Goal: Task Accomplishment & Management: Manage account settings

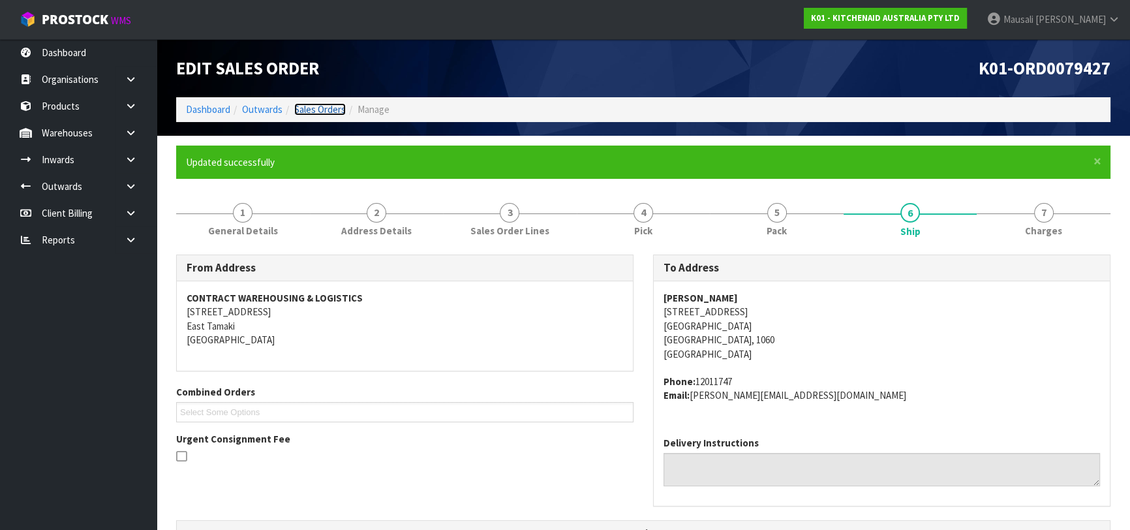
click at [317, 109] on link "Sales Orders" at bounding box center [320, 109] width 52 height 12
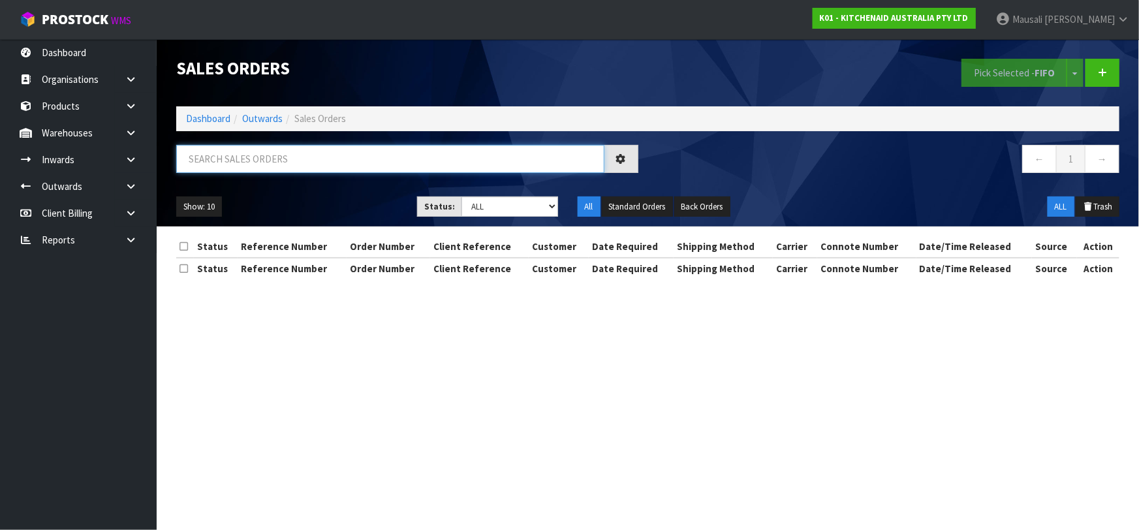
click at [225, 161] on input "text" at bounding box center [390, 159] width 428 height 28
type input "JOB-0413558"
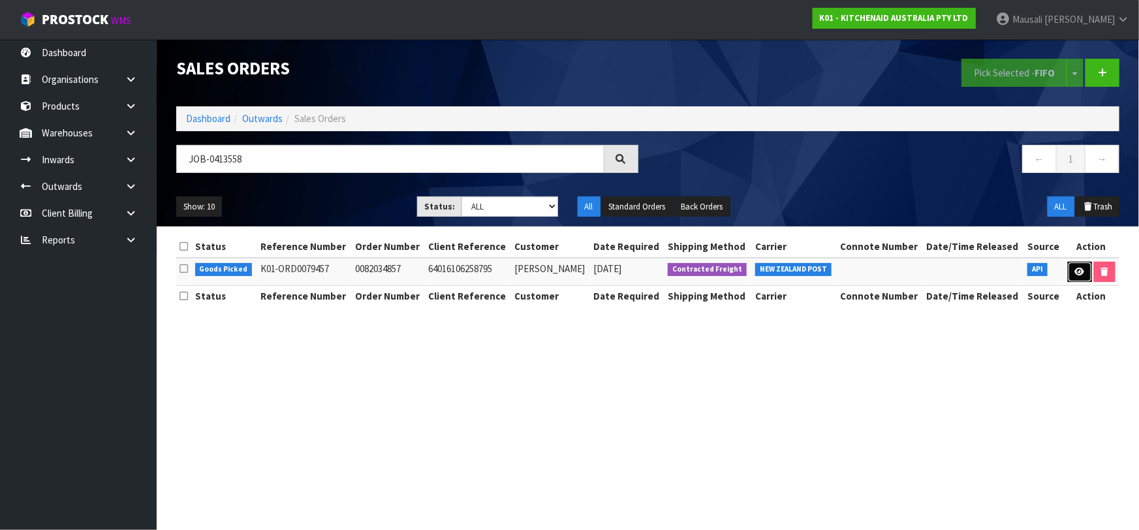
click at [1081, 270] on icon at bounding box center [1080, 272] width 10 height 8
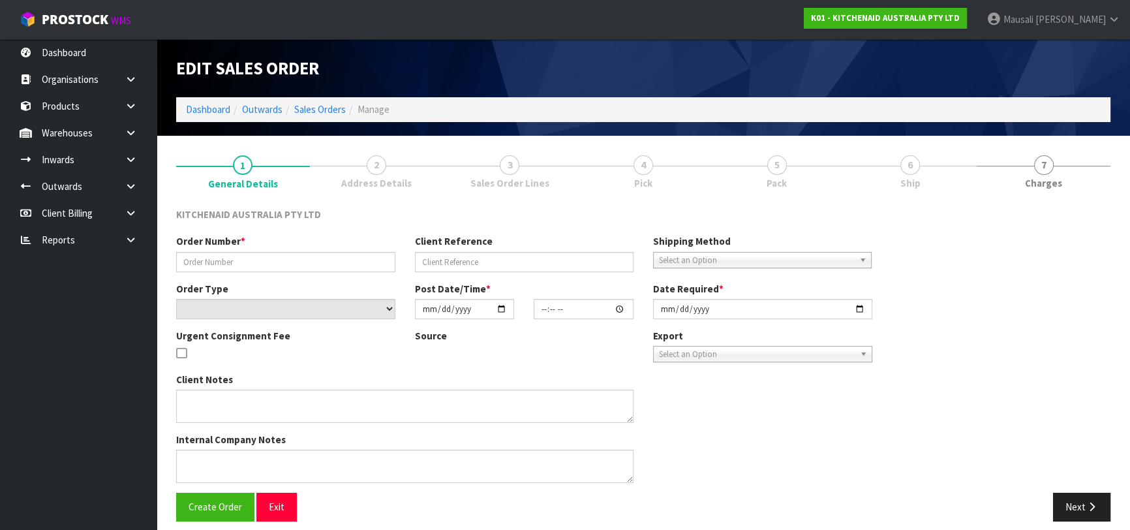
type input "0082034857"
type input "64016106258795"
select select "number:0"
type input "[DATE]"
type input "13:37:59.000"
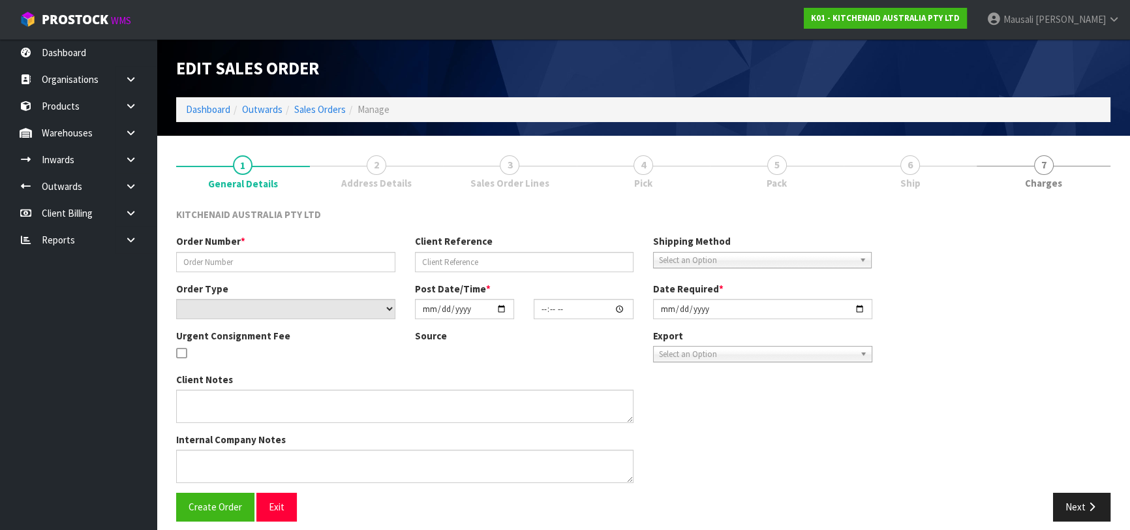
type input "[DATE]"
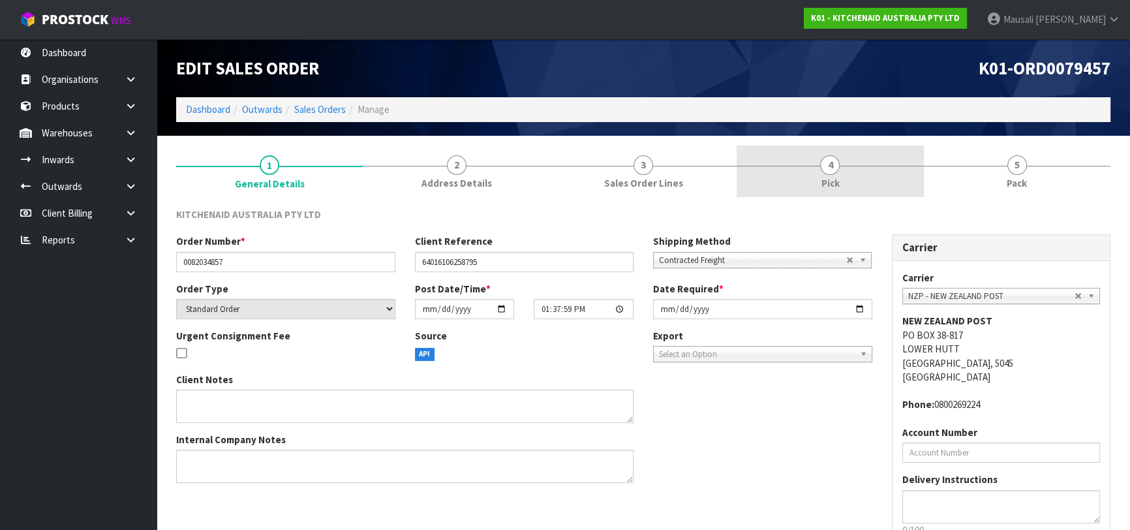
click at [833, 172] on span "4" at bounding box center [830, 165] width 20 height 20
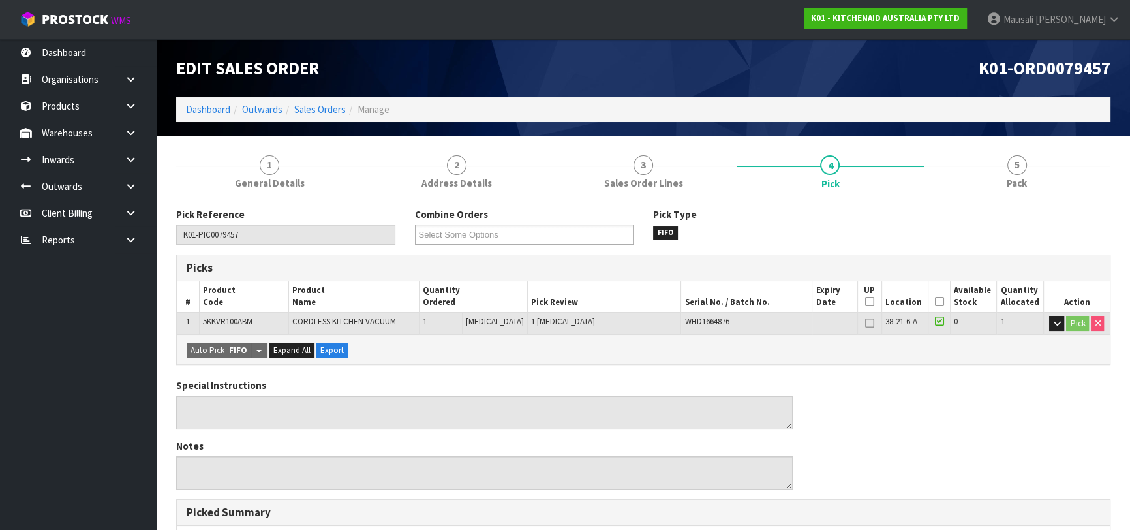
click at [935, 302] on icon at bounding box center [939, 302] width 9 height 1
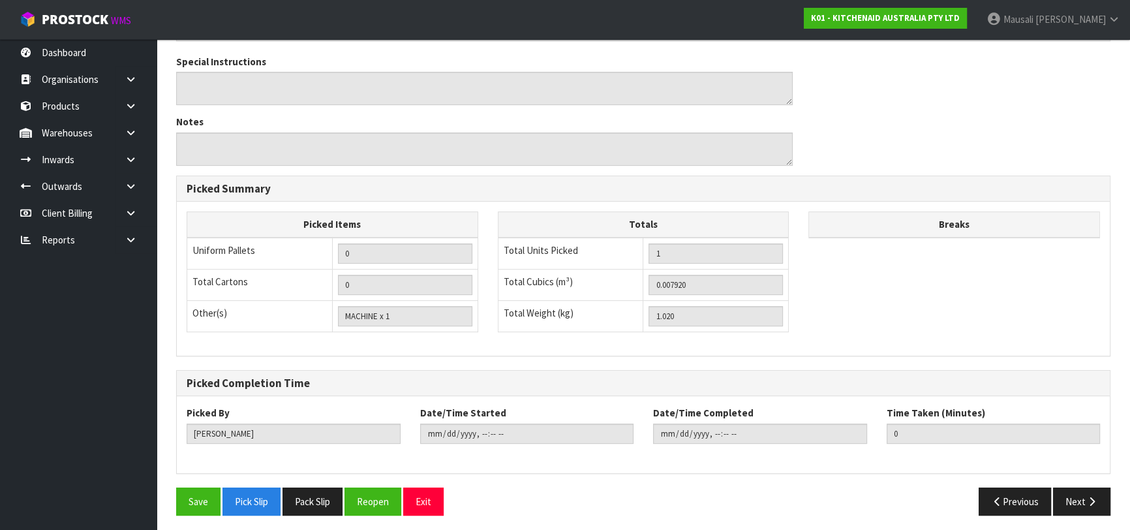
scroll to position [375, 0]
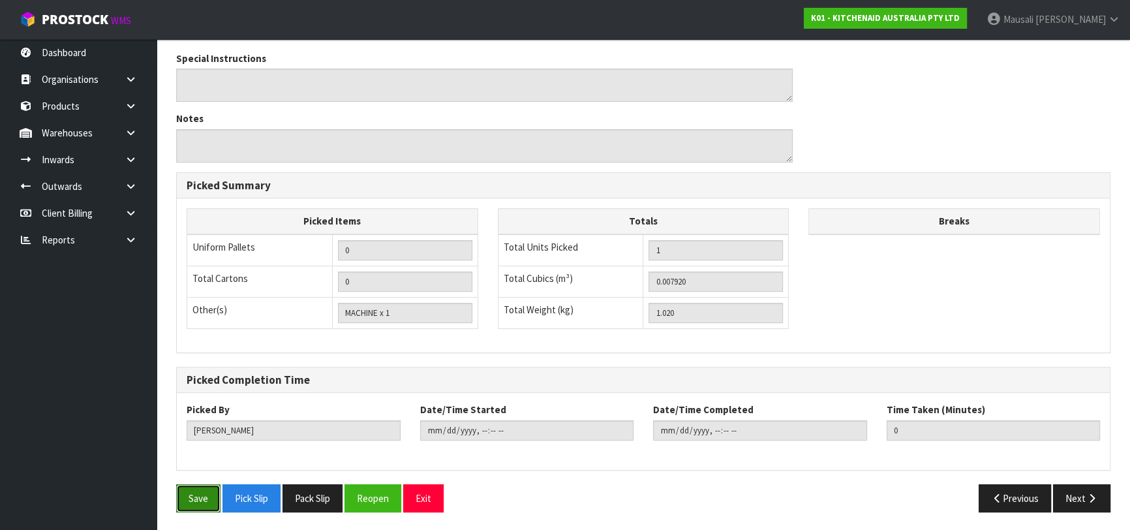
click at [212, 492] on button "Save" at bounding box center [198, 498] width 44 height 28
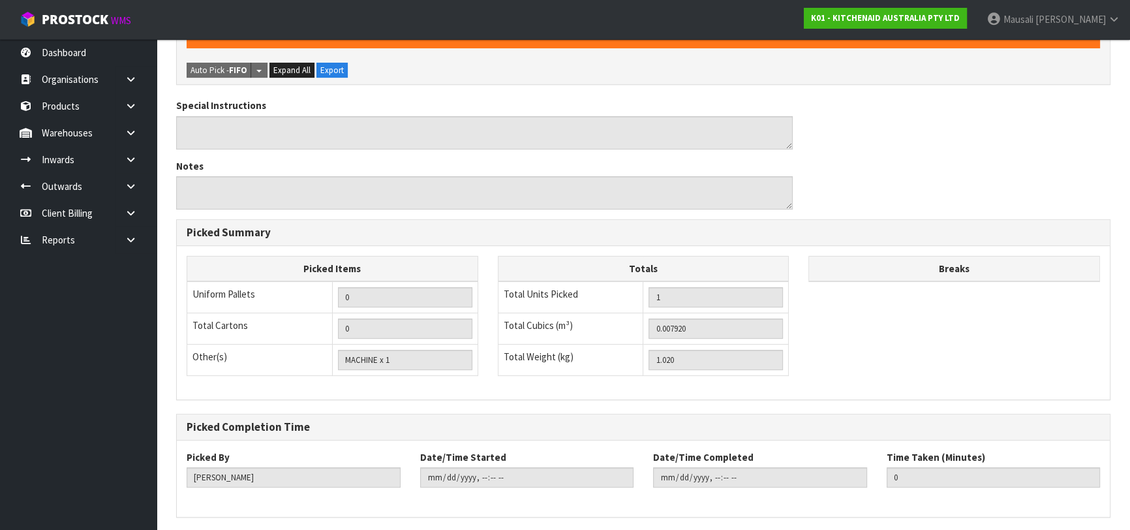
scroll to position [0, 0]
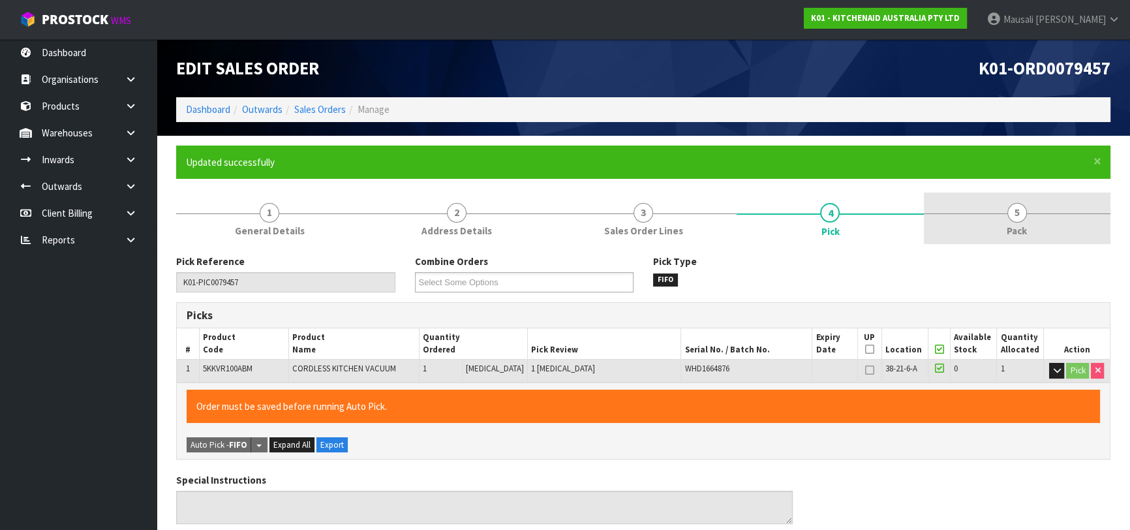
click at [1024, 217] on span "5" at bounding box center [1018, 213] width 20 height 20
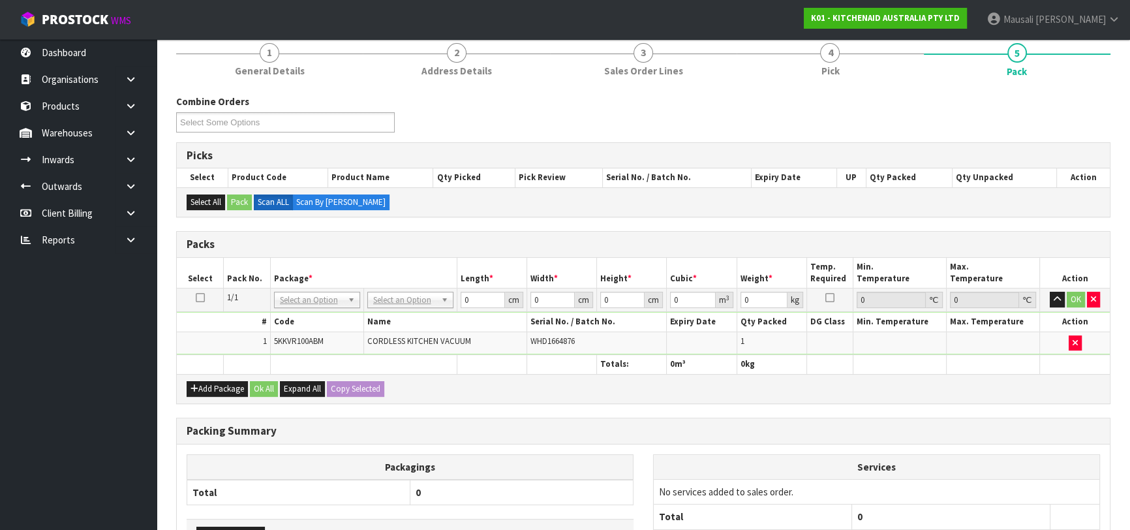
scroll to position [178, 0]
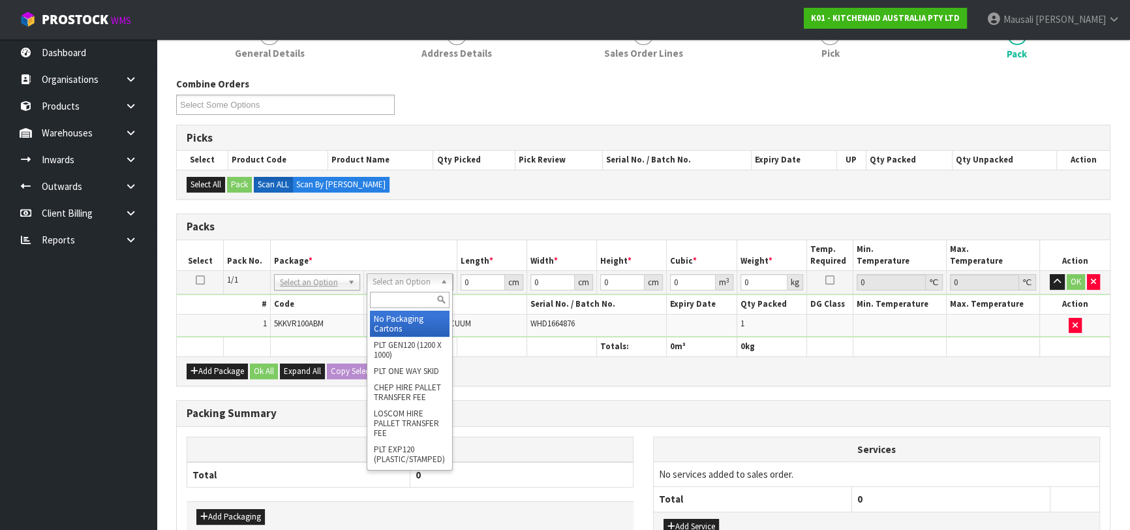
click at [386, 295] on input "text" at bounding box center [410, 300] width 80 height 16
type input "OC"
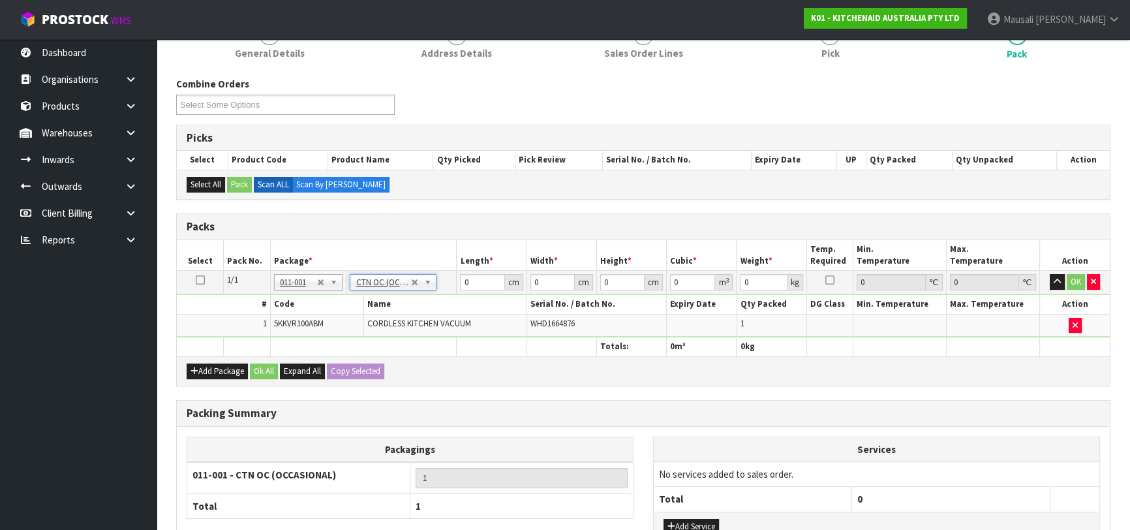
type input "1.02"
drag, startPoint x: 475, startPoint y: 283, endPoint x: 448, endPoint y: 289, distance: 28.2
click at [449, 289] on tr "1/1 NONE 007-001 007-002 007-004 007-009 007-013 007-014 007-015 007-017 007-01…" at bounding box center [643, 282] width 933 height 23
type input "51"
type input "29"
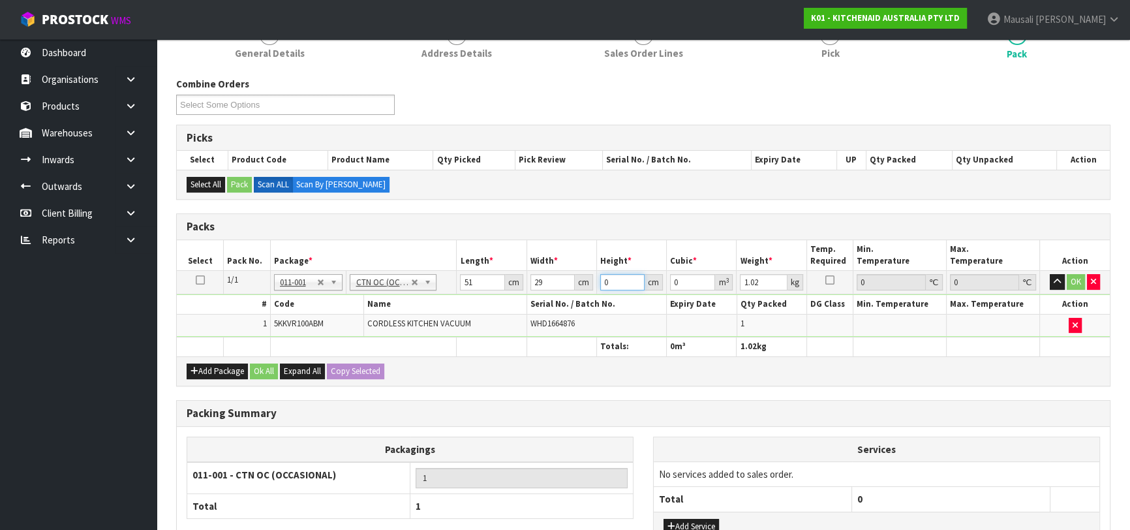
type input "1"
type input "0.001479"
type input "12"
type input "0.017748"
type input "12"
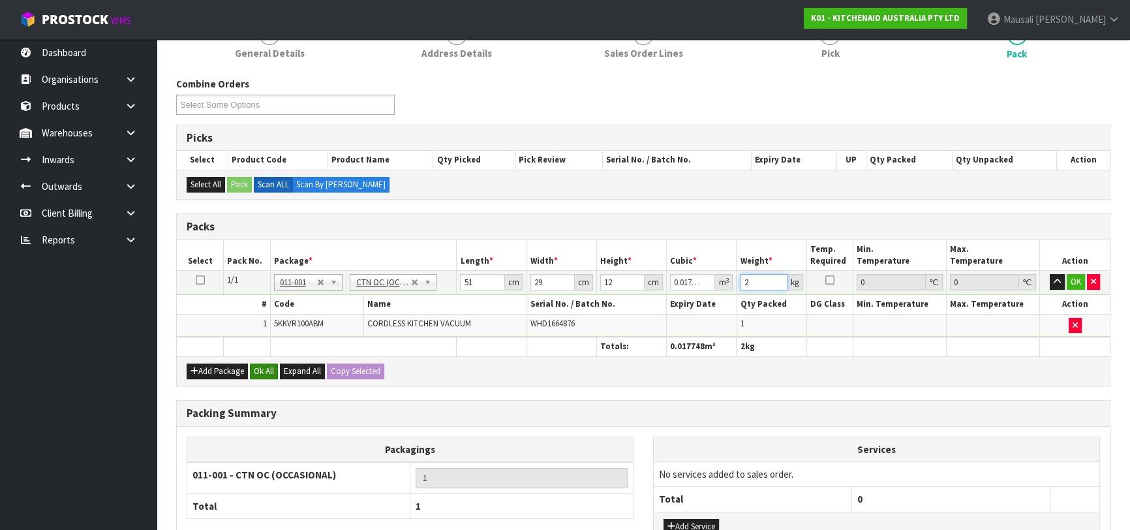
type input "2"
click at [264, 367] on button "Ok All" at bounding box center [264, 372] width 28 height 16
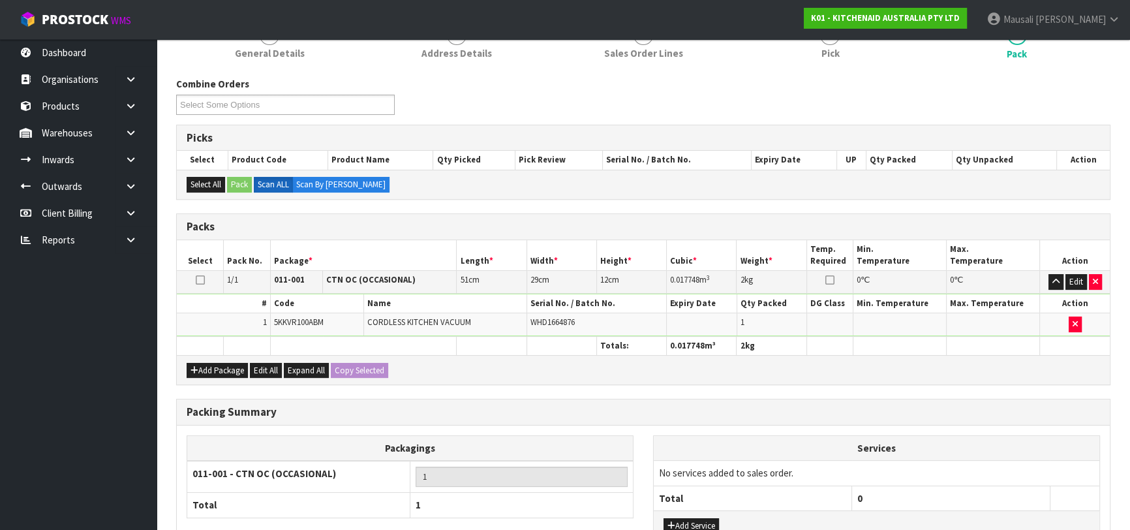
scroll to position [277, 0]
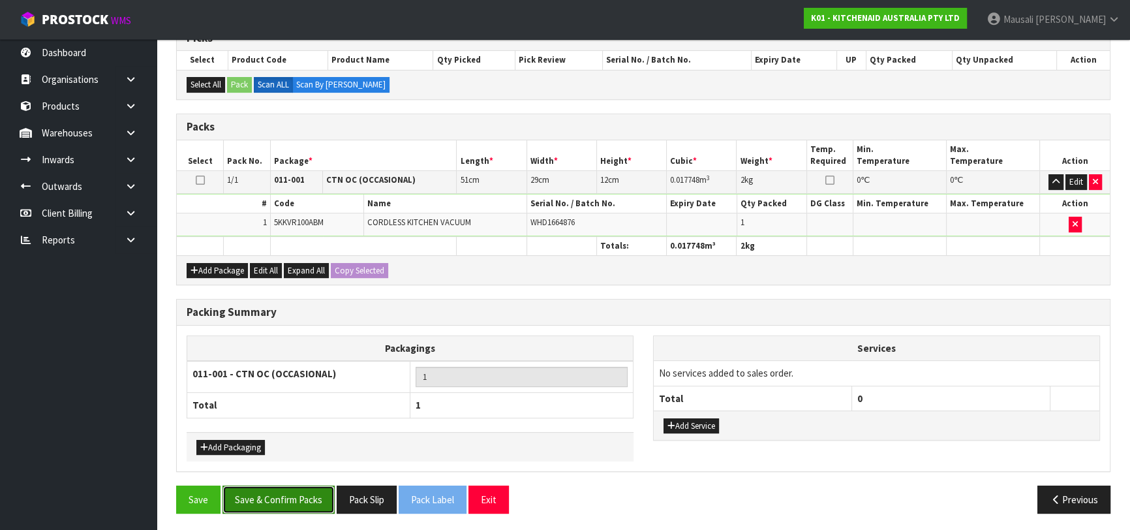
click at [298, 492] on button "Save & Confirm Packs" at bounding box center [279, 500] width 112 height 28
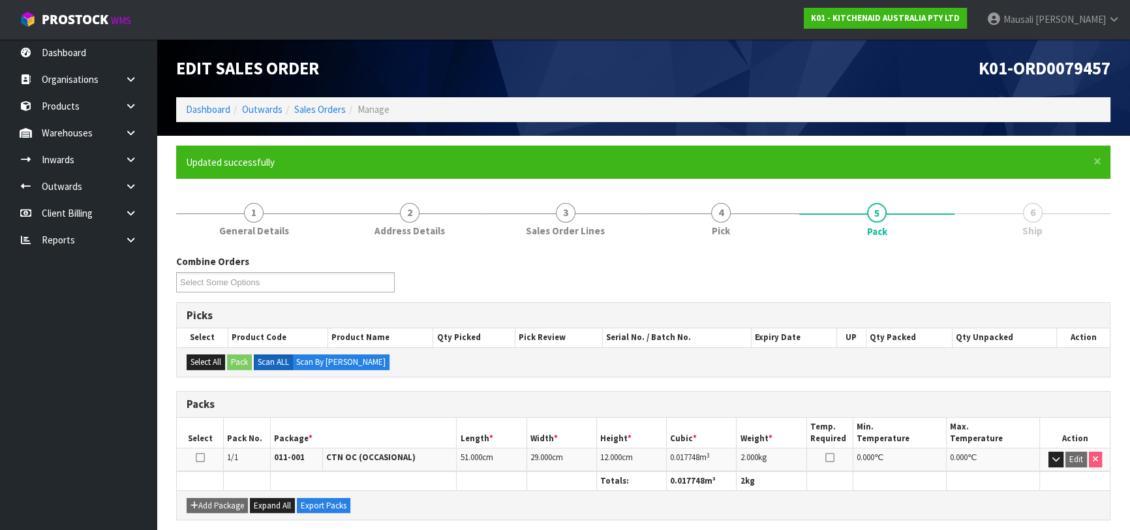
scroll to position [206, 0]
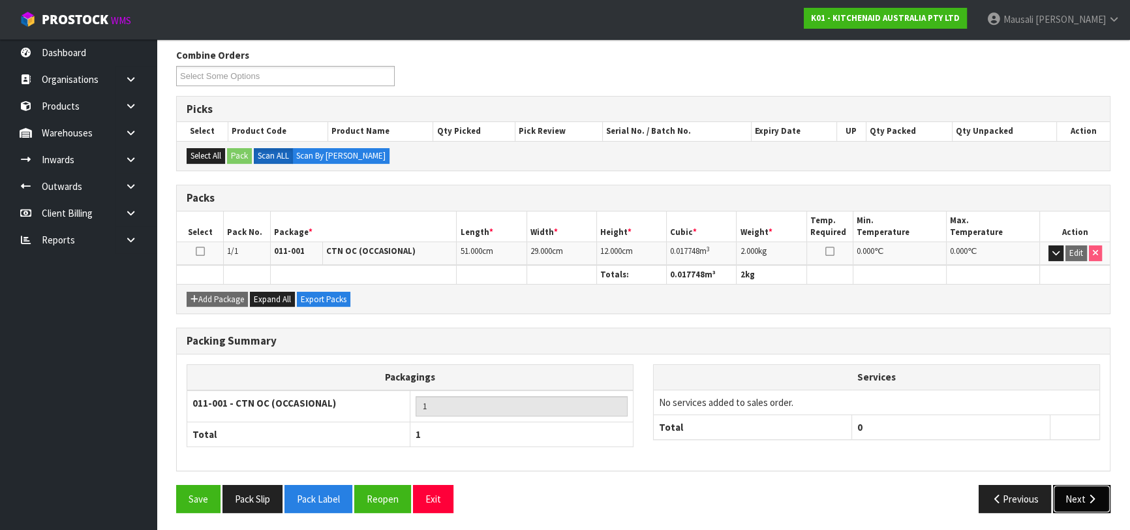
click at [1081, 497] on button "Next" at bounding box center [1081, 499] width 57 height 28
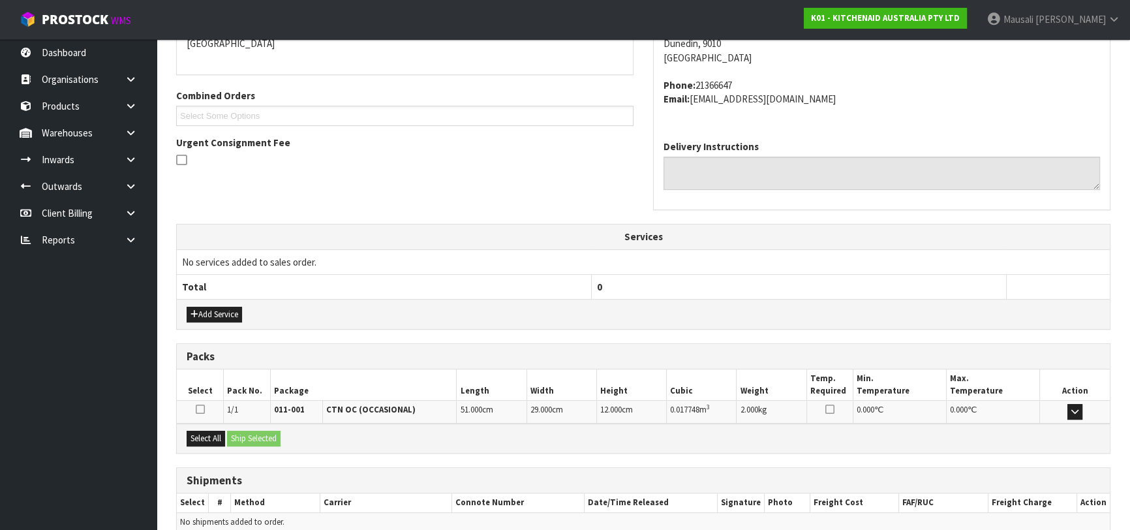
scroll to position [358, 0]
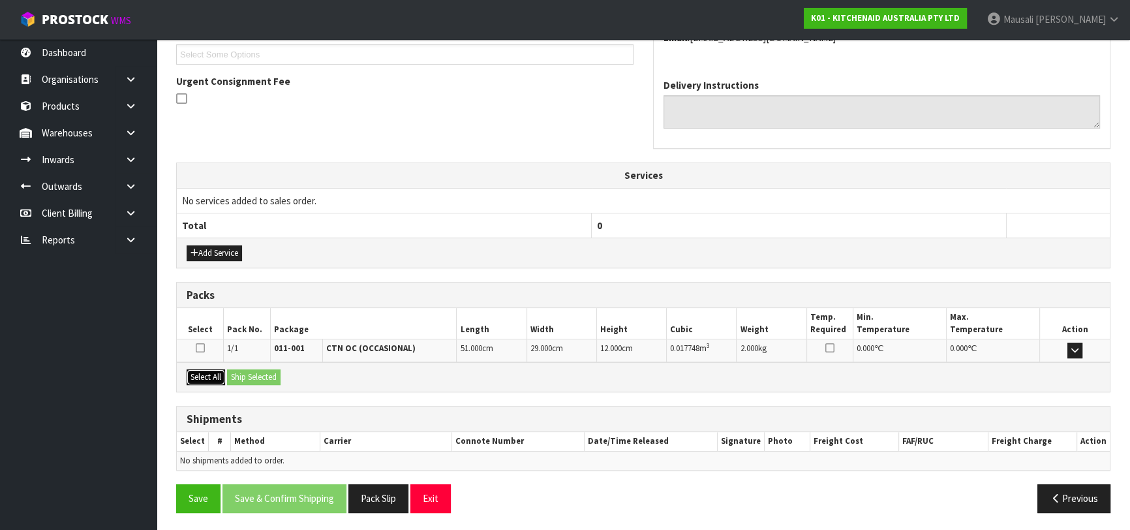
click at [210, 380] on button "Select All" at bounding box center [206, 377] width 39 height 16
click at [245, 378] on button "Ship Selected" at bounding box center [254, 377] width 54 height 16
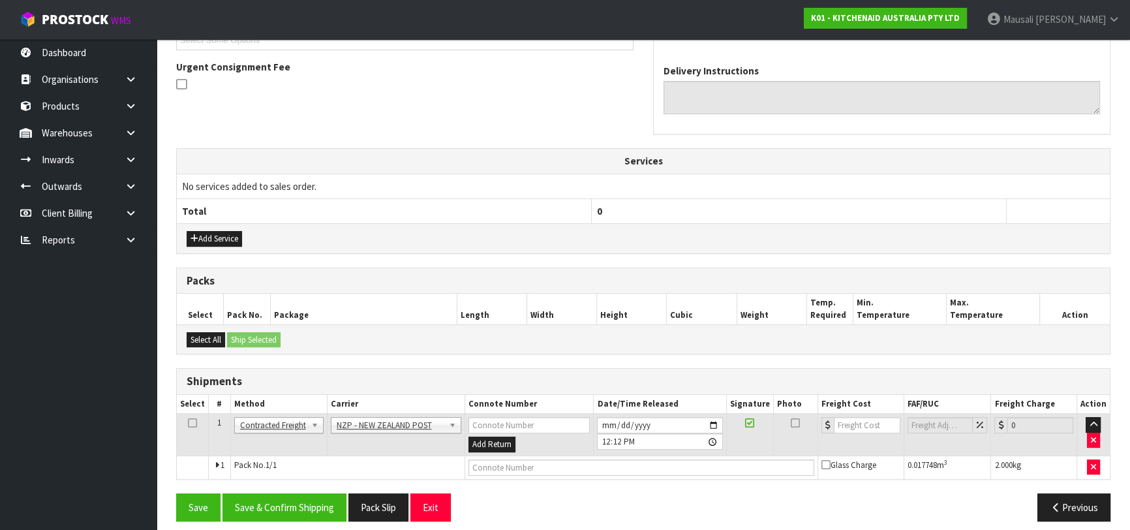
scroll to position [381, 0]
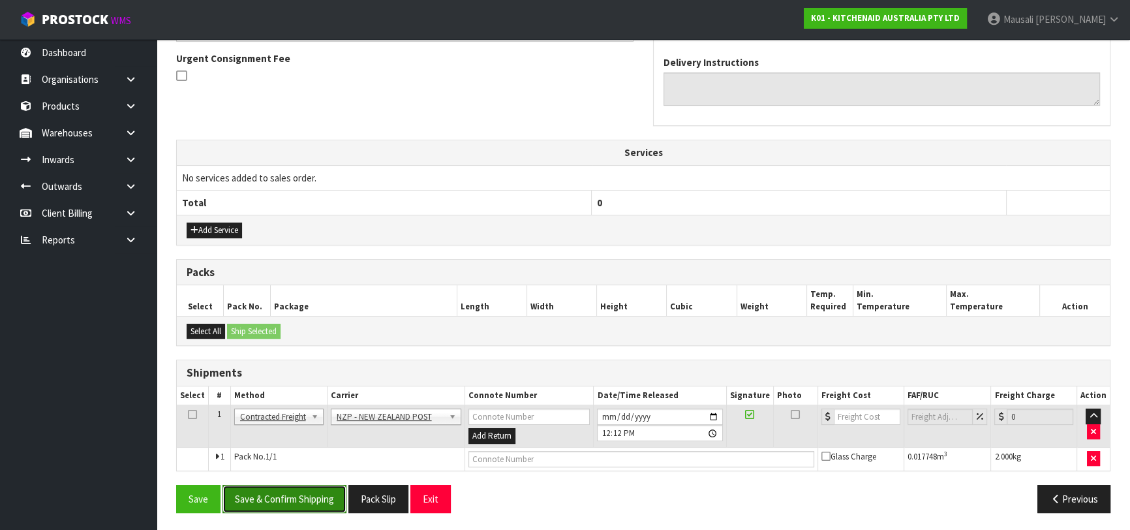
click at [303, 501] on button "Save & Confirm Shipping" at bounding box center [285, 499] width 124 height 28
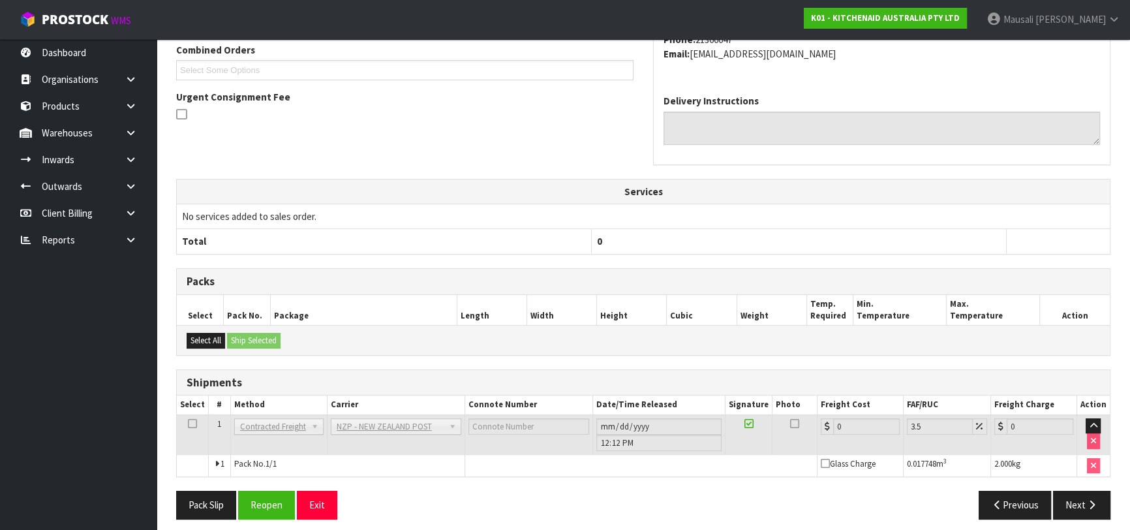
scroll to position [362, 0]
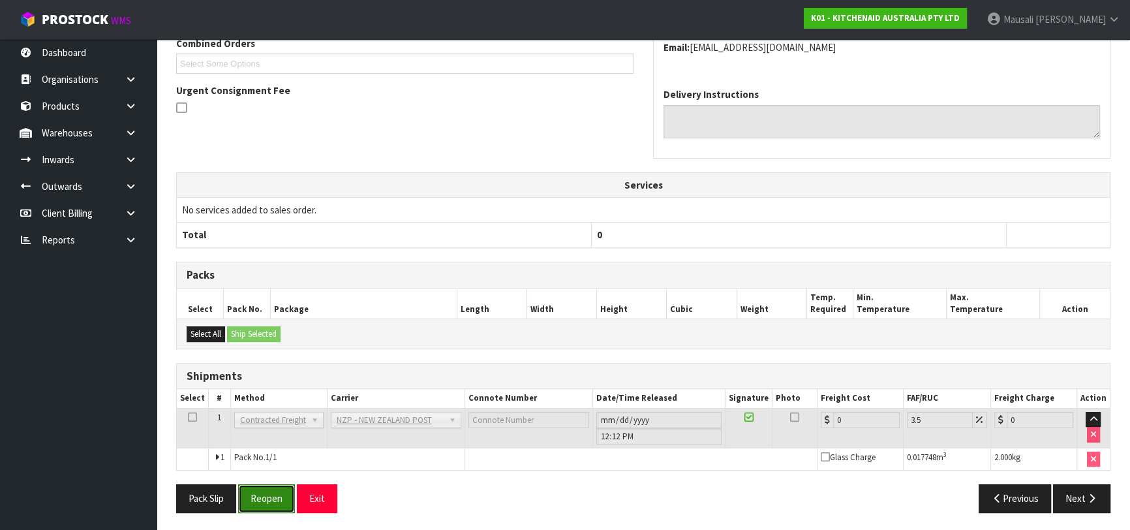
drag, startPoint x: 275, startPoint y: 489, endPoint x: 431, endPoint y: 446, distance: 162.5
click at [275, 489] on button "Reopen" at bounding box center [266, 498] width 57 height 28
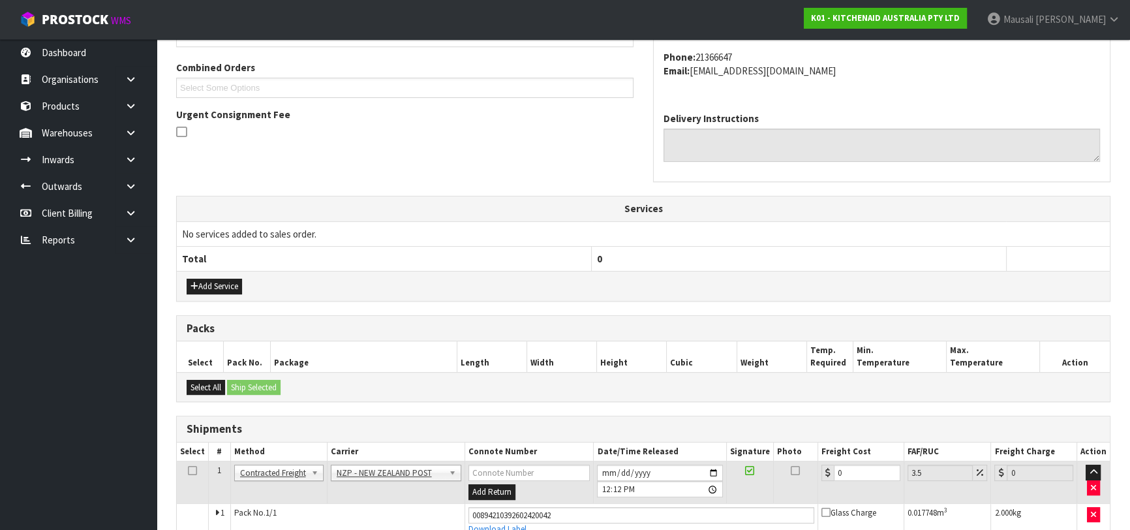
scroll to position [392, 0]
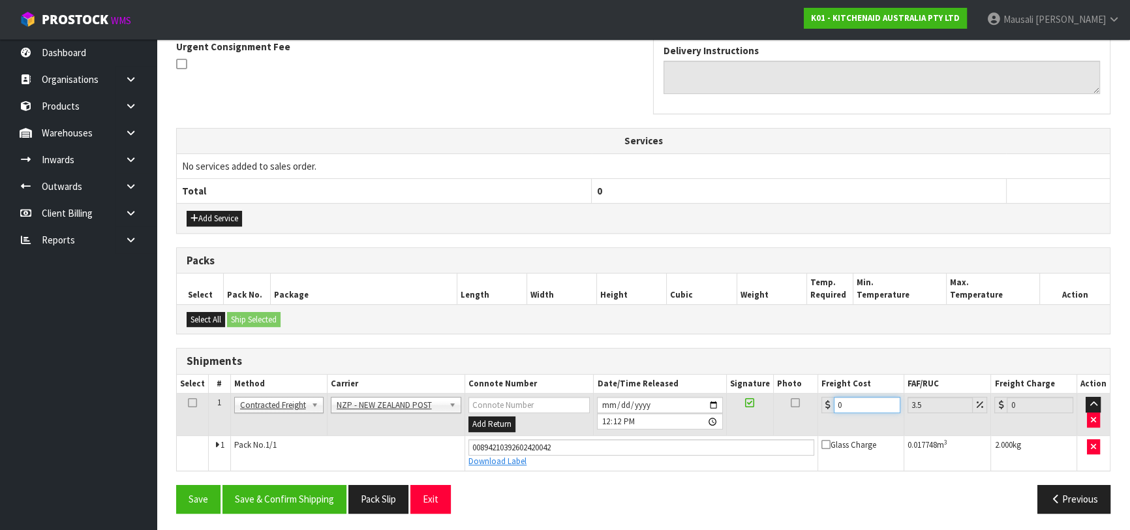
drag, startPoint x: 862, startPoint y: 408, endPoint x: 830, endPoint y: 419, distance: 33.2
click at [830, 419] on td "0" at bounding box center [861, 415] width 86 height 42
type input "1"
type input "1.03"
type input "11"
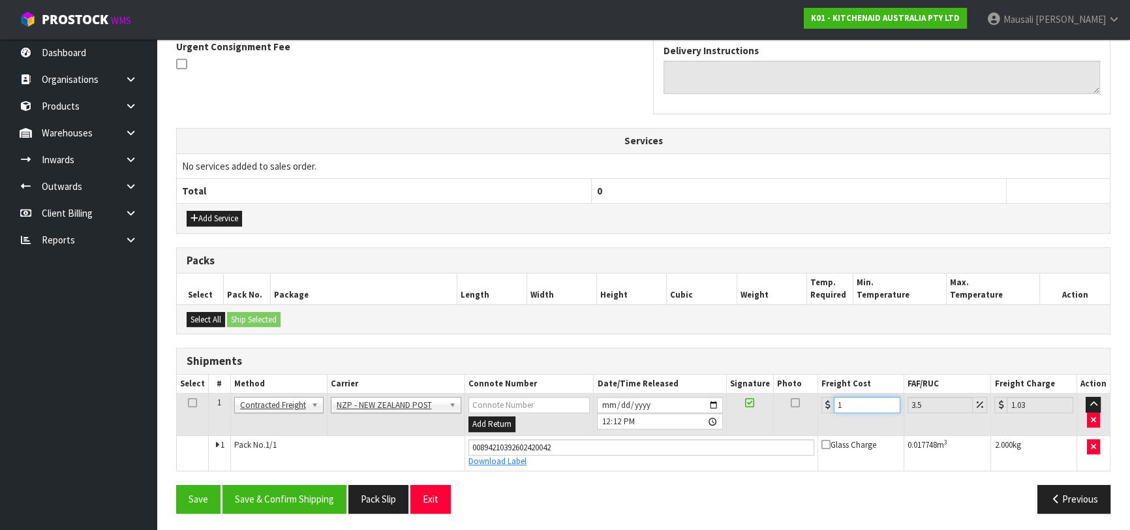
type input "11.38"
type input "11.6"
type input "12.01"
type input "11.61"
type input "12.02"
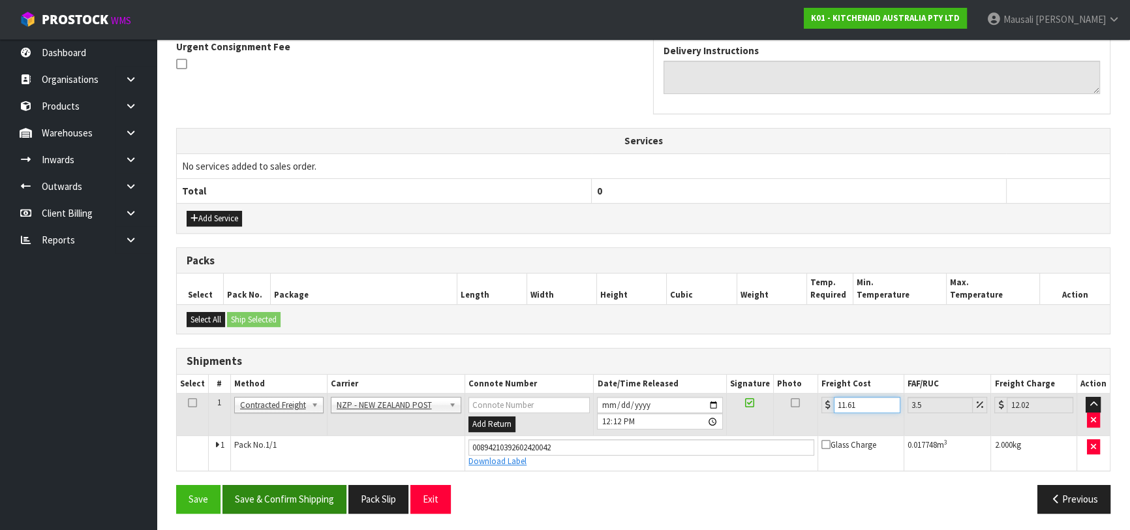
type input "11.61"
click at [318, 493] on button "Save & Confirm Shipping" at bounding box center [285, 499] width 124 height 28
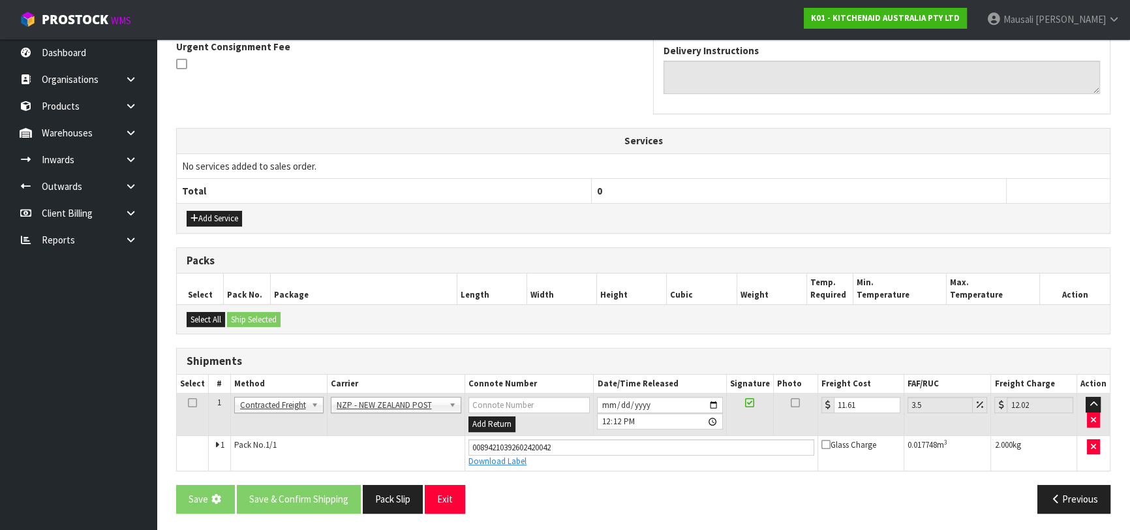
scroll to position [0, 0]
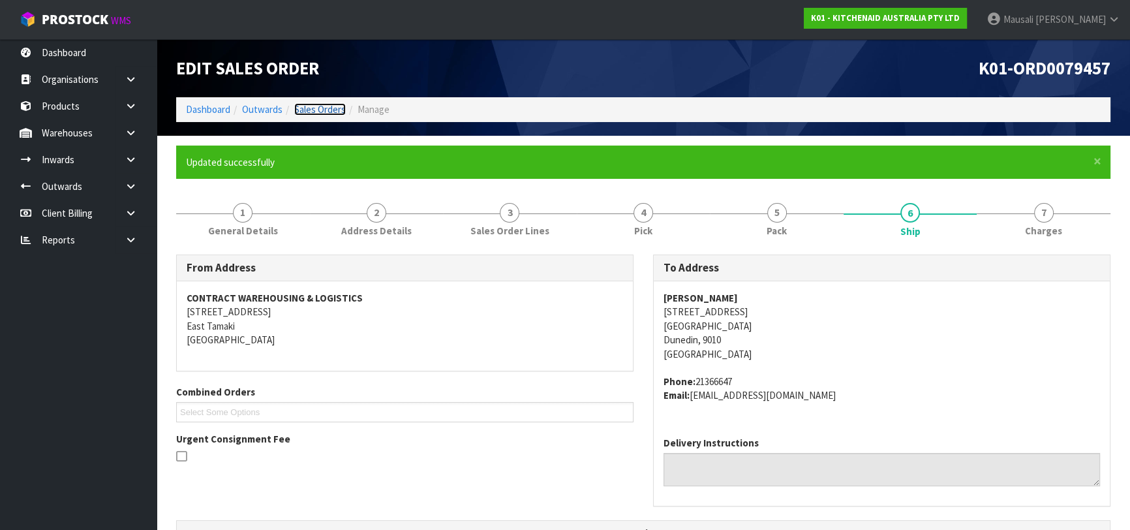
click at [328, 110] on link "Sales Orders" at bounding box center [320, 109] width 52 height 12
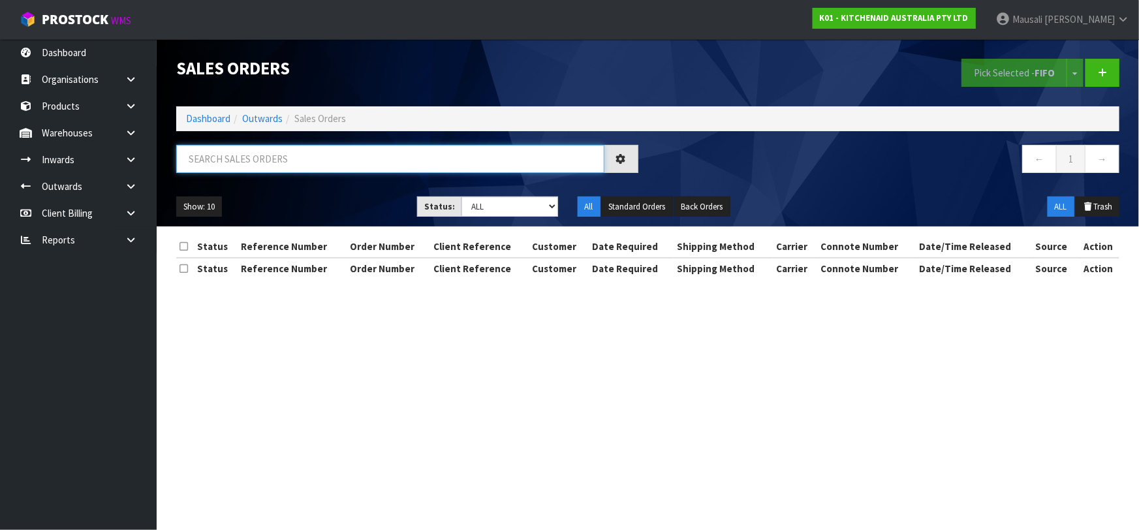
click at [255, 163] on input "text" at bounding box center [390, 159] width 428 height 28
type input "JOB-0413517"
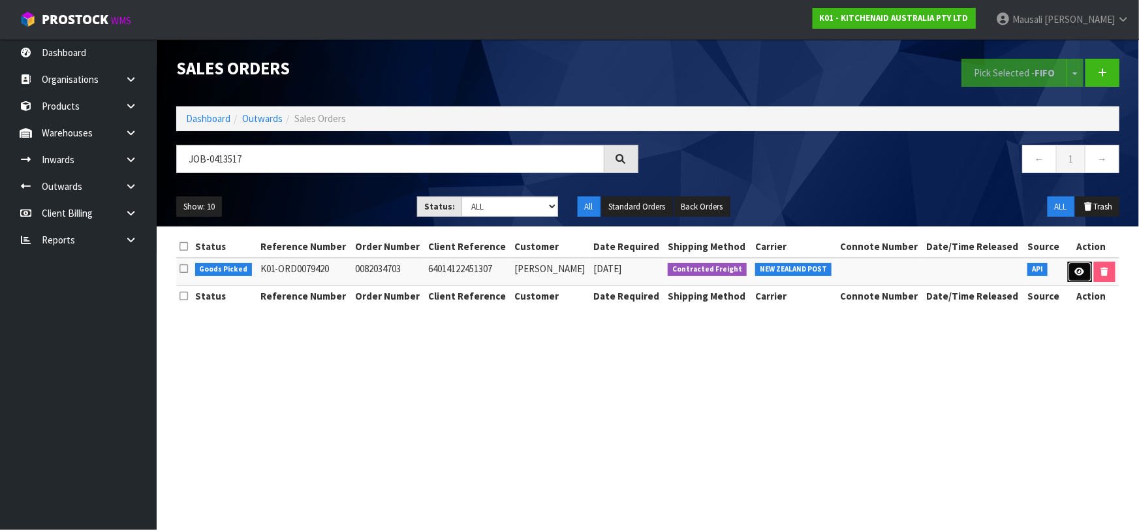
click at [1070, 268] on link at bounding box center [1080, 272] width 24 height 21
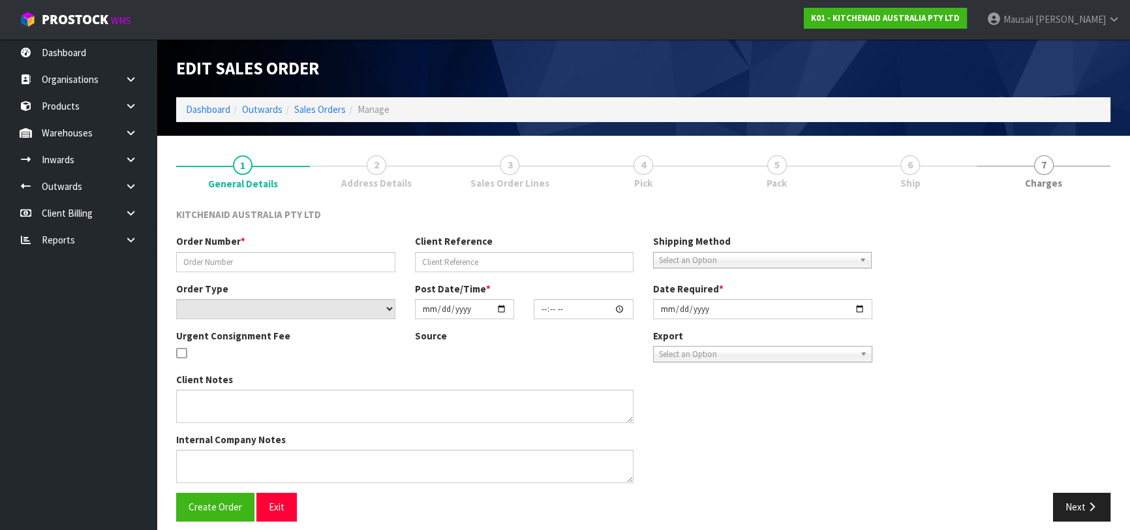
type input "0082034703"
type input "64014122451307"
select select "number:0"
type input "[DATE]"
type input "21:39:18.000"
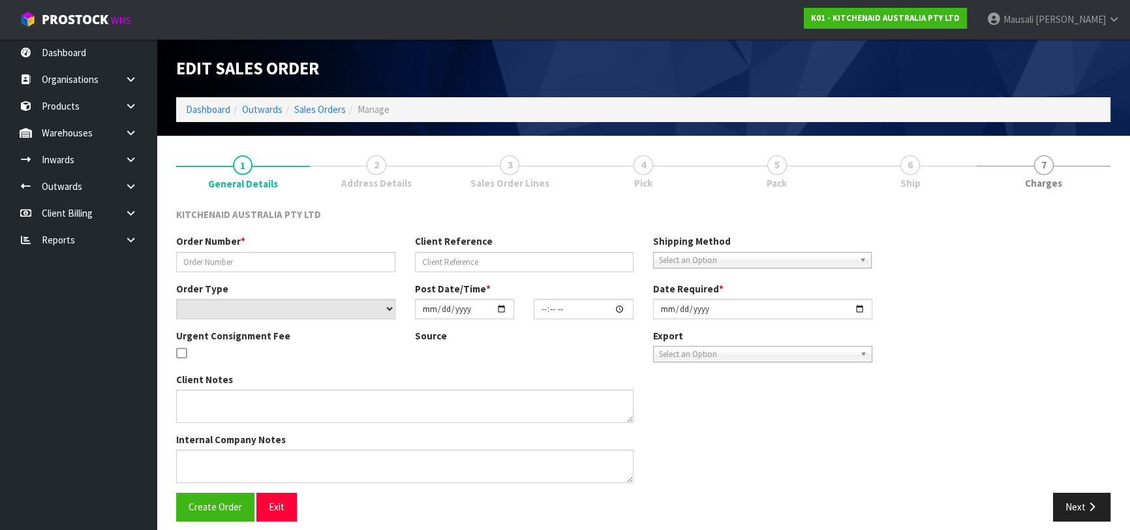
type input "[DATE]"
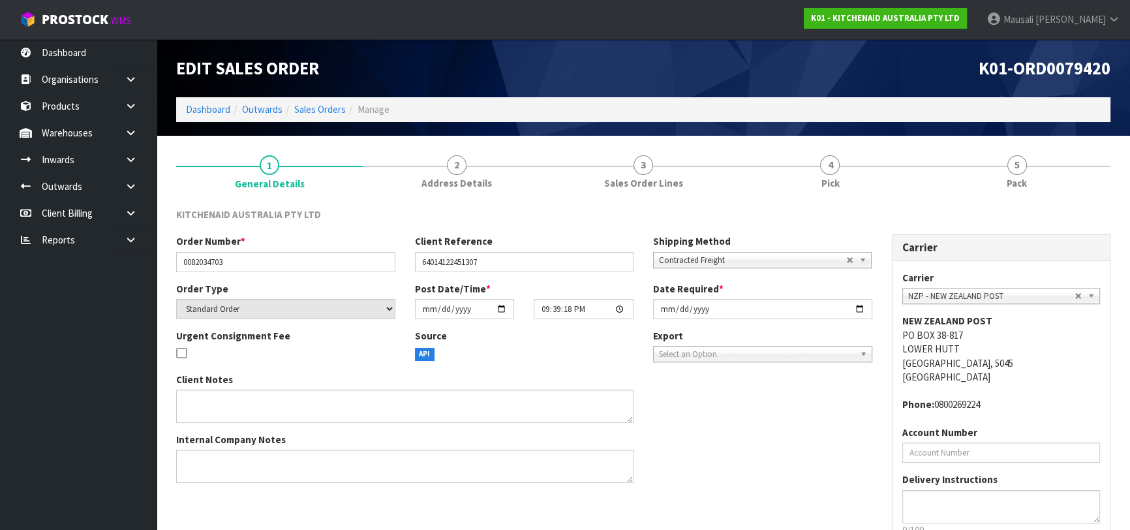
click at [864, 198] on div "KITCHENAID AUSTRALIA PTY LTD Order Number * 0082034703 Client Reference 6401412…" at bounding box center [643, 404] width 935 height 412
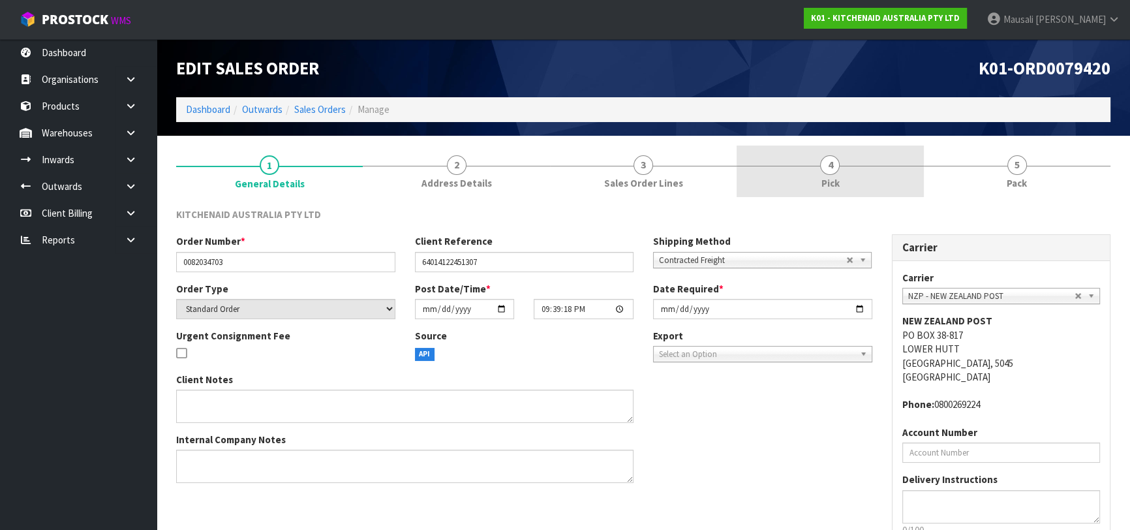
click at [826, 180] on span "Pick" at bounding box center [830, 183] width 18 height 14
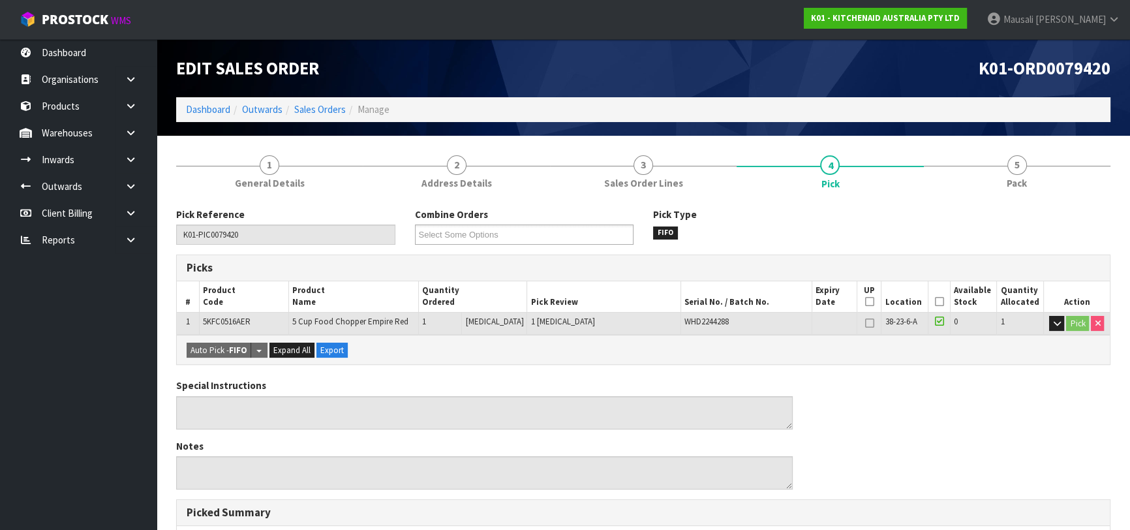
click at [935, 302] on icon at bounding box center [939, 302] width 9 height 1
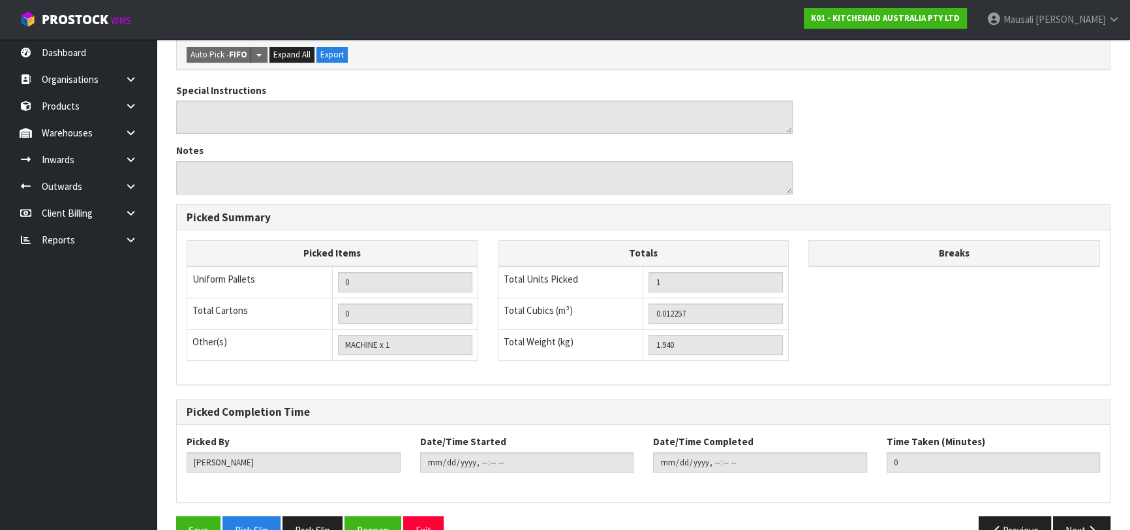
scroll to position [375, 0]
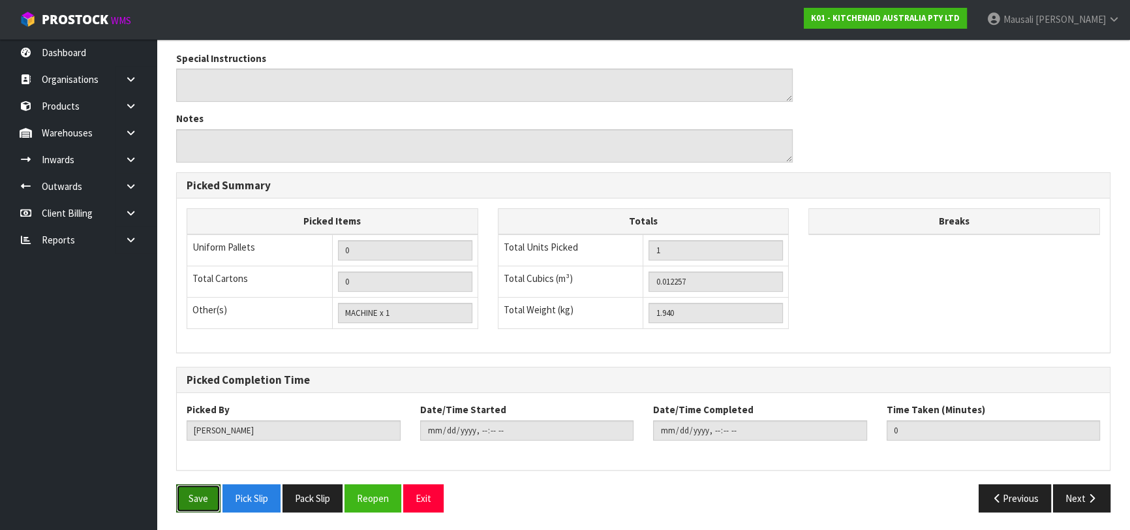
drag, startPoint x: 191, startPoint y: 490, endPoint x: 232, endPoint y: 480, distance: 42.3
click at [193, 490] on button "Save" at bounding box center [198, 498] width 44 height 28
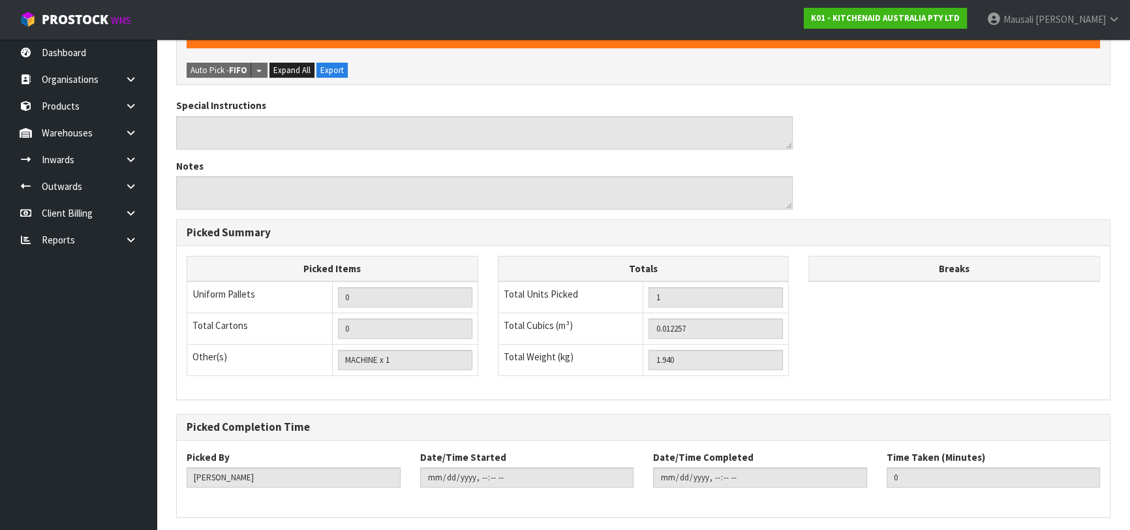
scroll to position [0, 0]
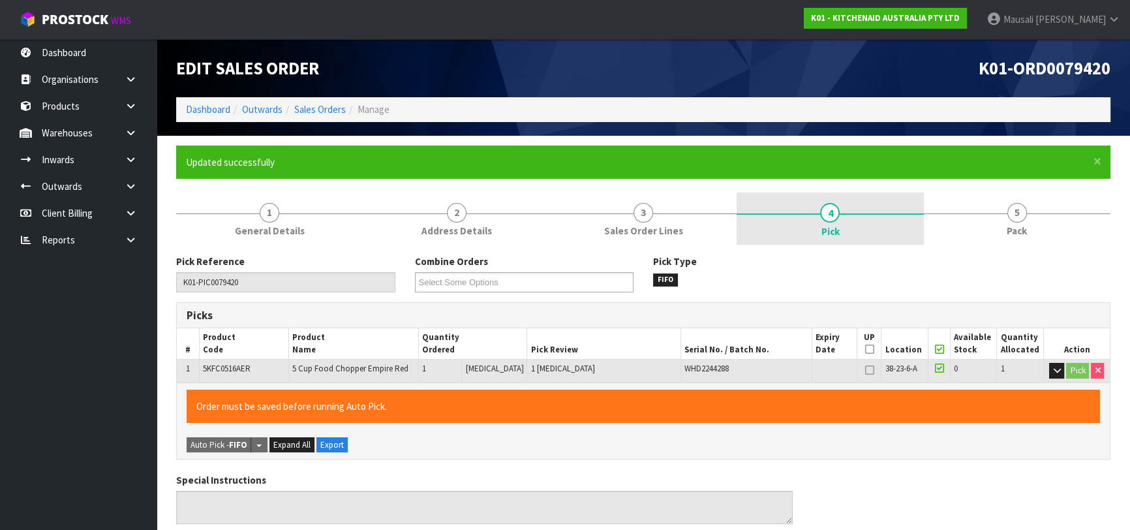
drag, startPoint x: 1007, startPoint y: 223, endPoint x: 788, endPoint y: 235, distance: 219.0
click at [1007, 222] on link "5 Pack" at bounding box center [1017, 219] width 187 height 52
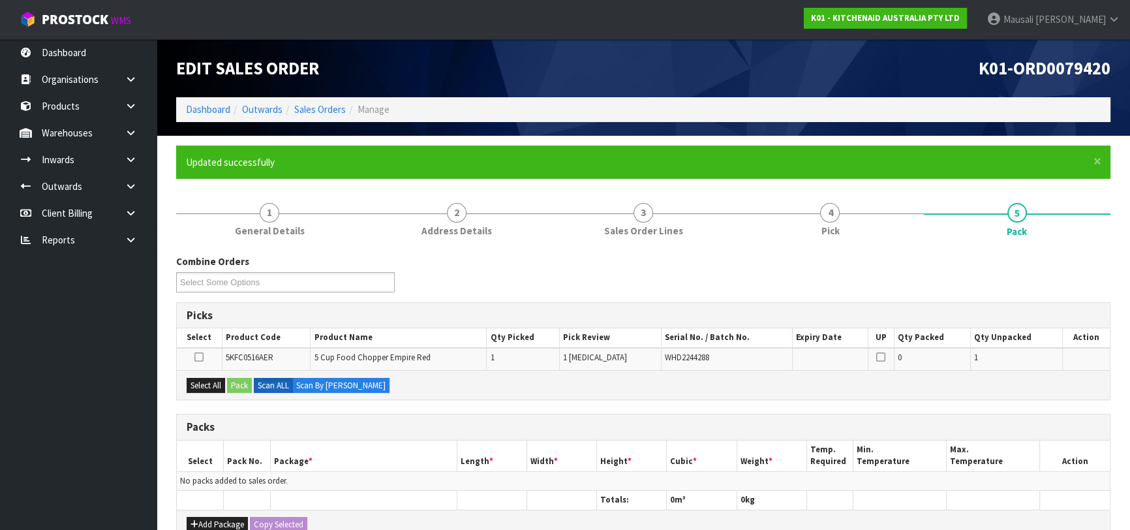
scroll to position [237, 0]
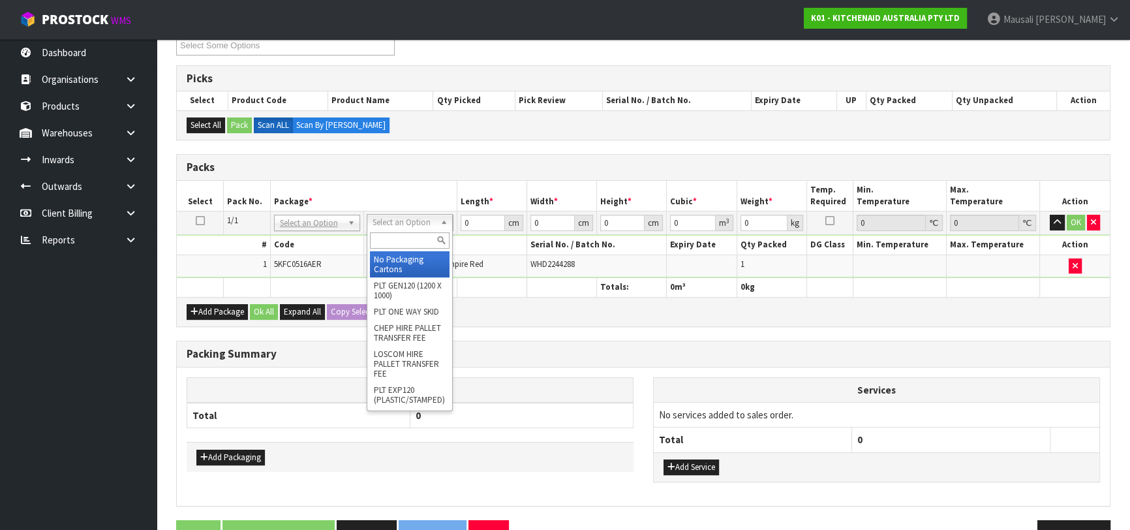
click at [397, 242] on input "text" at bounding box center [410, 240] width 80 height 16
type input "OC"
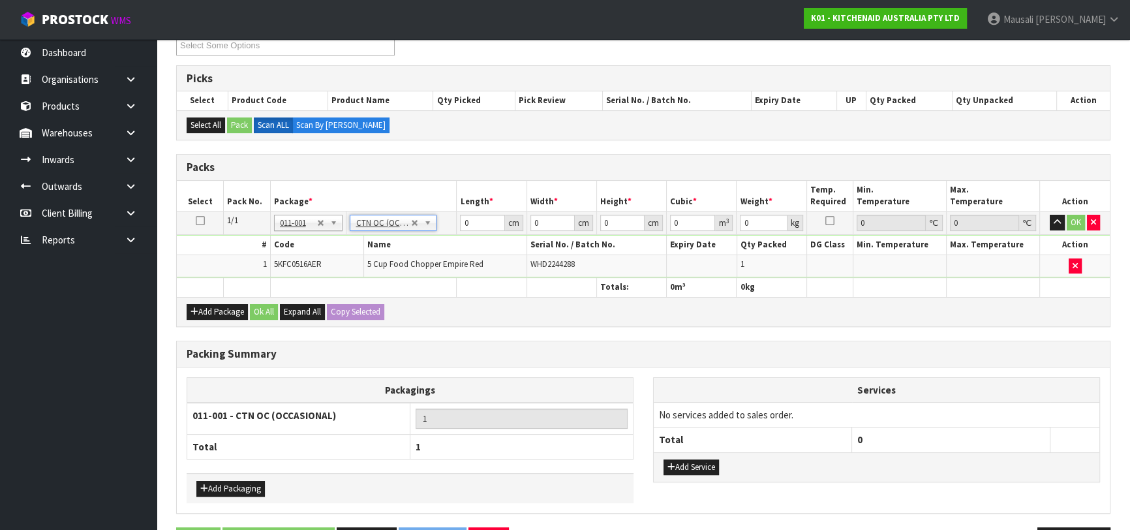
type input "1.94"
drag, startPoint x: 471, startPoint y: 226, endPoint x: 449, endPoint y: 234, distance: 22.9
click at [449, 234] on tbody "1/1 NONE 007-001 007-002 007-004 007-009 007-013 007-014 007-015 007-017 007-01…" at bounding box center [643, 244] width 933 height 67
type input "41"
type input "29"
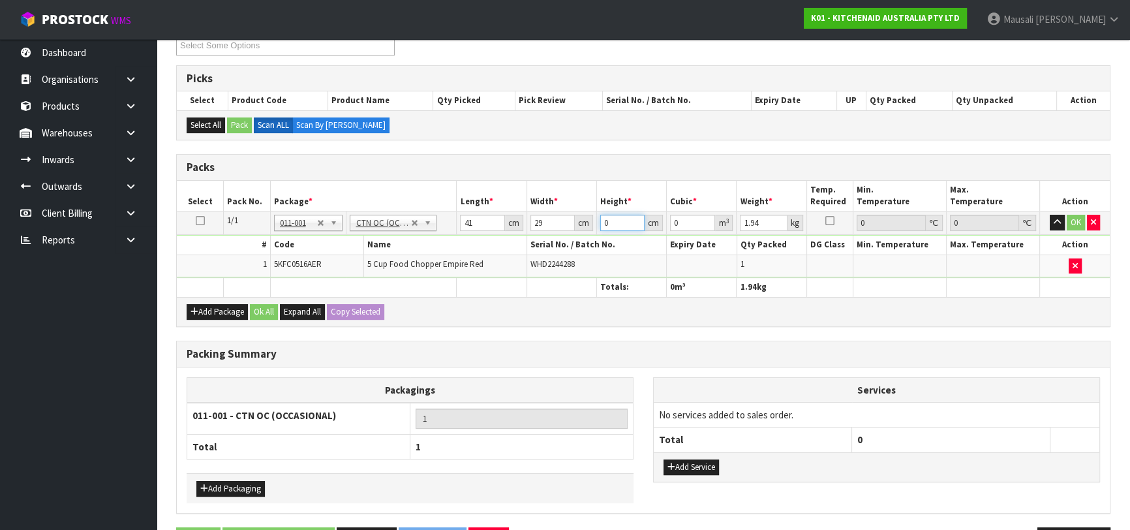
type input "2"
type input "0.002378"
type input "21"
type input "0.024969"
type input "21"
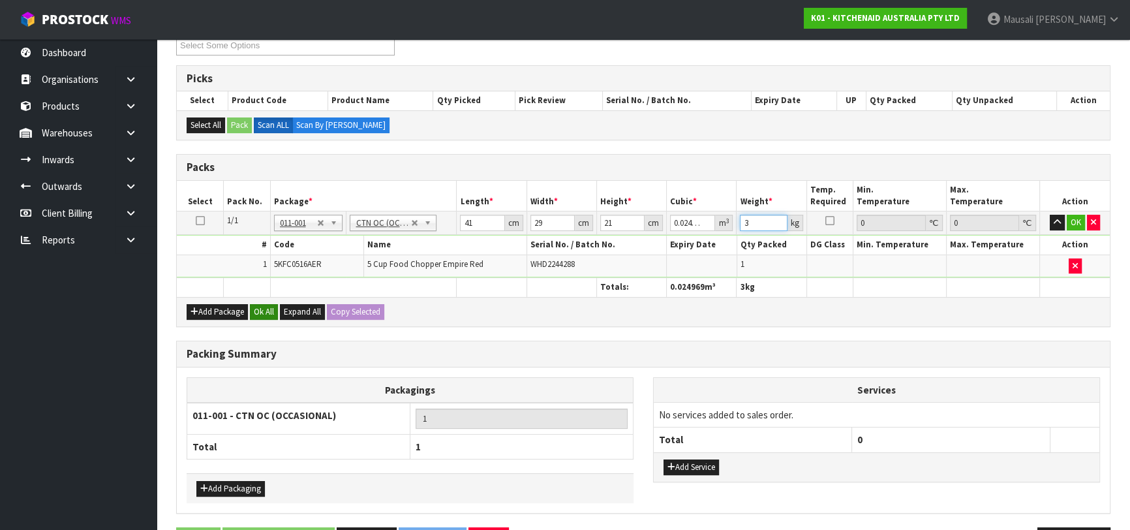
type input "3"
click at [271, 307] on button "Ok All" at bounding box center [264, 312] width 28 height 16
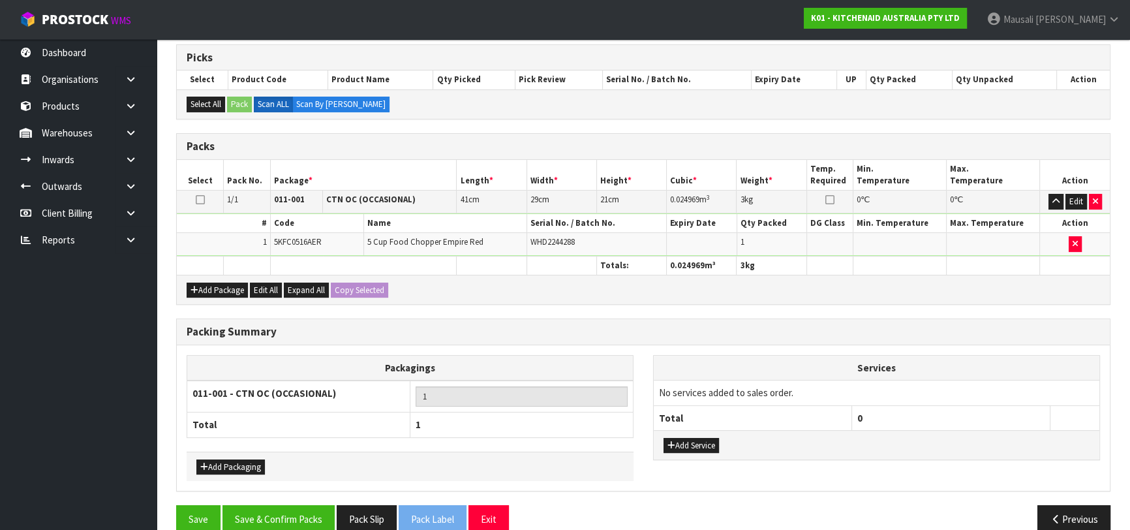
scroll to position [277, 0]
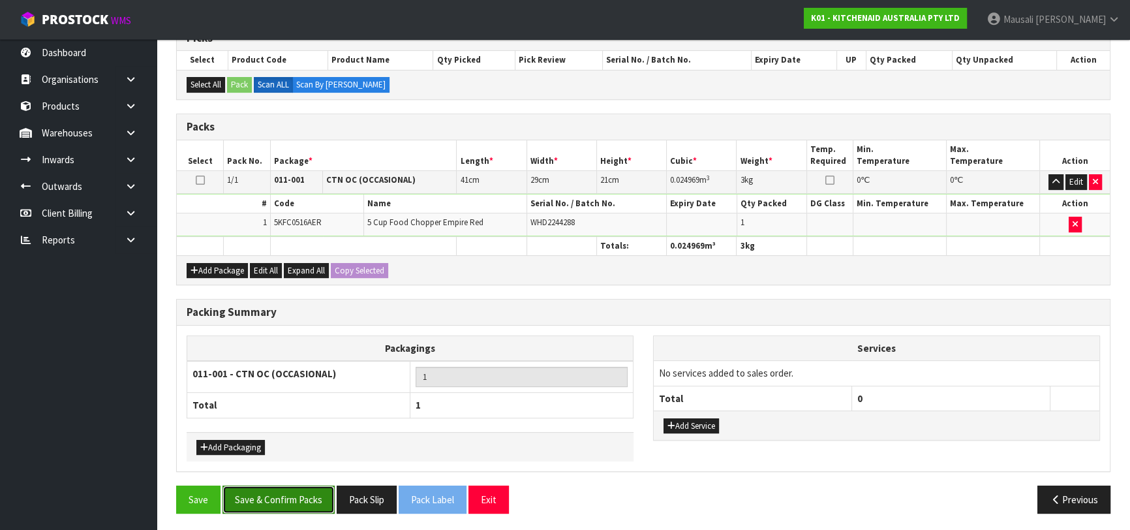
drag, startPoint x: 274, startPoint y: 494, endPoint x: 287, endPoint y: 494, distance: 12.4
click at [283, 494] on button "Save & Confirm Packs" at bounding box center [279, 500] width 112 height 28
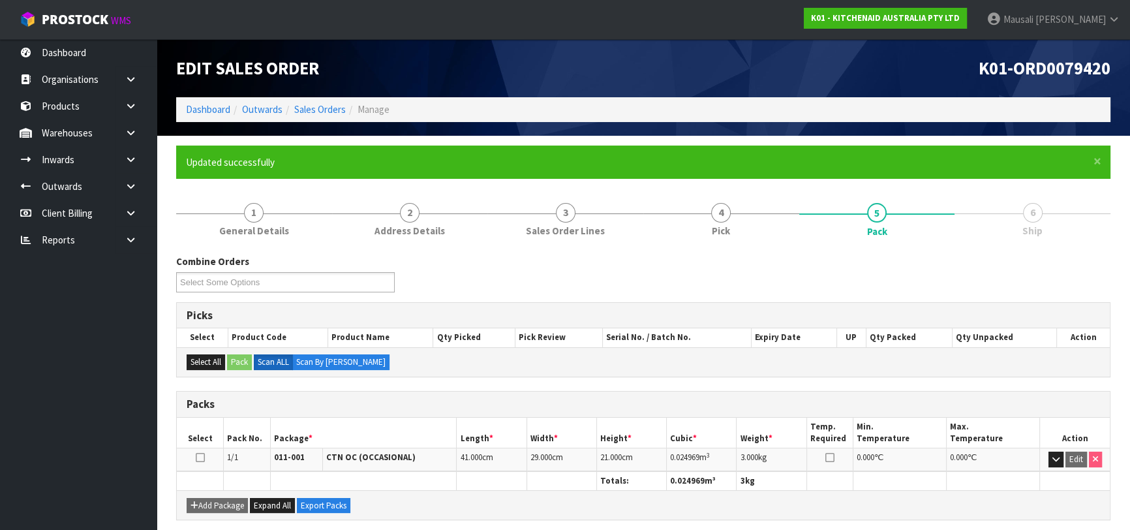
scroll to position [206, 0]
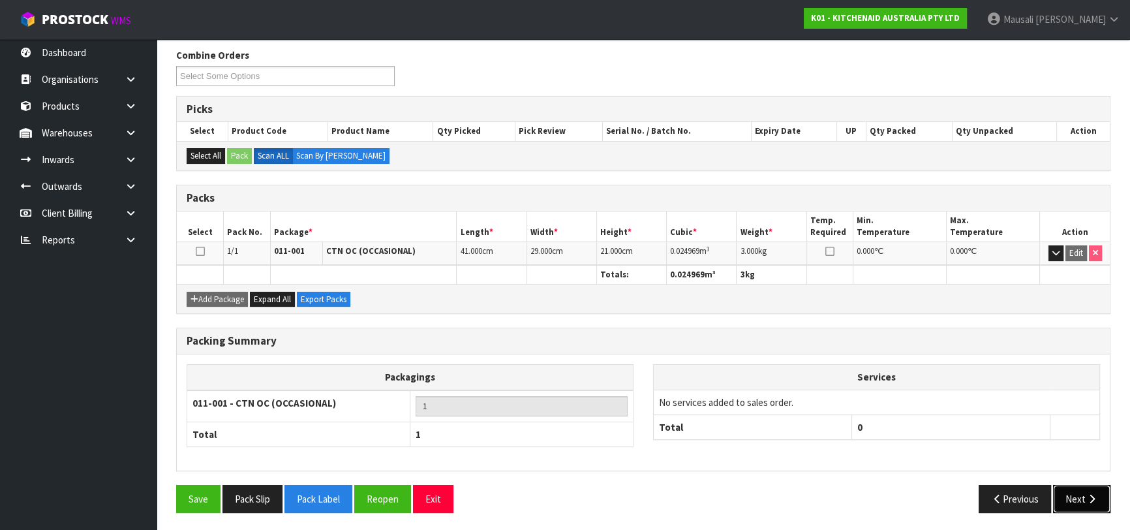
click at [1077, 495] on button "Next" at bounding box center [1081, 499] width 57 height 28
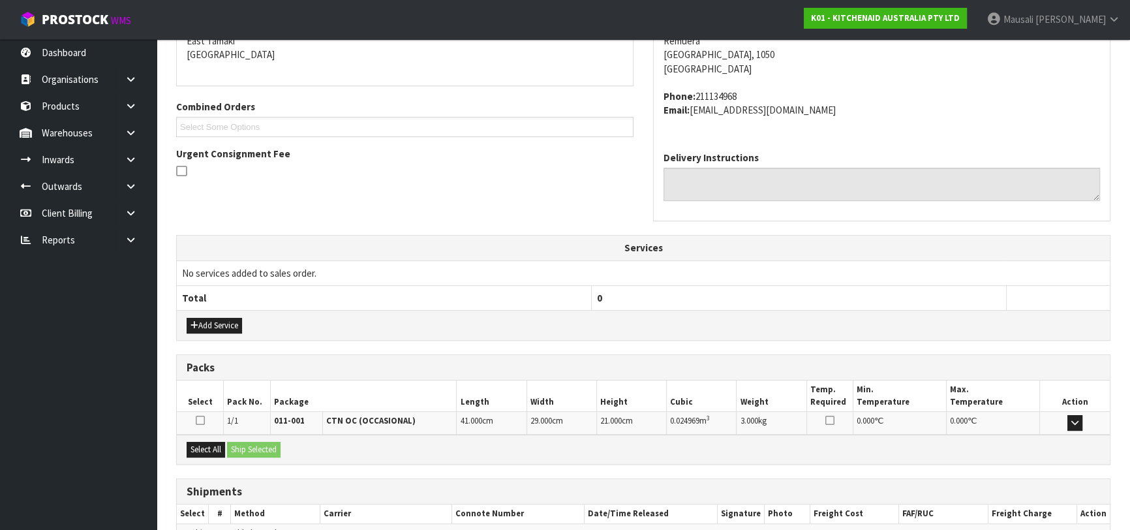
scroll to position [358, 0]
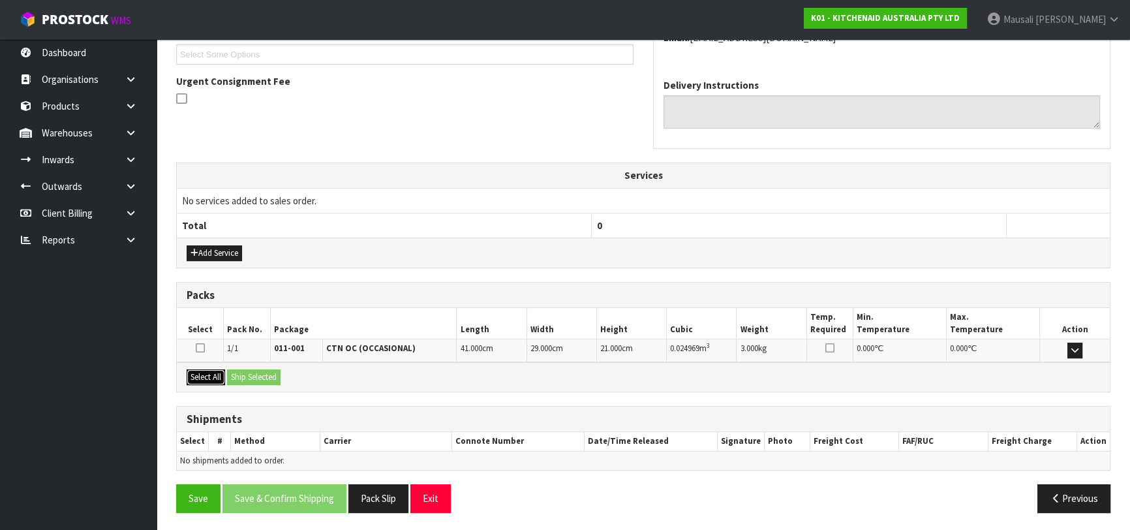
click at [215, 378] on button "Select All" at bounding box center [206, 377] width 39 height 16
drag, startPoint x: 234, startPoint y: 376, endPoint x: 247, endPoint y: 381, distance: 13.2
click at [238, 378] on button "Ship Selected" at bounding box center [254, 377] width 54 height 16
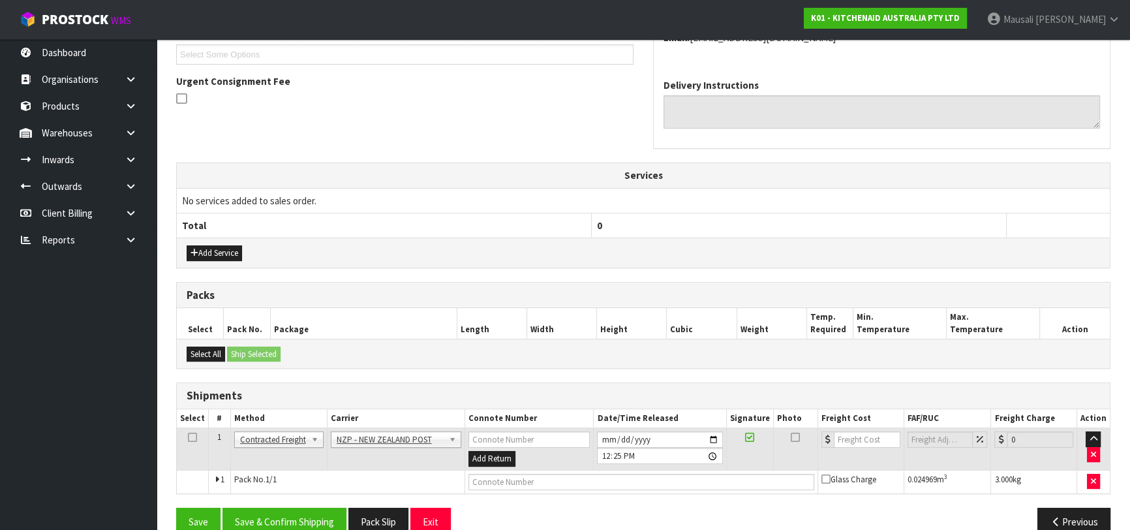
scroll to position [381, 0]
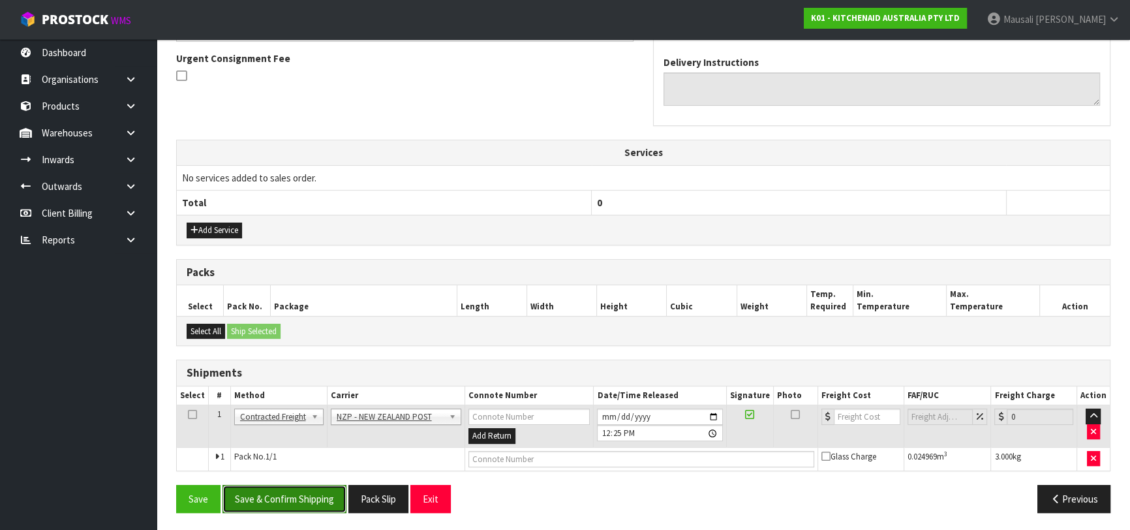
drag, startPoint x: 315, startPoint y: 497, endPoint x: 509, endPoint y: 478, distance: 195.4
click at [316, 496] on button "Save & Confirm Shipping" at bounding box center [285, 499] width 124 height 28
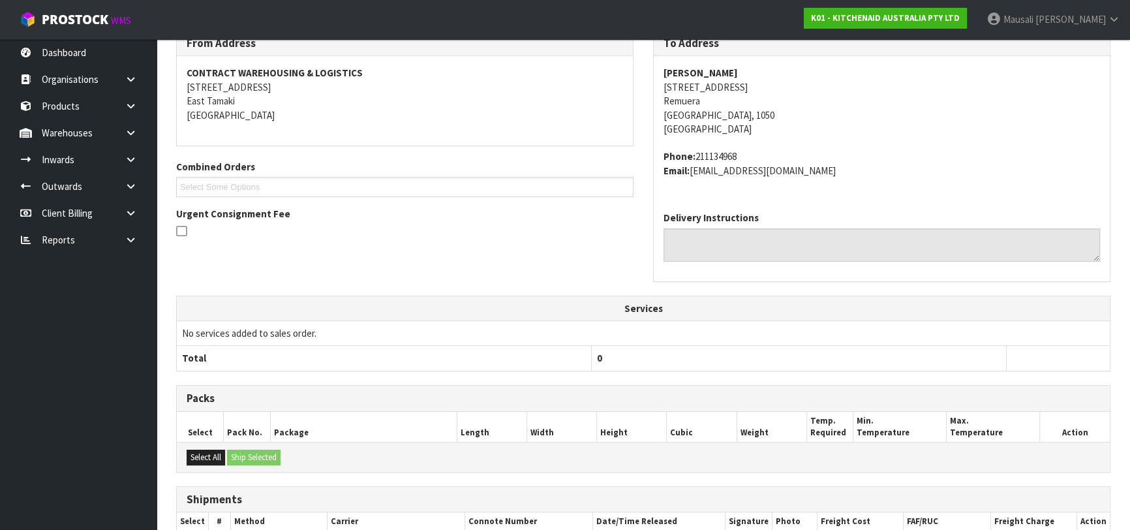
scroll to position [356, 0]
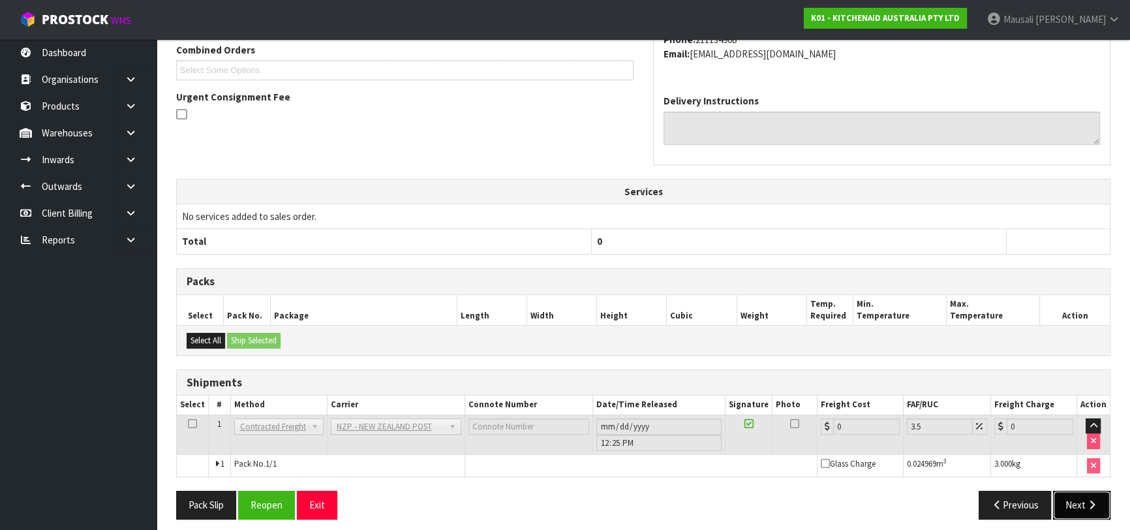
drag, startPoint x: 1070, startPoint y: 502, endPoint x: 892, endPoint y: 463, distance: 181.7
click at [1070, 501] on button "Next" at bounding box center [1081, 505] width 57 height 28
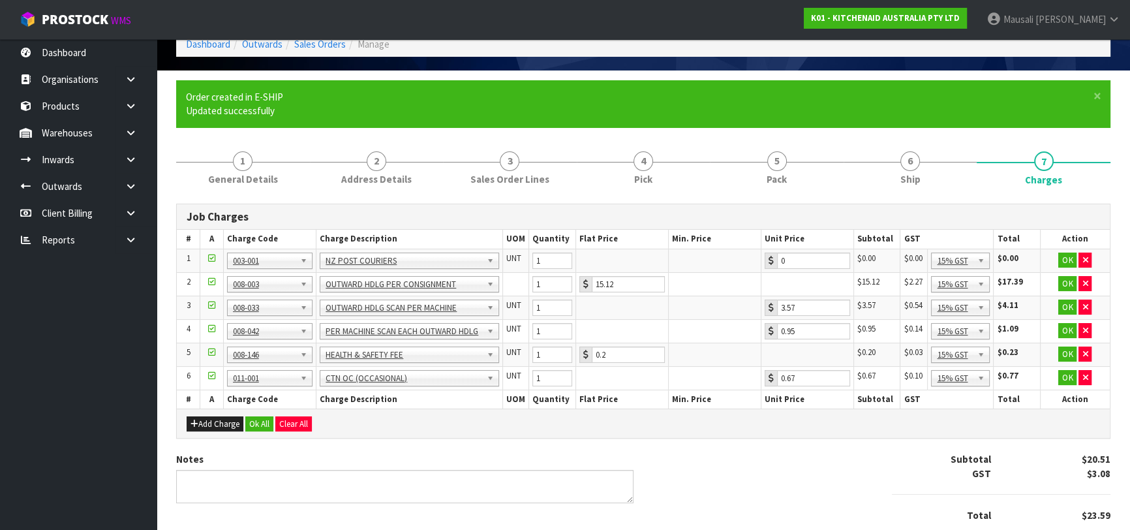
scroll to position [114, 0]
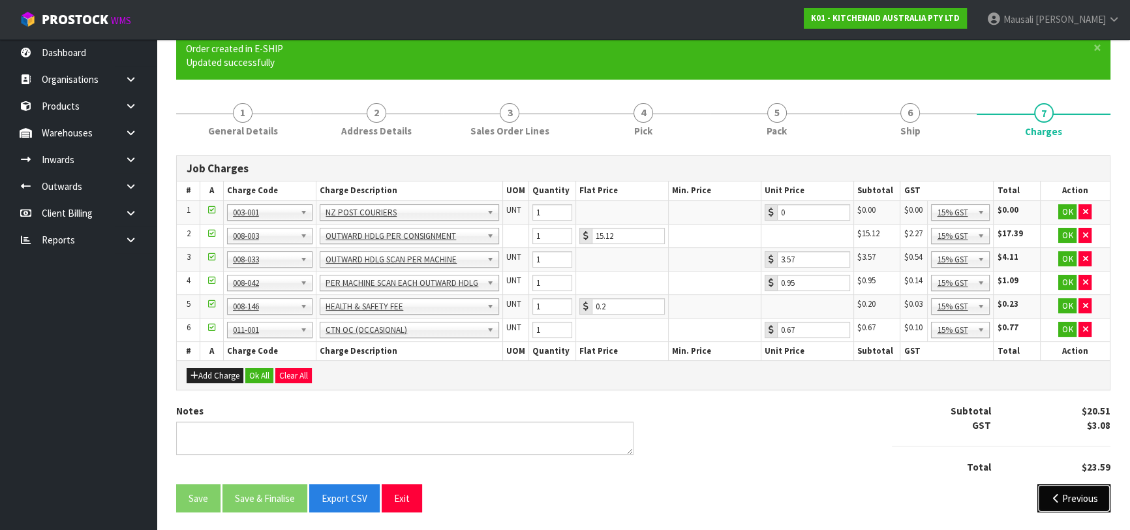
click at [1086, 497] on button "Previous" at bounding box center [1074, 498] width 73 height 28
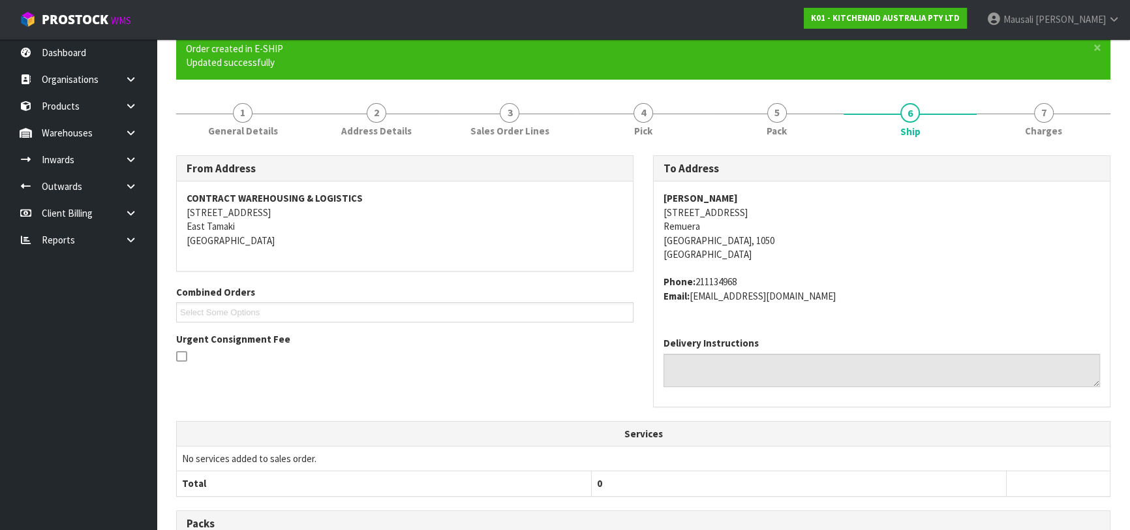
scroll to position [362, 0]
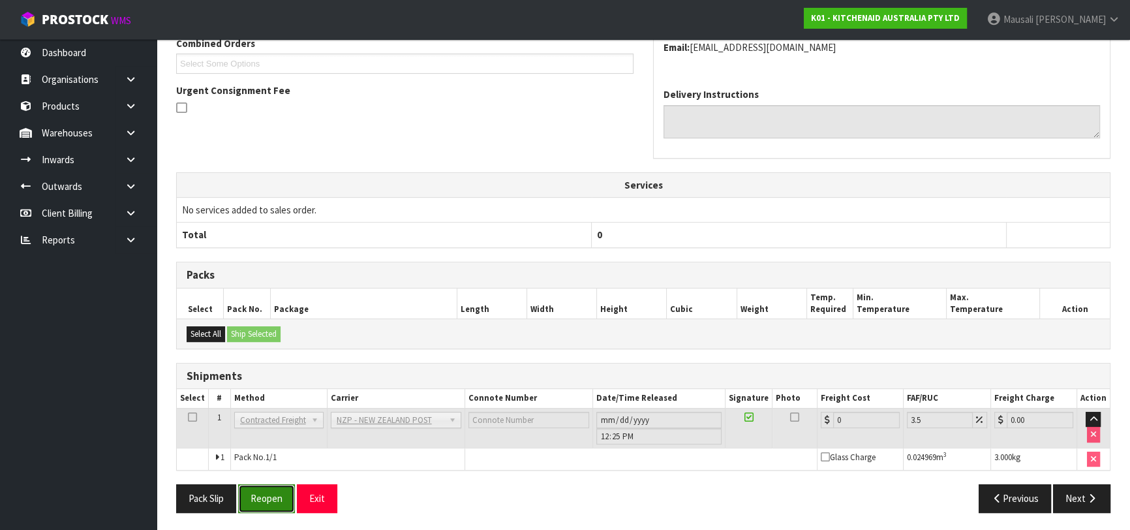
drag, startPoint x: 275, startPoint y: 488, endPoint x: 357, endPoint y: 482, distance: 81.8
click at [277, 488] on button "Reopen" at bounding box center [266, 498] width 57 height 28
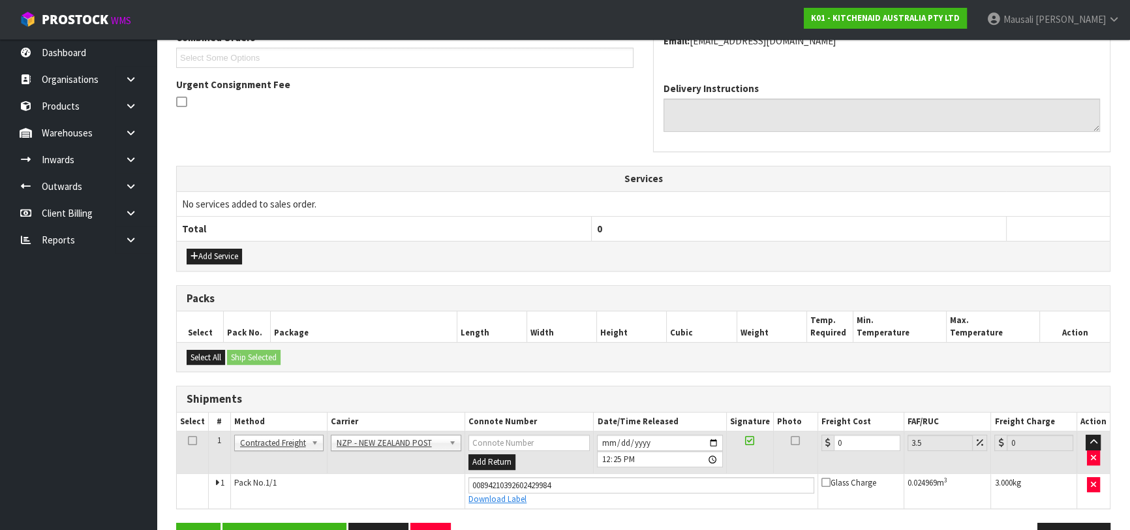
scroll to position [392, 0]
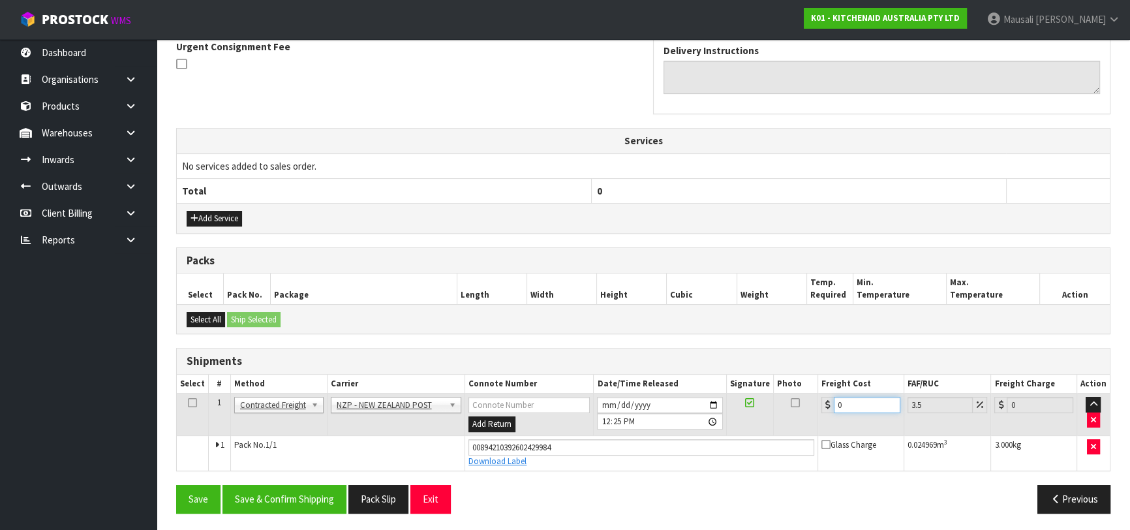
drag, startPoint x: 857, startPoint y: 395, endPoint x: 830, endPoint y: 405, distance: 29.3
click at [830, 405] on div "0" at bounding box center [861, 405] width 79 height 16
type input "4"
type input "4.14"
type input "4.3"
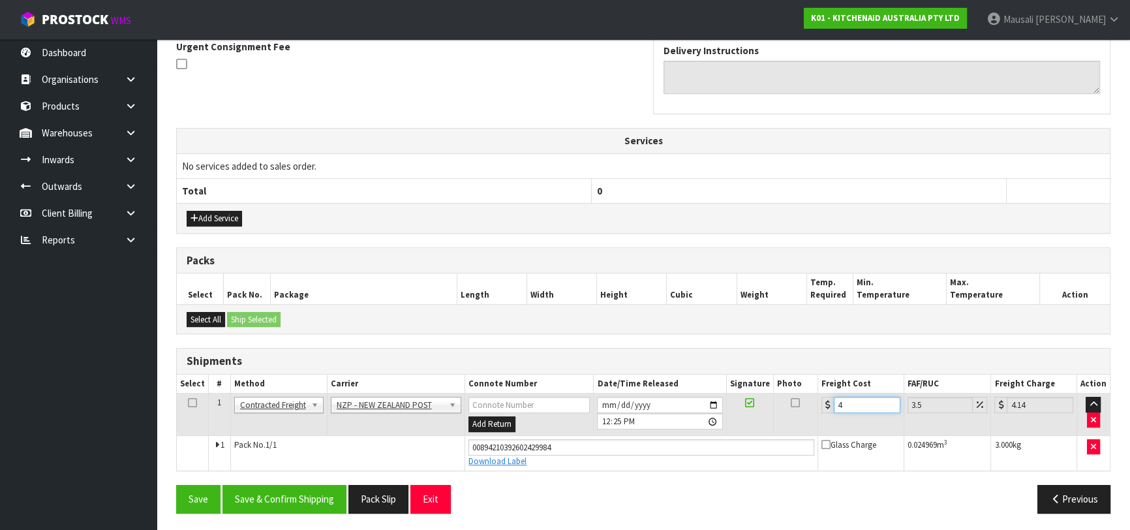
type input "4.45"
type input "4.33"
type input "4.48"
type input "4.33"
click at [293, 493] on button "Save & Confirm Shipping" at bounding box center [285, 499] width 124 height 28
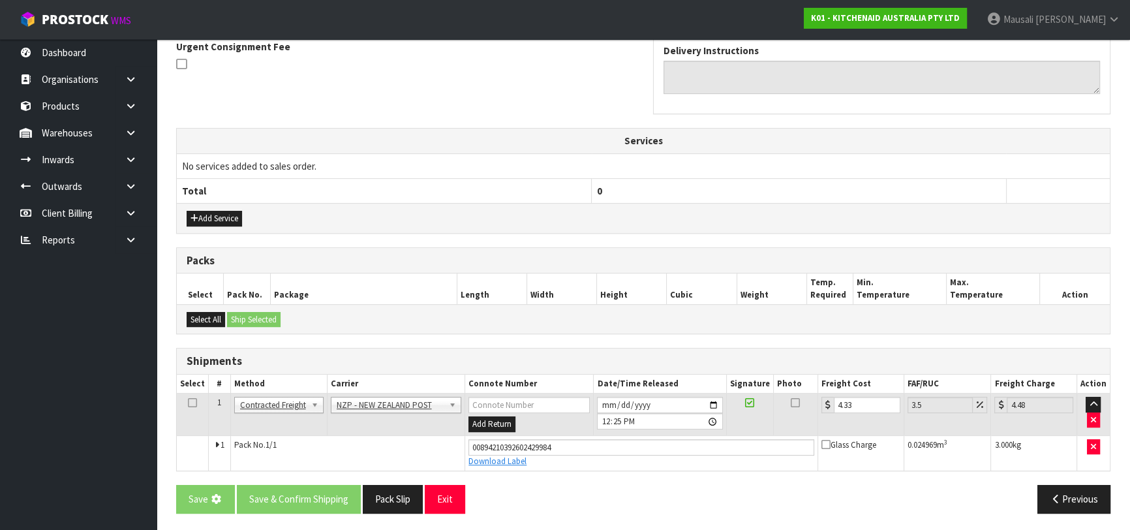
scroll to position [0, 0]
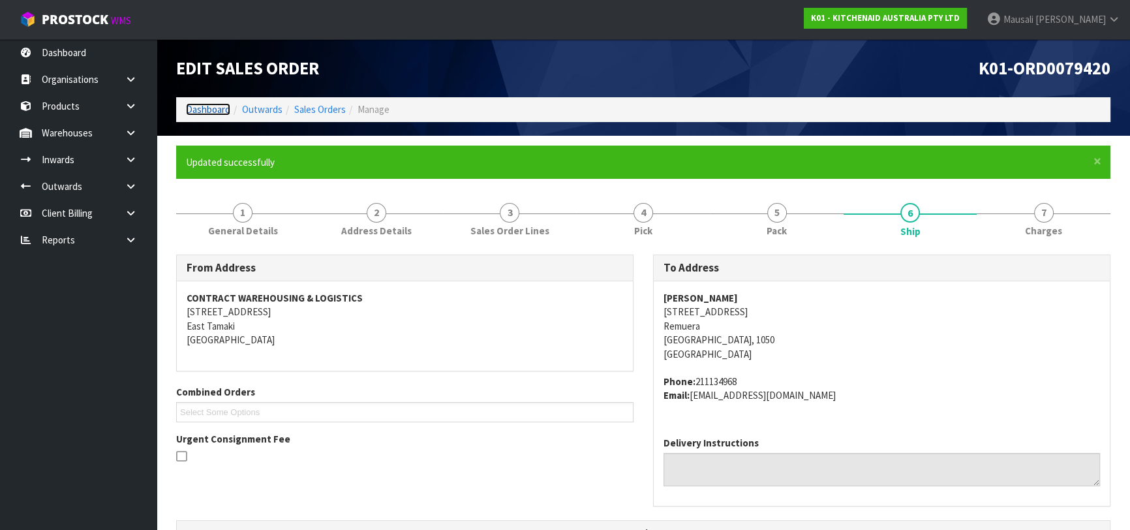
click at [228, 108] on link "Dashboard" at bounding box center [208, 109] width 44 height 12
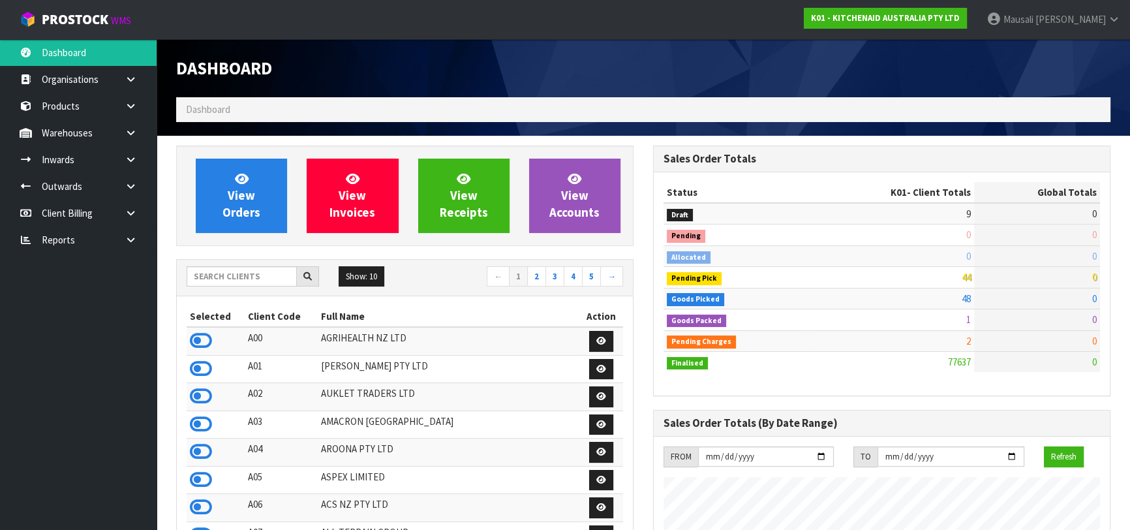
scroll to position [987, 476]
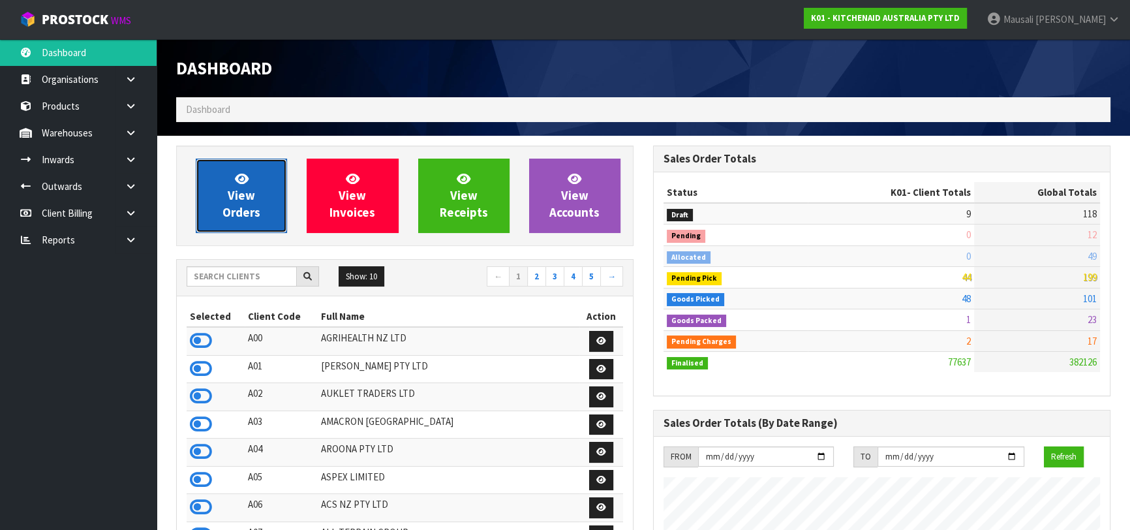
click at [253, 191] on span "View Orders" at bounding box center [242, 195] width 38 height 49
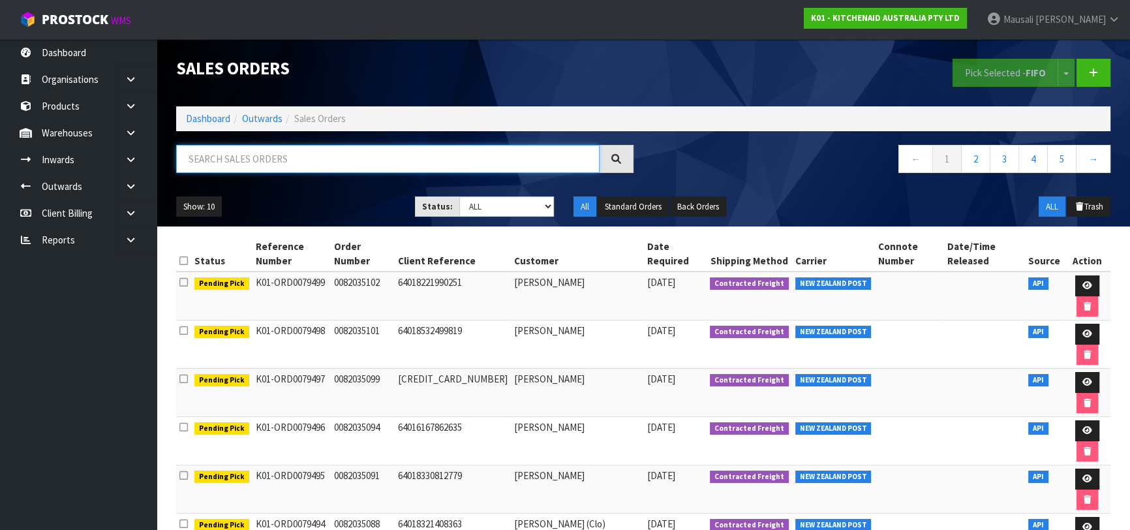
click at [227, 159] on input "text" at bounding box center [388, 159] width 424 height 28
type input "JOB-0413544"
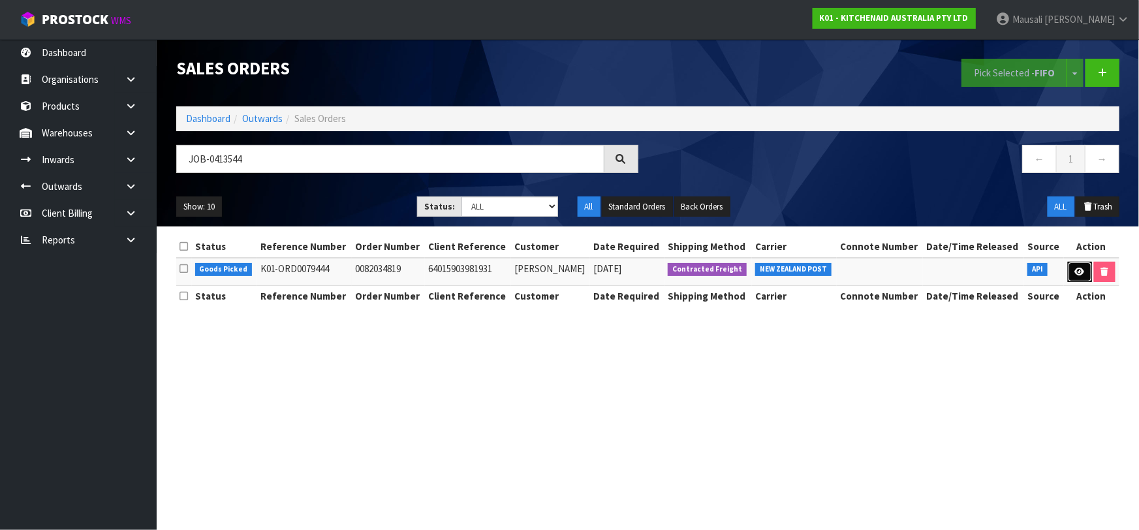
click at [1075, 268] on icon at bounding box center [1080, 272] width 10 height 8
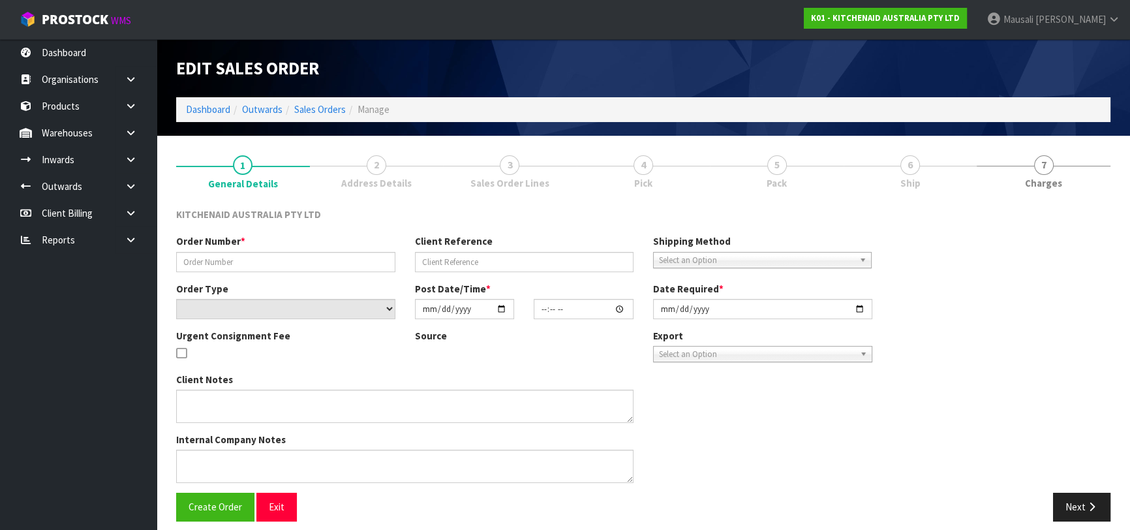
type input "0082034819"
type input "64015903981931"
select select "number:0"
type input "[DATE]"
type input "11:37:52.000"
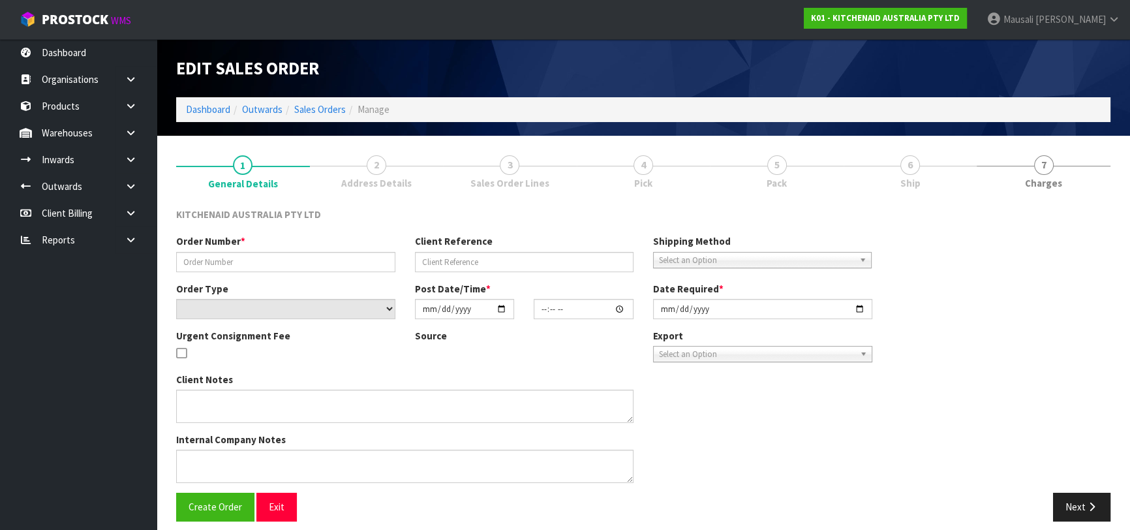
type input "[DATE]"
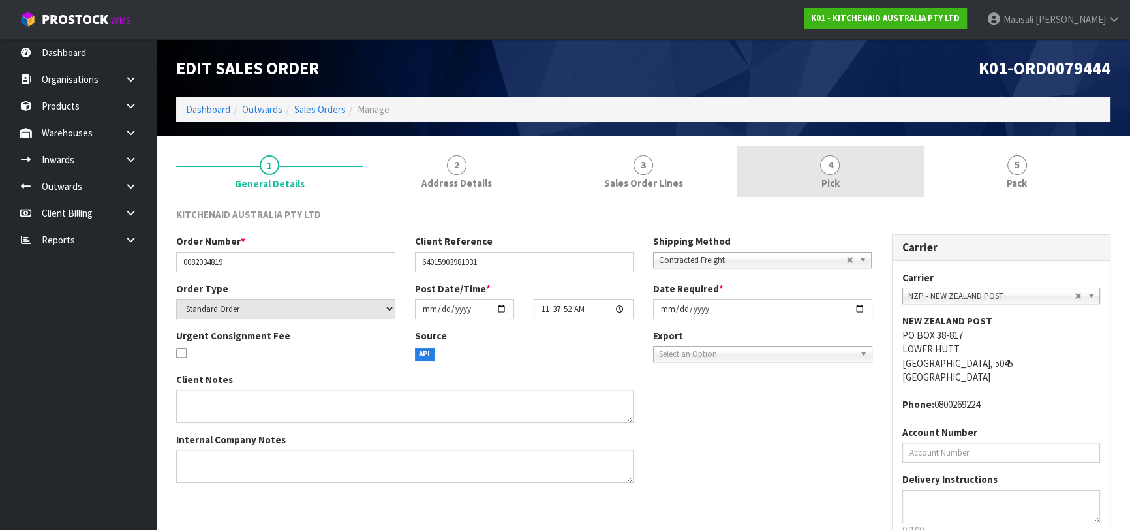
click at [832, 168] on span "4" at bounding box center [830, 165] width 20 height 20
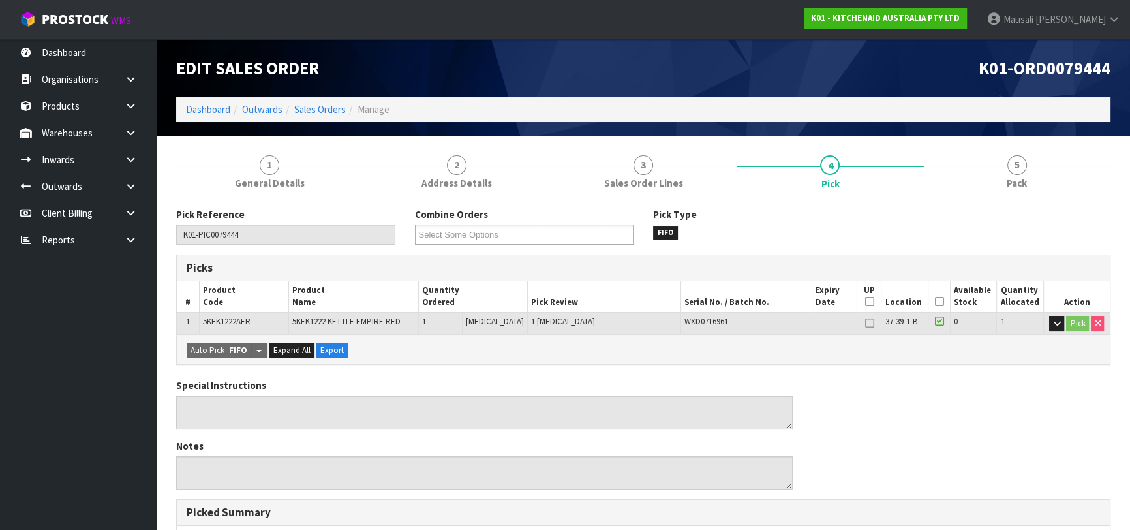
click at [935, 302] on icon at bounding box center [939, 302] width 9 height 1
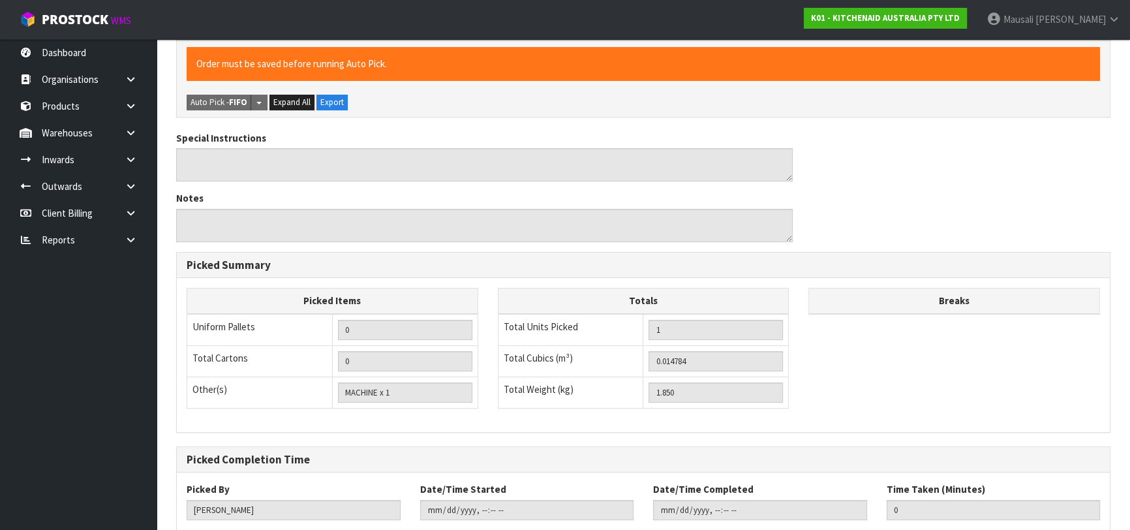
scroll to position [375, 0]
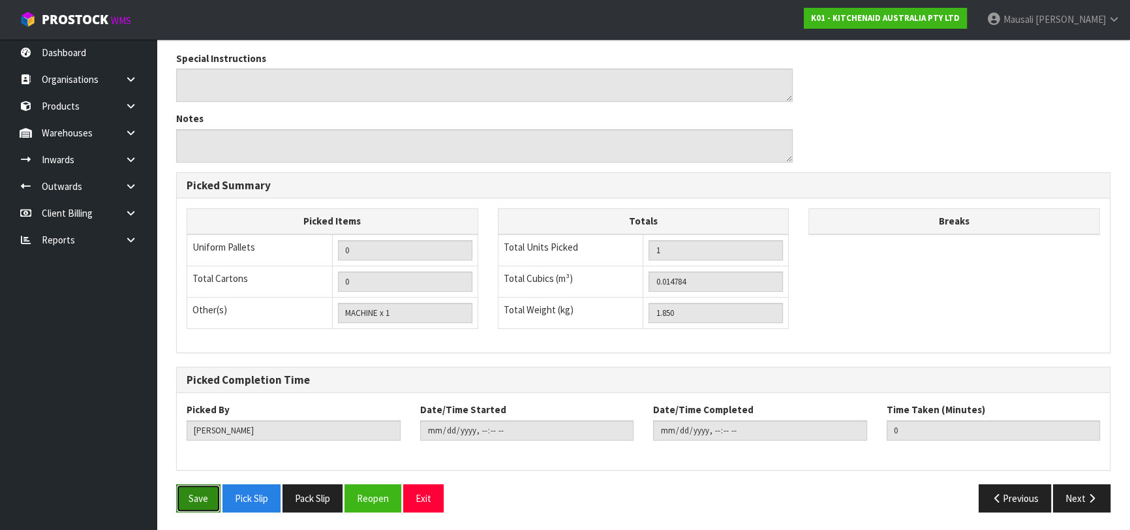
click at [203, 497] on button "Save" at bounding box center [198, 498] width 44 height 28
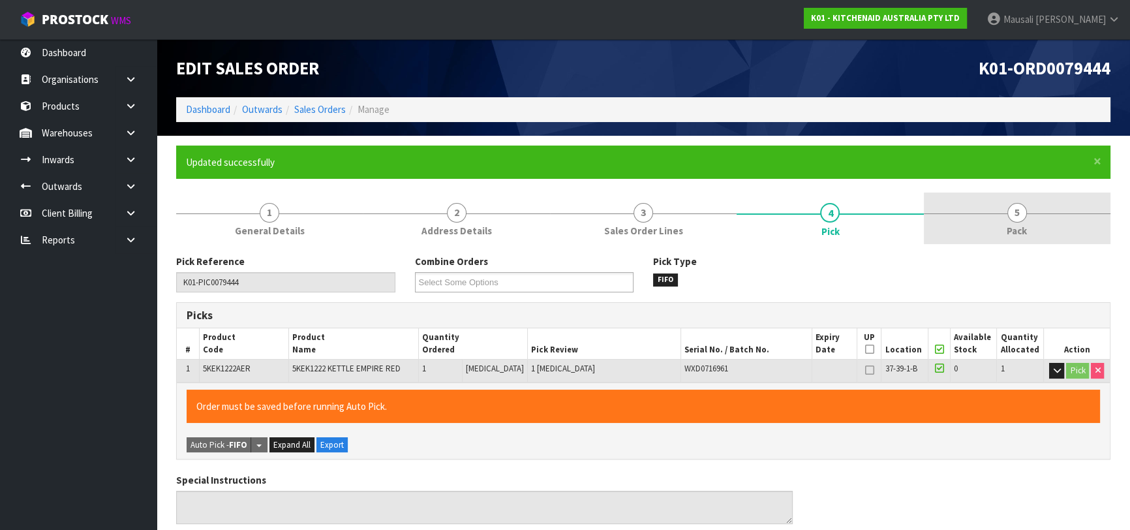
click at [1005, 219] on link "5 Pack" at bounding box center [1017, 219] width 187 height 52
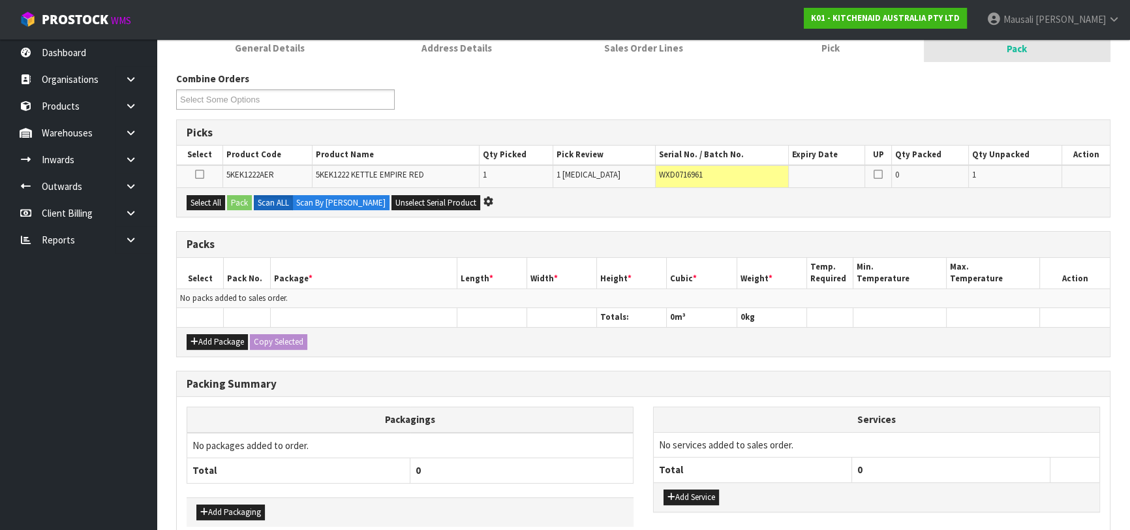
scroll to position [64, 0]
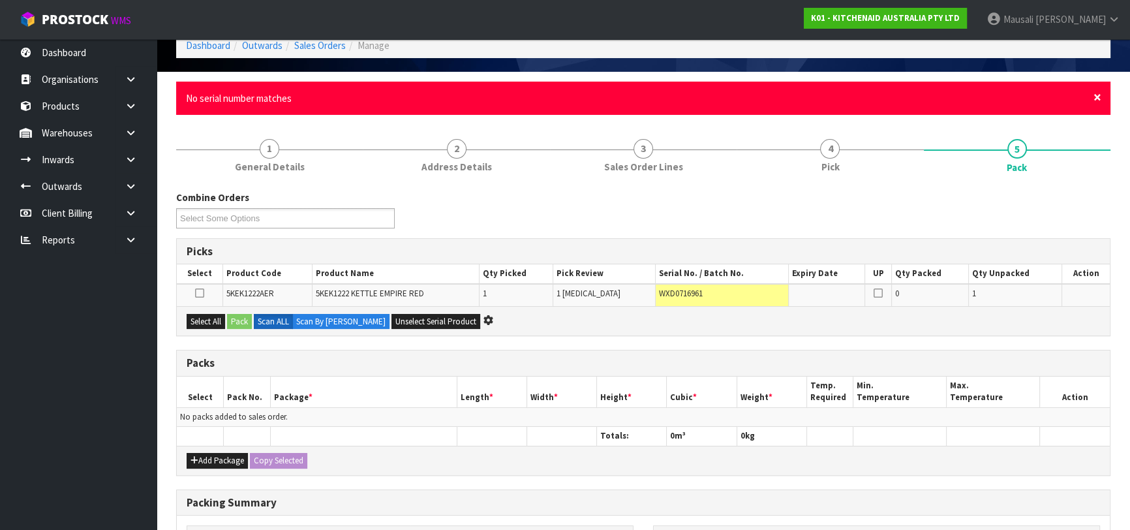
click at [1096, 96] on span "×" at bounding box center [1098, 97] width 8 height 18
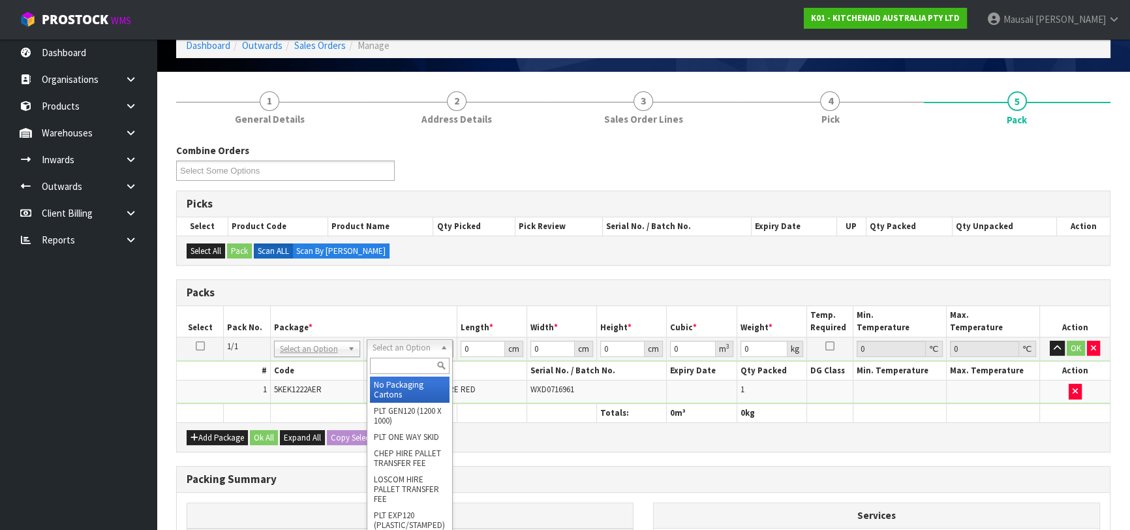
click at [401, 360] on input "text" at bounding box center [410, 366] width 80 height 16
type input "OC"
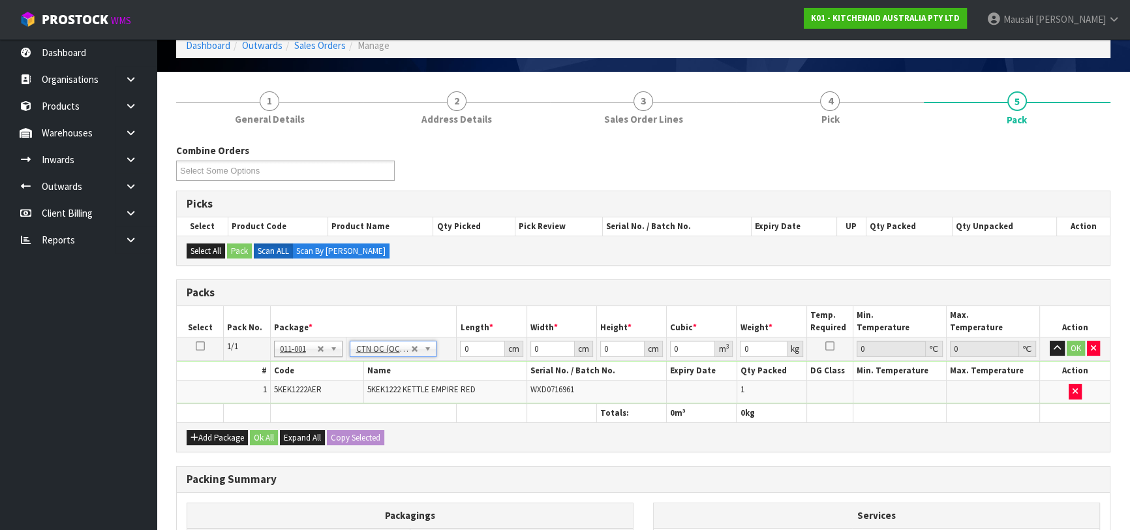
type input "1.85"
drag, startPoint x: 480, startPoint y: 349, endPoint x: 423, endPoint y: 366, distance: 59.3
click at [424, 366] on tbody "1/1 NONE 007-001 007-002 007-004 007-009 007-013 007-014 007-015 007-017 007-01…" at bounding box center [643, 370] width 933 height 67
type input "44"
type input "24"
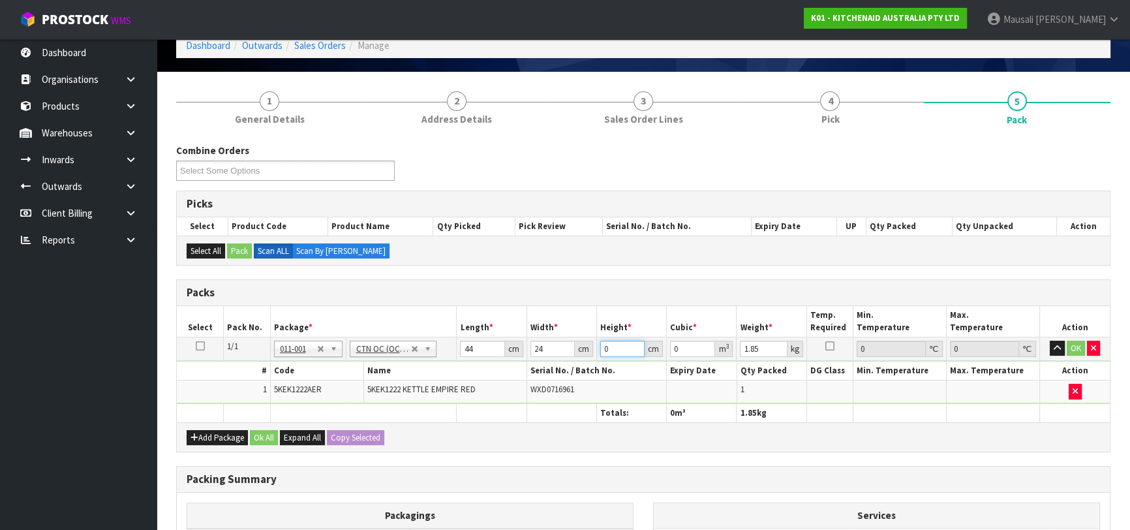
type input "2"
type input "0.002112"
type input "24"
type input "0.025344"
type input "24"
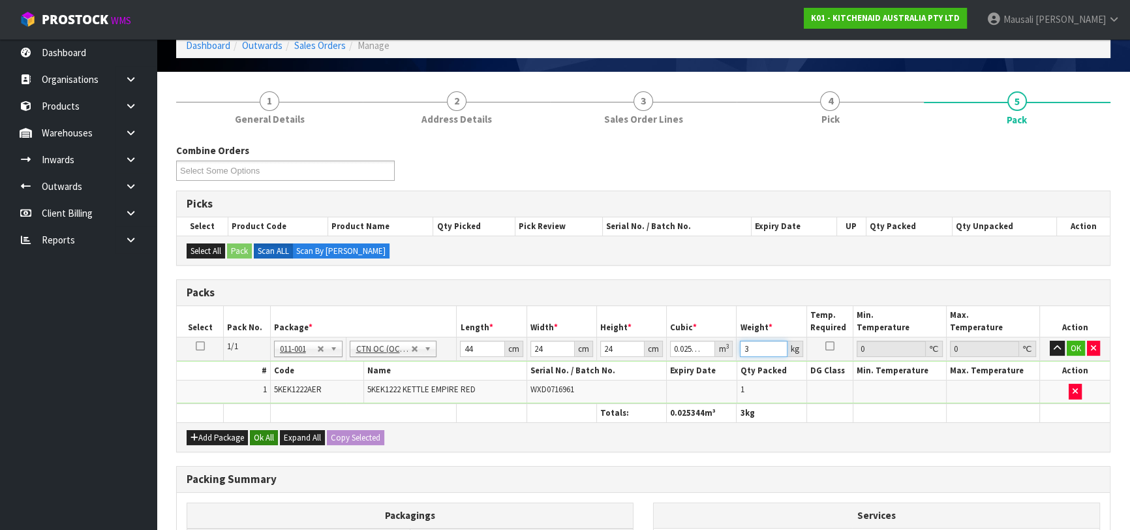
type input "3"
click at [258, 439] on button "Ok All" at bounding box center [264, 438] width 28 height 16
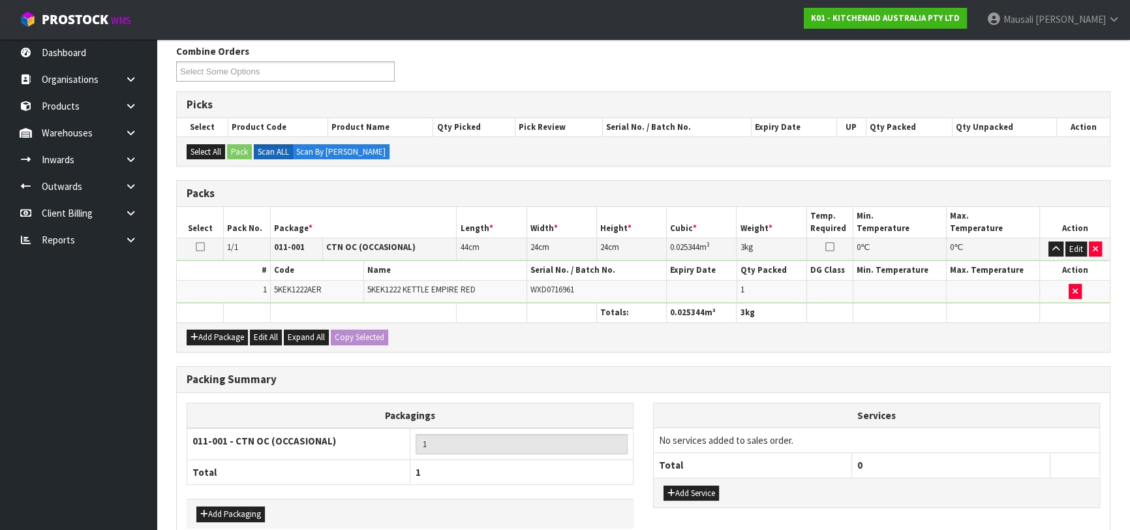
scroll to position [230, 0]
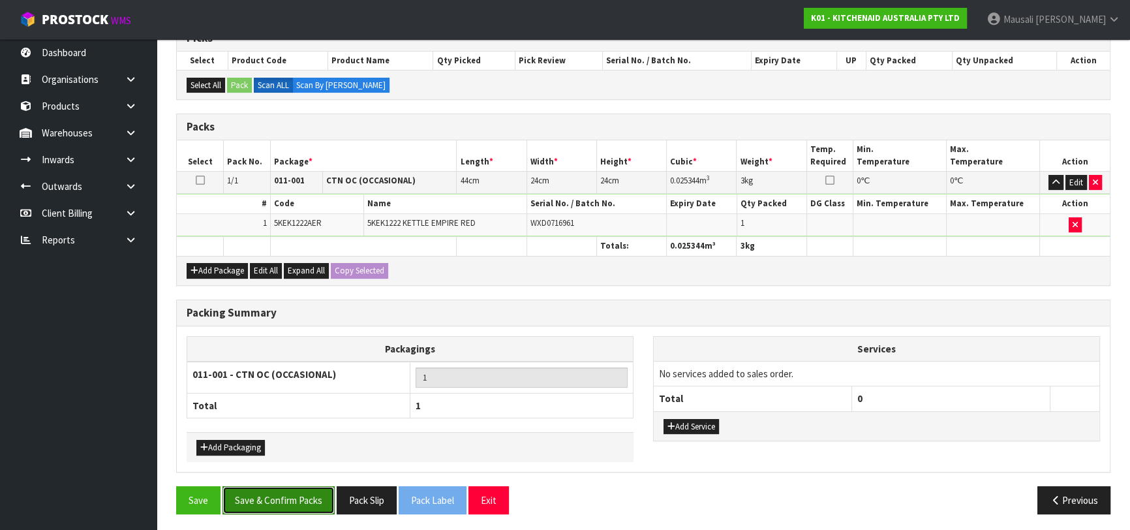
click at [257, 499] on button "Save & Confirm Packs" at bounding box center [279, 500] width 112 height 28
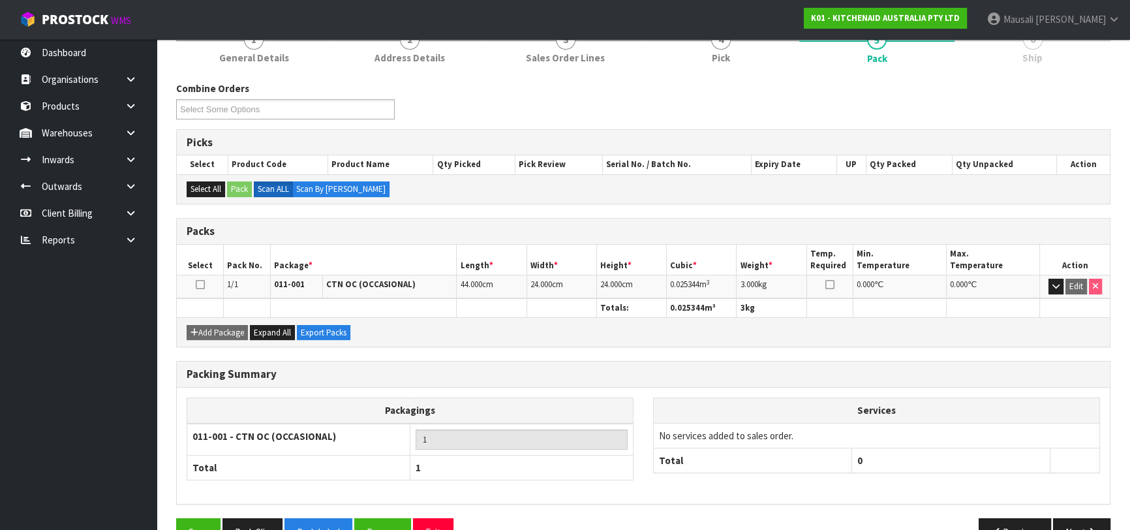
scroll to position [206, 0]
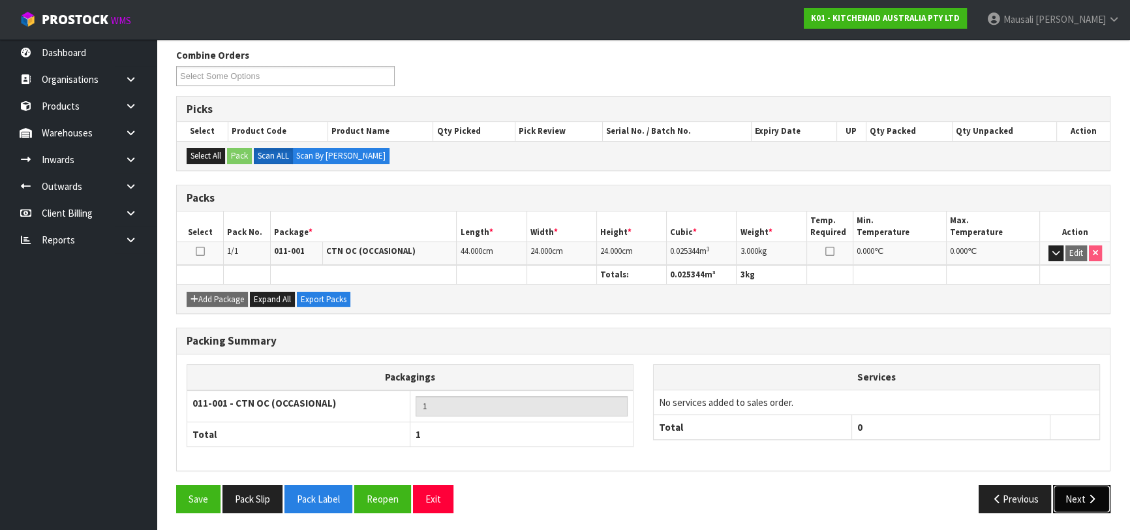
click at [1065, 496] on button "Next" at bounding box center [1081, 499] width 57 height 28
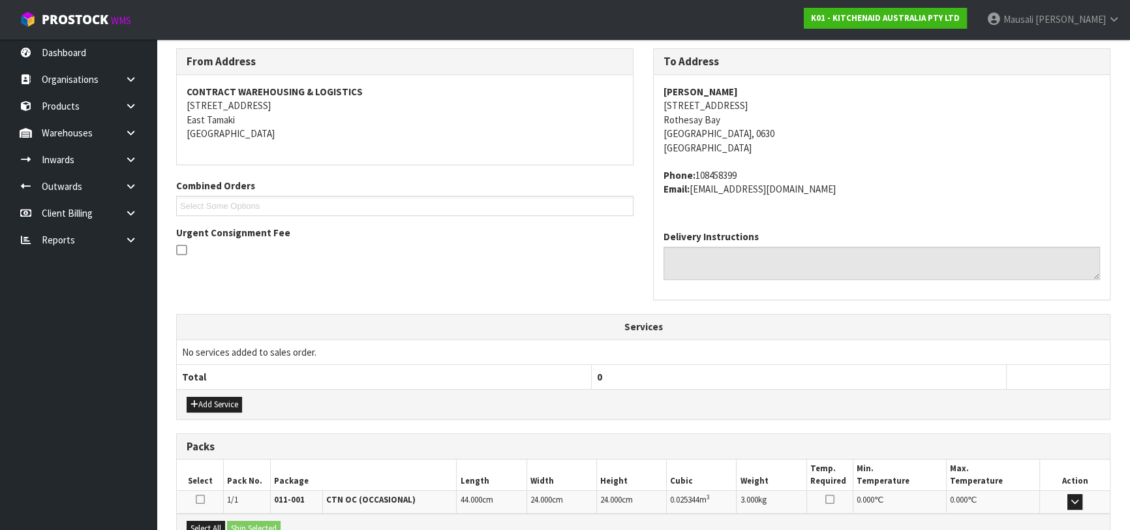
scroll to position [358, 0]
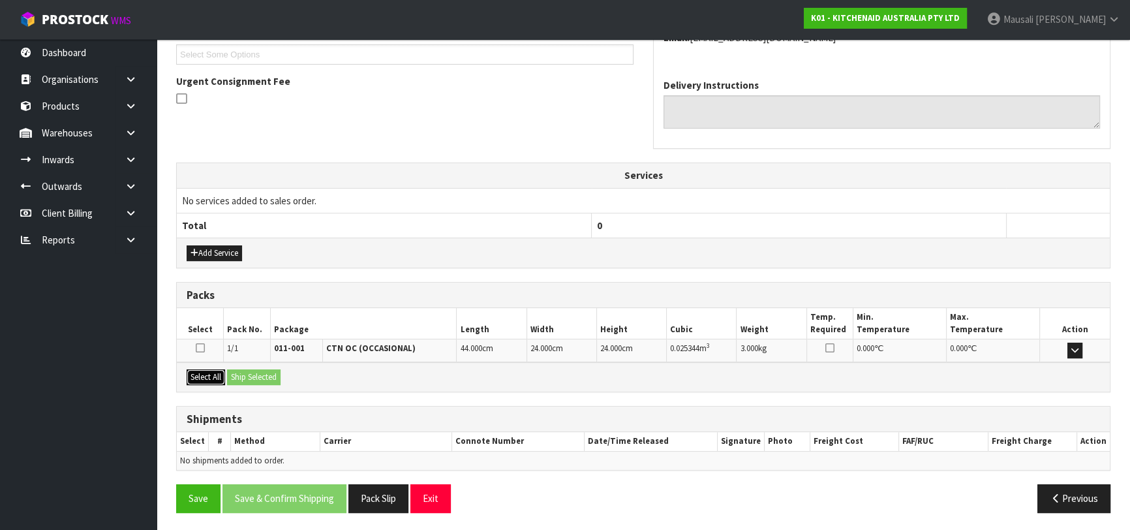
click at [202, 371] on button "Select All" at bounding box center [206, 377] width 39 height 16
drag, startPoint x: 230, startPoint y: 372, endPoint x: 251, endPoint y: 377, distance: 20.9
click at [231, 372] on button "Ship Selected" at bounding box center [254, 377] width 54 height 16
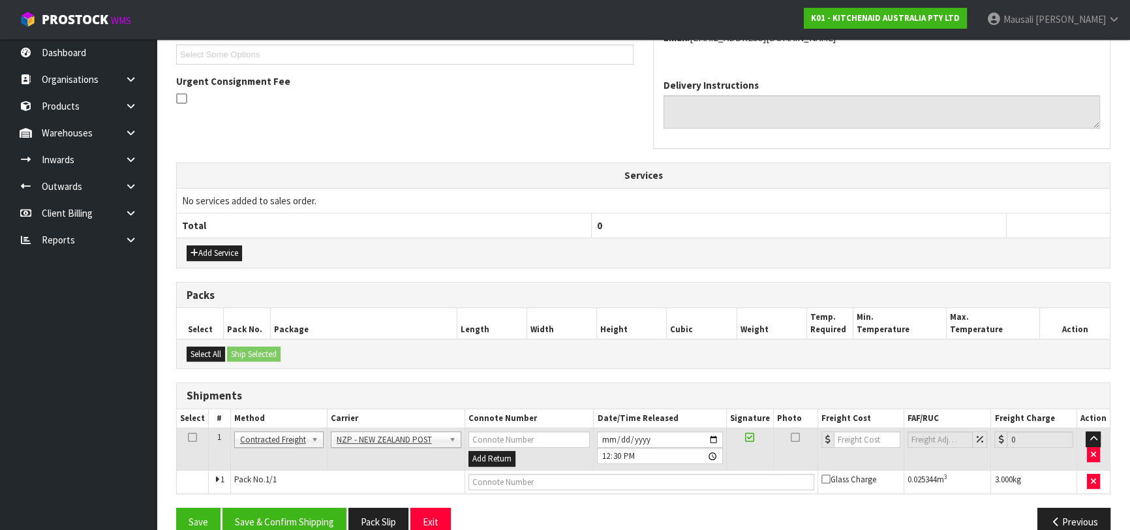
scroll to position [381, 0]
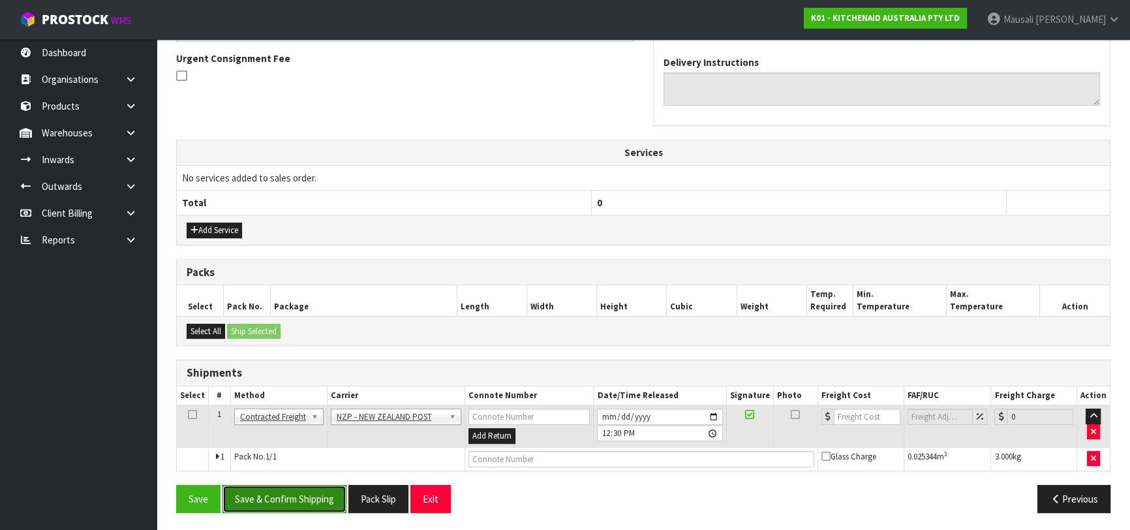
drag, startPoint x: 299, startPoint y: 496, endPoint x: 304, endPoint y: 490, distance: 7.9
click at [301, 493] on button "Save & Confirm Shipping" at bounding box center [285, 499] width 124 height 28
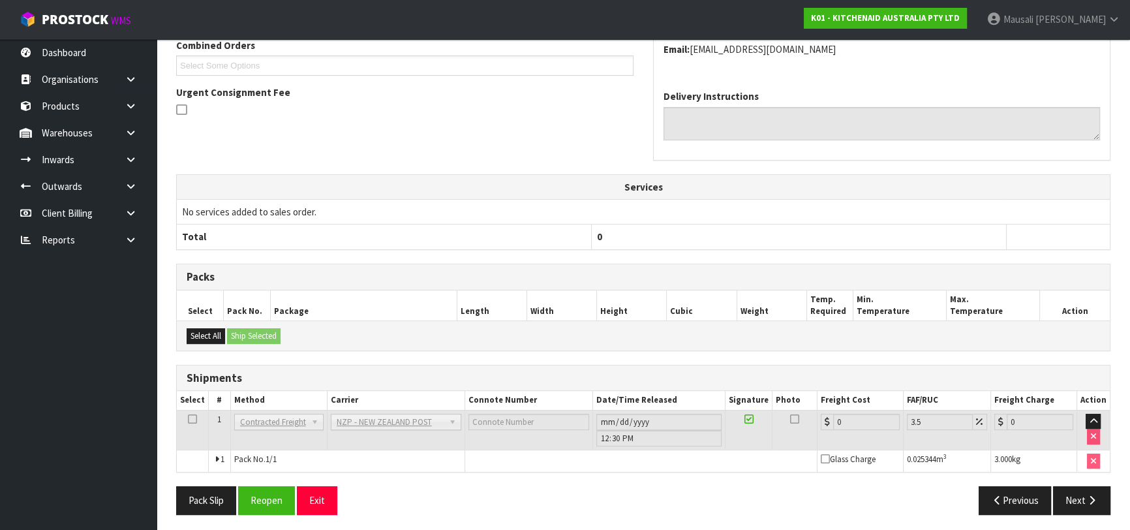
scroll to position [362, 0]
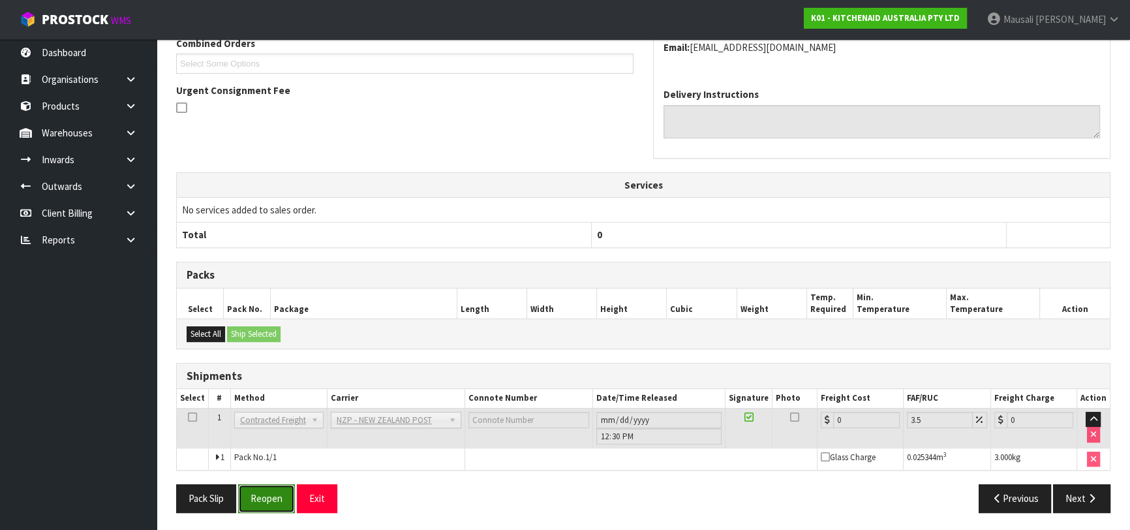
drag, startPoint x: 261, startPoint y: 501, endPoint x: 289, endPoint y: 489, distance: 30.4
click at [265, 496] on button "Reopen" at bounding box center [266, 498] width 57 height 28
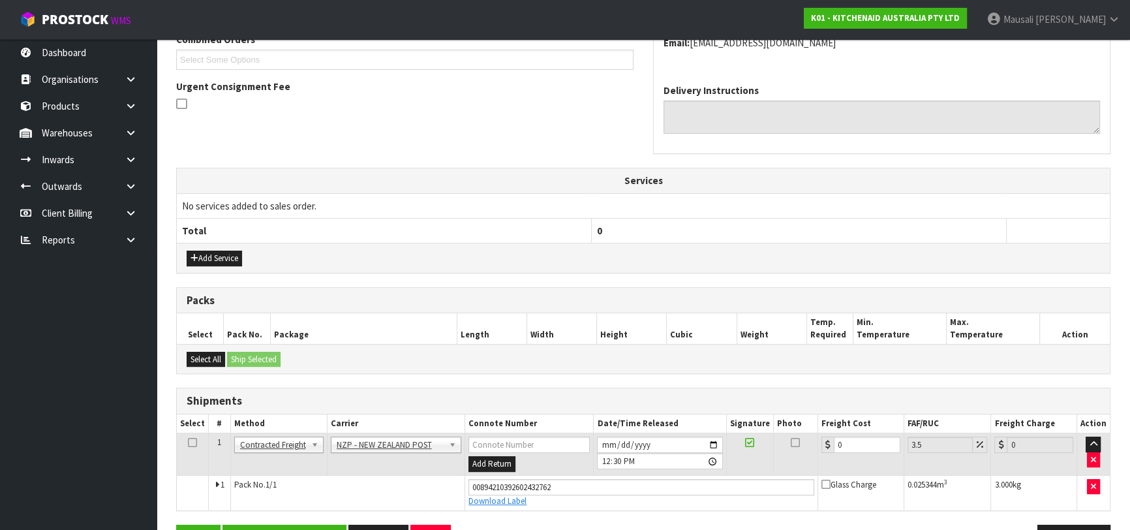
scroll to position [392, 0]
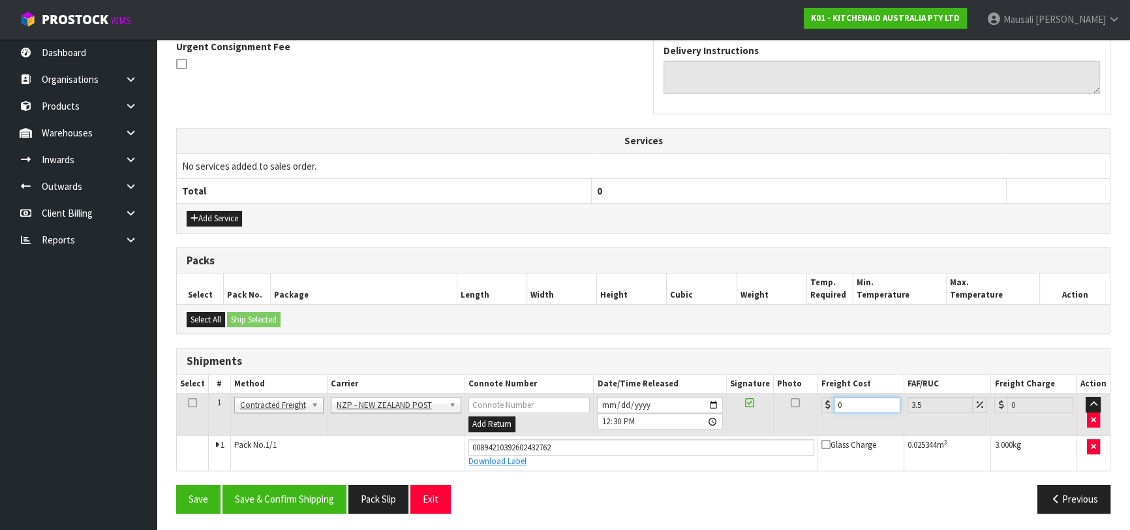
drag, startPoint x: 862, startPoint y: 403, endPoint x: 818, endPoint y: 418, distance: 46.2
click at [818, 418] on td "0" at bounding box center [861, 415] width 86 height 42
type input "4"
type input "4.14"
type input "4.3"
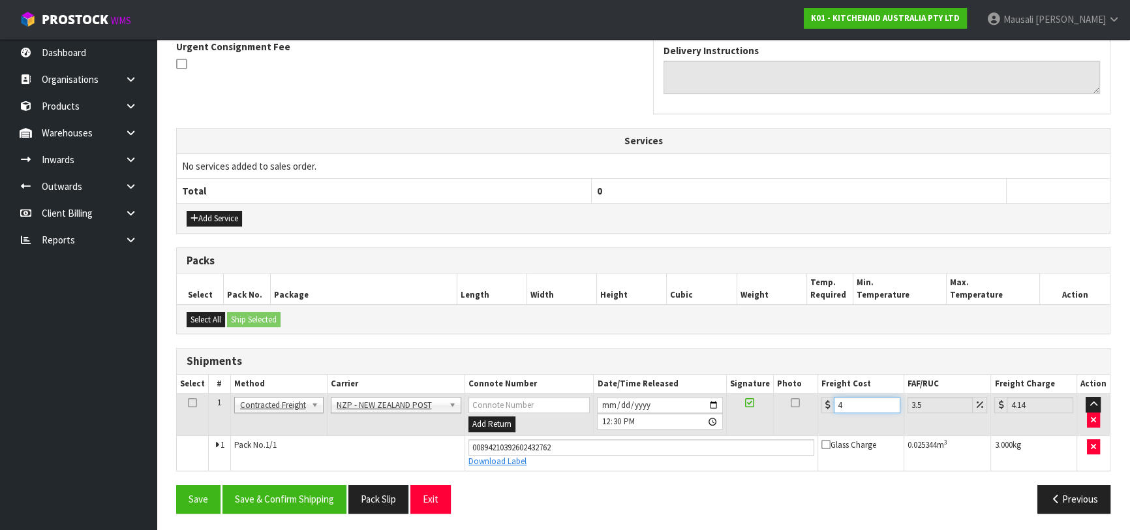
type input "4.45"
type input "4.33"
type input "4.48"
type input "4.33"
click at [319, 495] on button "Save & Confirm Shipping" at bounding box center [285, 499] width 124 height 28
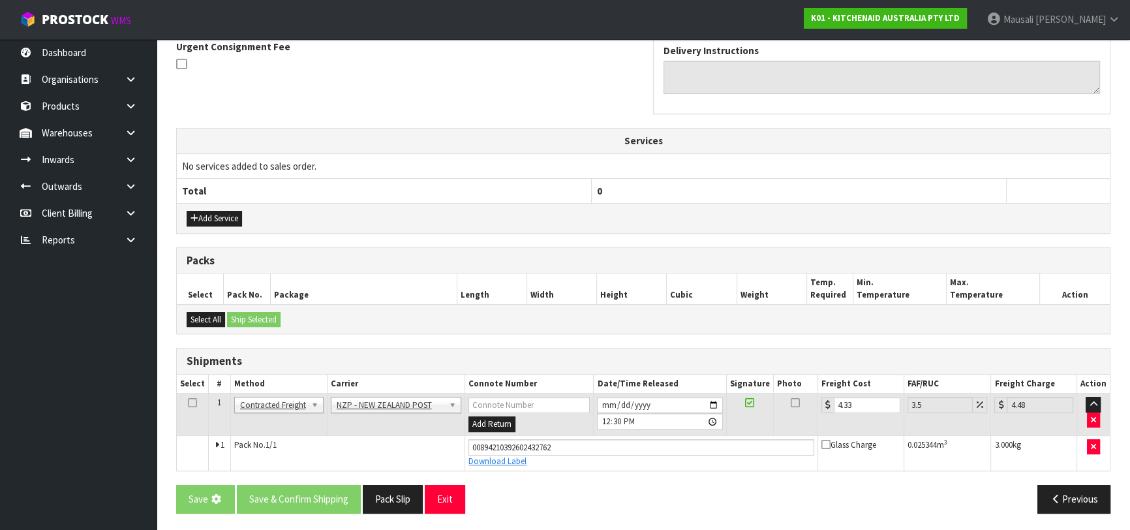
scroll to position [0, 0]
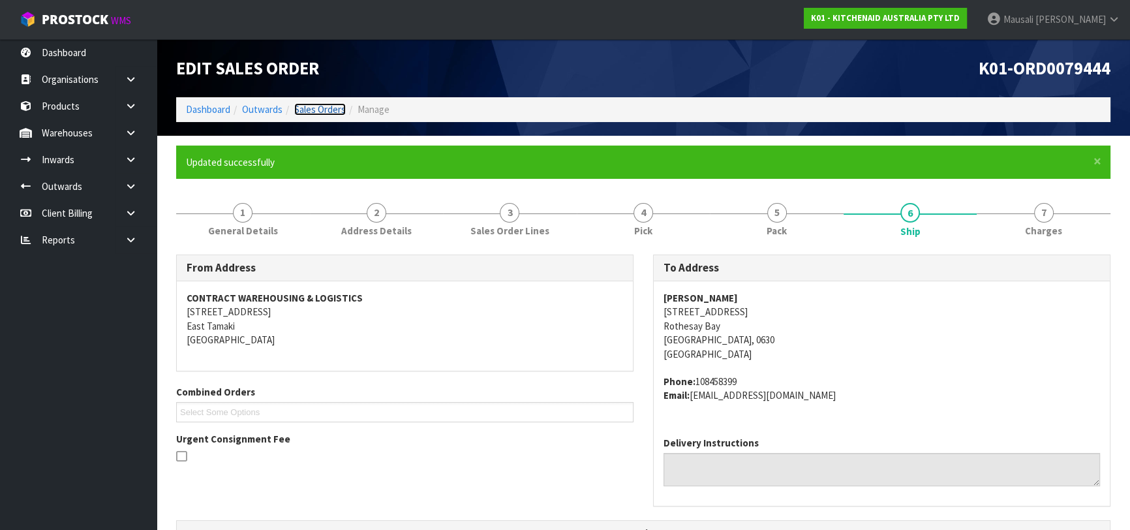
click at [312, 106] on link "Sales Orders" at bounding box center [320, 109] width 52 height 12
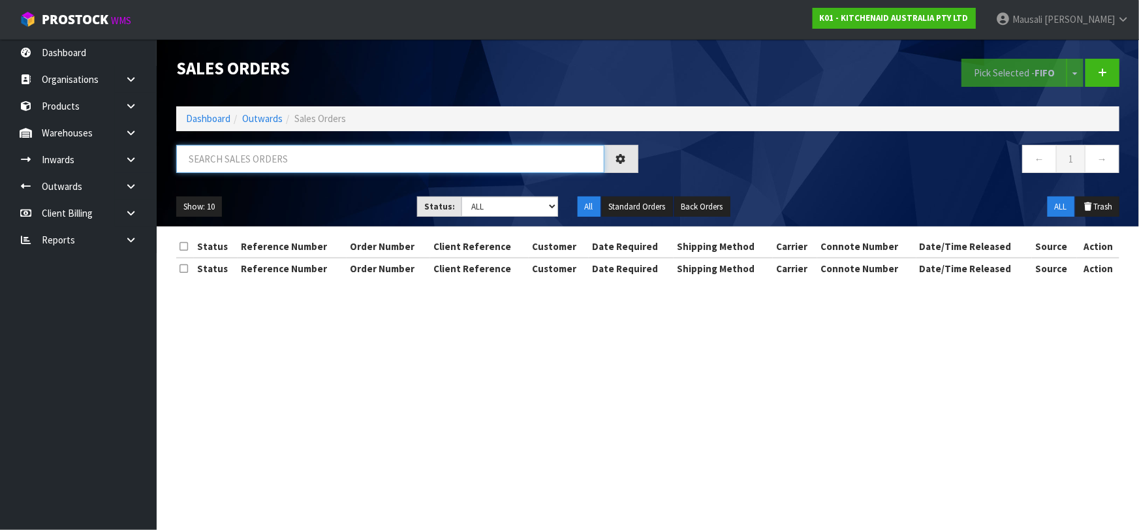
click at [227, 163] on input "text" at bounding box center [390, 159] width 428 height 28
type input "JOB-0413581"
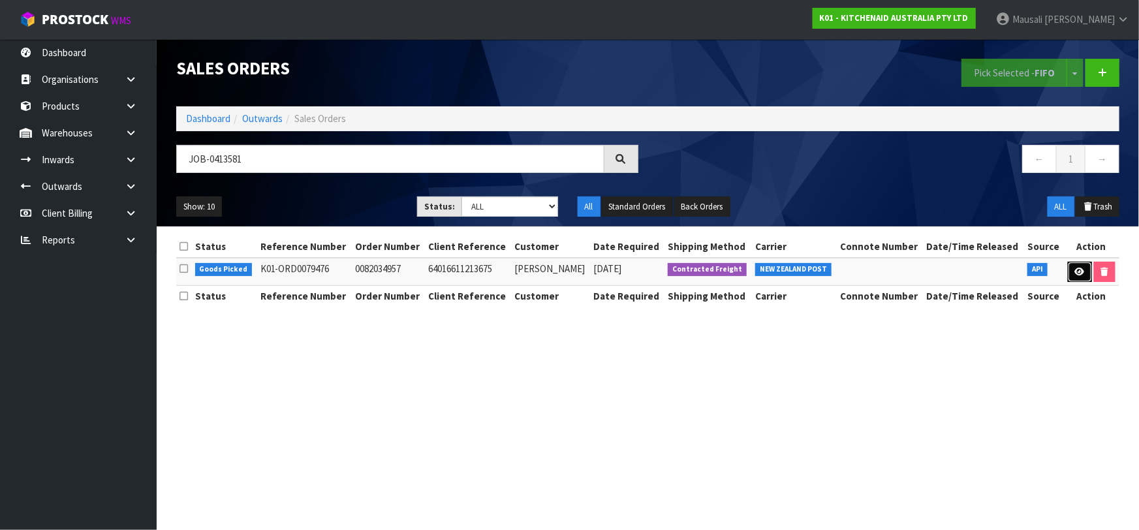
click at [1072, 270] on link at bounding box center [1080, 272] width 24 height 21
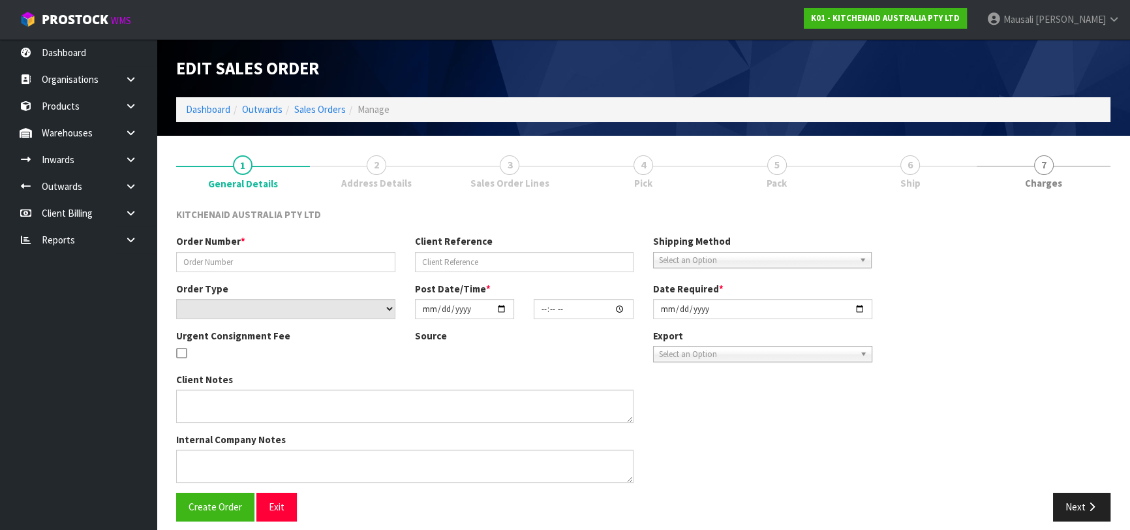
type input "0082034957"
type input "64016611213675"
select select "number:0"
type input "[DATE]"
type input "19:39:02.000"
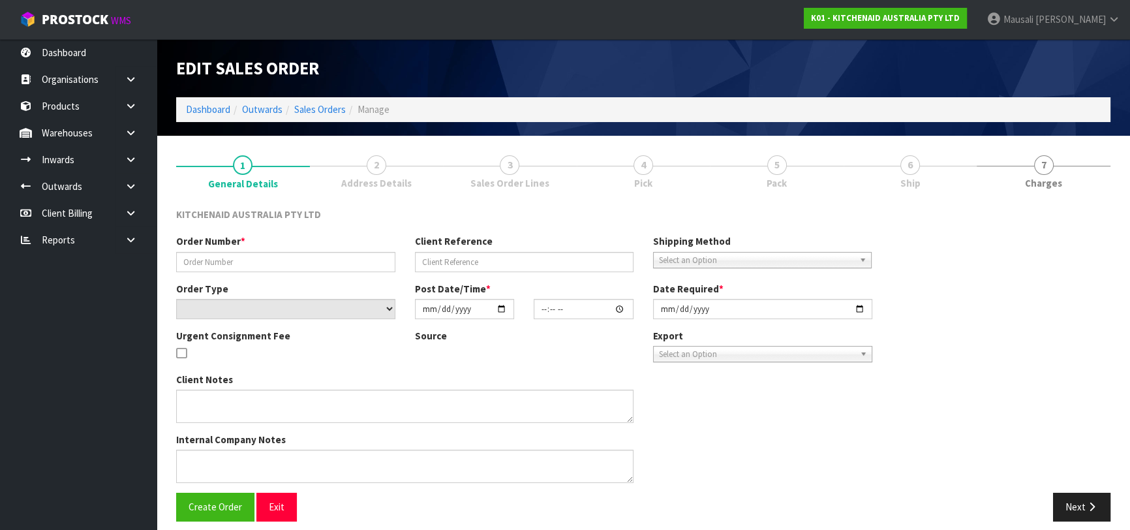
type input "[DATE]"
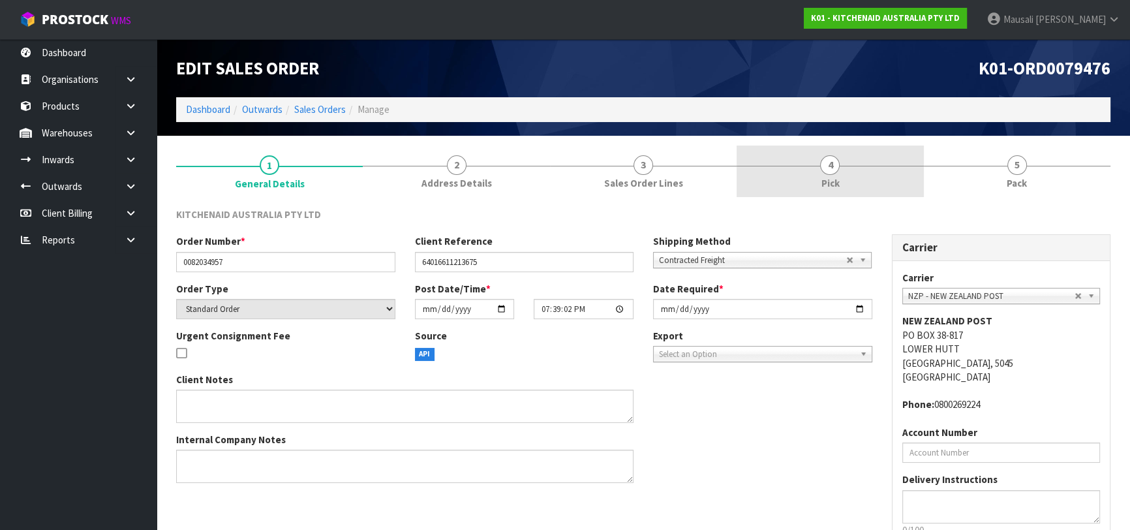
drag, startPoint x: 874, startPoint y: 174, endPoint x: 871, endPoint y: 189, distance: 15.4
click at [874, 176] on link "4 Pick" at bounding box center [830, 172] width 187 height 52
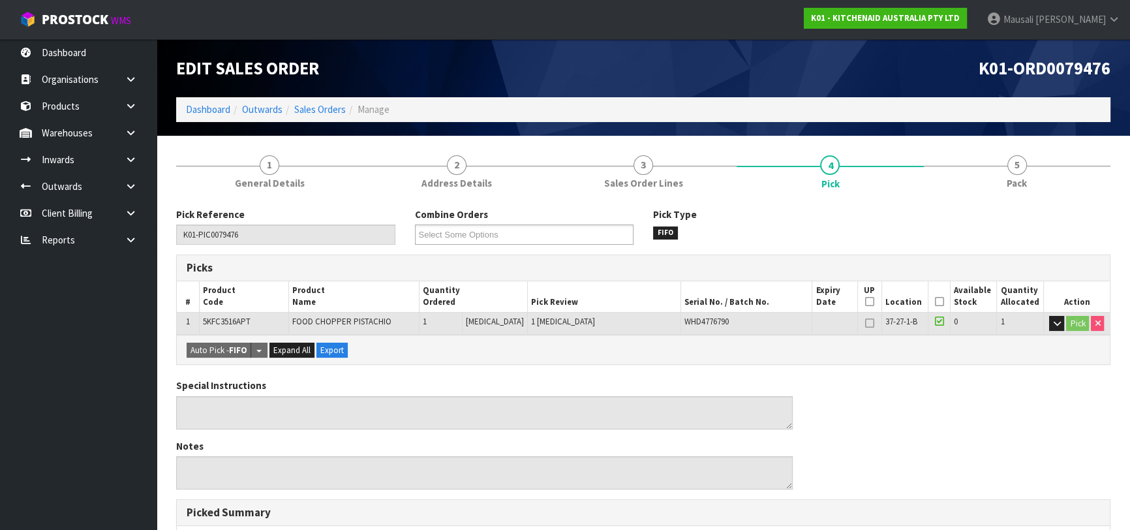
click at [935, 302] on icon at bounding box center [939, 302] width 9 height 1
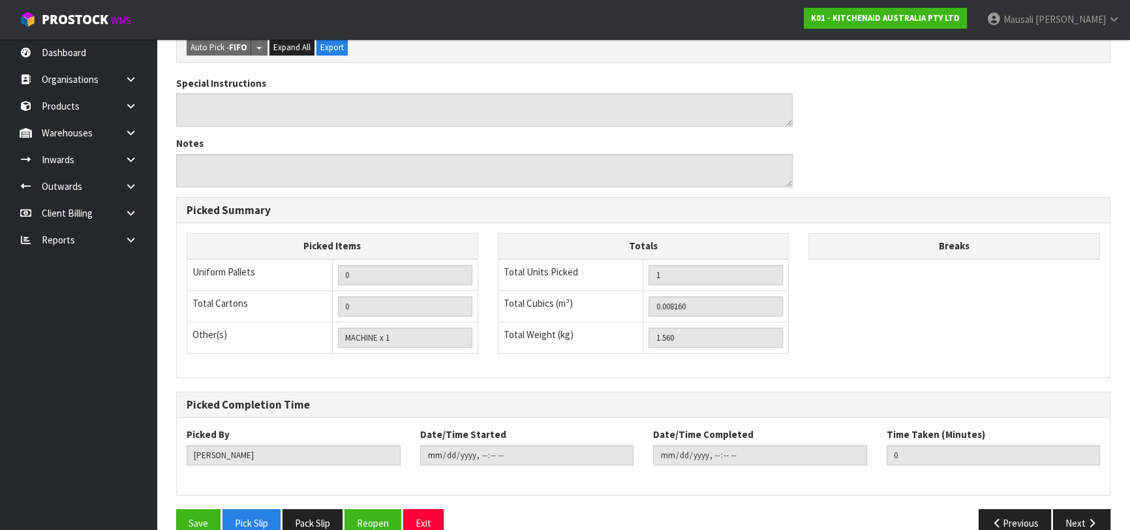
scroll to position [375, 0]
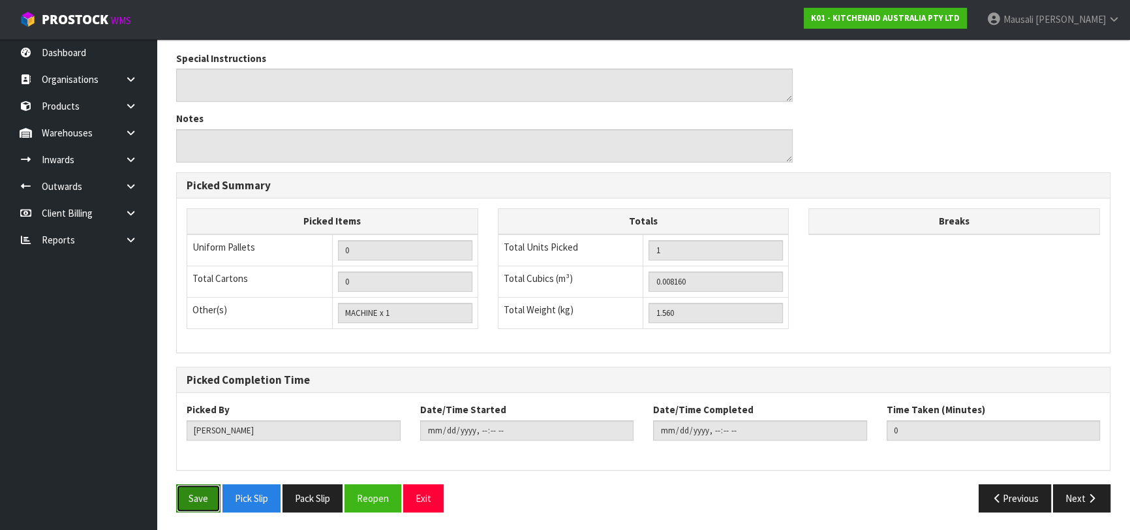
click at [197, 490] on button "Save" at bounding box center [198, 498] width 44 height 28
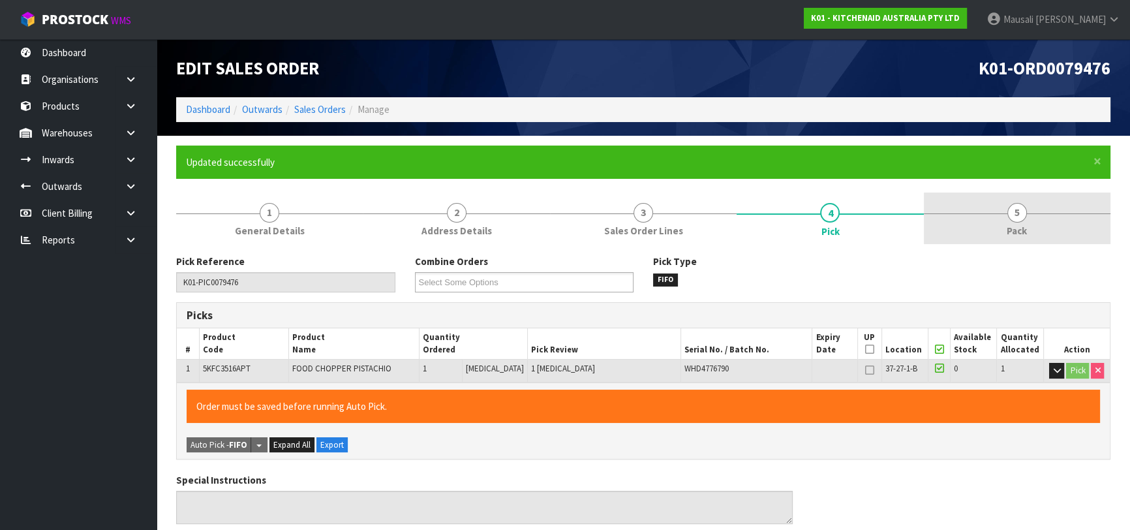
type input "[PERSON_NAME]"
type input "[DATE]T12:31:38"
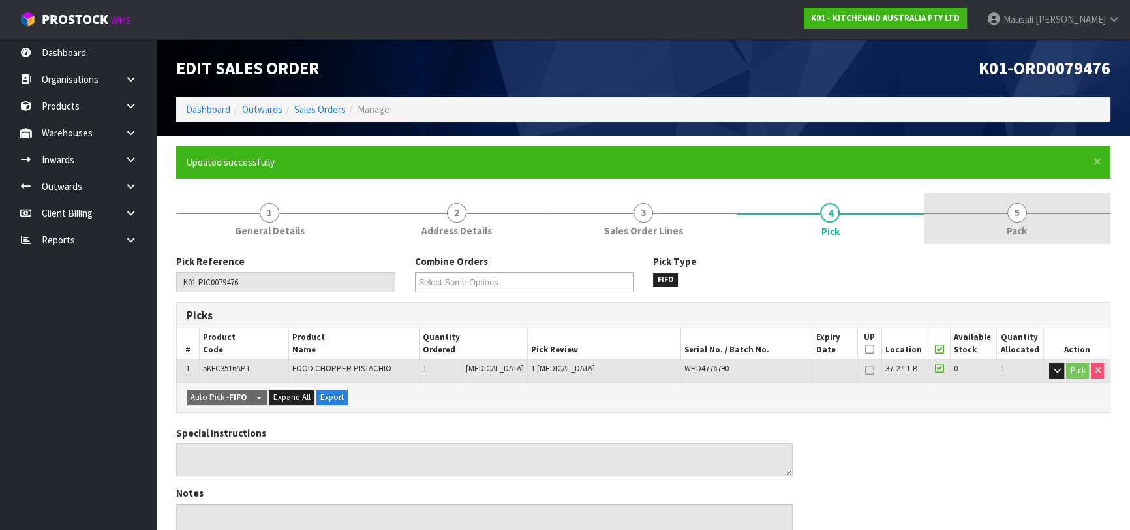
click at [1001, 222] on link "5 Pack" at bounding box center [1017, 219] width 187 height 52
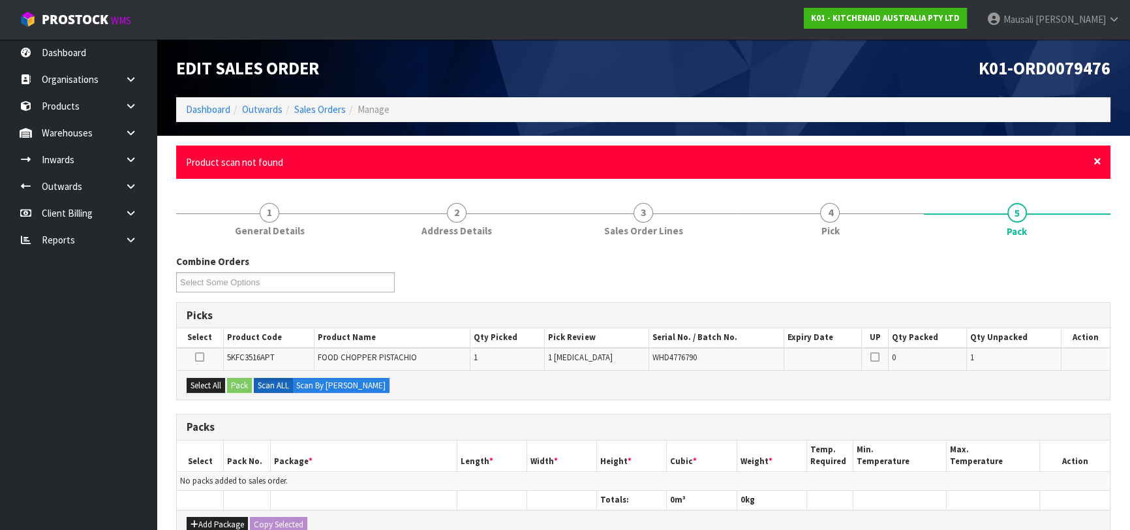
click at [1096, 161] on span "×" at bounding box center [1098, 161] width 8 height 18
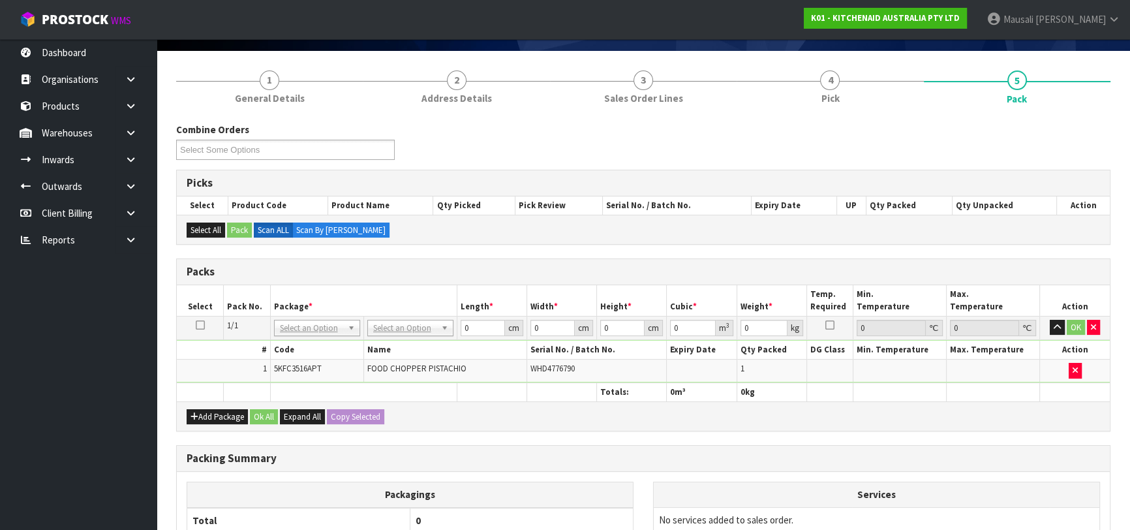
scroll to position [178, 0]
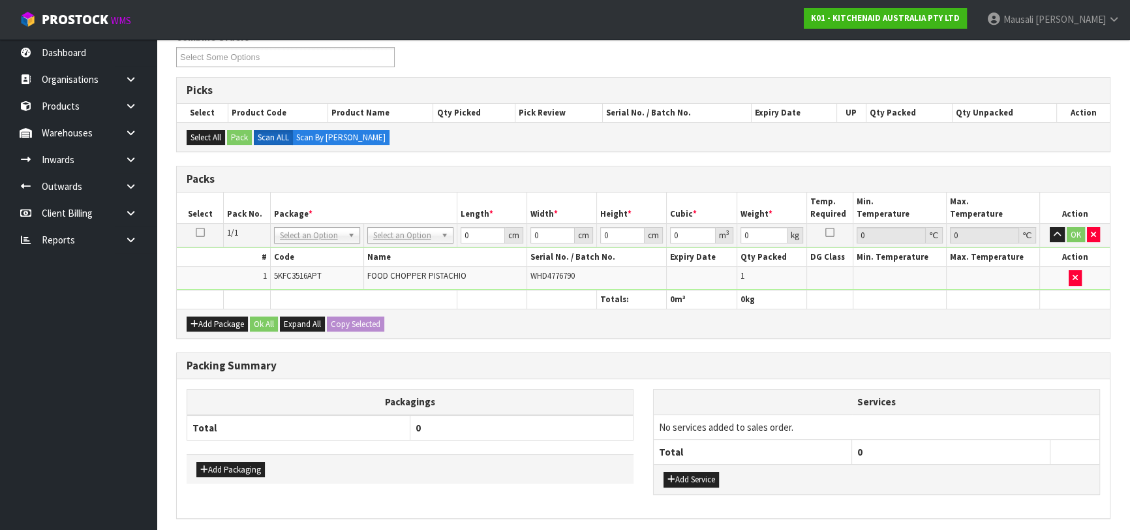
drag, startPoint x: 411, startPoint y: 233, endPoint x: 405, endPoint y: 251, distance: 19.4
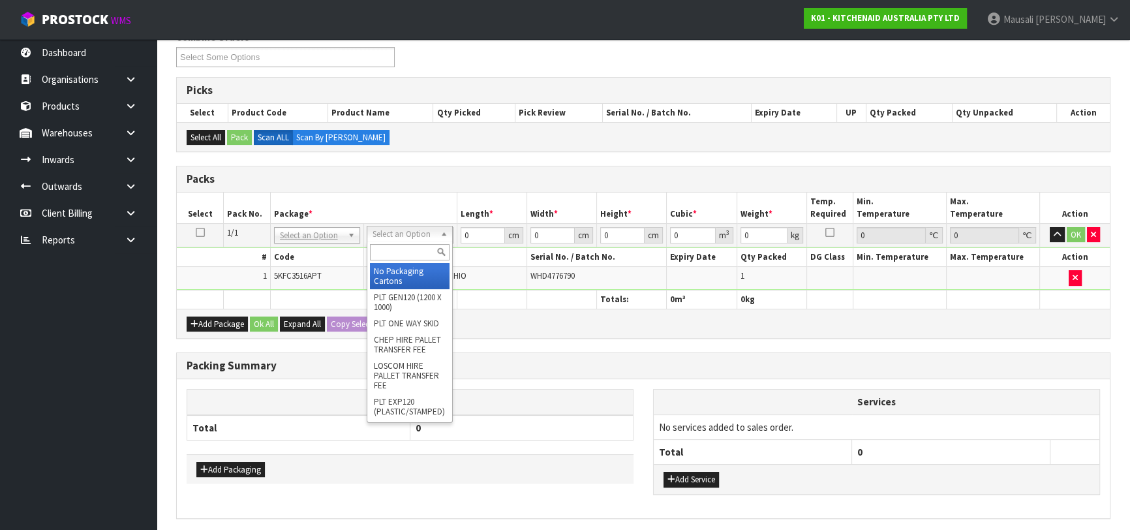
click at [405, 252] on input "text" at bounding box center [410, 252] width 80 height 16
type input "OC"
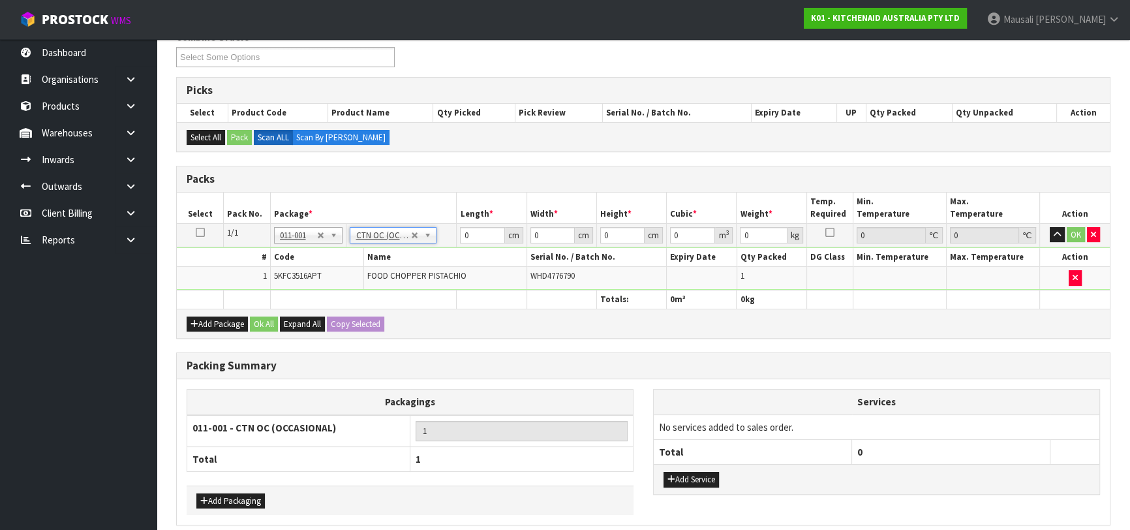
type input "1.56"
drag, startPoint x: 475, startPoint y: 235, endPoint x: 433, endPoint y: 248, distance: 44.4
click at [433, 248] on tbody "1/1 NONE 007-001 007-002 007-004 007-009 007-013 007-014 007-015 007-017 007-01…" at bounding box center [643, 256] width 933 height 67
type input "36"
type input "23"
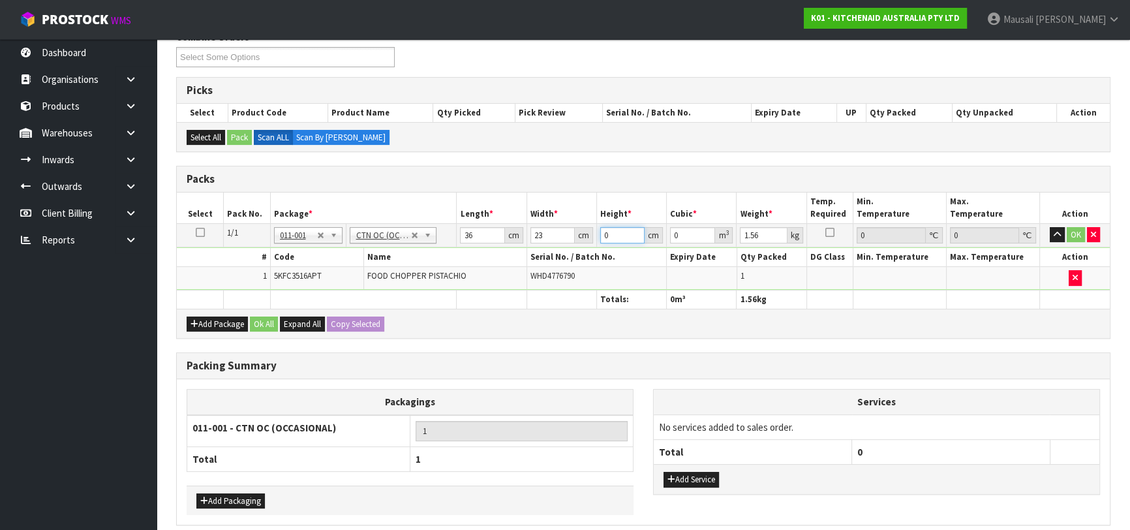
type input "1"
type input "0.000828"
type input "19"
type input "0.015732"
type input "19"
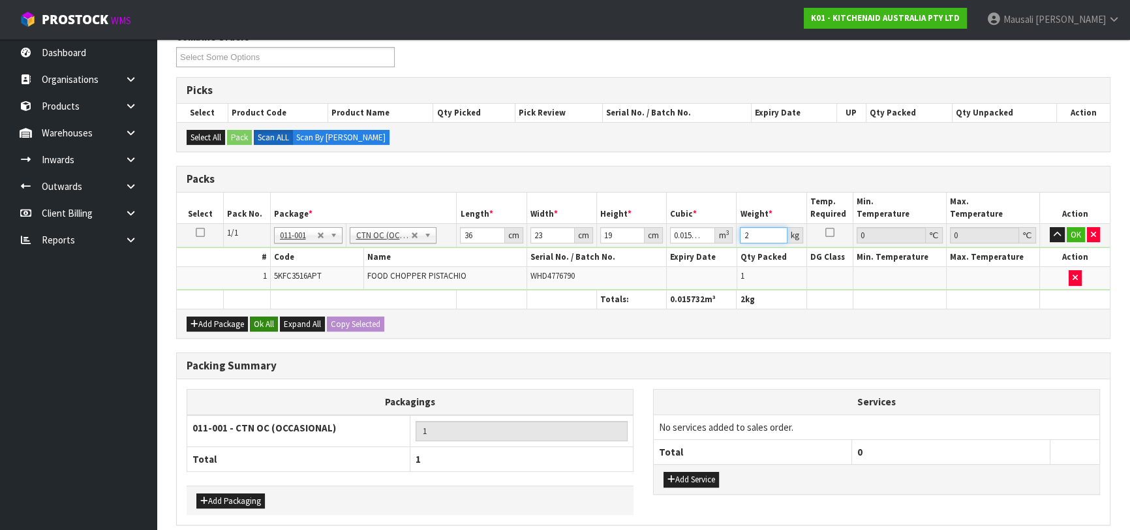
type input "2"
click at [266, 320] on button "Ok All" at bounding box center [264, 325] width 28 height 16
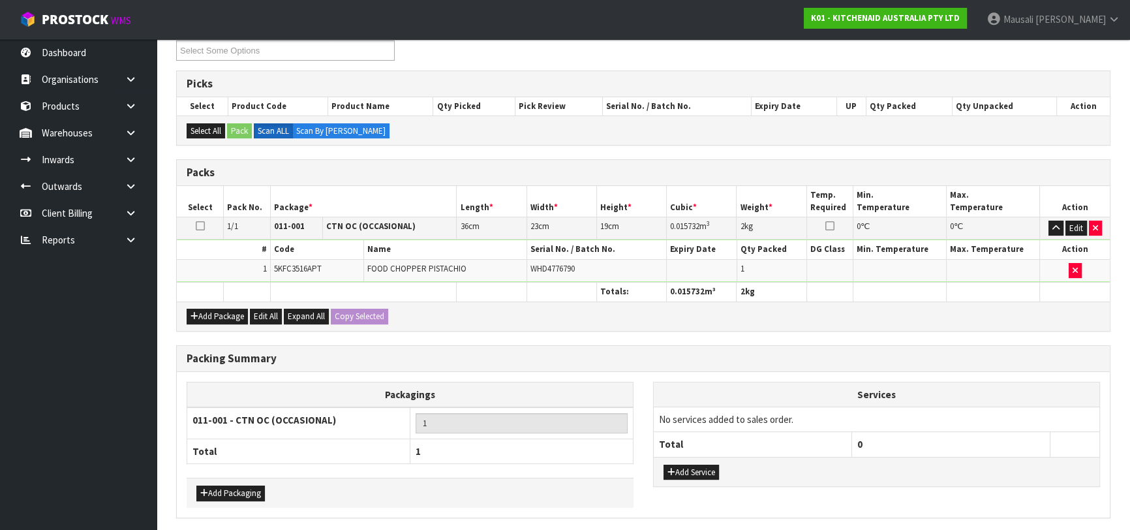
scroll to position [230, 0]
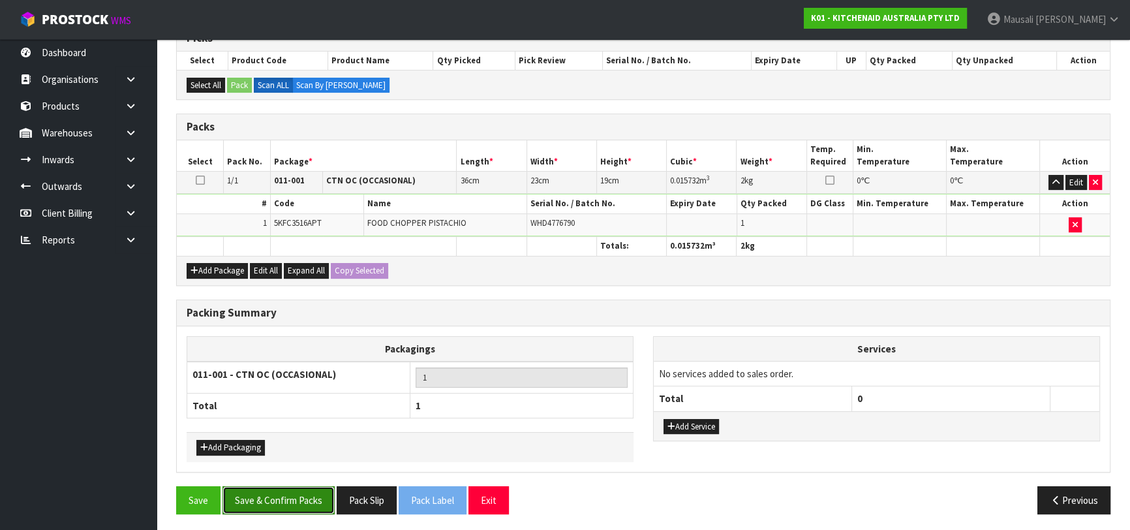
click at [294, 494] on button "Save & Confirm Packs" at bounding box center [279, 500] width 112 height 28
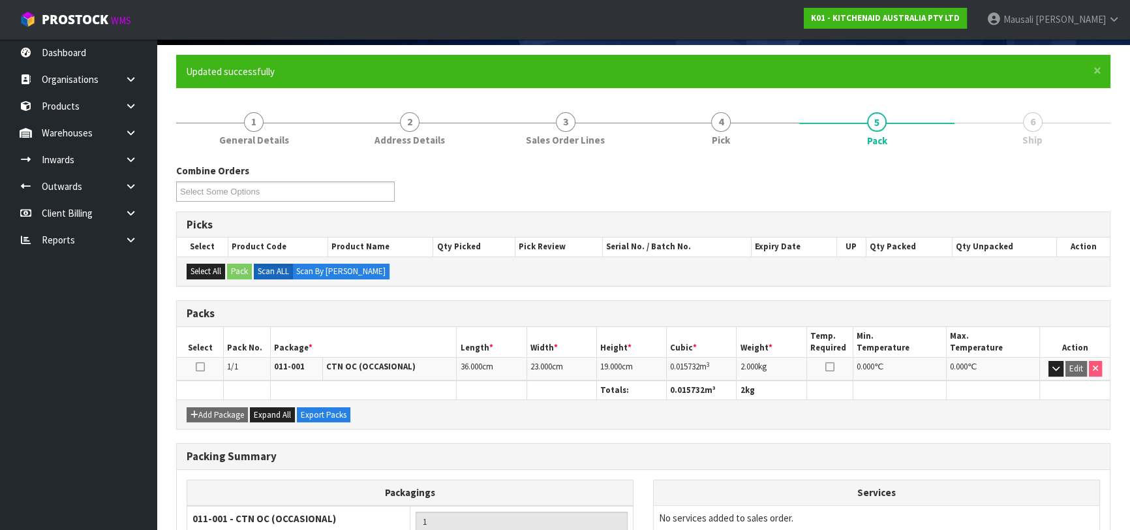
scroll to position [206, 0]
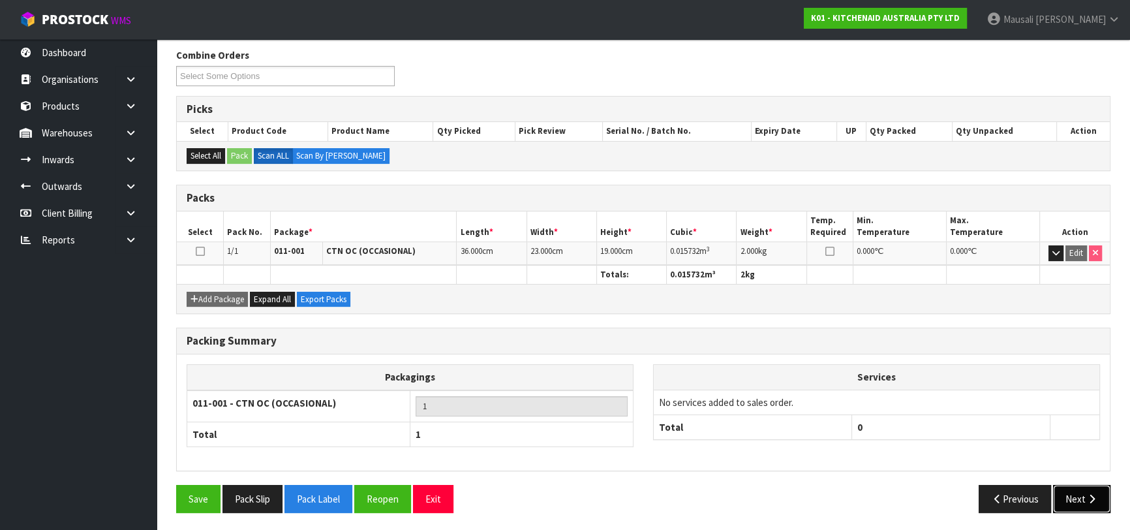
click at [1095, 489] on button "Next" at bounding box center [1081, 499] width 57 height 28
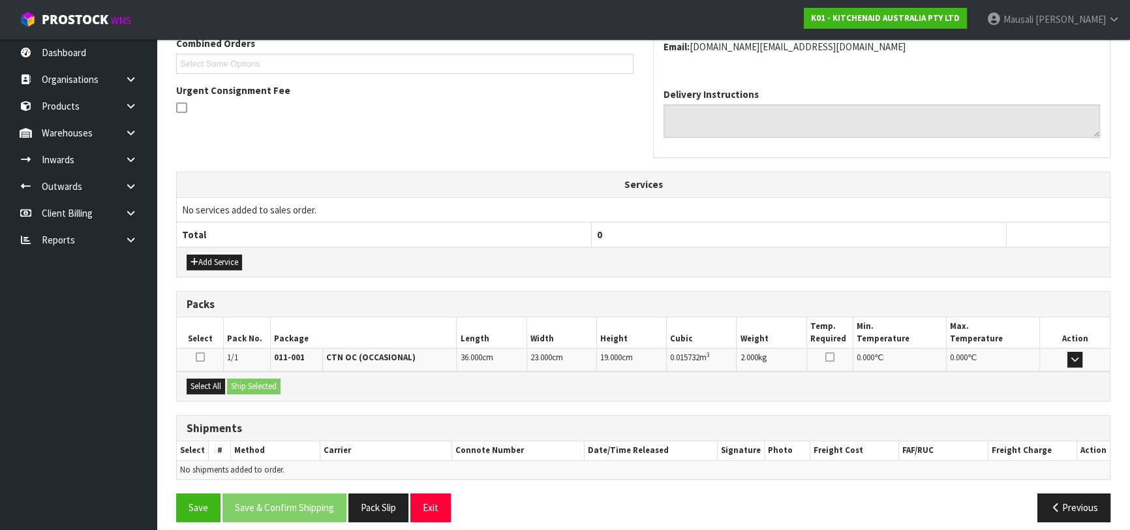
scroll to position [358, 0]
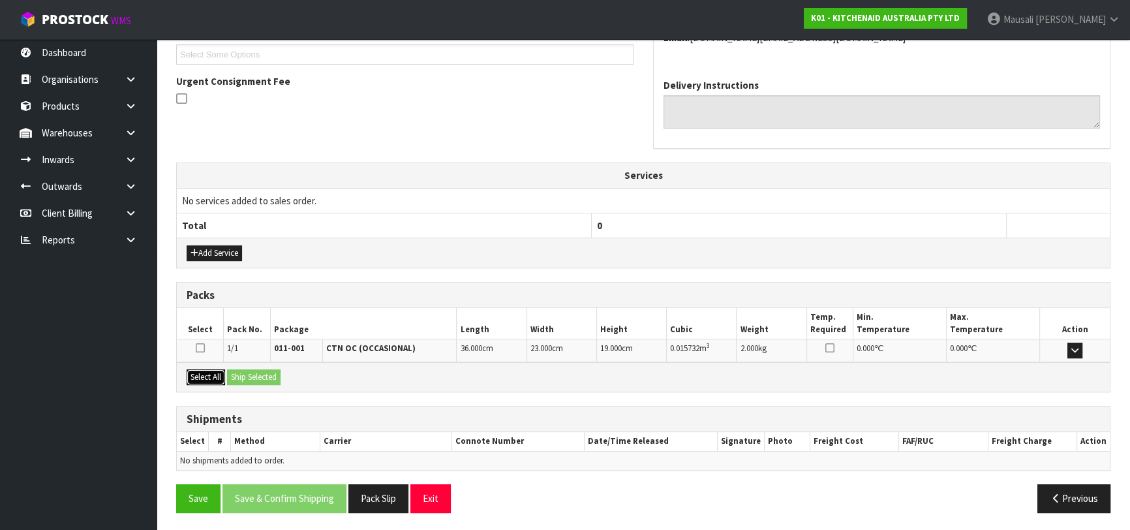
click at [206, 369] on button "Select All" at bounding box center [206, 377] width 39 height 16
click at [228, 372] on button "Ship Selected" at bounding box center [254, 377] width 54 height 16
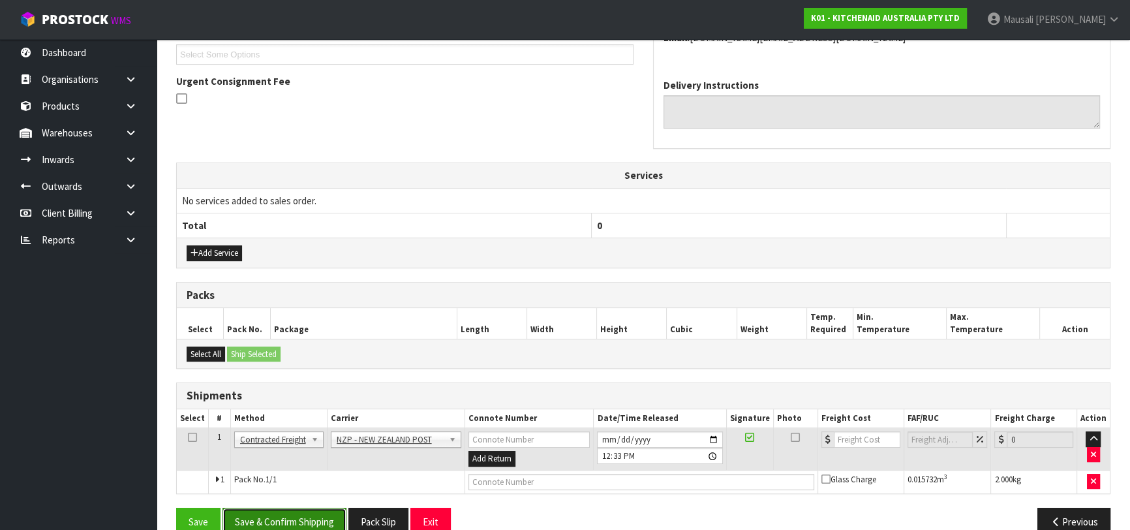
drag, startPoint x: 309, startPoint y: 516, endPoint x: 350, endPoint y: 505, distance: 43.4
click at [309, 516] on button "Save & Confirm Shipping" at bounding box center [285, 522] width 124 height 28
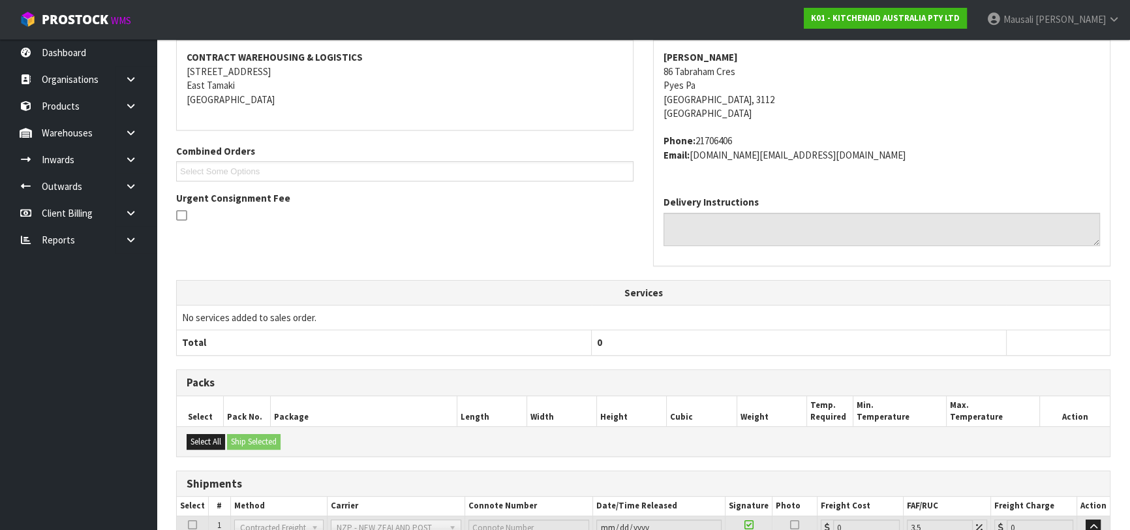
scroll to position [362, 0]
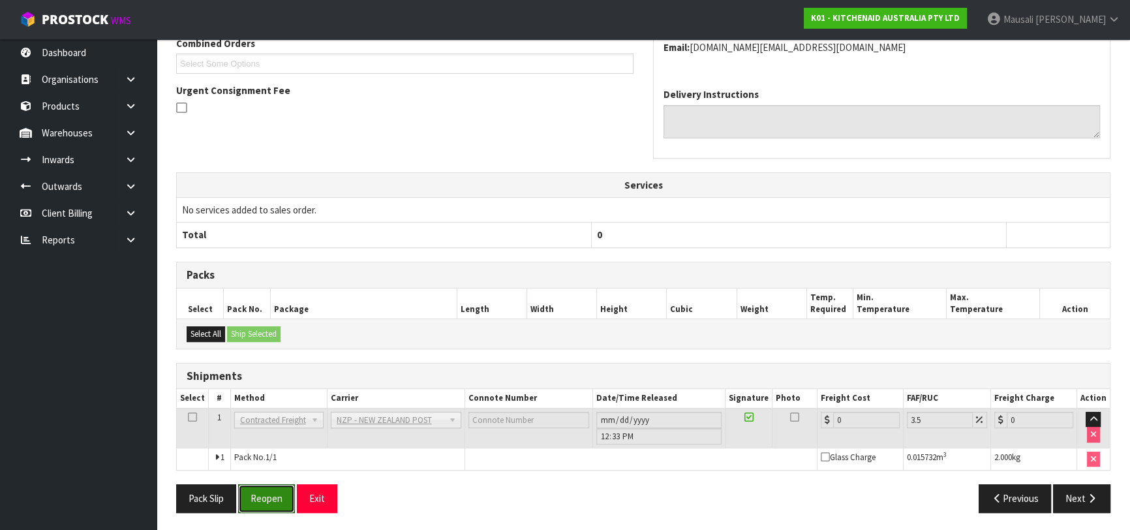
drag, startPoint x: 260, startPoint y: 491, endPoint x: 309, endPoint y: 475, distance: 51.8
click at [262, 491] on button "Reopen" at bounding box center [266, 498] width 57 height 28
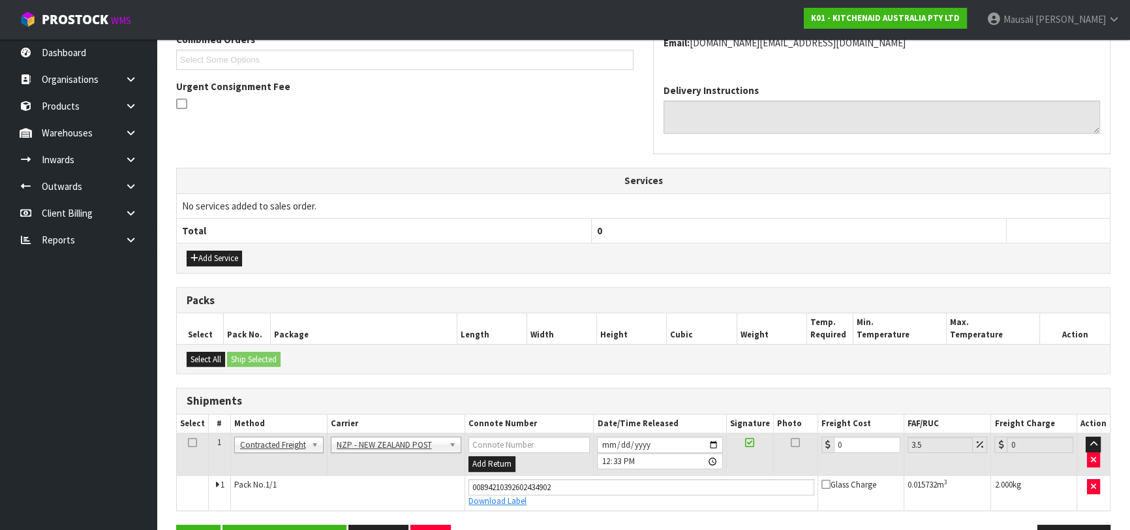
scroll to position [392, 0]
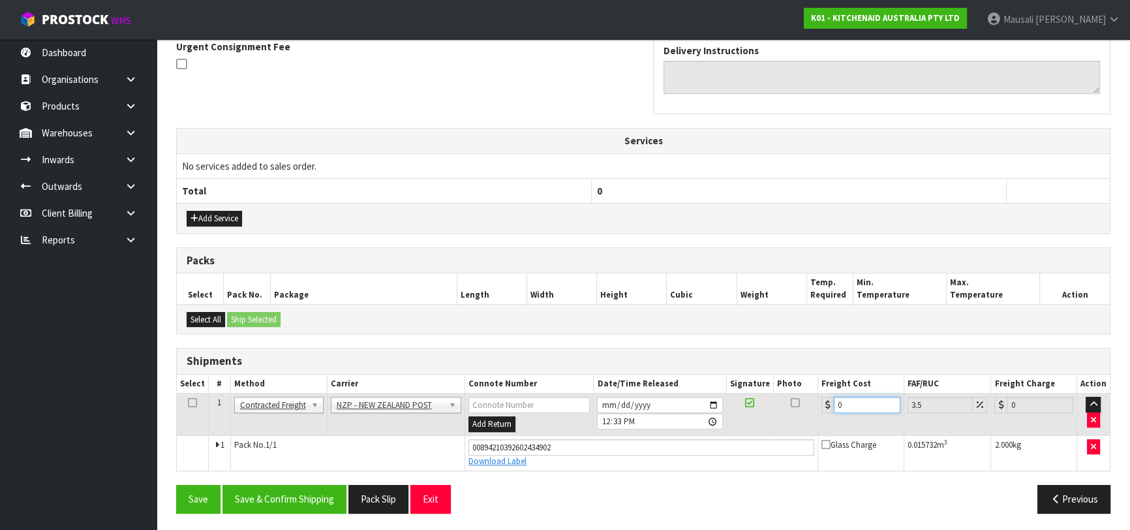
drag, startPoint x: 828, startPoint y: 412, endPoint x: 810, endPoint y: 418, distance: 19.2
click at [810, 418] on tr "1 Client Local Pickup Customer Local Pickup Company Freight Contracted Freight …" at bounding box center [643, 415] width 933 height 42
type input "8"
type input "8.28"
type input "8.4"
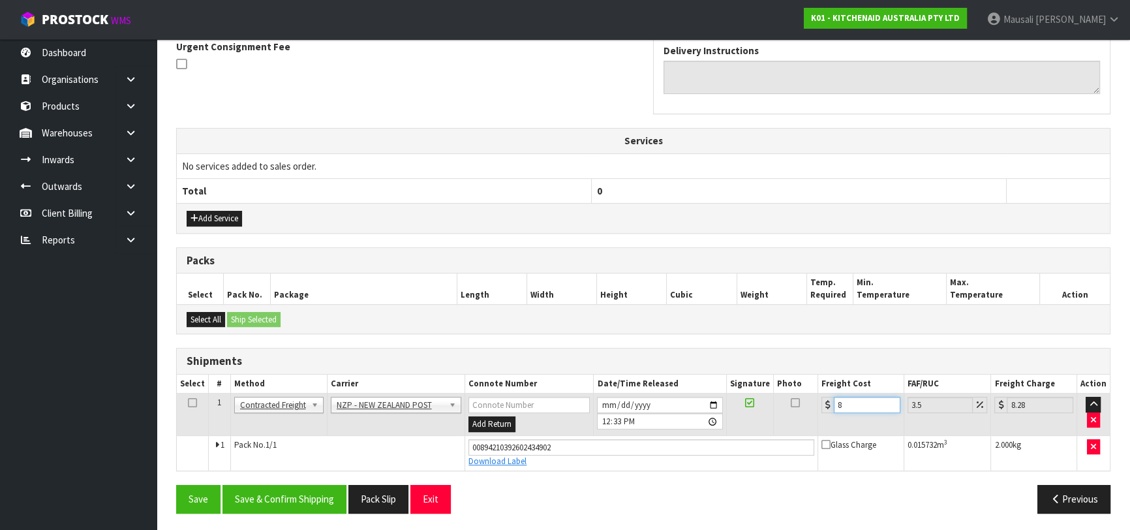
type input "8.69"
type input "8.45"
type input "8.75"
type input "8.45"
click at [330, 488] on button "Save & Confirm Shipping" at bounding box center [285, 499] width 124 height 28
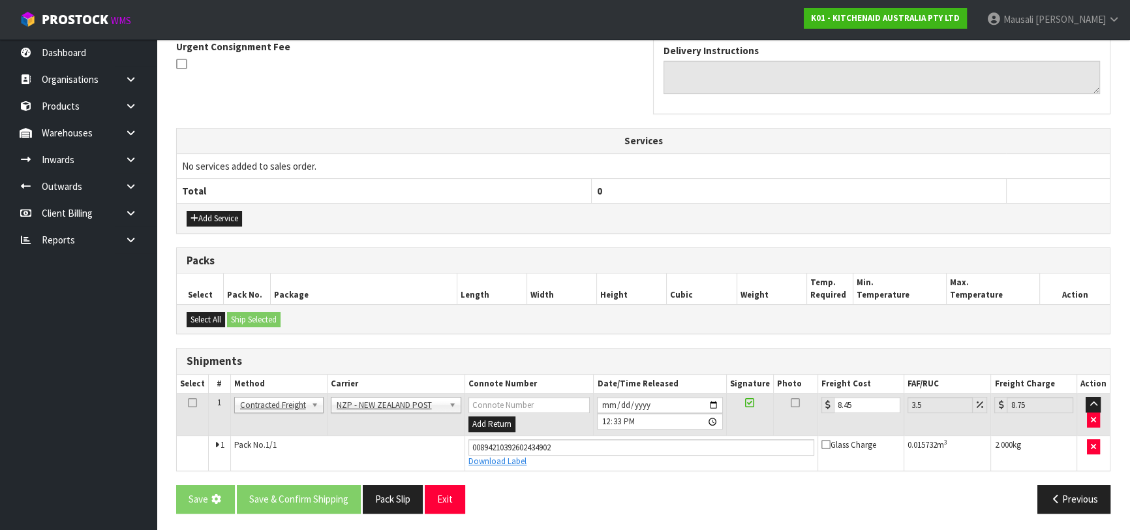
scroll to position [0, 0]
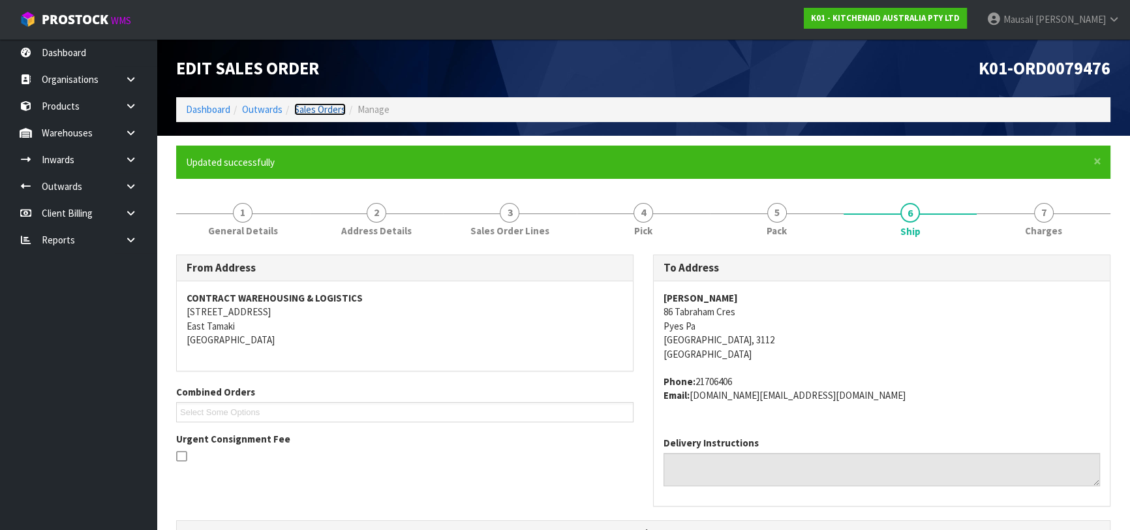
click at [317, 109] on link "Sales Orders" at bounding box center [320, 109] width 52 height 12
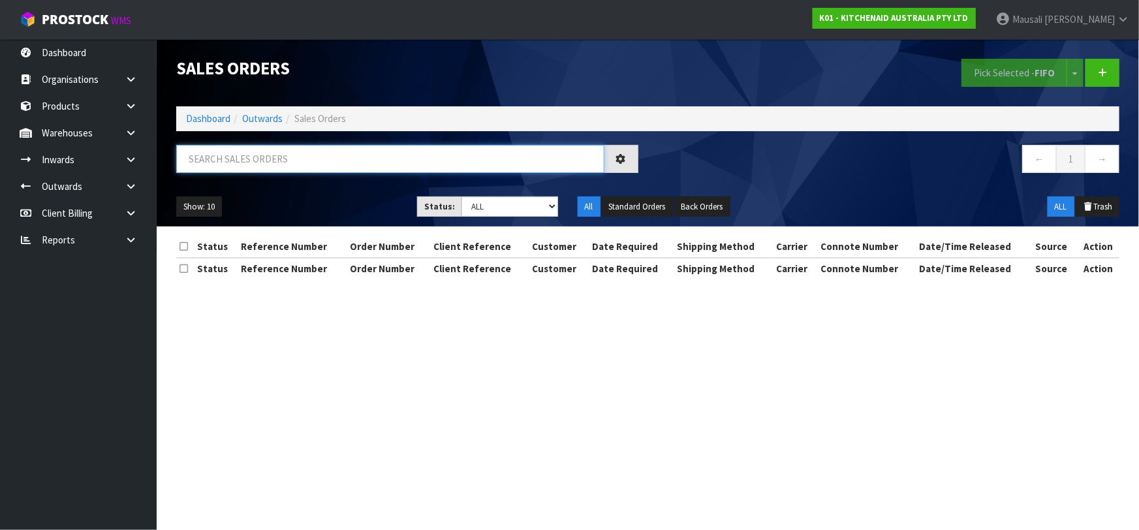
click at [222, 155] on input "text" at bounding box center [390, 159] width 428 height 28
type input "JOB-0413468"
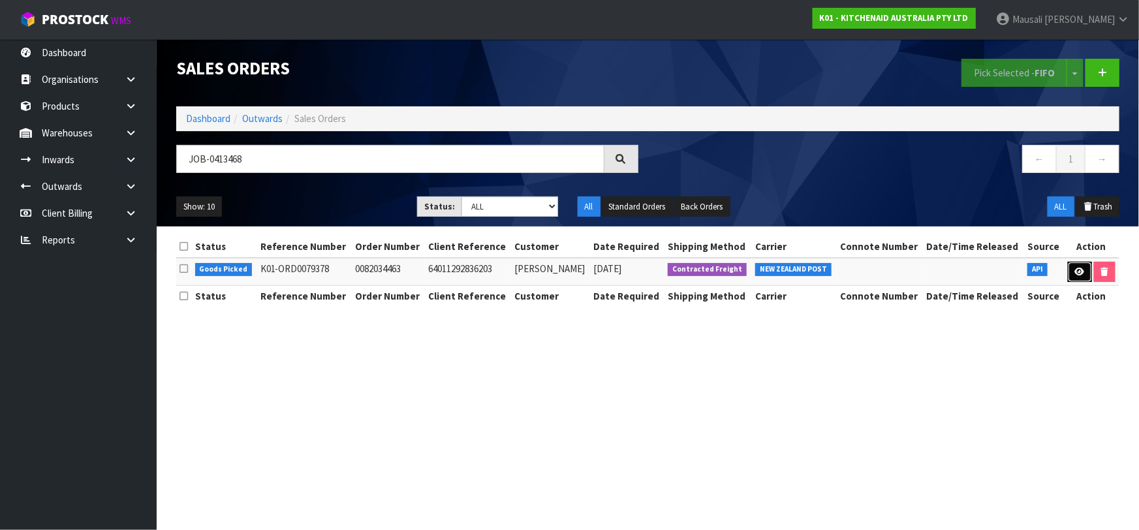
click at [1080, 268] on icon at bounding box center [1080, 272] width 10 height 8
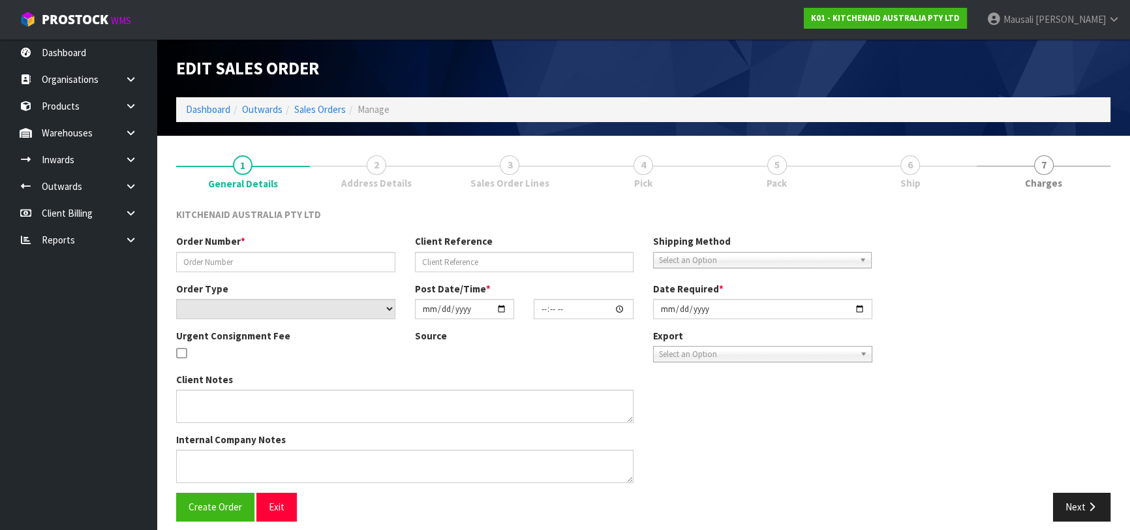
type input "0082034463"
type input "64011292836203"
select select "number:0"
type input "[DATE]"
type input "17:40:36.000"
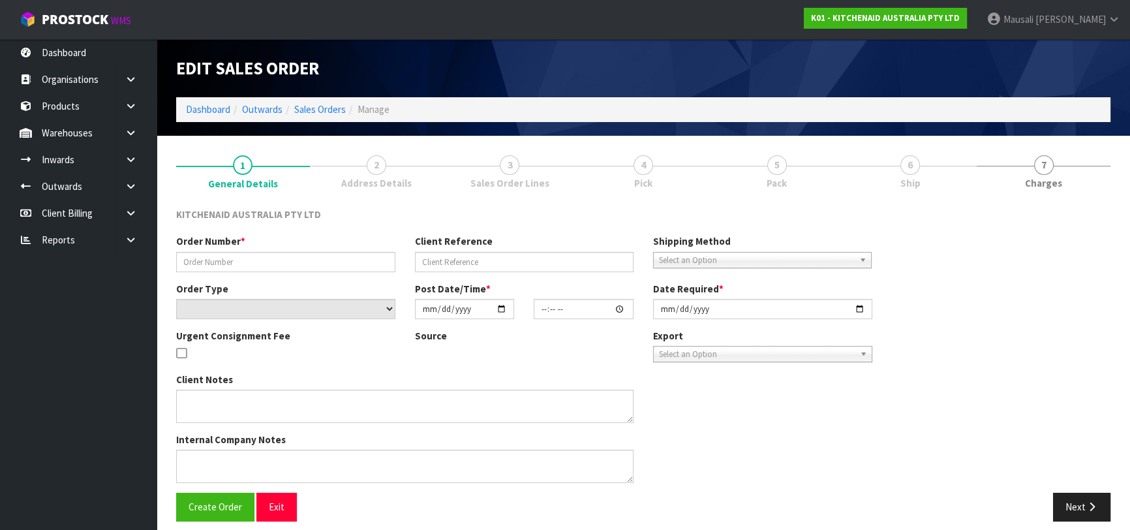
type input "[DATE]"
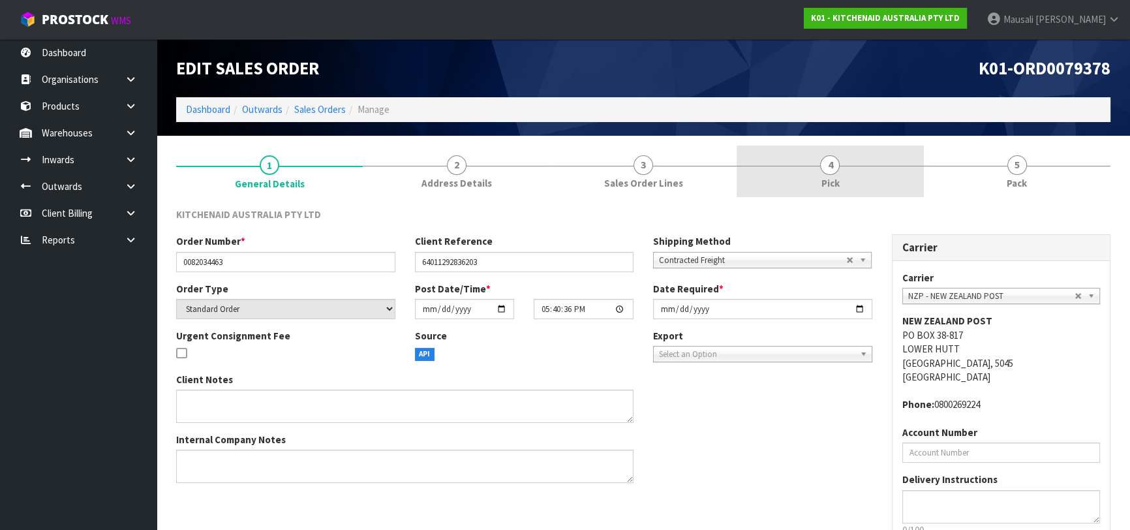
click at [876, 176] on link "4 Pick" at bounding box center [830, 172] width 187 height 52
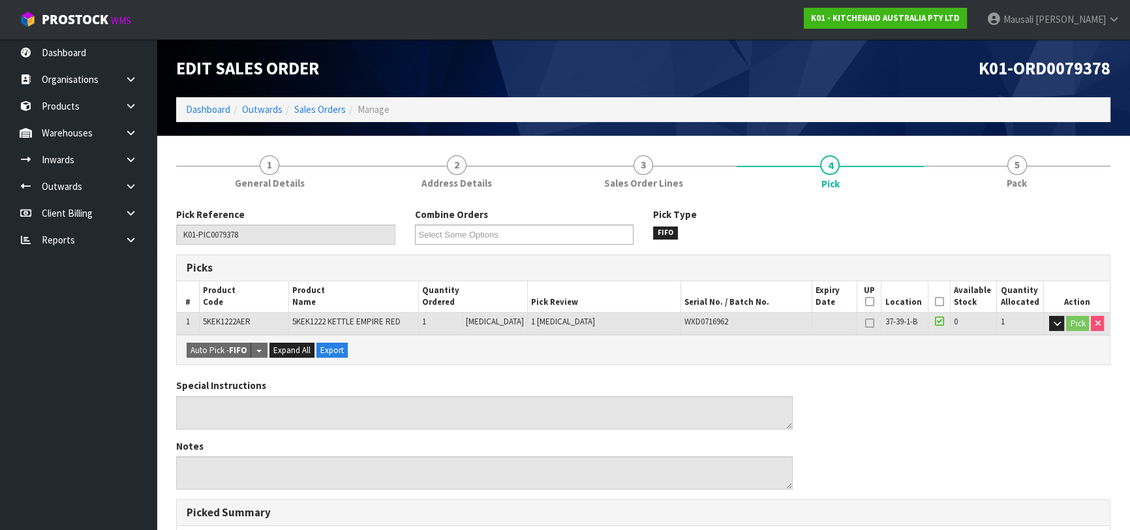
click at [935, 302] on icon at bounding box center [939, 302] width 9 height 1
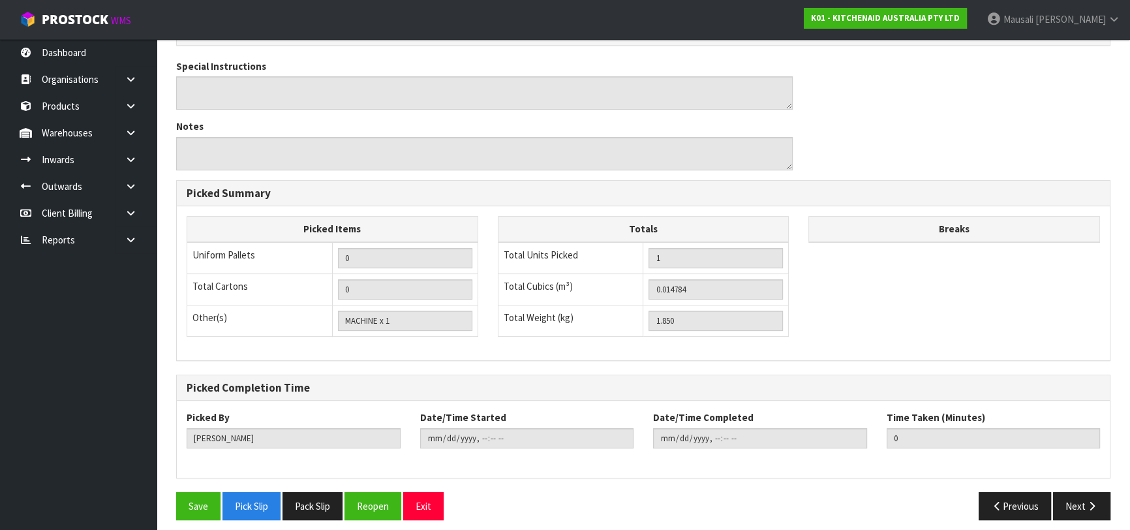
scroll to position [375, 0]
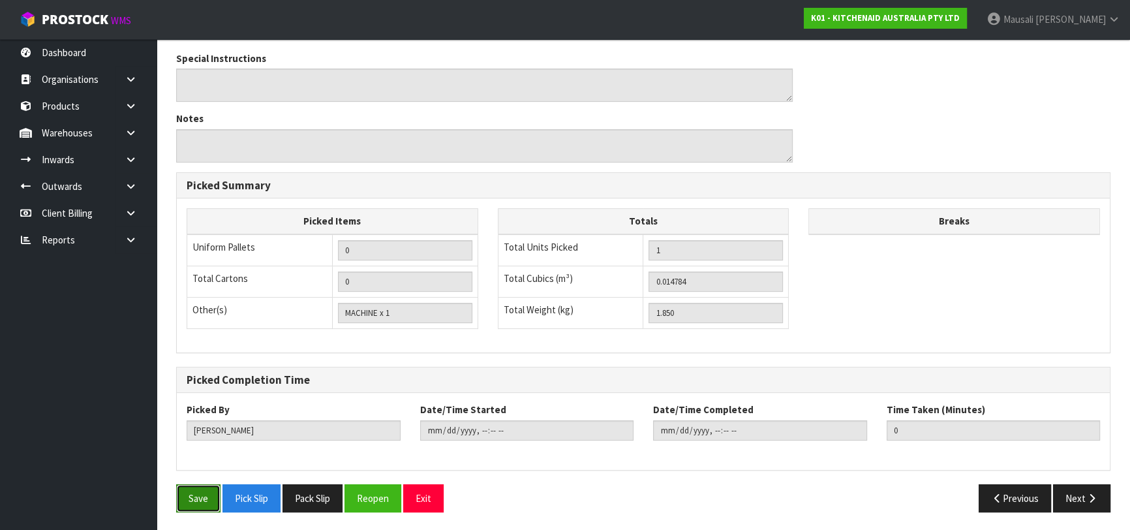
click at [204, 494] on button "Save" at bounding box center [198, 498] width 44 height 28
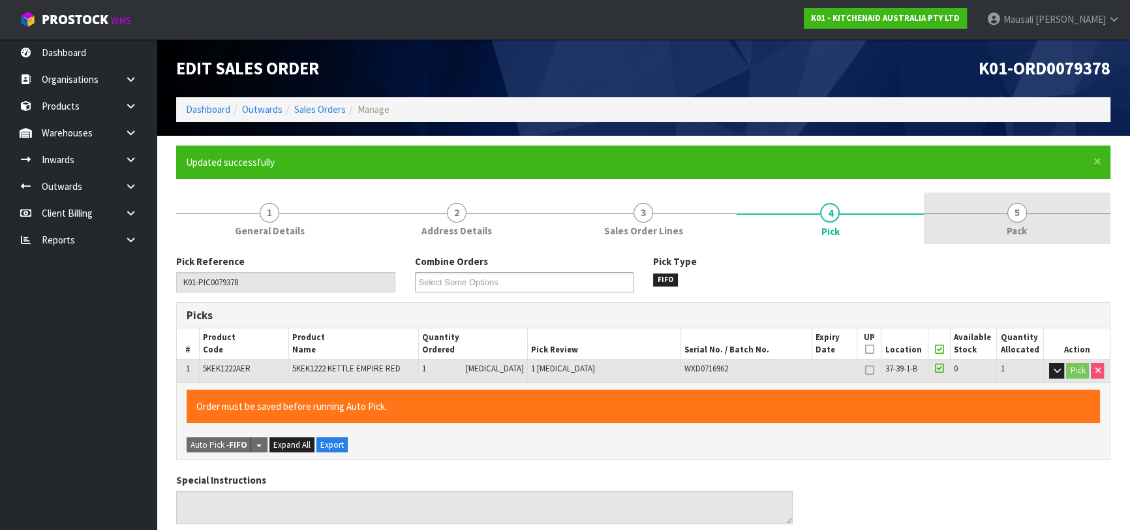
type input "[PERSON_NAME]"
type input "[DATE]T12:35:39"
click at [978, 219] on link "5 Pack" at bounding box center [1017, 219] width 187 height 52
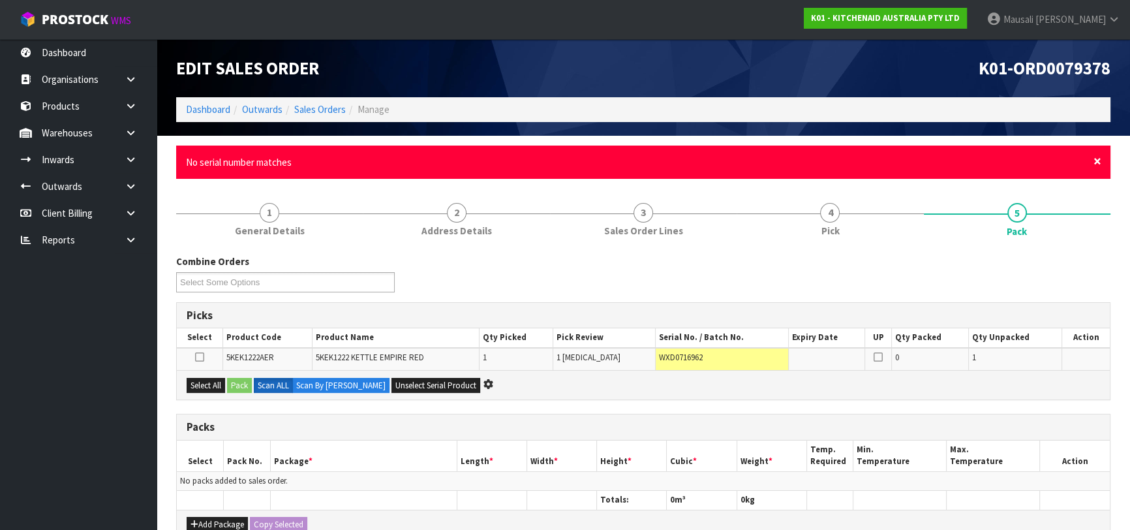
click at [1098, 162] on span "×" at bounding box center [1098, 161] width 8 height 18
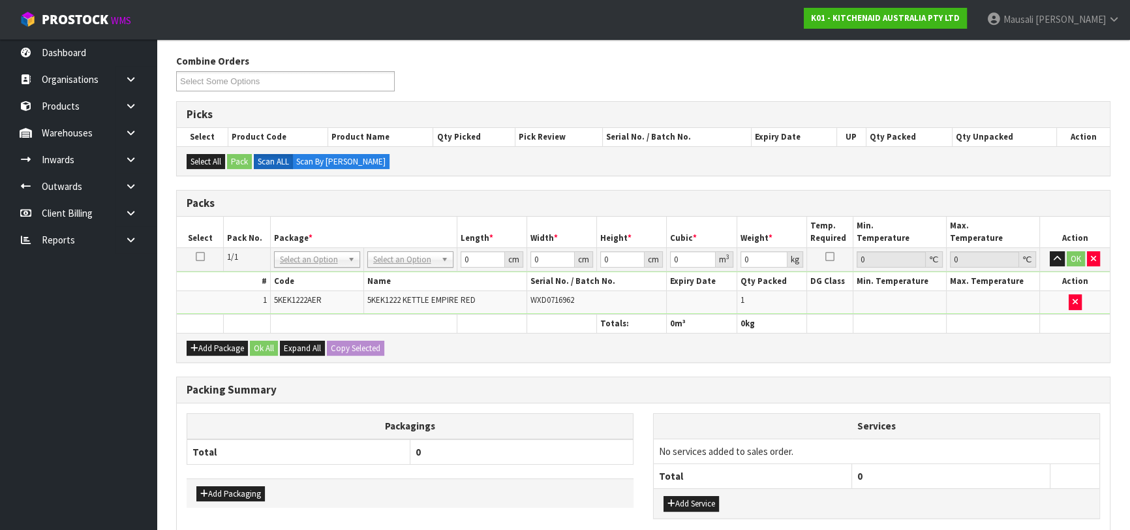
scroll to position [225, 0]
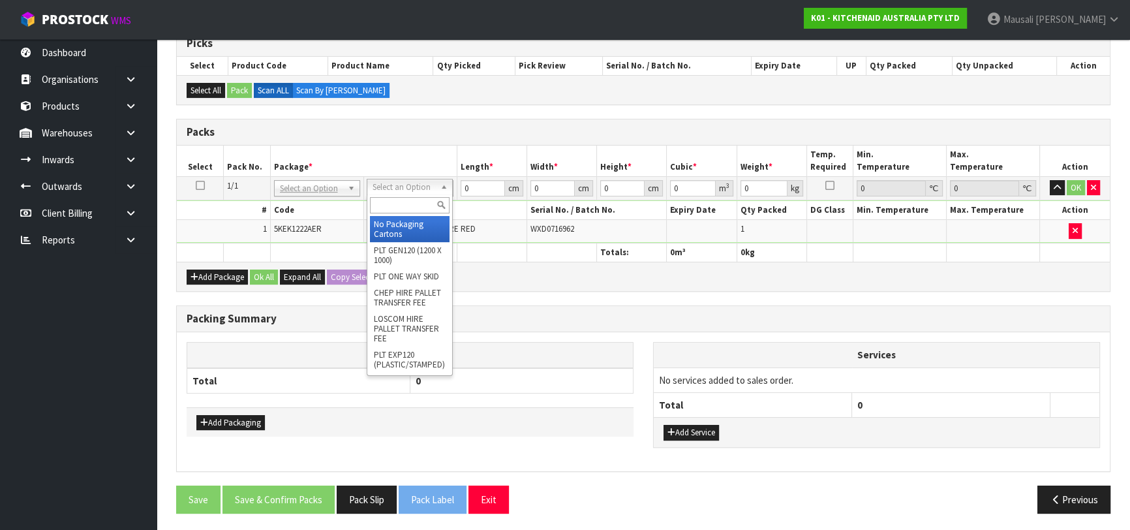
click at [403, 202] on input "text" at bounding box center [410, 205] width 80 height 16
type input "OC"
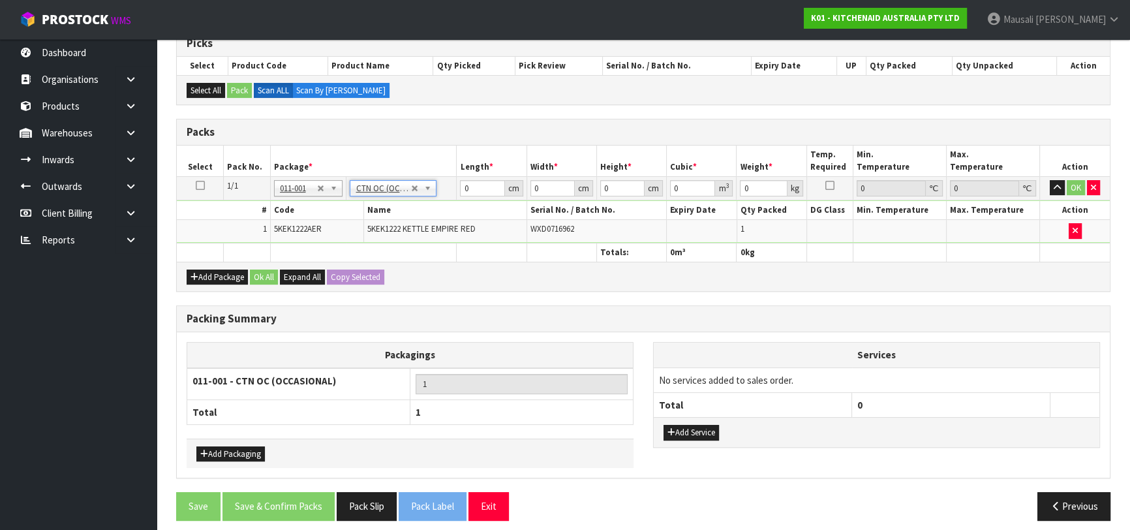
type input "1.85"
drag, startPoint x: 478, startPoint y: 185, endPoint x: 425, endPoint y: 202, distance: 56.1
click at [425, 202] on tbody "1/1 NONE 007-001 007-002 007-004 007-009 007-013 007-014 007-015 007-017 007-01…" at bounding box center [643, 209] width 933 height 67
type input "37"
type input "22"
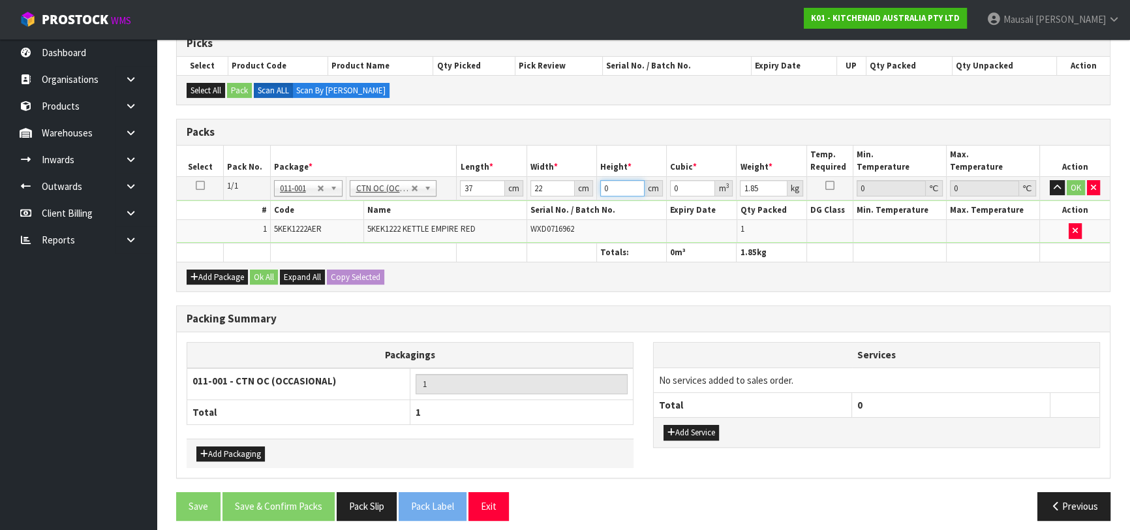
type input "2"
type input "0.001628"
type input "26"
type input "0.021164"
type input "26"
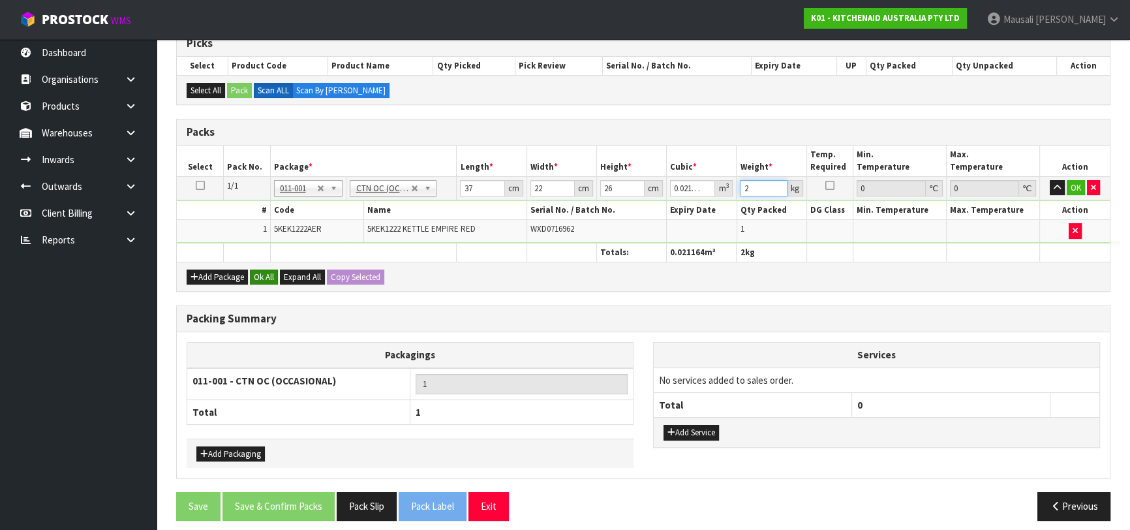
type input "2"
click at [274, 275] on button "Ok All" at bounding box center [264, 278] width 28 height 16
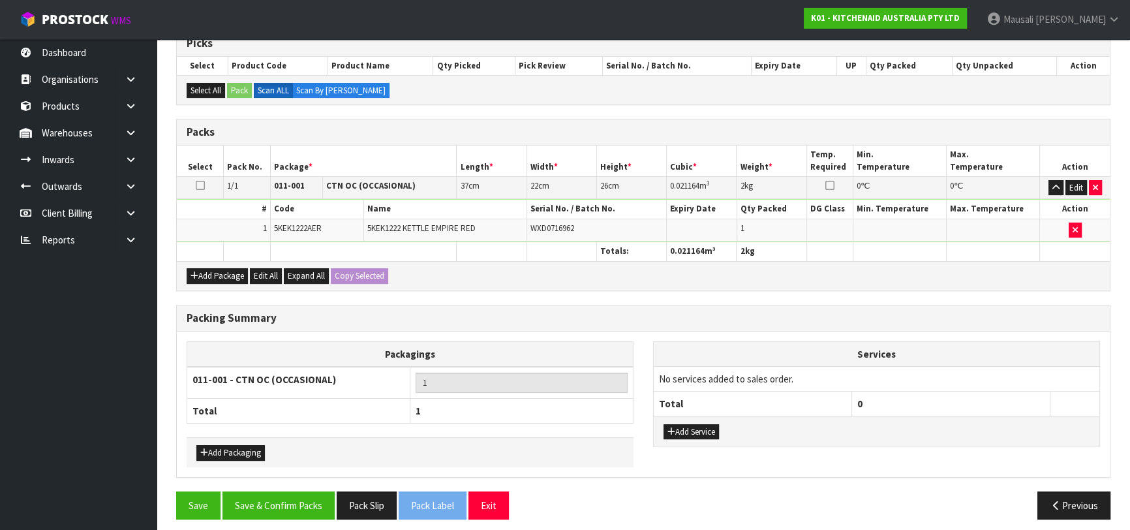
scroll to position [230, 0]
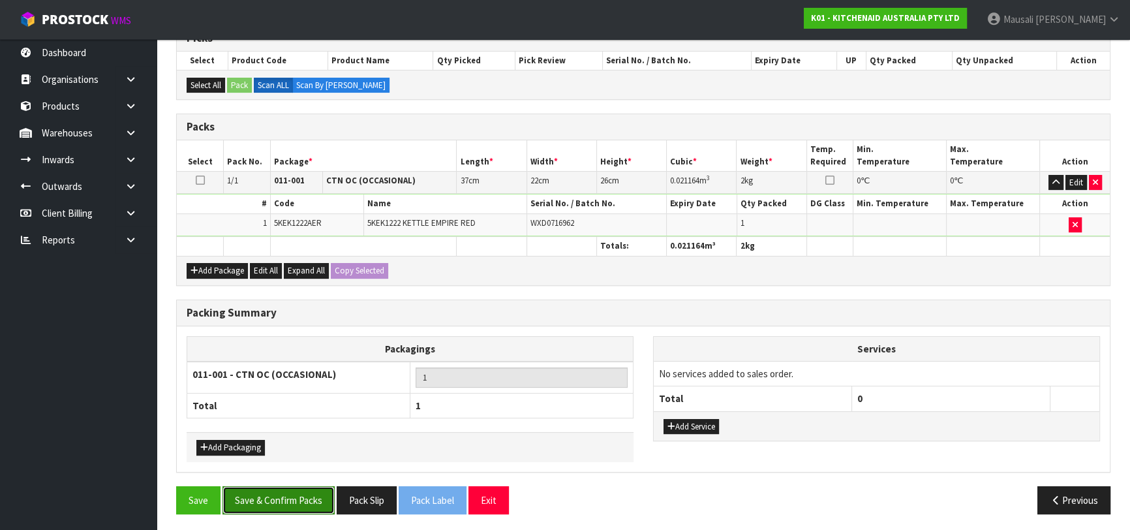
drag, startPoint x: 280, startPoint y: 491, endPoint x: 424, endPoint y: 469, distance: 145.2
click at [281, 491] on button "Save & Confirm Packs" at bounding box center [279, 500] width 112 height 28
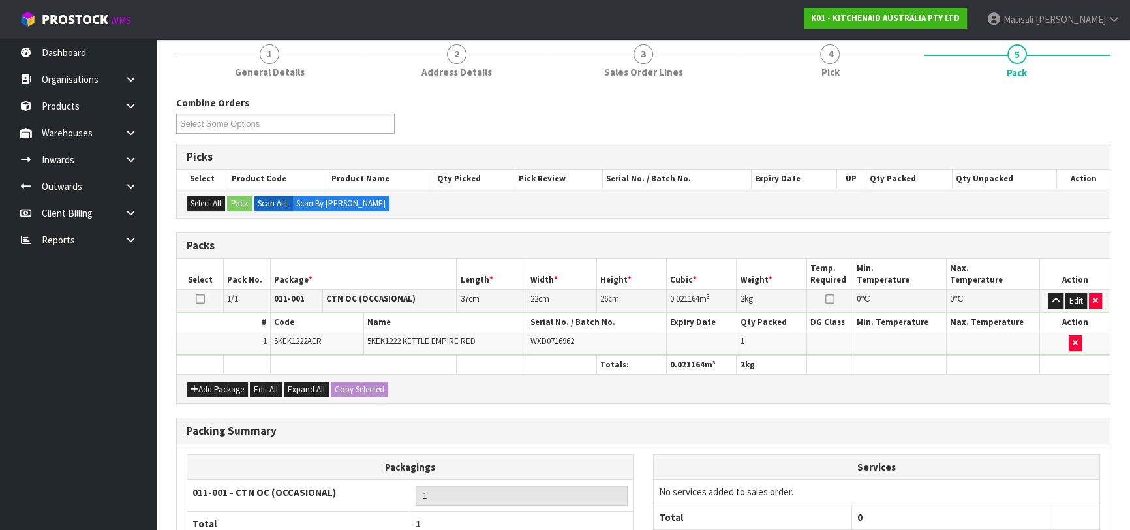
scroll to position [206, 0]
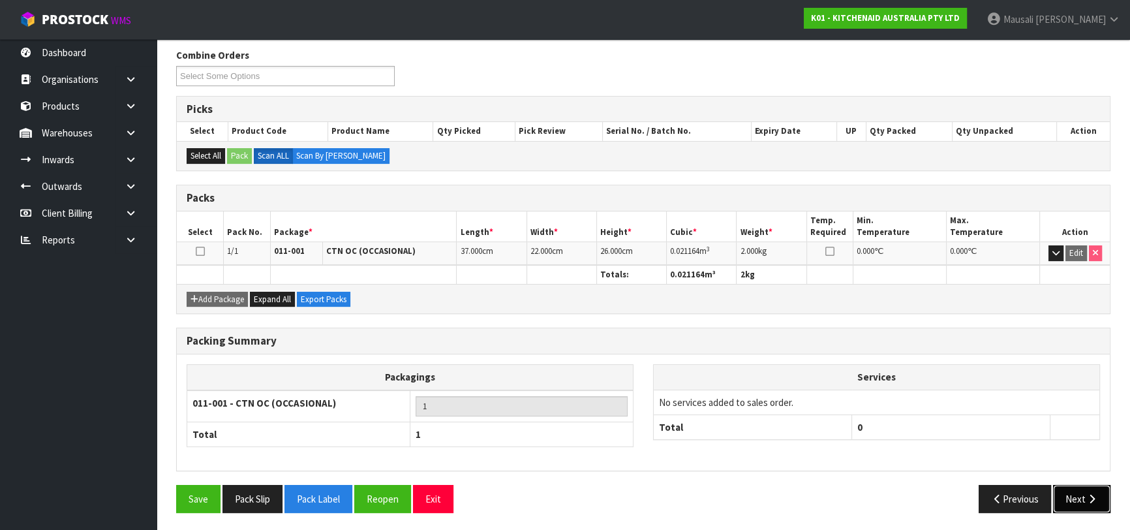
click at [1080, 493] on button "Next" at bounding box center [1081, 499] width 57 height 28
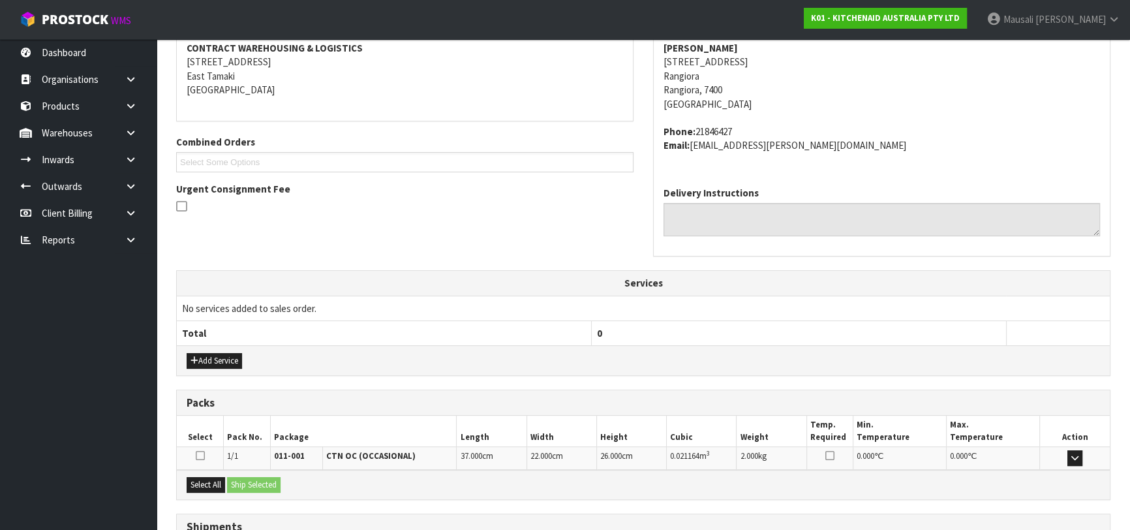
scroll to position [358, 0]
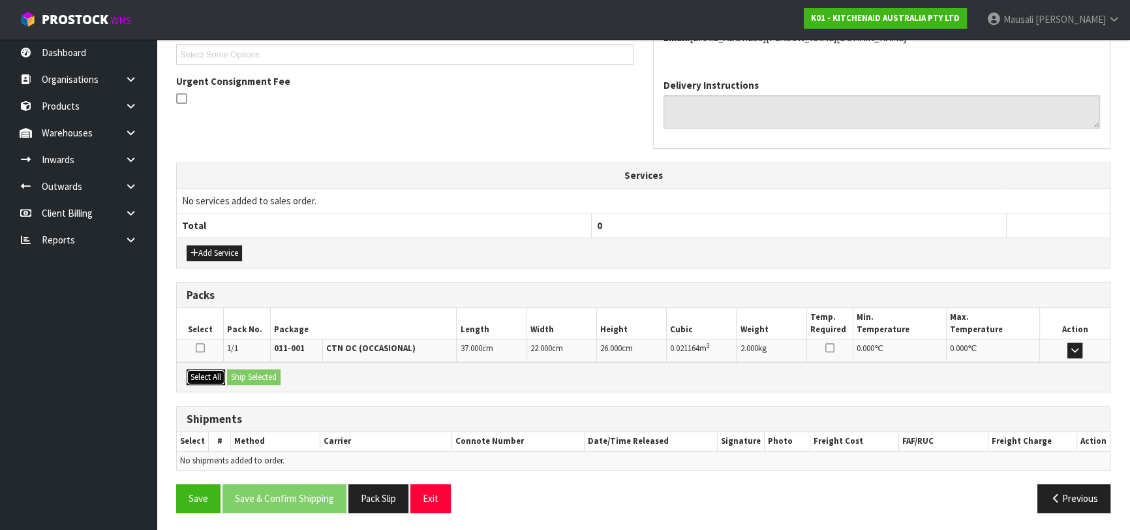
drag, startPoint x: 205, startPoint y: 368, endPoint x: 242, endPoint y: 371, distance: 37.3
click at [211, 369] on button "Select All" at bounding box center [206, 377] width 39 height 16
drag, startPoint x: 242, startPoint y: 371, endPoint x: 259, endPoint y: 398, distance: 32.2
click at [244, 371] on button "Ship Selected" at bounding box center [254, 377] width 54 height 16
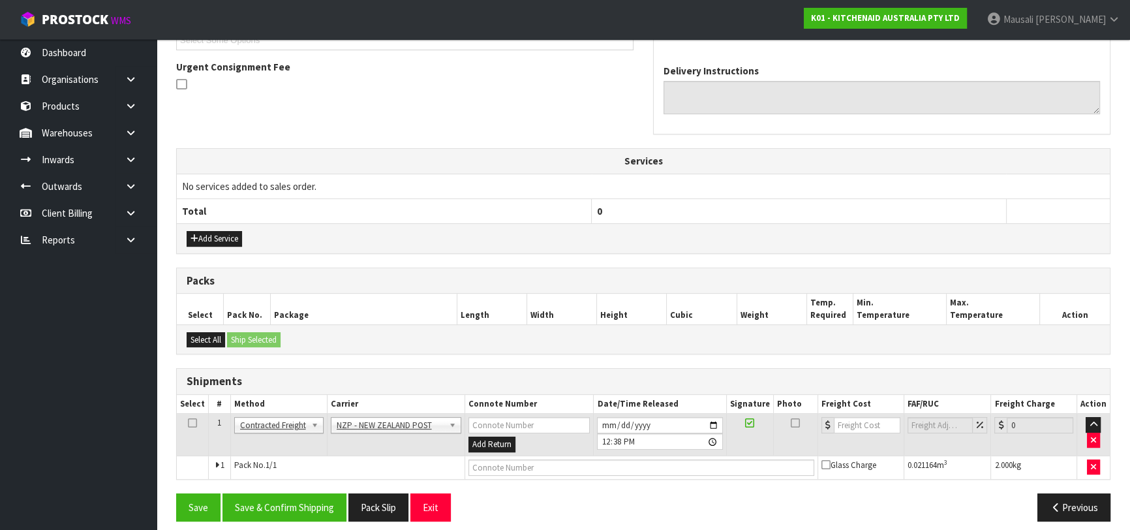
scroll to position [381, 0]
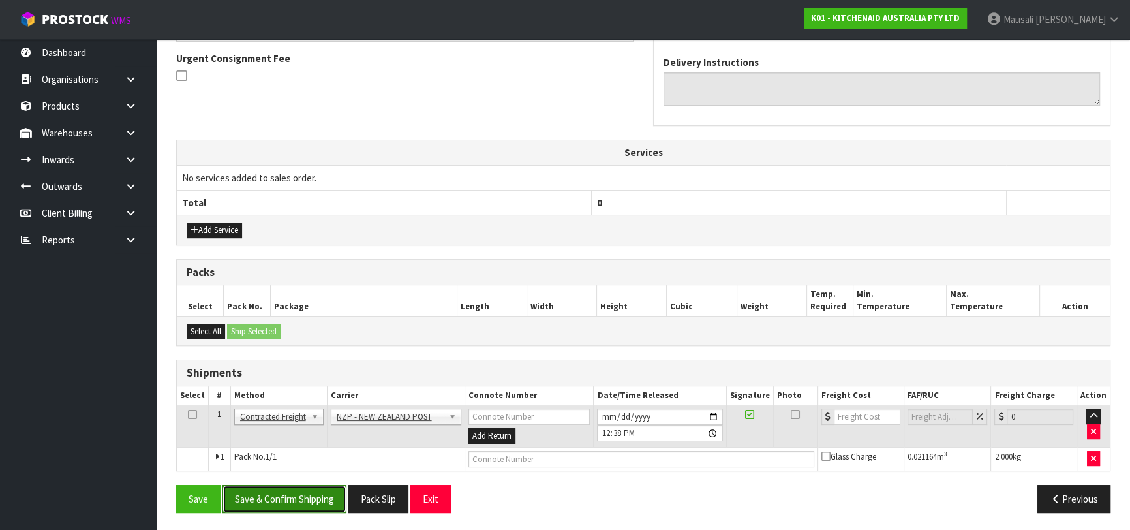
drag, startPoint x: 301, startPoint y: 498, endPoint x: 514, endPoint y: 418, distance: 227.4
click at [302, 498] on button "Save & Confirm Shipping" at bounding box center [285, 499] width 124 height 28
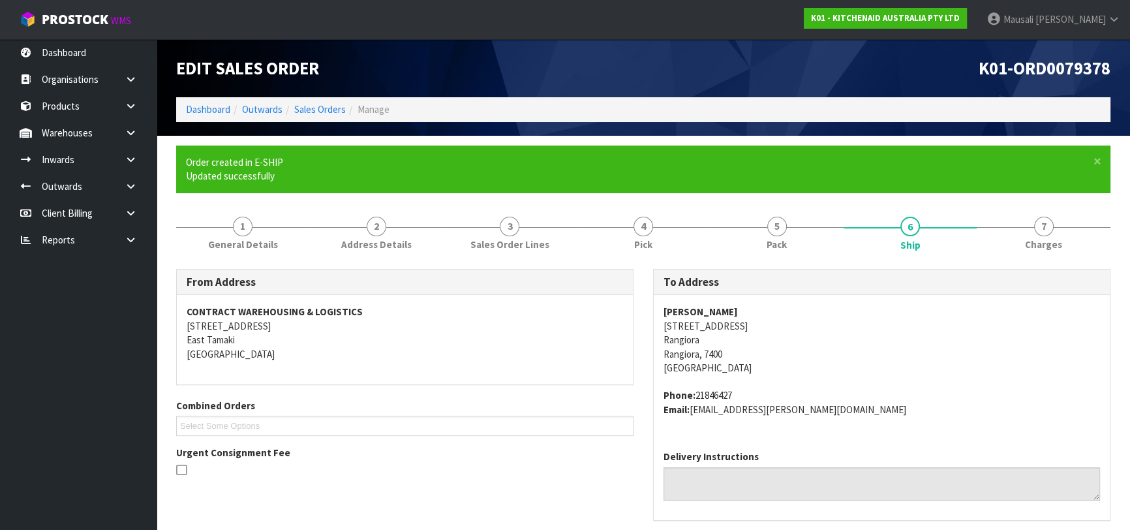
scroll to position [362, 0]
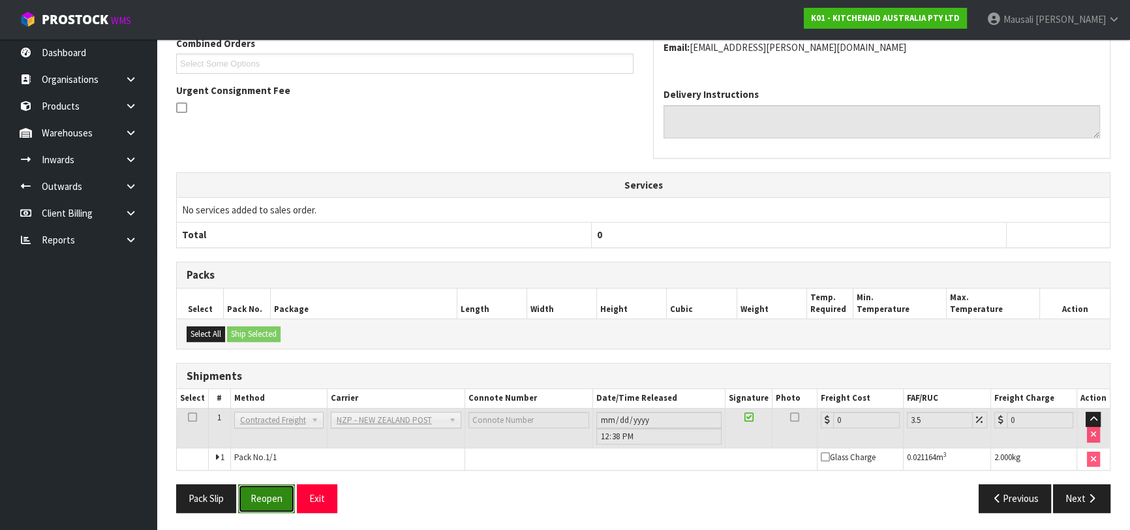
click at [272, 490] on button "Reopen" at bounding box center [266, 498] width 57 height 28
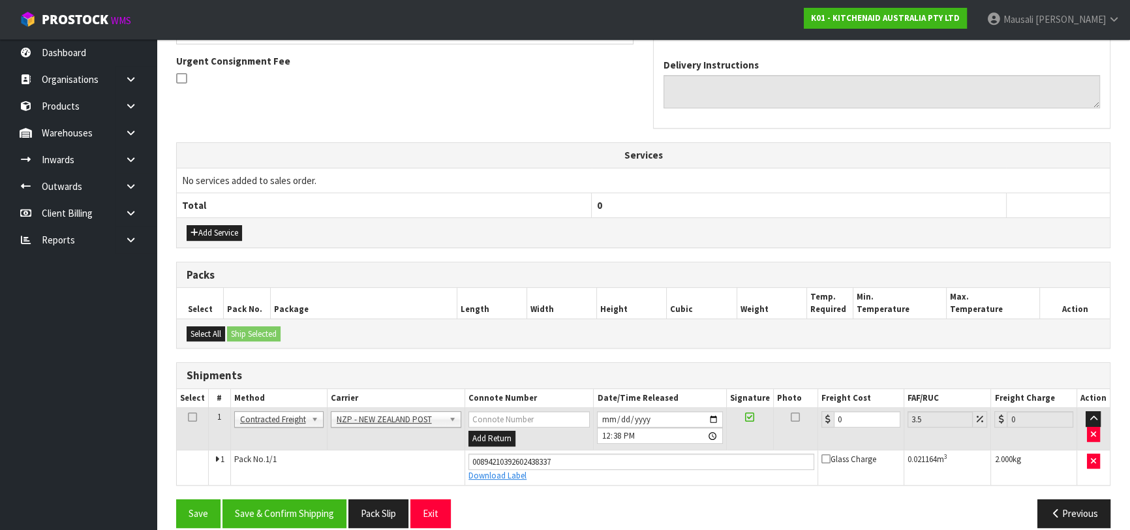
scroll to position [392, 0]
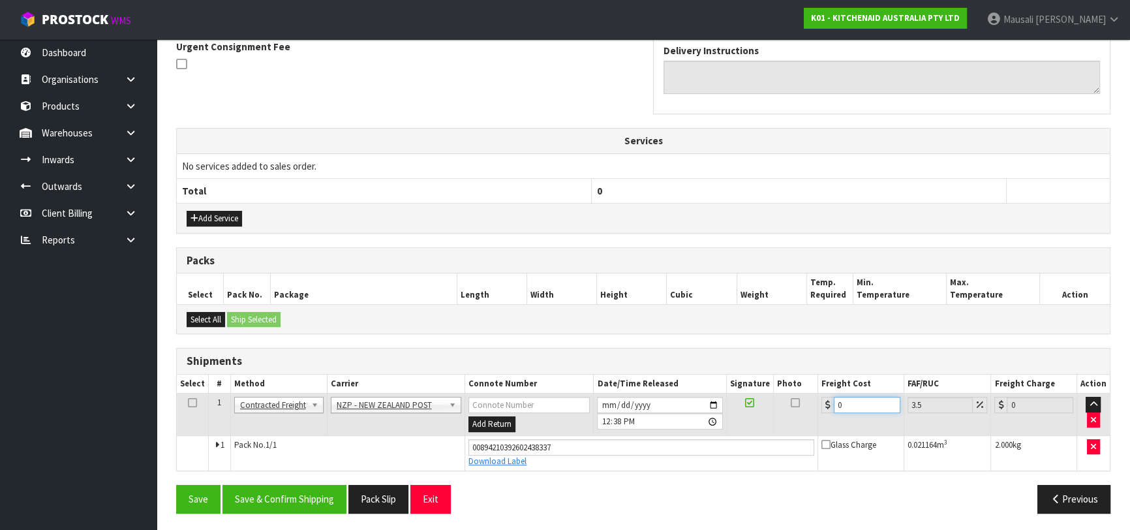
drag, startPoint x: 851, startPoint y: 398, endPoint x: 842, endPoint y: 405, distance: 11.2
click at [842, 405] on input "0" at bounding box center [867, 405] width 67 height 16
drag, startPoint x: 848, startPoint y: 403, endPoint x: 823, endPoint y: 409, distance: 26.0
click at [823, 409] on div "0" at bounding box center [861, 405] width 79 height 16
type input "1"
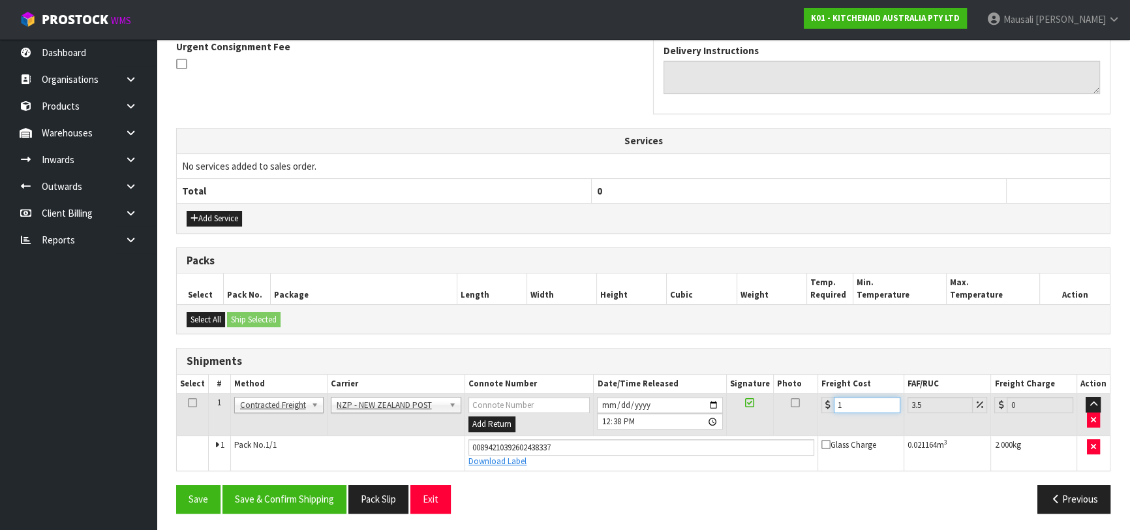
type input "1.03"
type input "11"
type input "11.38"
type input "11.6"
type input "12.01"
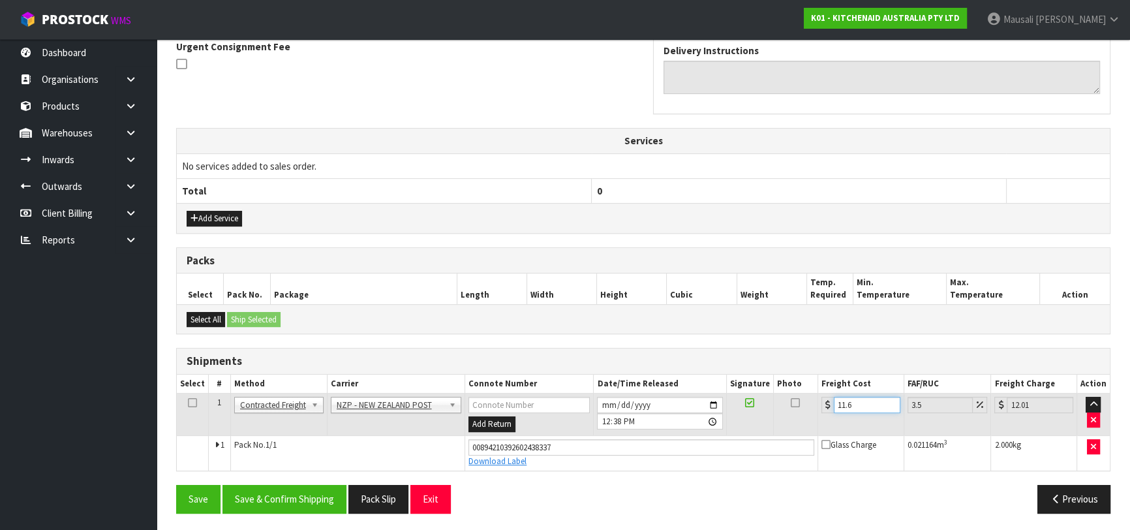
type input "11.61"
type input "12.02"
type input "11.61"
click at [307, 498] on button "Save & Confirm Shipping" at bounding box center [285, 499] width 124 height 28
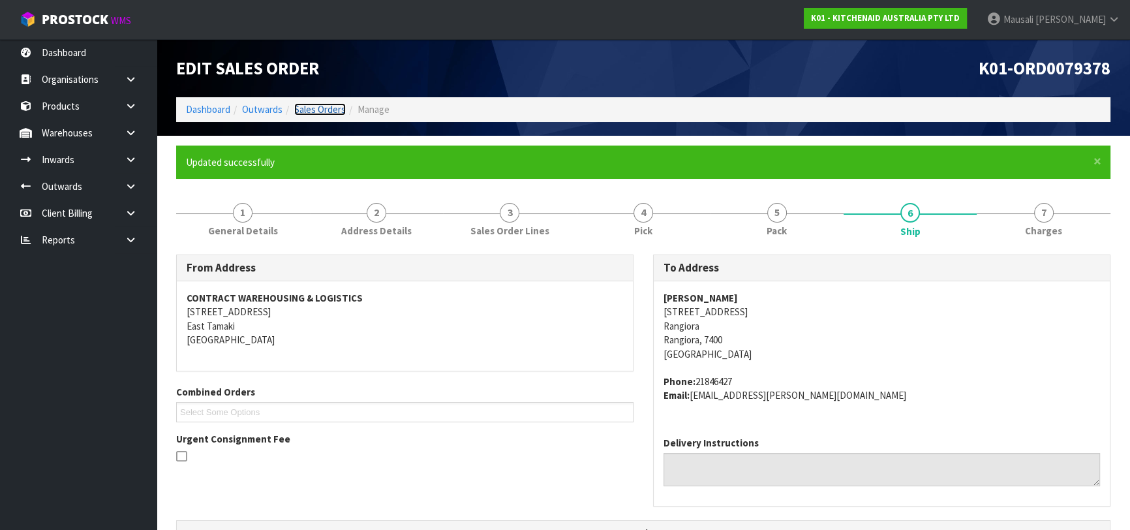
click at [332, 104] on link "Sales Orders" at bounding box center [320, 109] width 52 height 12
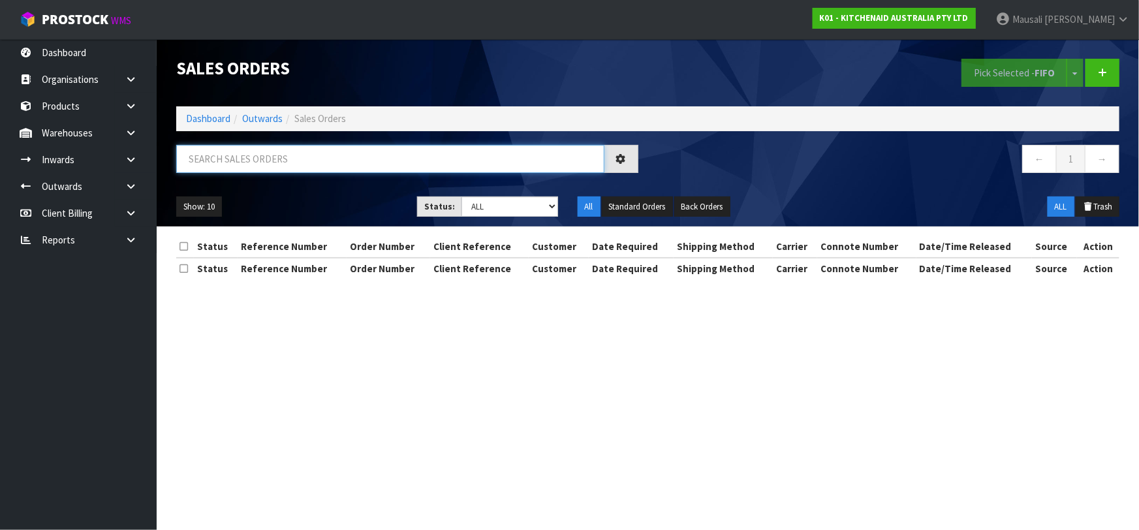
click at [219, 163] on input "text" at bounding box center [390, 159] width 428 height 28
type input "JOB-0413565"
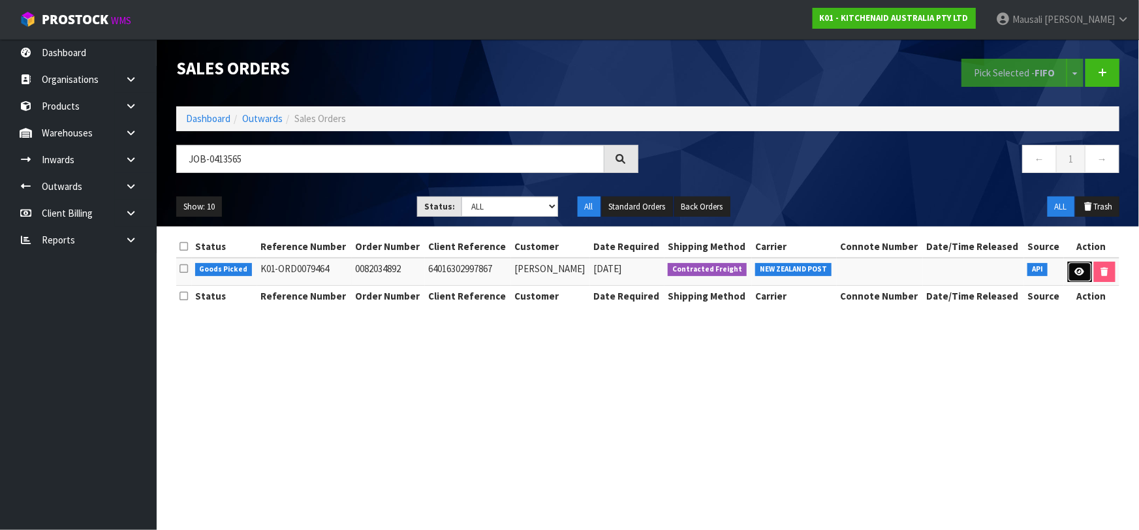
click at [1070, 274] on link at bounding box center [1080, 272] width 24 height 21
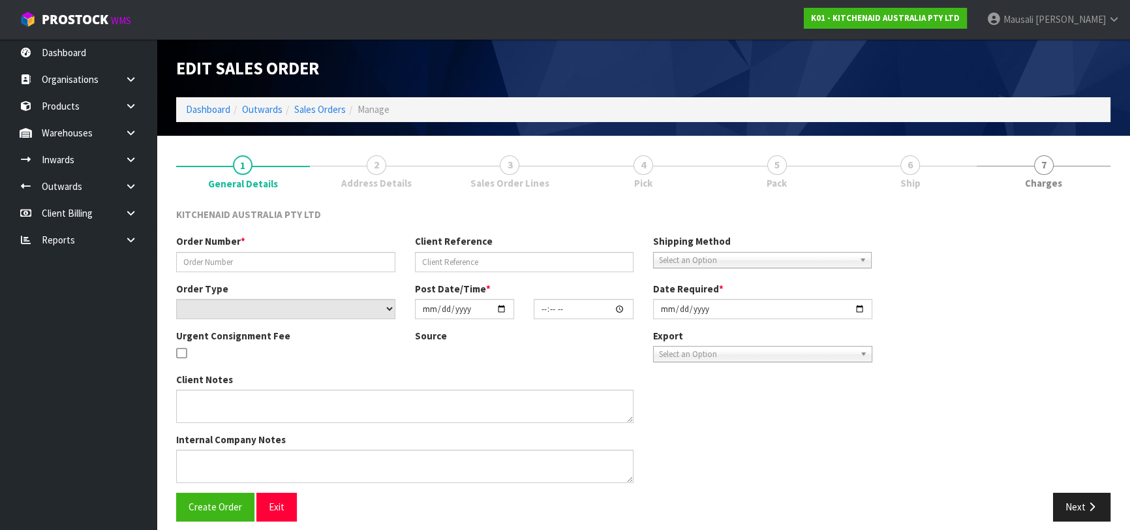
type input "0082034892"
type input "64016302997867"
select select "number:0"
type input "[DATE]"
type input "15:39:13.000"
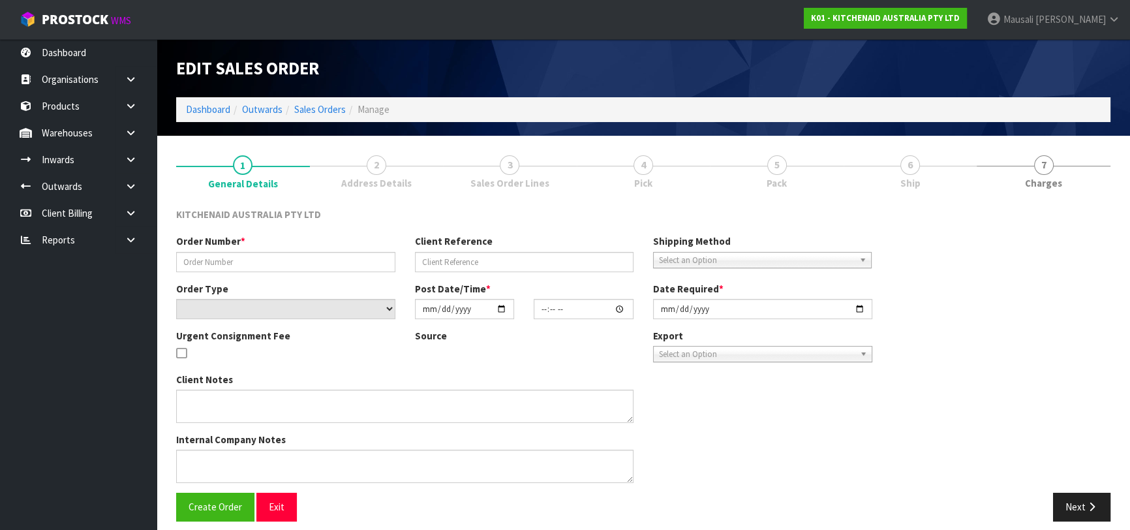
type input "[DATE]"
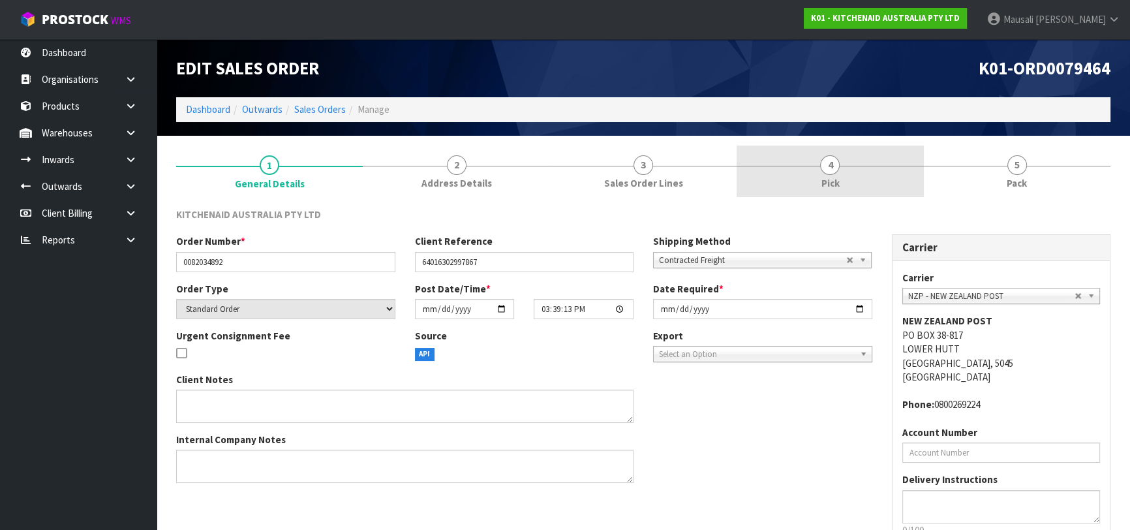
click at [850, 172] on link "4 Pick" at bounding box center [830, 172] width 187 height 52
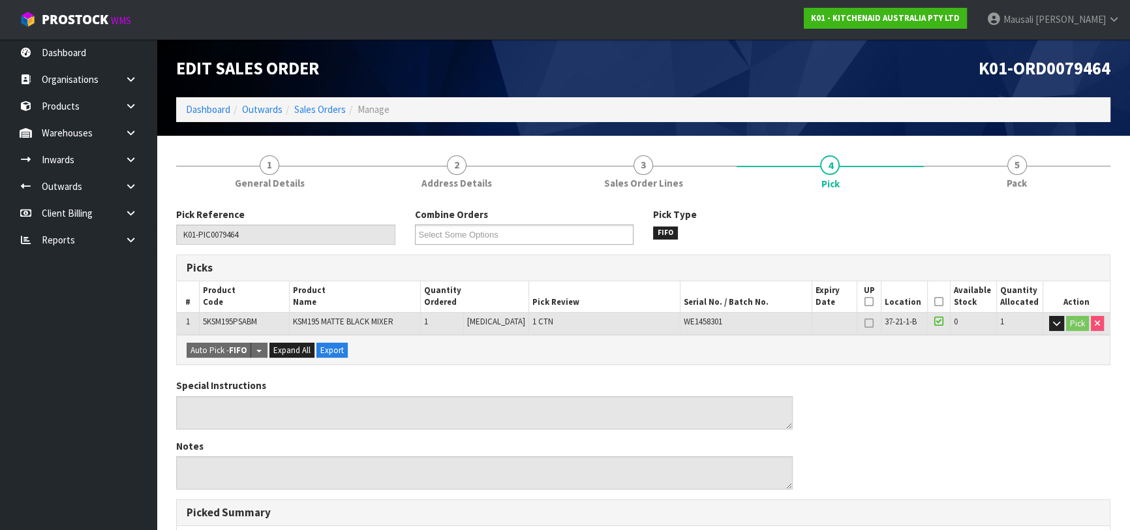
click at [936, 302] on icon at bounding box center [939, 302] width 9 height 1
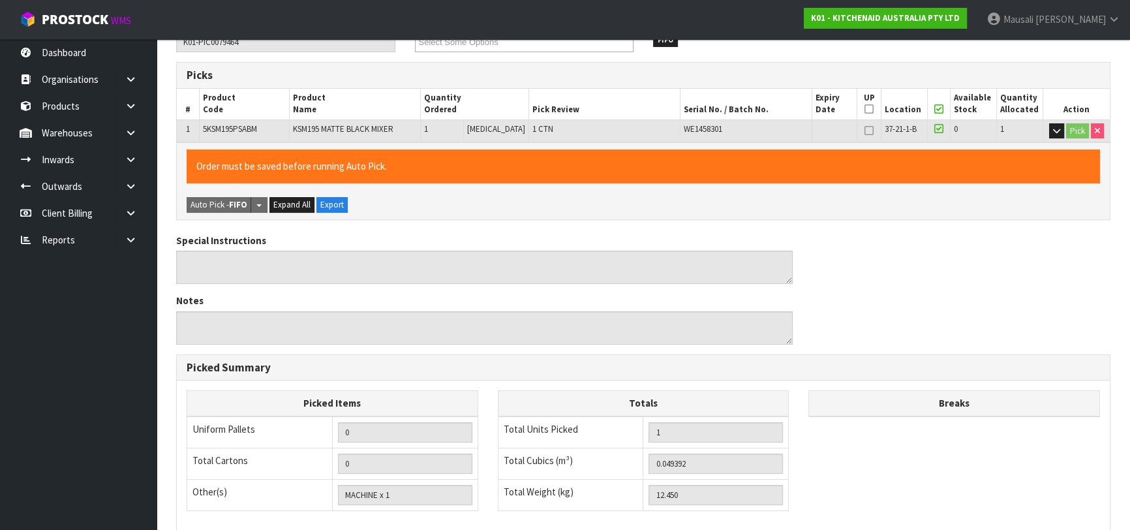
scroll to position [375, 0]
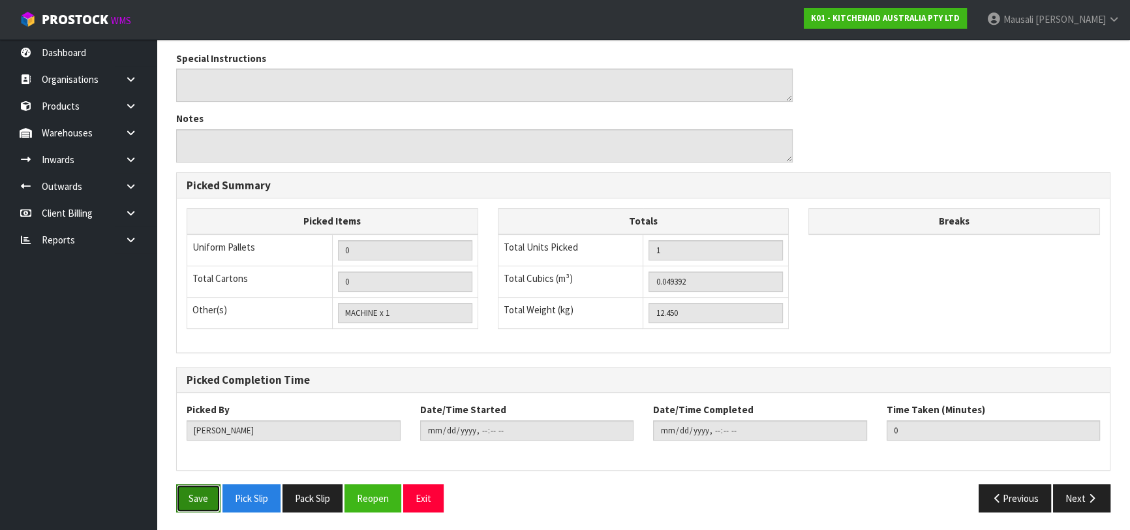
click at [196, 494] on button "Save" at bounding box center [198, 498] width 44 height 28
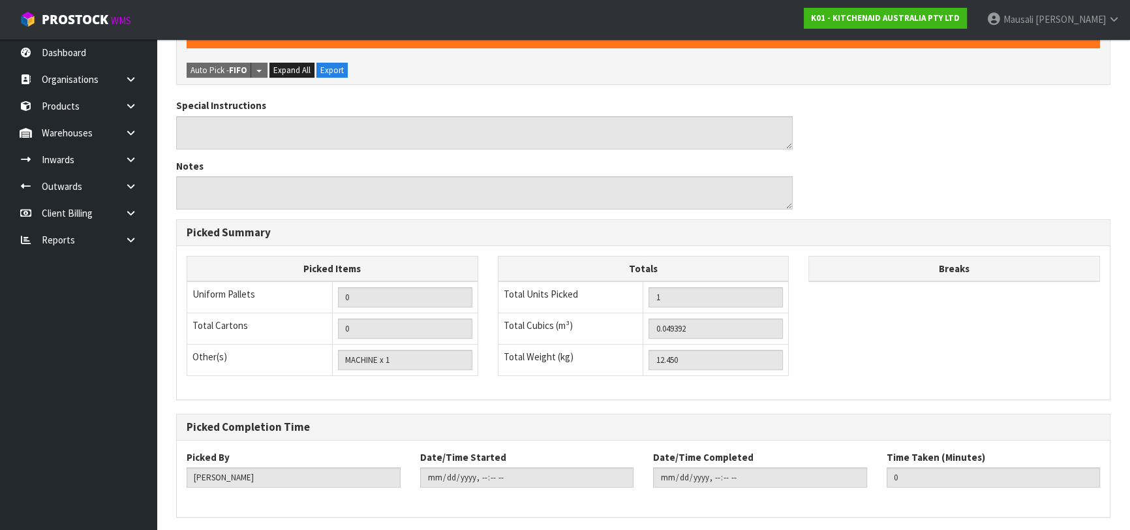
scroll to position [0, 0]
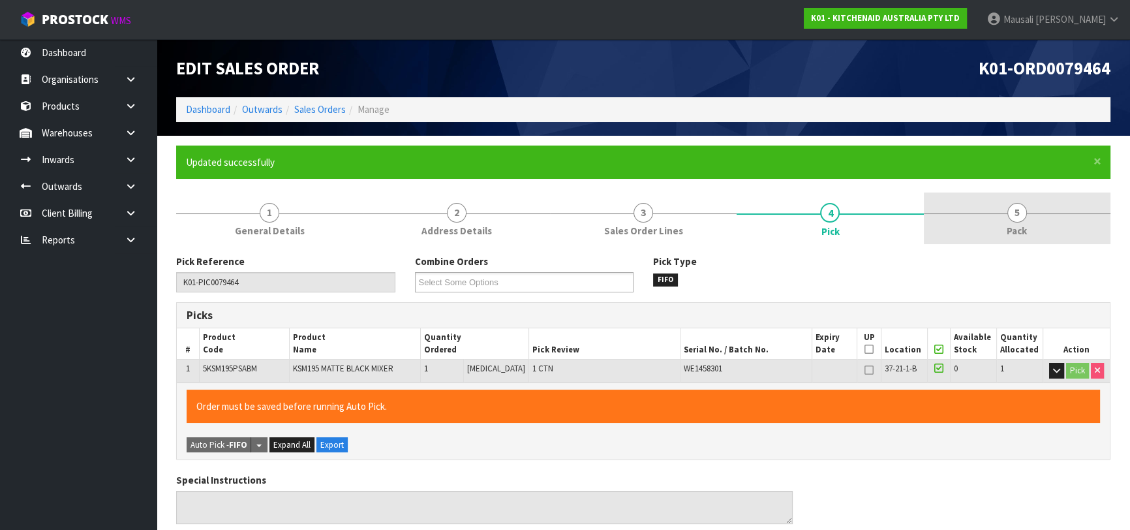
type input "[PERSON_NAME]"
type input "[DATE]T12:39:50"
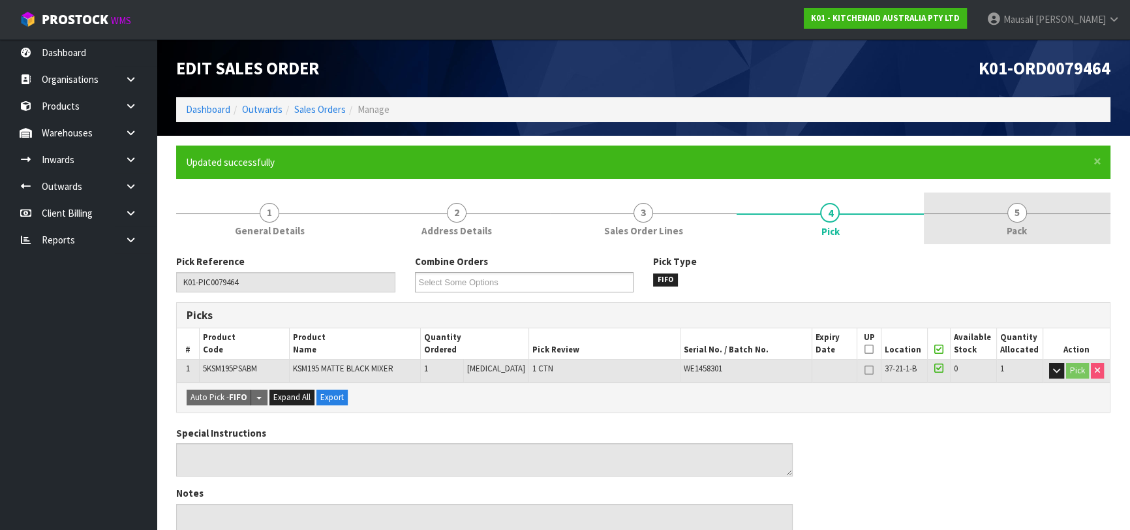
click at [1016, 235] on span "Pack" at bounding box center [1017, 231] width 20 height 14
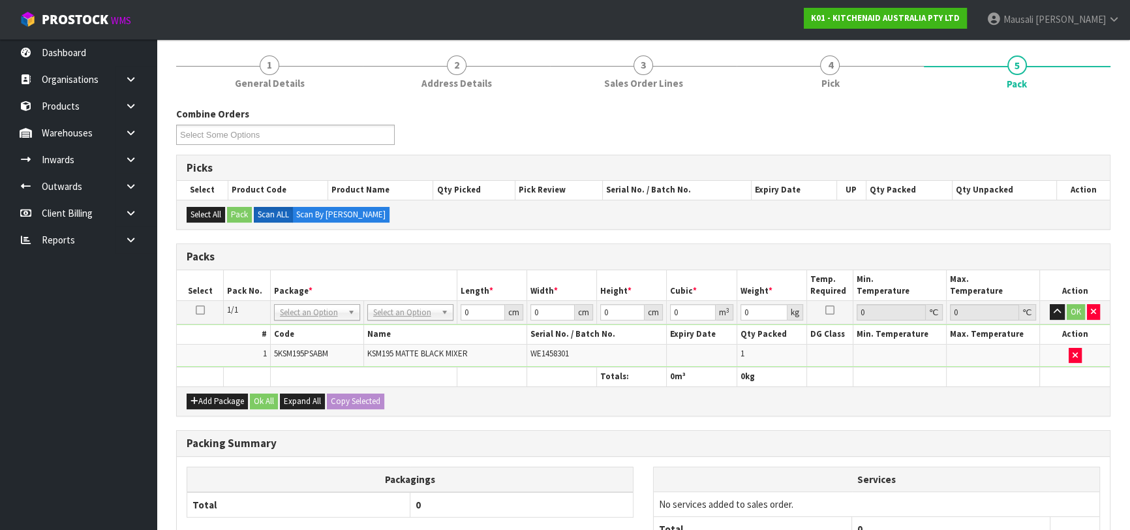
scroll to position [237, 0]
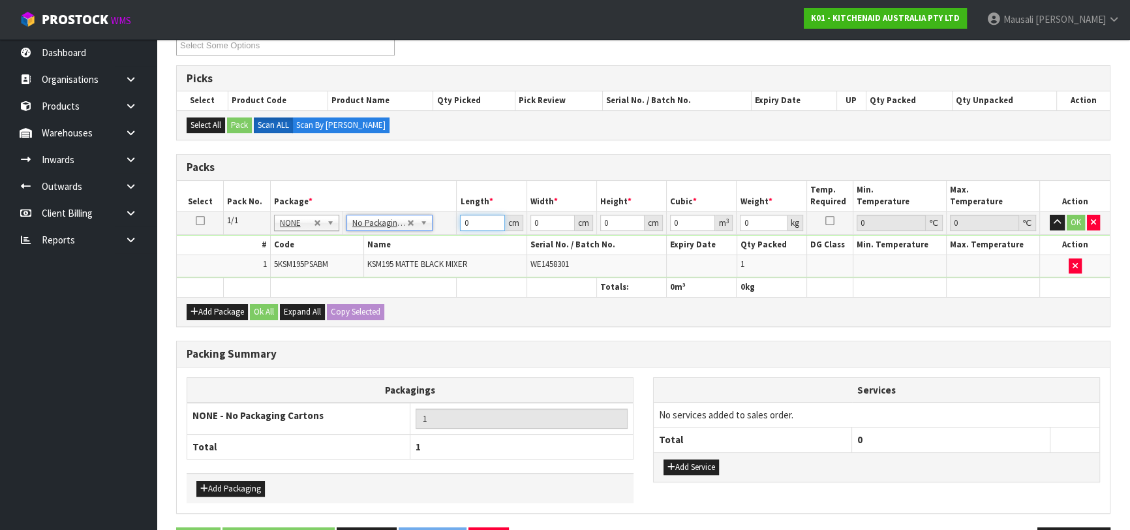
drag, startPoint x: 470, startPoint y: 217, endPoint x: 444, endPoint y: 228, distance: 28.4
click at [449, 227] on tr "1/1 NONE 007-001 007-002 007-004 007-009 007-013 007-014 007-015 007-017 007-01…" at bounding box center [643, 222] width 933 height 23
type input "43"
type input "29"
type input "4"
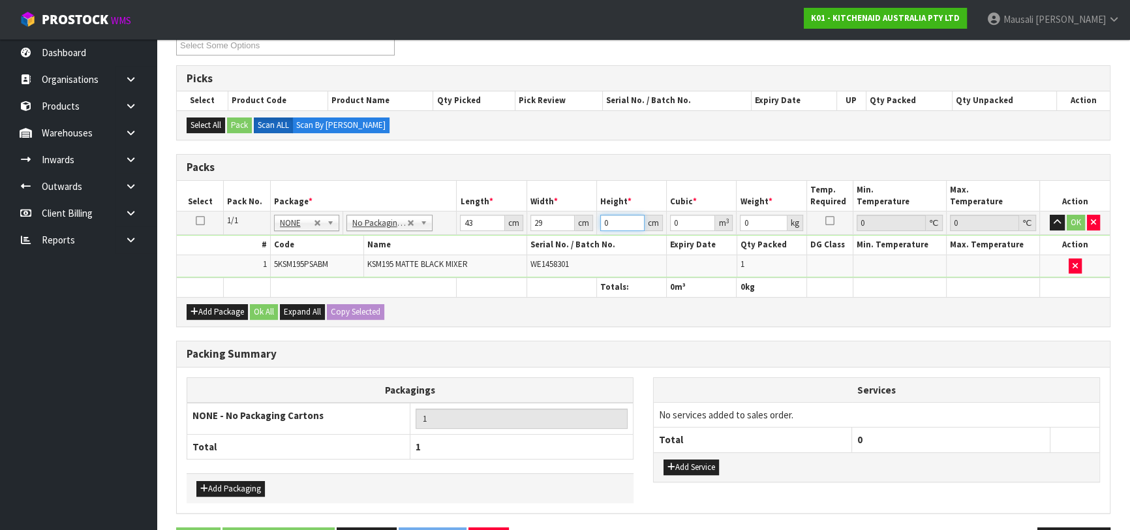
type input "0.004988"
type input "43"
type input "0.053621"
type input "43"
type input "13"
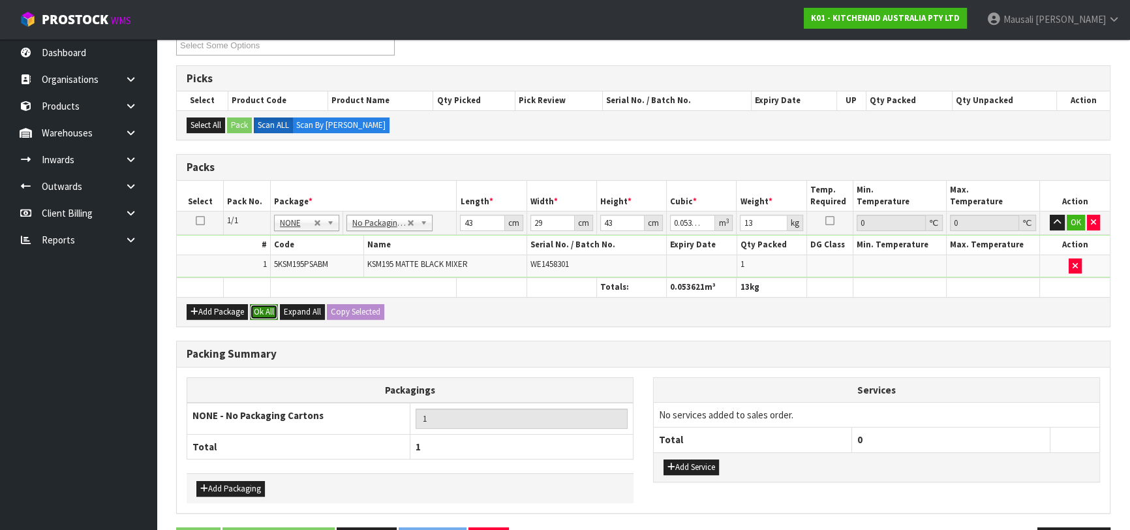
click at [269, 315] on button "Ok All" at bounding box center [264, 312] width 28 height 16
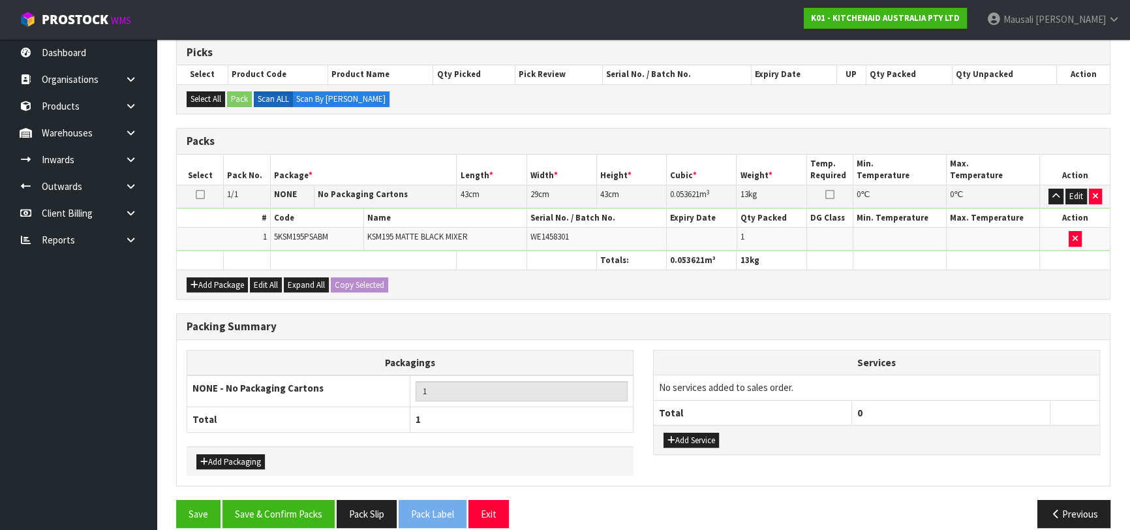
scroll to position [277, 0]
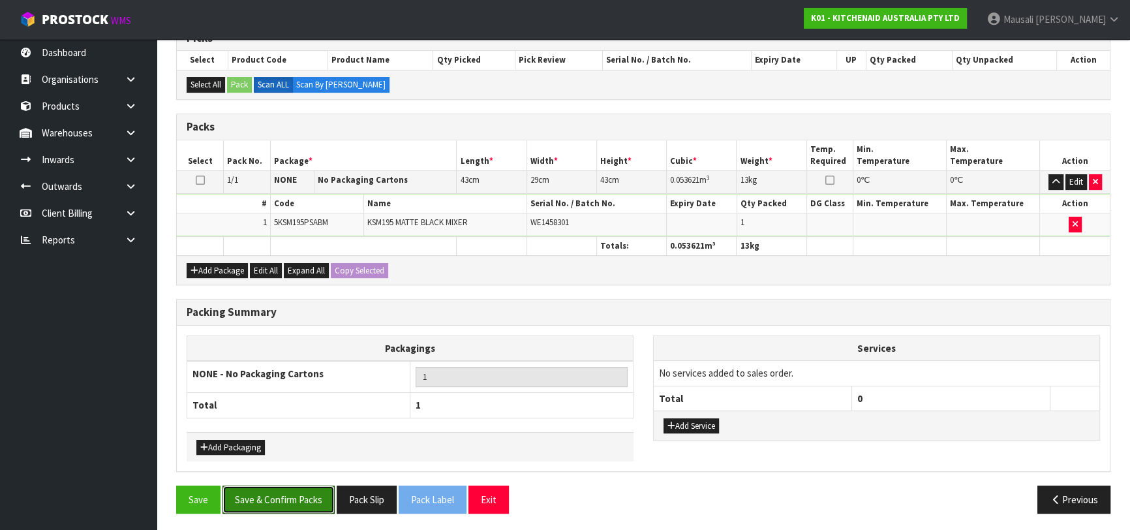
drag, startPoint x: 290, startPoint y: 490, endPoint x: 414, endPoint y: 469, distance: 126.5
click at [294, 491] on button "Save & Confirm Packs" at bounding box center [279, 500] width 112 height 28
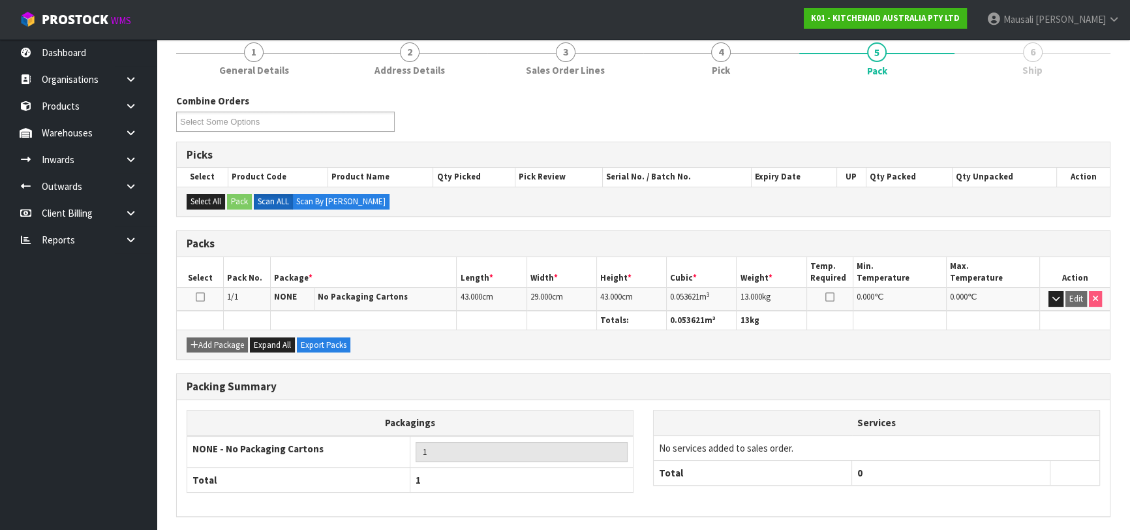
scroll to position [206, 0]
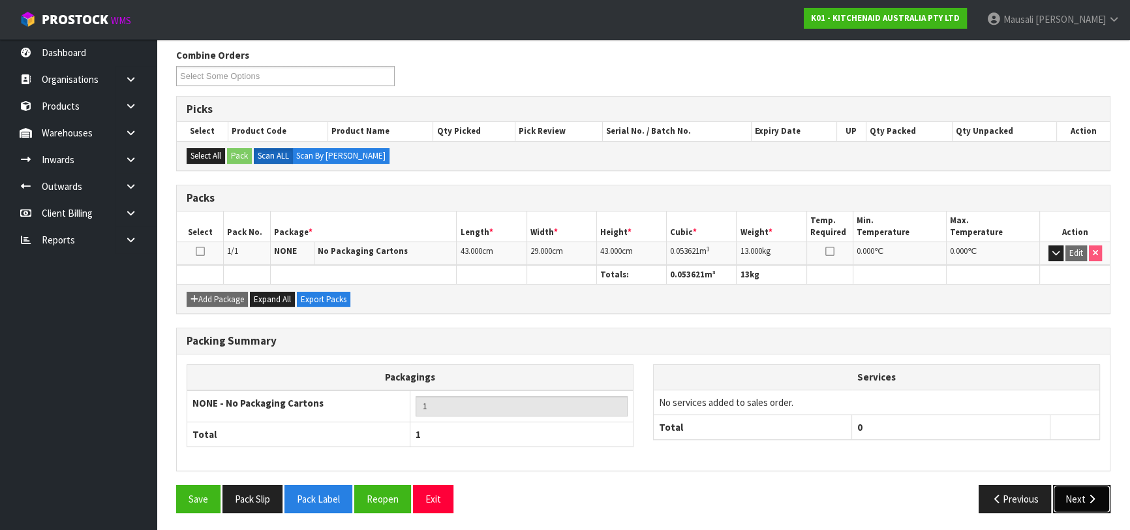
click at [1080, 493] on button "Next" at bounding box center [1081, 499] width 57 height 28
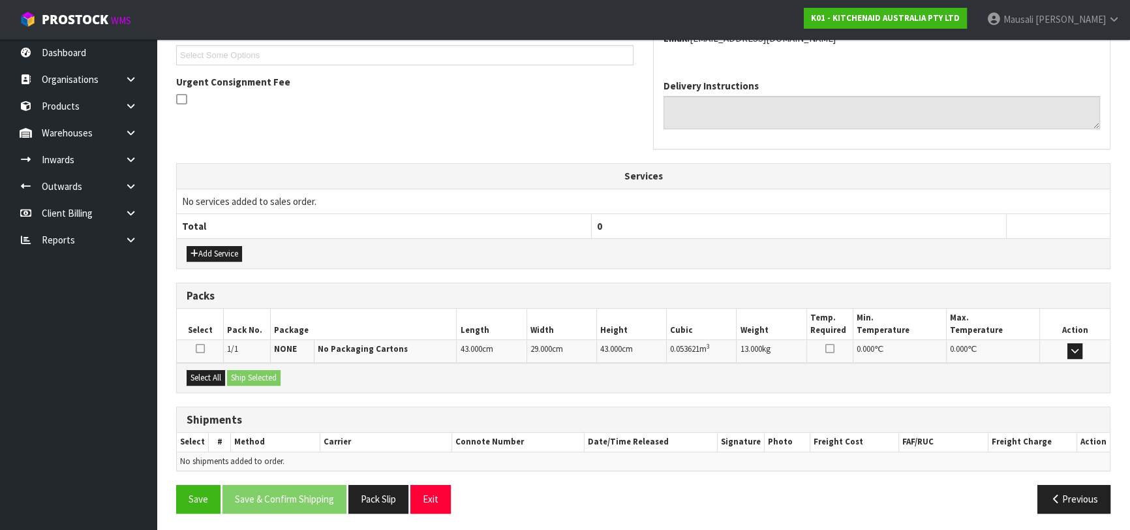
scroll to position [358, 0]
drag, startPoint x: 207, startPoint y: 372, endPoint x: 253, endPoint y: 375, distance: 45.8
click at [208, 372] on button "Select All" at bounding box center [206, 377] width 39 height 16
click at [253, 375] on button "Ship Selected" at bounding box center [254, 377] width 54 height 16
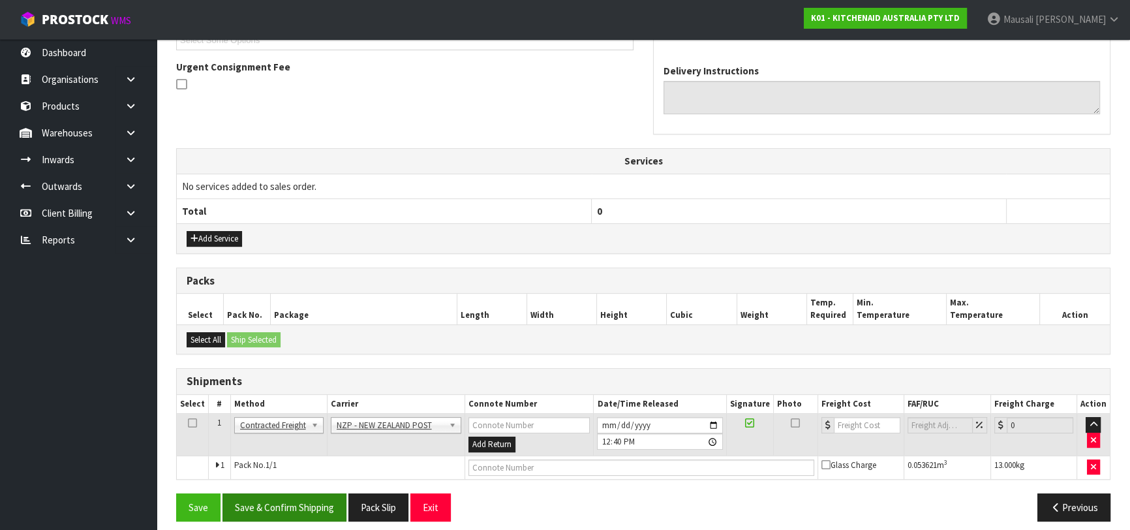
scroll to position [381, 0]
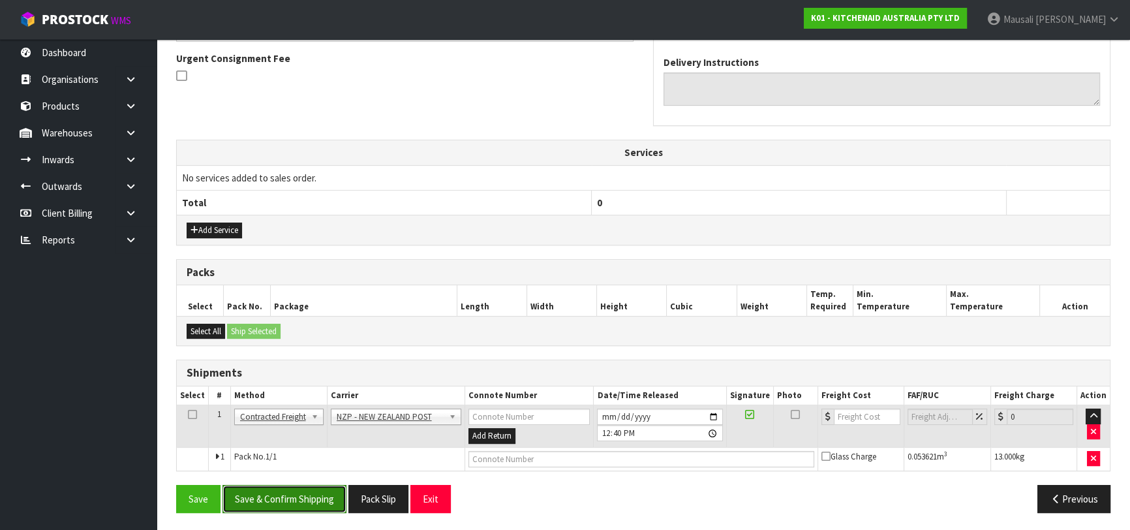
click at [288, 496] on button "Save & Confirm Shipping" at bounding box center [285, 499] width 124 height 28
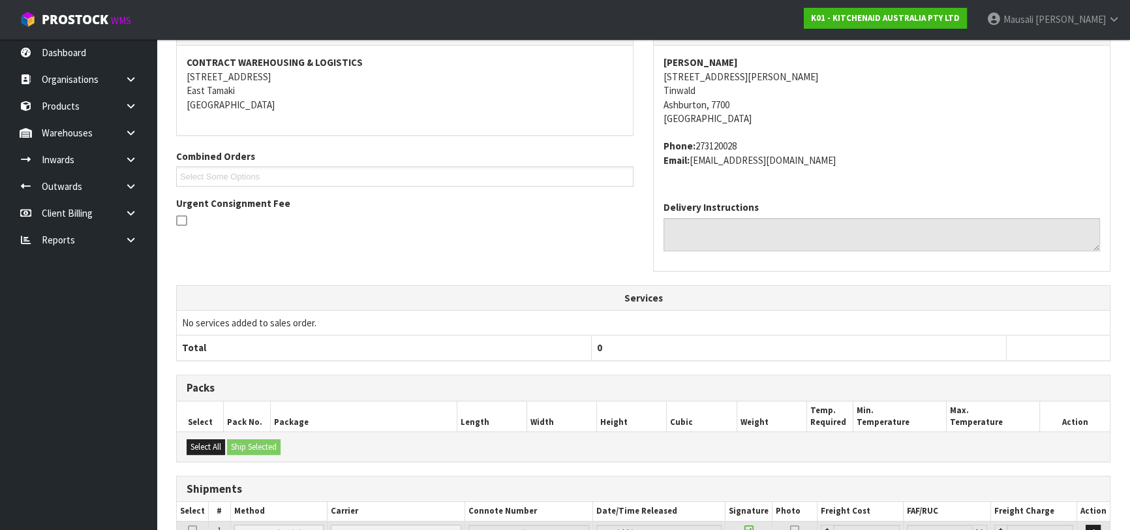
scroll to position [362, 0]
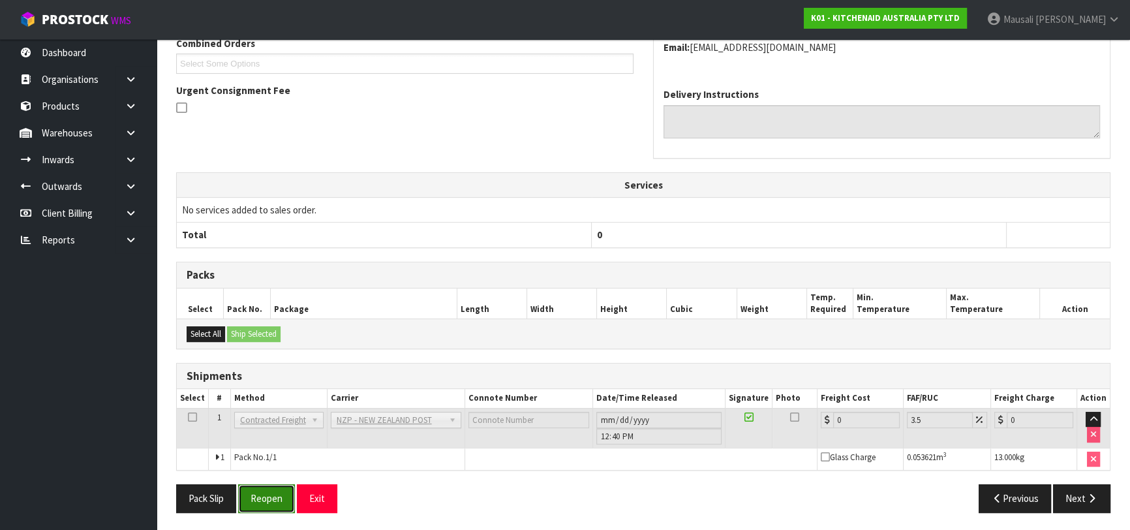
drag, startPoint x: 265, startPoint y: 495, endPoint x: 273, endPoint y: 493, distance: 8.1
click at [265, 495] on button "Reopen" at bounding box center [266, 498] width 57 height 28
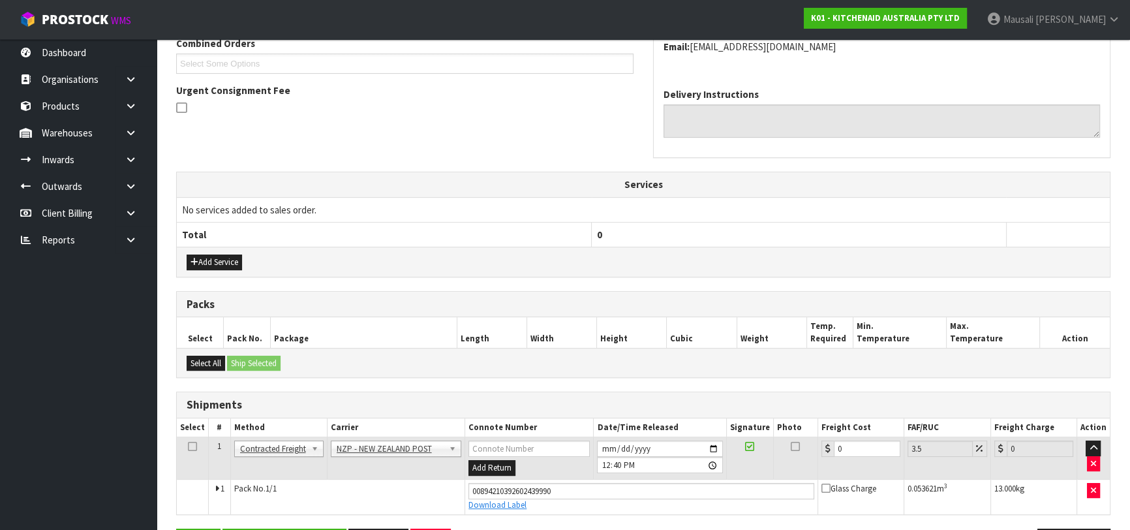
scroll to position [392, 0]
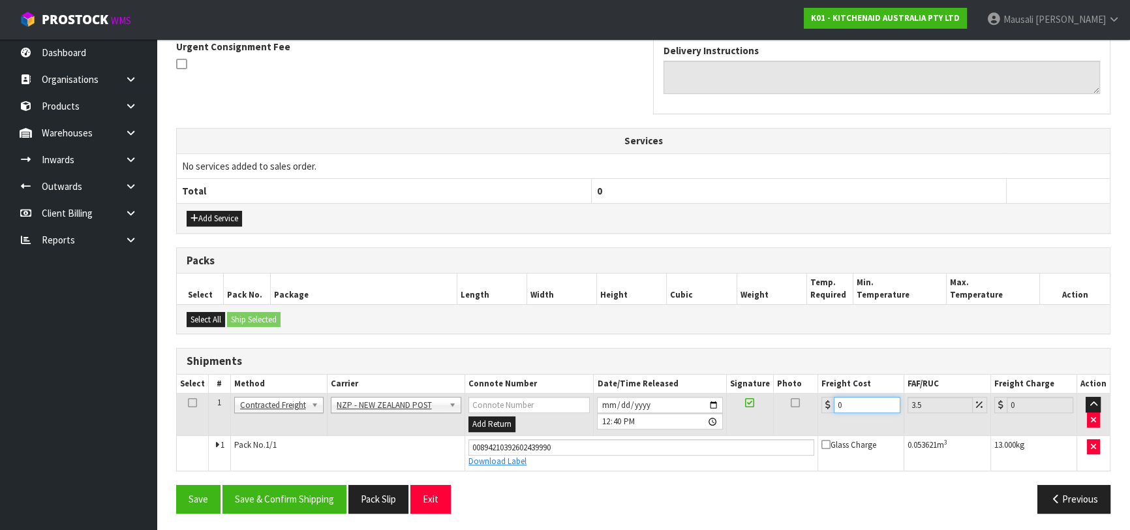
drag, startPoint x: 849, startPoint y: 396, endPoint x: 822, endPoint y: 407, distance: 29.6
click at [822, 407] on div "0" at bounding box center [861, 405] width 79 height 16
type input "1"
type input "1.03"
type input "16"
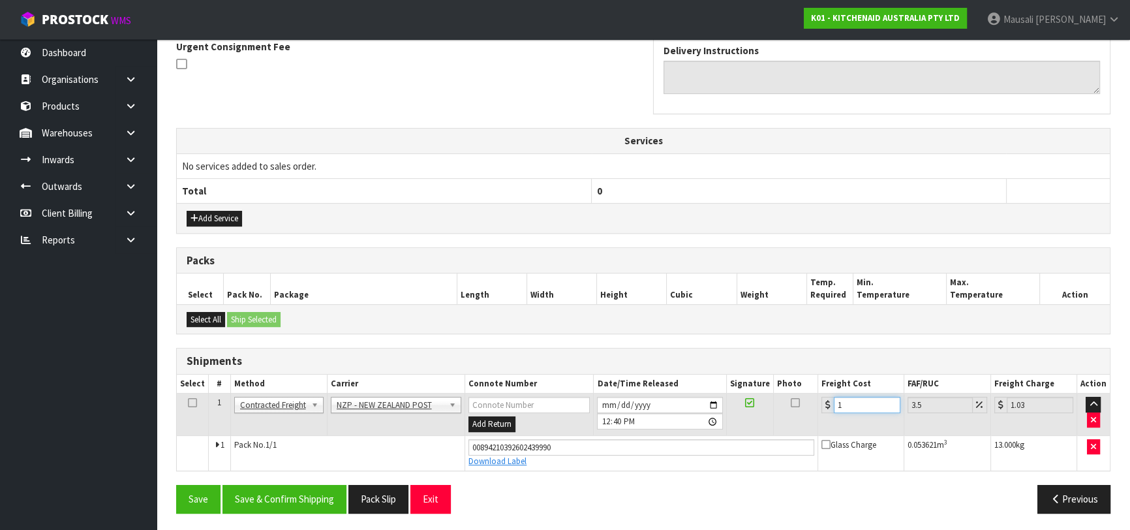
type input "16.56"
type input "16.6"
type input "17.18"
type input "16.61"
type input "17.19"
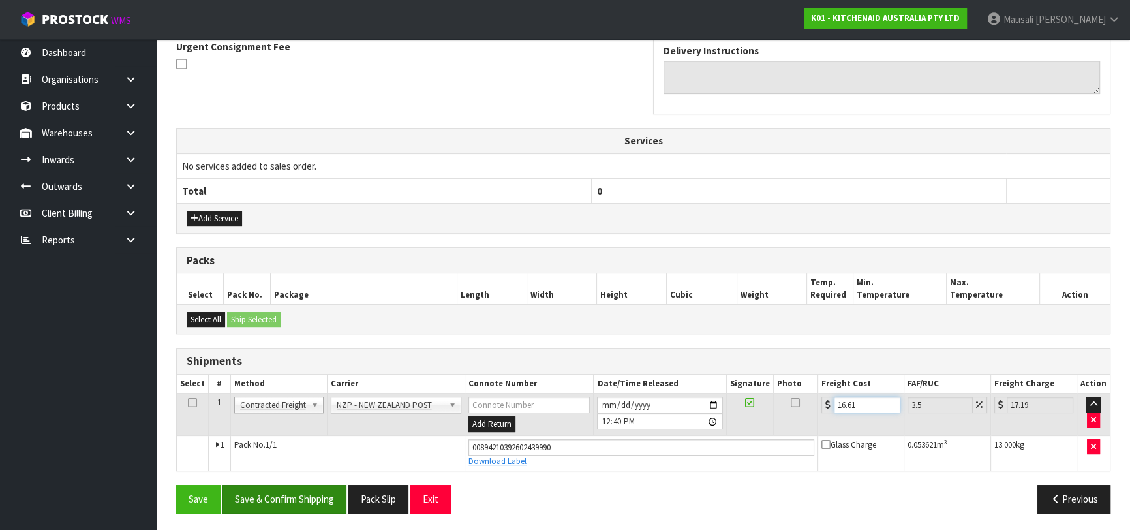
type input "16.61"
click at [285, 488] on button "Save & Confirm Shipping" at bounding box center [285, 499] width 124 height 28
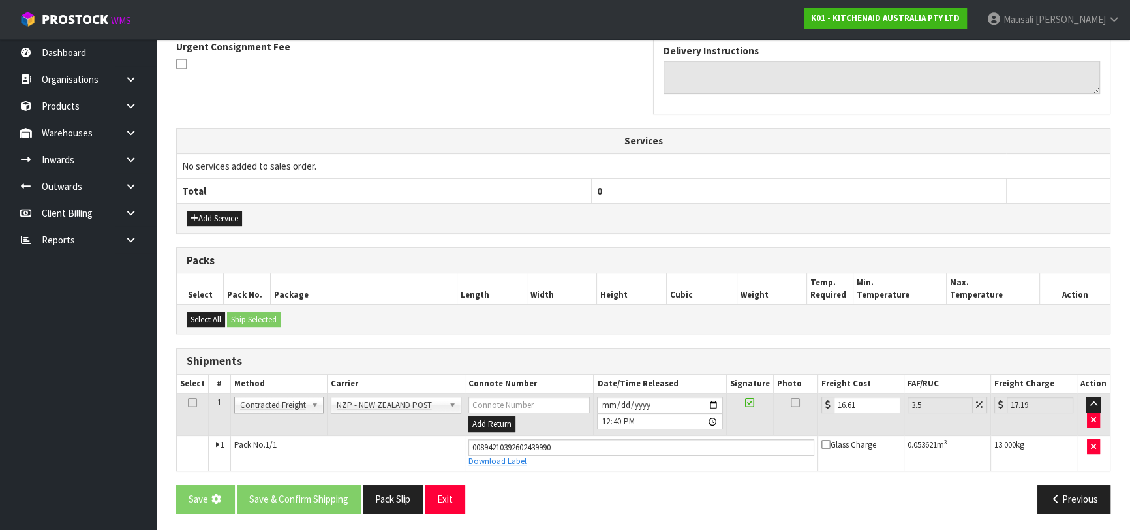
scroll to position [0, 0]
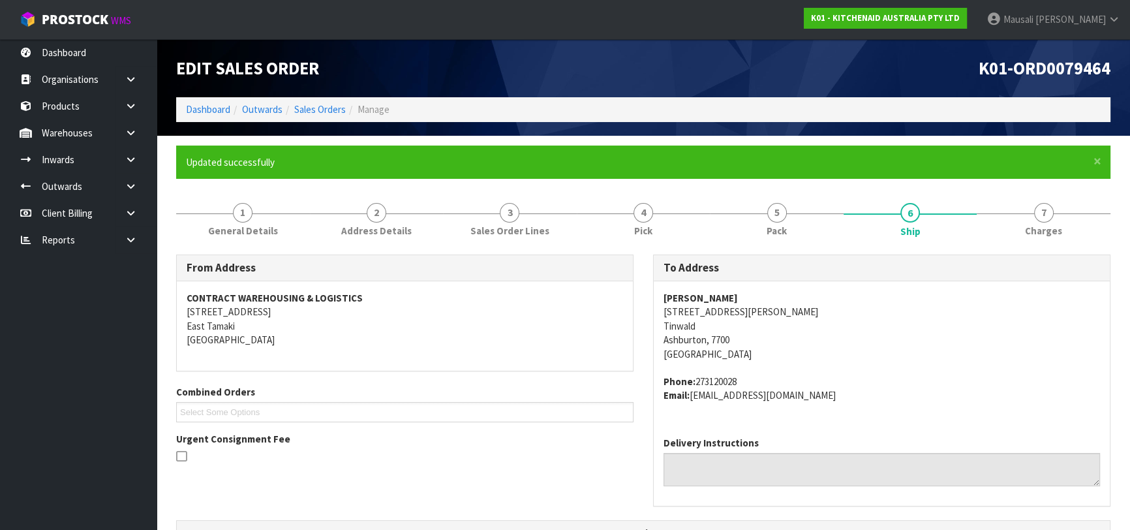
click at [306, 101] on ol "Dashboard Outwards Sales Orders Manage" at bounding box center [643, 109] width 935 height 24
click at [307, 105] on link "Sales Orders" at bounding box center [320, 109] width 52 height 12
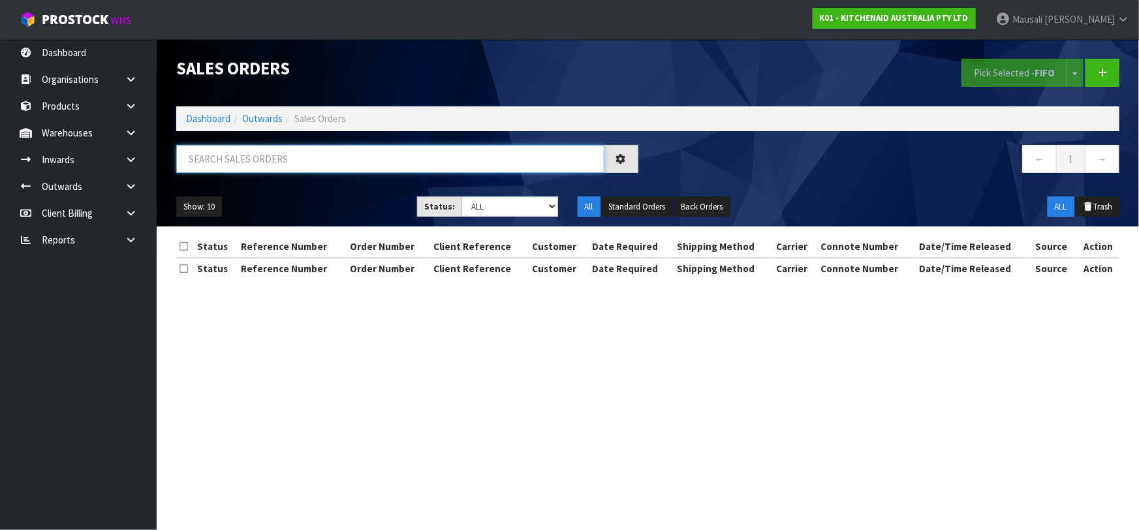
click at [226, 151] on input "text" at bounding box center [390, 159] width 428 height 28
type input "JOB-0413493"
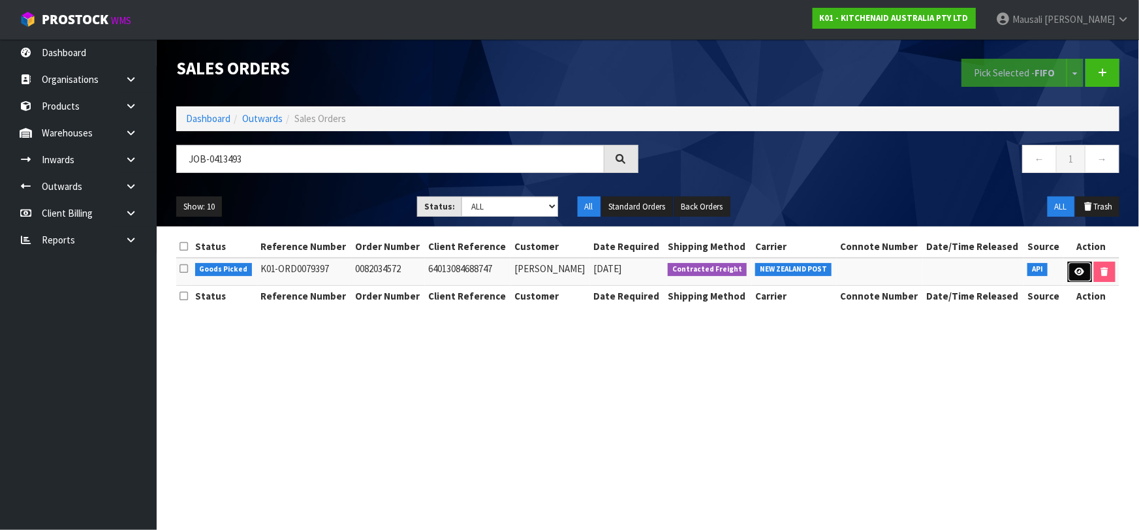
click at [1080, 268] on icon at bounding box center [1080, 272] width 10 height 8
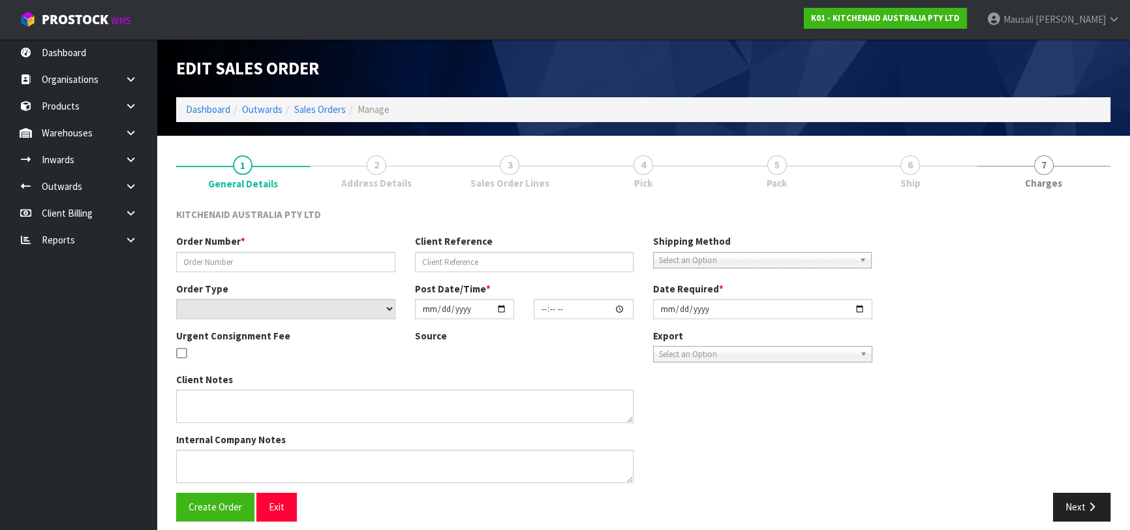
type input "0082034572"
type input "64013084688747"
select select "number:0"
type input "[DATE]"
type input "11:39:09.000"
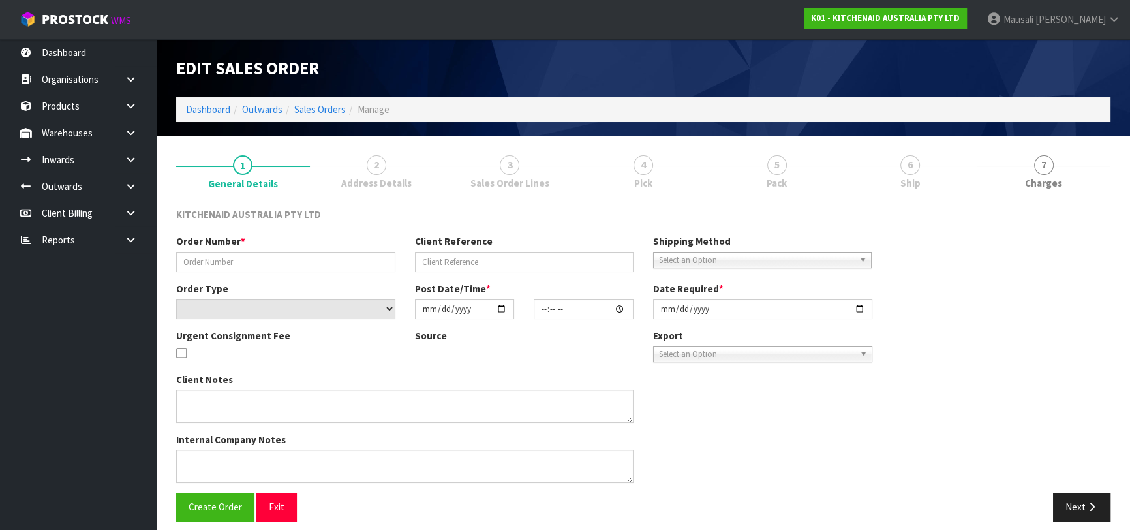
type input "[DATE]"
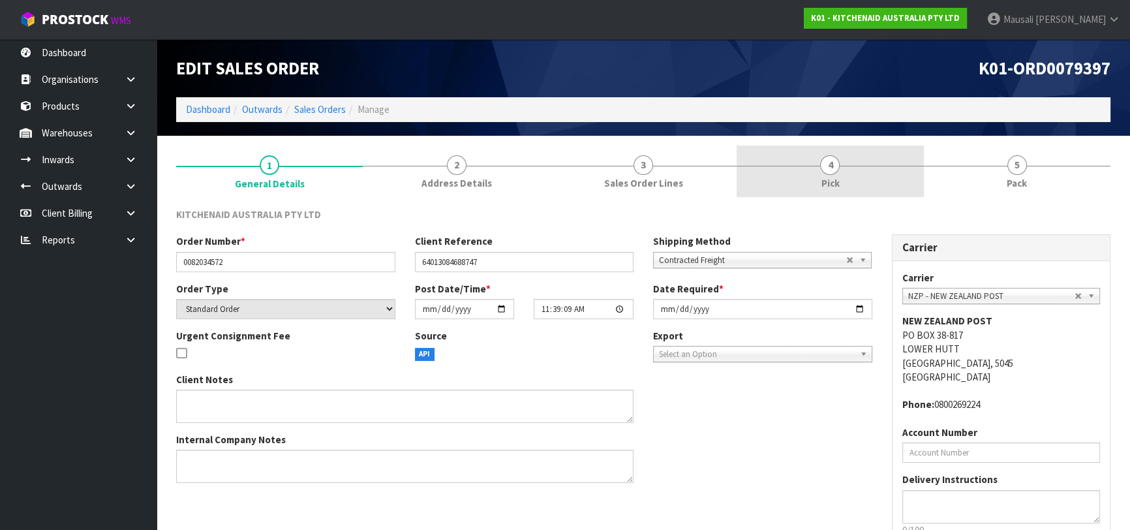
click at [900, 183] on link "4 Pick" at bounding box center [830, 172] width 187 height 52
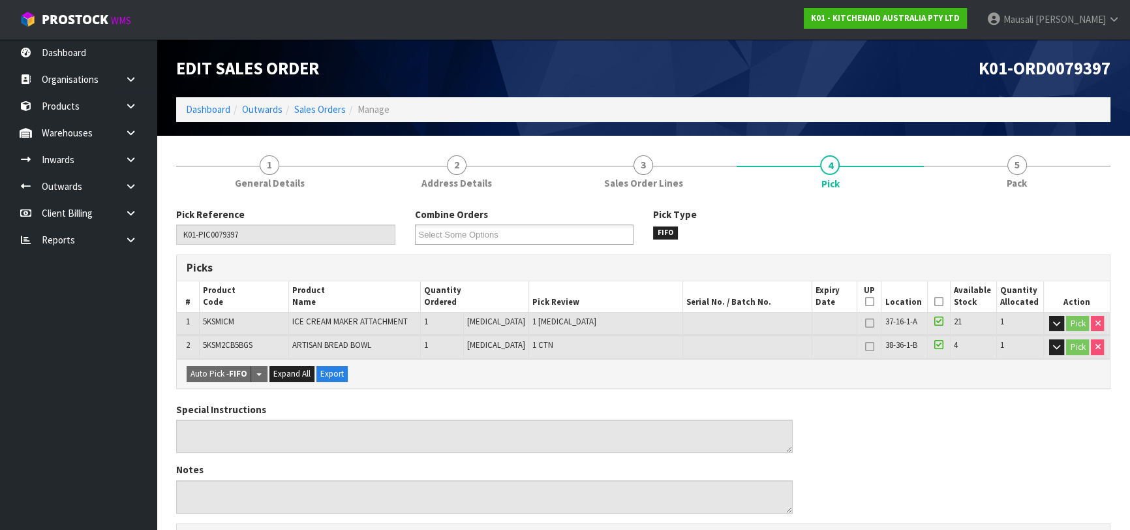
click at [935, 302] on icon at bounding box center [939, 302] width 9 height 1
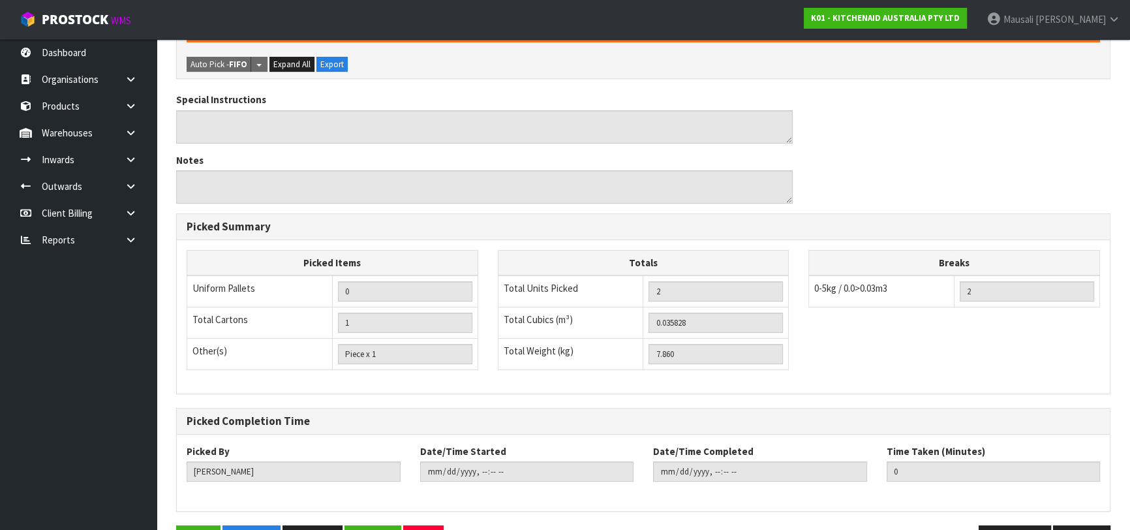
scroll to position [398, 0]
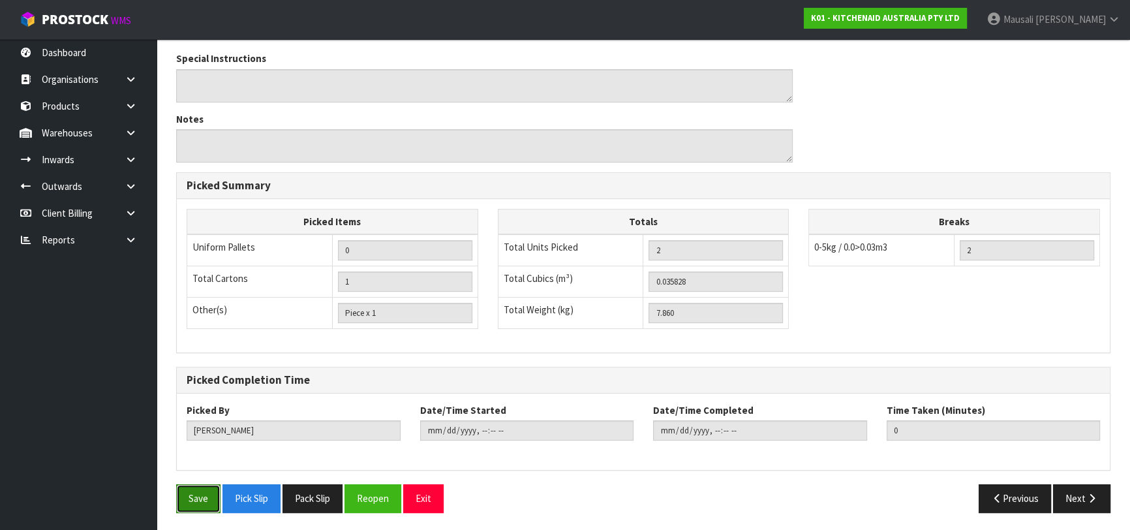
drag, startPoint x: 197, startPoint y: 495, endPoint x: 215, endPoint y: 486, distance: 20.4
click at [198, 495] on button "Save" at bounding box center [198, 498] width 44 height 28
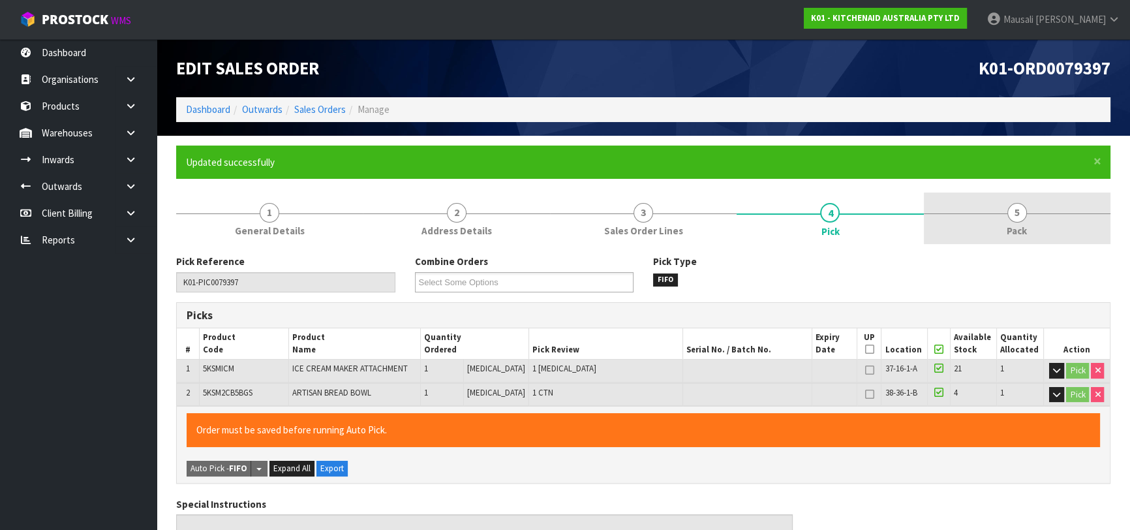
type input "[PERSON_NAME]"
type input "[DATE]T12:41:52"
click at [988, 227] on link "5 Pack" at bounding box center [1017, 219] width 187 height 52
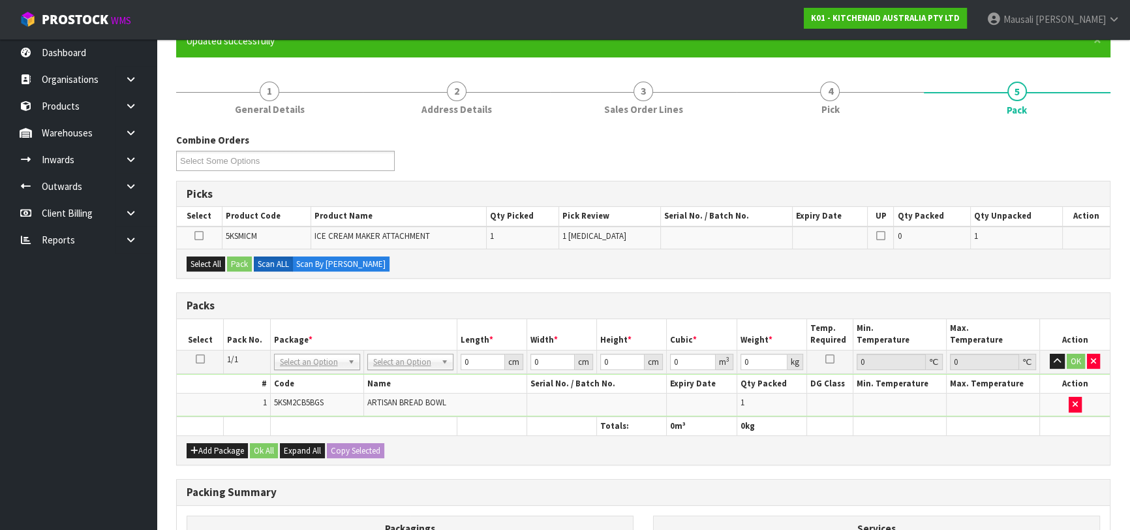
scroll to position [117, 0]
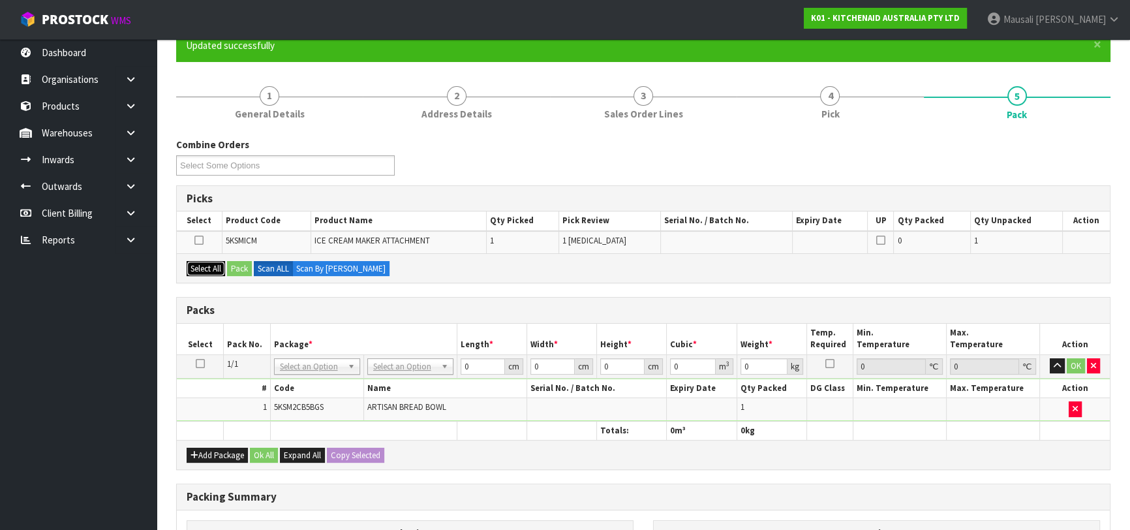
drag, startPoint x: 205, startPoint y: 268, endPoint x: 225, endPoint y: 273, distance: 20.1
click at [209, 268] on button "Select All" at bounding box center [206, 269] width 39 height 16
click at [232, 268] on button "Pack" at bounding box center [239, 269] width 25 height 16
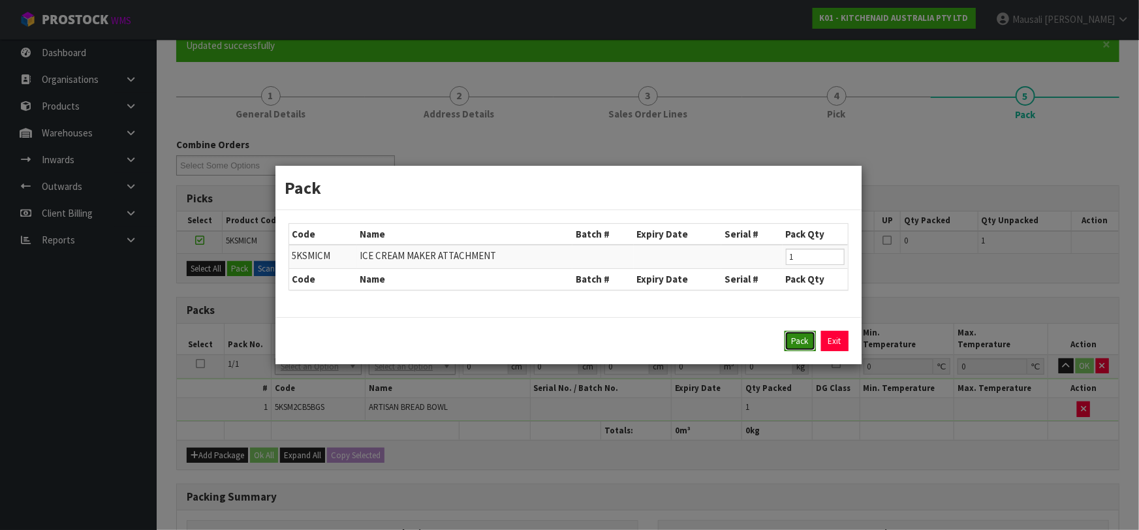
click at [803, 338] on button "Pack" at bounding box center [800, 341] width 31 height 21
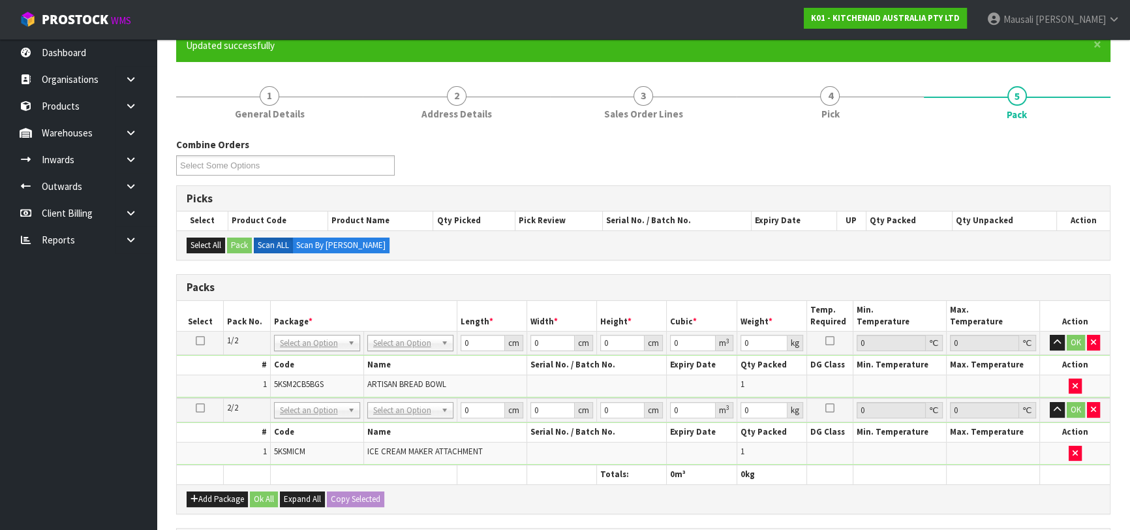
drag, startPoint x: 405, startPoint y: 337, endPoint x: 418, endPoint y: 358, distance: 25.2
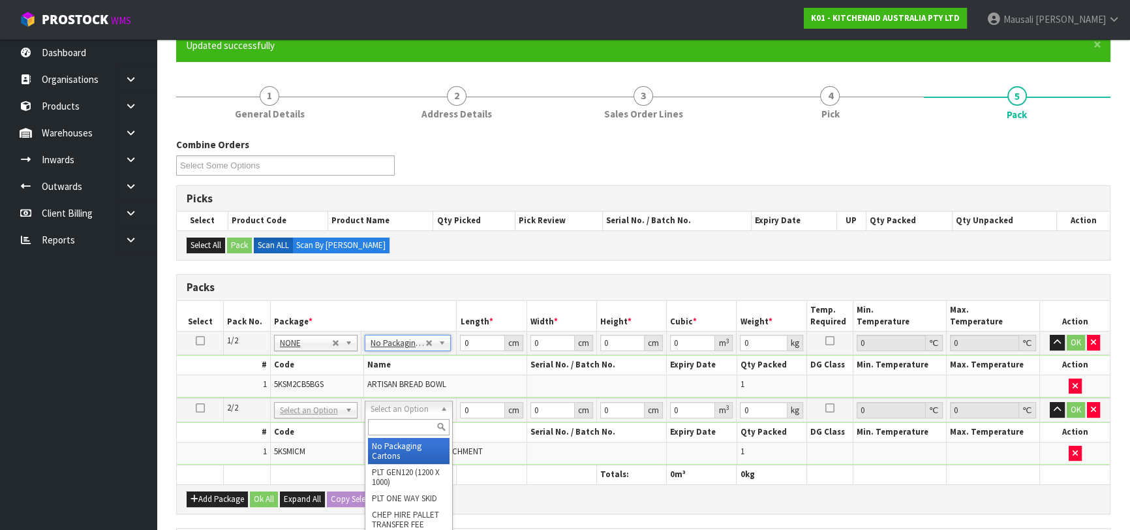
drag, startPoint x: 401, startPoint y: 410, endPoint x: 399, endPoint y: 418, distance: 8.1
click at [396, 428] on input "text" at bounding box center [409, 427] width 82 height 16
type input "OC"
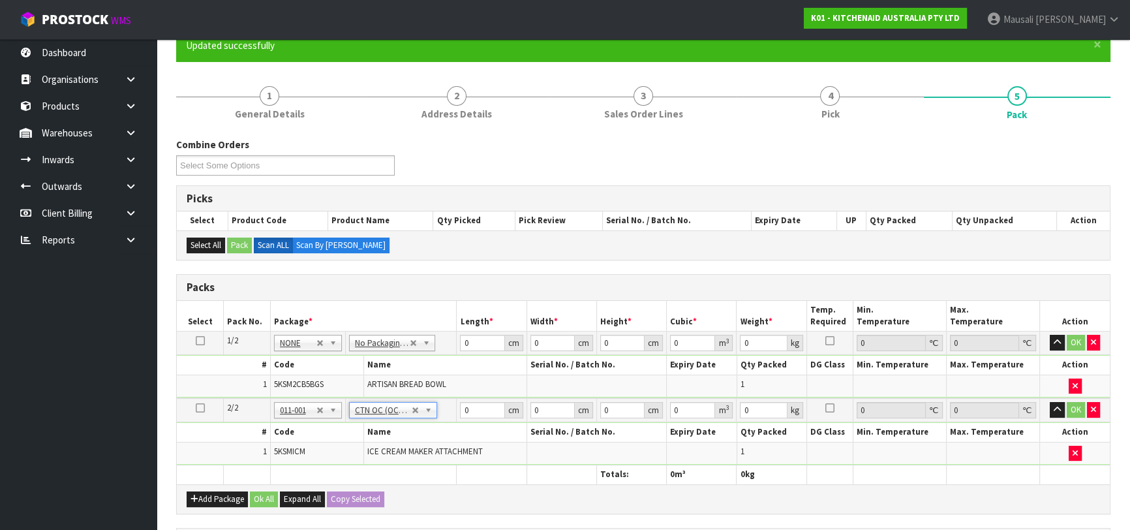
type input "3.36"
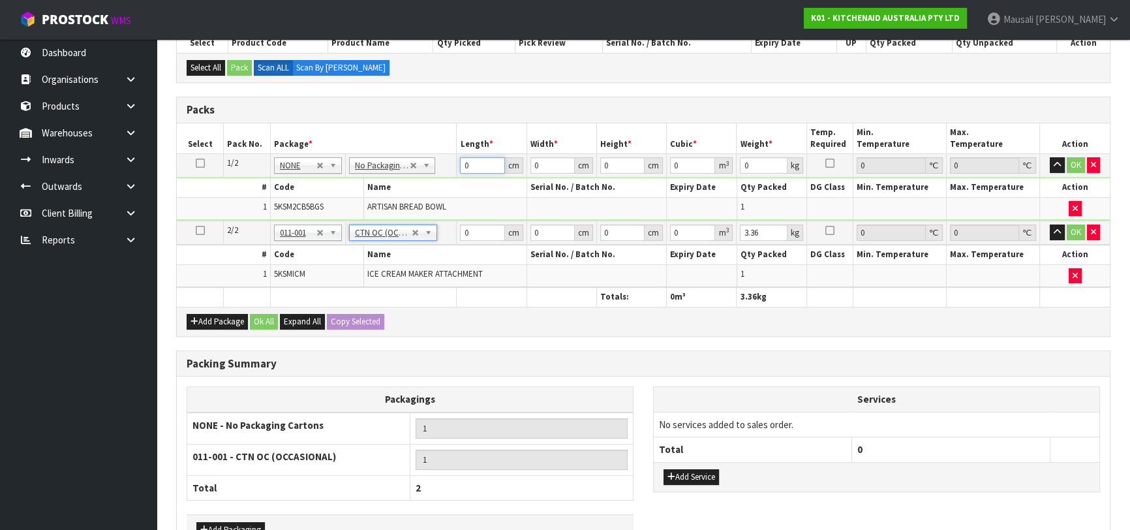
drag, startPoint x: 470, startPoint y: 160, endPoint x: 424, endPoint y: 174, distance: 47.7
click at [428, 173] on tr "1/2 NONE 007-001 007-002 007-004 007-009 007-013 007-014 007-015 007-017 007-01…" at bounding box center [643, 165] width 933 height 23
type input "32"
type input "3"
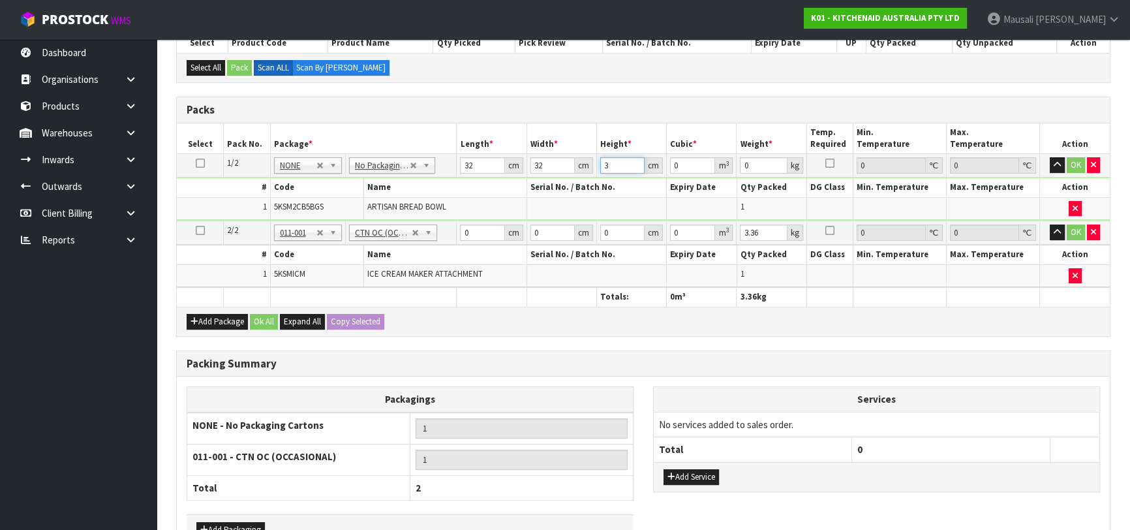
type input "0.003072"
type input "33"
type input "0.033792"
type input "33"
type input "5"
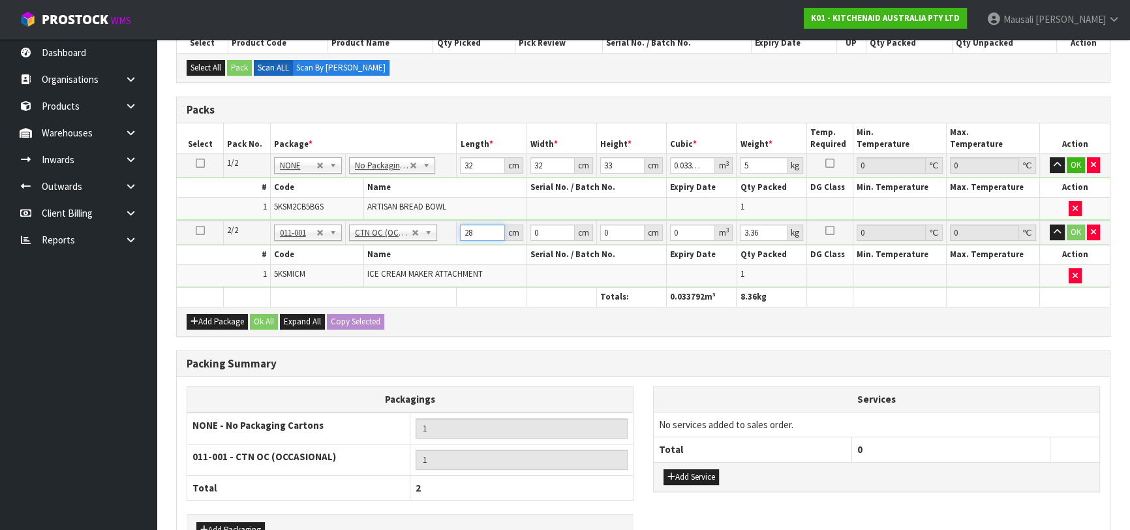
type input "28"
type input "3"
type input "0.002352"
type input "31"
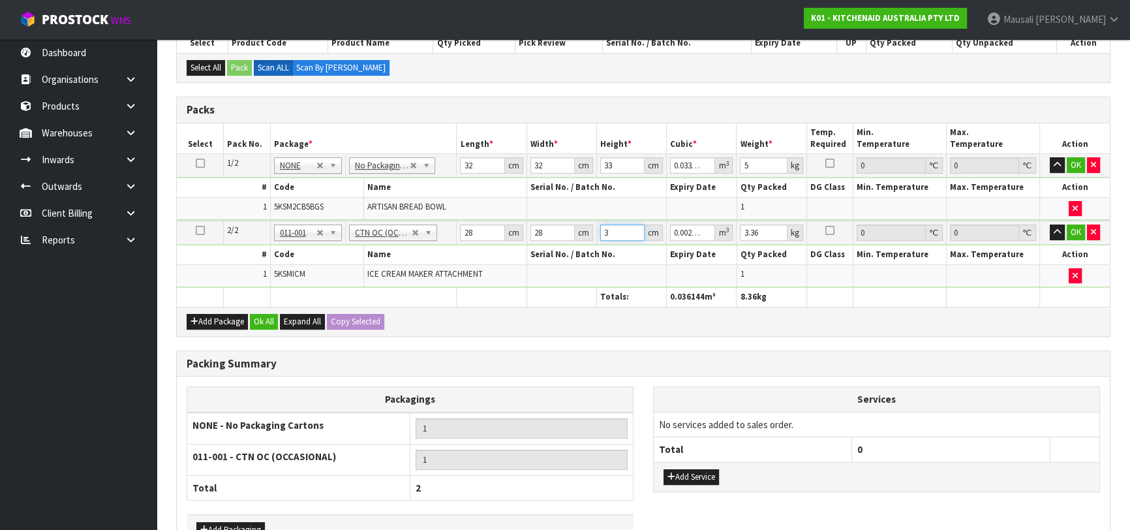
type input "0.024304"
type input "31"
type input "4"
click at [267, 314] on button "Ok All" at bounding box center [264, 322] width 28 height 16
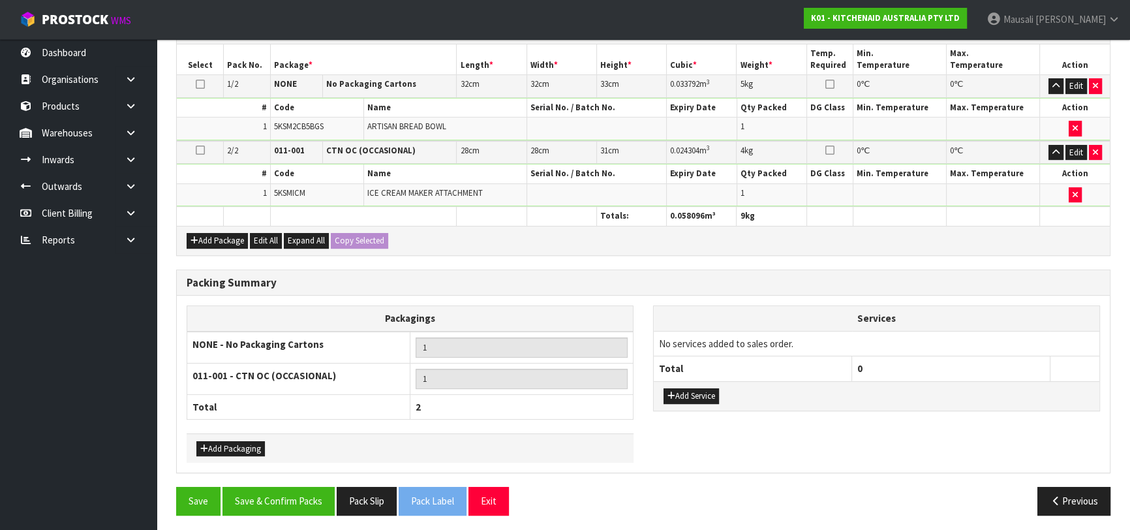
scroll to position [374, 0]
click at [295, 491] on button "Save & Confirm Packs" at bounding box center [279, 500] width 112 height 28
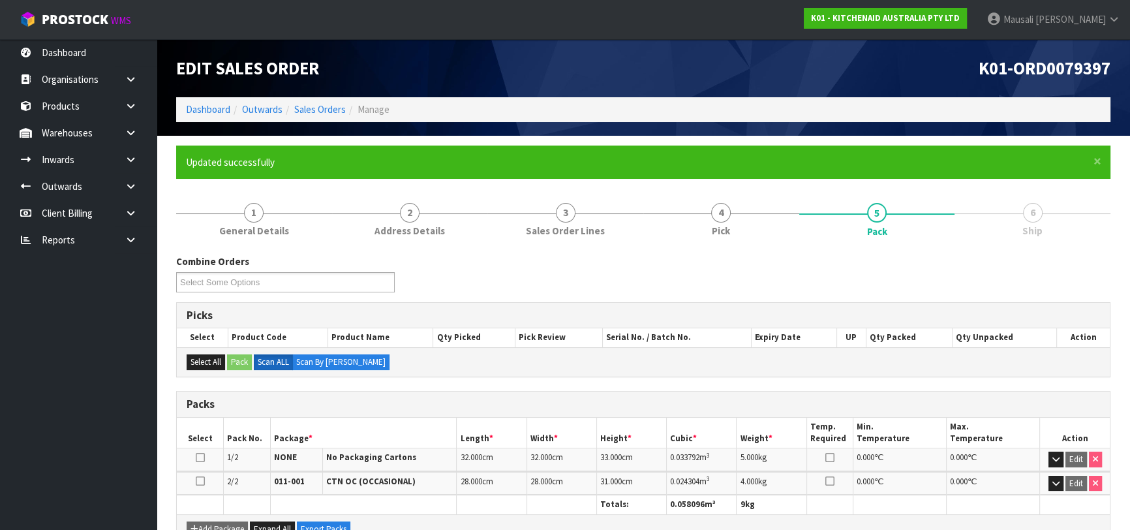
scroll to position [261, 0]
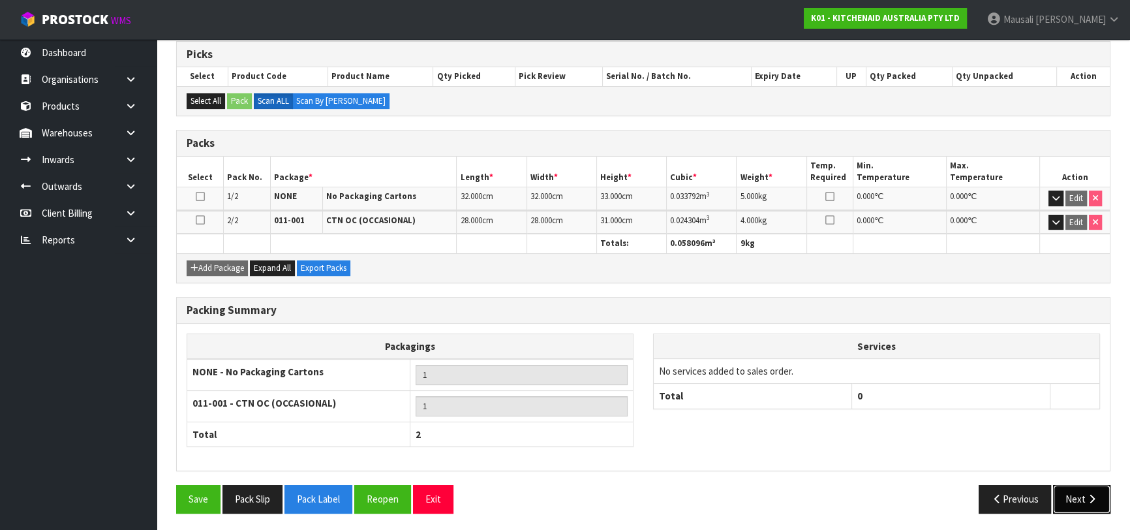
click at [1072, 495] on button "Next" at bounding box center [1081, 499] width 57 height 28
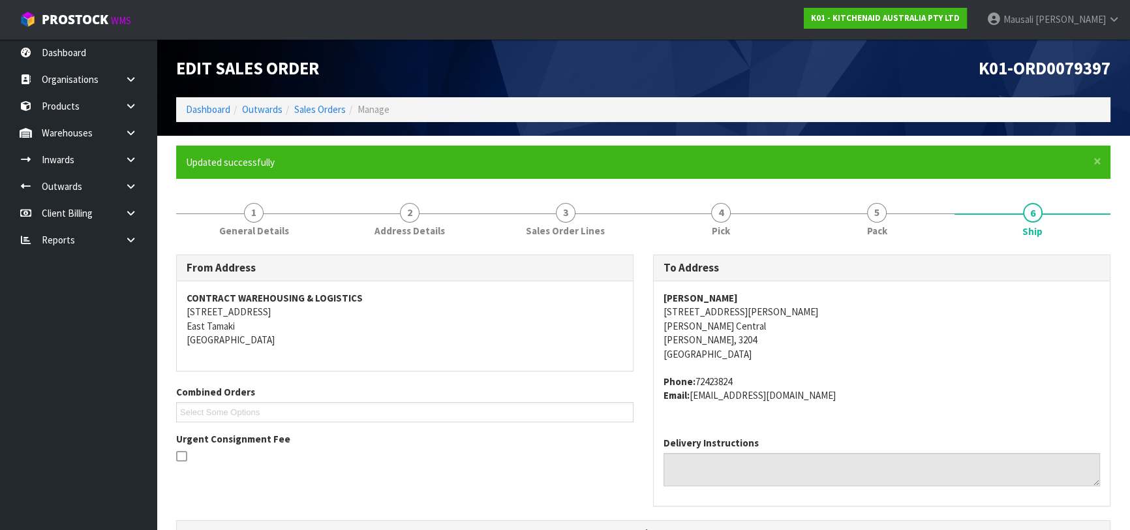
scroll to position [296, 0]
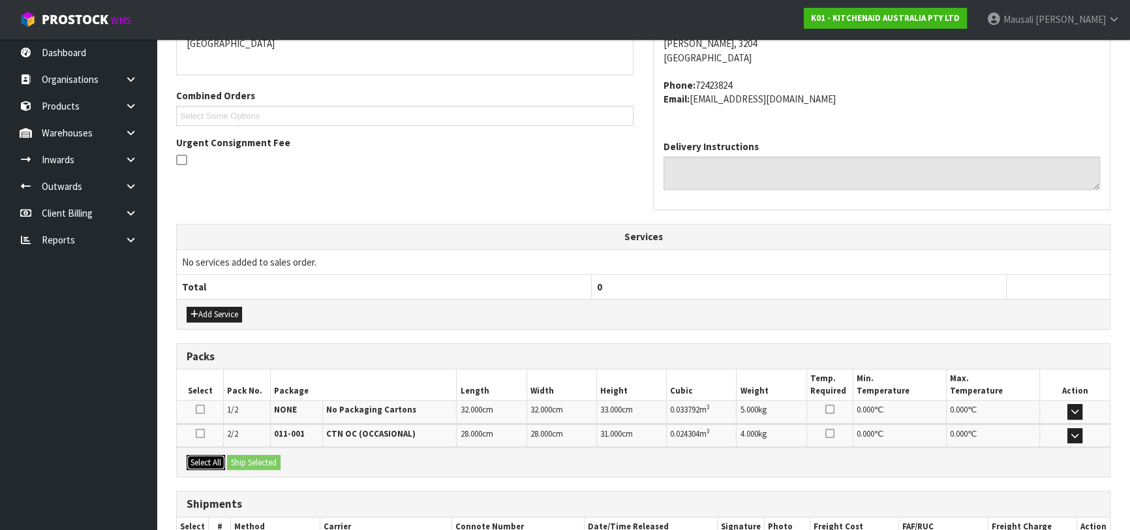
drag, startPoint x: 218, startPoint y: 460, endPoint x: 240, endPoint y: 458, distance: 21.6
click at [219, 459] on button "Select All" at bounding box center [206, 463] width 39 height 16
click at [240, 458] on button "Ship Selected" at bounding box center [254, 463] width 54 height 16
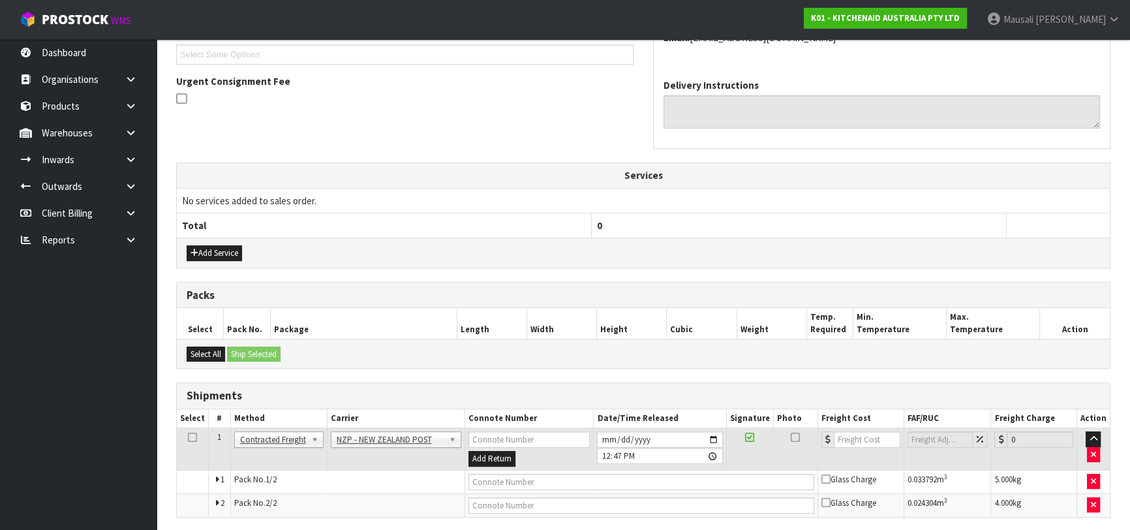
scroll to position [405, 0]
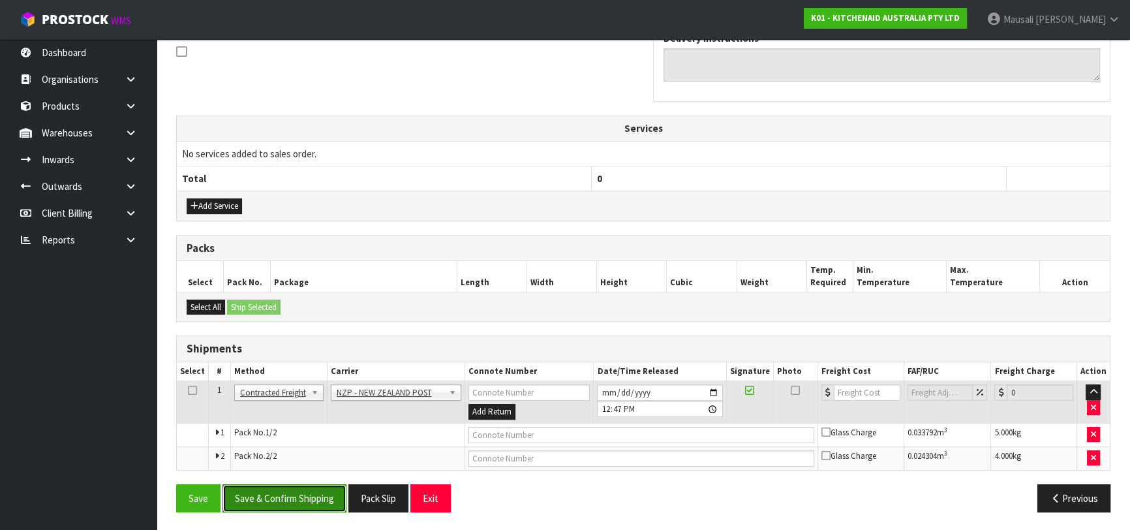
click at [289, 495] on button "Save & Confirm Shipping" at bounding box center [285, 498] width 124 height 28
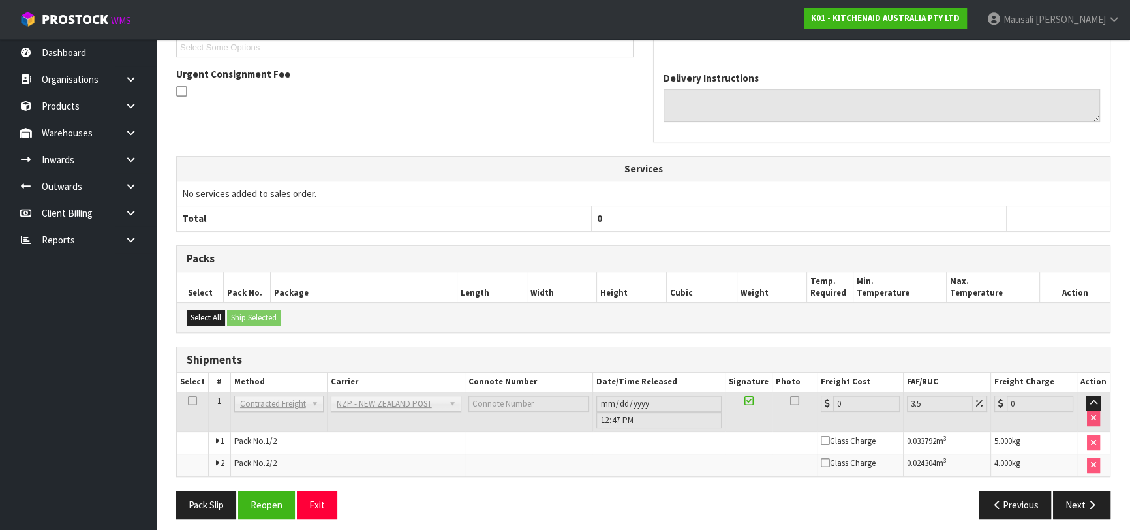
scroll to position [385, 0]
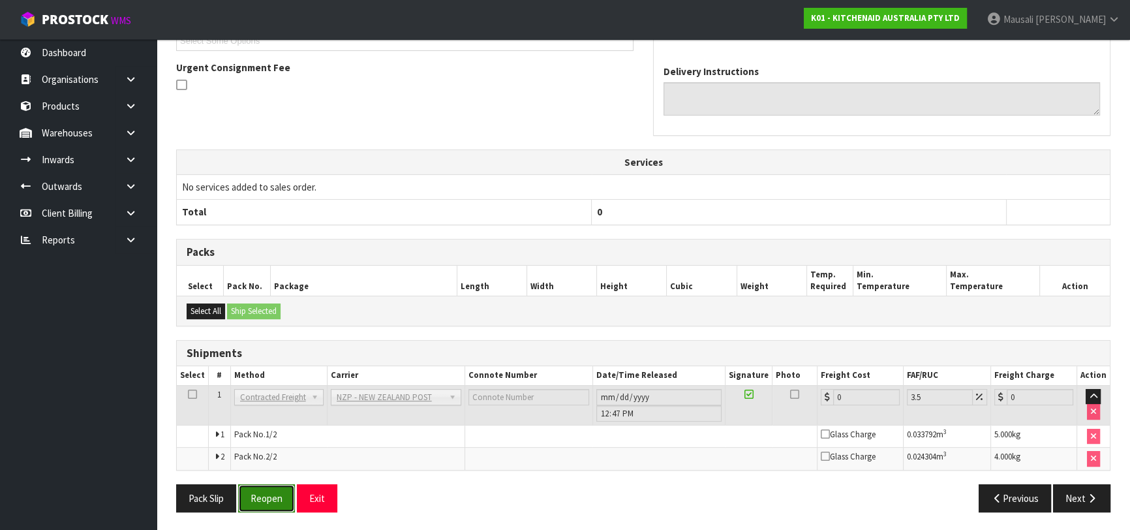
click at [274, 486] on button "Reopen" at bounding box center [266, 498] width 57 height 28
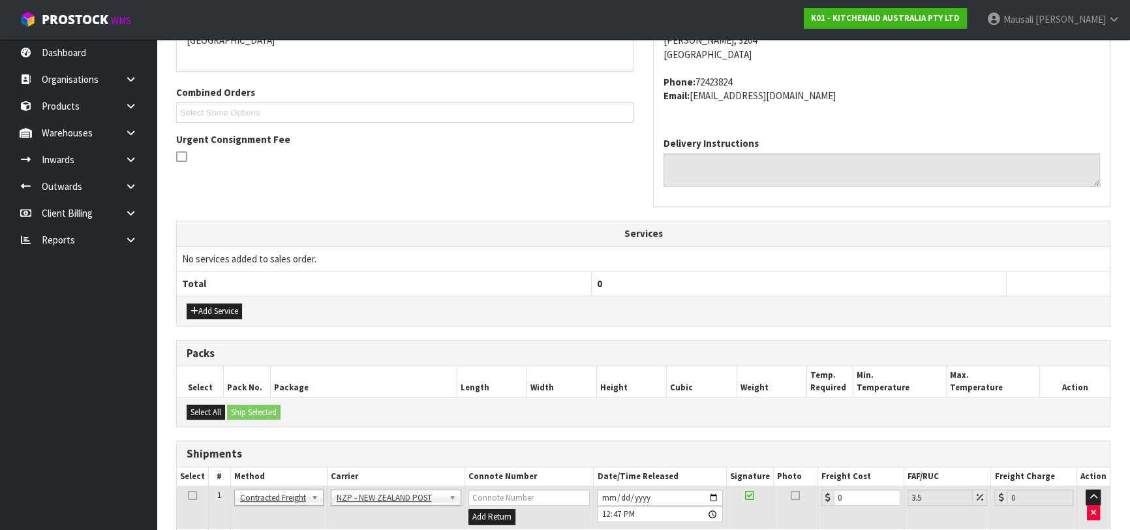
scroll to position [416, 0]
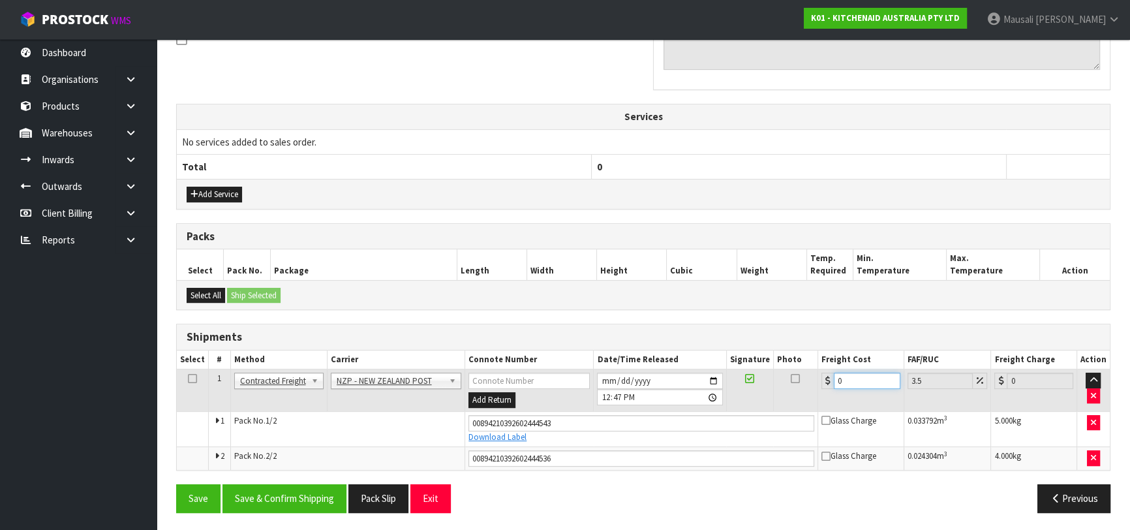
drag, startPoint x: 855, startPoint y: 379, endPoint x: 828, endPoint y: 385, distance: 28.2
click at [828, 385] on div "0" at bounding box center [861, 381] width 79 height 16
type input "1"
type input "1.03"
type input "14"
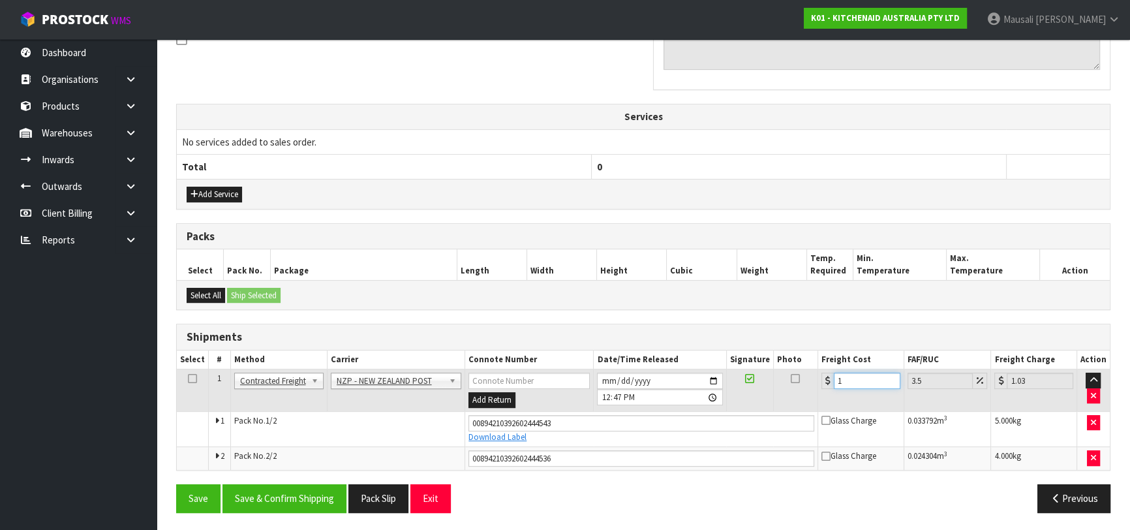
type input "14.49"
type input "14.6"
type input "15.11"
type input "14.62"
type input "15.13"
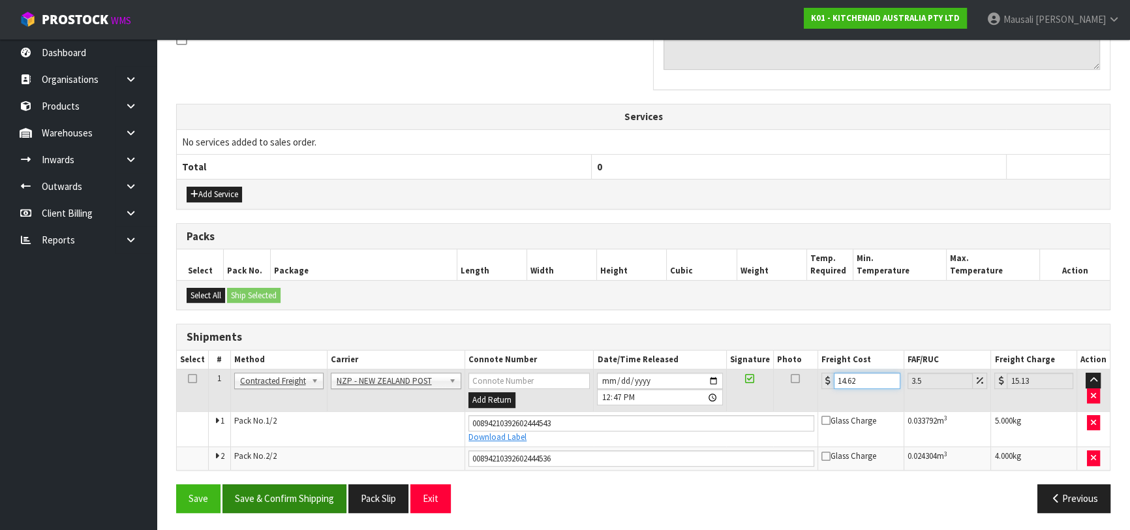
type input "14.62"
click at [305, 488] on button "Save & Confirm Shipping" at bounding box center [285, 498] width 124 height 28
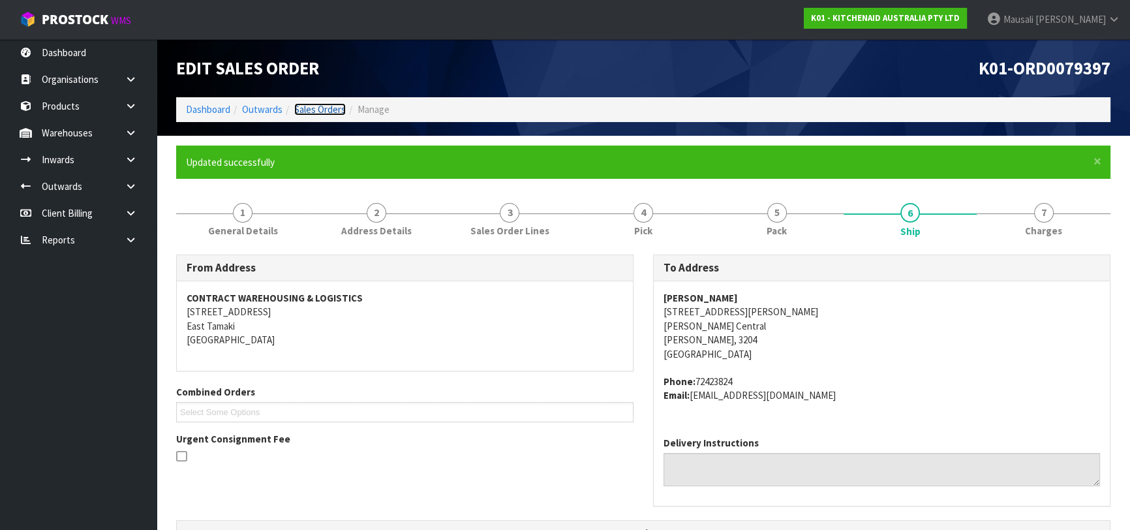
click at [331, 110] on link "Sales Orders" at bounding box center [320, 109] width 52 height 12
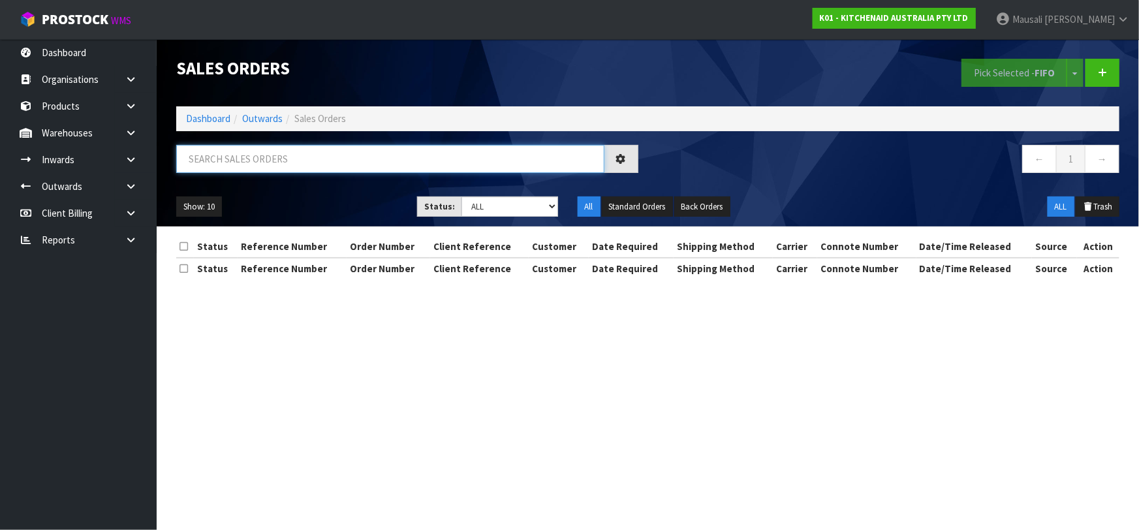
click at [268, 164] on input "text" at bounding box center [390, 159] width 428 height 28
type input "JOB-0413538"
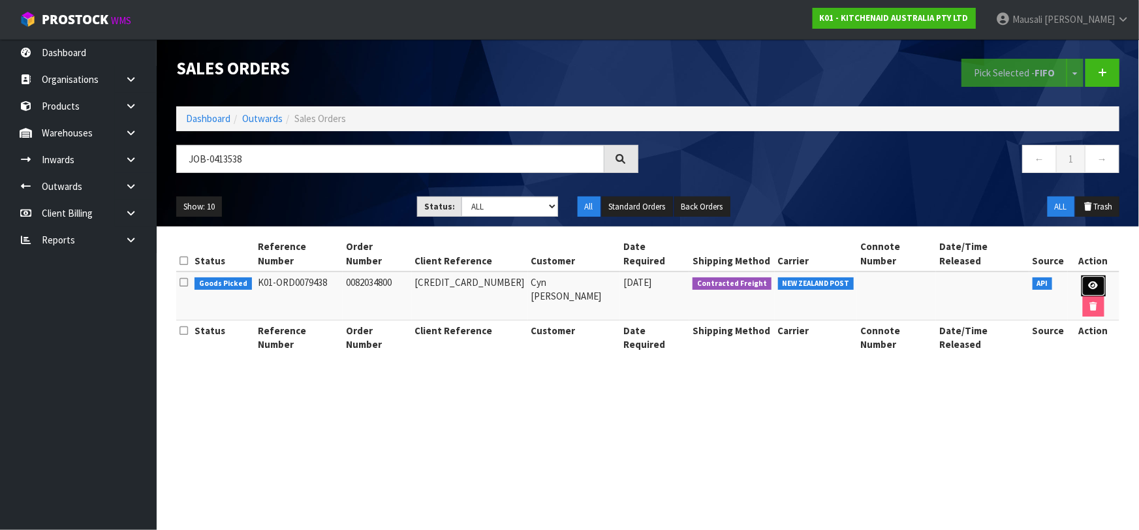
click at [1089, 281] on icon at bounding box center [1094, 285] width 10 height 8
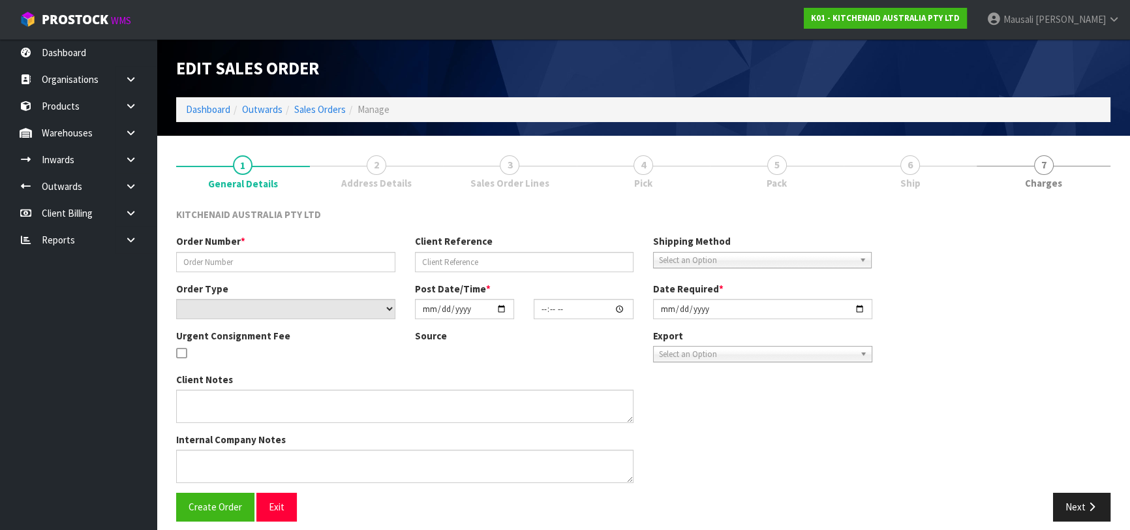
type input "0082034800"
type input "[CREDIT_CARD_NUMBER]"
select select "number:0"
type input "[DATE]"
type input "09:38:59.000"
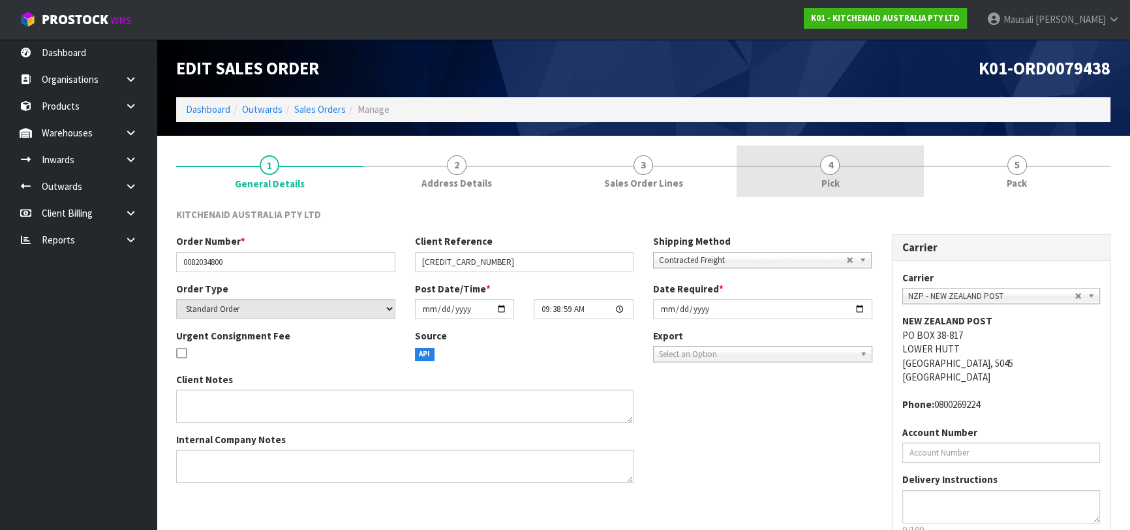
click at [847, 187] on link "4 Pick" at bounding box center [830, 172] width 187 height 52
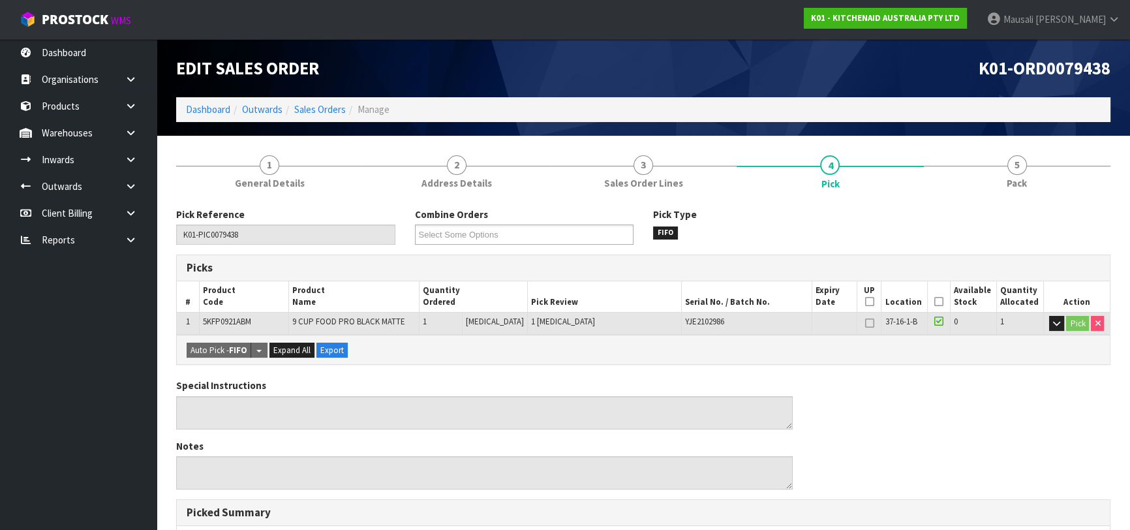
drag, startPoint x: 935, startPoint y: 300, endPoint x: 885, endPoint y: 306, distance: 50.6
click at [935, 302] on icon at bounding box center [939, 302] width 9 height 1
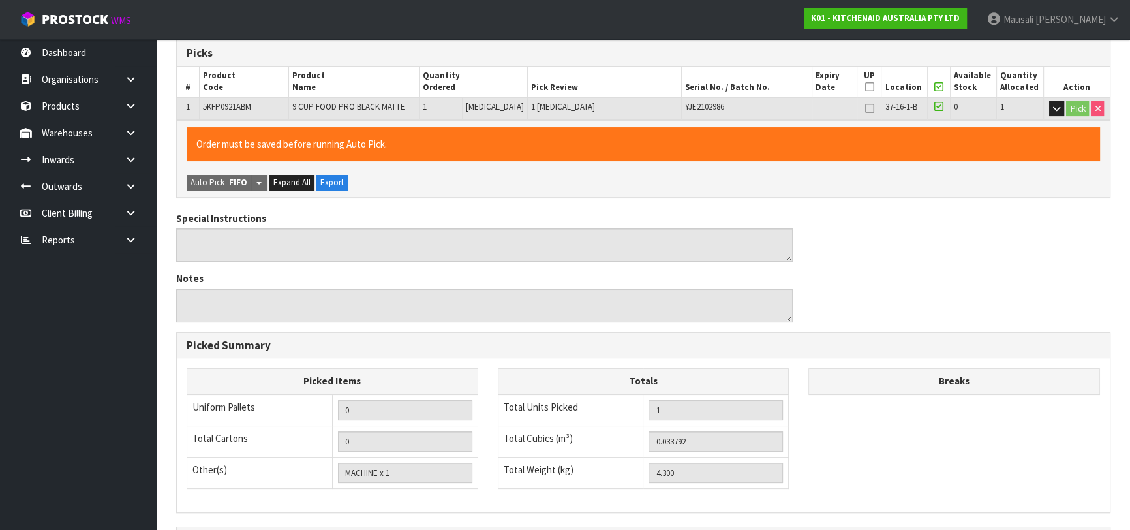
scroll to position [375, 0]
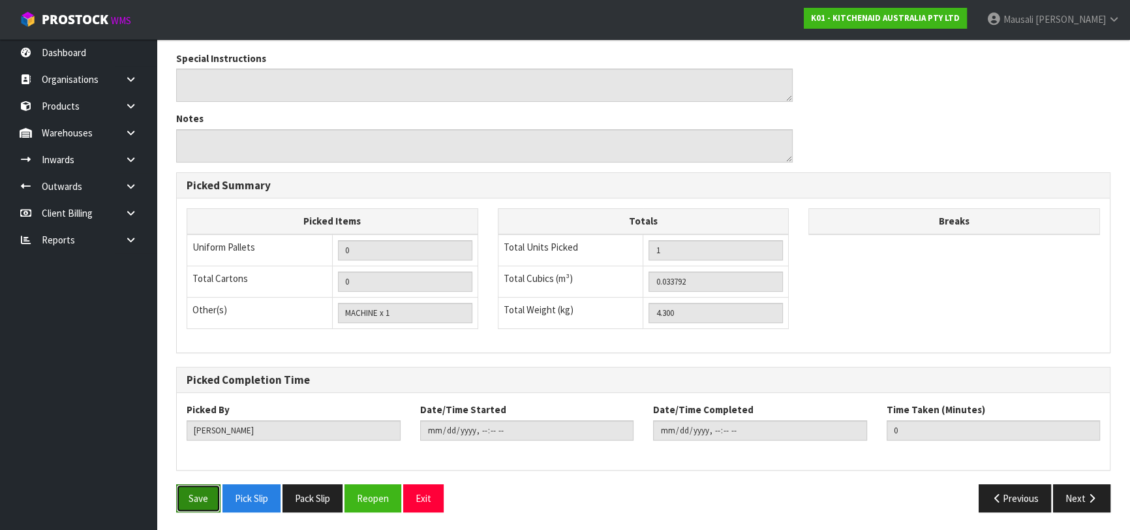
click at [209, 491] on button "Save" at bounding box center [198, 498] width 44 height 28
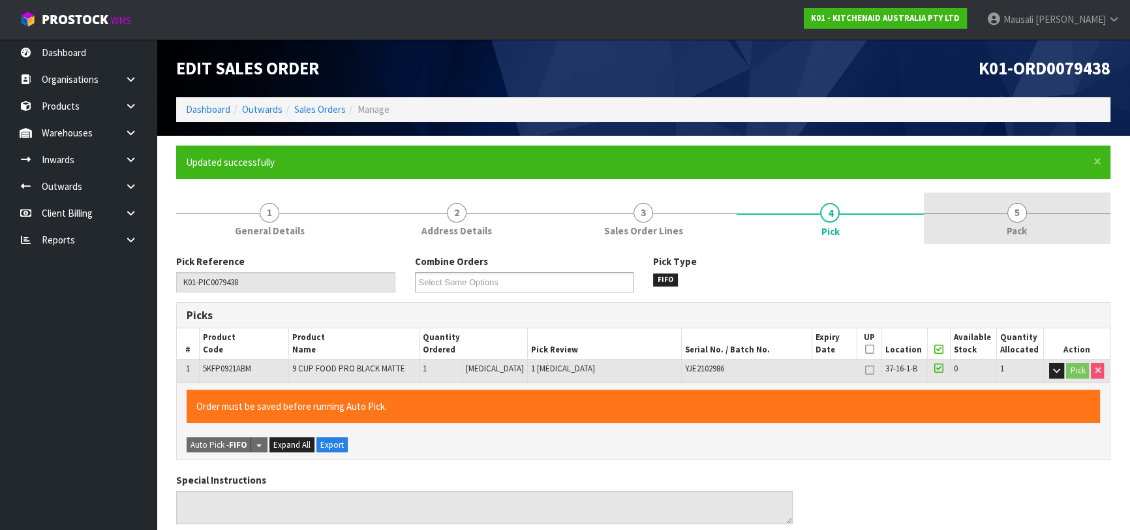
click at [1001, 232] on link "5 Pack" at bounding box center [1017, 219] width 187 height 52
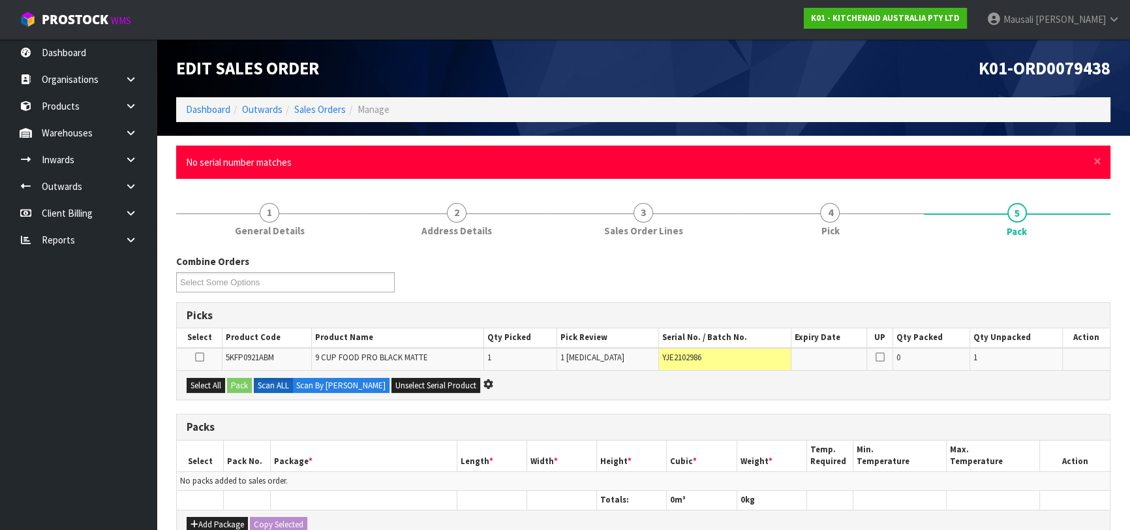
click at [1088, 164] on div "× Close No serial number matches" at bounding box center [643, 162] width 935 height 33
click at [1095, 163] on span "×" at bounding box center [1098, 161] width 8 height 18
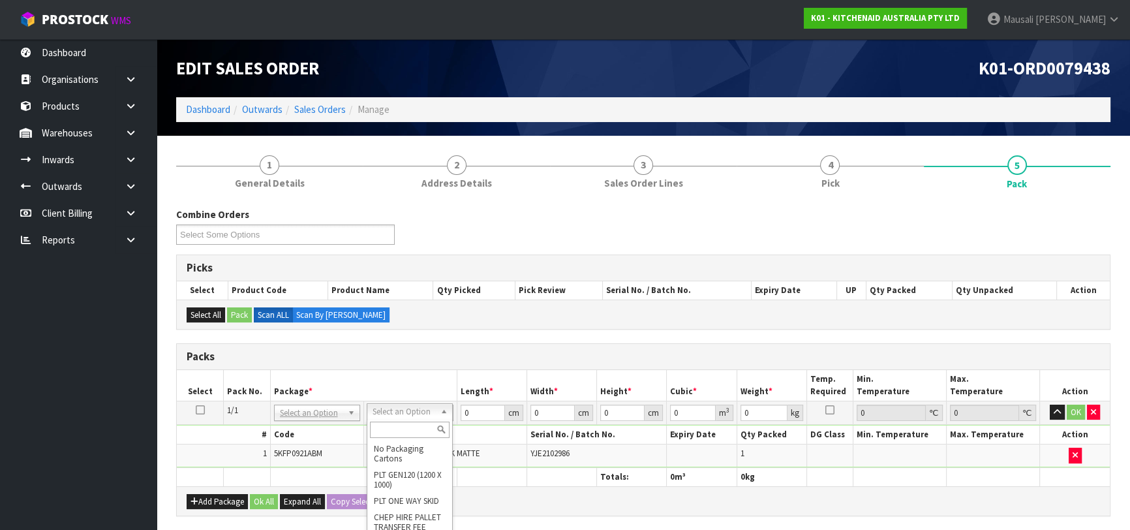
click at [384, 429] on input "text" at bounding box center [410, 430] width 80 height 16
drag, startPoint x: 478, startPoint y: 411, endPoint x: 437, endPoint y: 420, distance: 41.5
click at [437, 420] on tr "1/1 NONE 007-001 007-002 007-004 007-009 007-013 007-014 007-015 007-017 007-01…" at bounding box center [643, 412] width 933 height 23
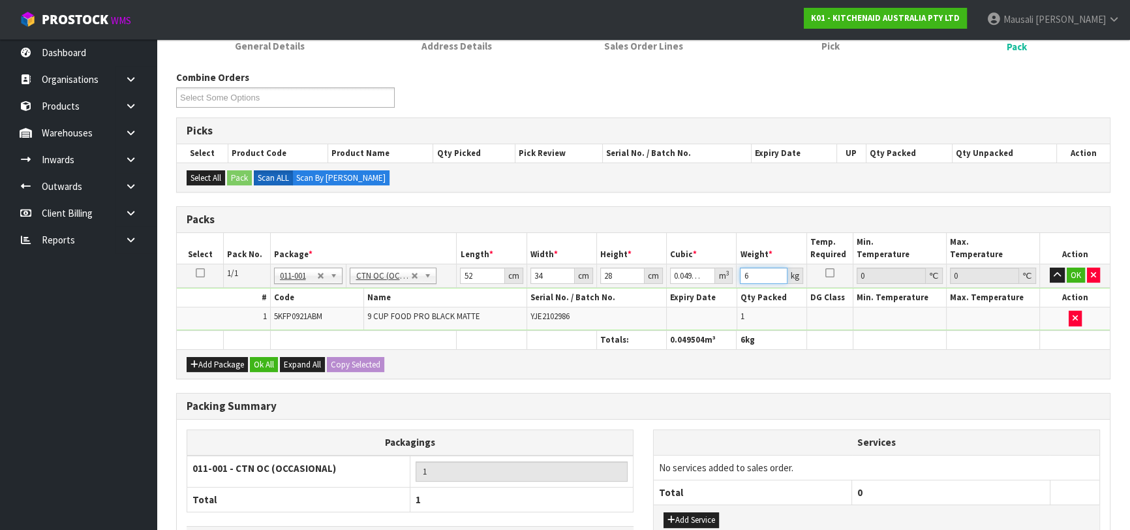
scroll to position [231, 0]
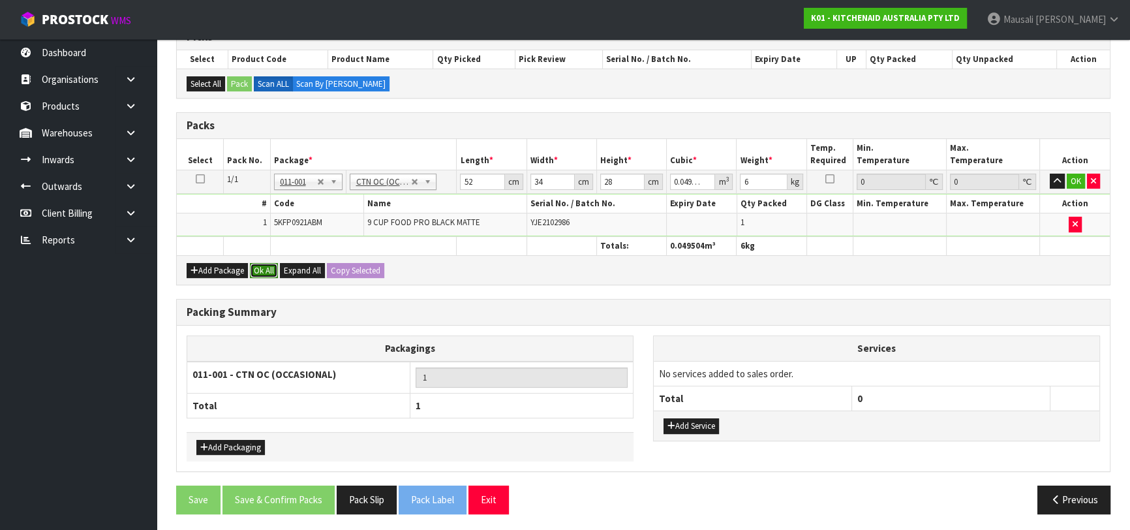
click at [259, 267] on button "Ok All" at bounding box center [264, 271] width 28 height 16
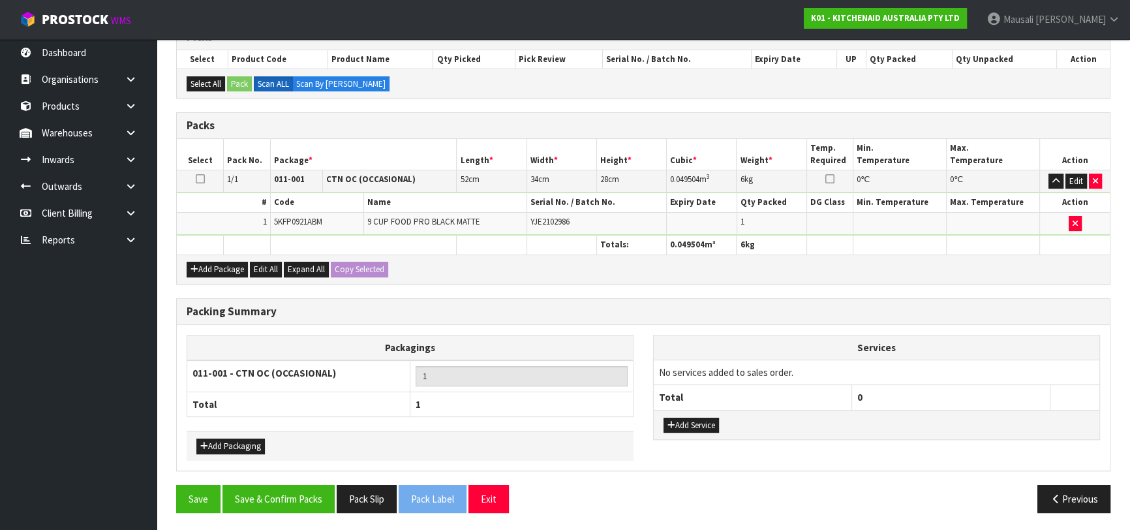
scroll to position [230, 0]
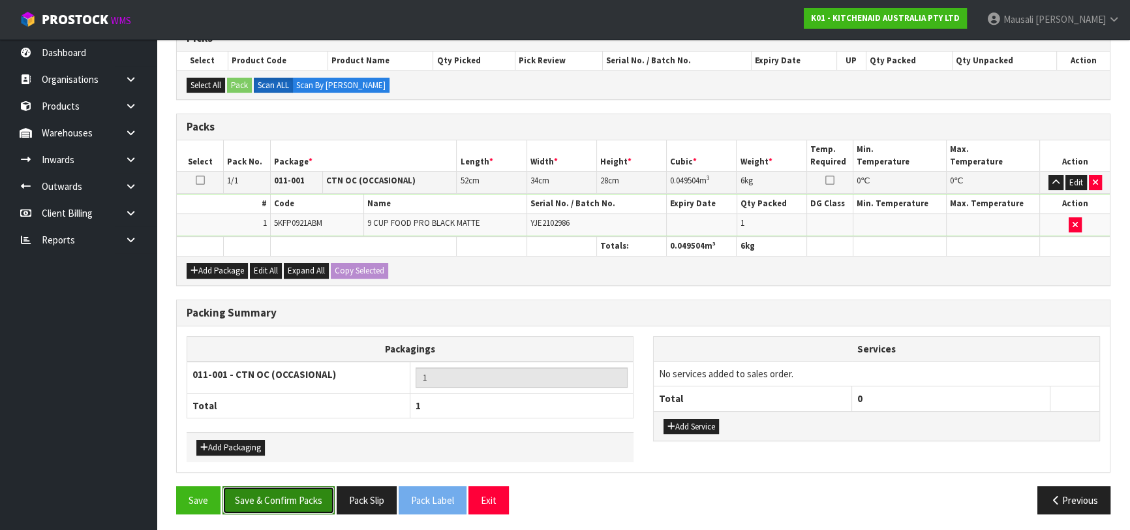
click at [278, 492] on button "Save & Confirm Packs" at bounding box center [279, 500] width 112 height 28
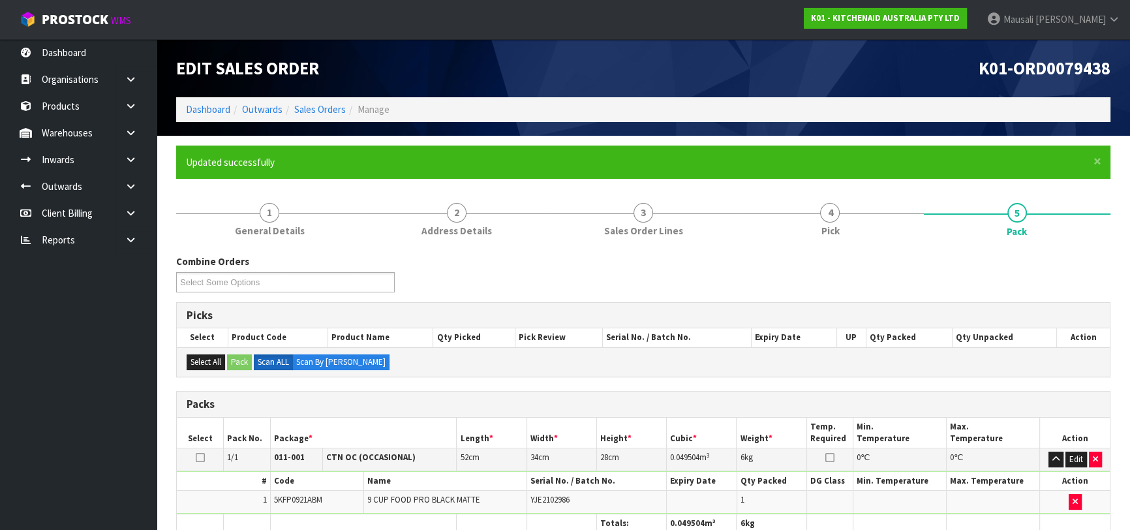
scroll to position [206, 0]
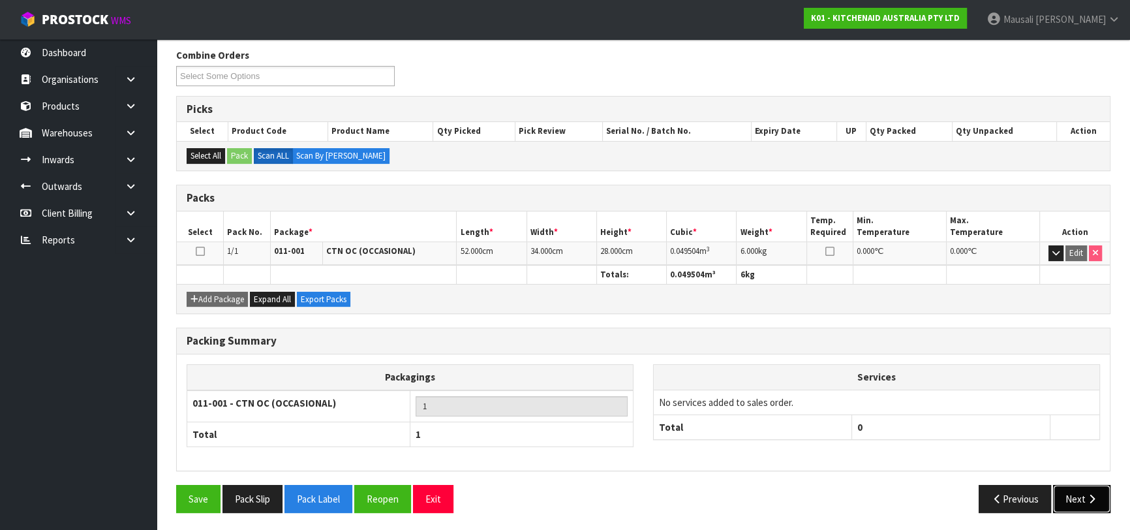
click at [1068, 495] on button "Next" at bounding box center [1081, 499] width 57 height 28
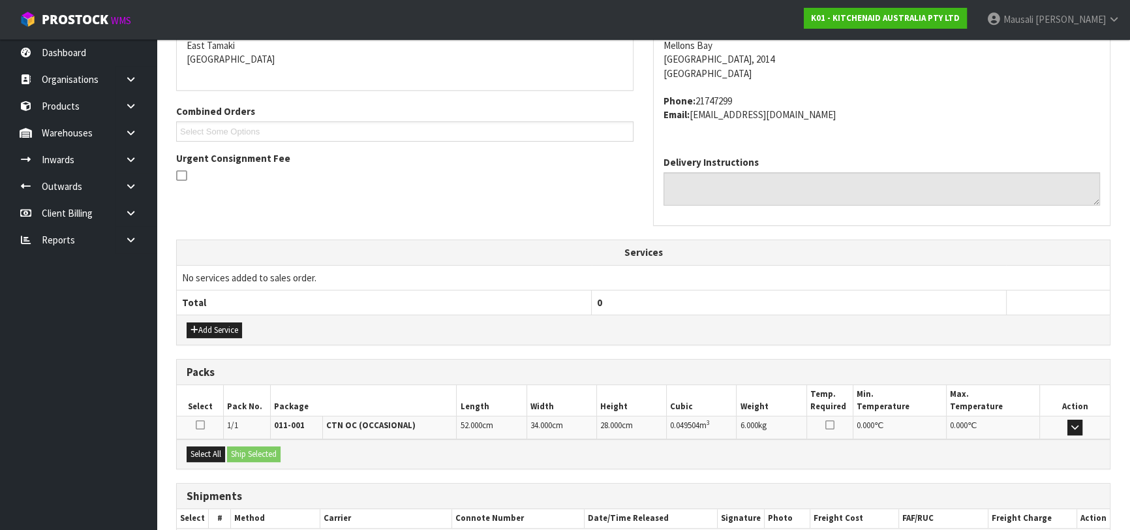
scroll to position [358, 0]
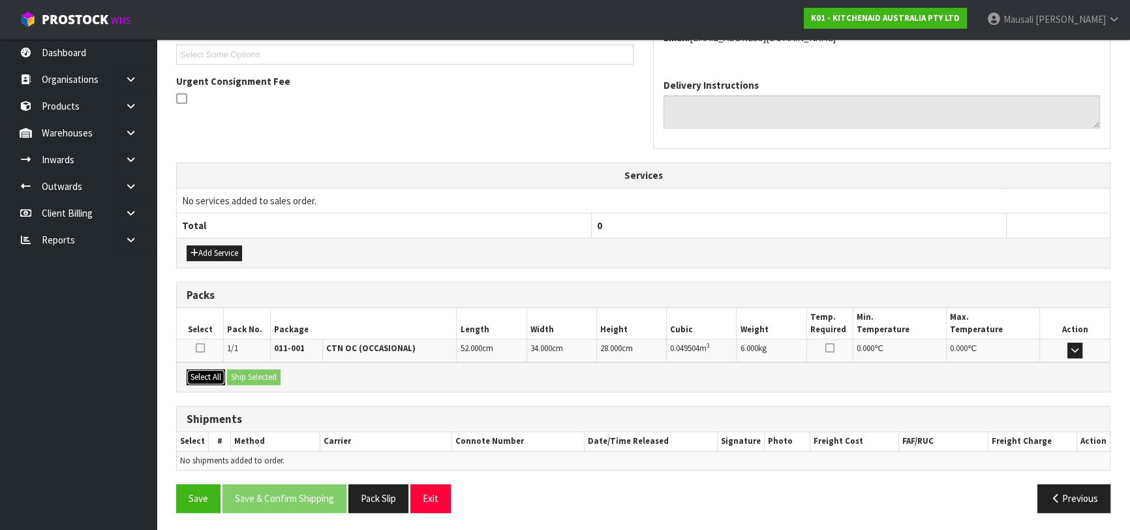
drag, startPoint x: 193, startPoint y: 371, endPoint x: 221, endPoint y: 373, distance: 28.2
click at [205, 371] on button "Select All" at bounding box center [206, 377] width 39 height 16
drag, startPoint x: 230, startPoint y: 373, endPoint x: 257, endPoint y: 381, distance: 27.9
click at [238, 376] on button "Ship Selected" at bounding box center [254, 377] width 54 height 16
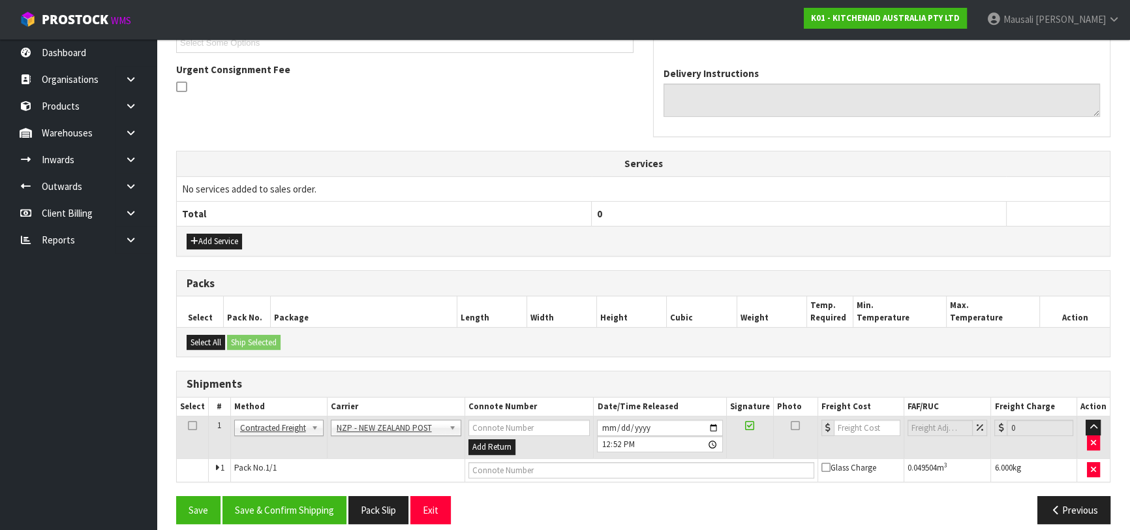
scroll to position [381, 0]
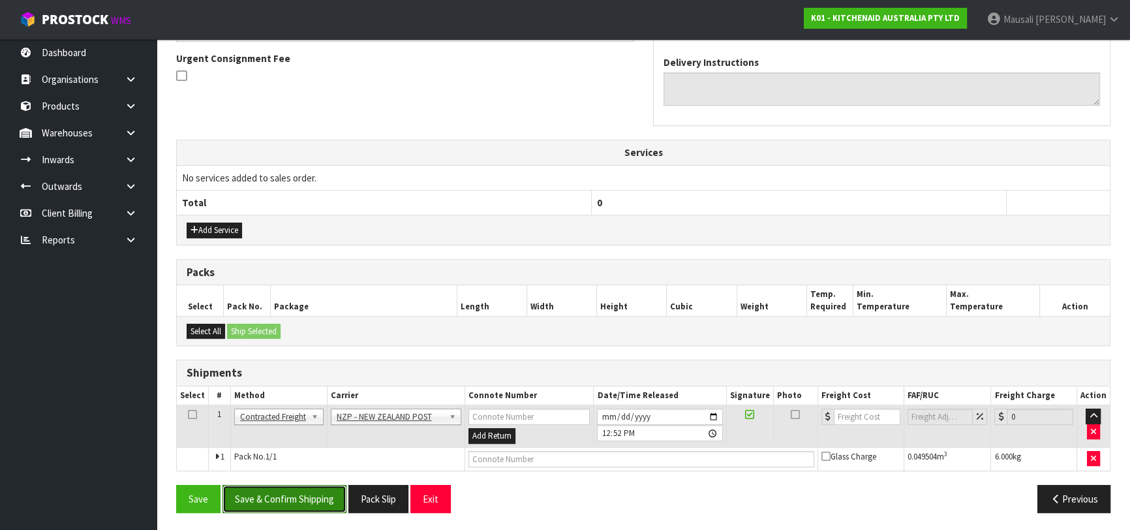
click at [312, 490] on button "Save & Confirm Shipping" at bounding box center [285, 499] width 124 height 28
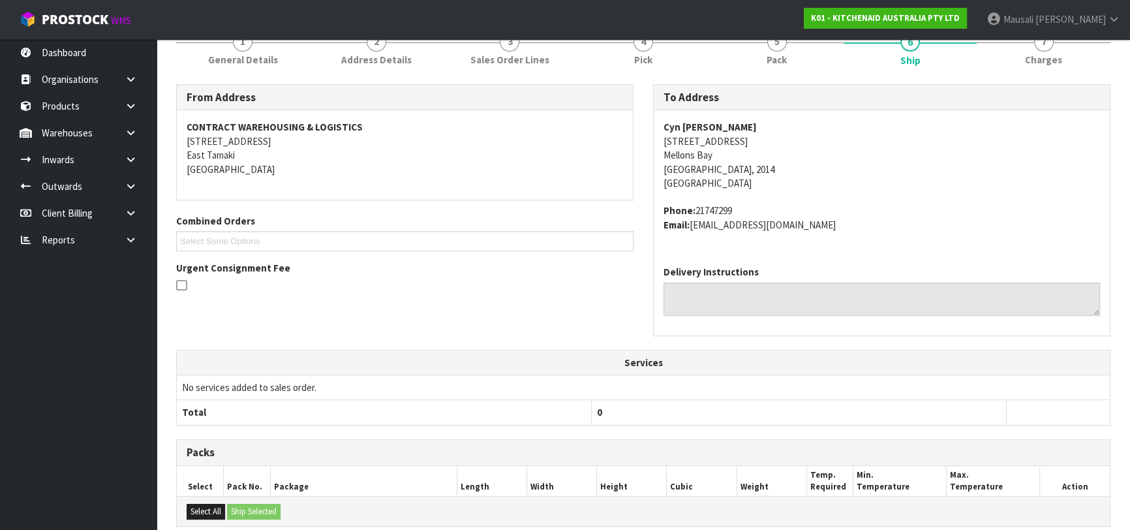
scroll to position [362, 0]
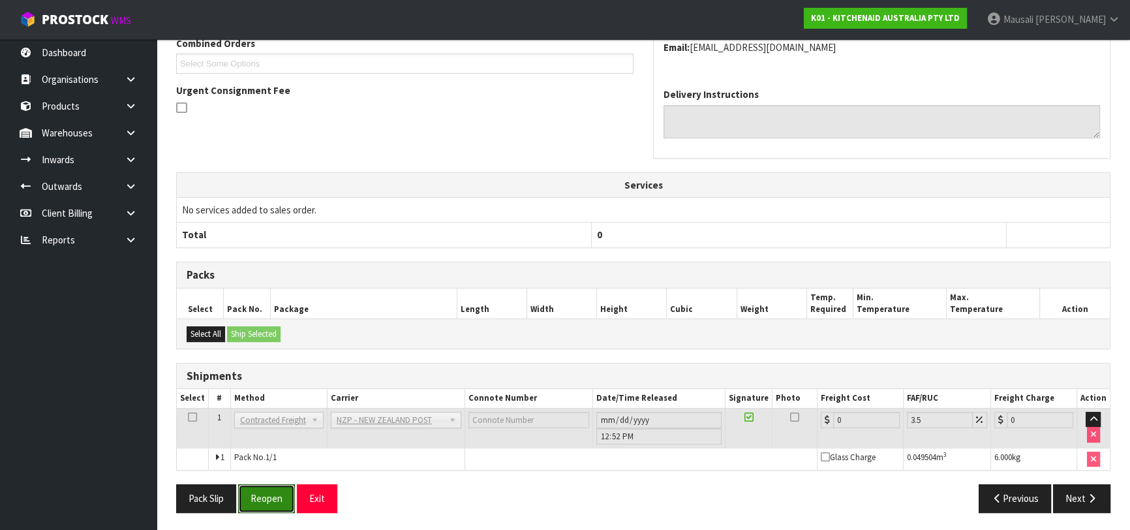
drag, startPoint x: 275, startPoint y: 489, endPoint x: 305, endPoint y: 478, distance: 32.4
click at [275, 489] on button "Reopen" at bounding box center [266, 498] width 57 height 28
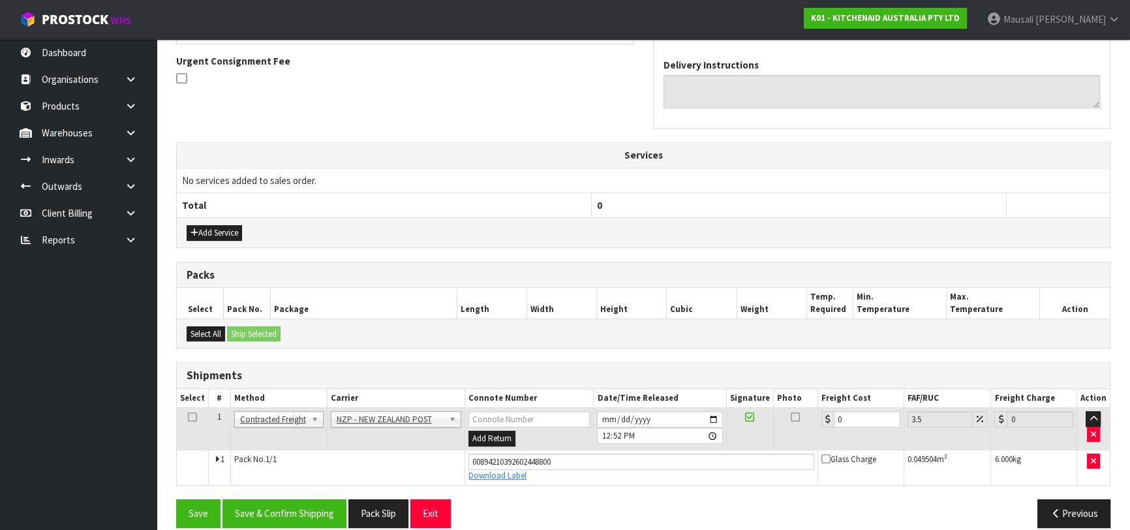
scroll to position [392, 0]
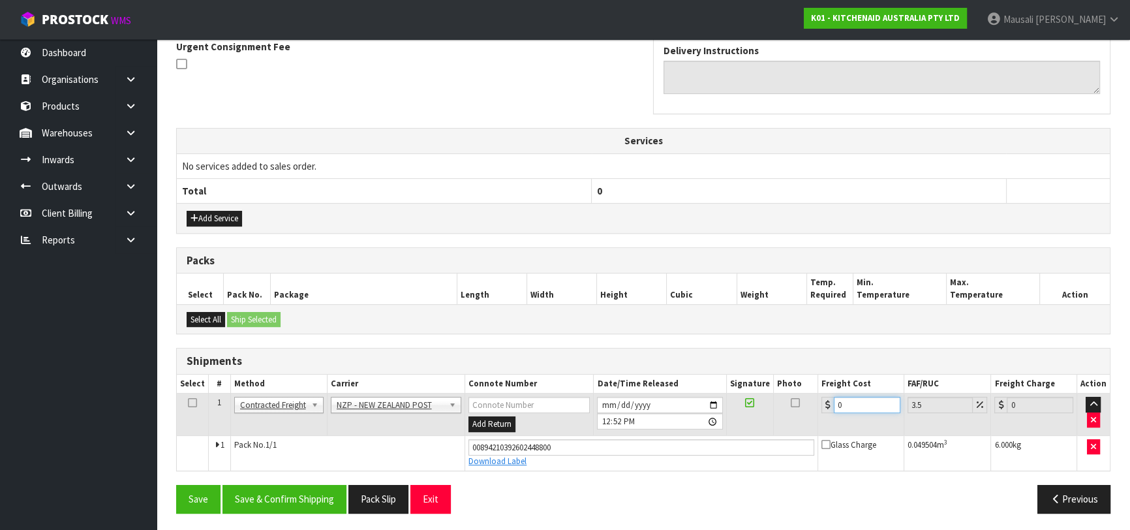
drag, startPoint x: 859, startPoint y: 400, endPoint x: 818, endPoint y: 419, distance: 45.3
click at [818, 419] on td "0" at bounding box center [861, 415] width 86 height 42
click at [332, 492] on button "Save & Confirm Shipping" at bounding box center [285, 499] width 124 height 28
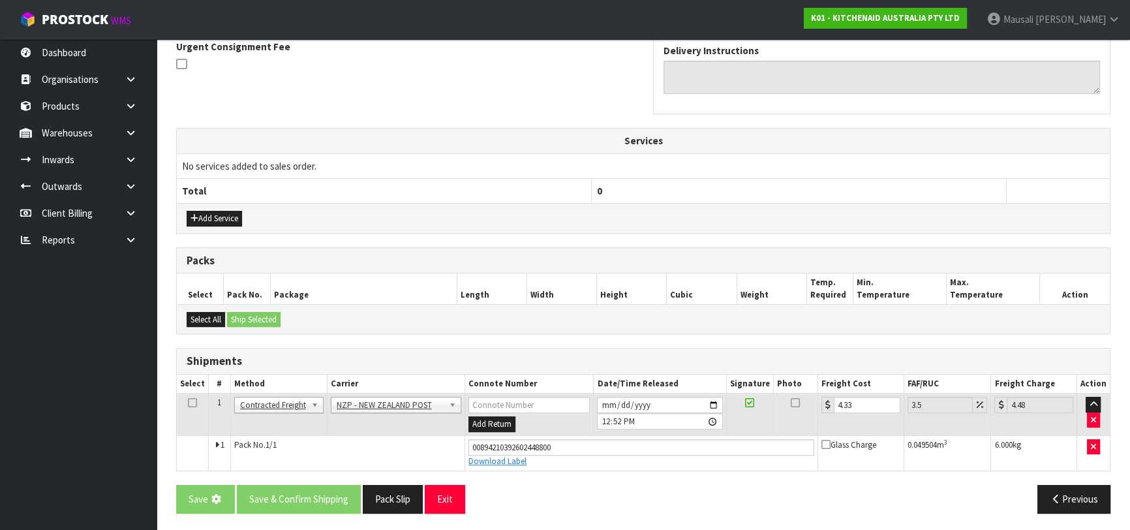
scroll to position [0, 0]
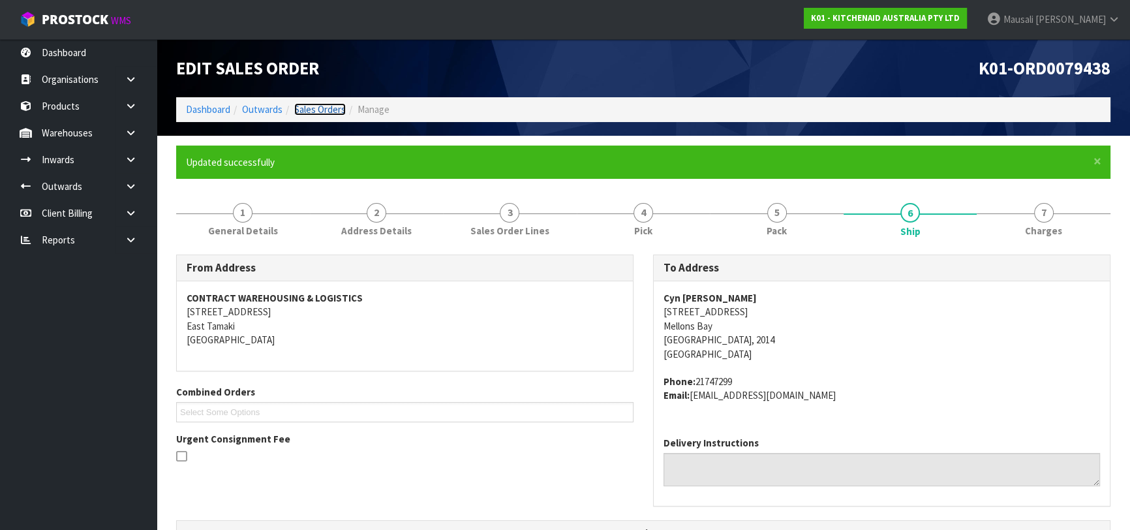
click at [332, 103] on link "Sales Orders" at bounding box center [320, 109] width 52 height 12
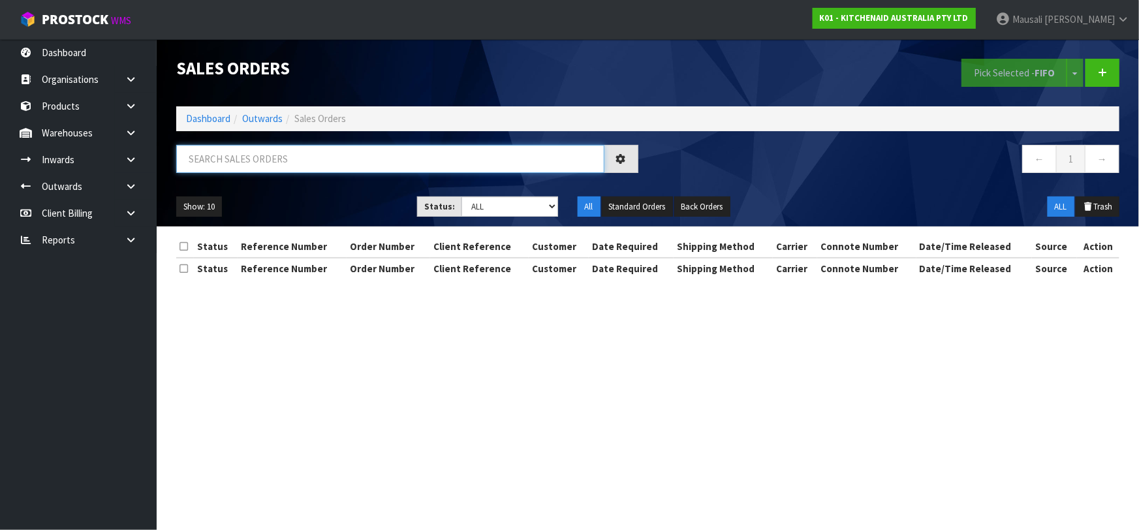
click at [260, 158] on input "text" at bounding box center [390, 159] width 428 height 28
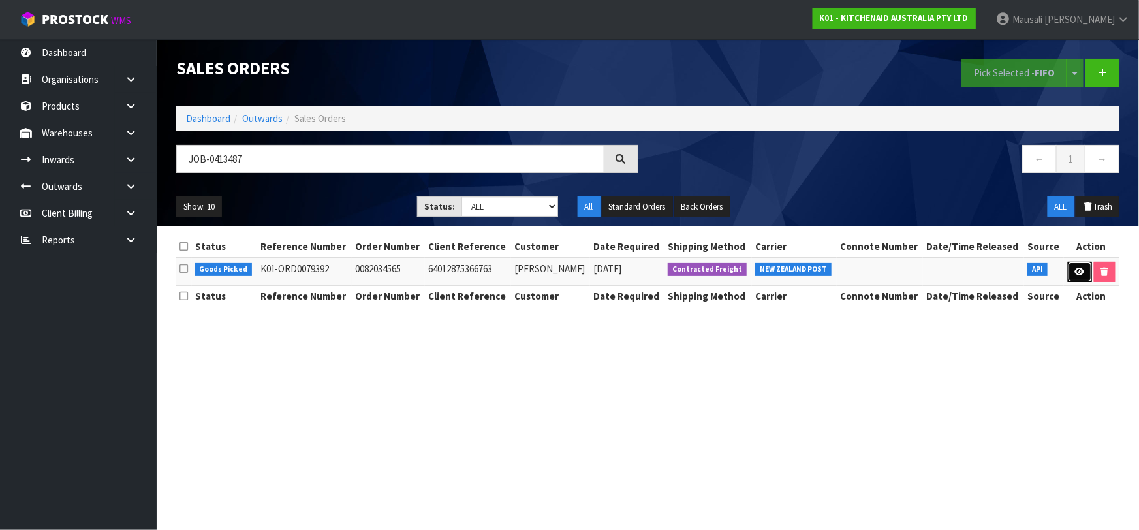
click at [1075, 268] on icon at bounding box center [1080, 272] width 10 height 8
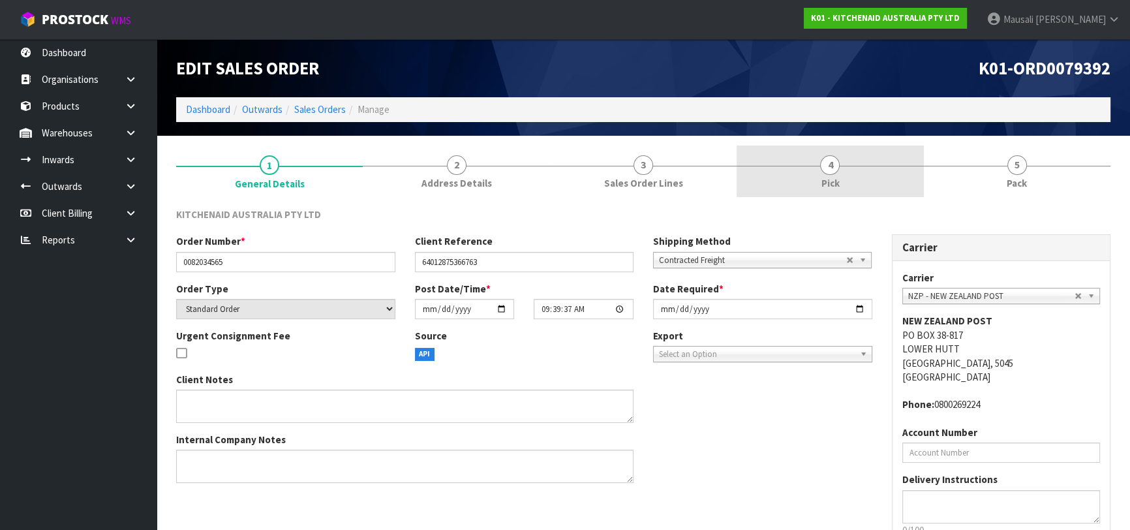
click at [786, 182] on link "4 Pick" at bounding box center [830, 172] width 187 height 52
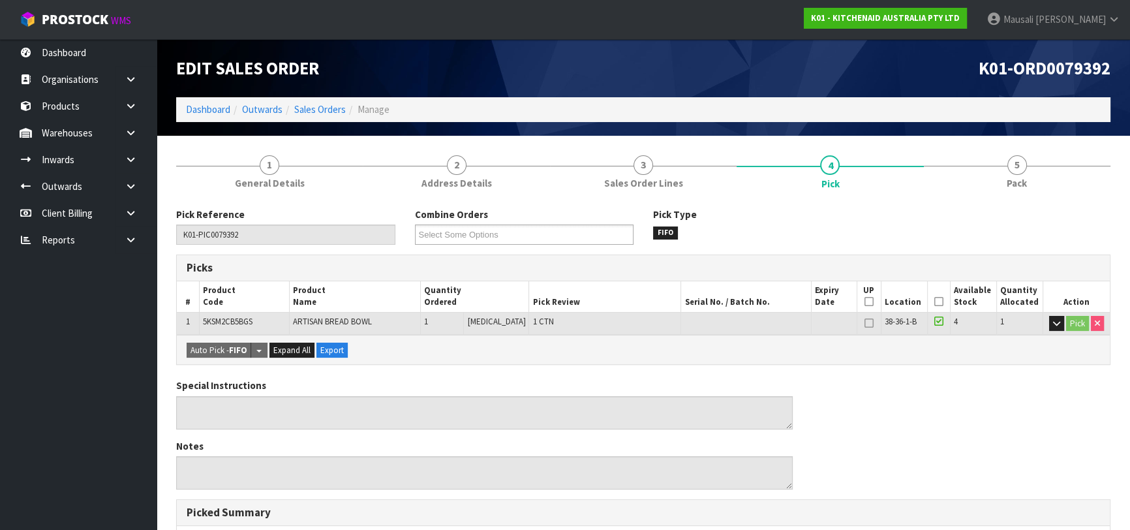
click at [935, 302] on icon at bounding box center [939, 302] width 9 height 1
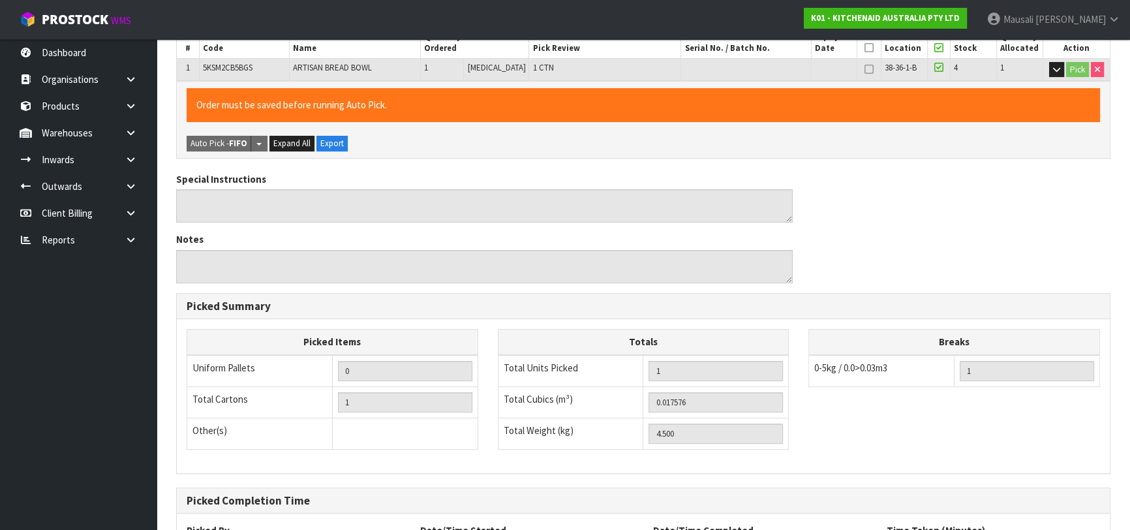
scroll to position [375, 0]
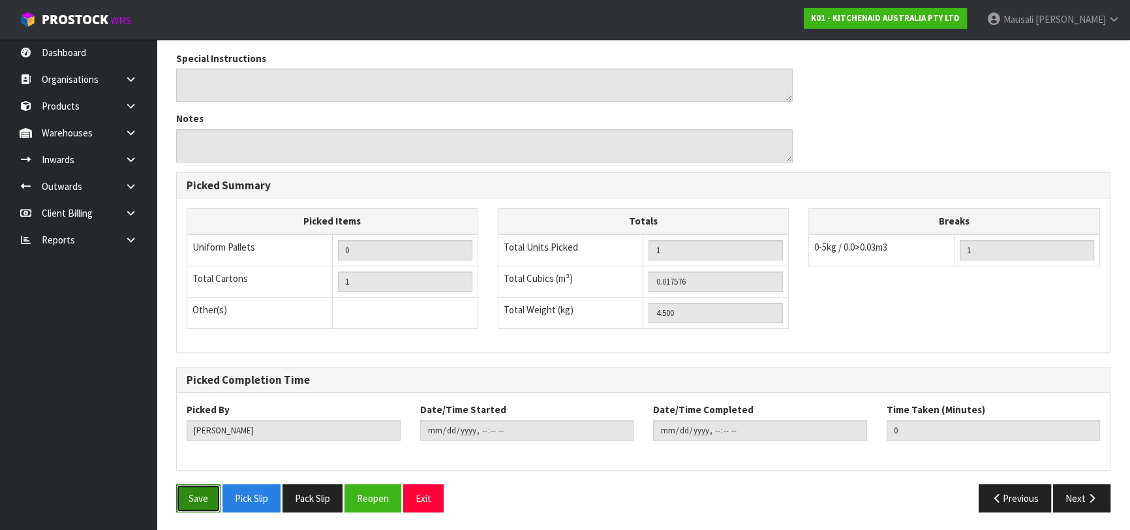
click at [201, 493] on button "Save" at bounding box center [198, 498] width 44 height 28
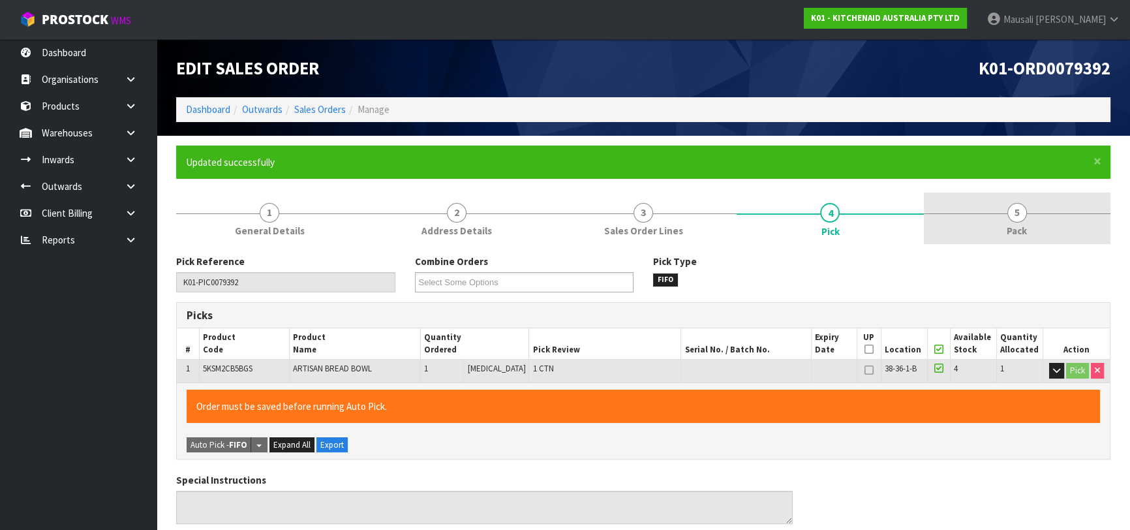
click at [1012, 226] on span "Pack" at bounding box center [1017, 231] width 20 height 14
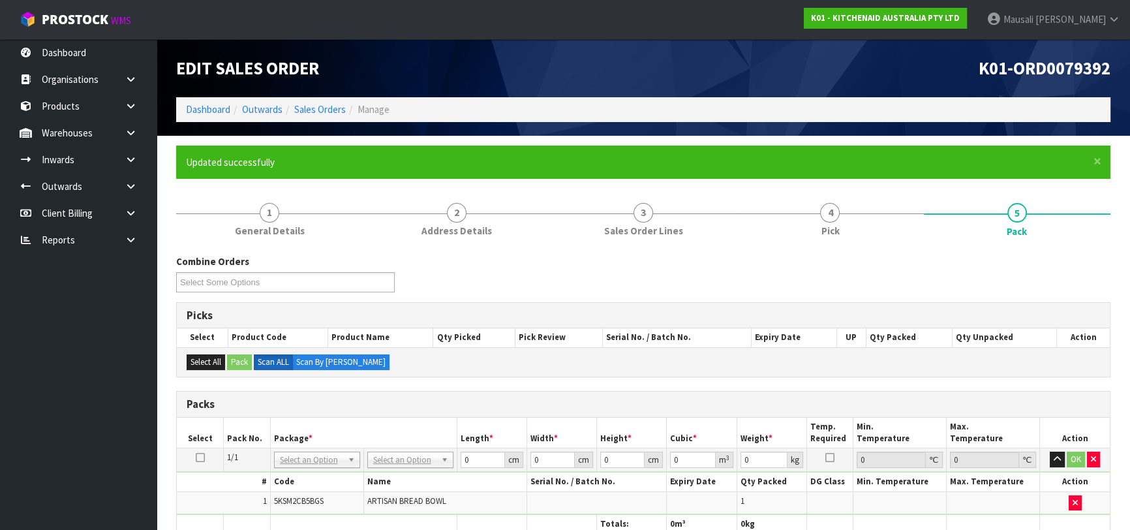
scroll to position [178, 0]
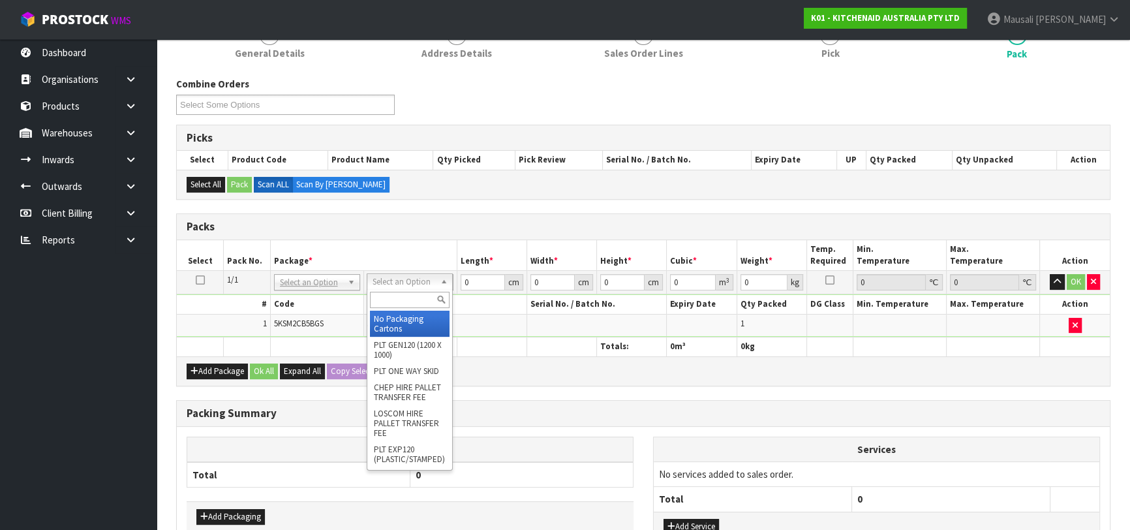
drag, startPoint x: 414, startPoint y: 317, endPoint x: 441, endPoint y: 306, distance: 28.4
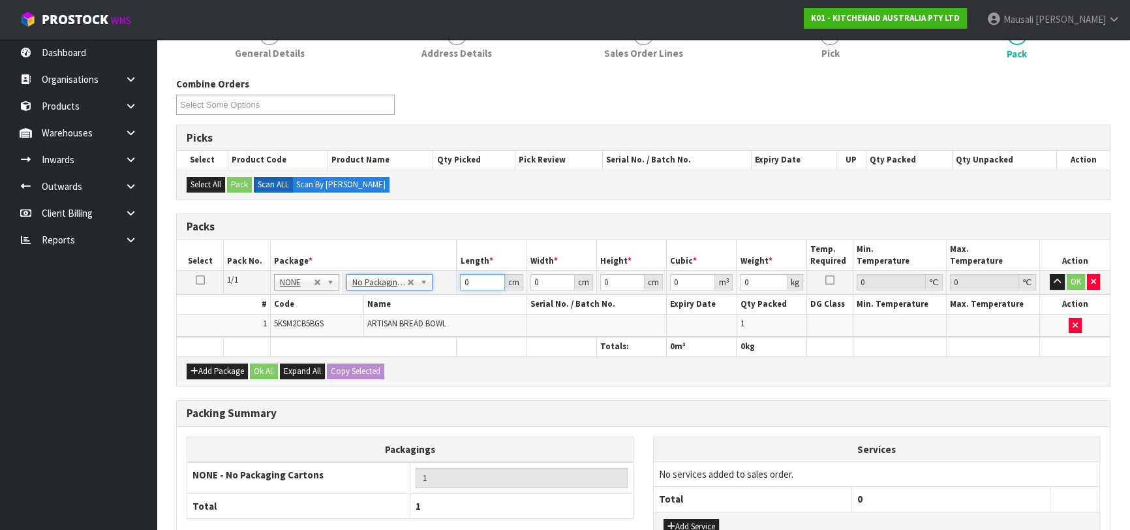
drag, startPoint x: 471, startPoint y: 283, endPoint x: 454, endPoint y: 290, distance: 19.0
click at [454, 290] on tr "1/1 NONE 007-001 007-002 007-004 007-009 007-013 007-014 007-015 007-017 007-01…" at bounding box center [643, 282] width 933 height 23
click at [260, 366] on button "Ok All" at bounding box center [264, 372] width 28 height 16
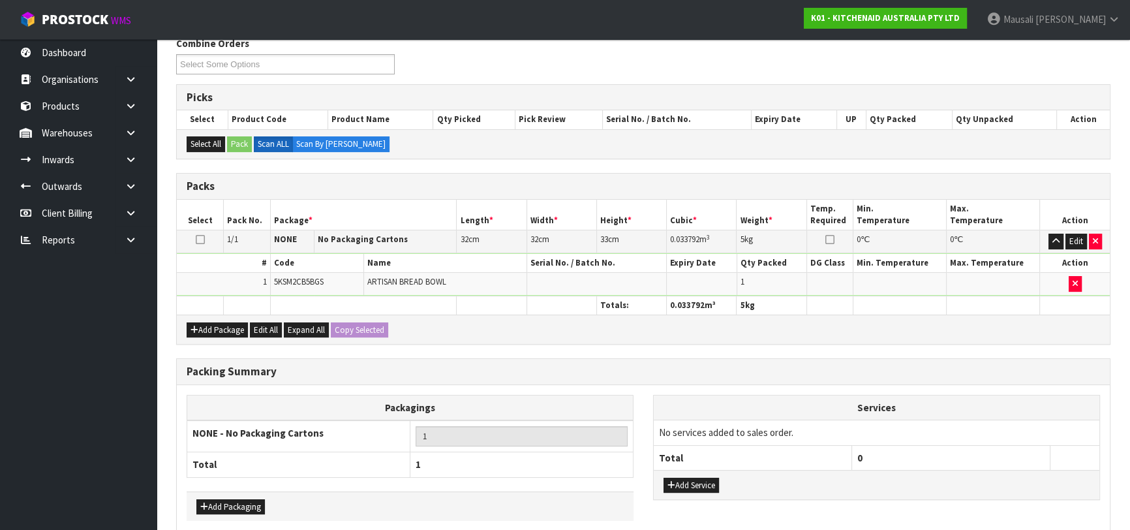
scroll to position [277, 0]
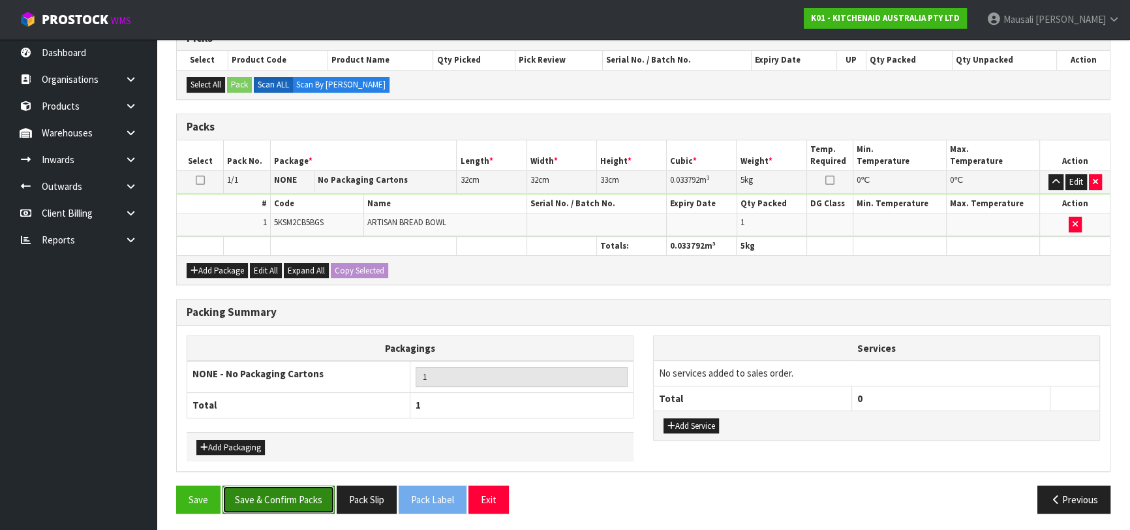
click at [298, 497] on button "Save & Confirm Packs" at bounding box center [279, 500] width 112 height 28
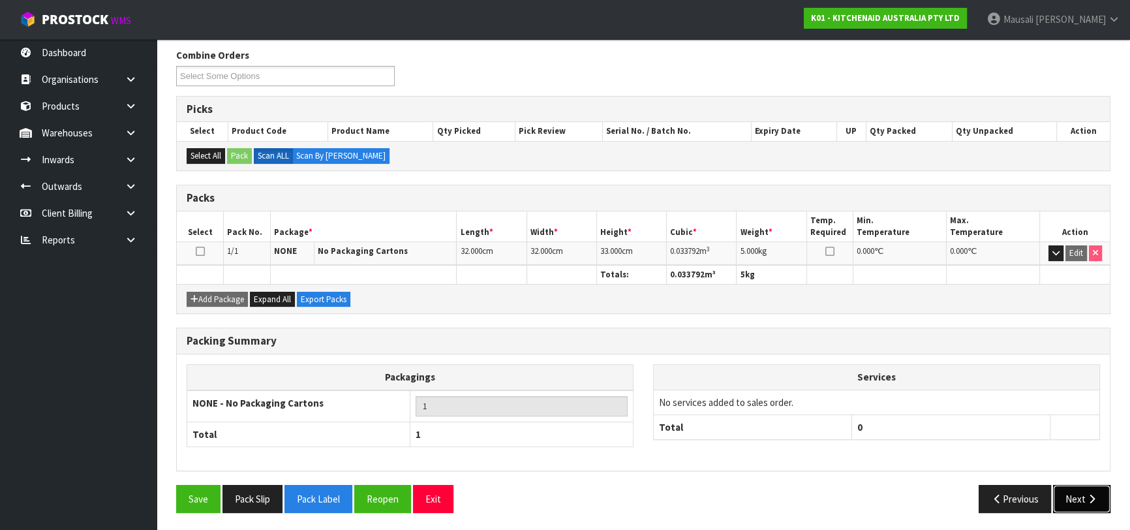
click at [1080, 493] on button "Next" at bounding box center [1081, 499] width 57 height 28
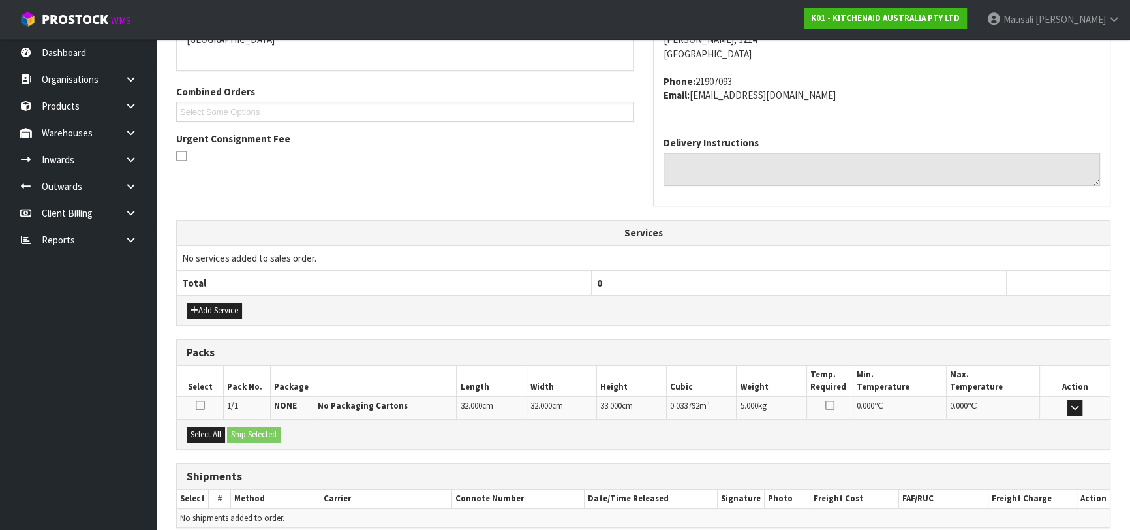
scroll to position [358, 0]
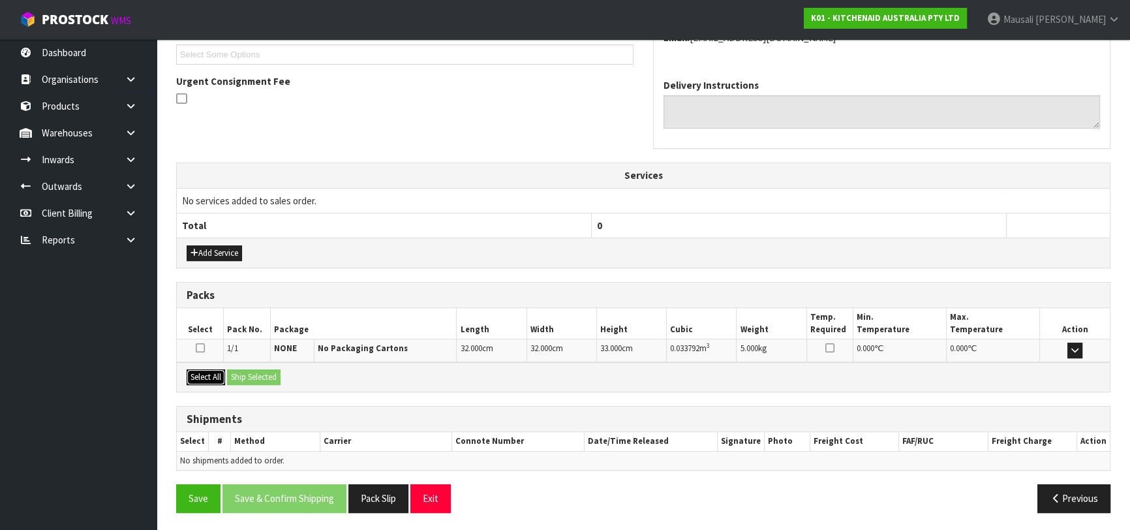
click at [231, 373] on div "Select All Ship Selected" at bounding box center [643, 376] width 933 height 29
click at [230, 374] on div "Select All Ship Selected" at bounding box center [643, 376] width 933 height 29
click at [221, 373] on button "Select All" at bounding box center [206, 377] width 39 height 16
click at [262, 378] on button "Ship Selected" at bounding box center [254, 377] width 54 height 16
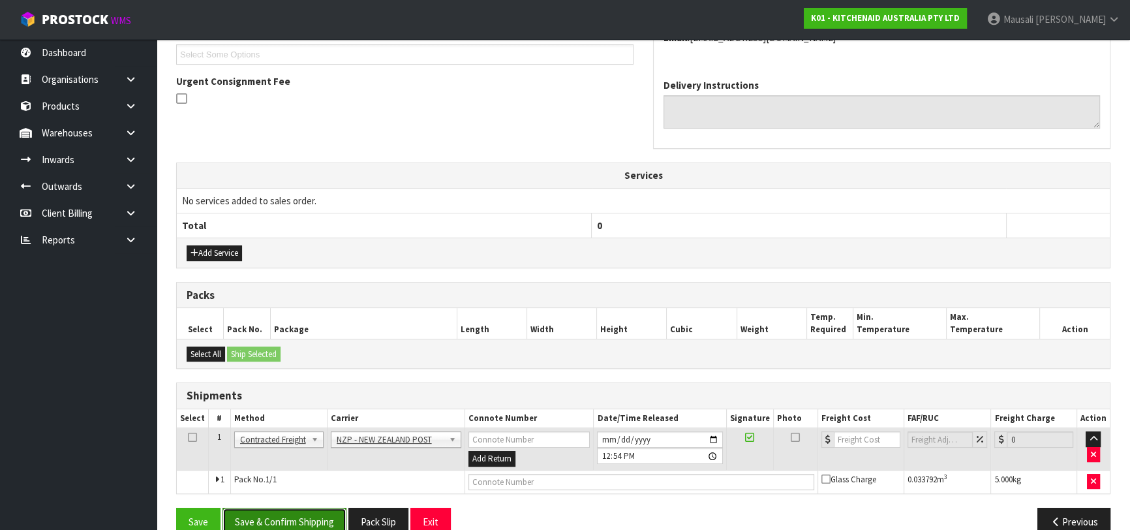
click at [326, 516] on button "Save & Confirm Shipping" at bounding box center [285, 522] width 124 height 28
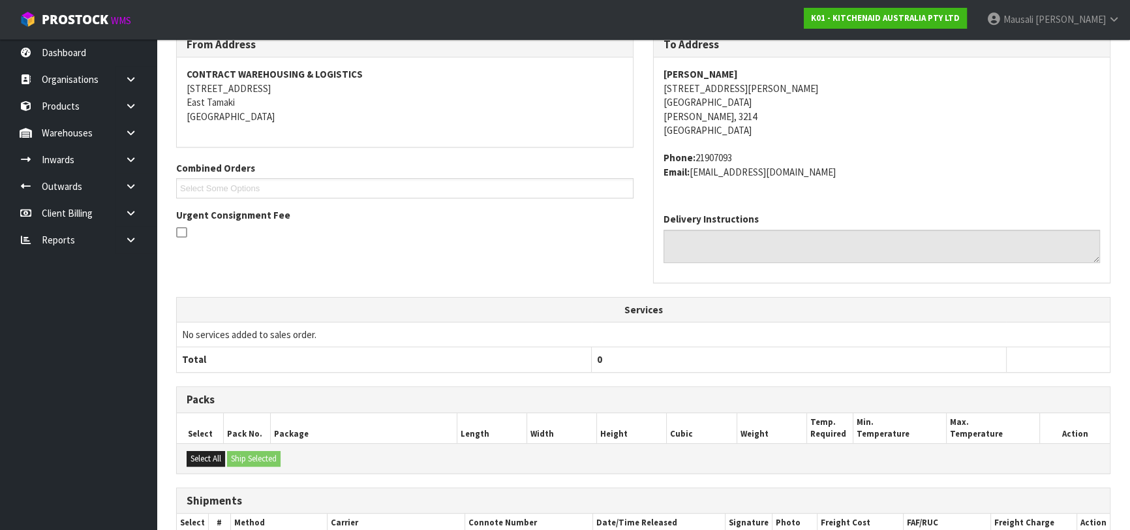
scroll to position [362, 0]
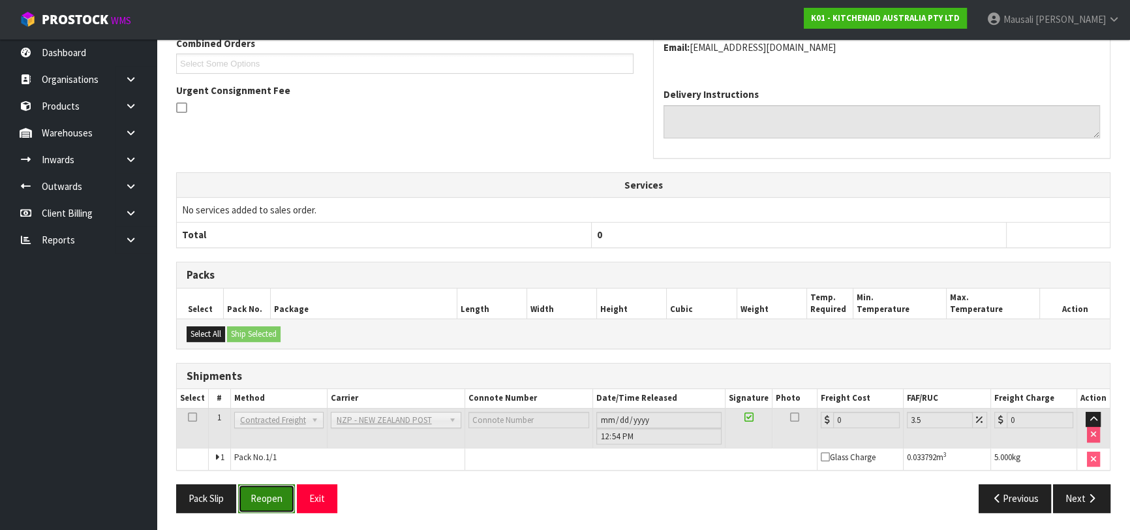
click at [255, 495] on button "Reopen" at bounding box center [266, 498] width 57 height 28
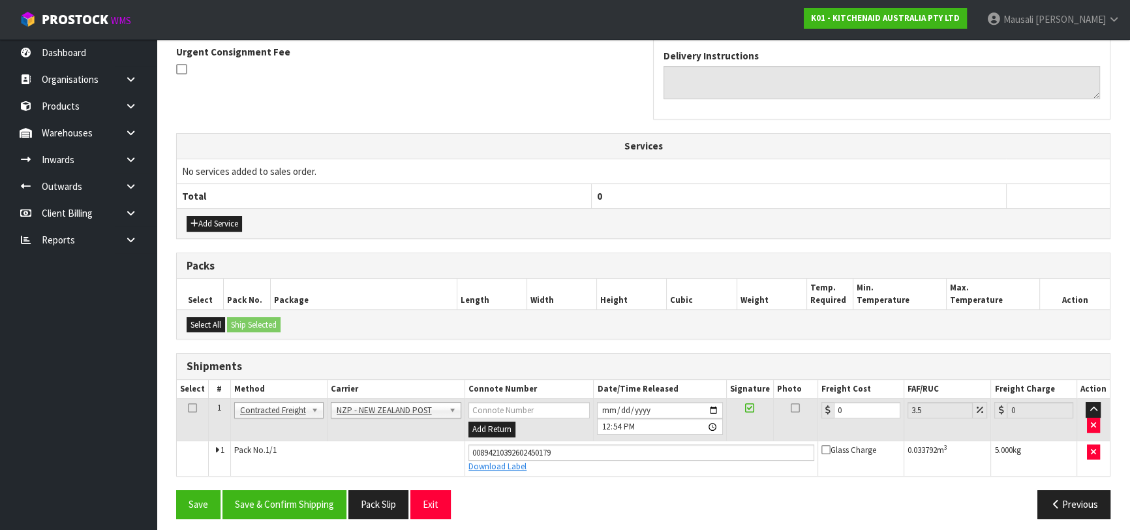
scroll to position [392, 0]
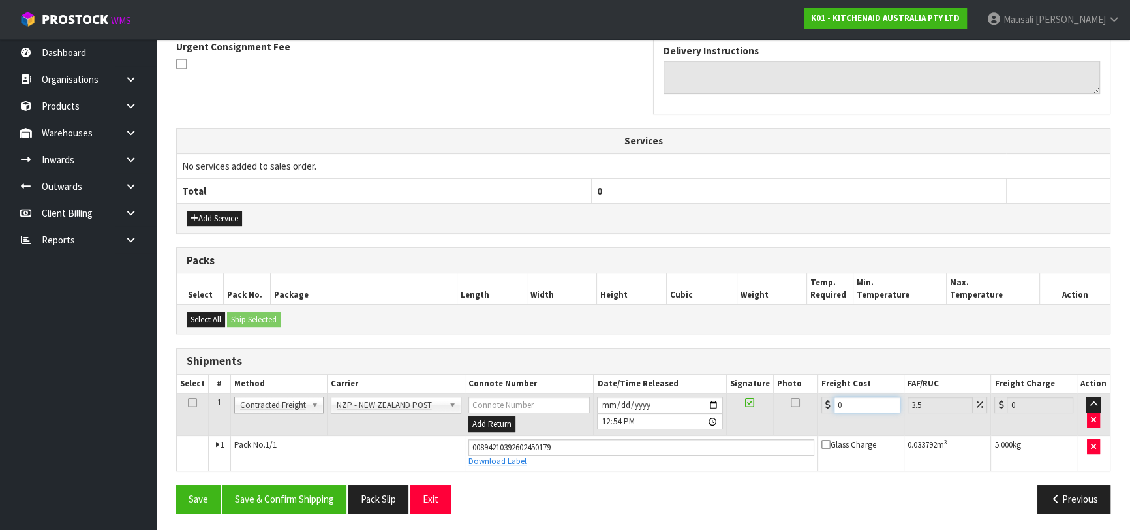
drag, startPoint x: 856, startPoint y: 407, endPoint x: 824, endPoint y: 416, distance: 32.8
click at [824, 416] on td "0" at bounding box center [861, 415] width 86 height 42
click at [317, 497] on button "Save & Confirm Shipping" at bounding box center [285, 499] width 124 height 28
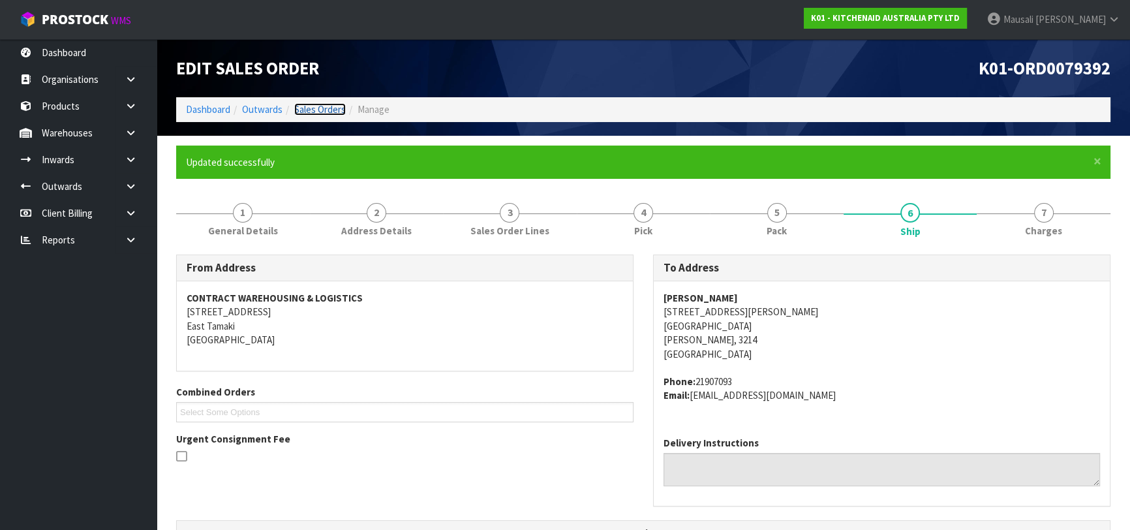
click at [319, 108] on link "Sales Orders" at bounding box center [320, 109] width 52 height 12
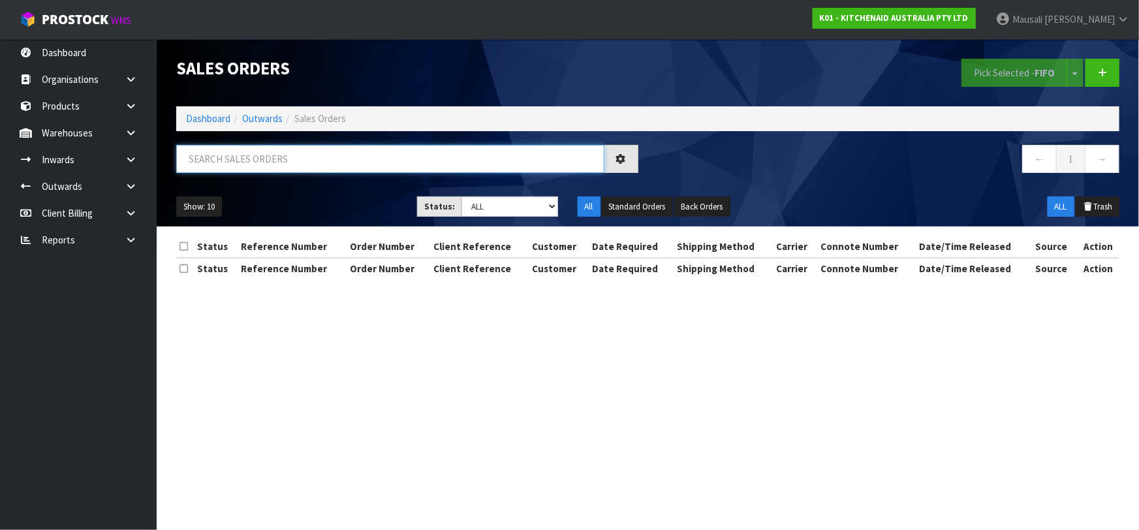
click at [248, 150] on input "text" at bounding box center [390, 159] width 428 height 28
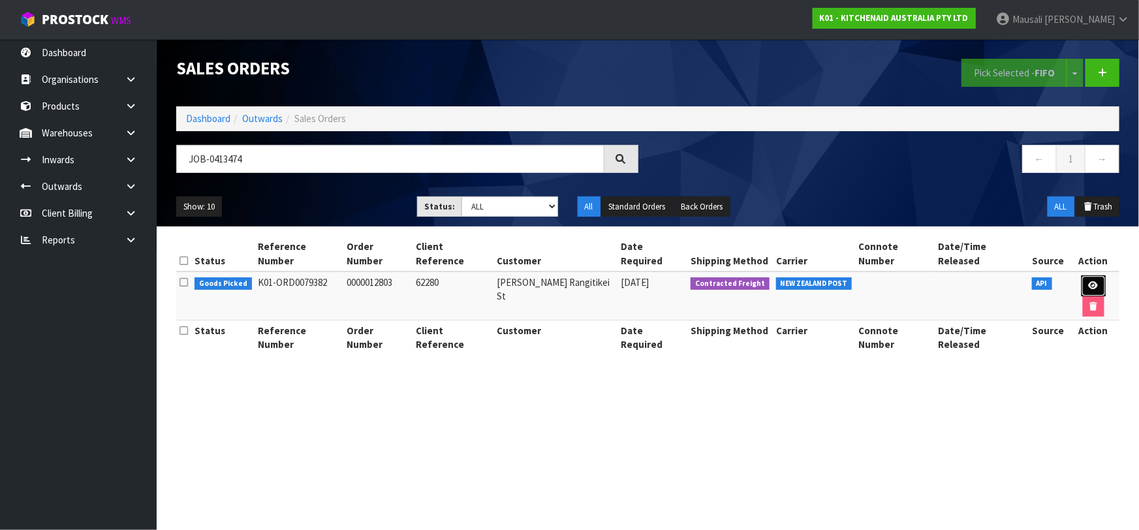
click at [1089, 281] on icon at bounding box center [1094, 285] width 10 height 8
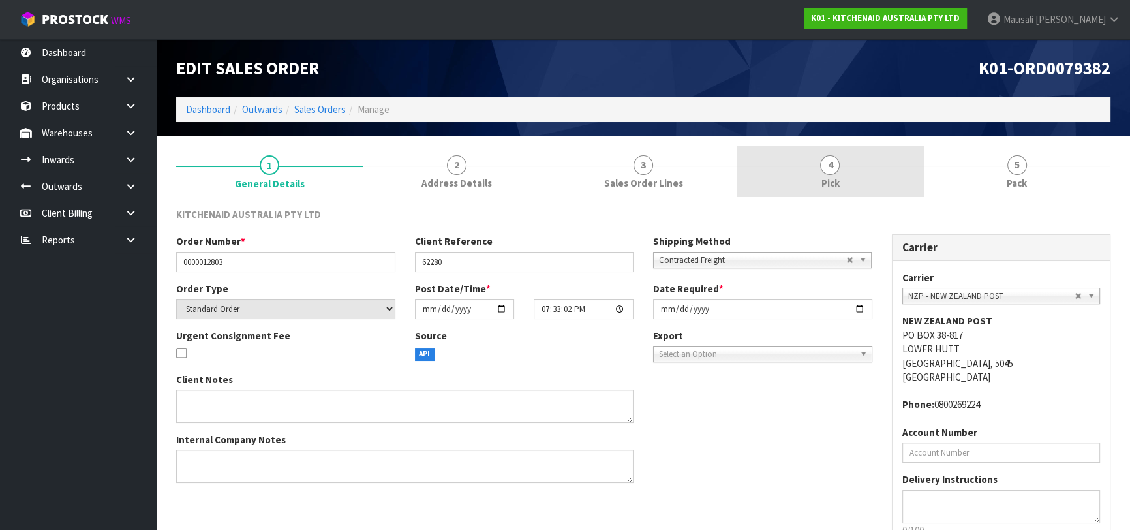
click at [882, 168] on link "4 Pick" at bounding box center [830, 172] width 187 height 52
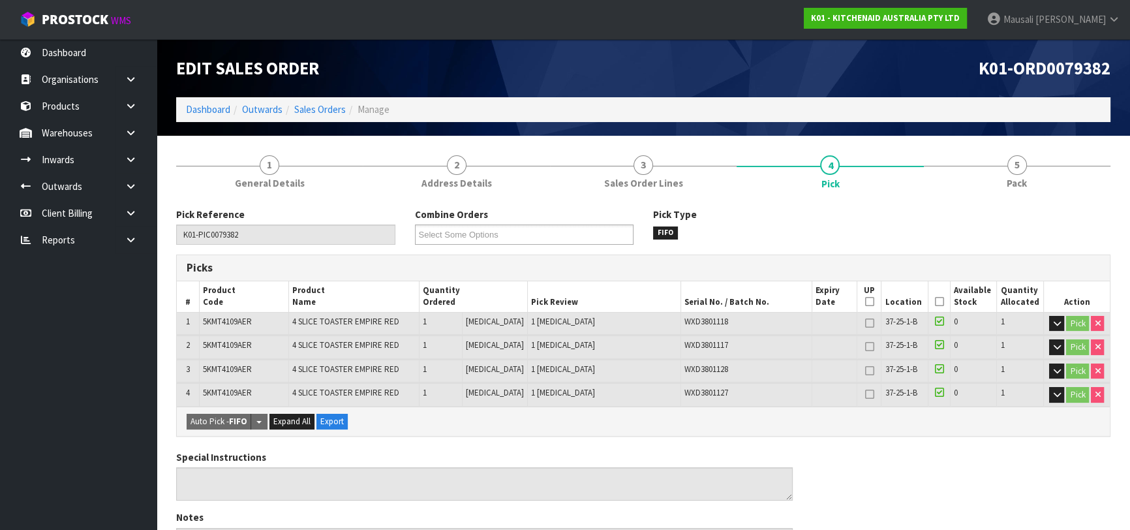
click at [935, 302] on icon at bounding box center [939, 302] width 9 height 1
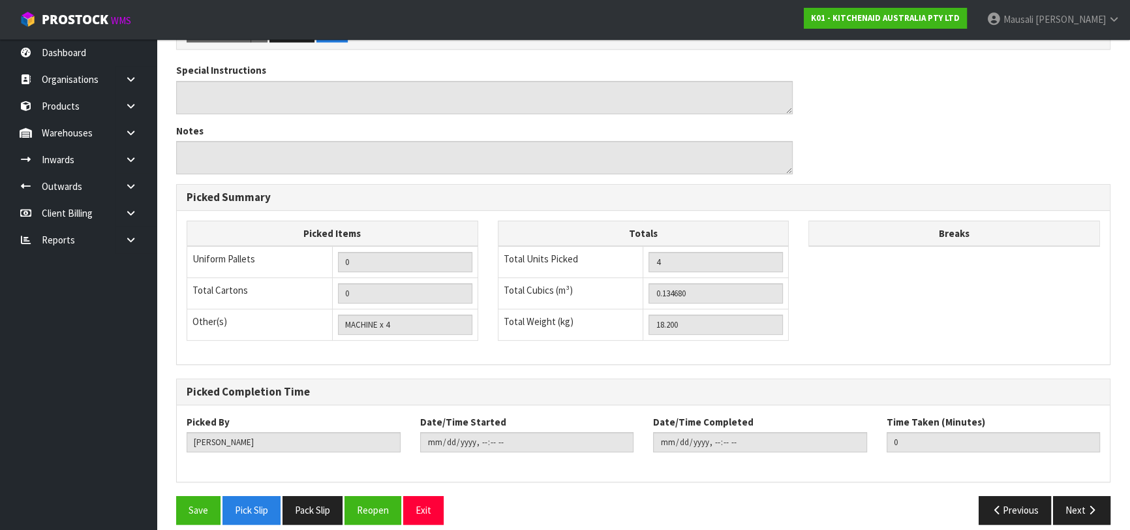
scroll to position [444, 0]
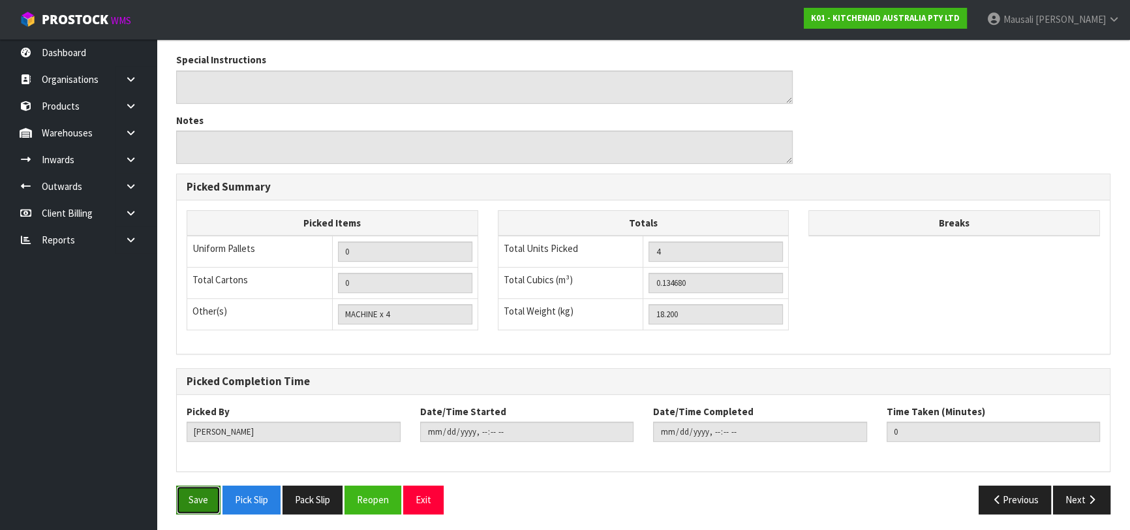
click at [210, 491] on button "Save" at bounding box center [198, 500] width 44 height 28
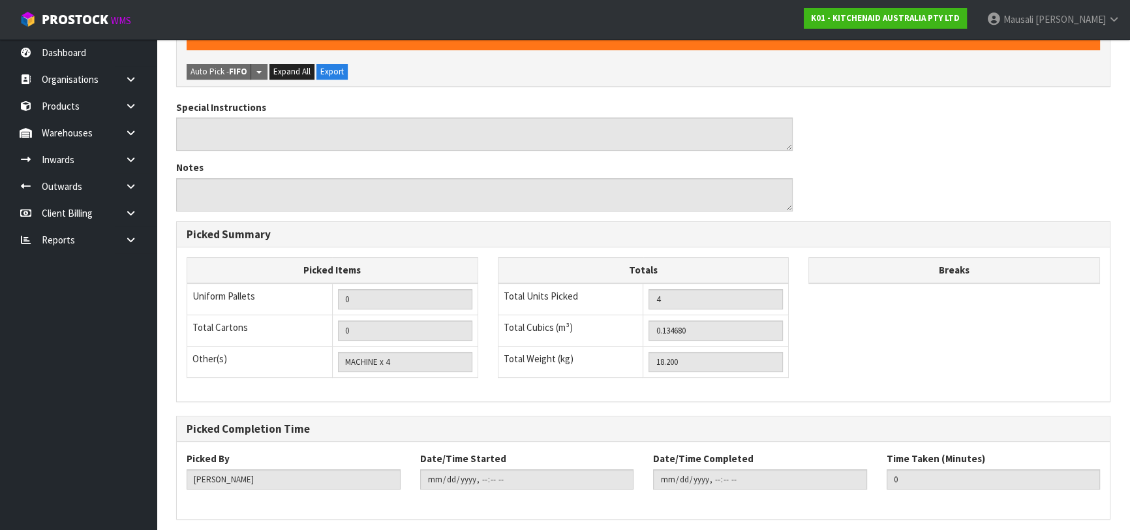
scroll to position [0, 0]
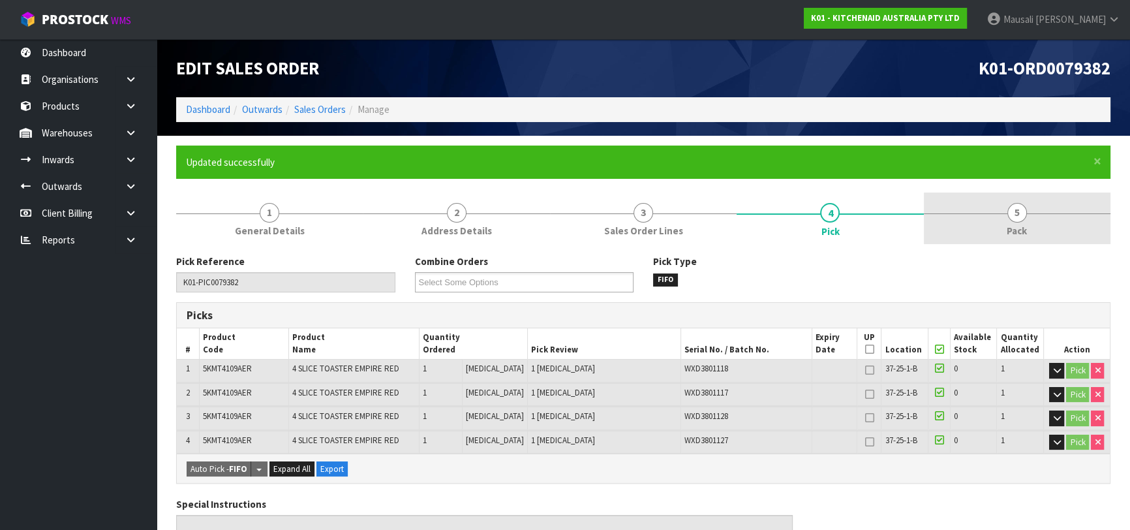
click at [999, 231] on link "5 Pack" at bounding box center [1017, 219] width 187 height 52
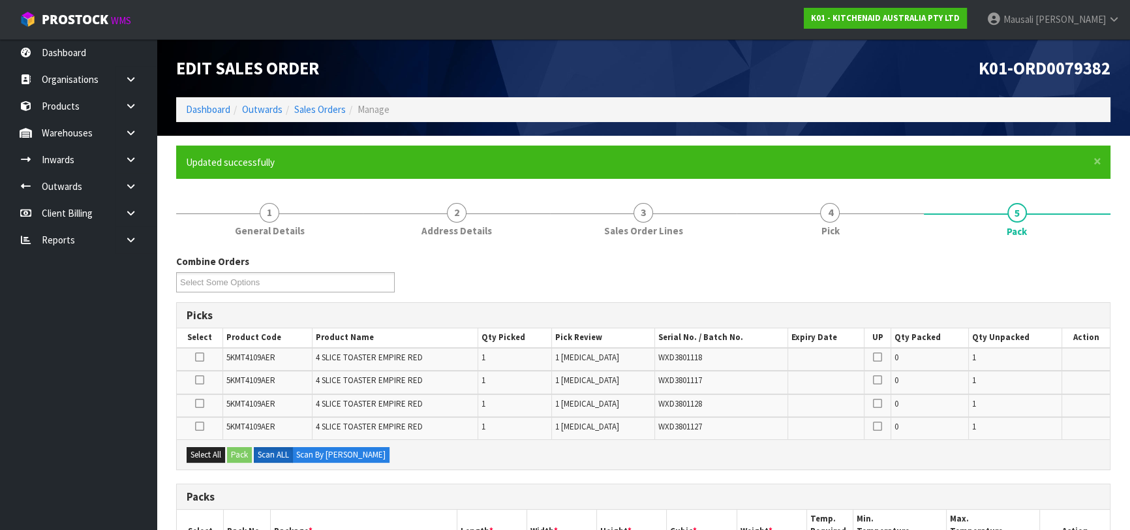
scroll to position [237, 0]
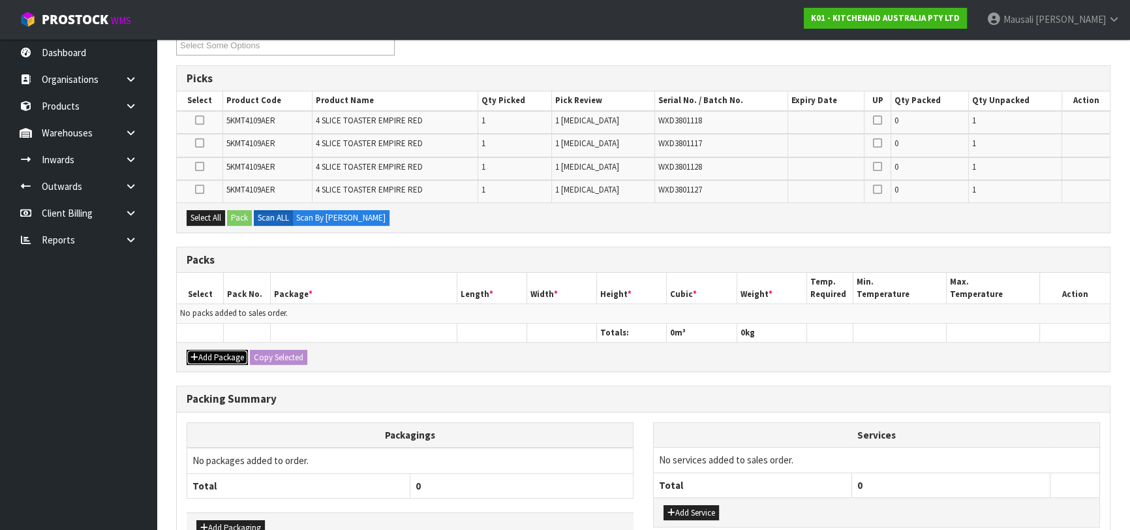
click at [207, 354] on button "Add Package" at bounding box center [217, 358] width 61 height 16
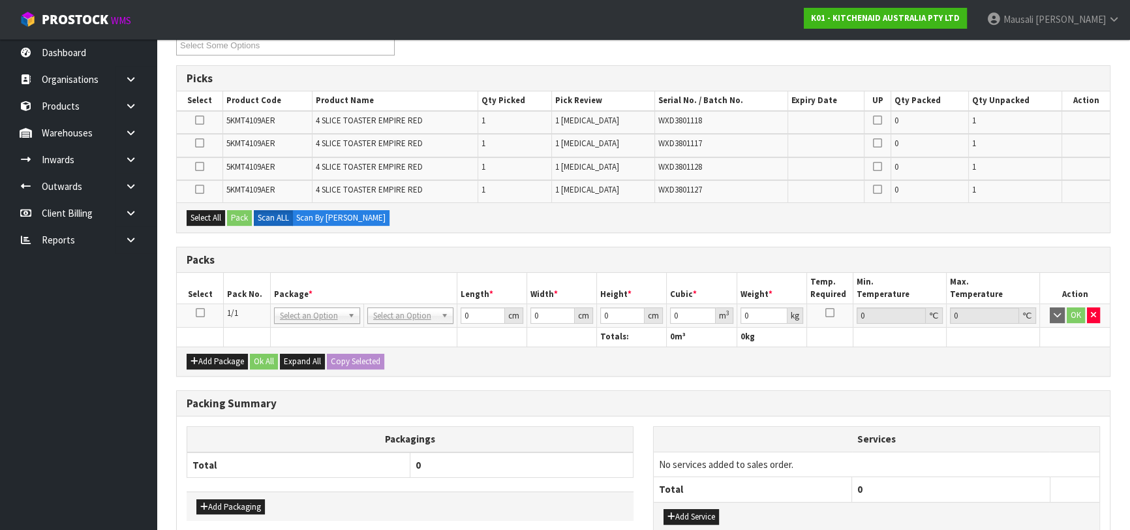
click at [200, 313] on icon at bounding box center [200, 313] width 9 height 1
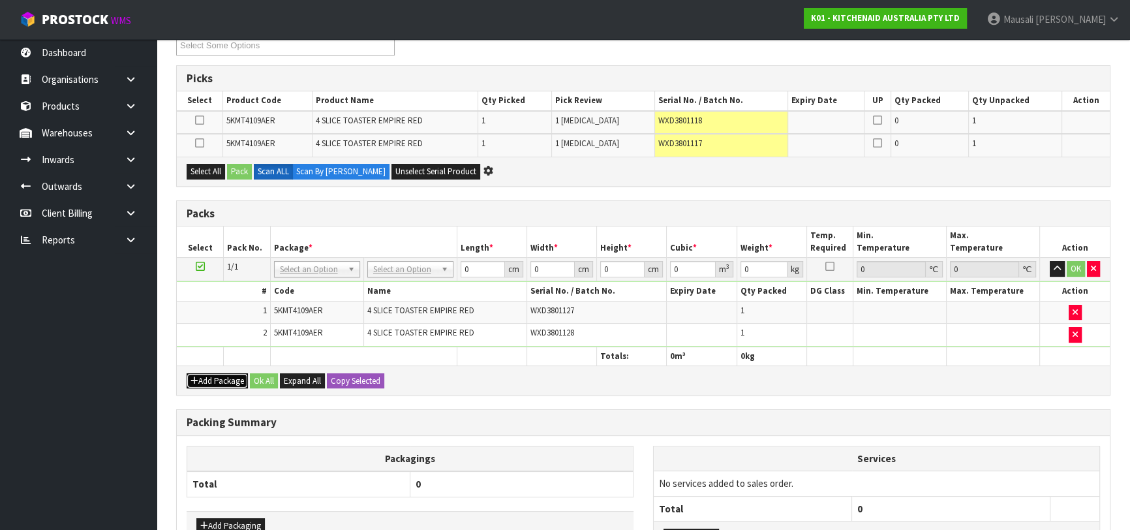
click at [220, 376] on button "Add Package" at bounding box center [217, 381] width 61 height 16
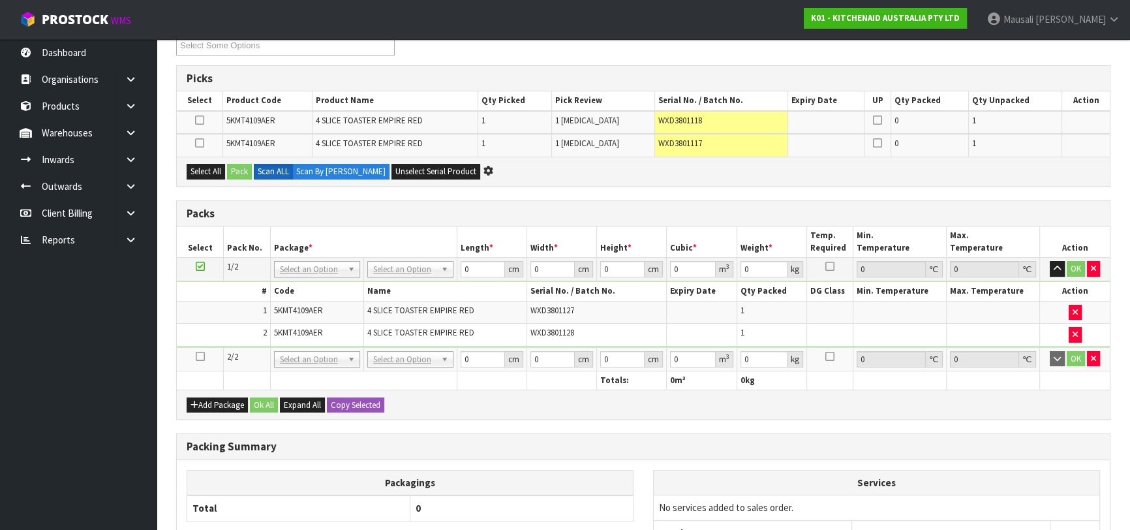
click at [196, 356] on icon at bounding box center [200, 356] width 9 height 1
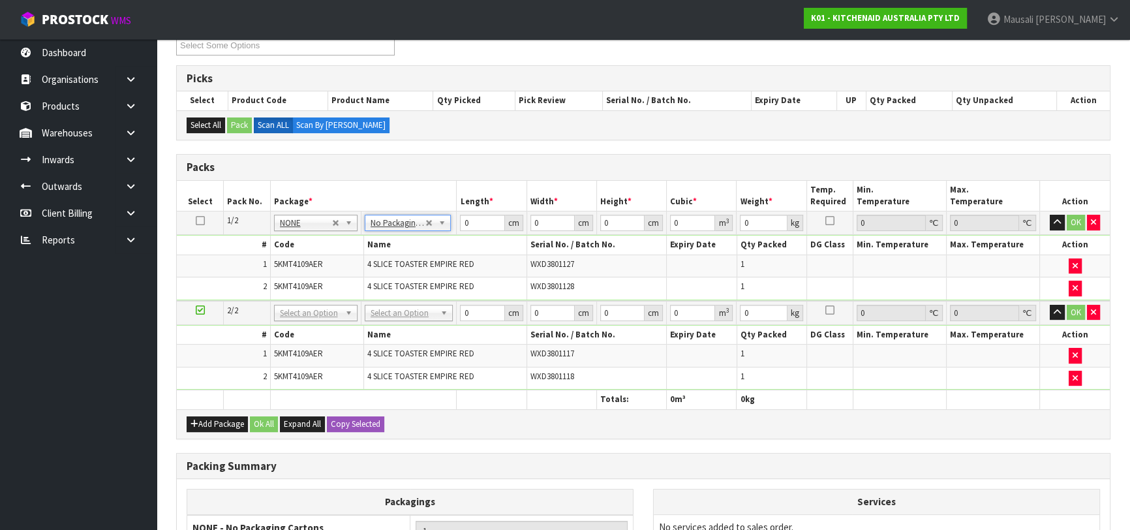
click at [200, 221] on icon at bounding box center [200, 221] width 9 height 1
drag, startPoint x: 463, startPoint y: 225, endPoint x: 451, endPoint y: 228, distance: 12.4
click at [451, 228] on tr "1/2 NONE 007-001 007-002 007-004 007-009 007-013 007-014 007-015 007-017 007-01…" at bounding box center [643, 222] width 933 height 23
click at [369, 417] on button "Copy Selected" at bounding box center [355, 424] width 57 height 16
click at [369, 417] on button "Confirm Copy Selected" at bounding box center [370, 424] width 86 height 16
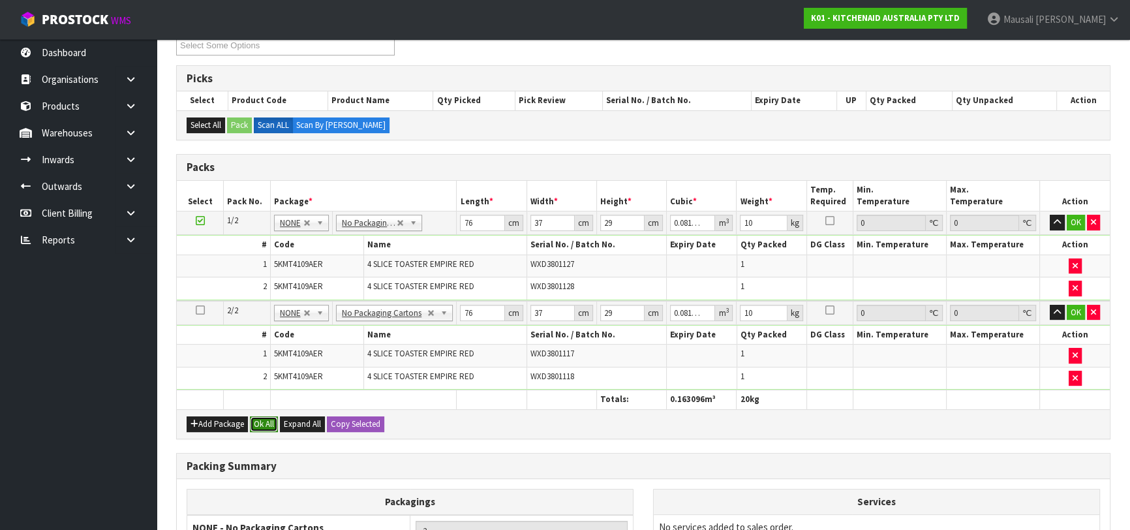
click at [265, 421] on button "Ok All" at bounding box center [264, 424] width 28 height 16
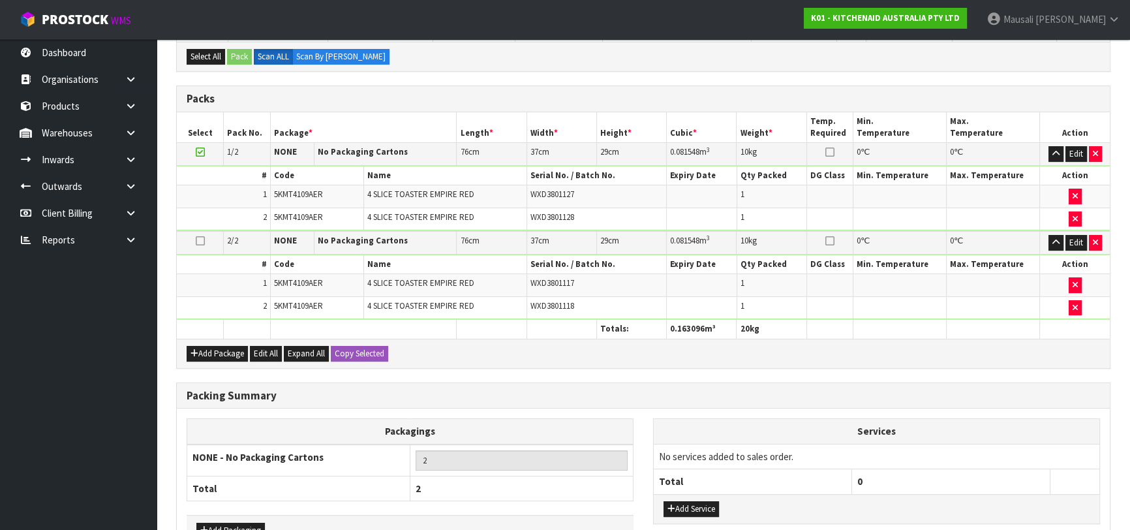
scroll to position [388, 0]
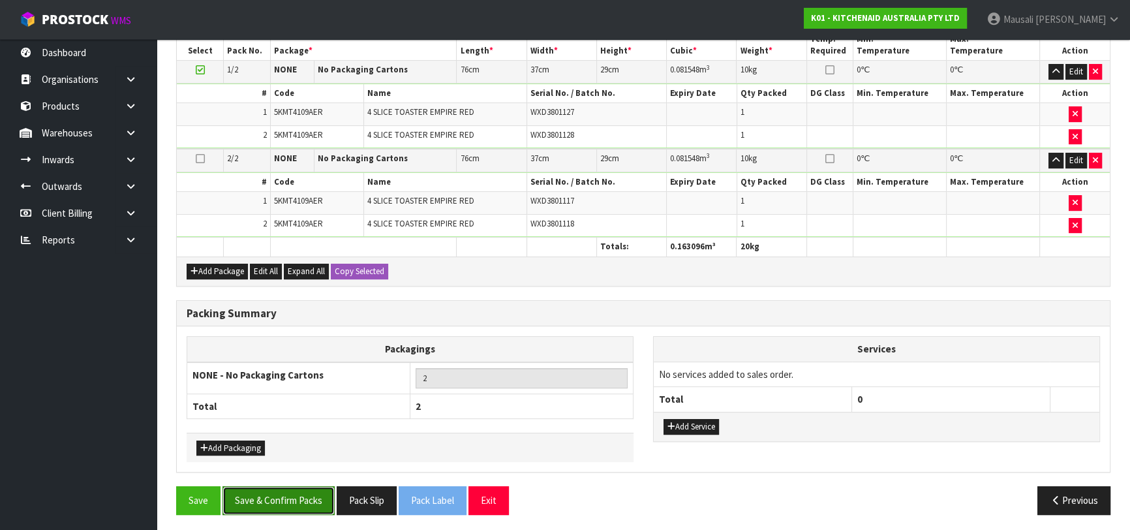
drag, startPoint x: 282, startPoint y: 499, endPoint x: 296, endPoint y: 499, distance: 14.4
click at [283, 499] on button "Save & Confirm Packs" at bounding box center [279, 500] width 112 height 28
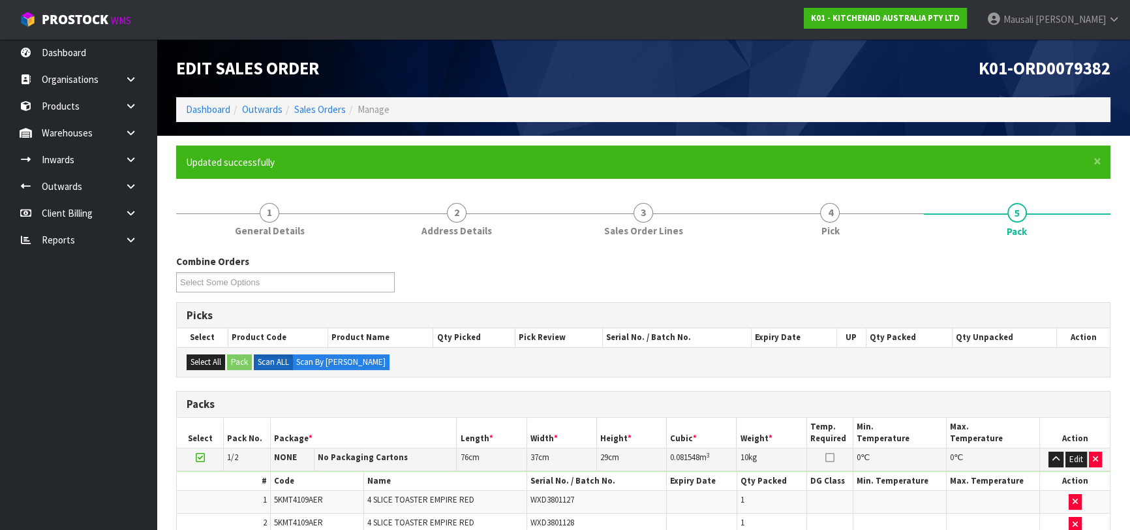
scroll to position [230, 0]
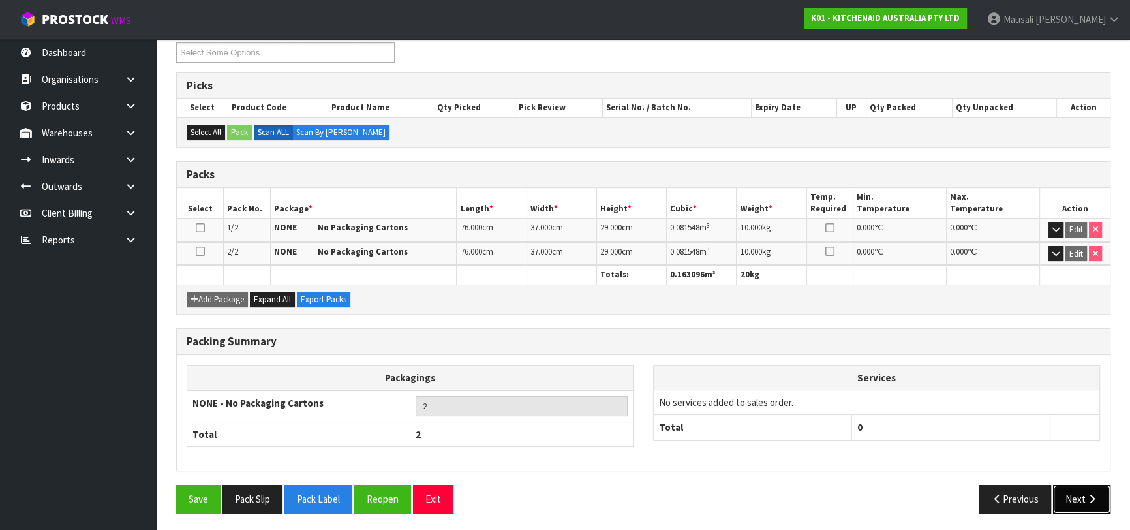
click at [1067, 485] on button "Next" at bounding box center [1081, 499] width 57 height 28
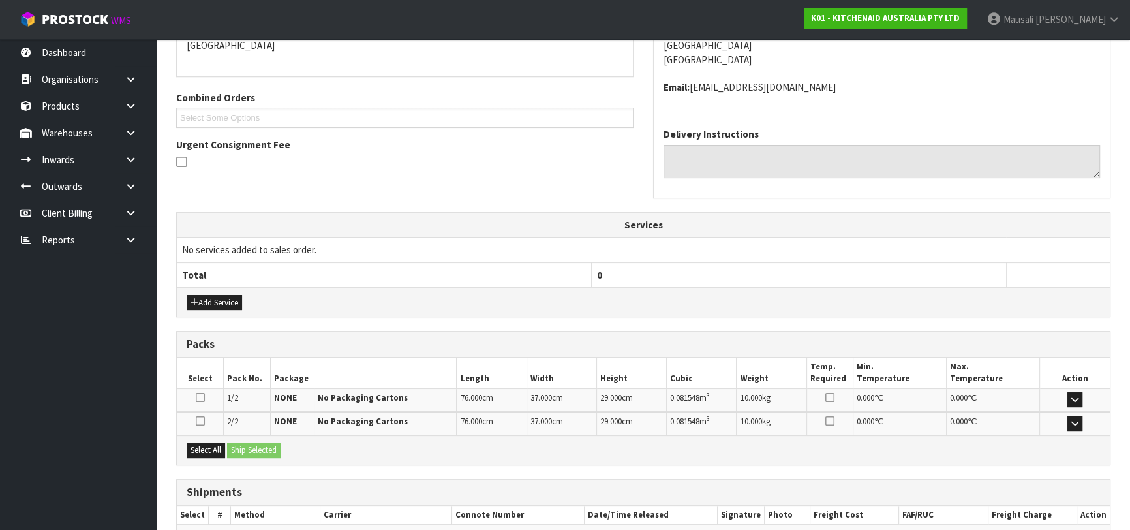
scroll to position [367, 0]
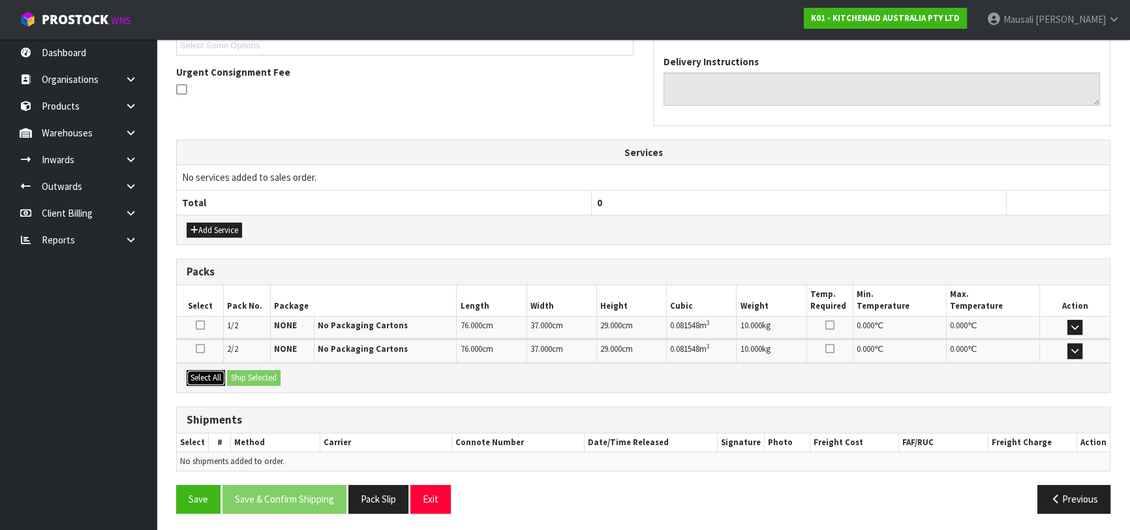
drag, startPoint x: 206, startPoint y: 377, endPoint x: 213, endPoint y: 377, distance: 7.9
click at [208, 377] on button "Select All" at bounding box center [206, 378] width 39 height 16
click at [248, 381] on button "Ship Selected" at bounding box center [254, 378] width 54 height 16
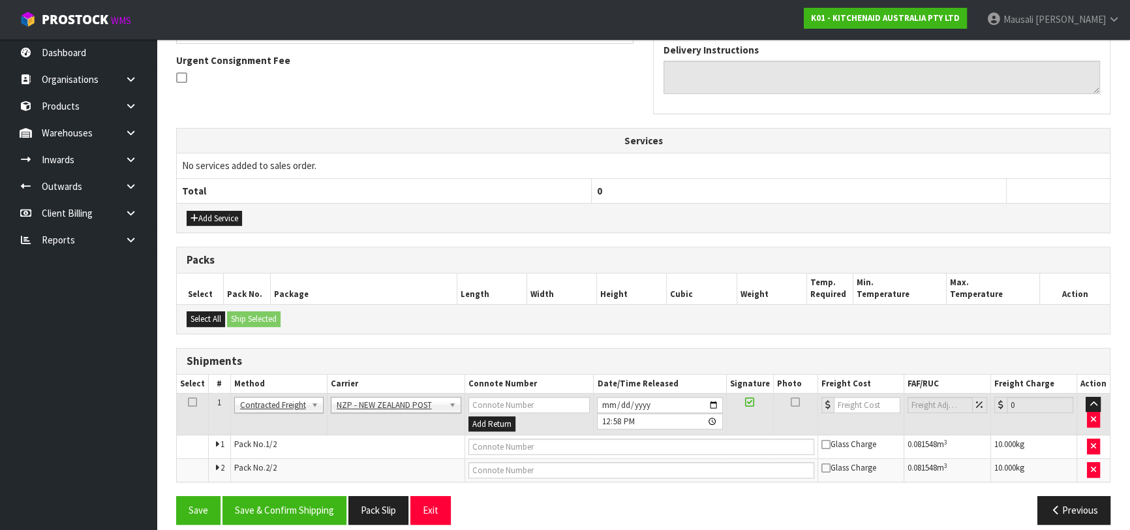
scroll to position [390, 0]
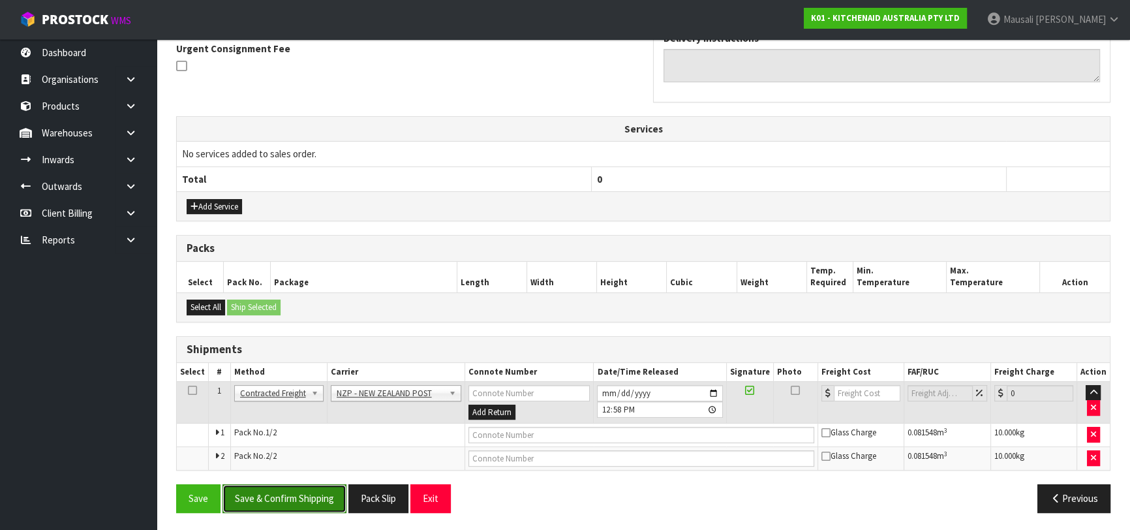
click at [307, 493] on button "Save & Confirm Shipping" at bounding box center [285, 498] width 124 height 28
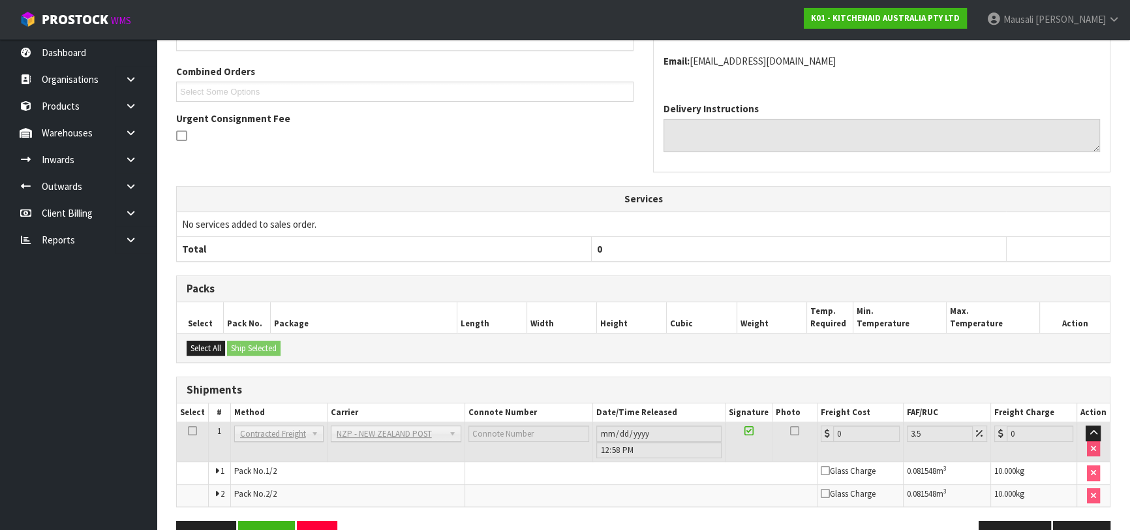
scroll to position [371, 0]
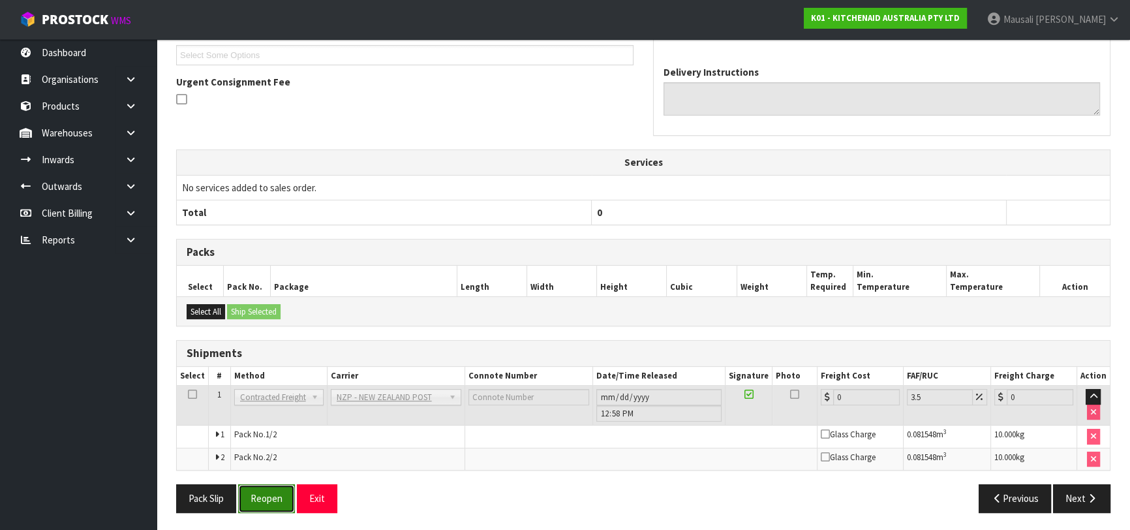
click at [262, 484] on button "Reopen" at bounding box center [266, 498] width 57 height 28
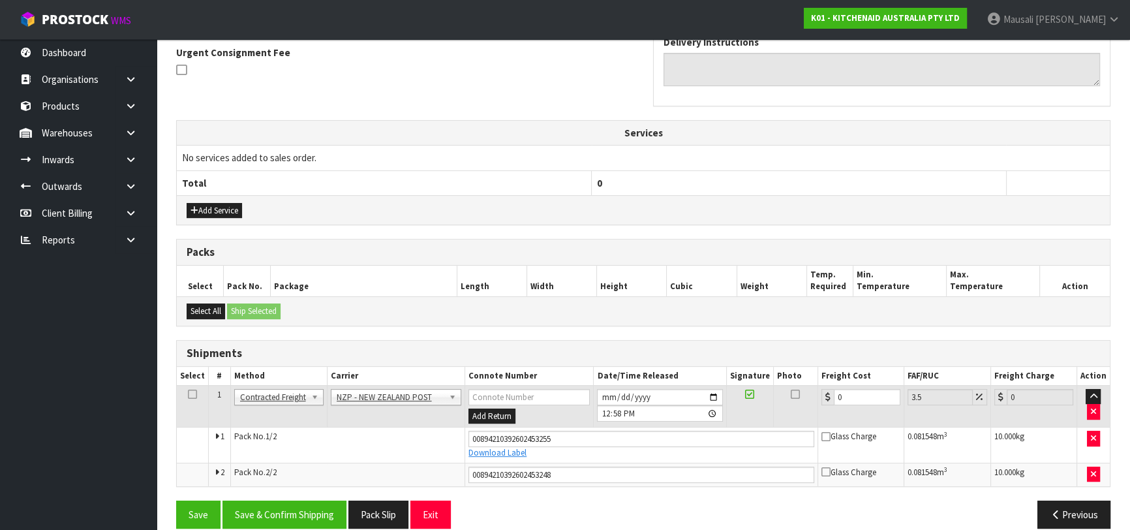
scroll to position [402, 0]
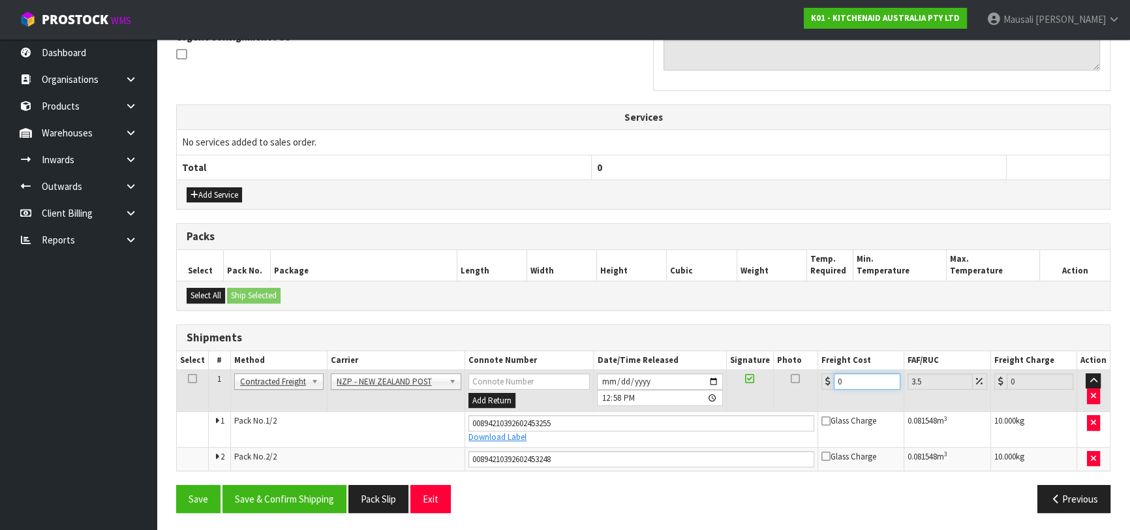
drag, startPoint x: 861, startPoint y: 375, endPoint x: 828, endPoint y: 386, distance: 34.9
click at [828, 386] on div "0" at bounding box center [861, 381] width 79 height 16
click at [306, 489] on button "Save & Confirm Shipping" at bounding box center [285, 499] width 124 height 28
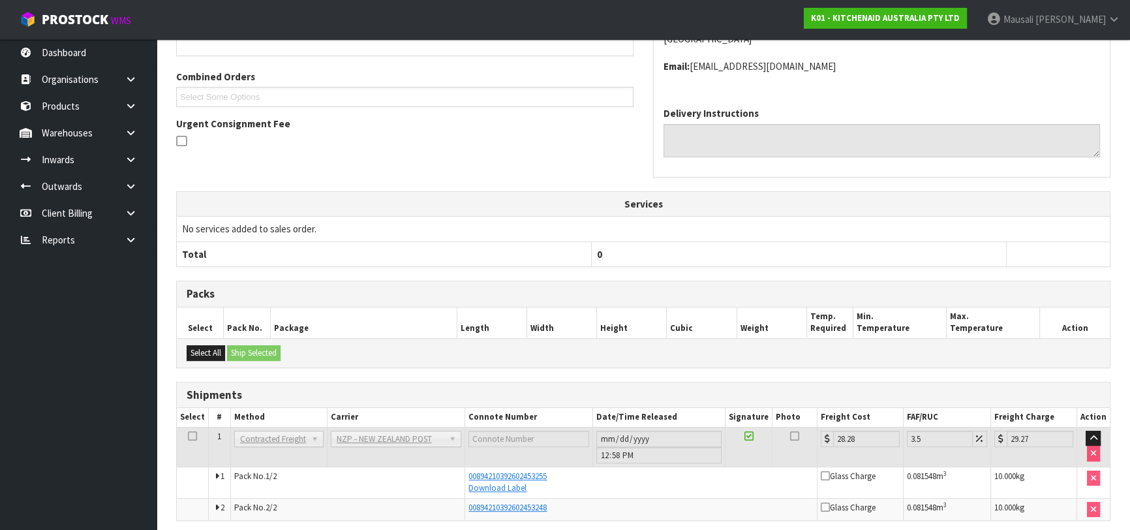
scroll to position [366, 0]
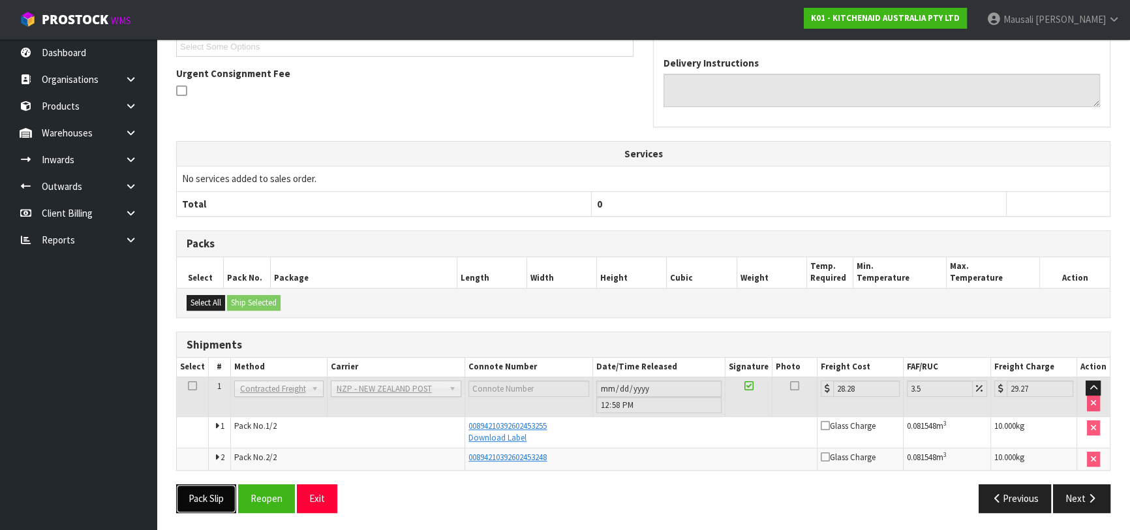
click at [197, 497] on button "Pack Slip" at bounding box center [206, 498] width 60 height 28
click at [672, 158] on th "Services" at bounding box center [643, 154] width 933 height 25
click at [696, 452] on div "00894210392602453248" at bounding box center [641, 458] width 345 height 12
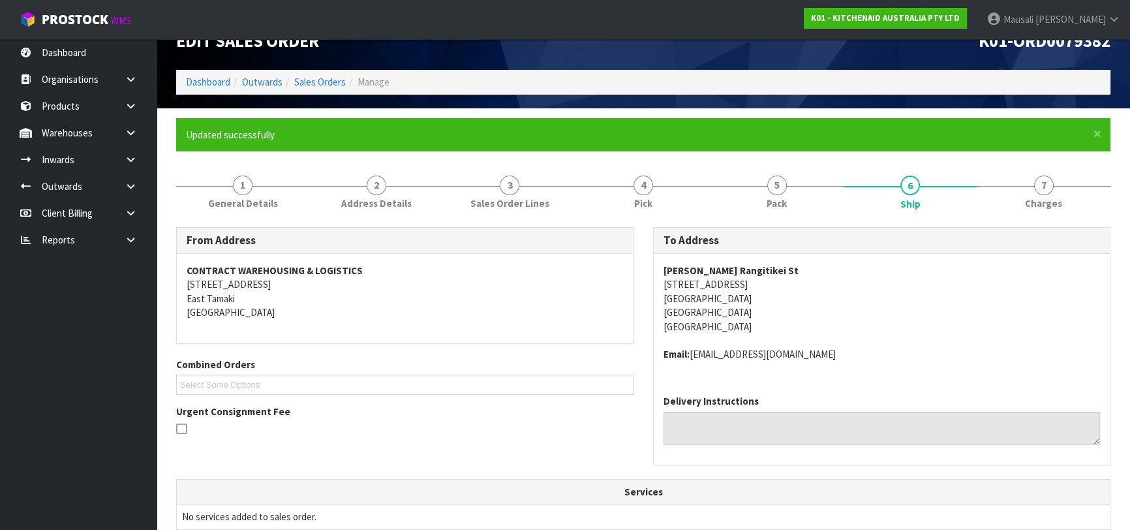
scroll to position [10, 0]
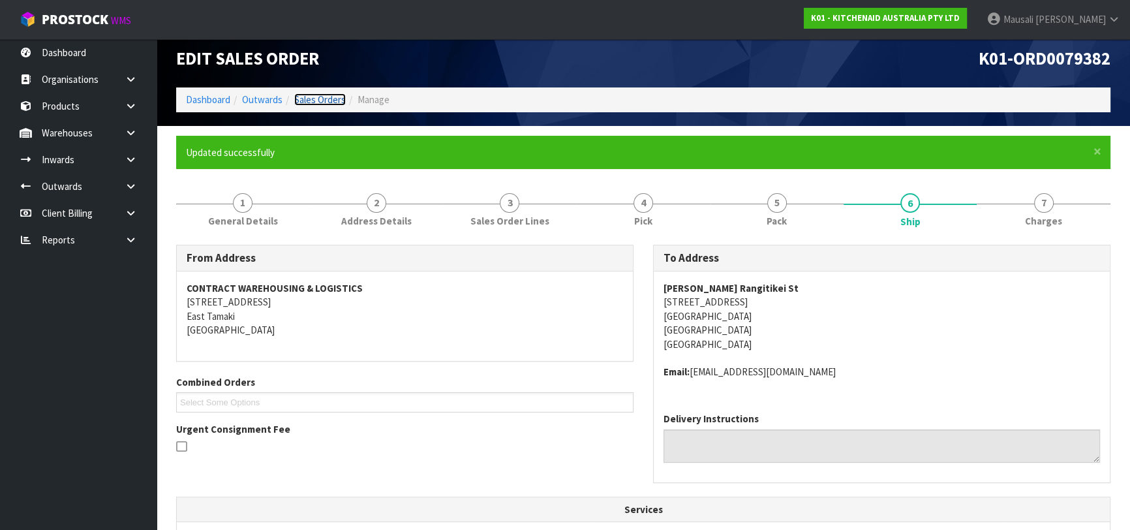
click at [324, 100] on link "Sales Orders" at bounding box center [320, 99] width 52 height 12
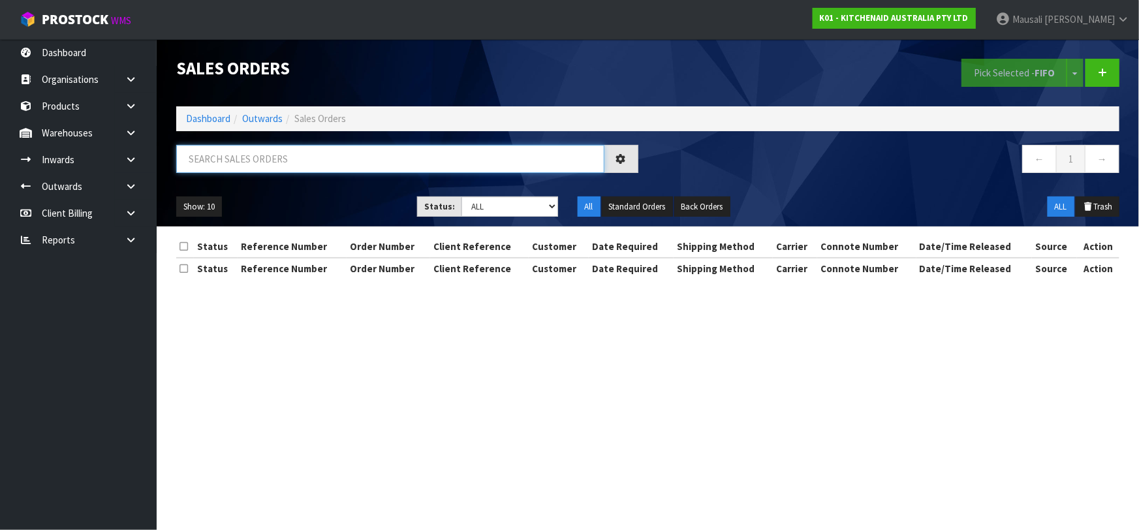
click at [227, 166] on input "text" at bounding box center [390, 159] width 428 height 28
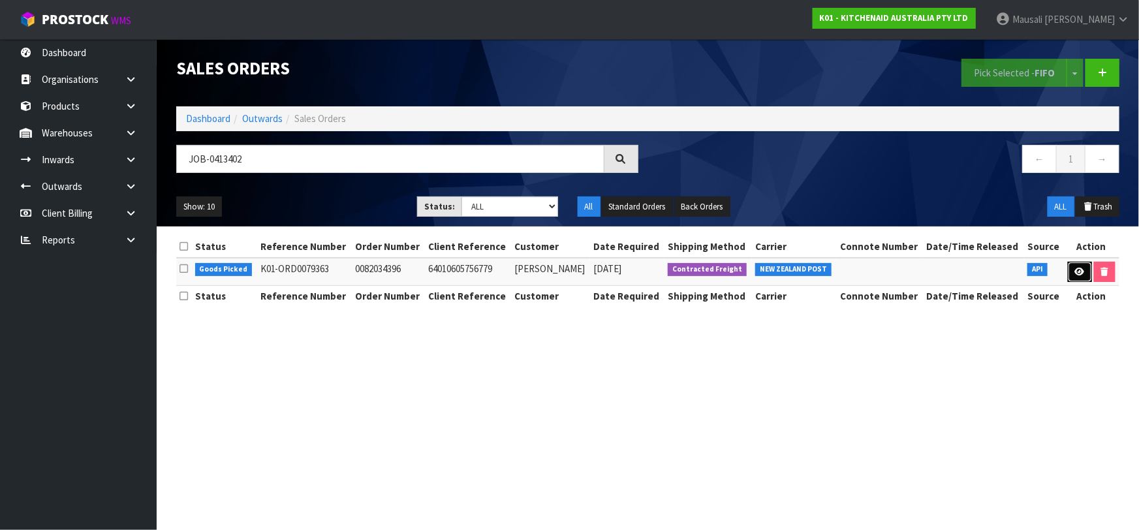
click at [1076, 272] on icon at bounding box center [1080, 272] width 10 height 8
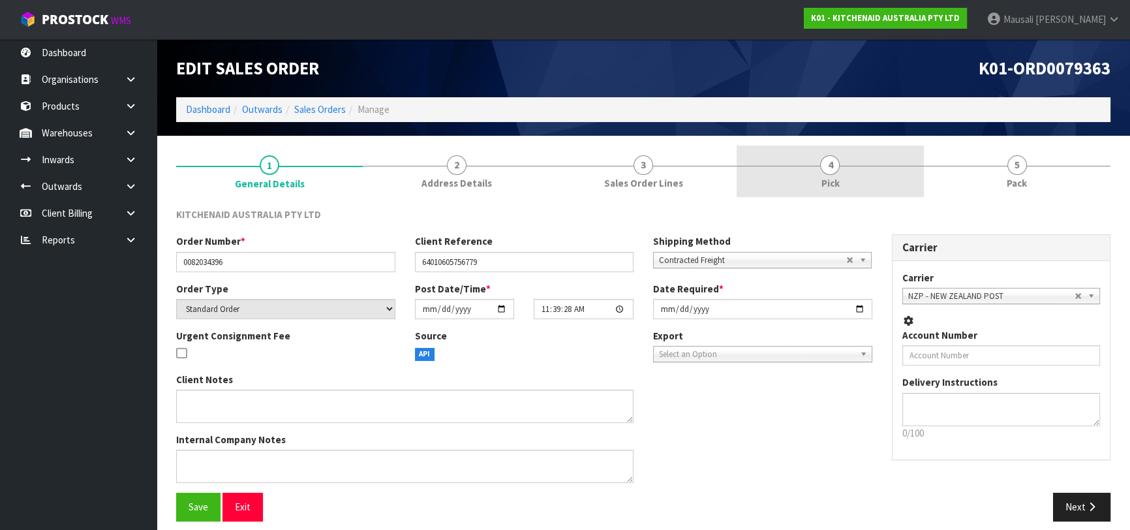
click at [828, 173] on span "4" at bounding box center [830, 165] width 20 height 20
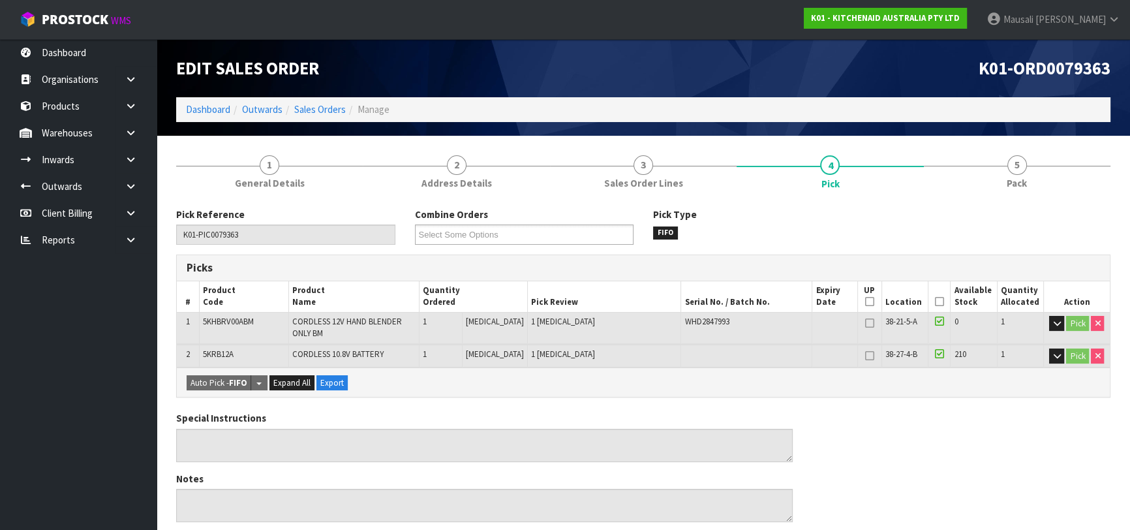
drag, startPoint x: 933, startPoint y: 303, endPoint x: 542, endPoint y: 364, distance: 396.3
click at [935, 302] on icon at bounding box center [939, 302] width 9 height 1
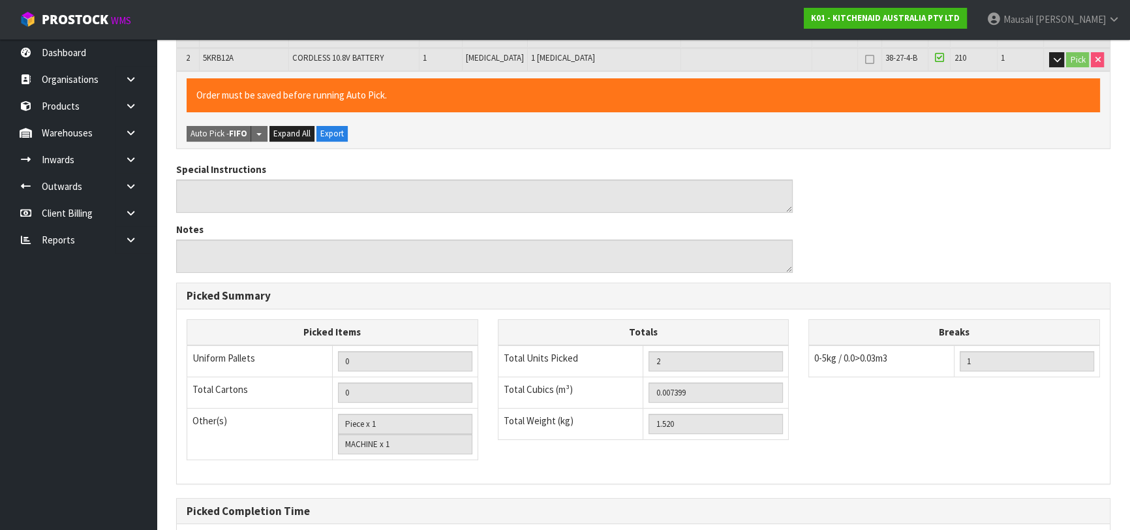
scroll to position [427, 0]
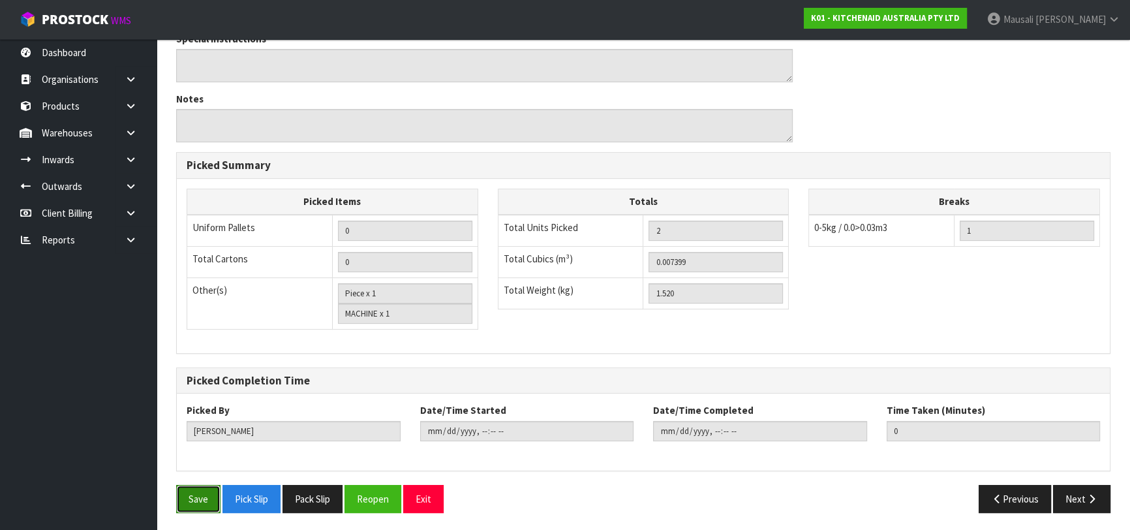
click at [188, 503] on button "Save" at bounding box center [198, 499] width 44 height 28
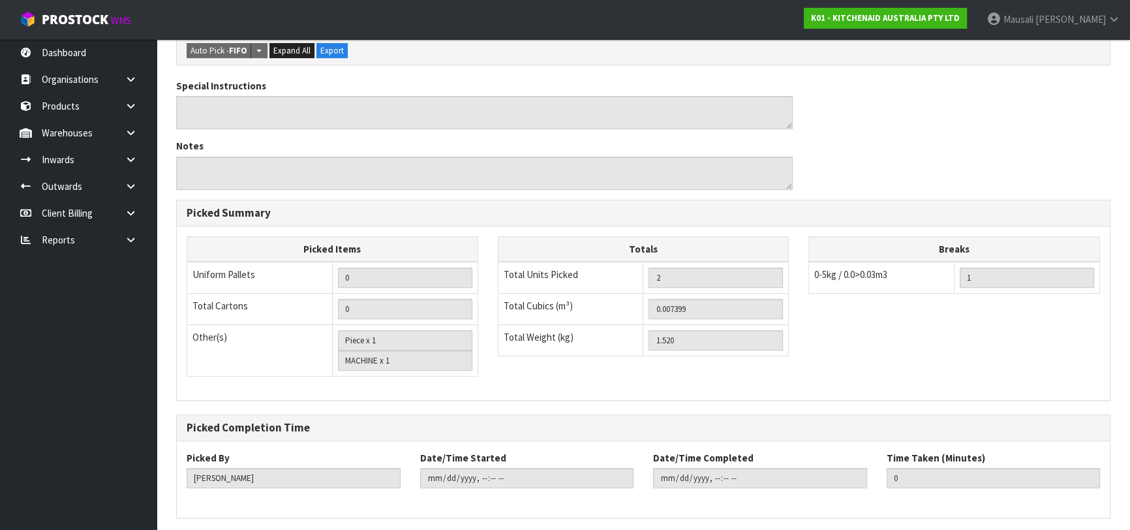
scroll to position [0, 0]
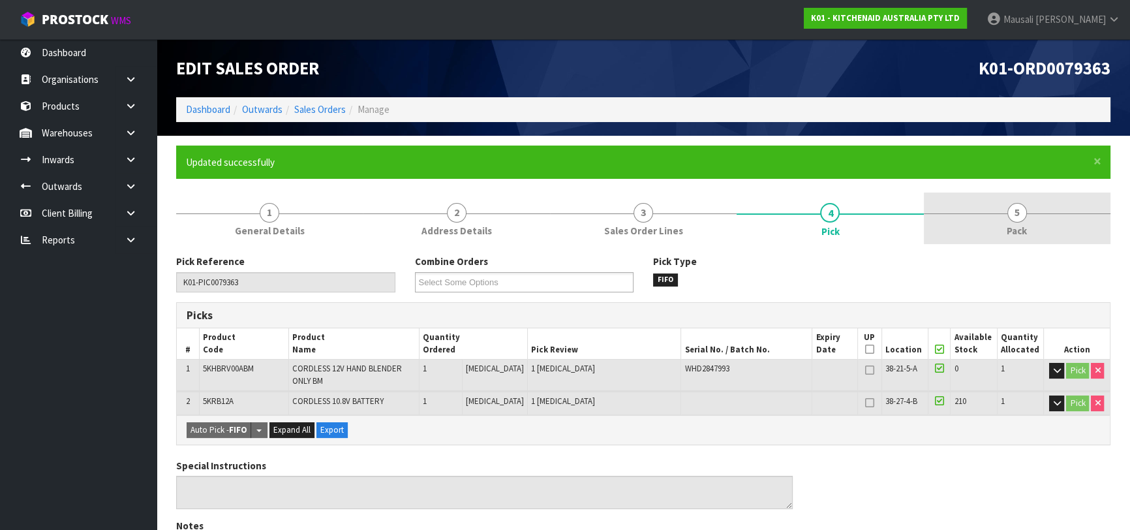
click at [1010, 215] on span "5" at bounding box center [1018, 213] width 20 height 20
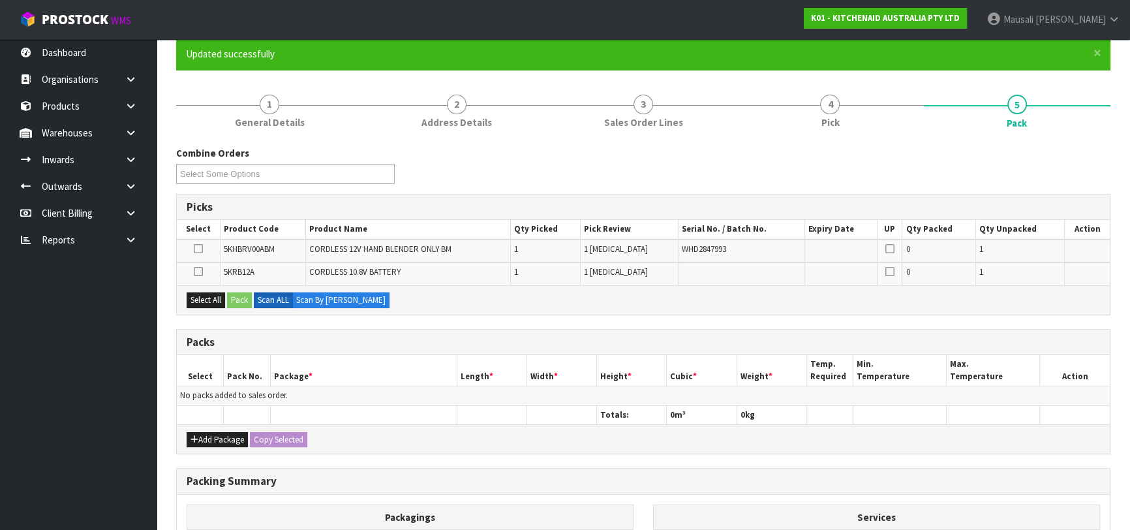
scroll to position [237, 0]
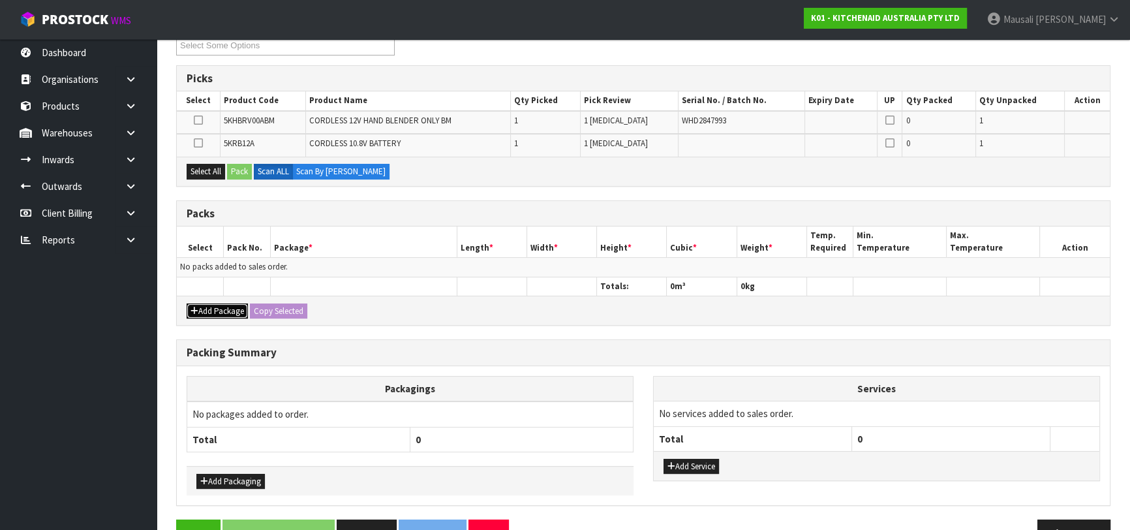
click at [225, 313] on button "Add Package" at bounding box center [217, 311] width 61 height 16
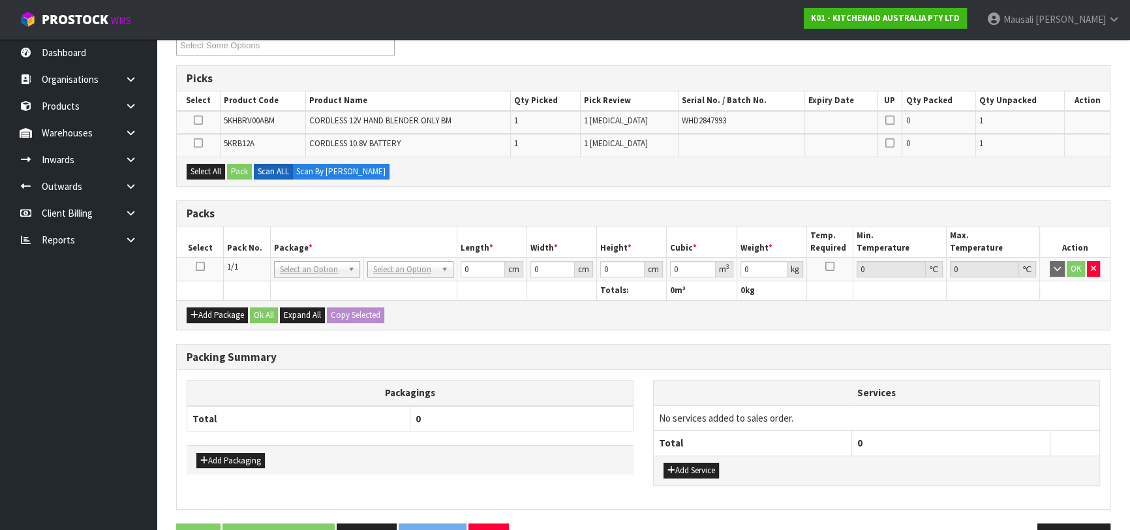
click at [199, 266] on icon at bounding box center [200, 266] width 9 height 1
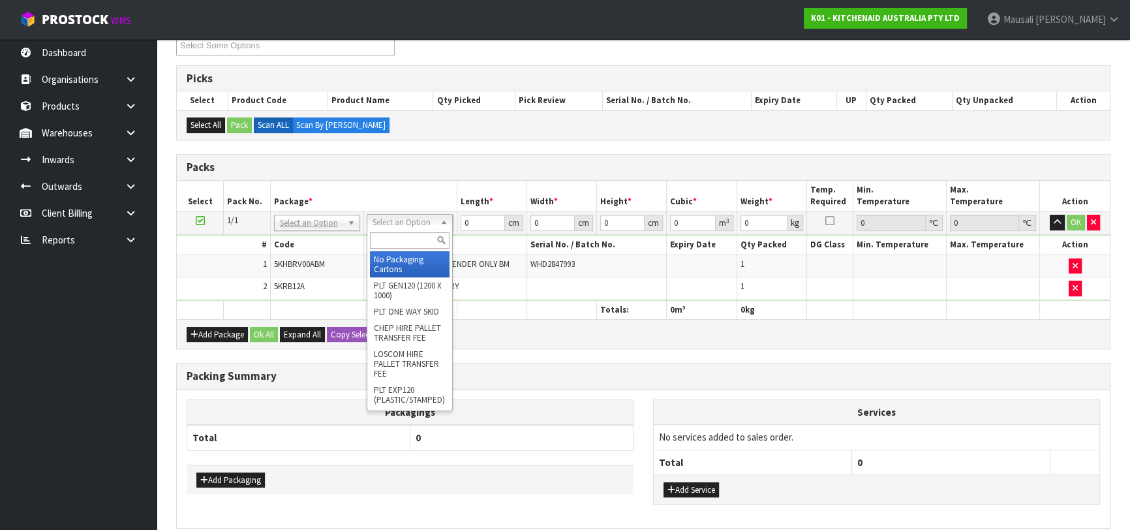
click at [390, 241] on input "text" at bounding box center [410, 240] width 80 height 16
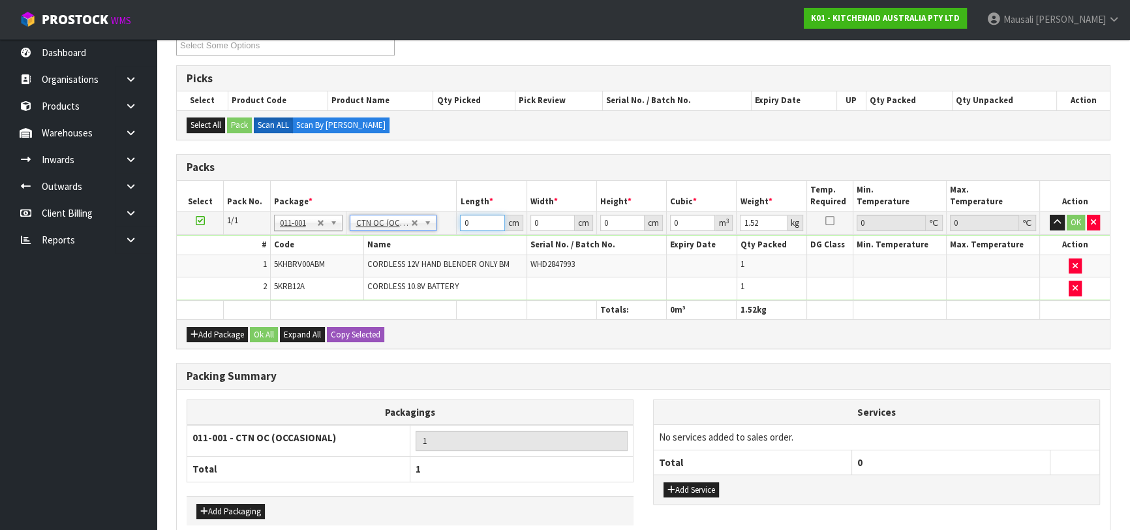
drag, startPoint x: 473, startPoint y: 222, endPoint x: 449, endPoint y: 233, distance: 26.0
click at [449, 233] on tbody "1/1 NONE 007-001 007-002 007-004 007-009 007-013 007-014 007-015 007-017 007-01…" at bounding box center [643, 255] width 933 height 89
click at [275, 329] on button "Ok All" at bounding box center [264, 335] width 28 height 16
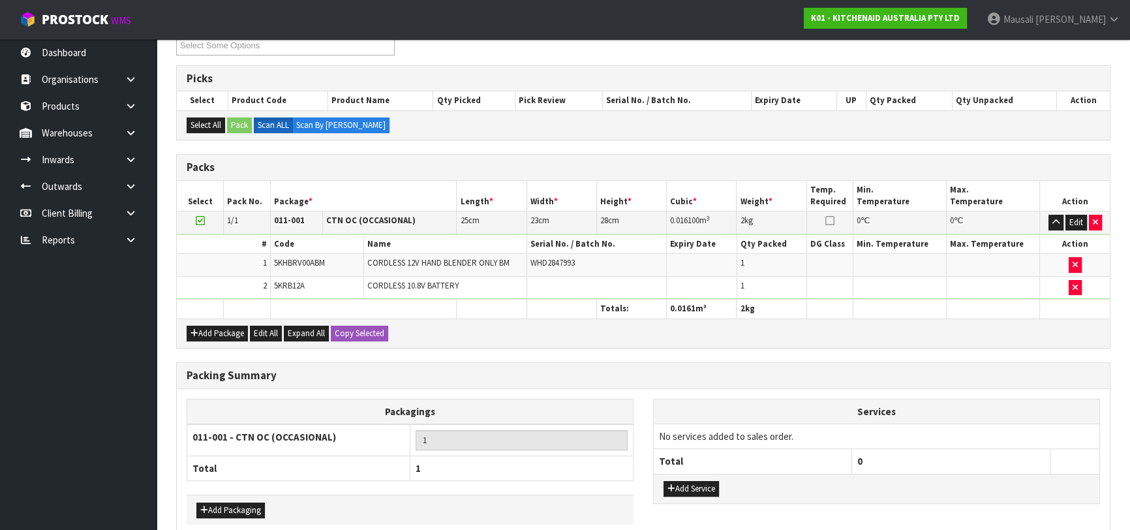
scroll to position [300, 0]
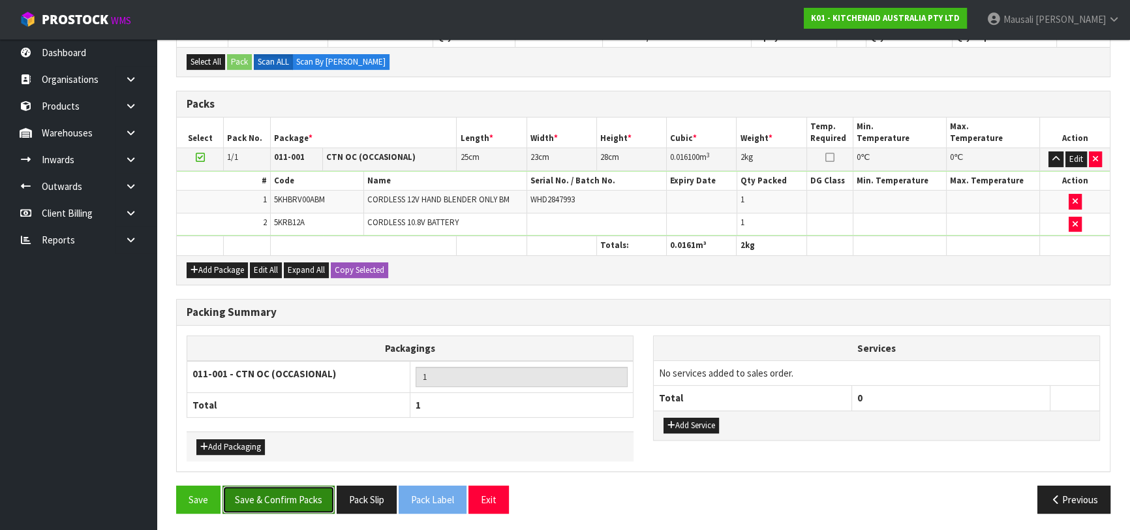
drag, startPoint x: 299, startPoint y: 491, endPoint x: 350, endPoint y: 479, distance: 52.4
click at [301, 491] on button "Save & Confirm Packs" at bounding box center [279, 500] width 112 height 28
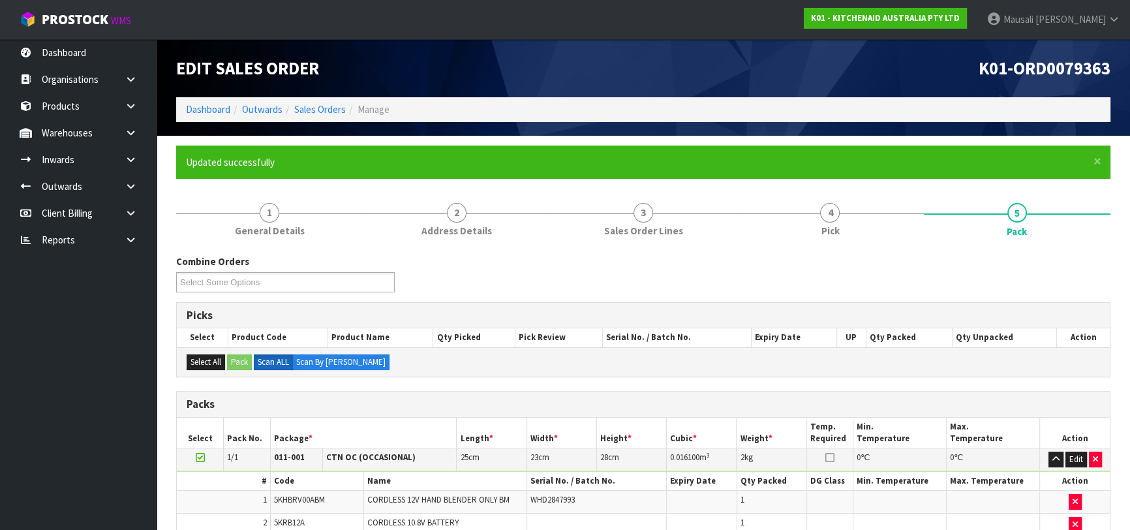
scroll to position [206, 0]
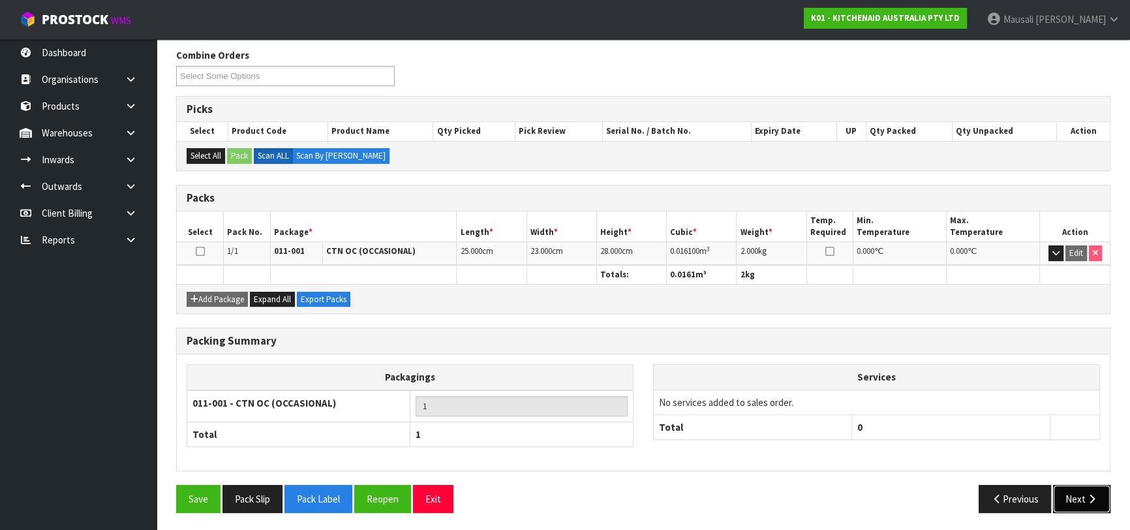
click at [1077, 489] on button "Next" at bounding box center [1081, 499] width 57 height 28
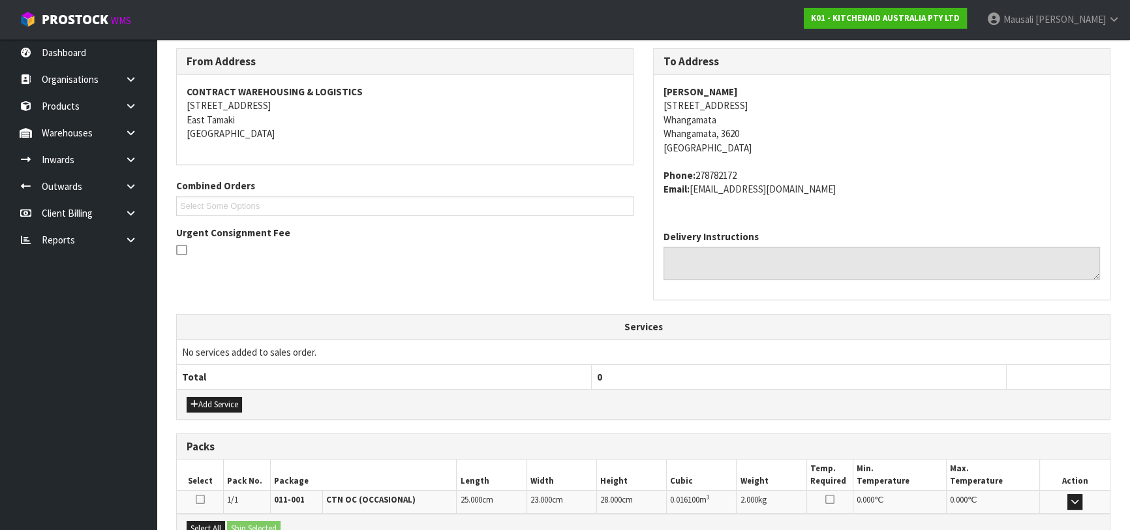
scroll to position [358, 0]
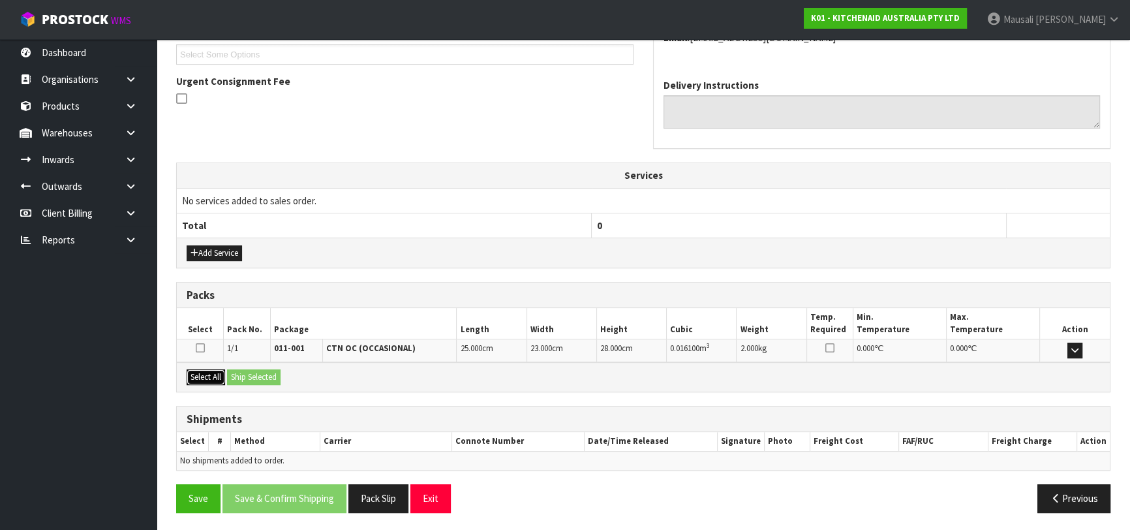
drag, startPoint x: 195, startPoint y: 373, endPoint x: 252, endPoint y: 372, distance: 57.4
click at [196, 373] on button "Select All" at bounding box center [206, 377] width 39 height 16
click at [252, 372] on button "Ship Selected" at bounding box center [254, 377] width 54 height 16
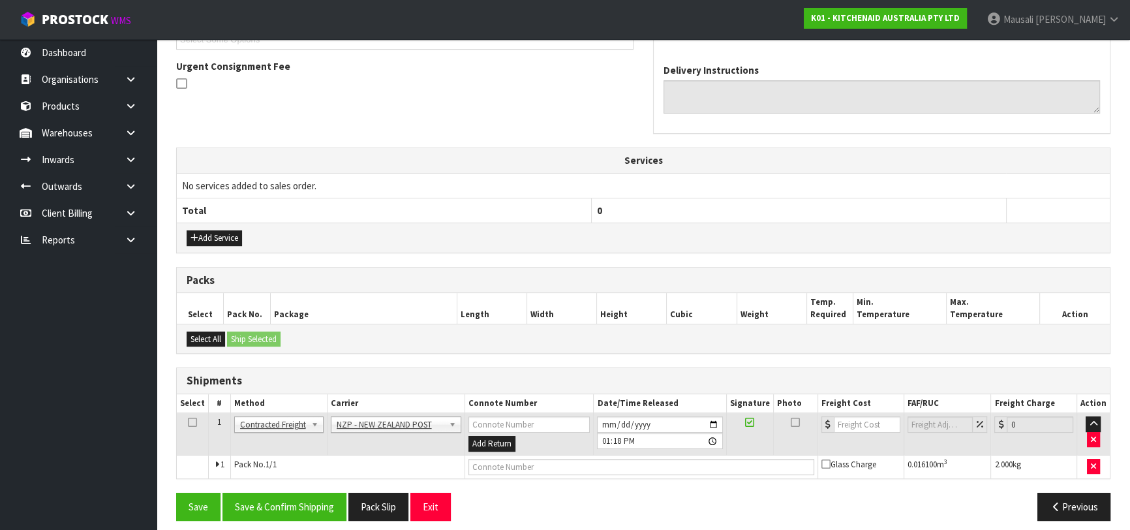
scroll to position [381, 0]
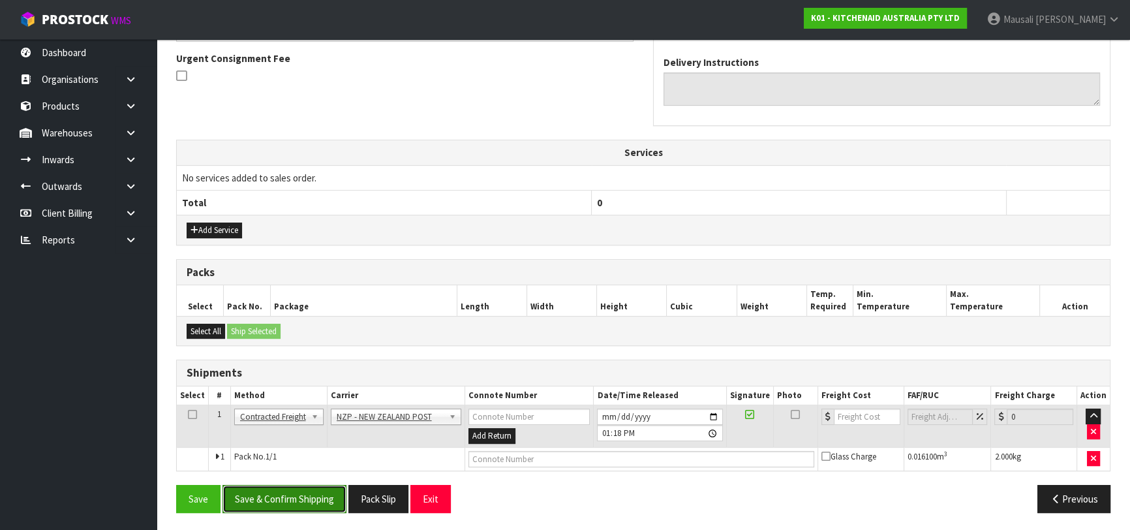
click at [302, 493] on button "Save & Confirm Shipping" at bounding box center [285, 499] width 124 height 28
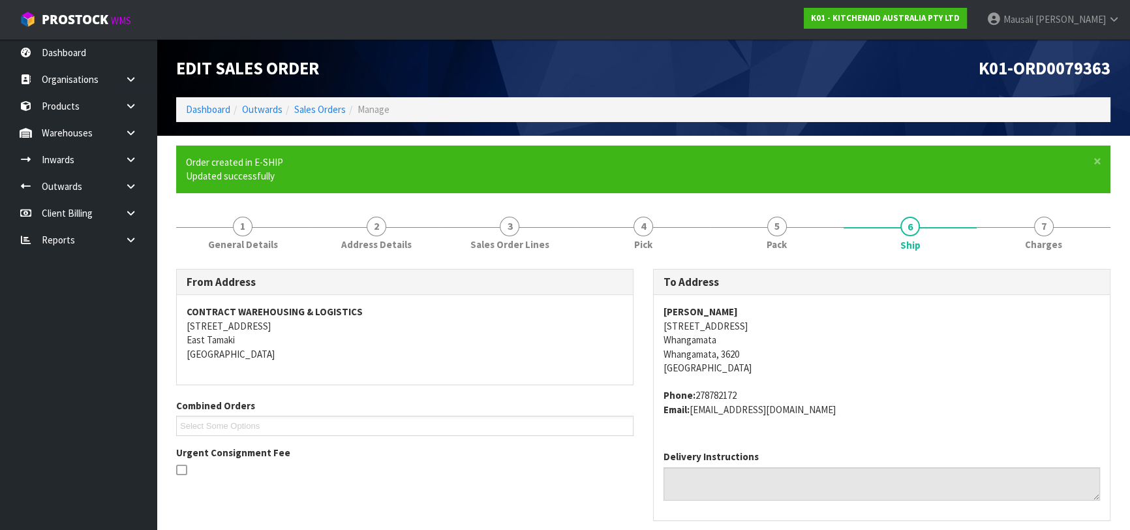
scroll to position [362, 0]
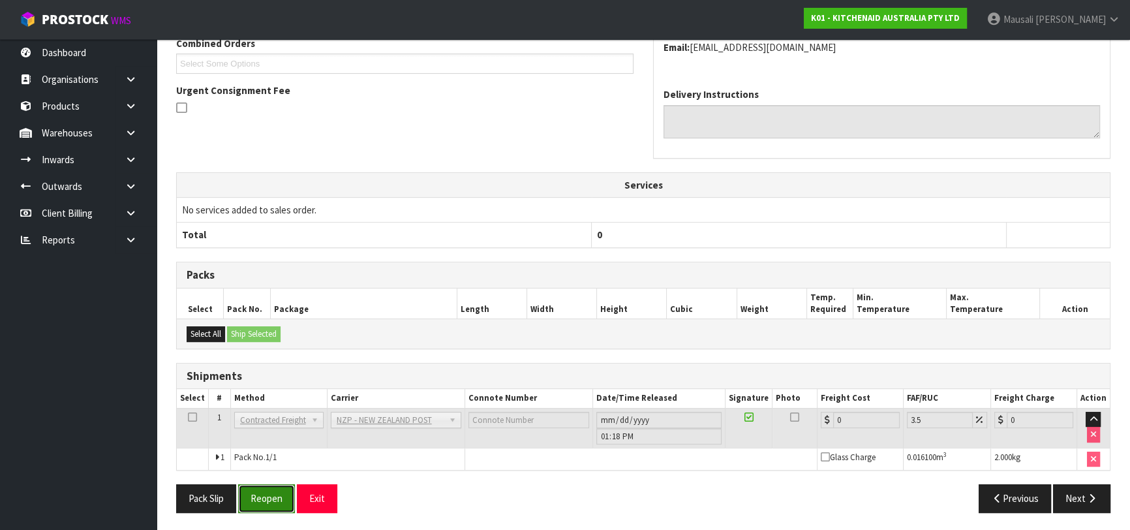
click at [275, 489] on button "Reopen" at bounding box center [266, 498] width 57 height 28
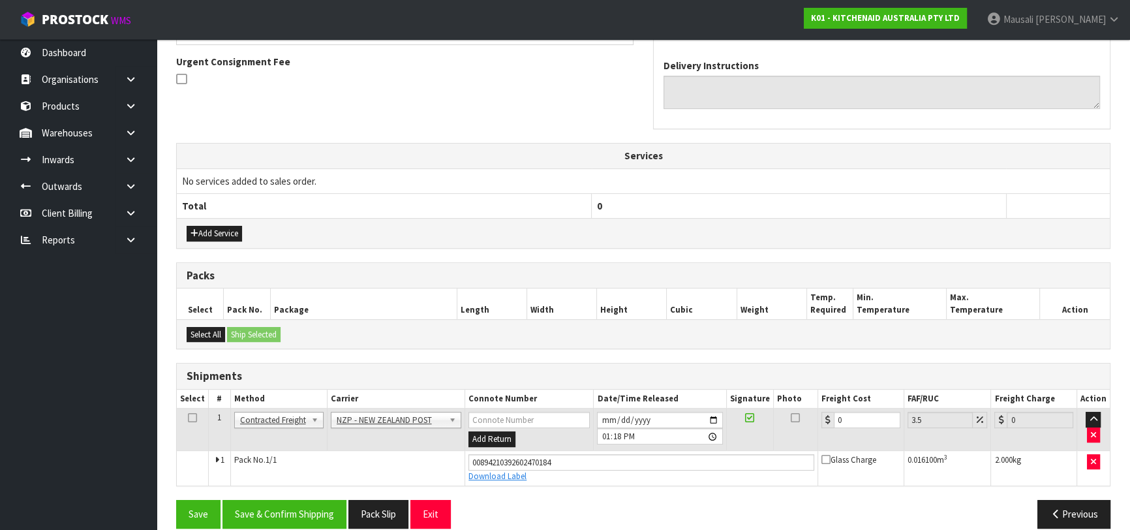
scroll to position [392, 0]
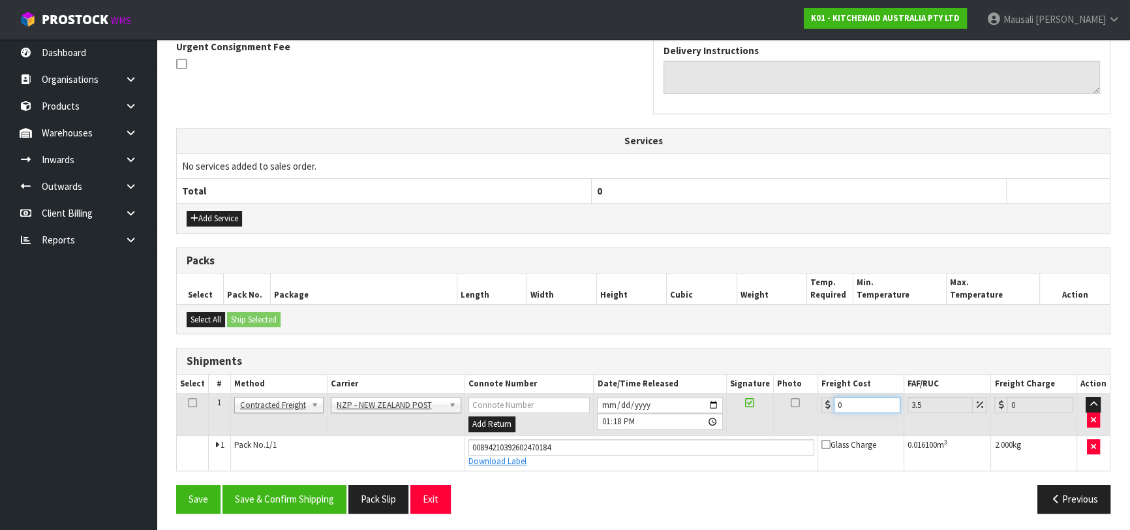
drag, startPoint x: 858, startPoint y: 401, endPoint x: 817, endPoint y: 427, distance: 48.9
click at [817, 427] on tr "1 Client Local Pickup Customer Local Pickup Company Freight Contracted Freight …" at bounding box center [643, 415] width 933 height 42
click at [293, 492] on button "Save & Confirm Shipping" at bounding box center [285, 499] width 124 height 28
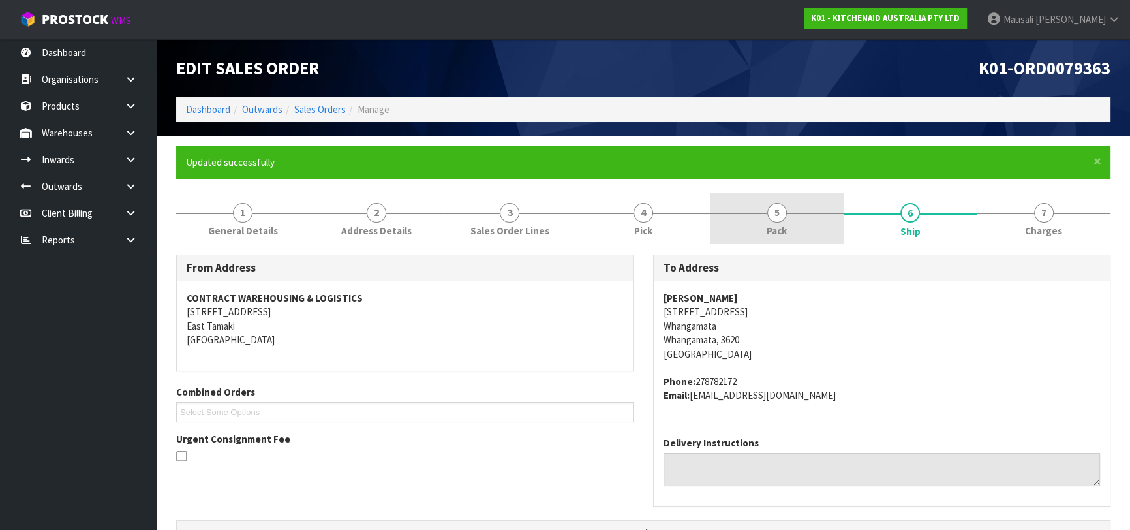
click at [771, 220] on span "5" at bounding box center [778, 213] width 20 height 20
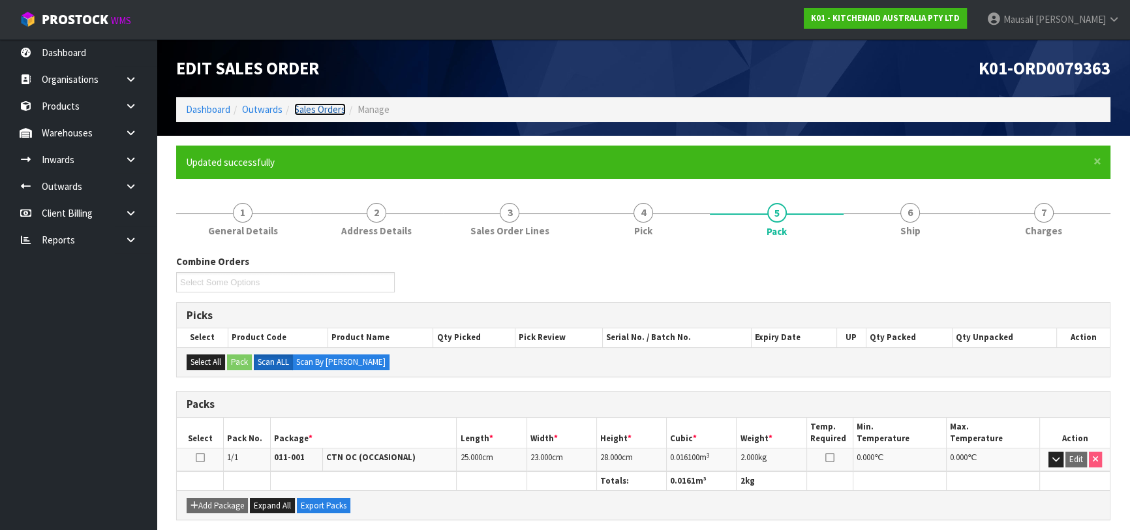
click at [335, 111] on link "Sales Orders" at bounding box center [320, 109] width 52 height 12
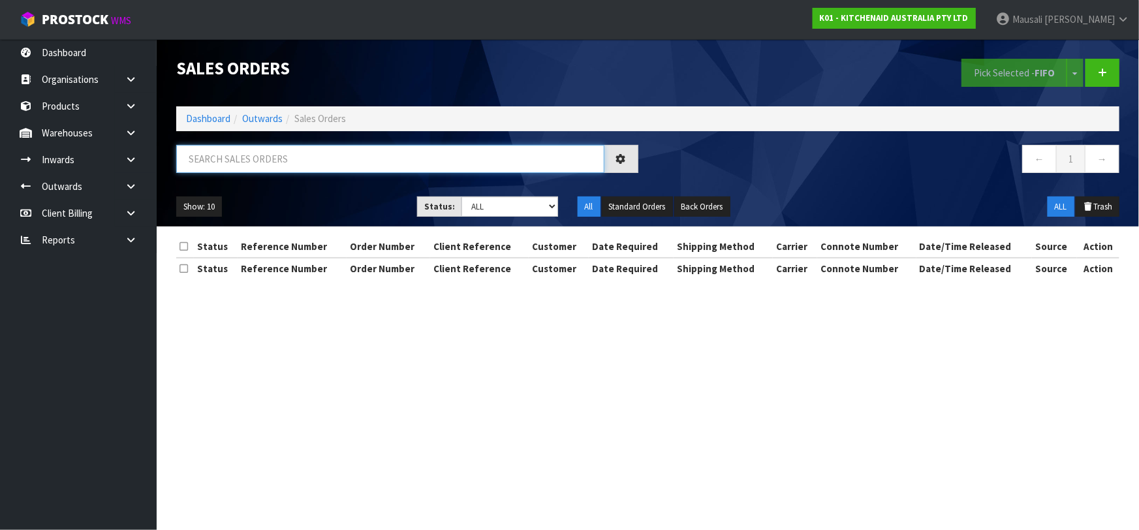
click at [274, 153] on input "text" at bounding box center [390, 159] width 428 height 28
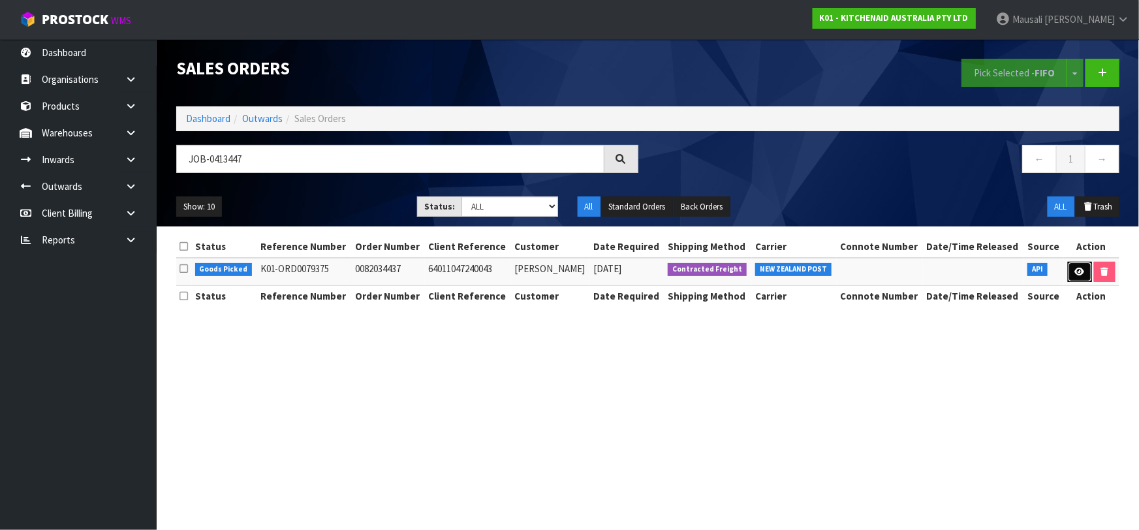
click at [1076, 271] on icon at bounding box center [1080, 272] width 10 height 8
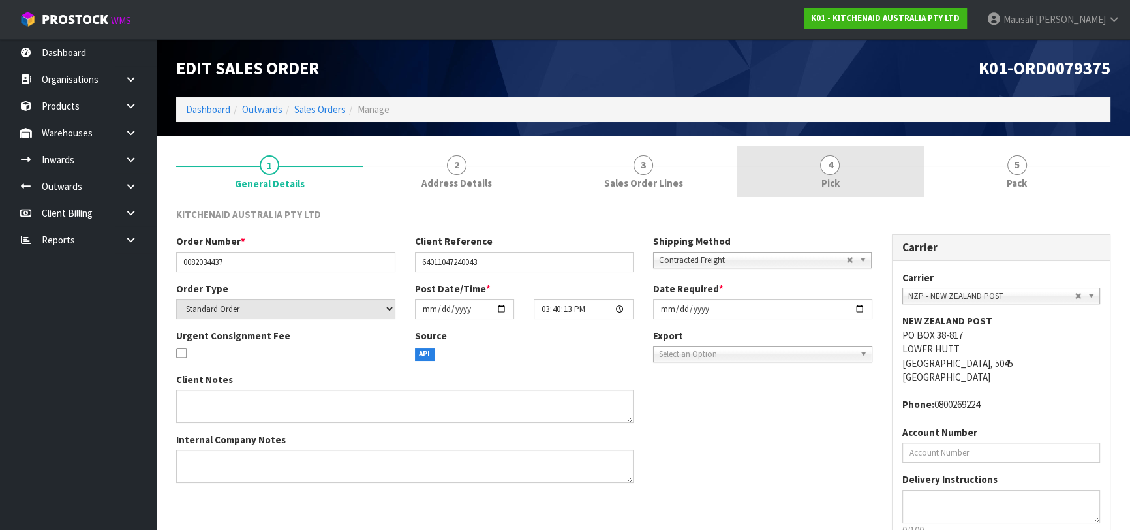
click at [901, 164] on link "4 Pick" at bounding box center [830, 172] width 187 height 52
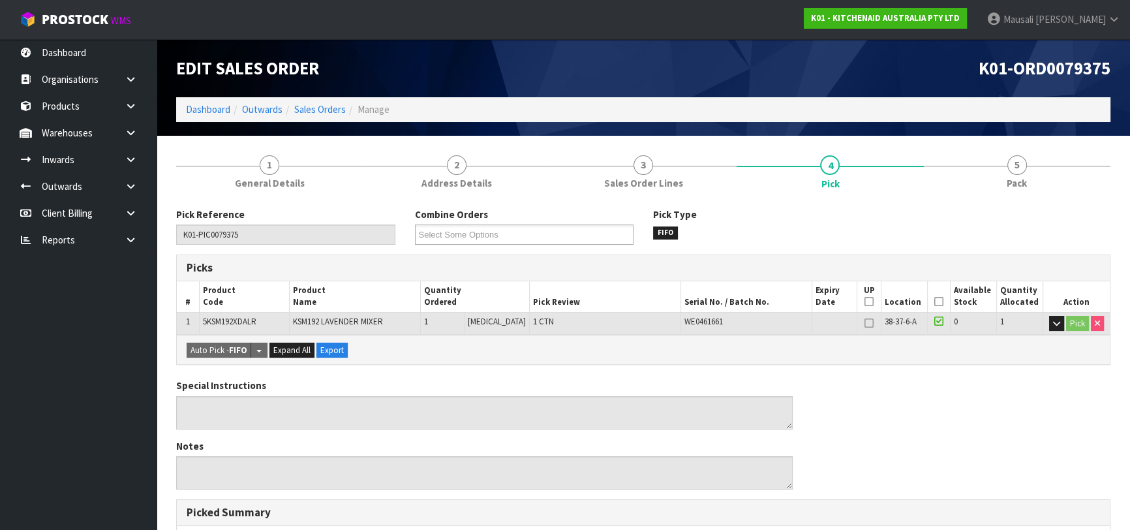
click at [940, 302] on th "Picked" at bounding box center [939, 296] width 23 height 31
click at [935, 302] on icon at bounding box center [939, 302] width 9 height 1
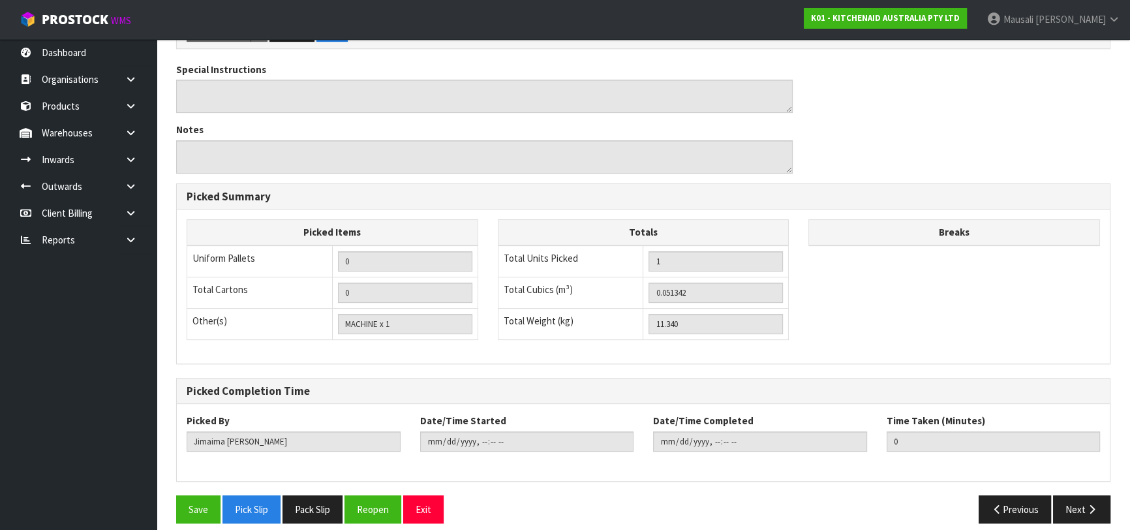
scroll to position [375, 0]
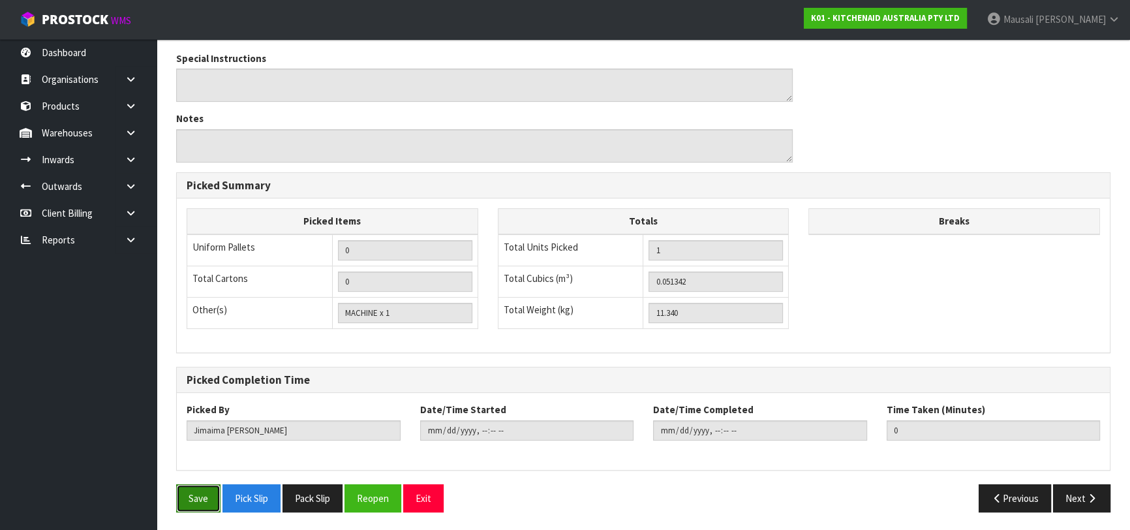
click at [191, 486] on button "Save" at bounding box center [198, 498] width 44 height 28
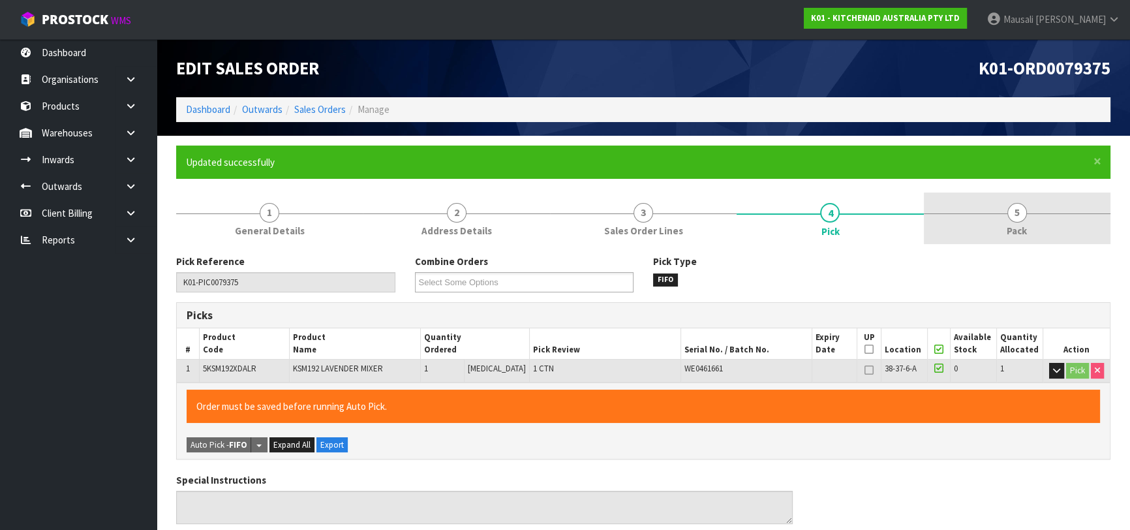
click at [1016, 230] on span "Pack" at bounding box center [1017, 231] width 20 height 14
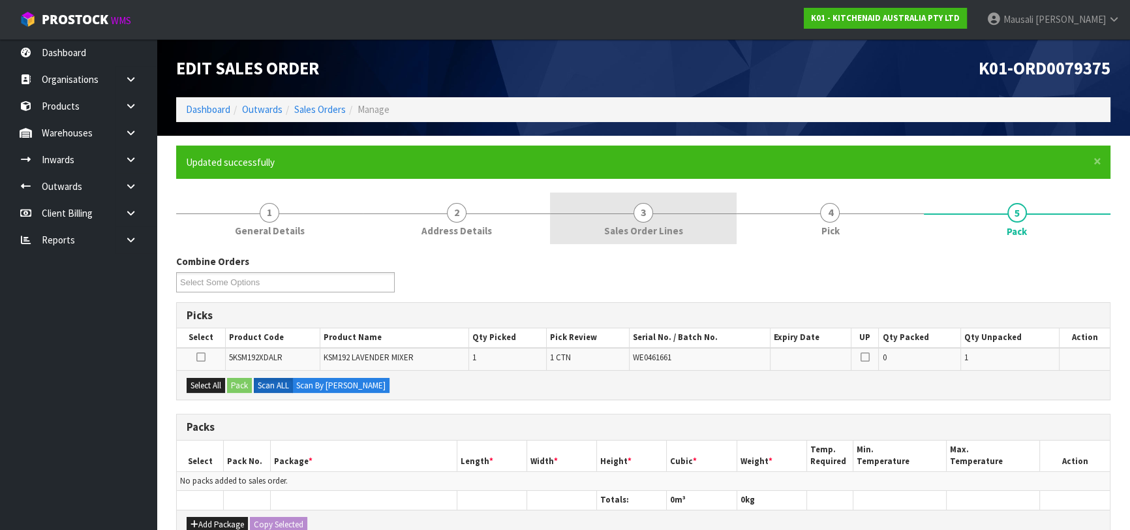
scroll to position [237, 0]
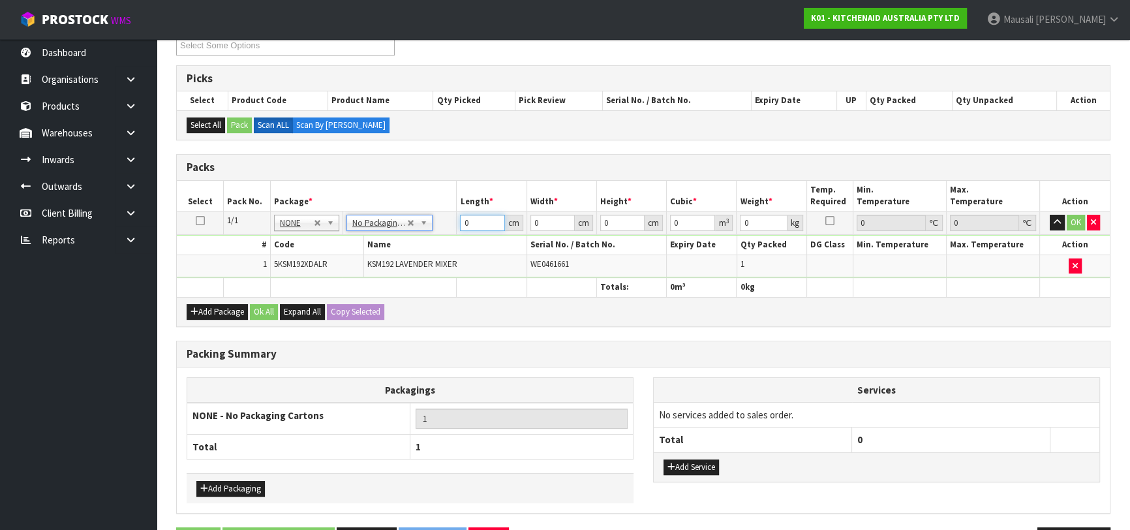
drag, startPoint x: 474, startPoint y: 223, endPoint x: 428, endPoint y: 228, distance: 45.9
click at [431, 228] on tr "1/1 NONE 007-001 007-002 007-004 007-009 007-013 007-014 007-015 007-017 007-01…" at bounding box center [643, 222] width 933 height 23
click at [262, 310] on button "Ok All" at bounding box center [264, 312] width 28 height 16
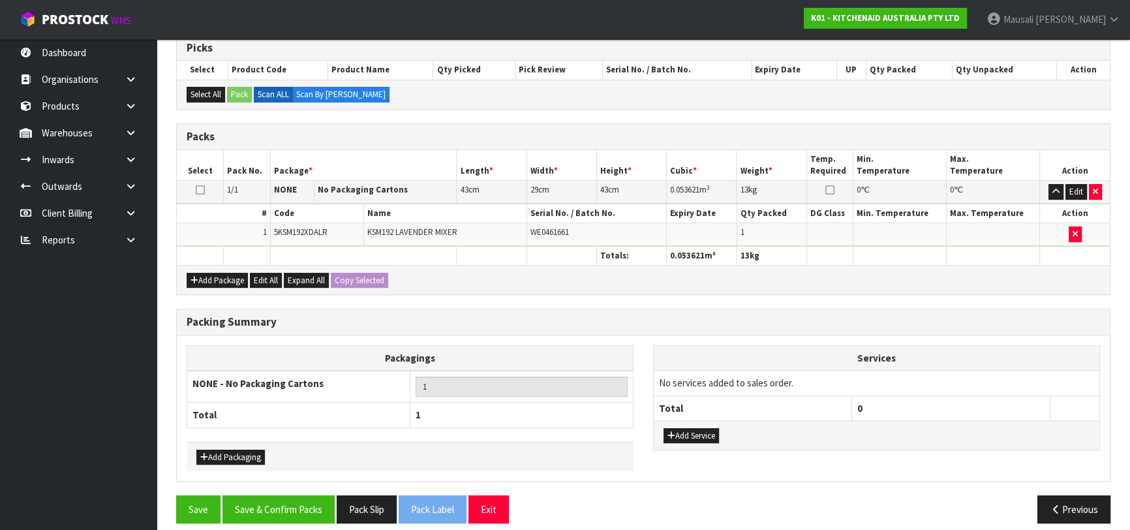
scroll to position [277, 0]
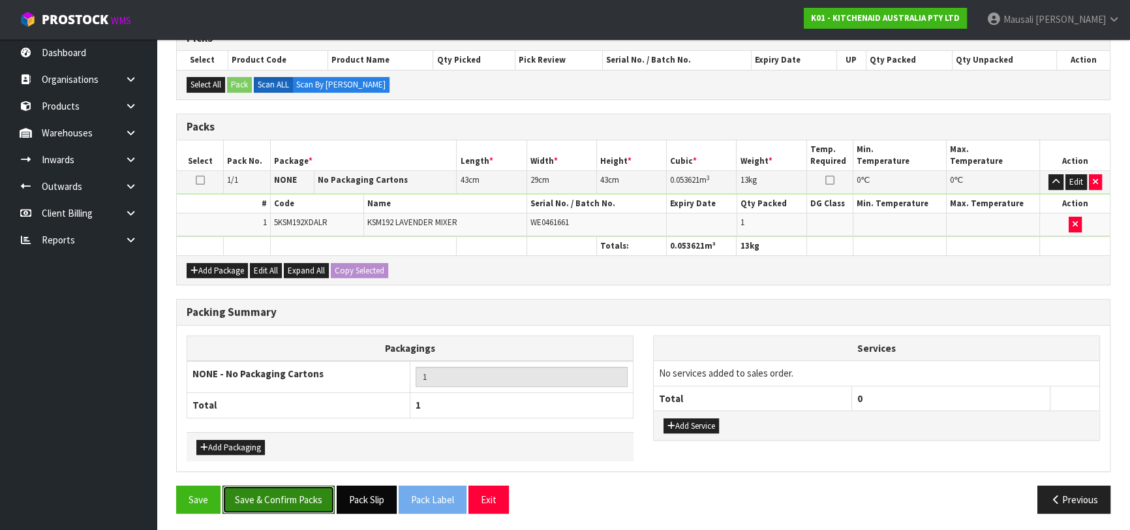
drag, startPoint x: 269, startPoint y: 503, endPoint x: 399, endPoint y: 488, distance: 130.8
click at [272, 503] on button "Save & Confirm Packs" at bounding box center [279, 500] width 112 height 28
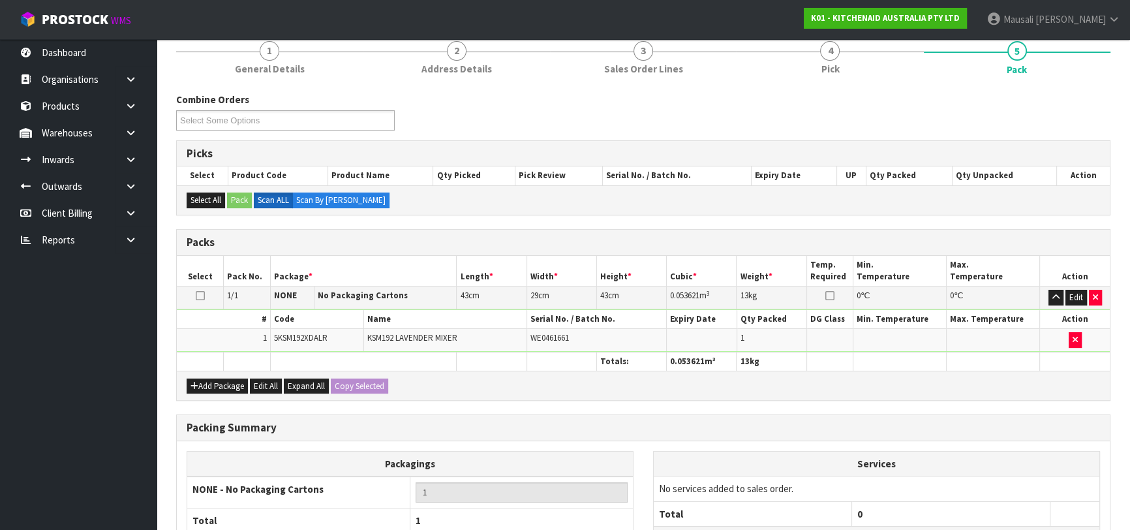
scroll to position [206, 0]
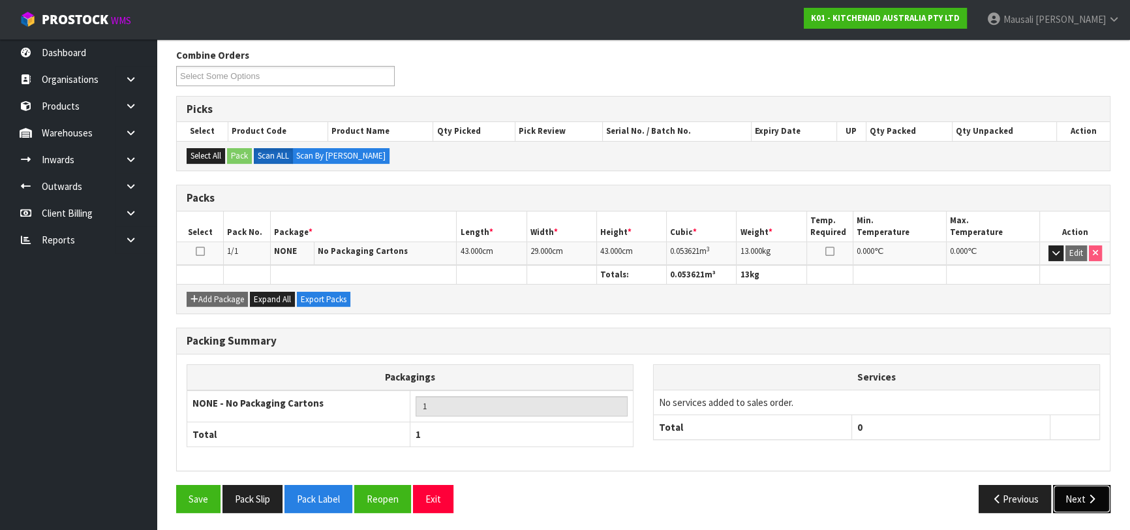
click at [1064, 496] on button "Next" at bounding box center [1081, 499] width 57 height 28
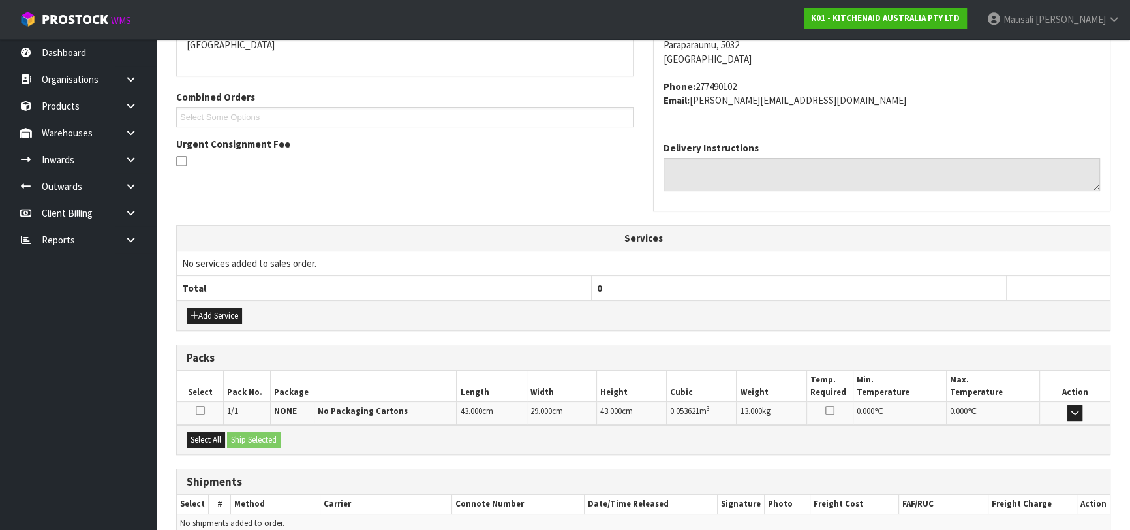
scroll to position [358, 0]
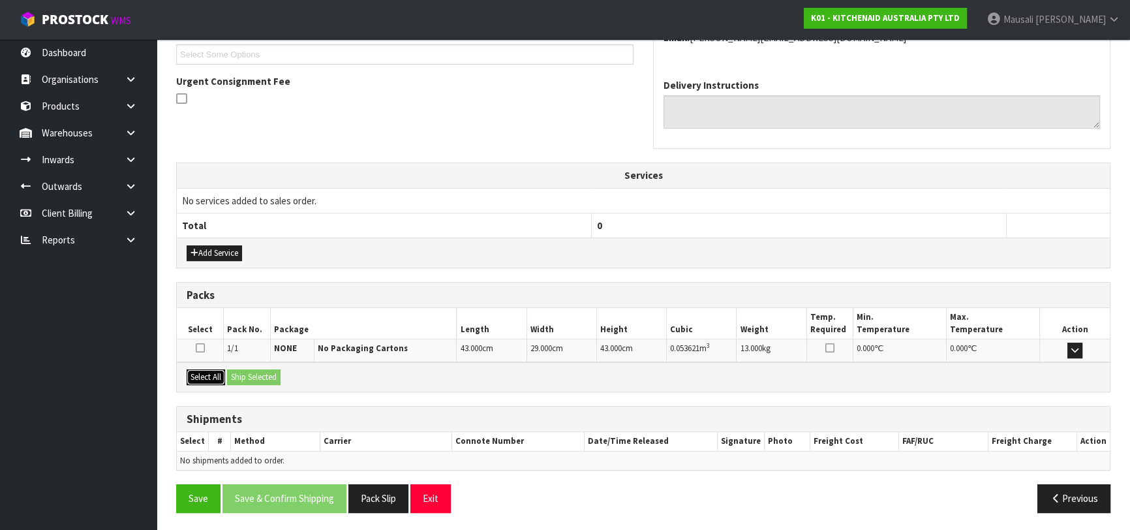
click at [202, 377] on button "Select All" at bounding box center [206, 377] width 39 height 16
click at [248, 373] on button "Ship Selected" at bounding box center [254, 377] width 54 height 16
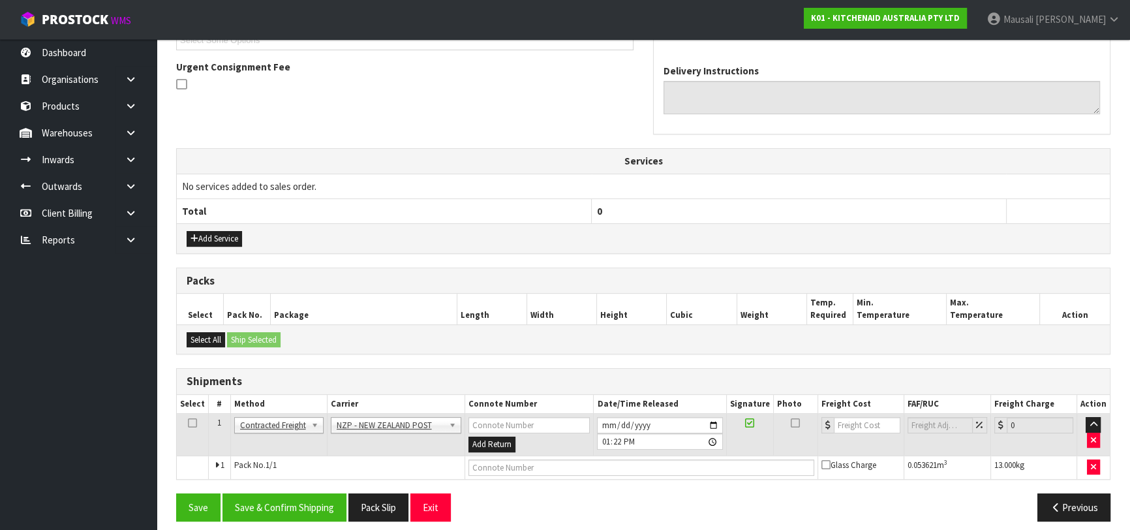
scroll to position [381, 0]
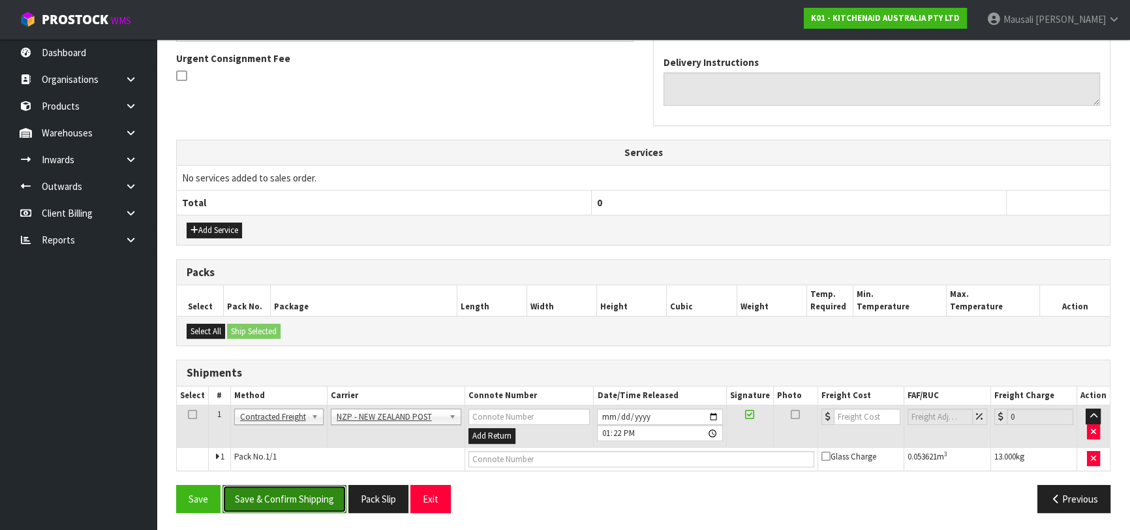
click at [315, 485] on button "Save & Confirm Shipping" at bounding box center [285, 499] width 124 height 28
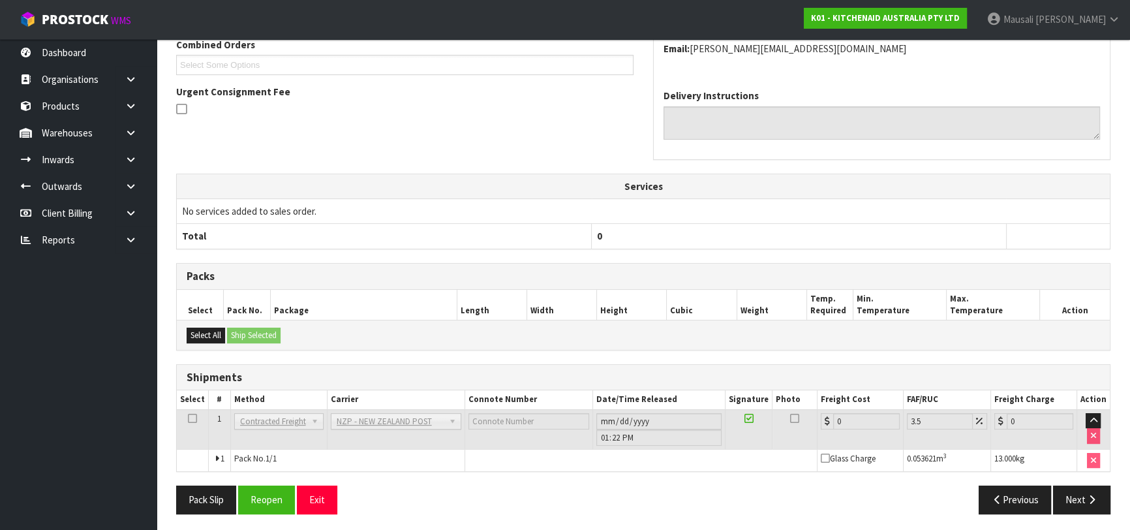
scroll to position [362, 0]
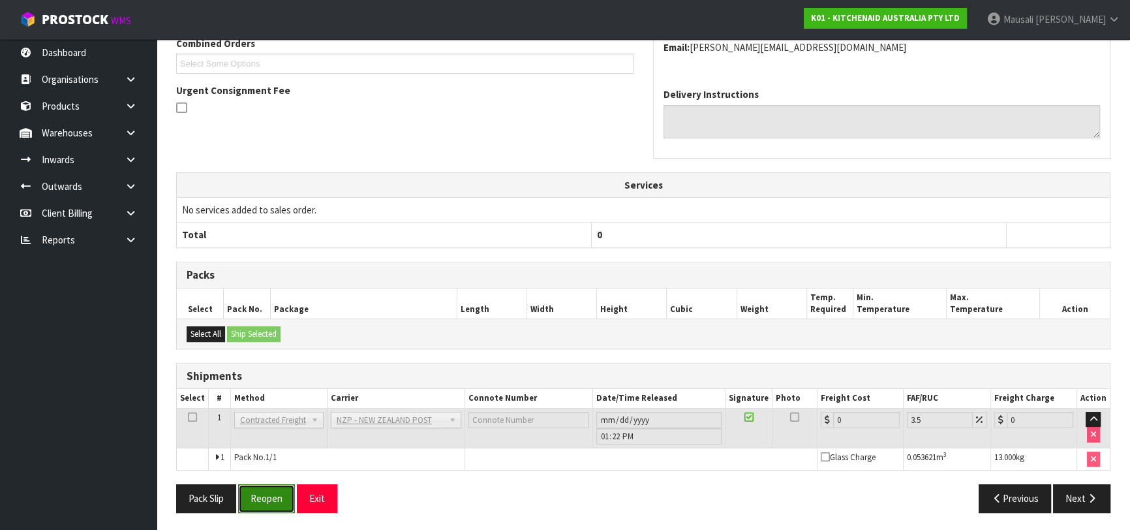
click at [266, 489] on button "Reopen" at bounding box center [266, 498] width 57 height 28
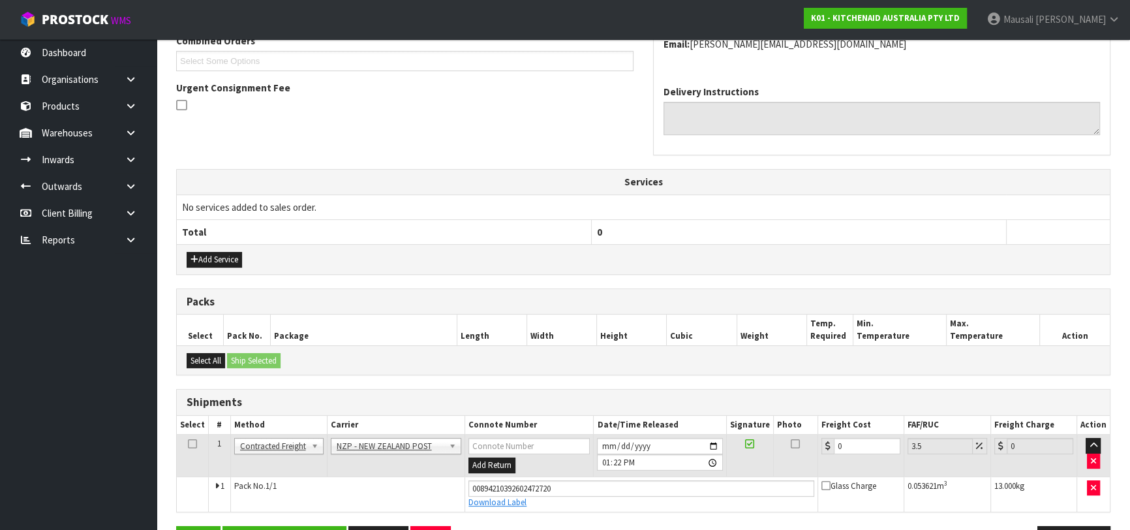
scroll to position [392, 0]
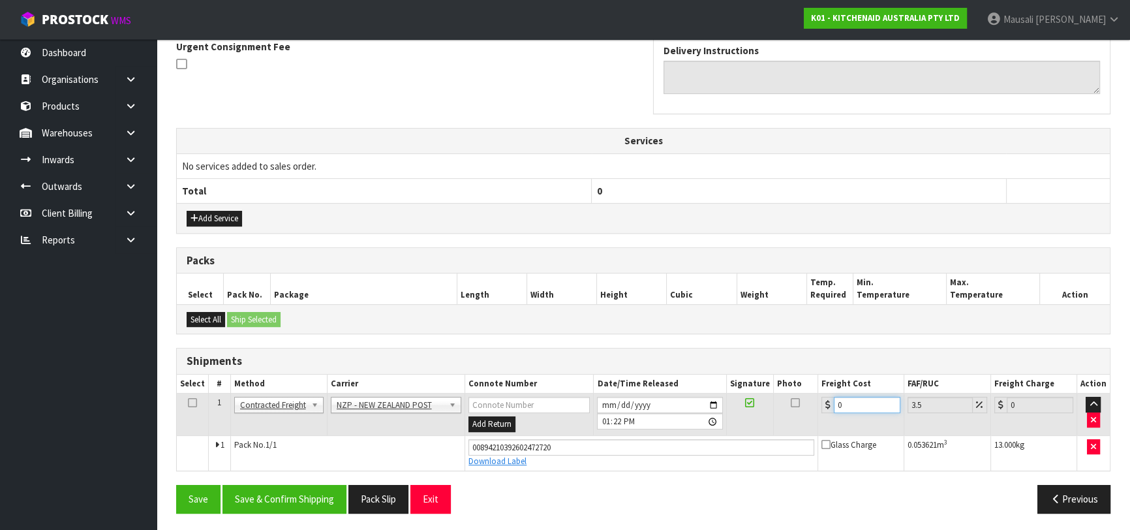
drag, startPoint x: 847, startPoint y: 404, endPoint x: 824, endPoint y: 412, distance: 24.4
click at [824, 412] on td "0" at bounding box center [861, 415] width 86 height 42
click at [305, 499] on button "Save & Confirm Shipping" at bounding box center [285, 499] width 124 height 28
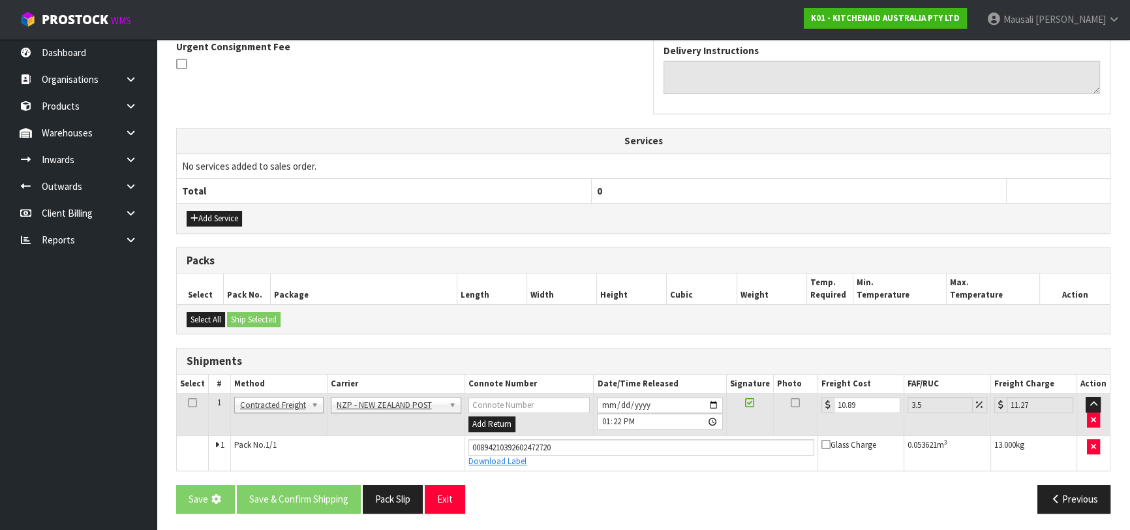
scroll to position [0, 0]
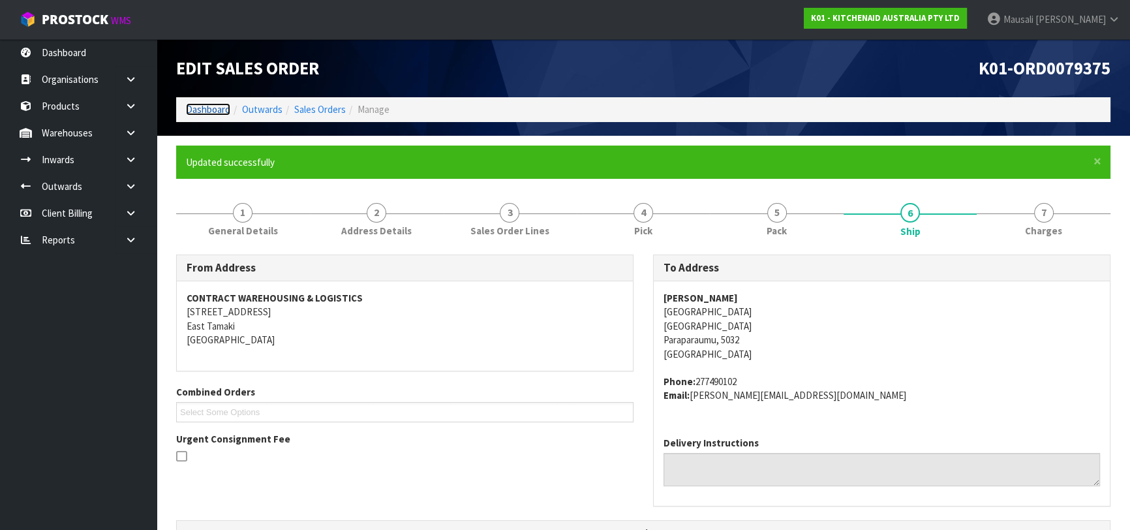
click at [223, 106] on link "Dashboard" at bounding box center [208, 109] width 44 height 12
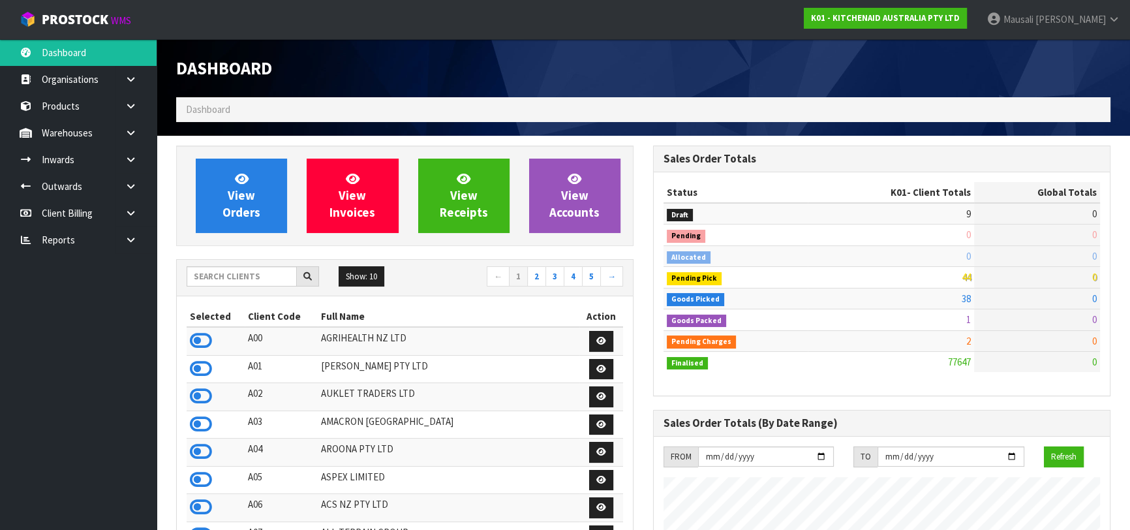
scroll to position [987, 476]
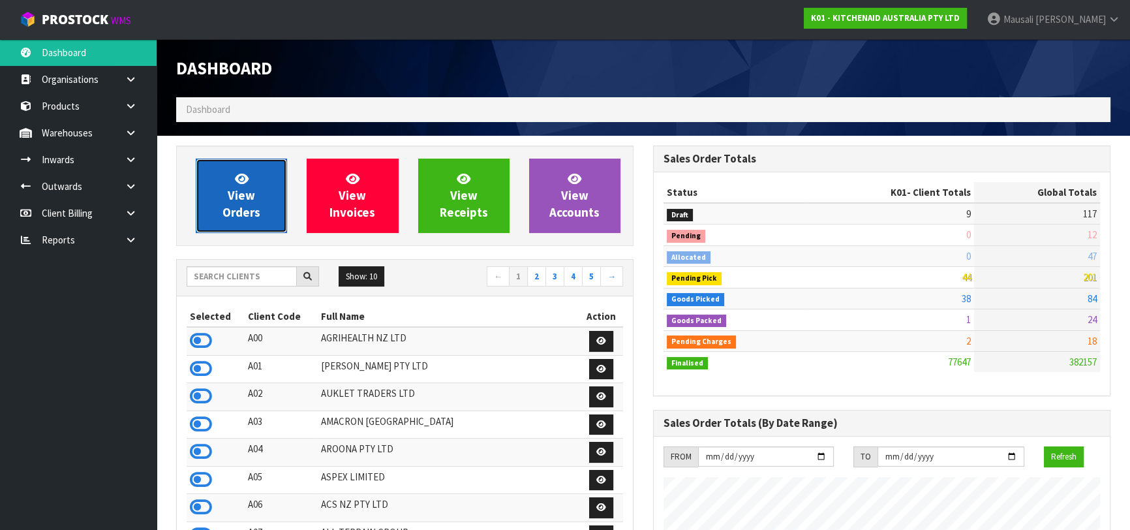
click at [248, 206] on span "View Orders" at bounding box center [242, 195] width 38 height 49
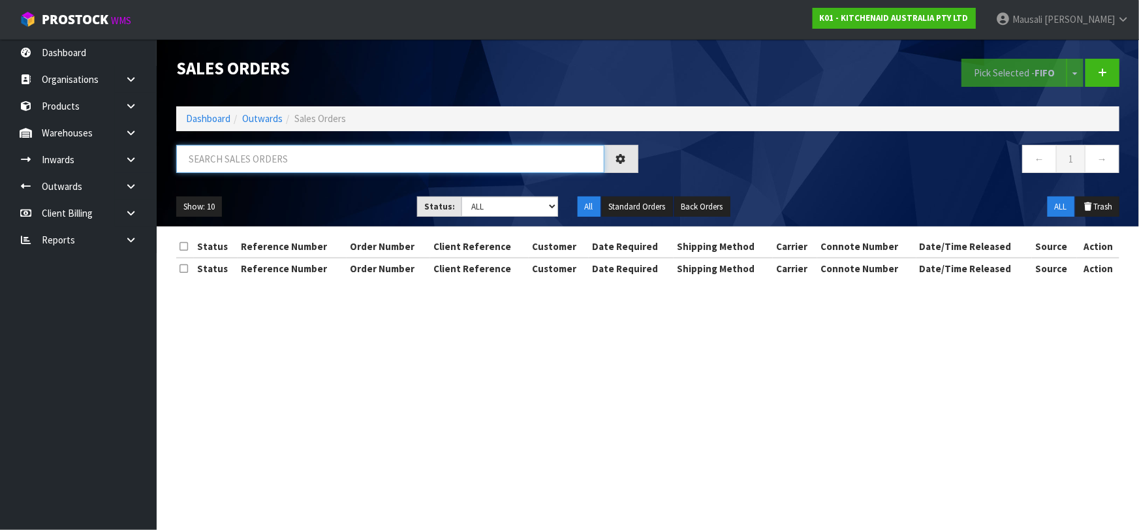
click at [222, 157] on input "text" at bounding box center [390, 159] width 428 height 28
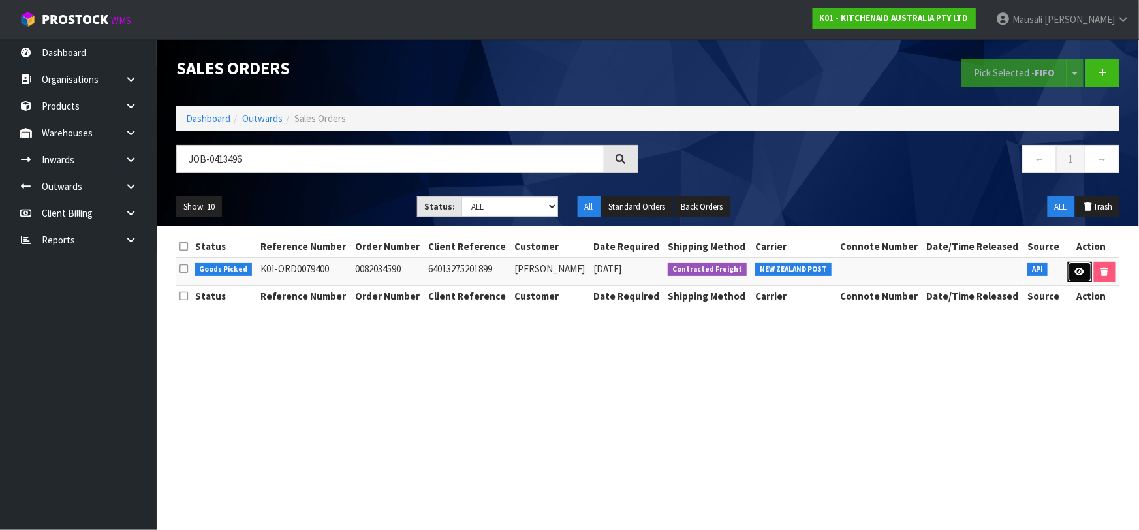
click at [1081, 262] on link at bounding box center [1080, 272] width 24 height 21
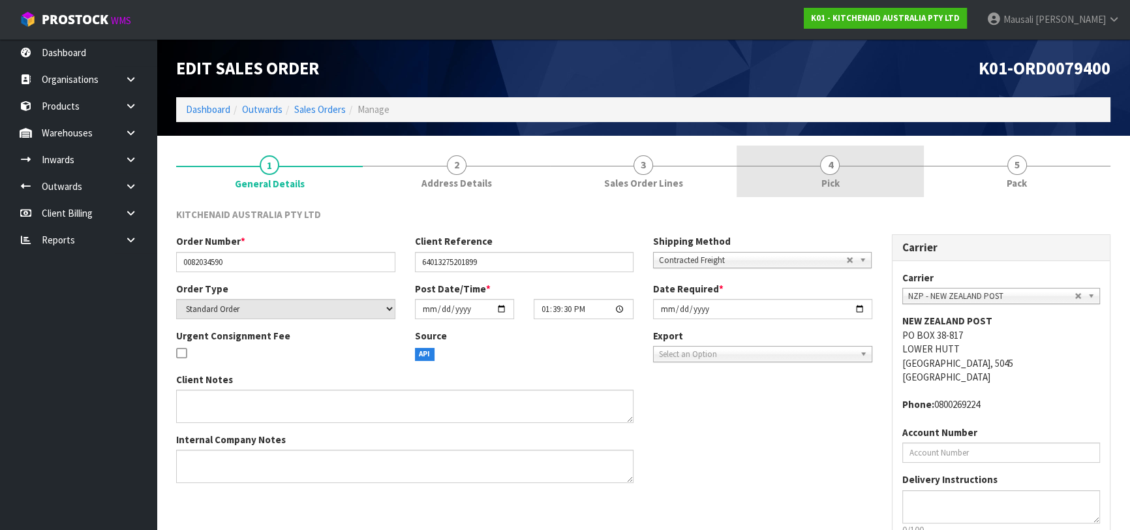
click at [873, 170] on link "4 Pick" at bounding box center [830, 172] width 187 height 52
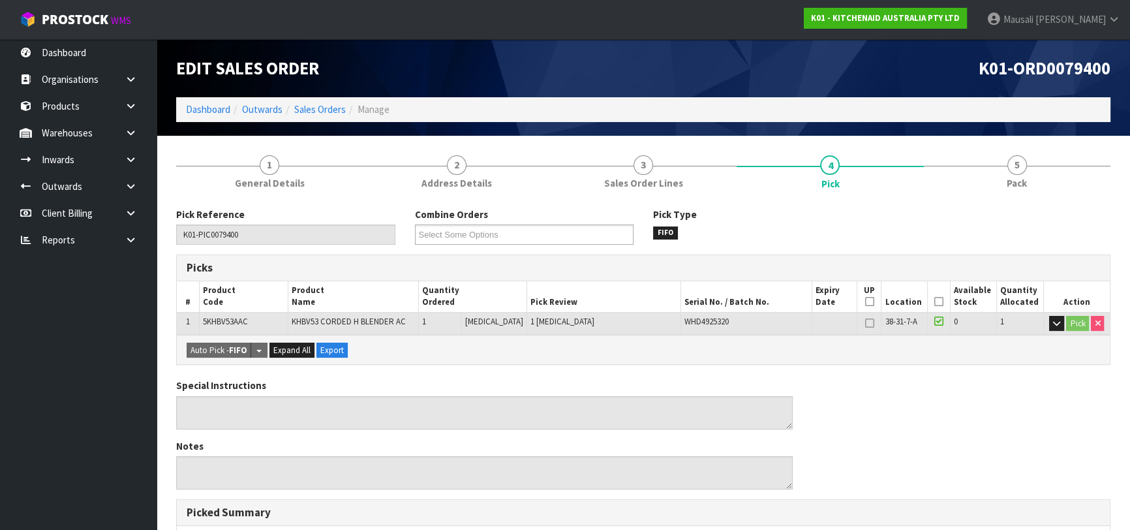
click at [935, 302] on icon at bounding box center [939, 302] width 9 height 1
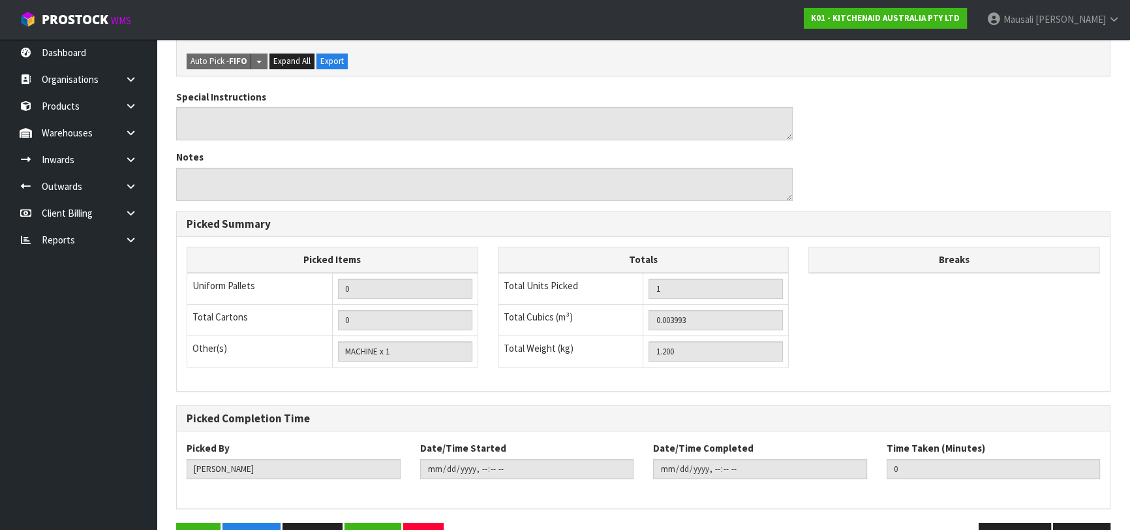
scroll to position [375, 0]
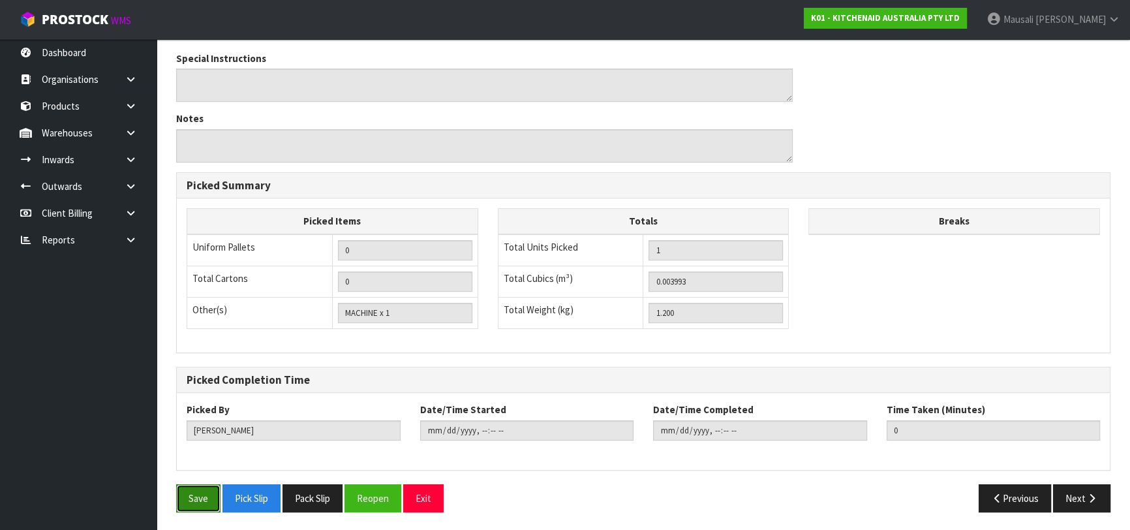
click at [205, 497] on button "Save" at bounding box center [198, 498] width 44 height 28
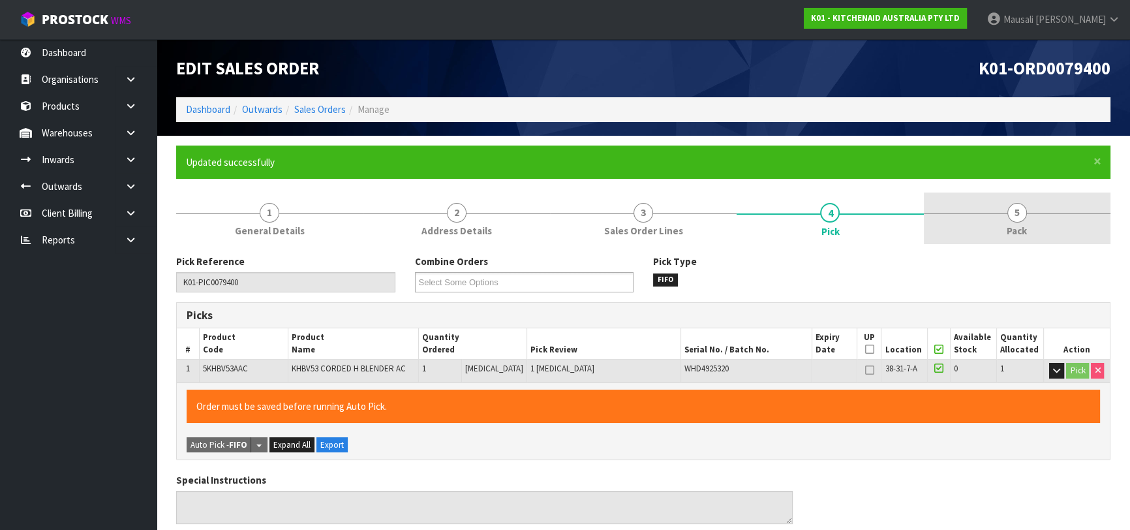
click at [996, 225] on link "5 Pack" at bounding box center [1017, 219] width 187 height 52
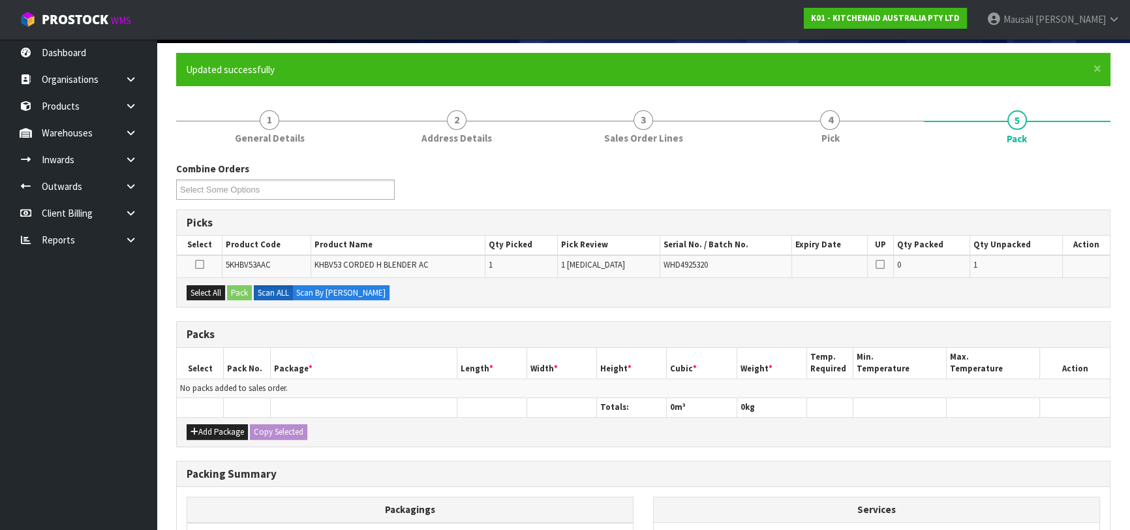
scroll to position [237, 0]
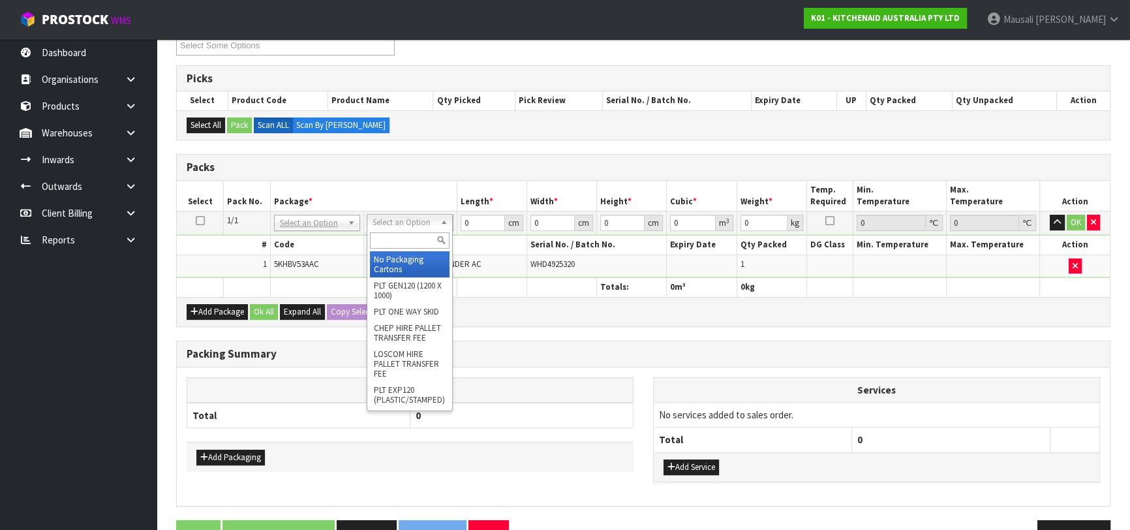
click at [390, 238] on input "text" at bounding box center [410, 240] width 80 height 16
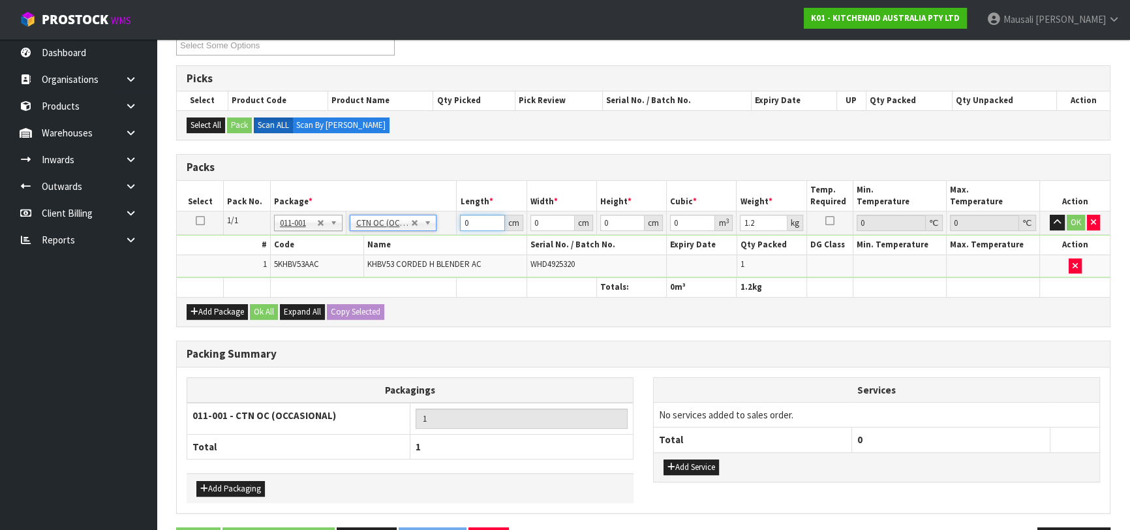
drag, startPoint x: 471, startPoint y: 225, endPoint x: 457, endPoint y: 230, distance: 15.1
click at [457, 230] on td "0 cm" at bounding box center [492, 222] width 70 height 23
click at [260, 309] on button "Ok All" at bounding box center [264, 312] width 28 height 16
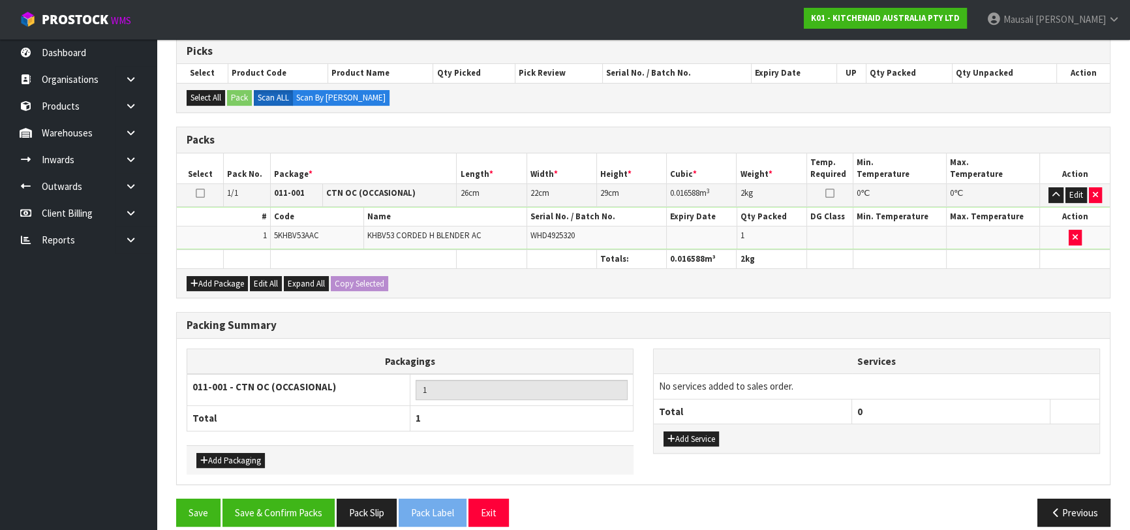
scroll to position [277, 0]
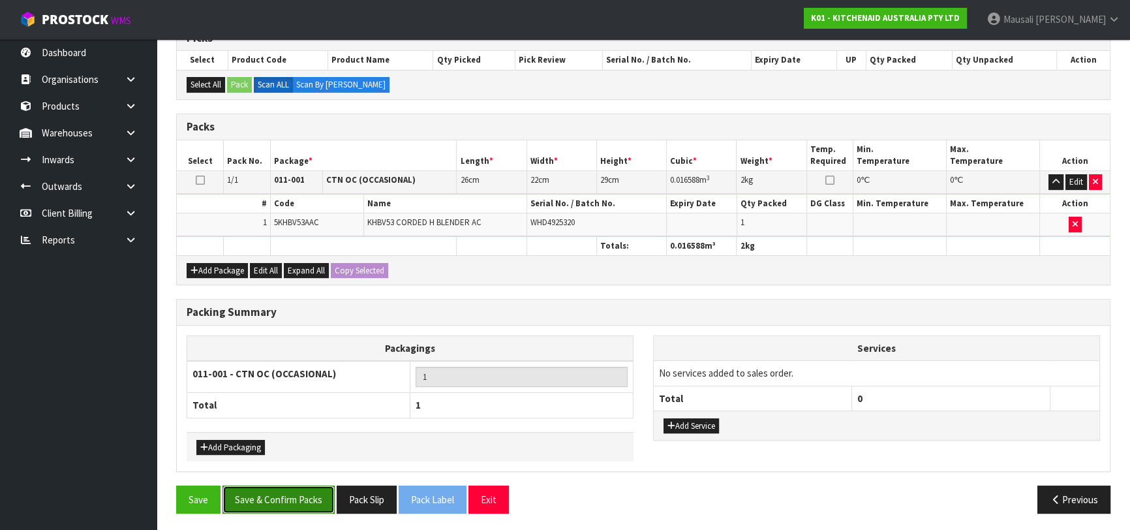
click at [285, 493] on button "Save & Confirm Packs" at bounding box center [279, 500] width 112 height 28
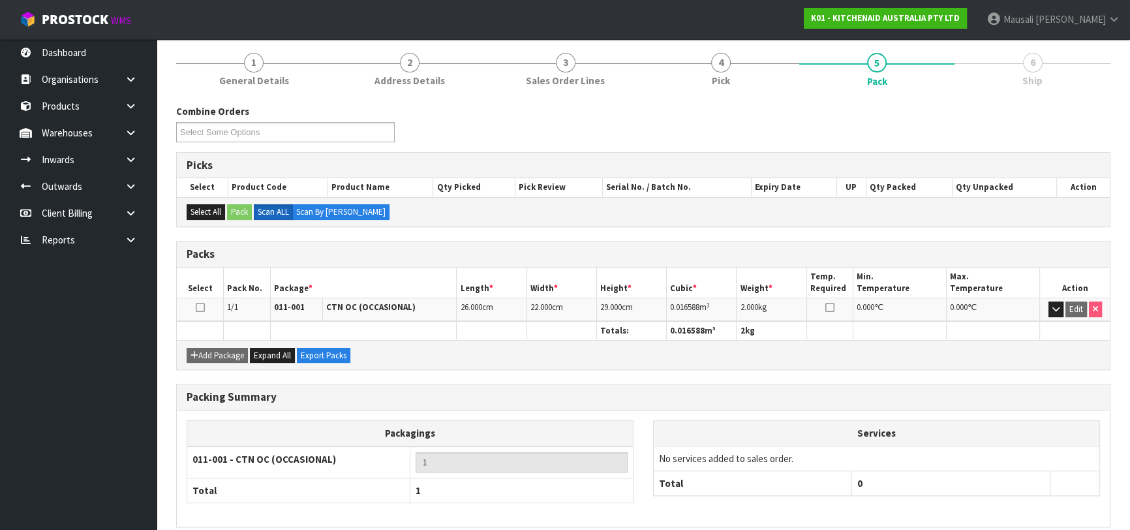
scroll to position [206, 0]
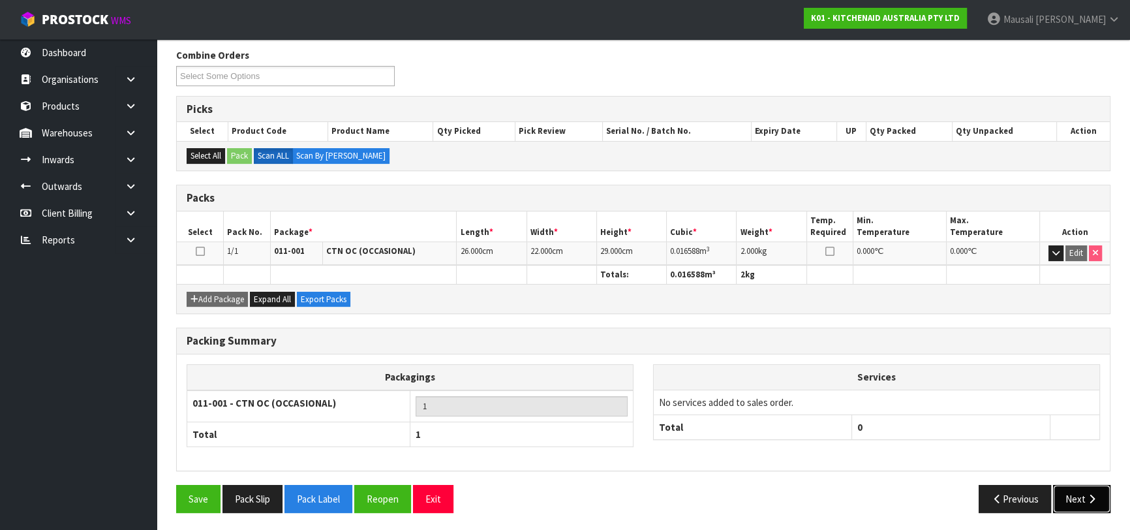
click at [1074, 490] on button "Next" at bounding box center [1081, 499] width 57 height 28
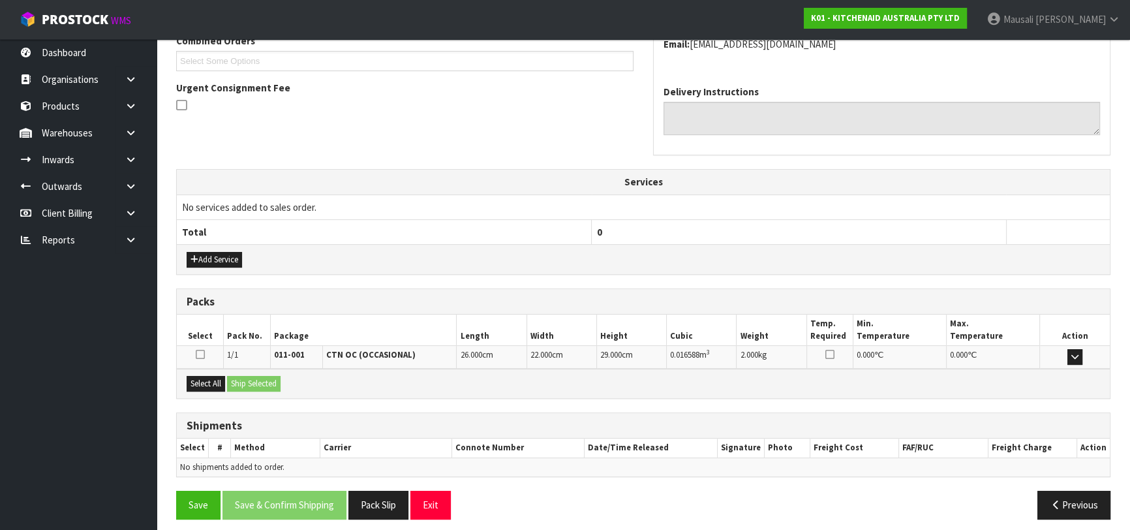
scroll to position [358, 0]
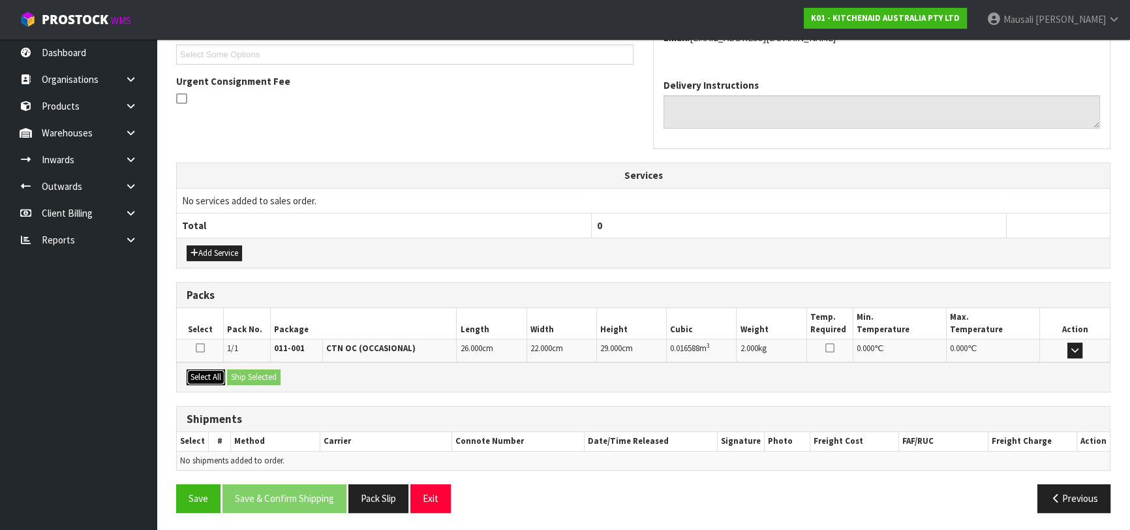
drag, startPoint x: 203, startPoint y: 375, endPoint x: 241, endPoint y: 372, distance: 38.6
click at [209, 375] on button "Select All" at bounding box center [206, 377] width 39 height 16
click at [243, 372] on button "Ship Selected" at bounding box center [254, 377] width 54 height 16
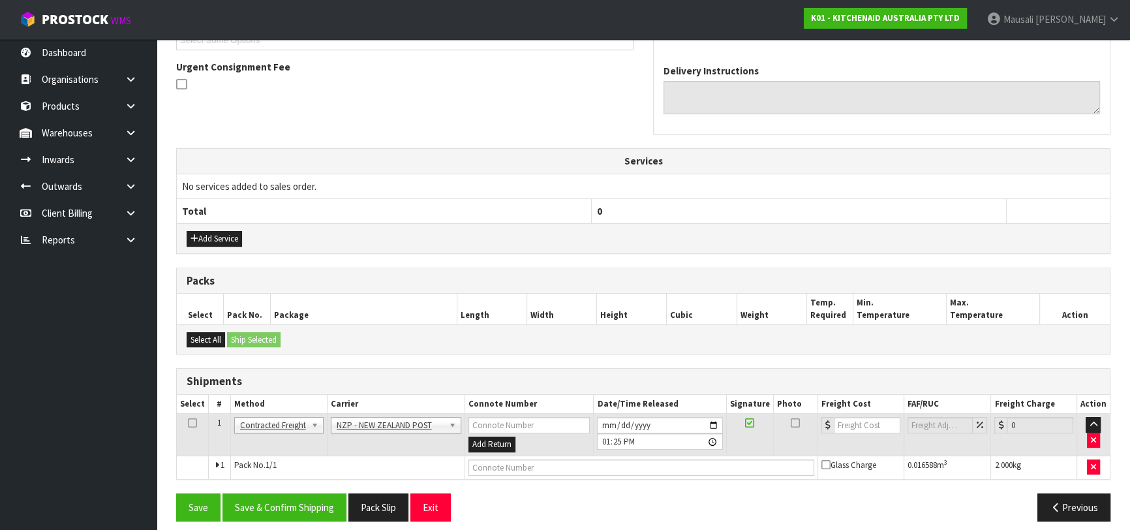
scroll to position [381, 0]
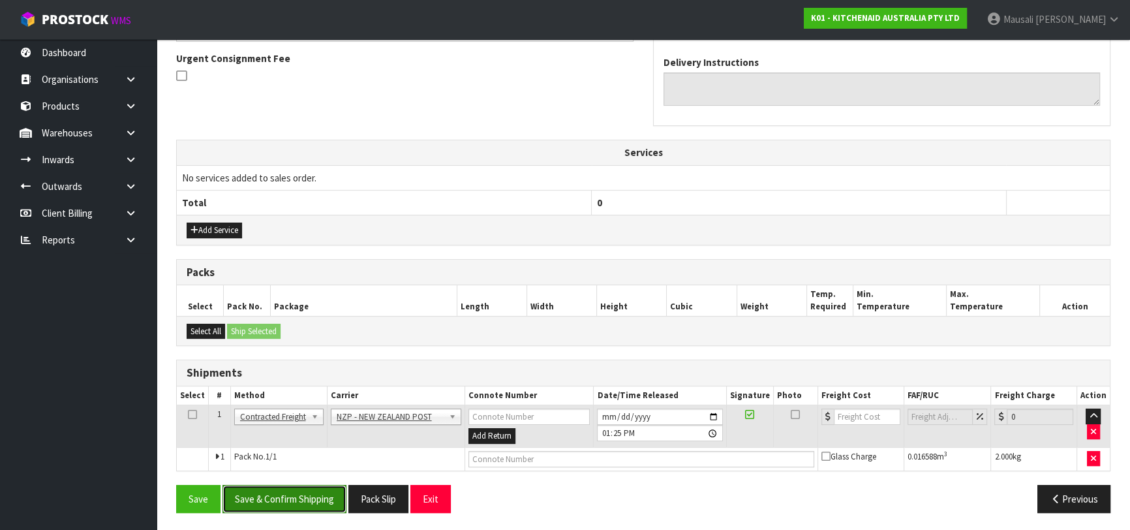
click at [292, 499] on button "Save & Confirm Shipping" at bounding box center [285, 499] width 124 height 28
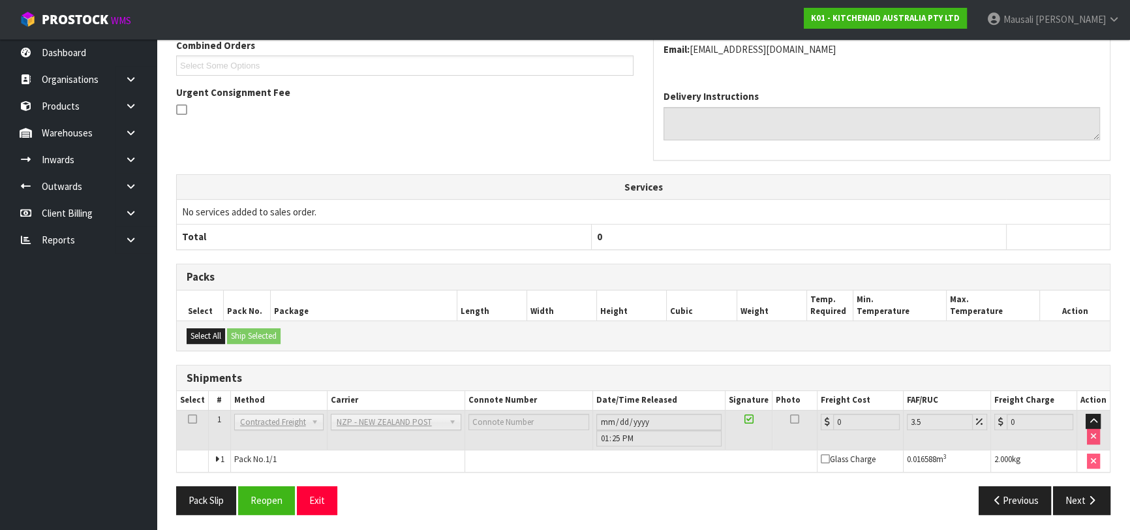
scroll to position [362, 0]
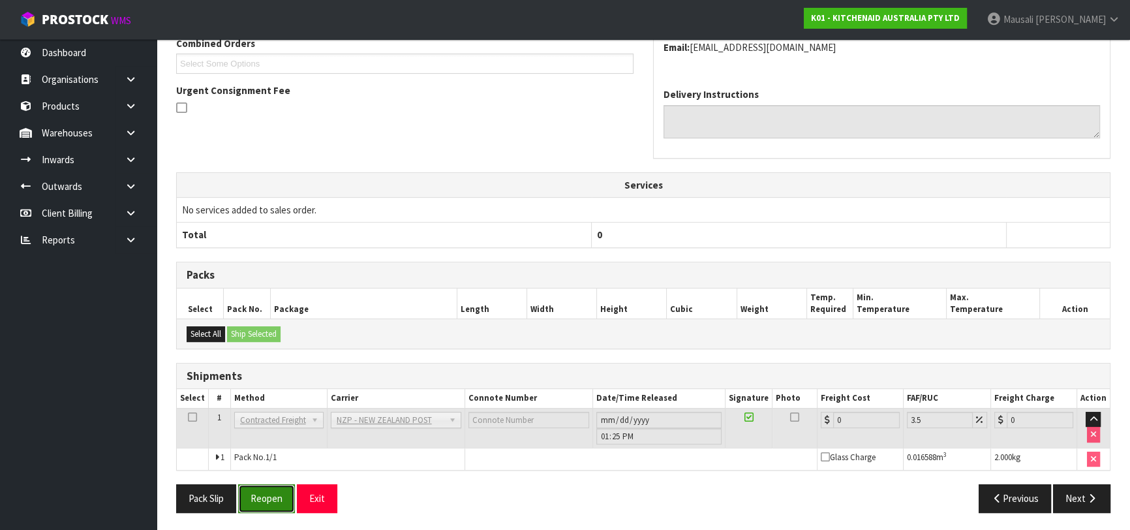
drag, startPoint x: 257, startPoint y: 505, endPoint x: 266, endPoint y: 503, distance: 9.3
click at [257, 505] on button "Reopen" at bounding box center [266, 498] width 57 height 28
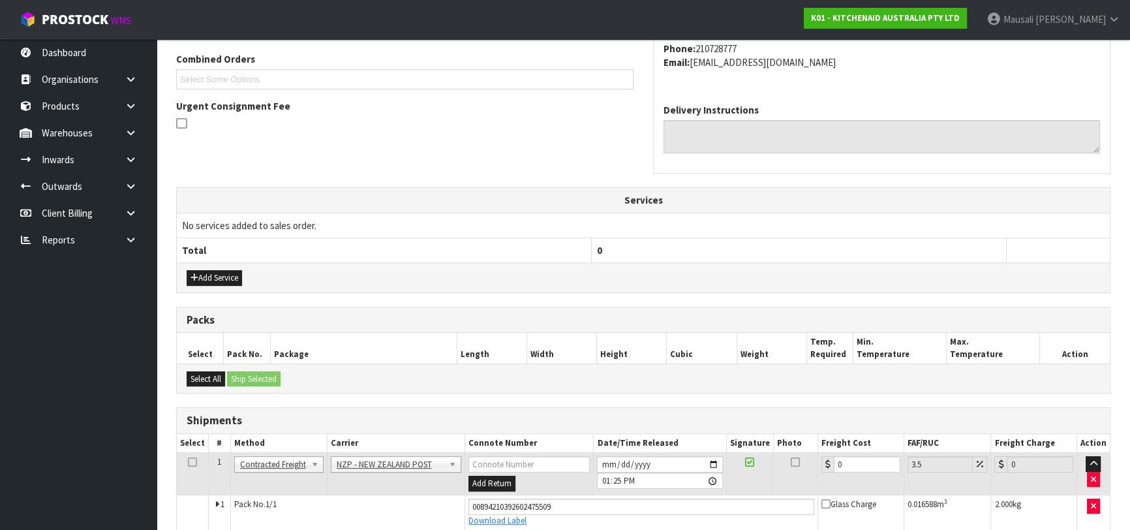
scroll to position [392, 0]
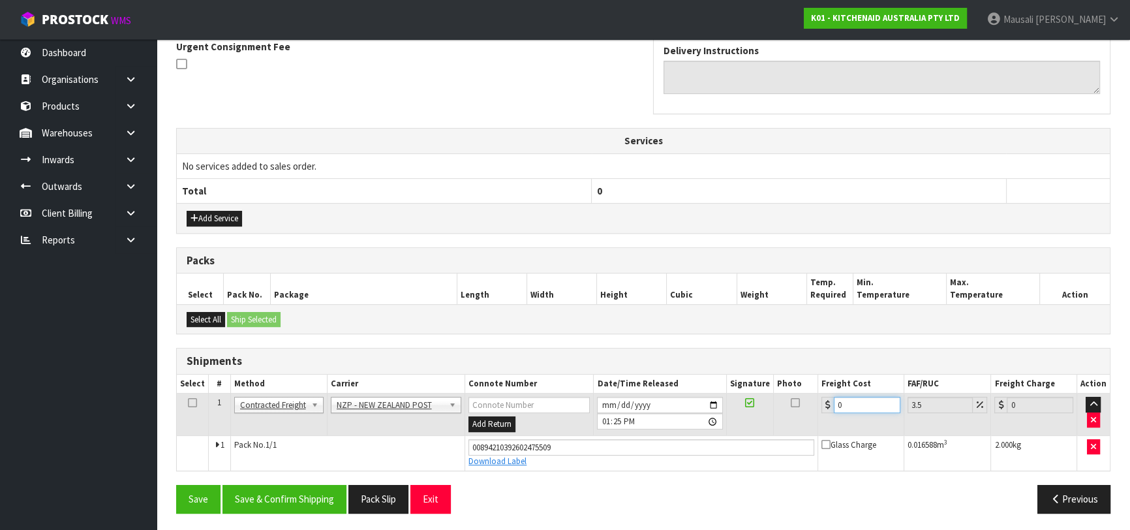
drag, startPoint x: 864, startPoint y: 396, endPoint x: 822, endPoint y: 413, distance: 45.1
click at [822, 413] on td "0" at bounding box center [861, 415] width 86 height 42
click at [313, 500] on button "Save & Confirm Shipping" at bounding box center [285, 499] width 124 height 28
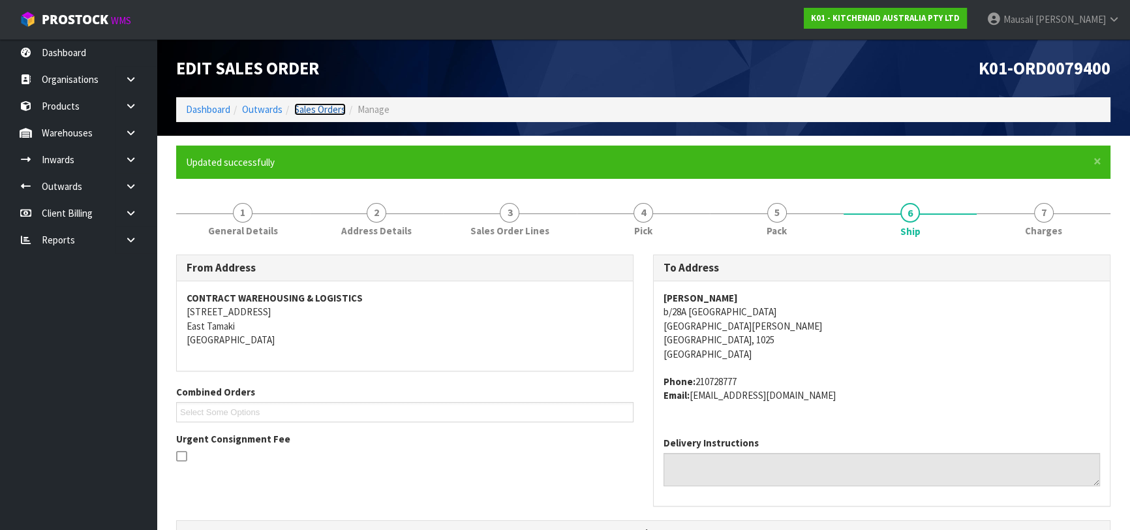
click at [310, 108] on link "Sales Orders" at bounding box center [320, 109] width 52 height 12
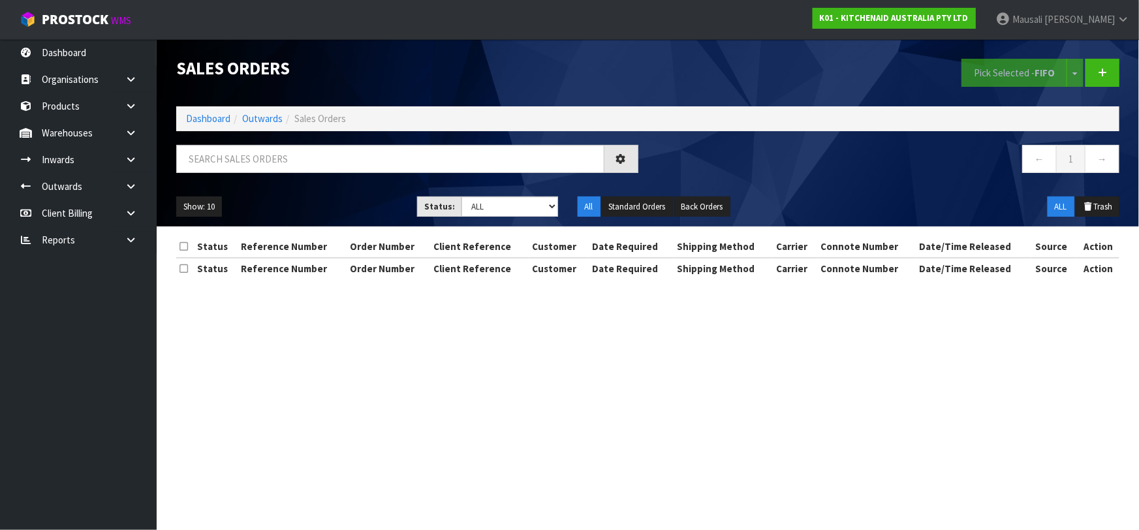
click at [217, 175] on div at bounding box center [407, 164] width 482 height 38
click at [242, 162] on input "text" at bounding box center [390, 159] width 428 height 28
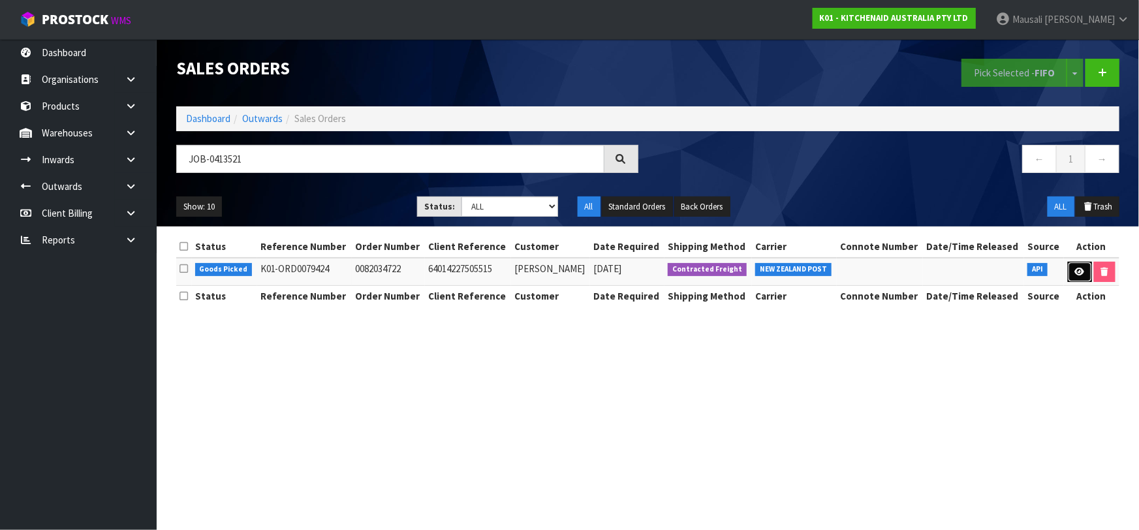
click at [1075, 268] on icon at bounding box center [1080, 272] width 10 height 8
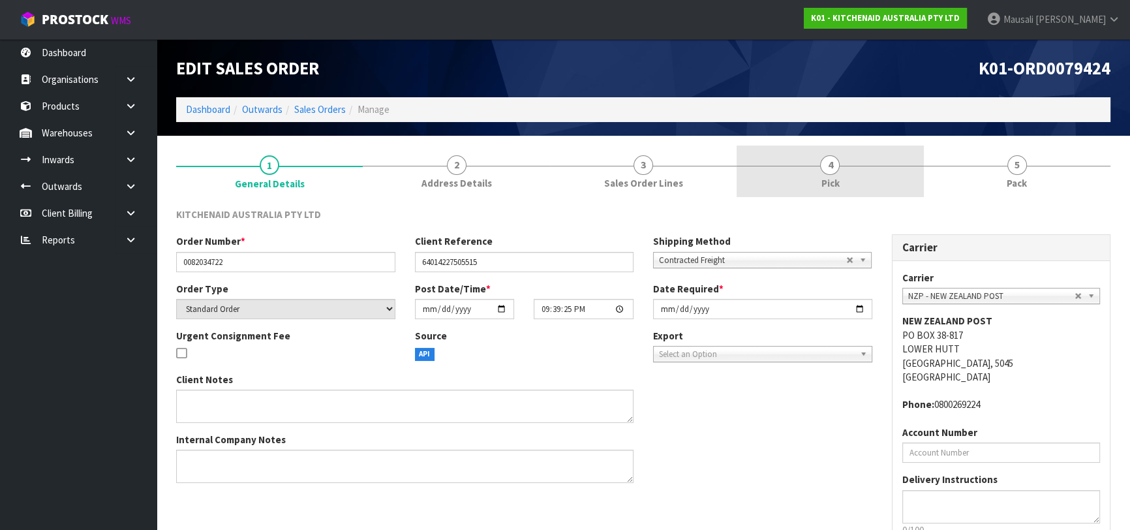
click at [830, 168] on span "4" at bounding box center [830, 165] width 20 height 20
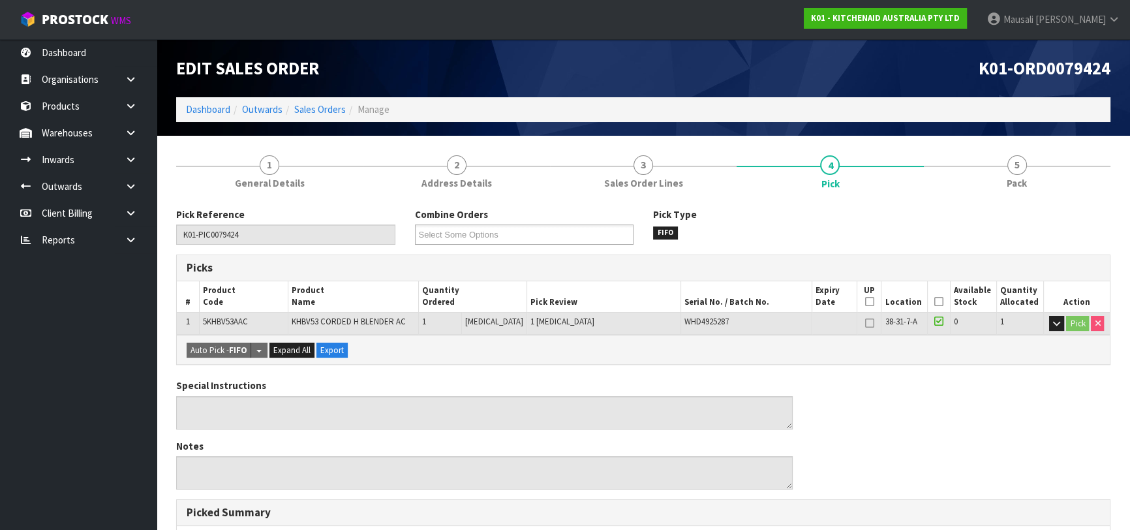
click at [935, 302] on icon at bounding box center [939, 302] width 9 height 1
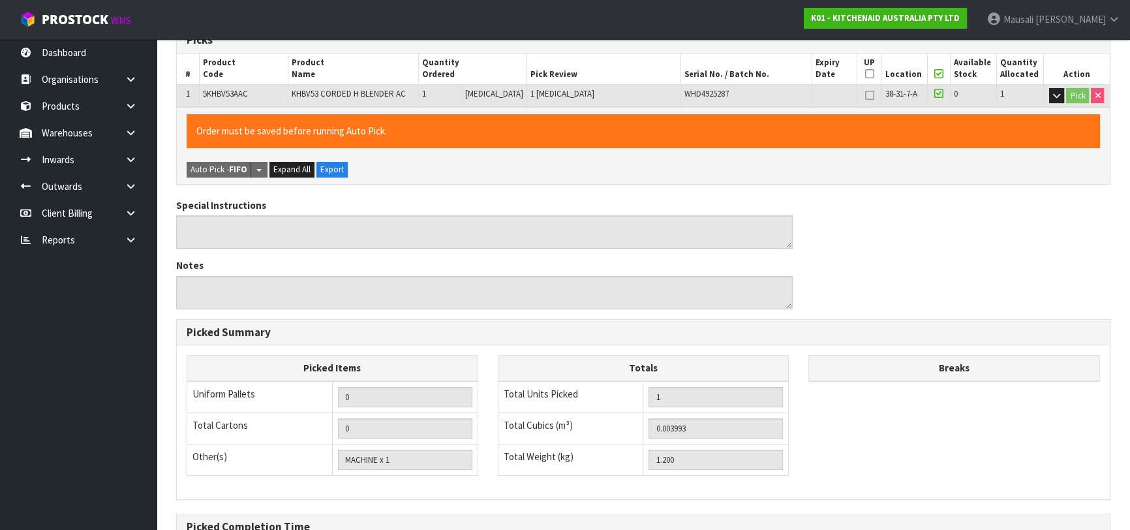
scroll to position [375, 0]
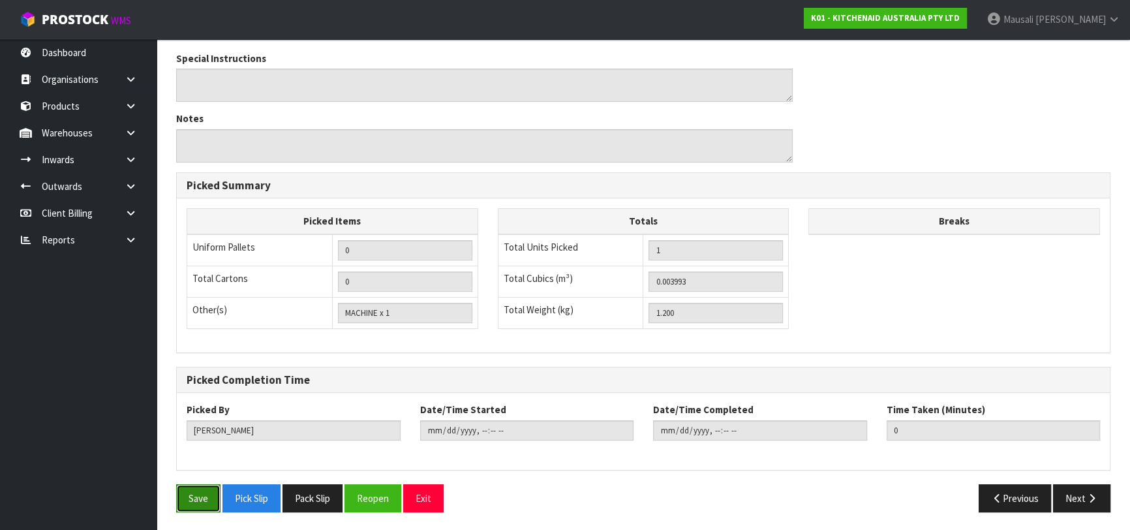
click at [189, 493] on button "Save" at bounding box center [198, 498] width 44 height 28
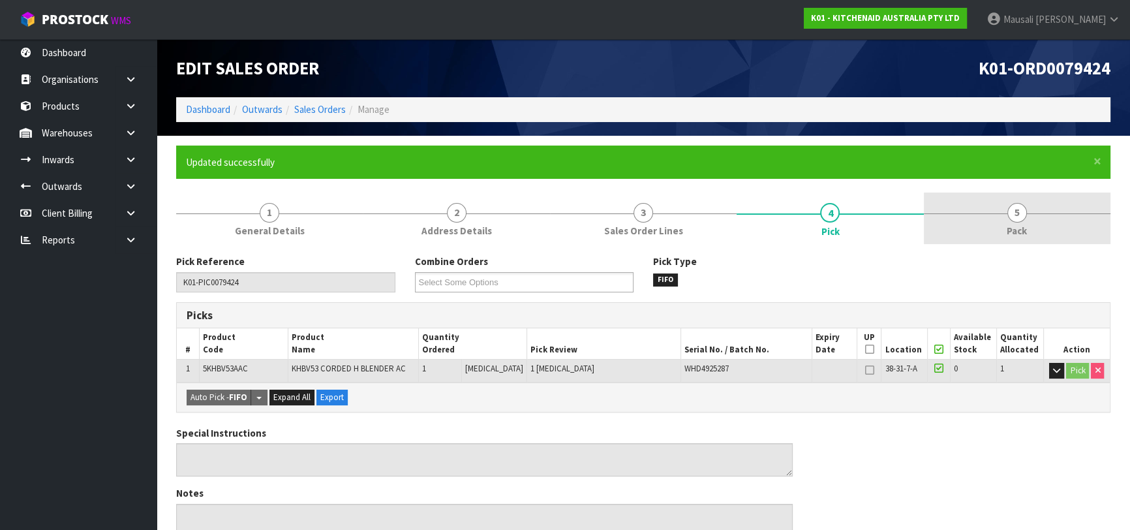
click at [1036, 211] on link "5 Pack" at bounding box center [1017, 219] width 187 height 52
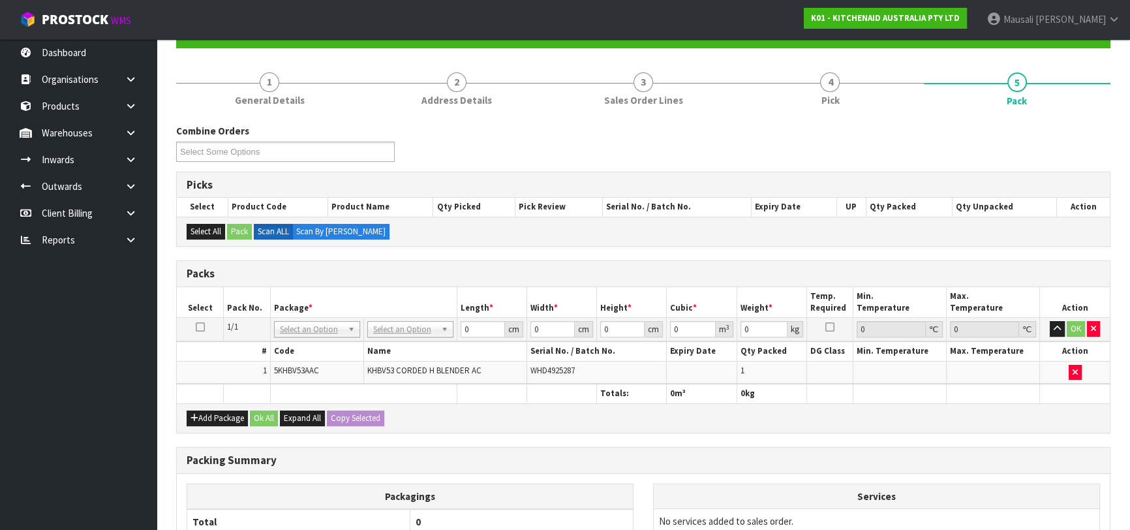
scroll to position [237, 0]
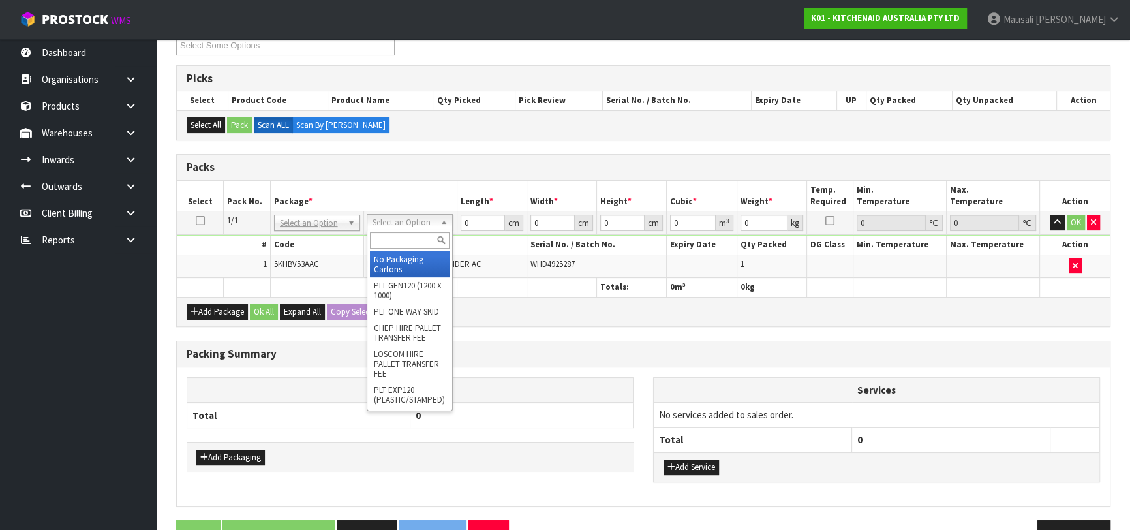
click at [410, 232] on input "text" at bounding box center [410, 240] width 80 height 16
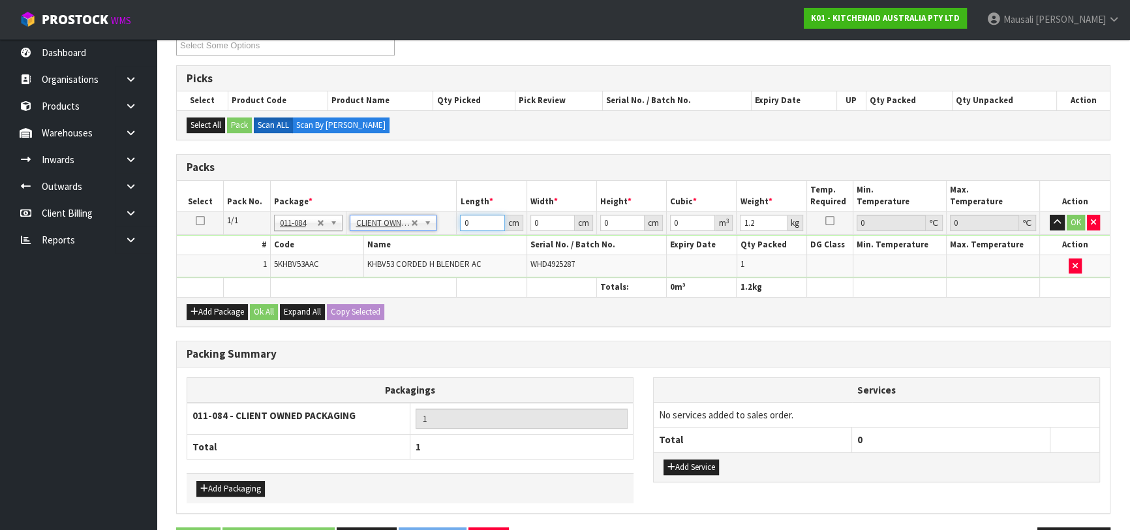
click at [451, 229] on tr "1/1 NONE 007-001 007-002 007-004 007-009 007-013 007-014 007-015 007-017 007-01…" at bounding box center [643, 222] width 933 height 23
click at [270, 313] on button "Ok All" at bounding box center [264, 312] width 28 height 16
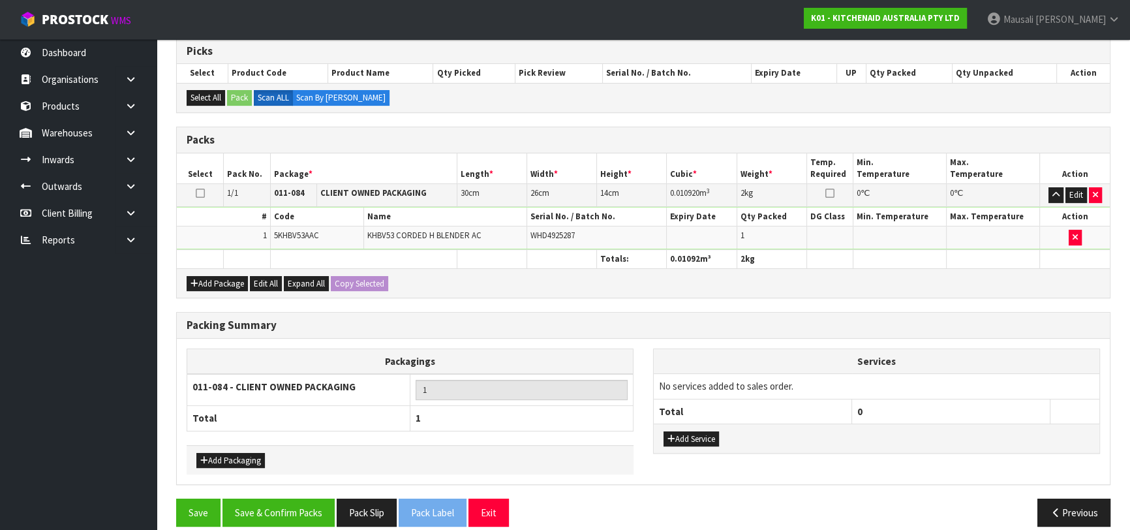
scroll to position [277, 0]
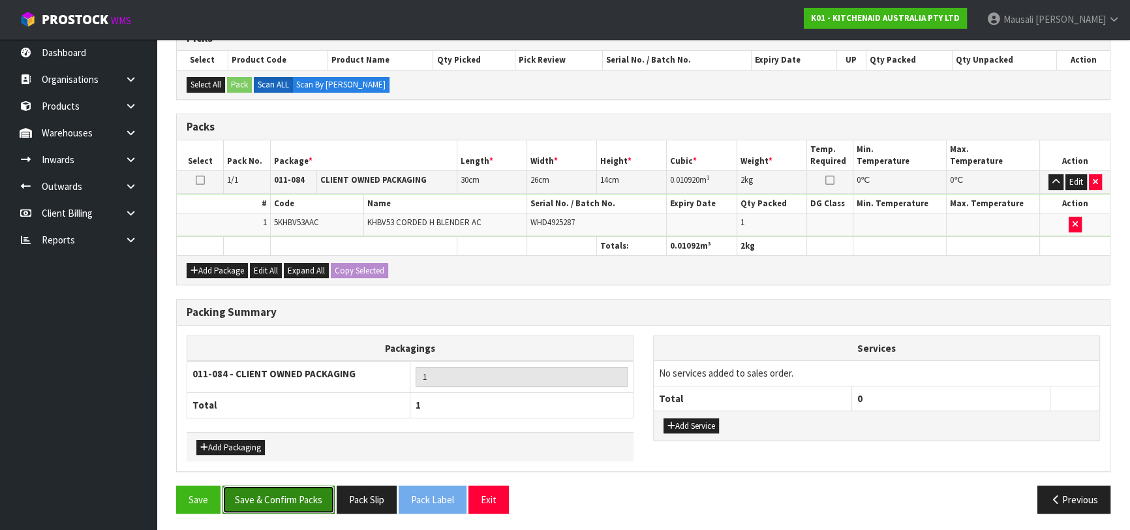
drag, startPoint x: 293, startPoint y: 490, endPoint x: 359, endPoint y: 473, distance: 67.9
click at [294, 490] on button "Save & Confirm Packs" at bounding box center [279, 500] width 112 height 28
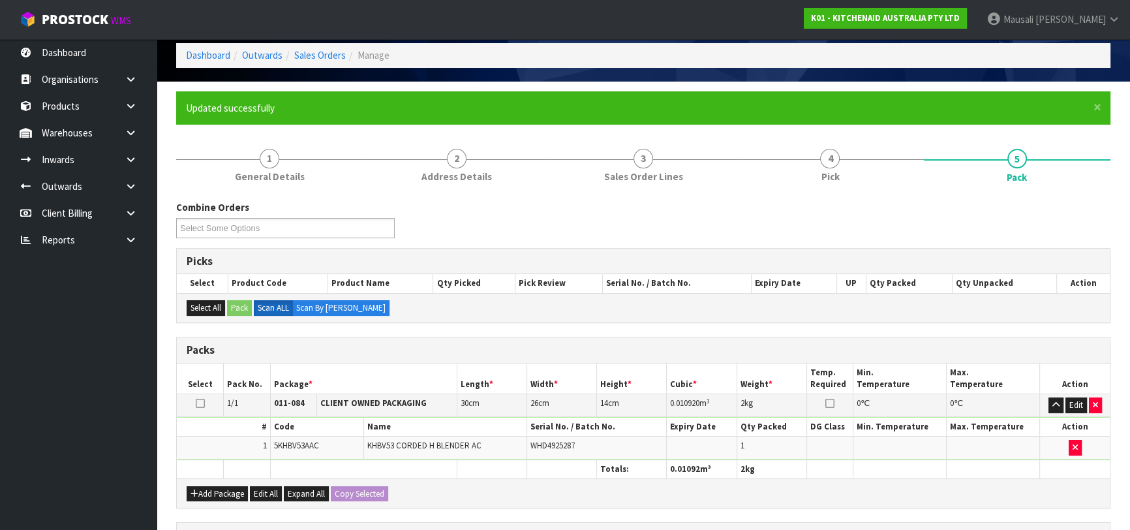
scroll to position [206, 0]
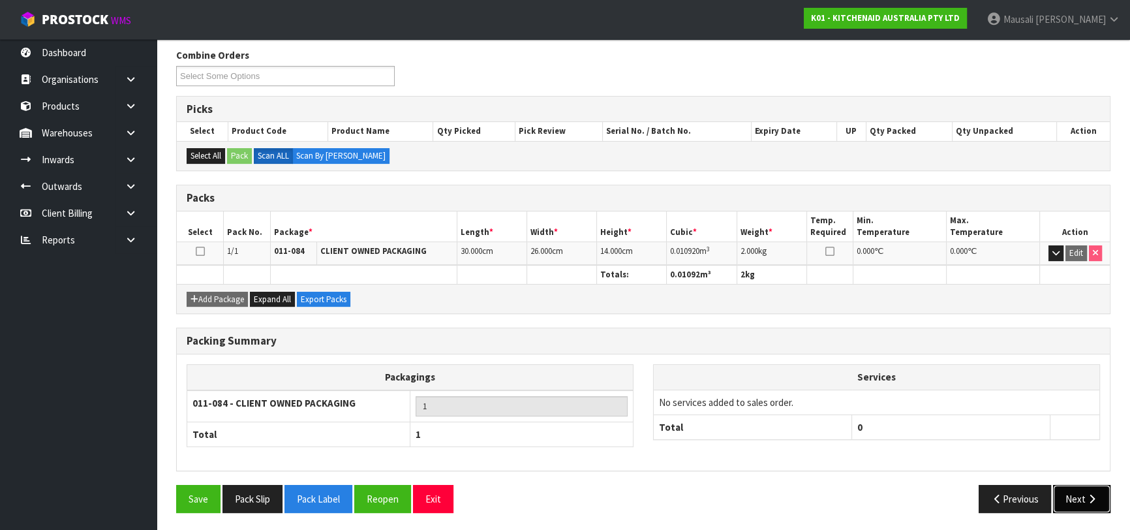
click at [1065, 497] on button "Next" at bounding box center [1081, 499] width 57 height 28
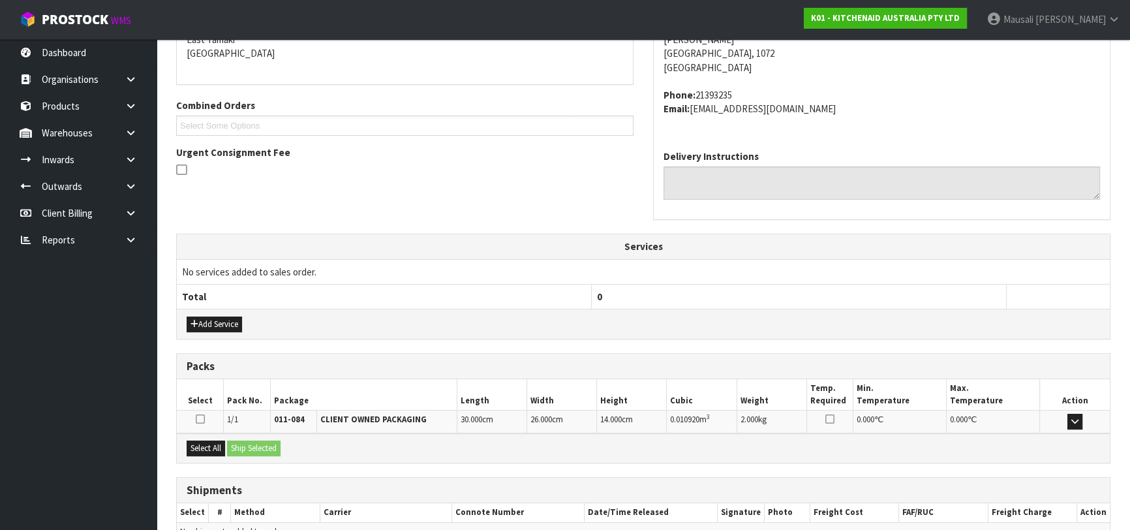
scroll to position [358, 0]
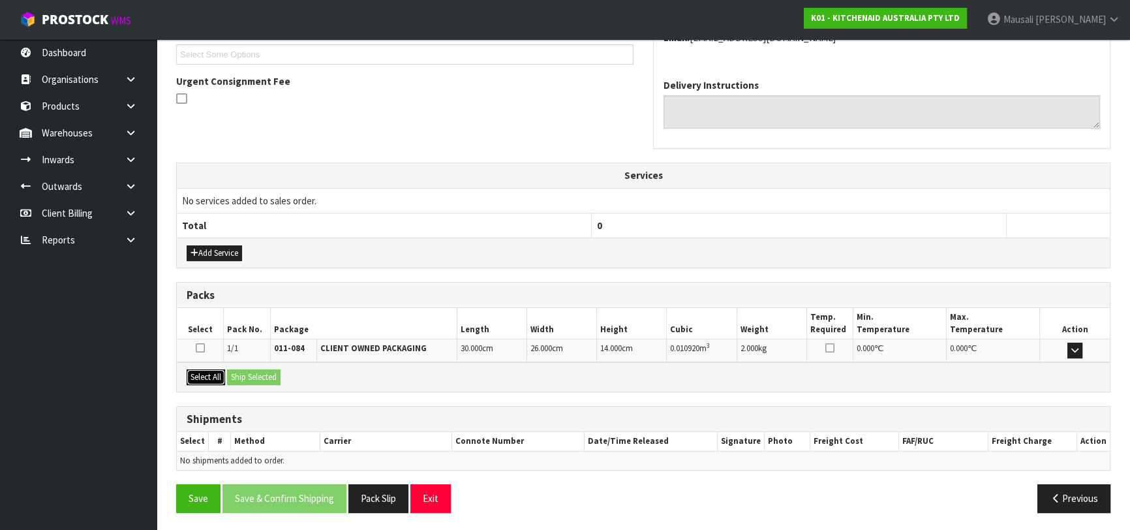
click at [216, 376] on button "Select All" at bounding box center [206, 377] width 39 height 16
click at [243, 375] on button "Ship Selected" at bounding box center [254, 377] width 54 height 16
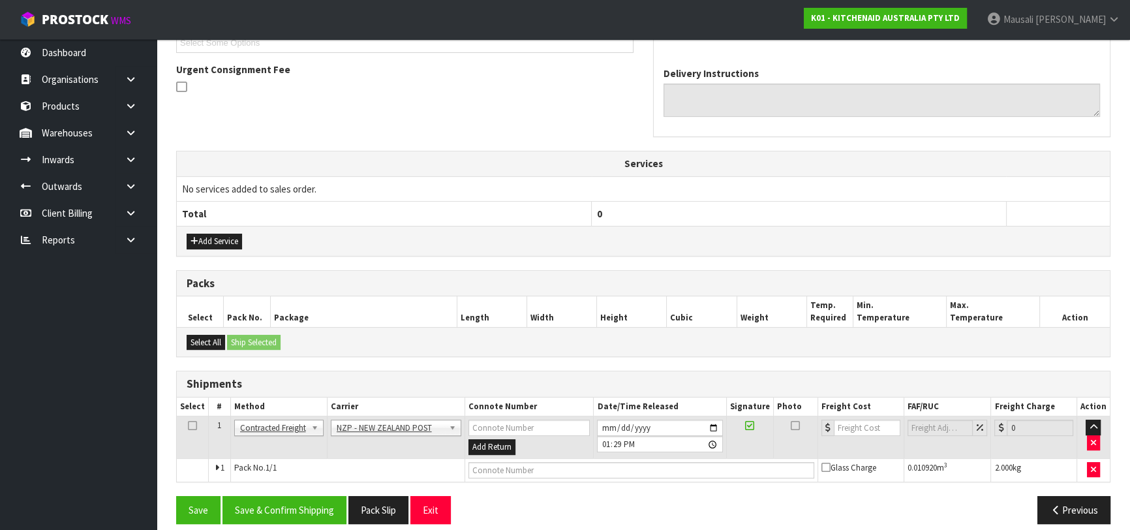
scroll to position [381, 0]
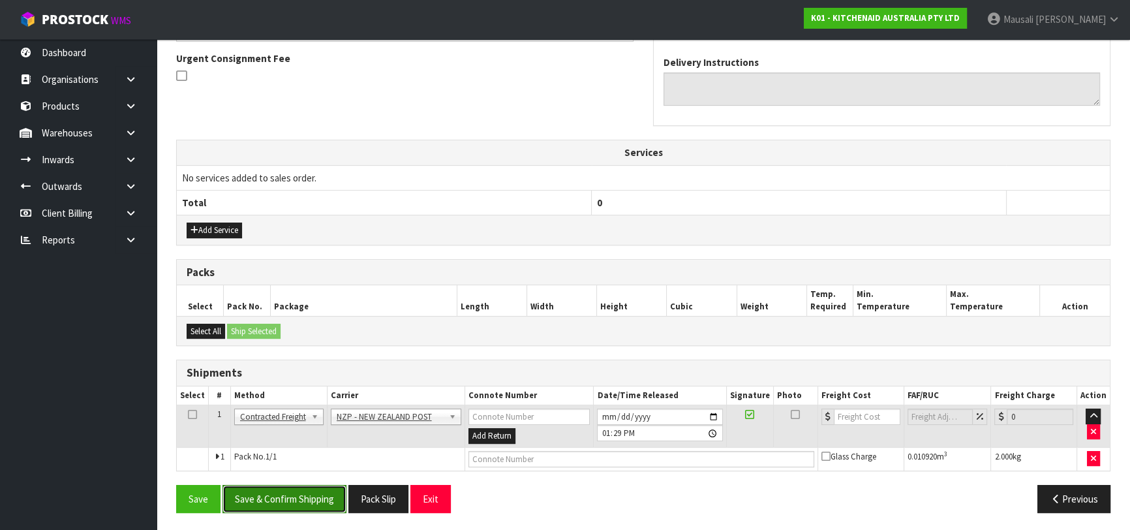
click at [314, 495] on button "Save & Confirm Shipping" at bounding box center [285, 499] width 124 height 28
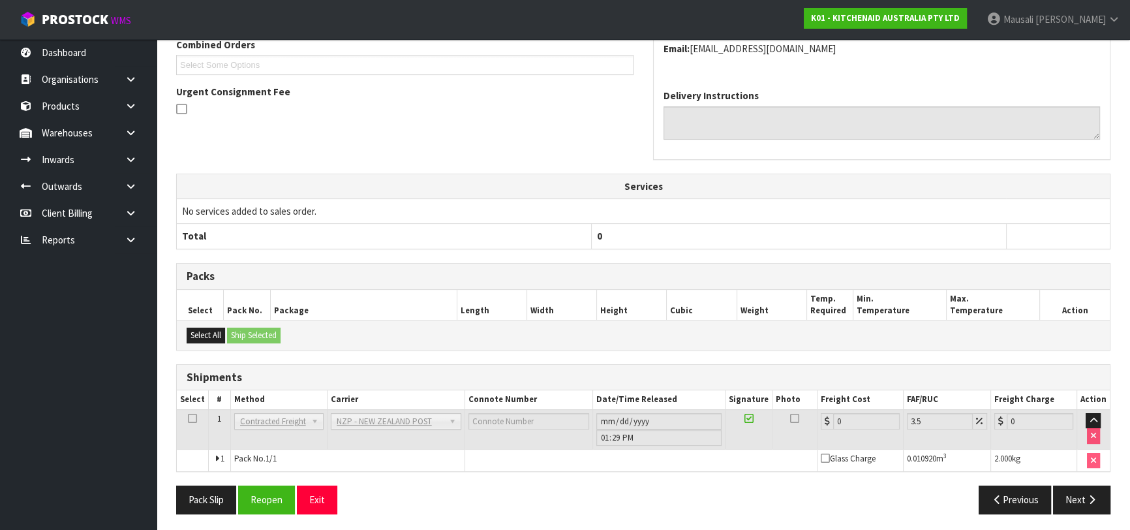
scroll to position [362, 0]
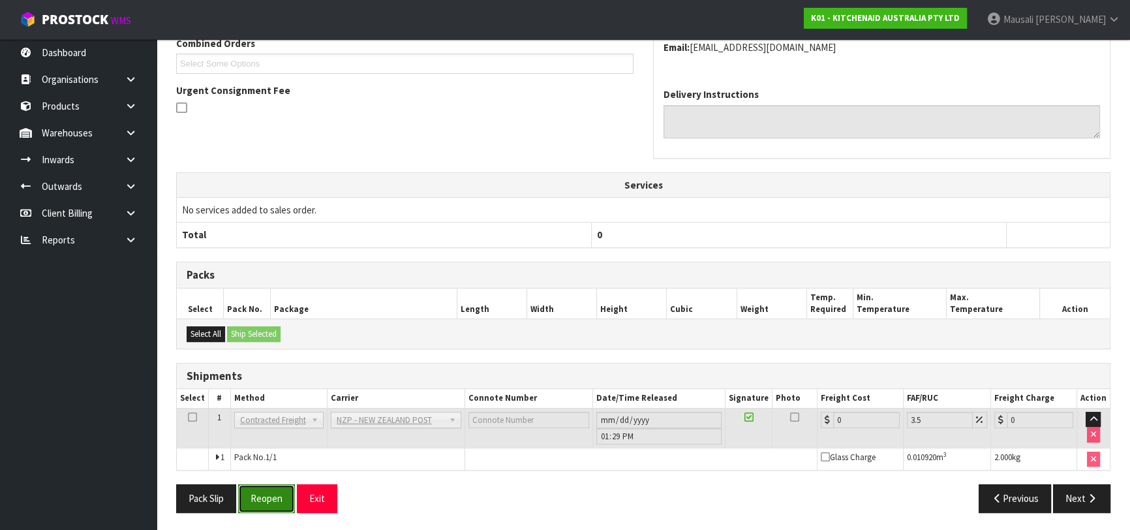
click at [265, 496] on button "Reopen" at bounding box center [266, 498] width 57 height 28
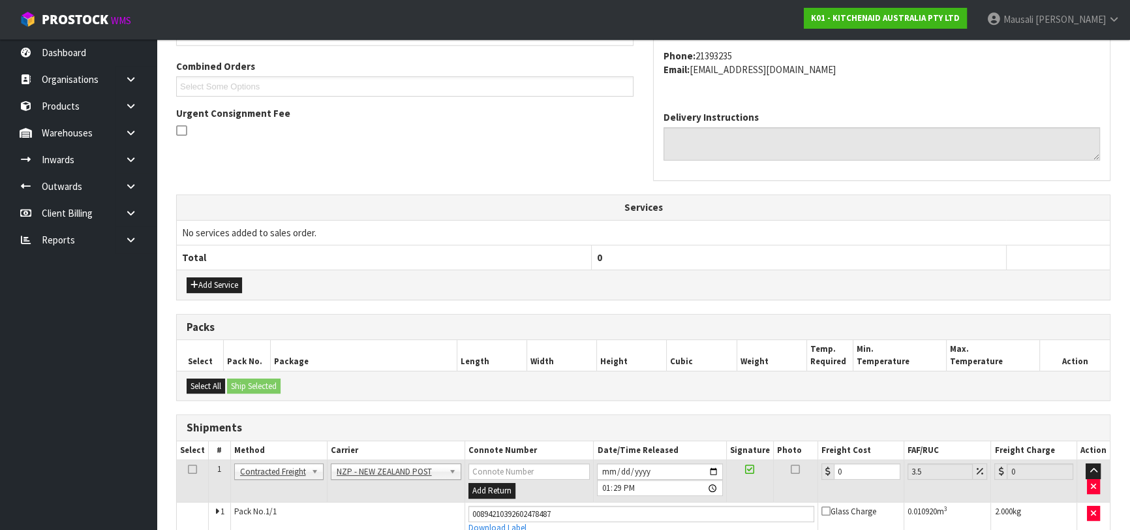
scroll to position [392, 0]
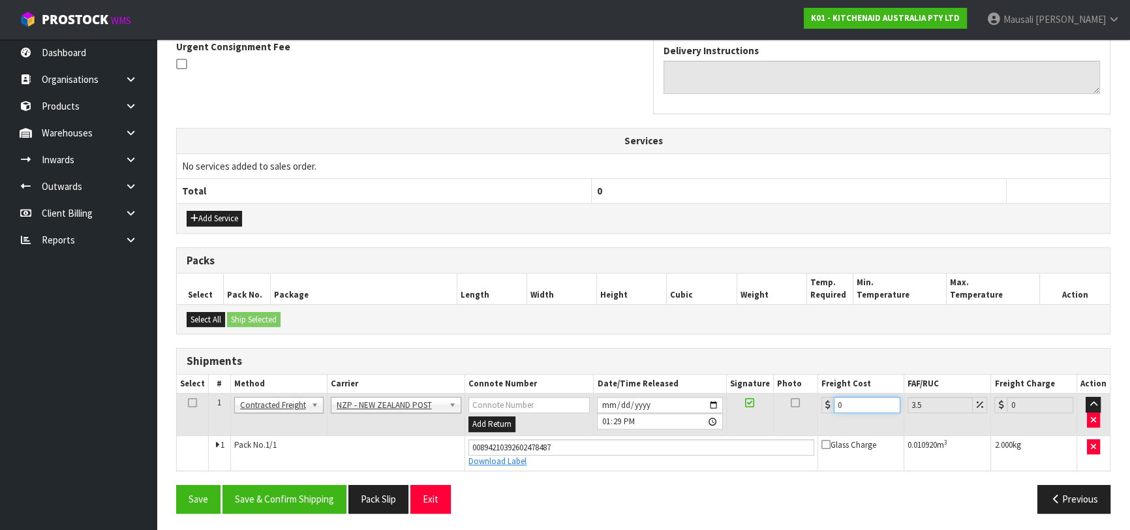
drag, startPoint x: 854, startPoint y: 399, endPoint x: 811, endPoint y: 418, distance: 47.3
click at [811, 418] on tr "1 Client Local Pickup Customer Local Pickup Company Freight Contracted Freight …" at bounding box center [643, 415] width 933 height 42
click at [282, 491] on button "Save & Confirm Shipping" at bounding box center [285, 499] width 124 height 28
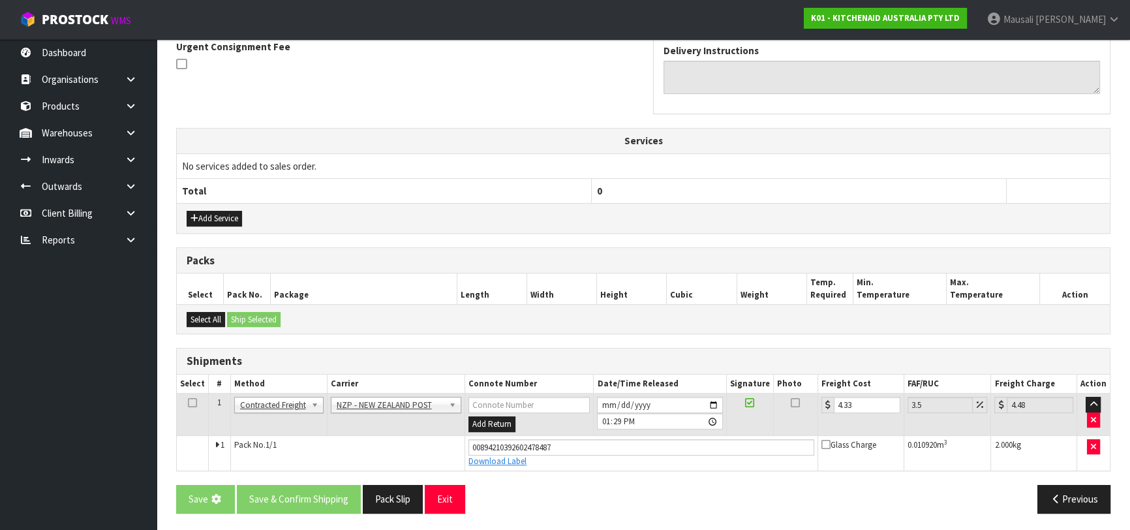
scroll to position [0, 0]
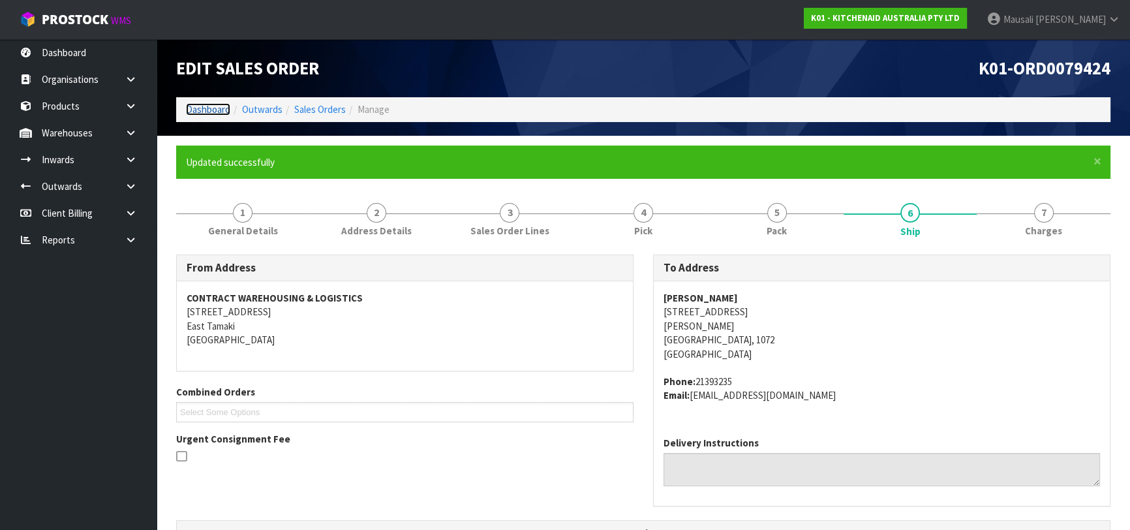
click at [196, 108] on link "Dashboard" at bounding box center [208, 109] width 44 height 12
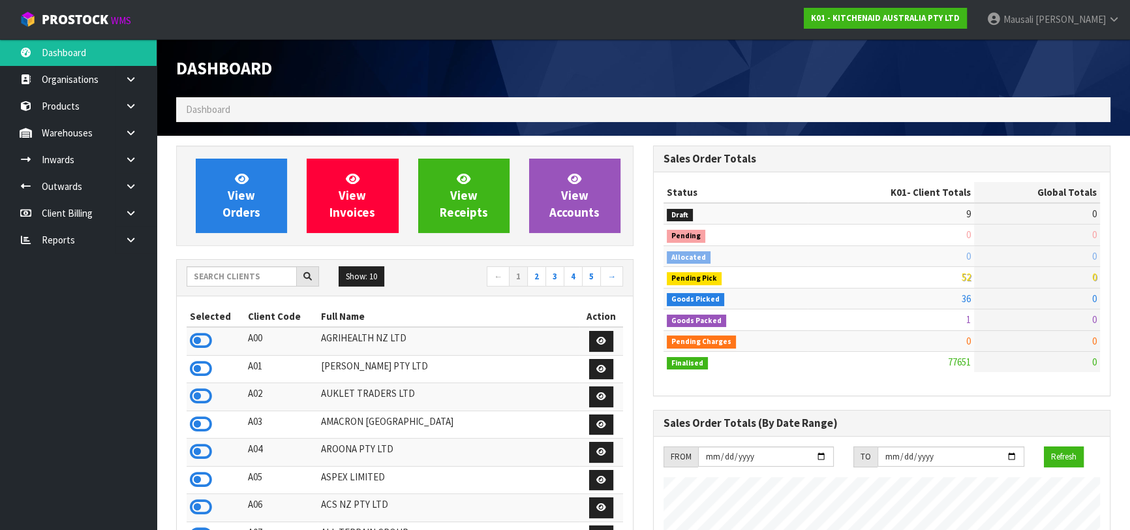
scroll to position [987, 476]
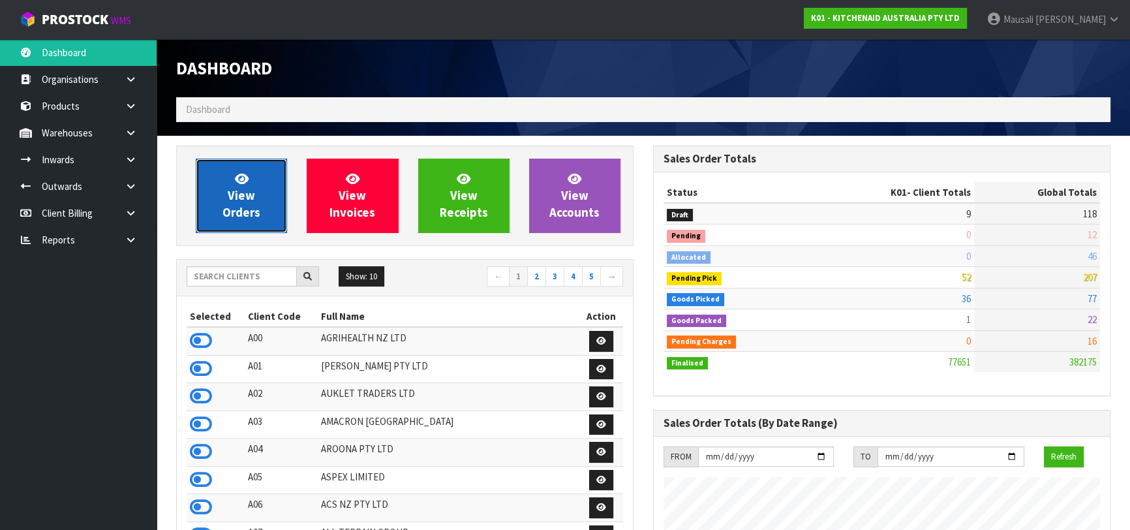
click at [247, 193] on span "View Orders" at bounding box center [242, 195] width 38 height 49
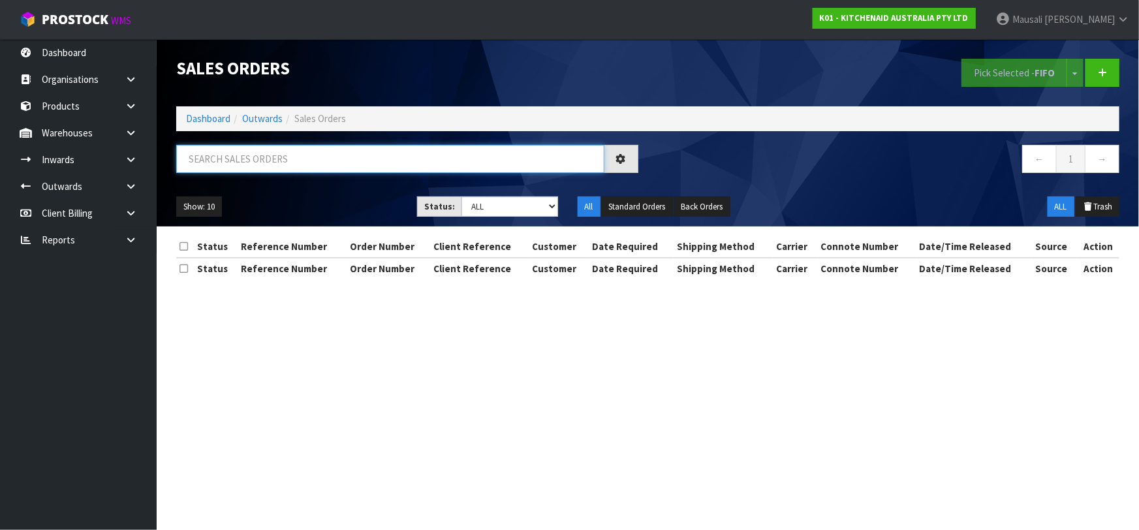
click at [202, 164] on input "text" at bounding box center [390, 159] width 428 height 28
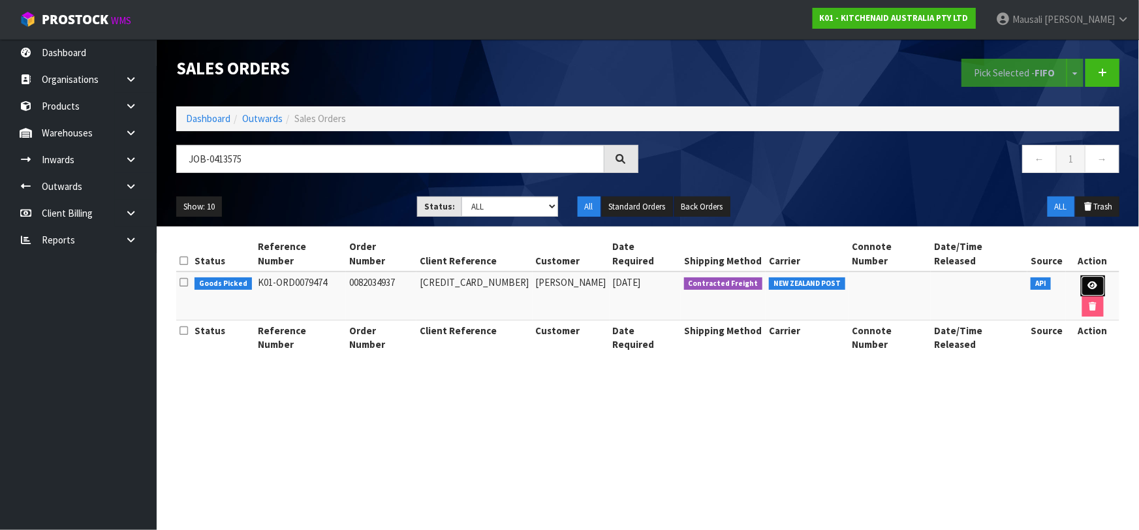
click at [1088, 281] on icon at bounding box center [1093, 285] width 10 height 8
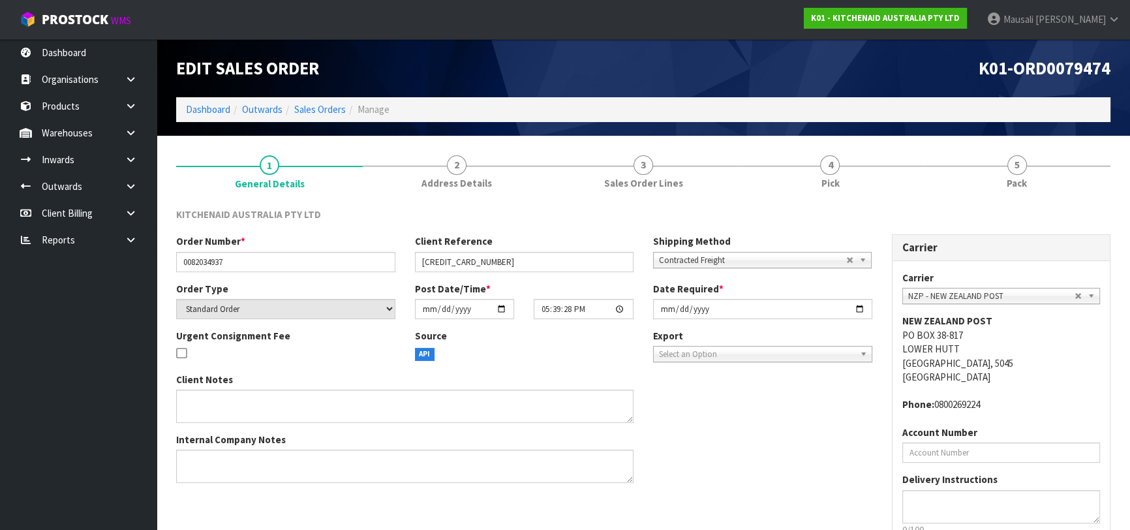
drag, startPoint x: 864, startPoint y: 176, endPoint x: 889, endPoint y: 196, distance: 32.0
click at [865, 177] on link "4 Pick" at bounding box center [830, 172] width 187 height 52
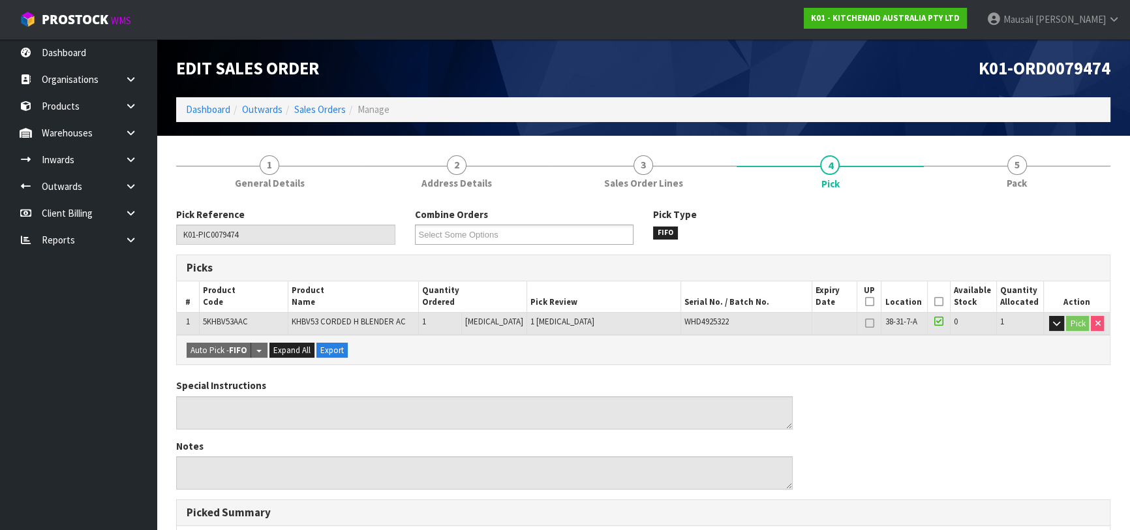
click at [935, 302] on icon at bounding box center [939, 302] width 9 height 1
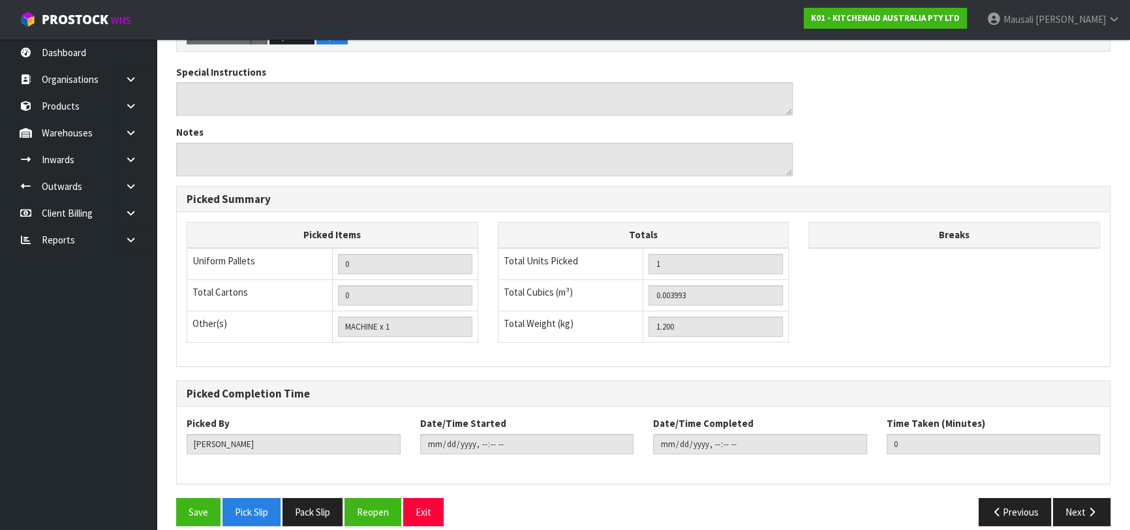
scroll to position [375, 0]
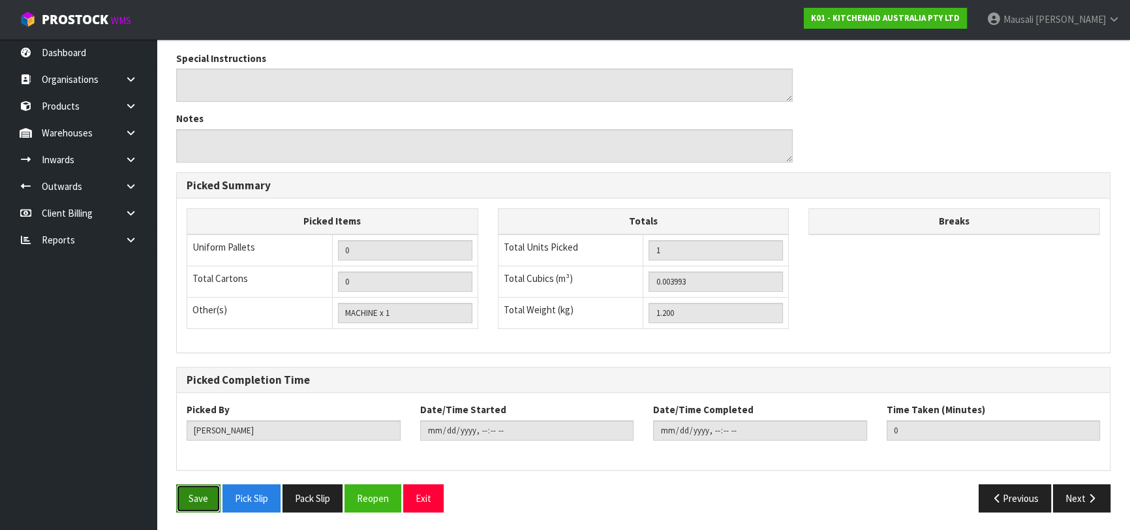
click at [197, 490] on button "Save" at bounding box center [198, 498] width 44 height 28
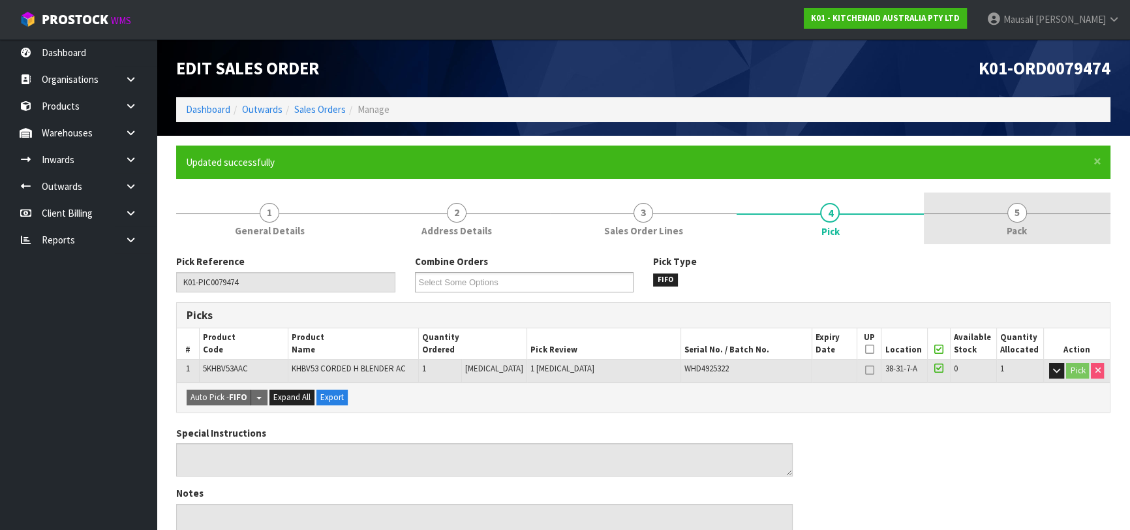
click at [1010, 224] on span "Pack" at bounding box center [1017, 231] width 20 height 14
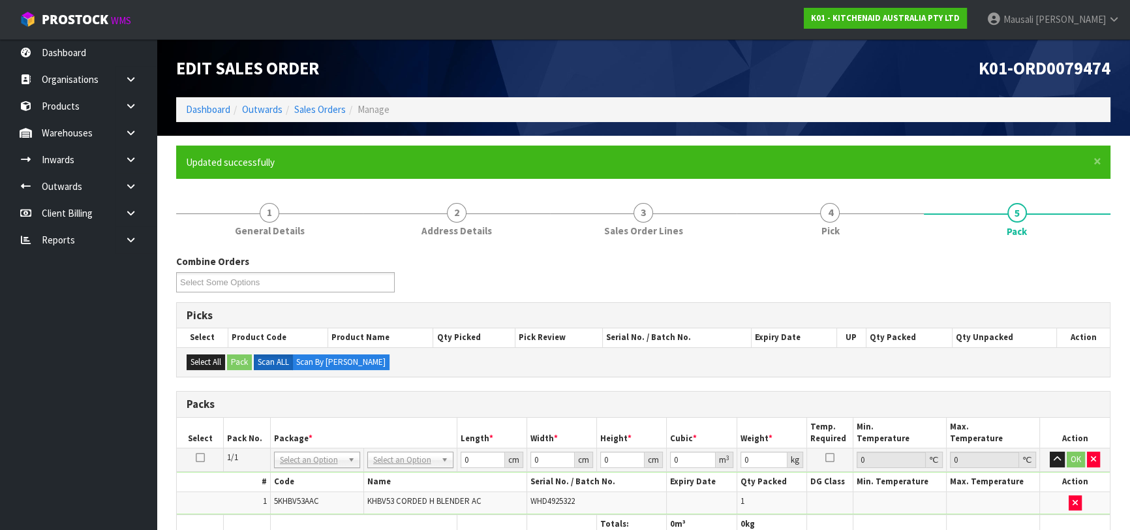
scroll to position [178, 0]
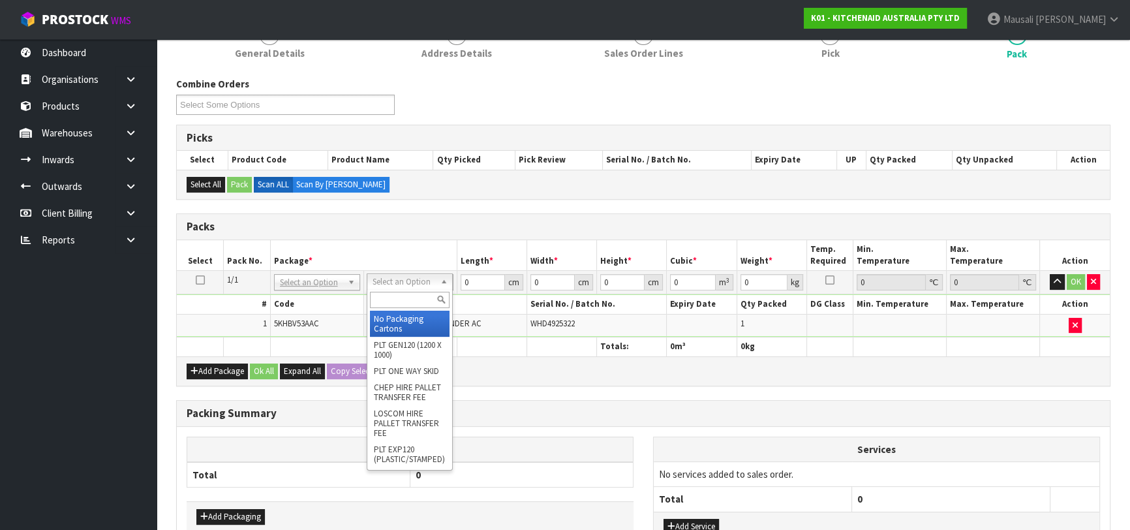
click at [409, 292] on input "text" at bounding box center [410, 300] width 80 height 16
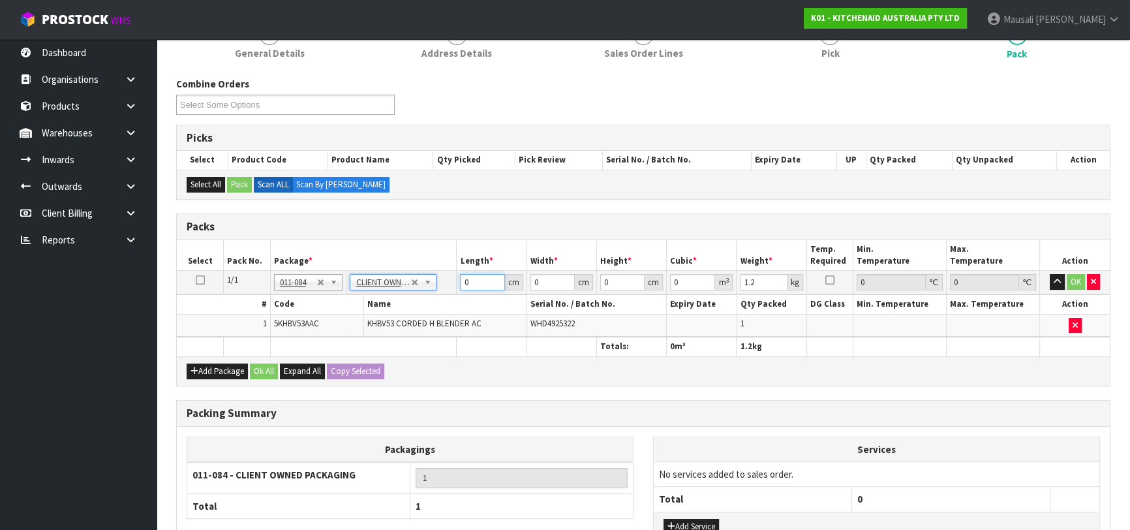
drag, startPoint x: 474, startPoint y: 281, endPoint x: 451, endPoint y: 290, distance: 24.6
click at [451, 290] on tr "1/1 NONE 007-001 007-002 007-004 007-009 007-013 007-014 007-015 007-017 007-01…" at bounding box center [643, 282] width 933 height 23
click at [261, 366] on button "Ok All" at bounding box center [264, 372] width 28 height 16
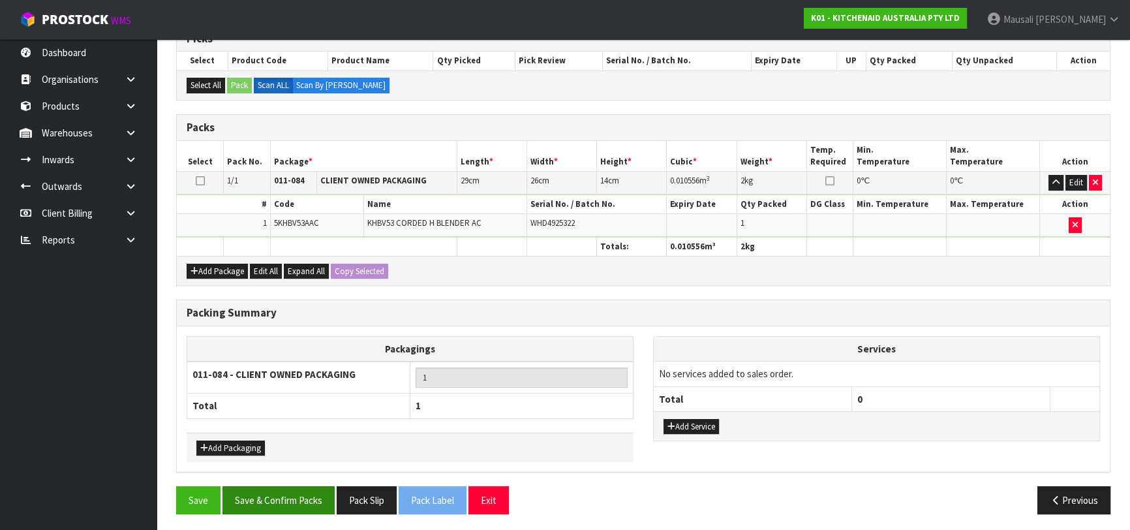
scroll to position [277, 0]
click at [287, 497] on button "Save & Confirm Packs" at bounding box center [279, 500] width 112 height 28
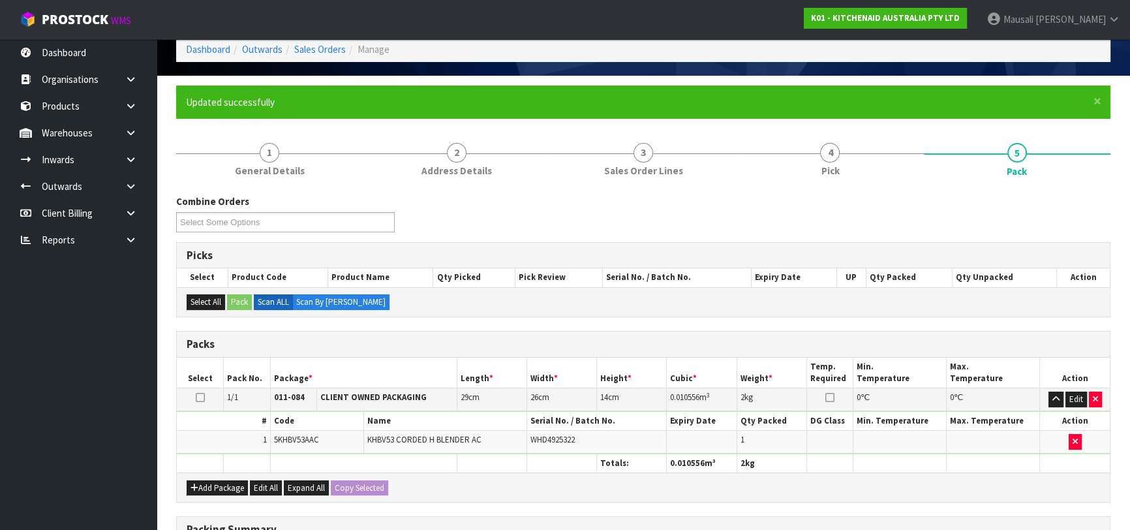
scroll to position [206, 0]
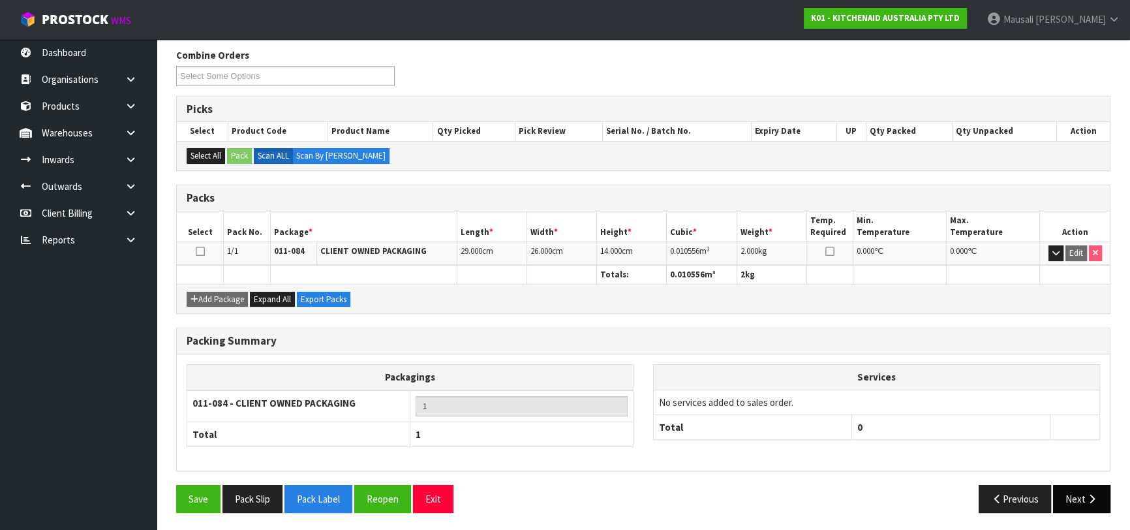
click at [1059, 486] on button "Next" at bounding box center [1081, 499] width 57 height 28
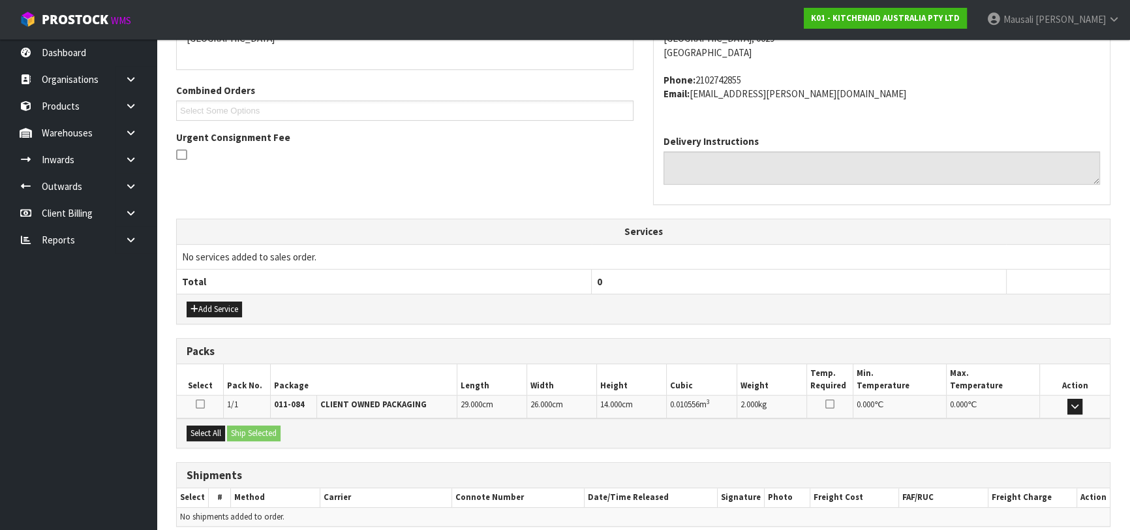
scroll to position [358, 0]
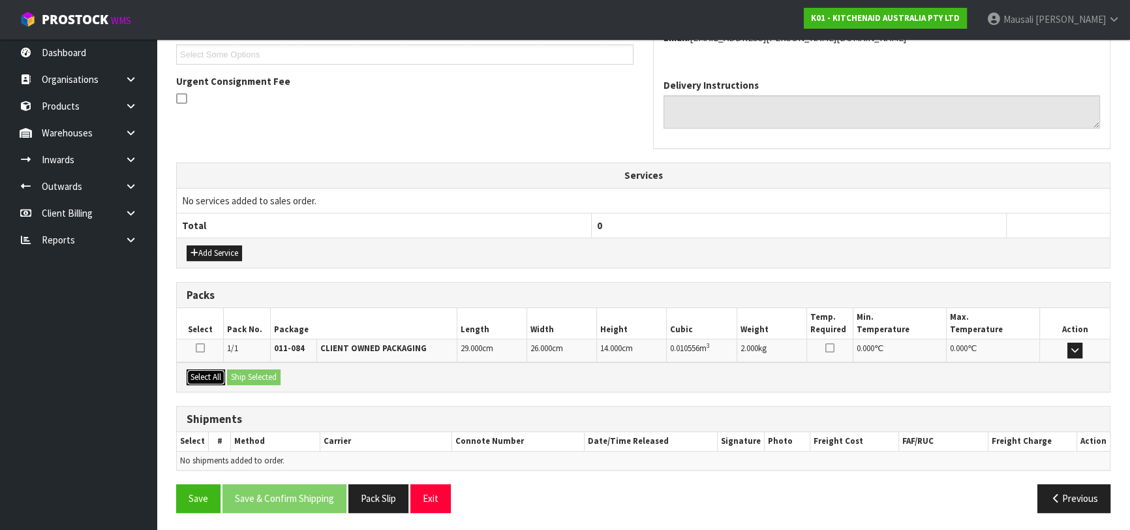
drag, startPoint x: 198, startPoint y: 368, endPoint x: 233, endPoint y: 372, distance: 35.5
click at [198, 369] on button "Select All" at bounding box center [206, 377] width 39 height 16
click at [243, 373] on button "Ship Selected" at bounding box center [254, 377] width 54 height 16
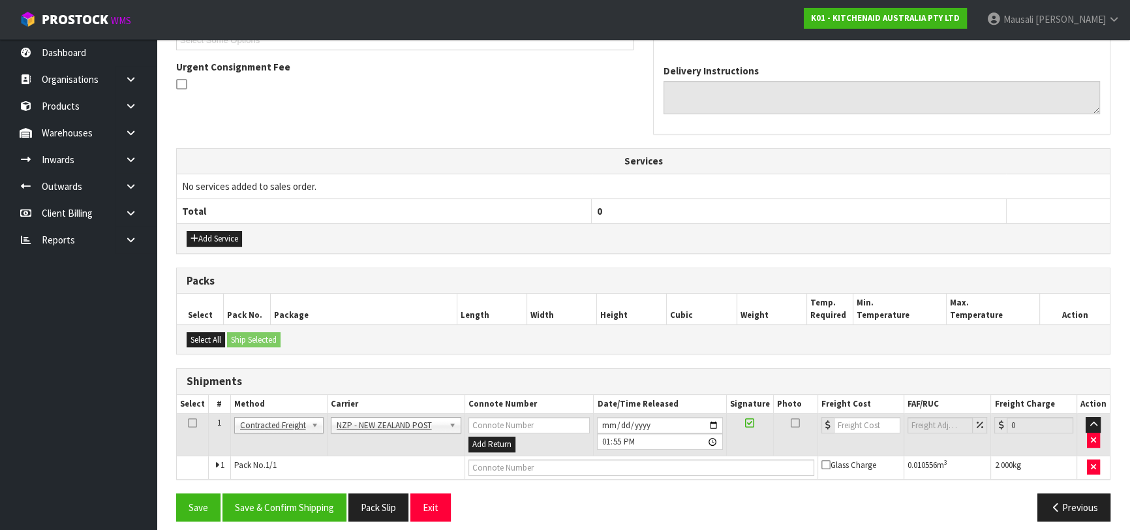
scroll to position [381, 0]
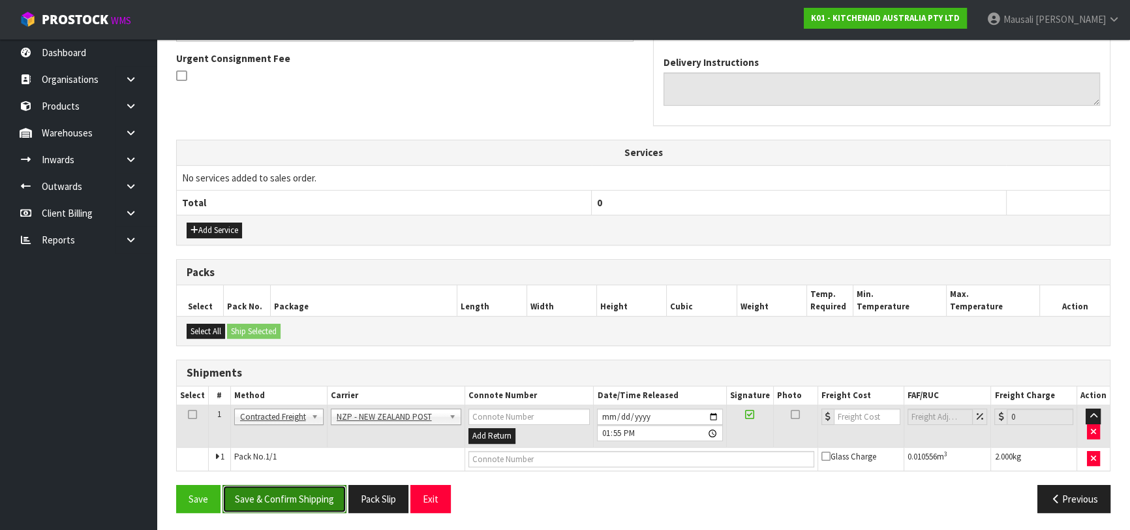
click at [303, 490] on button "Save & Confirm Shipping" at bounding box center [285, 499] width 124 height 28
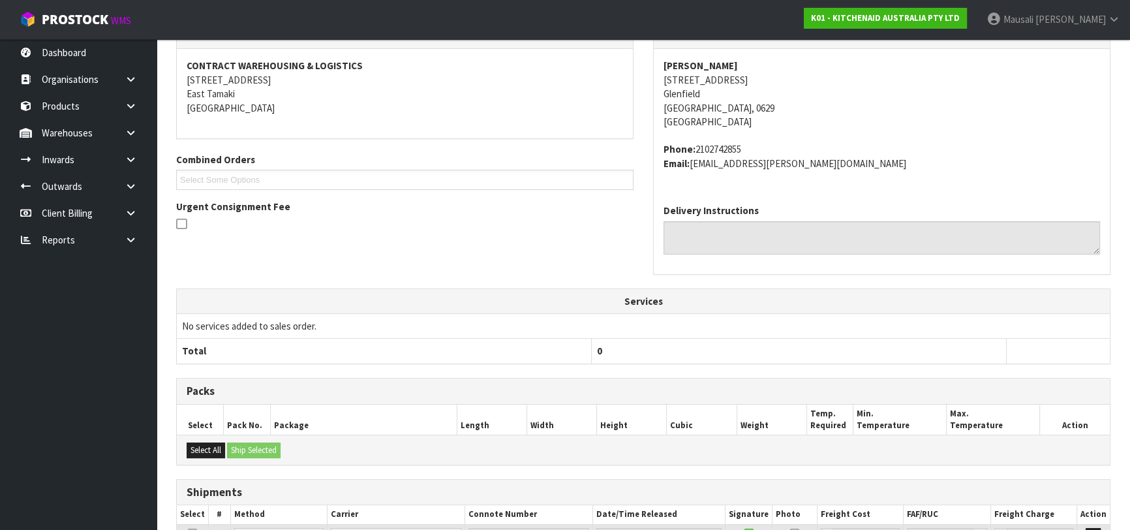
scroll to position [362, 0]
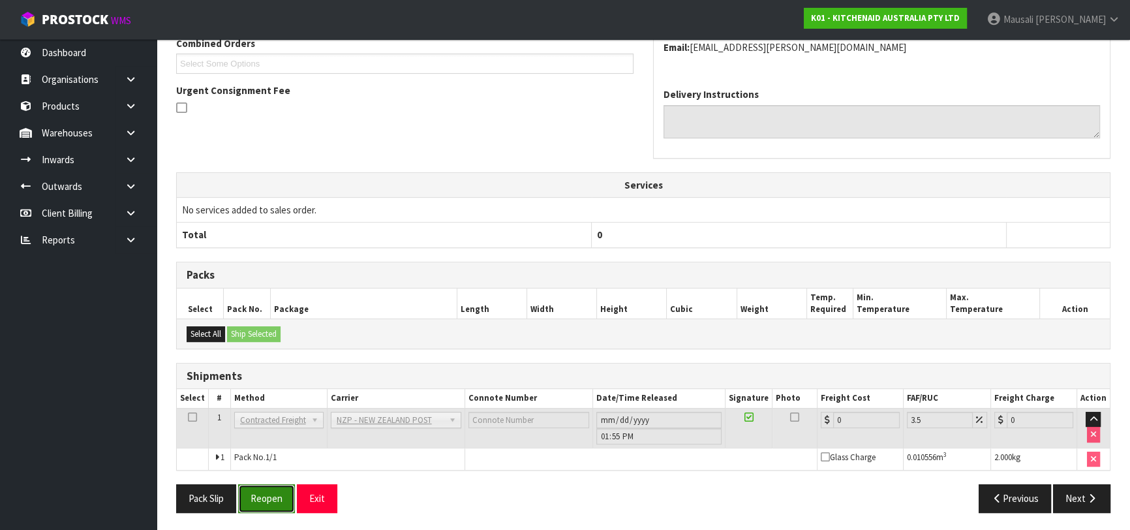
click at [257, 495] on button "Reopen" at bounding box center [266, 498] width 57 height 28
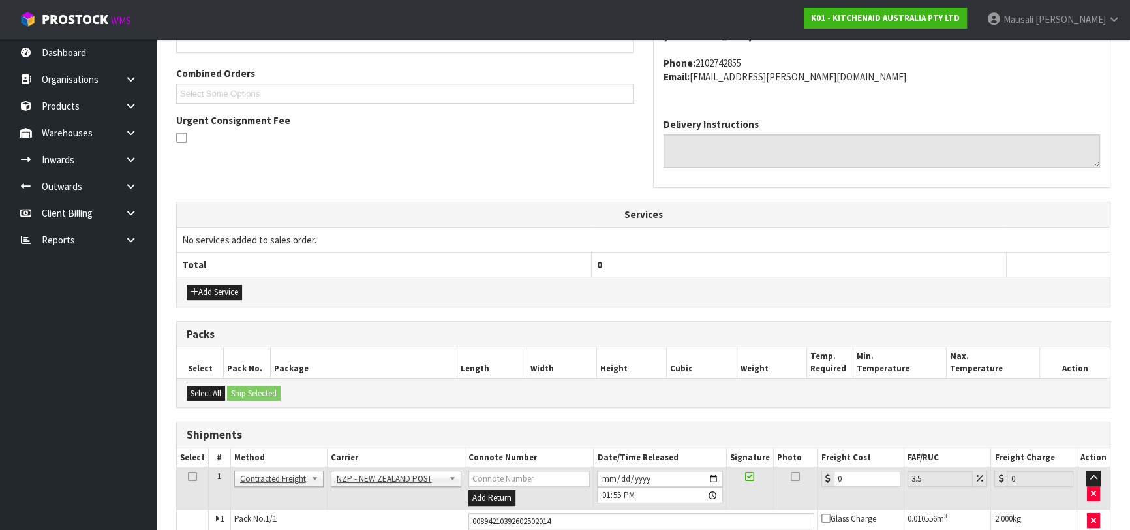
scroll to position [392, 0]
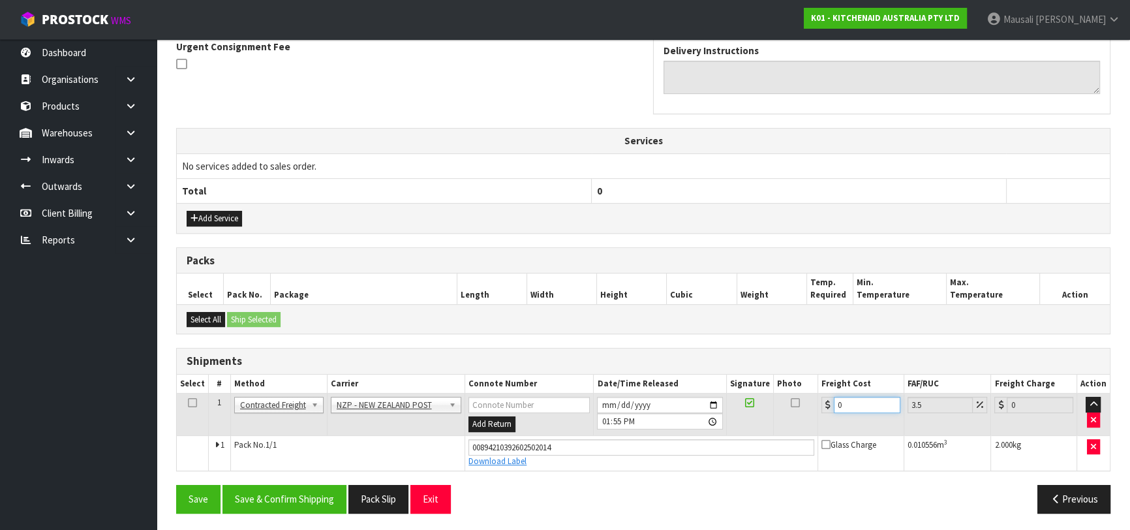
drag, startPoint x: 860, startPoint y: 403, endPoint x: 828, endPoint y: 410, distance: 32.1
click at [828, 410] on div "0" at bounding box center [861, 405] width 79 height 16
click at [326, 501] on button "Save & Confirm Shipping" at bounding box center [285, 499] width 124 height 28
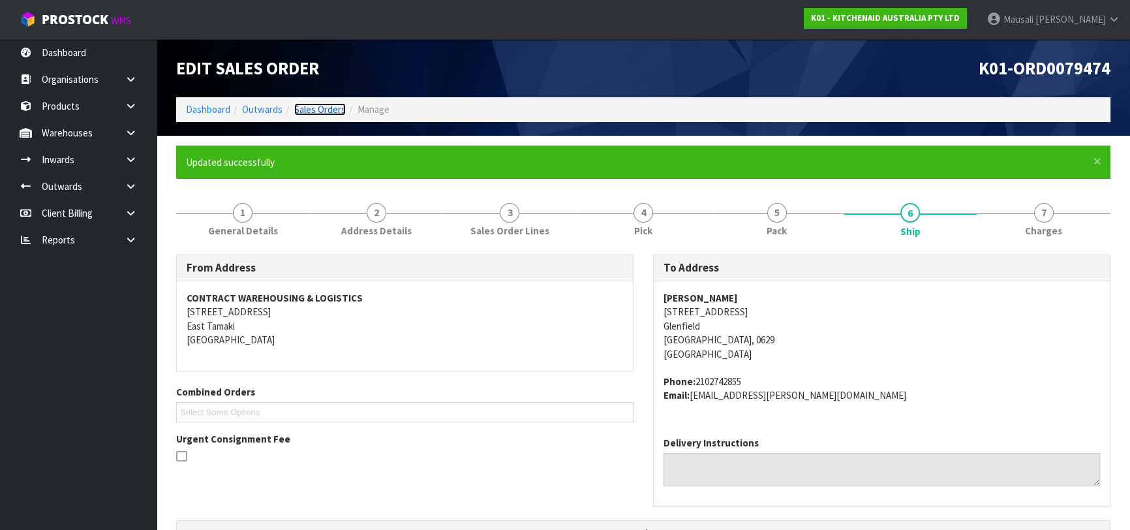
click at [326, 111] on link "Sales Orders" at bounding box center [320, 109] width 52 height 12
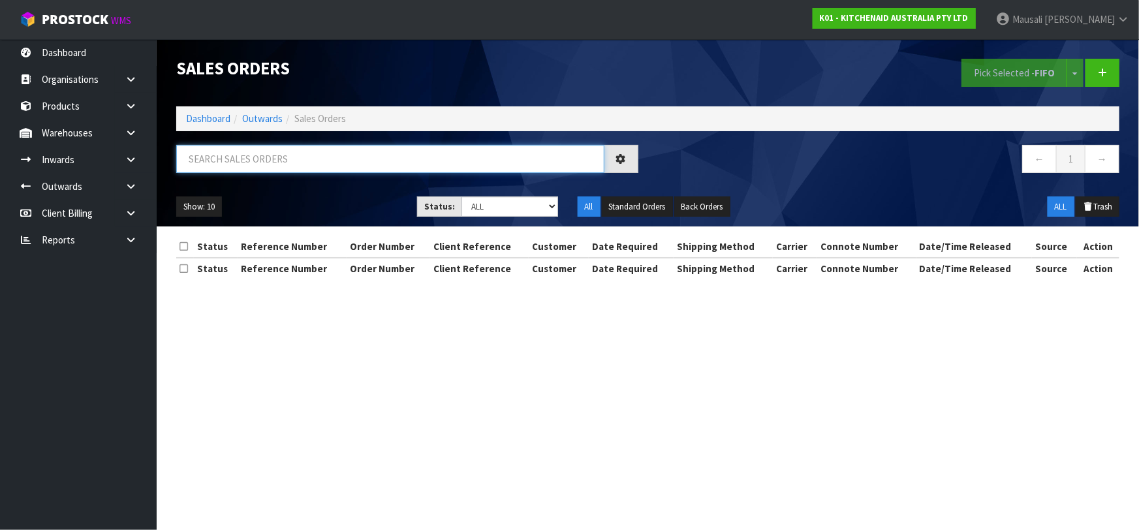
click at [226, 158] on input "text" at bounding box center [390, 159] width 428 height 28
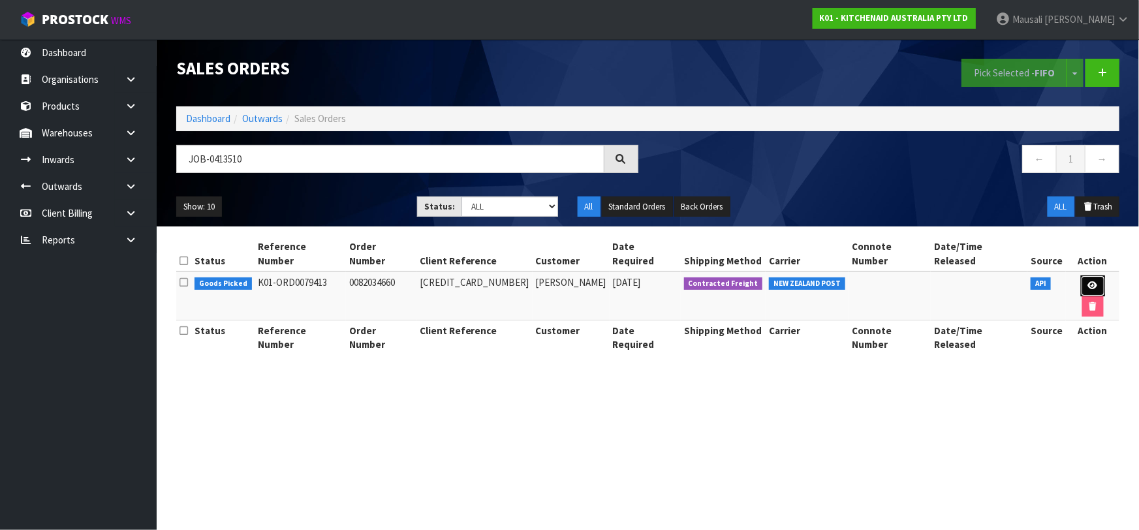
click at [1088, 281] on icon at bounding box center [1093, 285] width 10 height 8
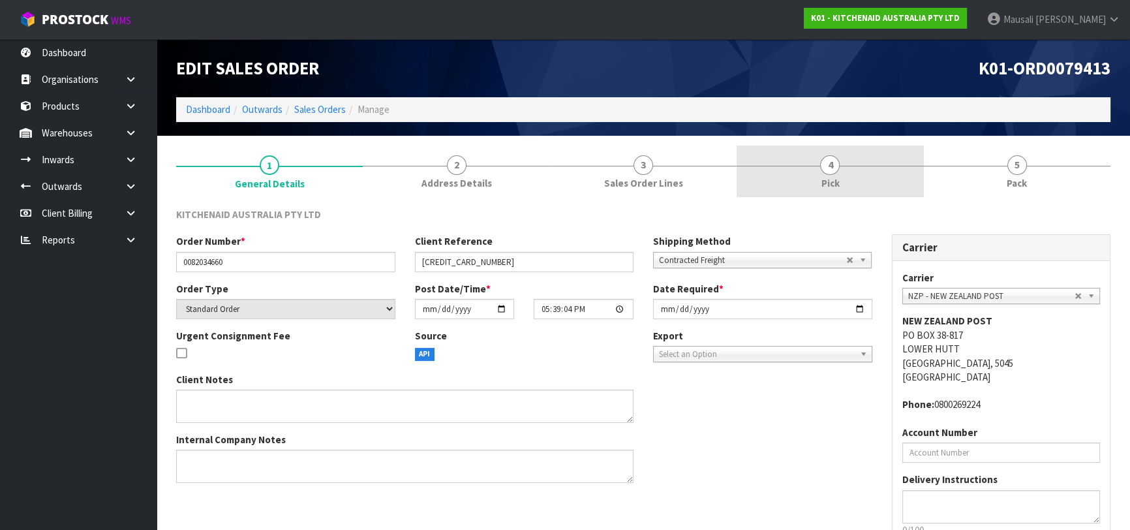
click at [842, 176] on link "4 Pick" at bounding box center [830, 172] width 187 height 52
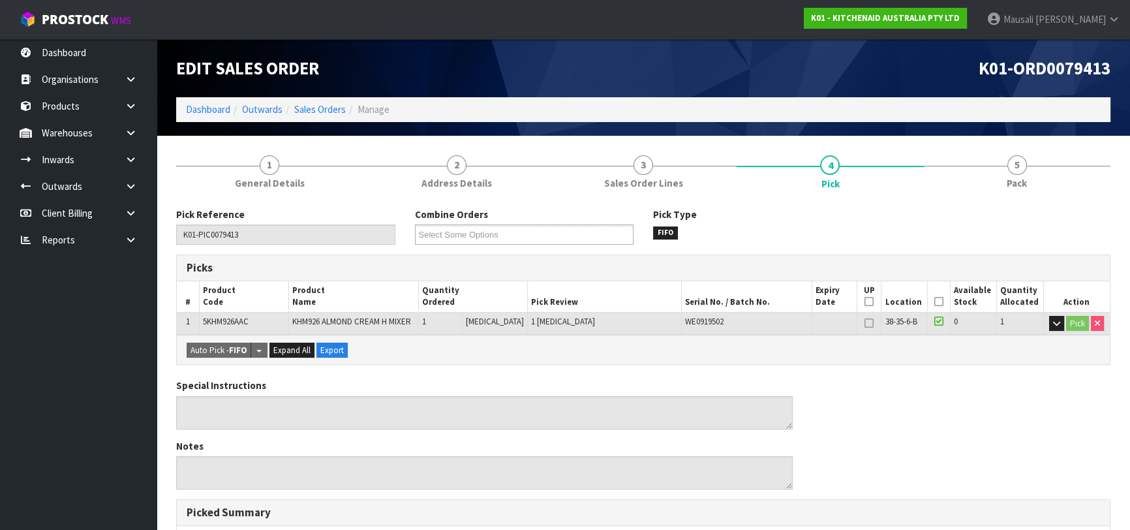
click at [936, 302] on icon at bounding box center [939, 302] width 9 height 1
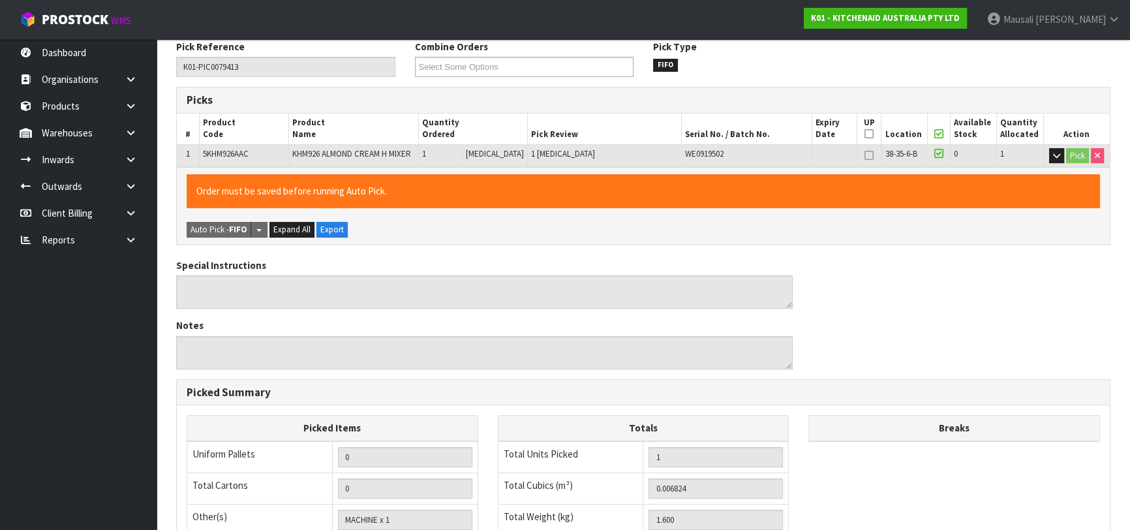
scroll to position [375, 0]
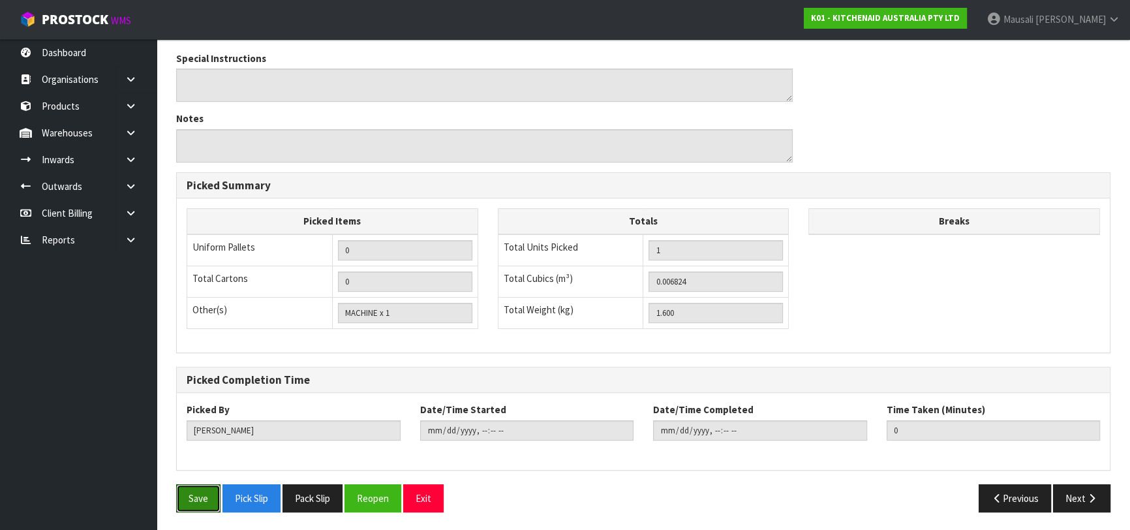
drag, startPoint x: 200, startPoint y: 497, endPoint x: 320, endPoint y: 469, distance: 123.3
click at [200, 497] on button "Save" at bounding box center [198, 498] width 44 height 28
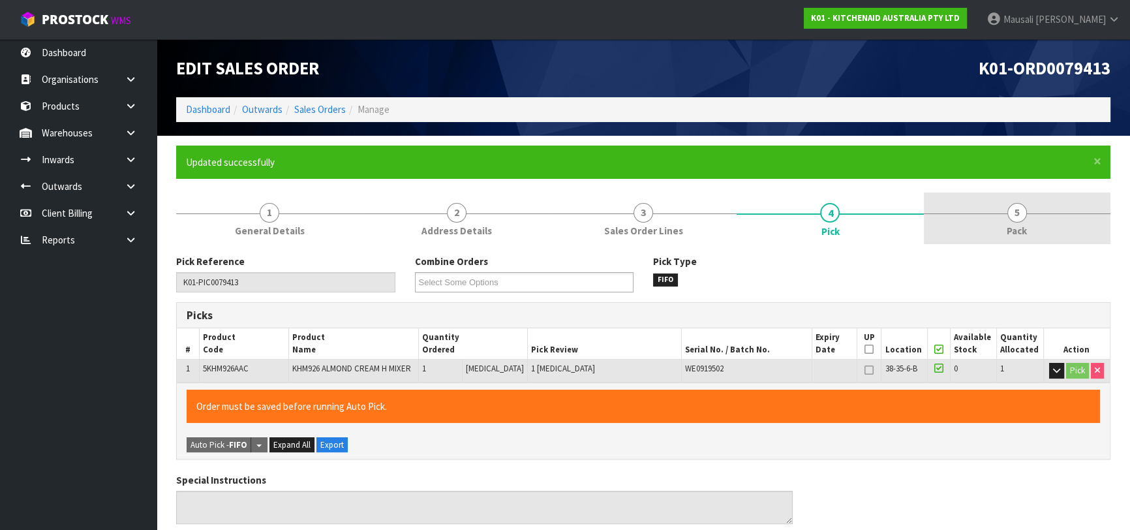
click at [1012, 219] on span "5" at bounding box center [1018, 213] width 20 height 20
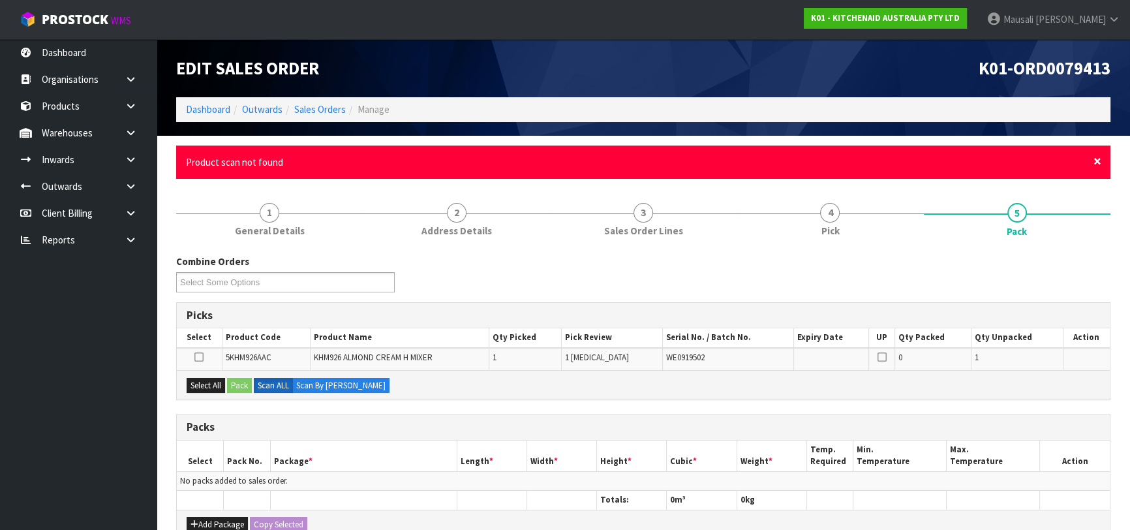
click at [1097, 161] on span "×" at bounding box center [1098, 161] width 8 height 18
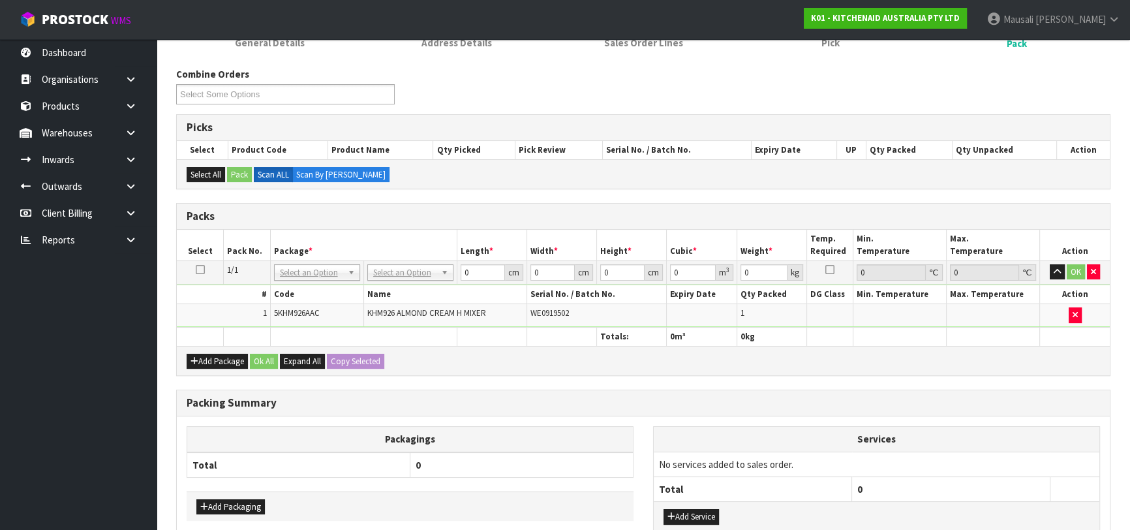
scroll to position [225, 0]
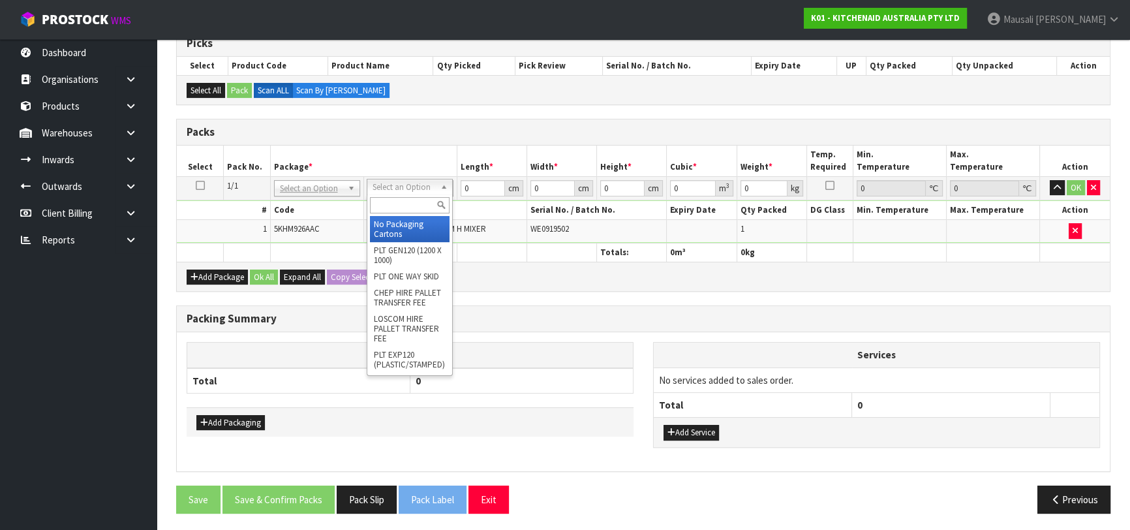
drag, startPoint x: 402, startPoint y: 186, endPoint x: 401, endPoint y: 202, distance: 16.3
click at [397, 208] on input "text" at bounding box center [410, 205] width 80 height 16
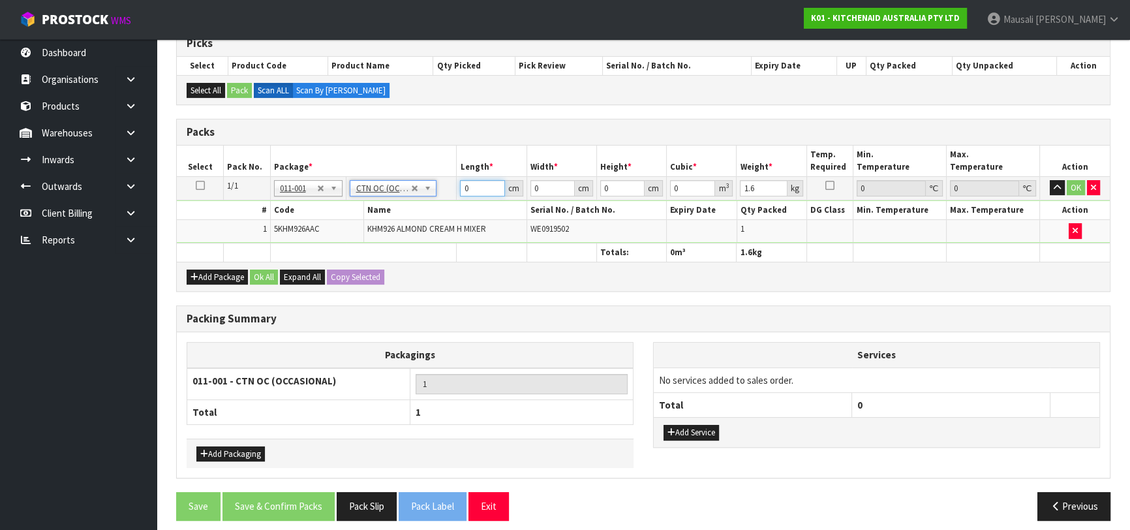
drag, startPoint x: 474, startPoint y: 190, endPoint x: 457, endPoint y: 194, distance: 17.4
click at [457, 194] on td "0 cm" at bounding box center [492, 187] width 70 height 23
click at [263, 275] on button "Ok All" at bounding box center [264, 278] width 28 height 16
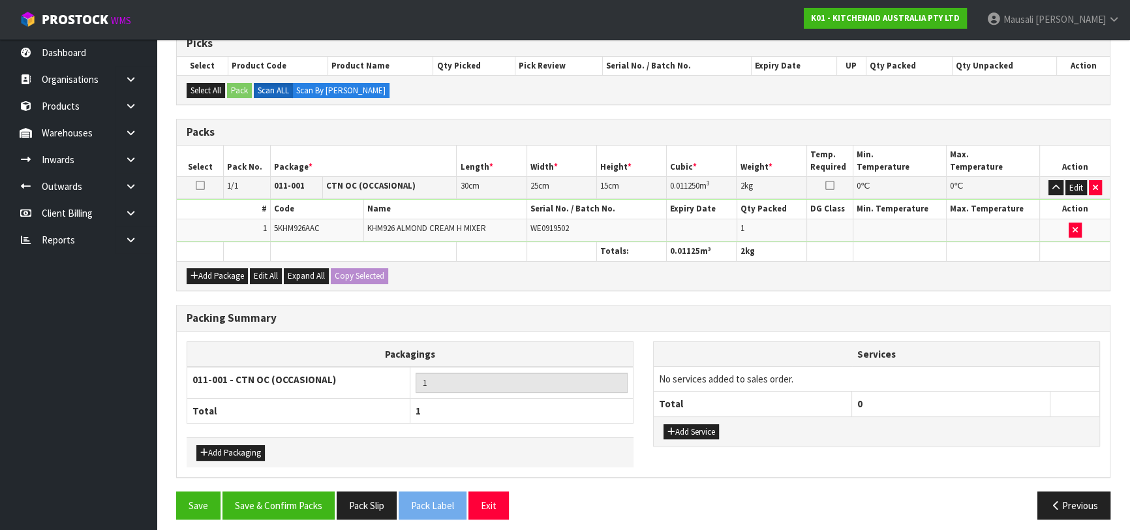
scroll to position [230, 0]
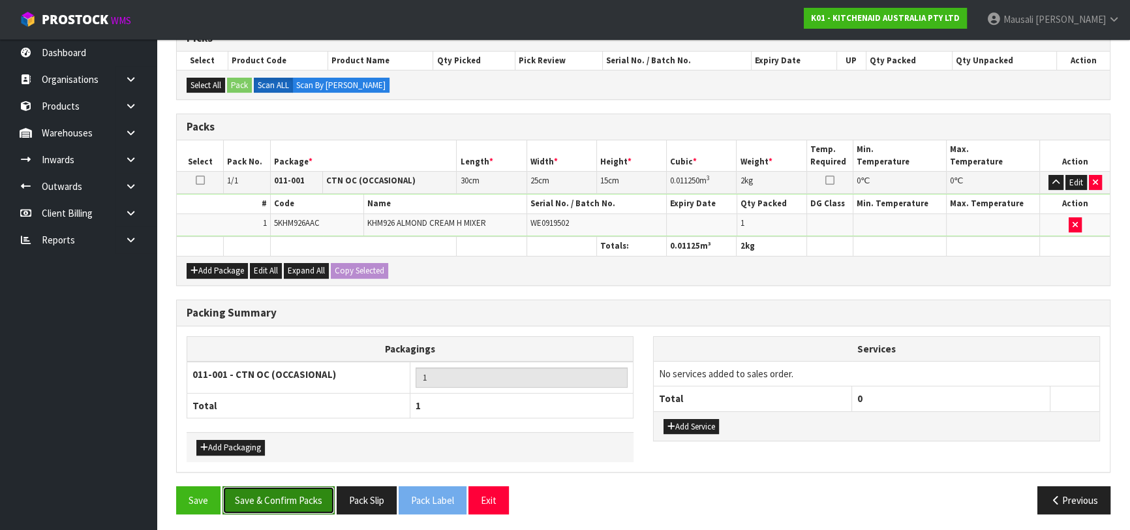
click at [319, 486] on button "Save & Confirm Packs" at bounding box center [279, 500] width 112 height 28
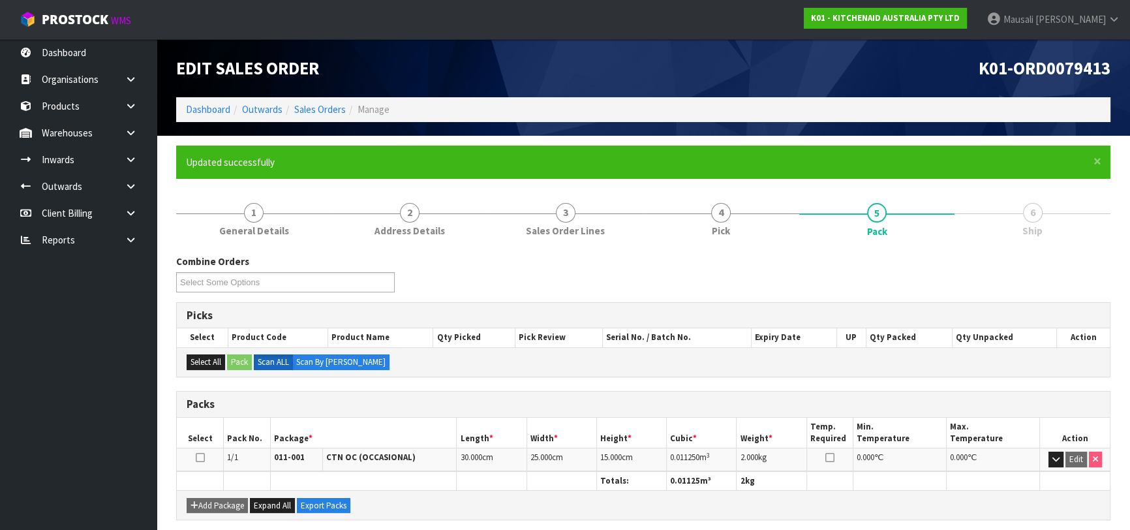
scroll to position [206, 0]
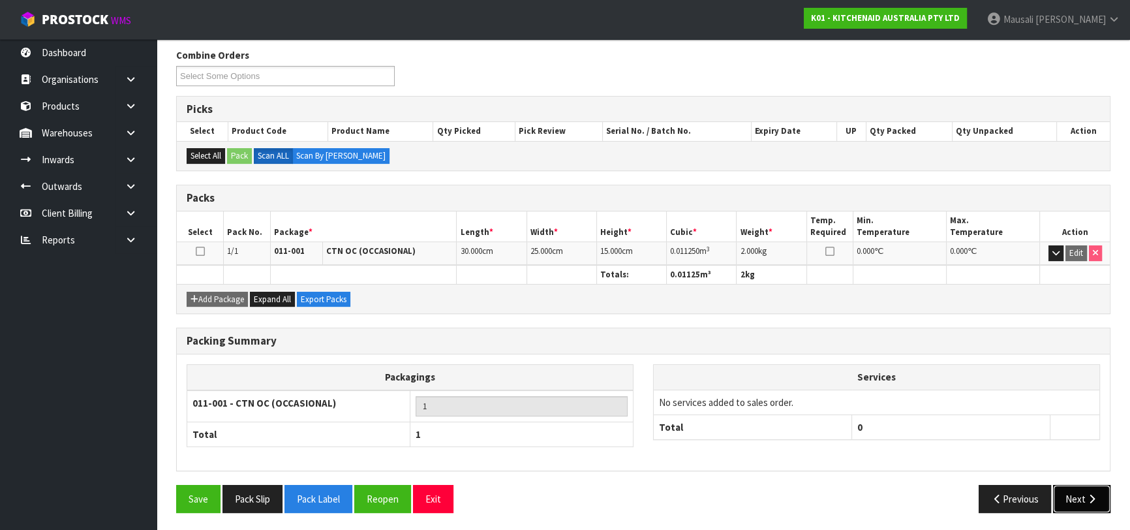
click at [1074, 502] on button "Next" at bounding box center [1081, 499] width 57 height 28
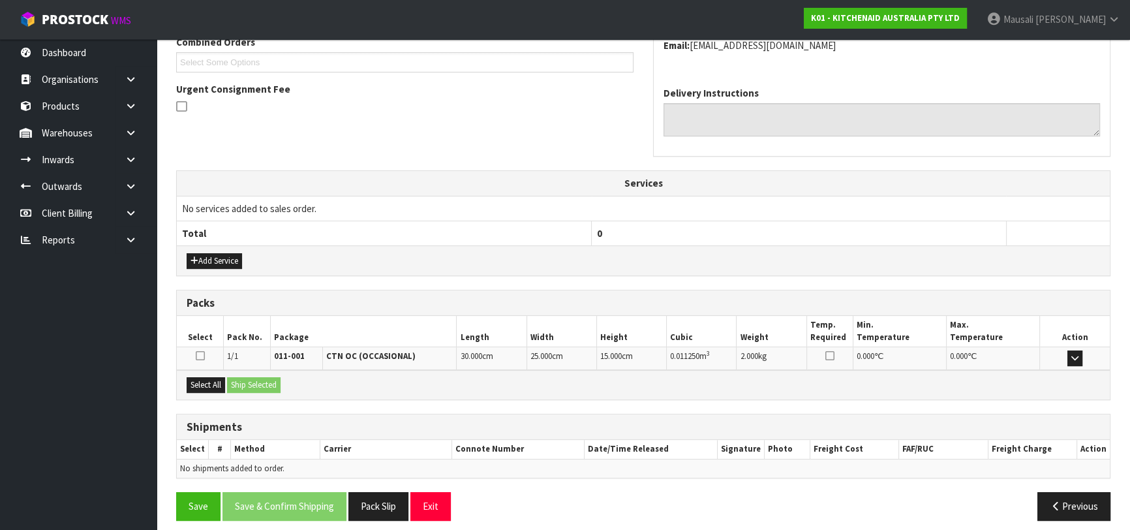
scroll to position [358, 0]
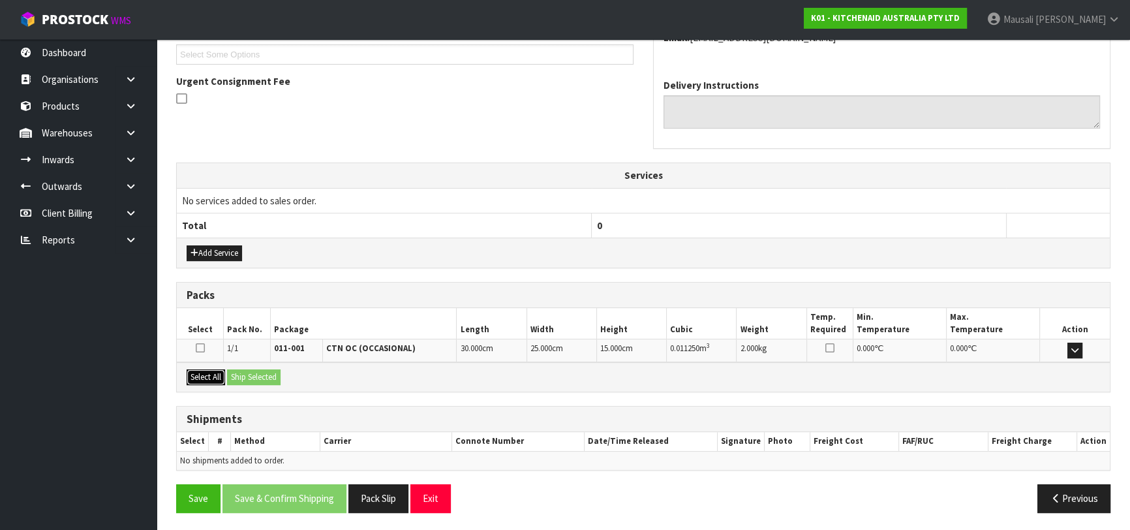
click at [216, 372] on button "Select All" at bounding box center [206, 377] width 39 height 16
click at [239, 377] on button "Ship Selected" at bounding box center [254, 377] width 54 height 16
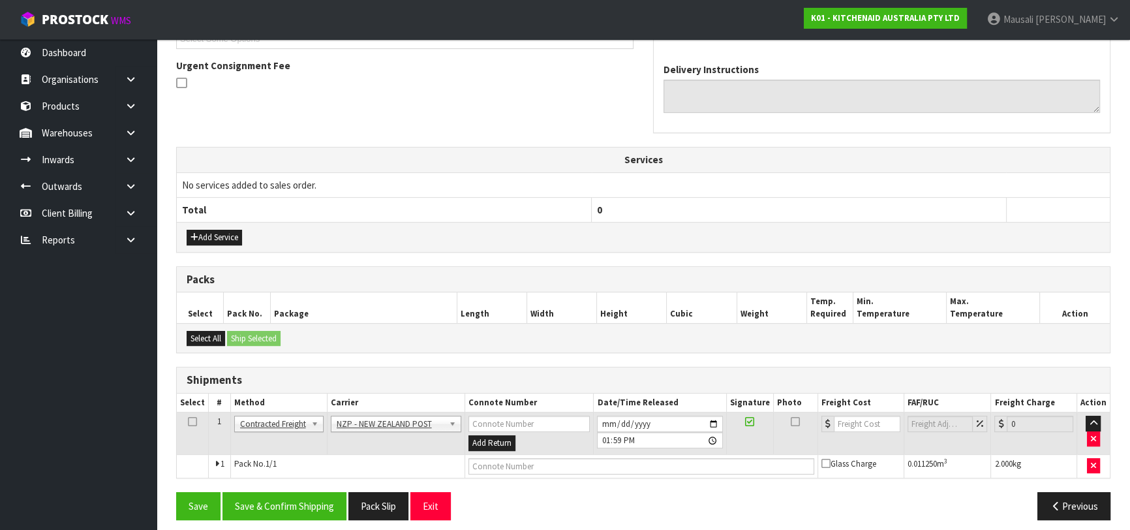
scroll to position [381, 0]
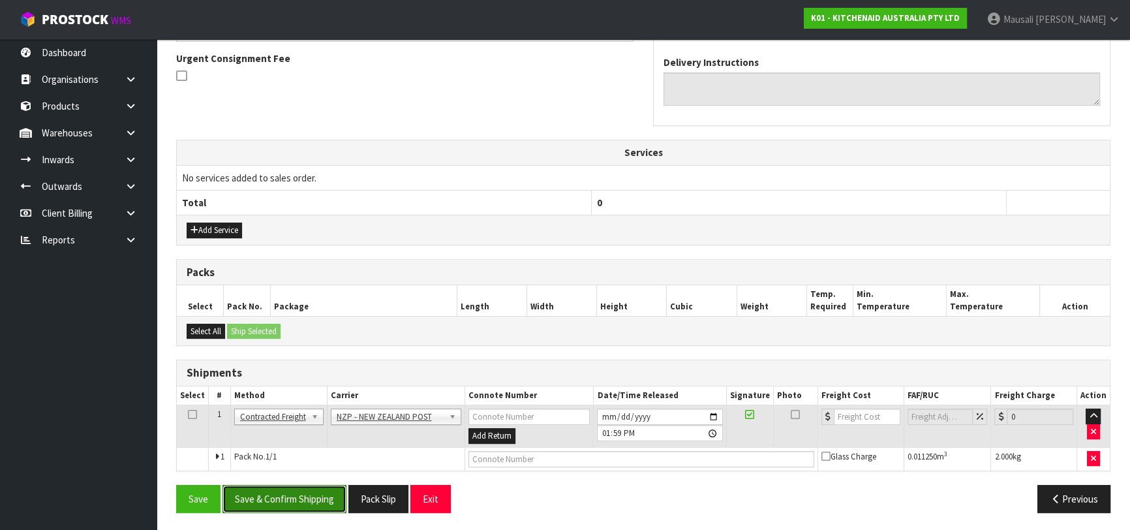
drag, startPoint x: 292, startPoint y: 496, endPoint x: 354, endPoint y: 496, distance: 61.4
click at [293, 496] on button "Save & Confirm Shipping" at bounding box center [285, 499] width 124 height 28
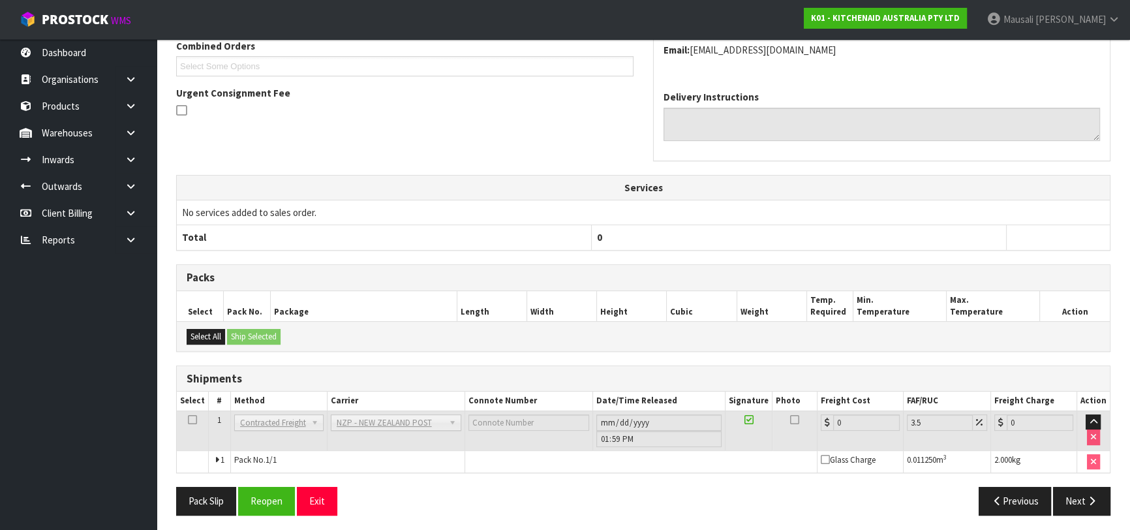
scroll to position [362, 0]
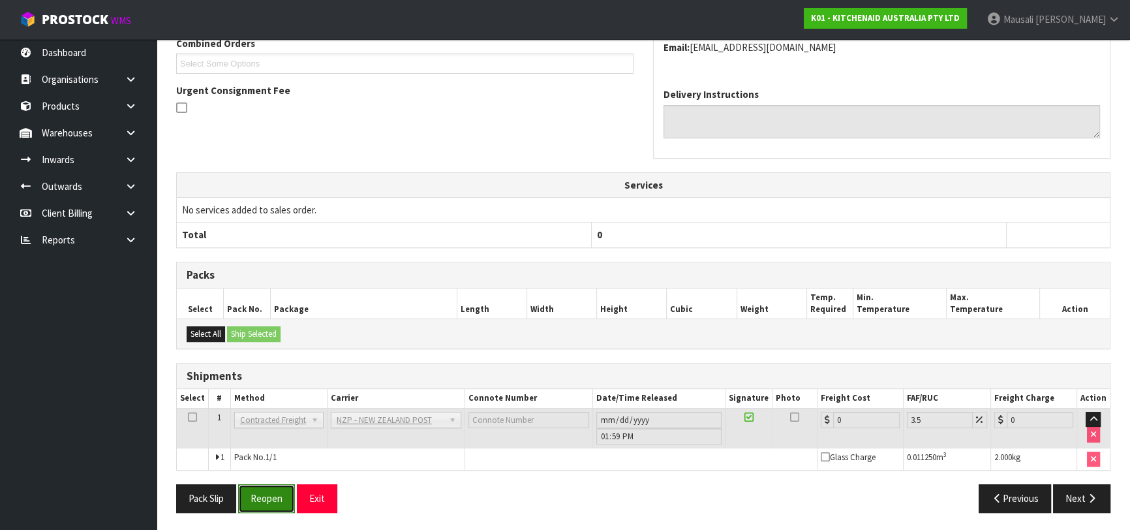
click at [276, 493] on button "Reopen" at bounding box center [266, 498] width 57 height 28
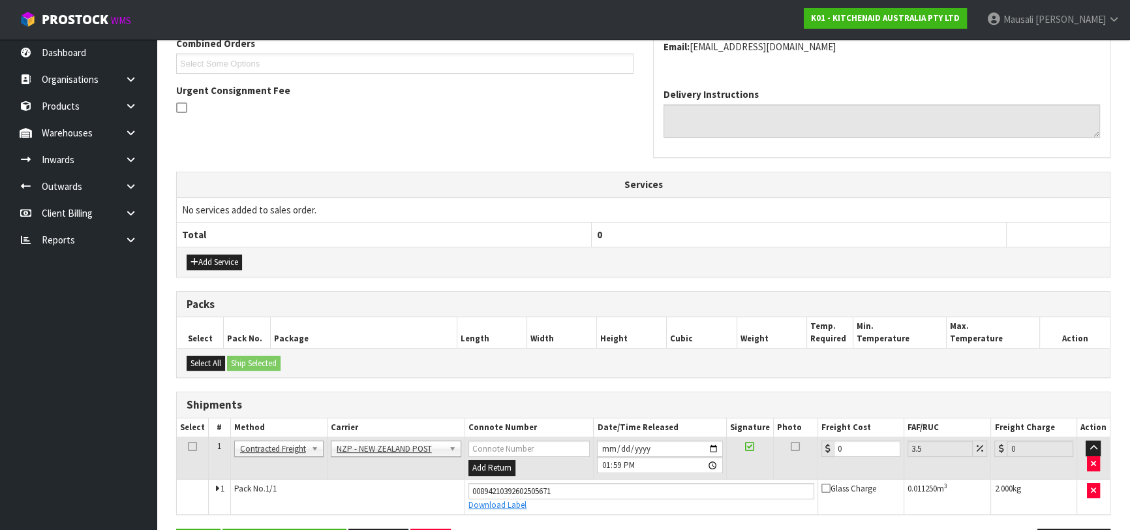
scroll to position [392, 0]
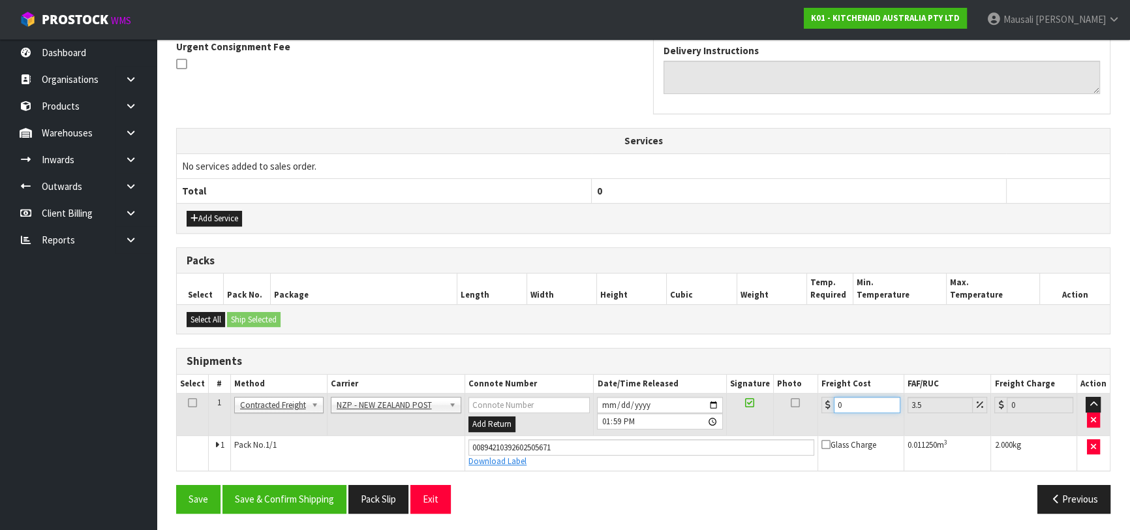
drag, startPoint x: 849, startPoint y: 402, endPoint x: 835, endPoint y: 405, distance: 14.7
click at [835, 405] on input "0" at bounding box center [867, 405] width 67 height 16
click at [325, 493] on button "Save & Confirm Shipping" at bounding box center [285, 499] width 124 height 28
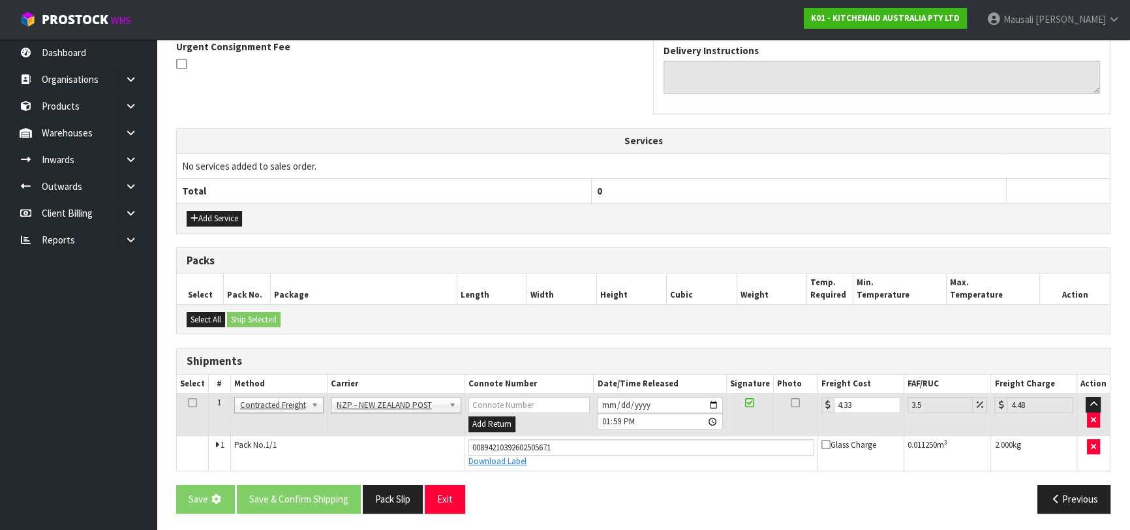
scroll to position [0, 0]
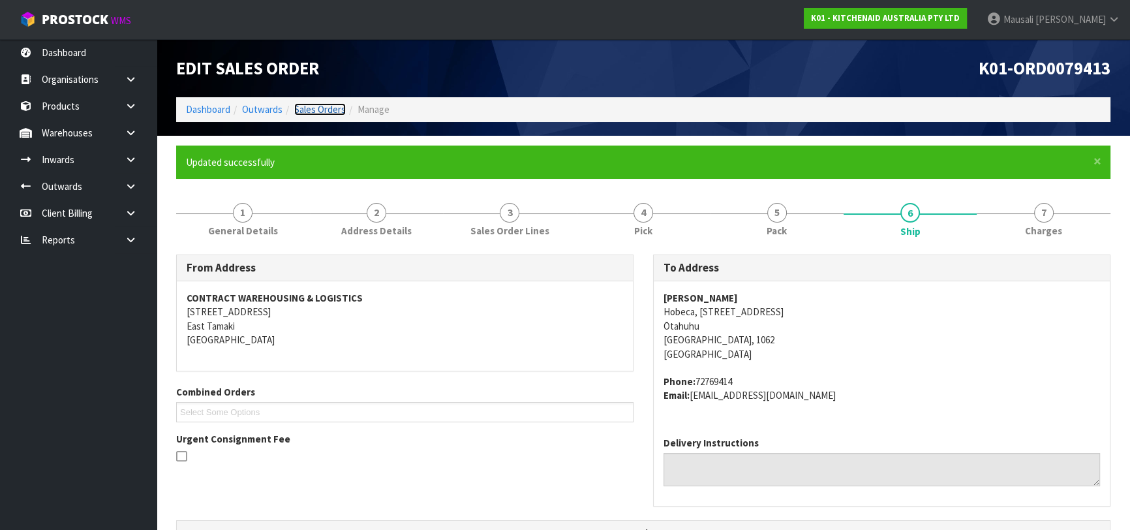
click at [313, 109] on link "Sales Orders" at bounding box center [320, 109] width 52 height 12
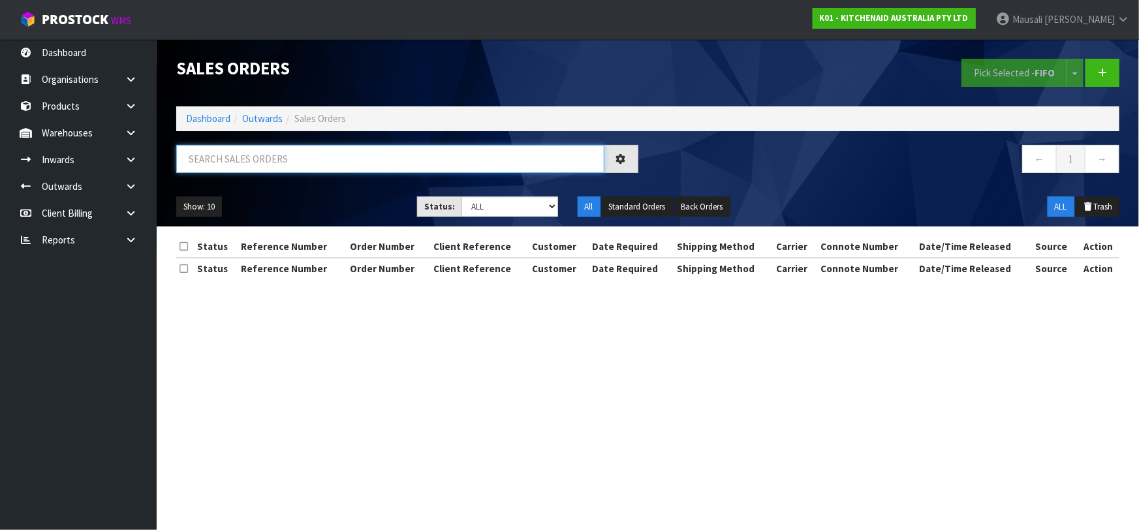
click at [196, 162] on input "text" at bounding box center [390, 159] width 428 height 28
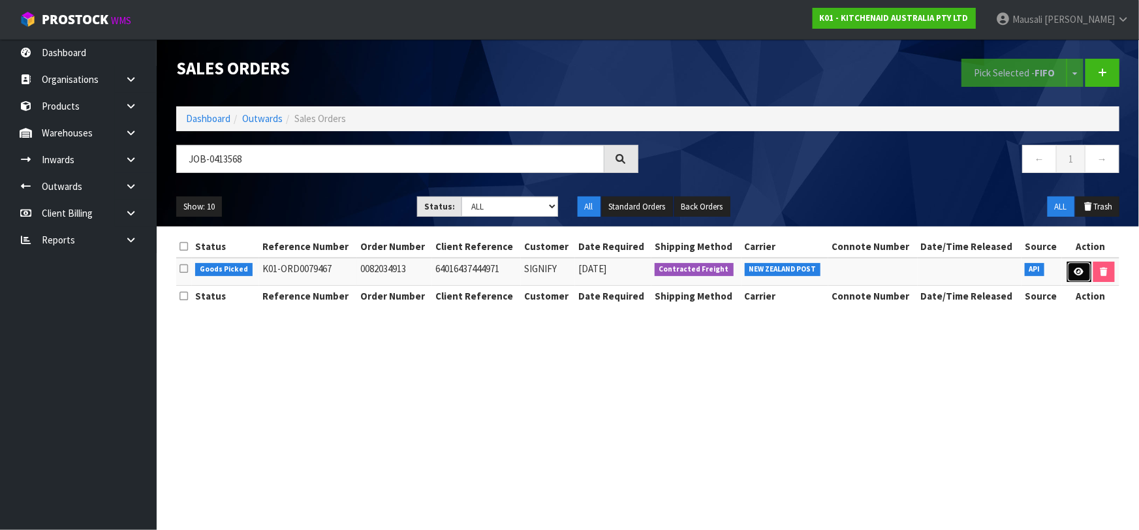
click at [1074, 268] on icon at bounding box center [1079, 272] width 10 height 8
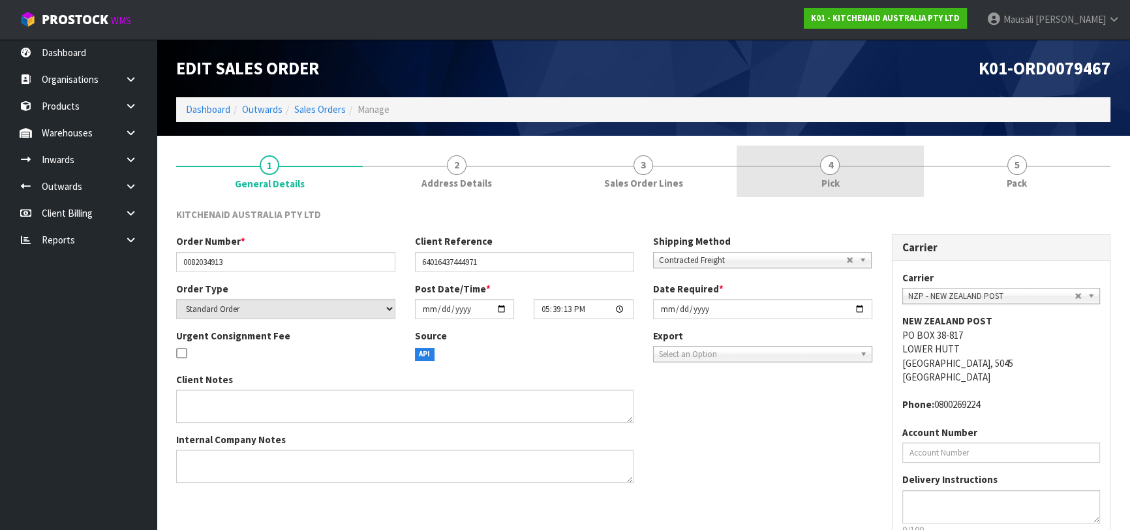
click at [839, 176] on link "4 Pick" at bounding box center [830, 172] width 187 height 52
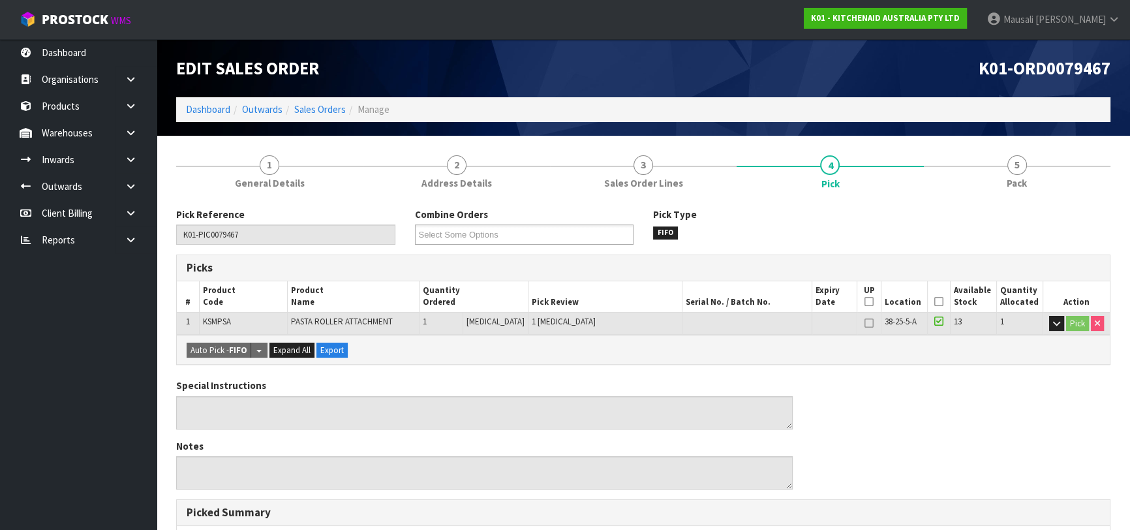
click at [935, 302] on icon at bounding box center [939, 302] width 9 height 1
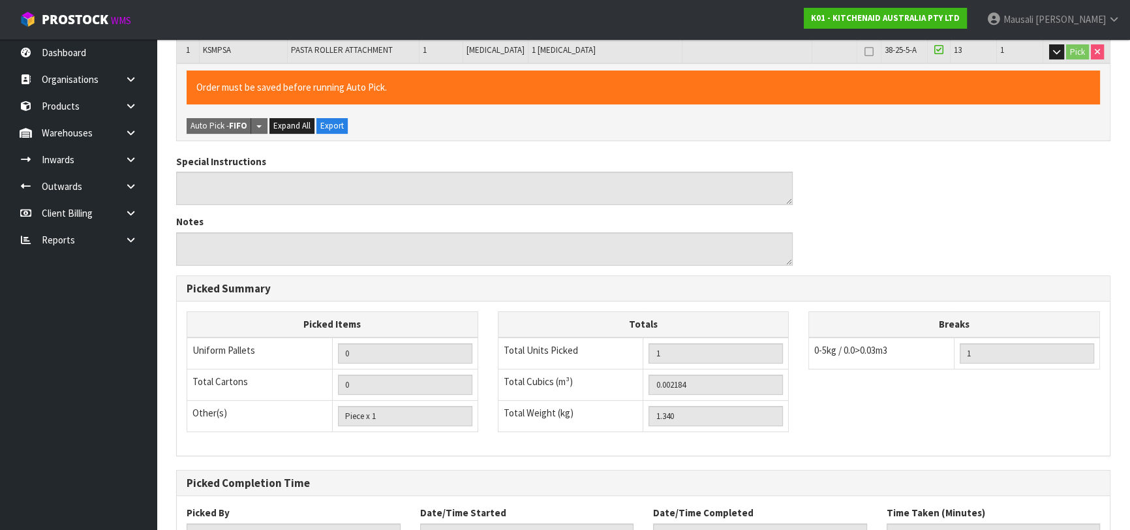
scroll to position [375, 0]
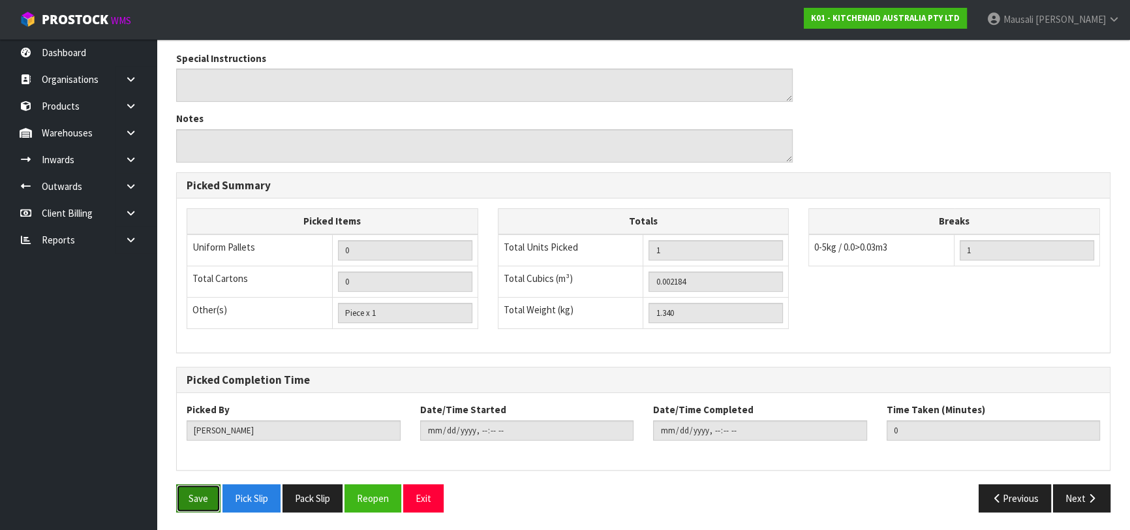
click at [183, 505] on button "Save" at bounding box center [198, 498] width 44 height 28
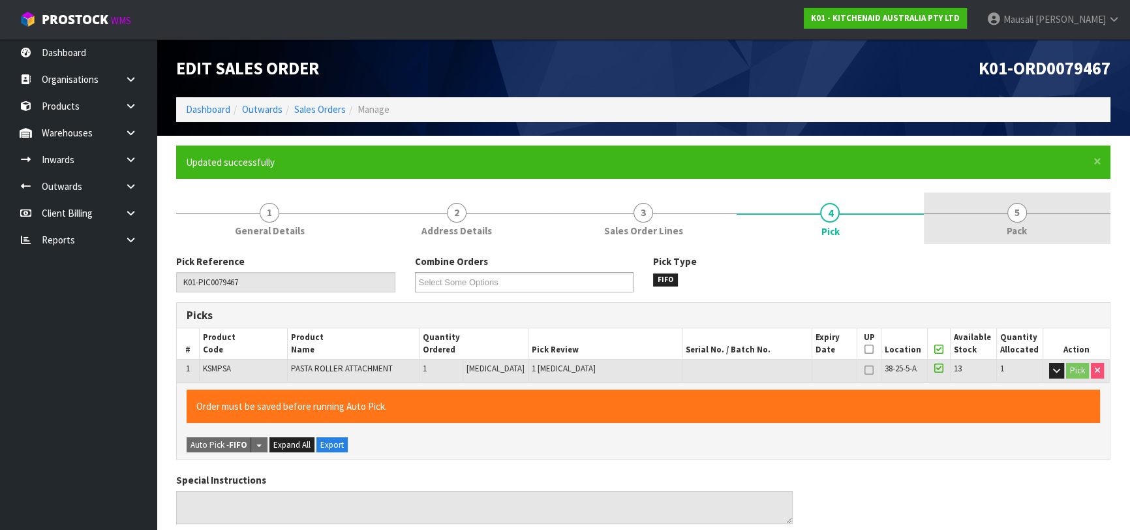
click at [1001, 236] on link "5 Pack" at bounding box center [1017, 219] width 187 height 52
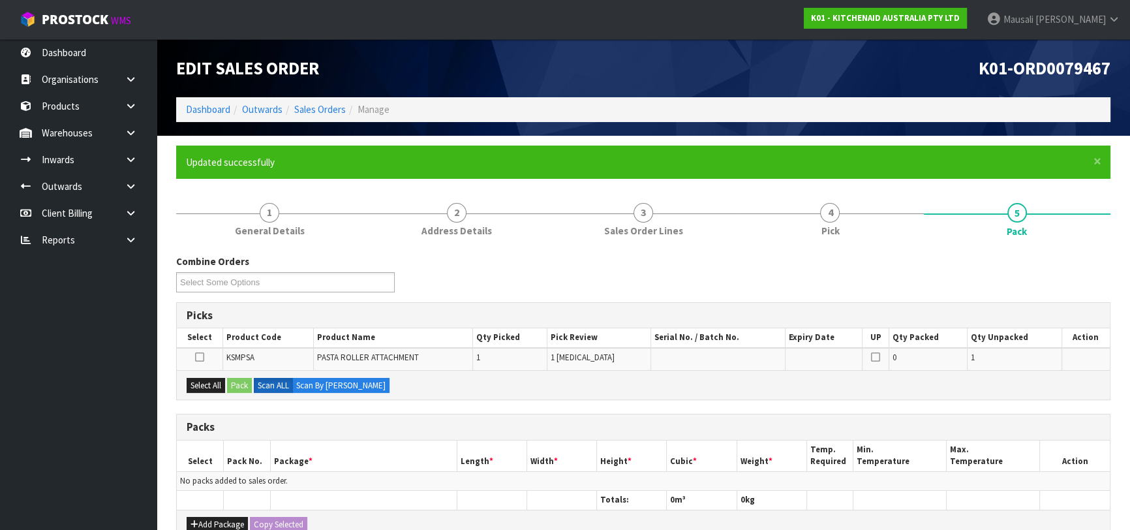
scroll to position [118, 0]
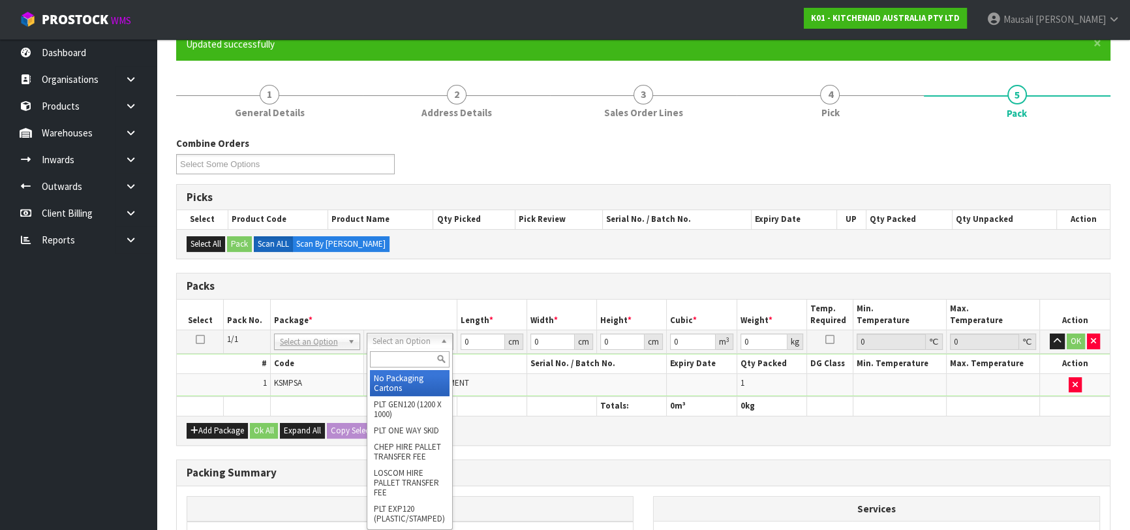
click at [409, 363] on input "text" at bounding box center [410, 359] width 80 height 16
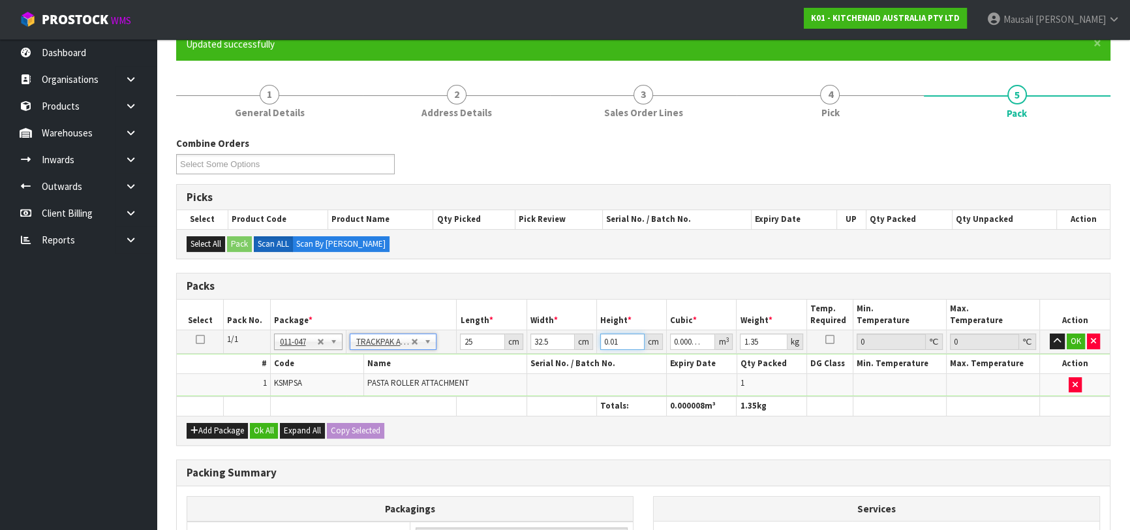
drag, startPoint x: 623, startPoint y: 337, endPoint x: 596, endPoint y: 343, distance: 27.5
click at [597, 343] on td "0.01 cm" at bounding box center [632, 341] width 70 height 23
click at [272, 430] on button "Ok All" at bounding box center [264, 431] width 28 height 16
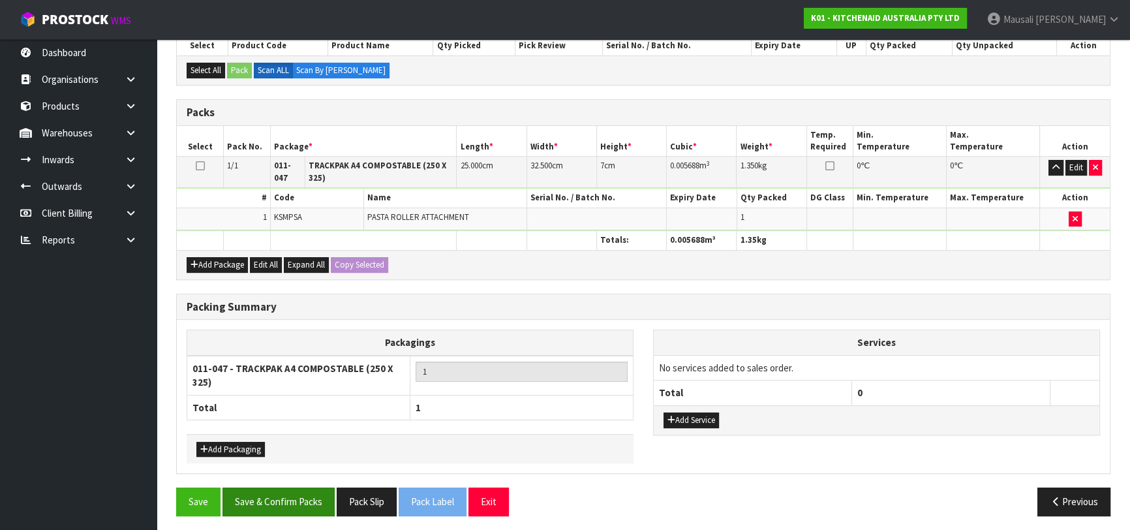
scroll to position [294, 0]
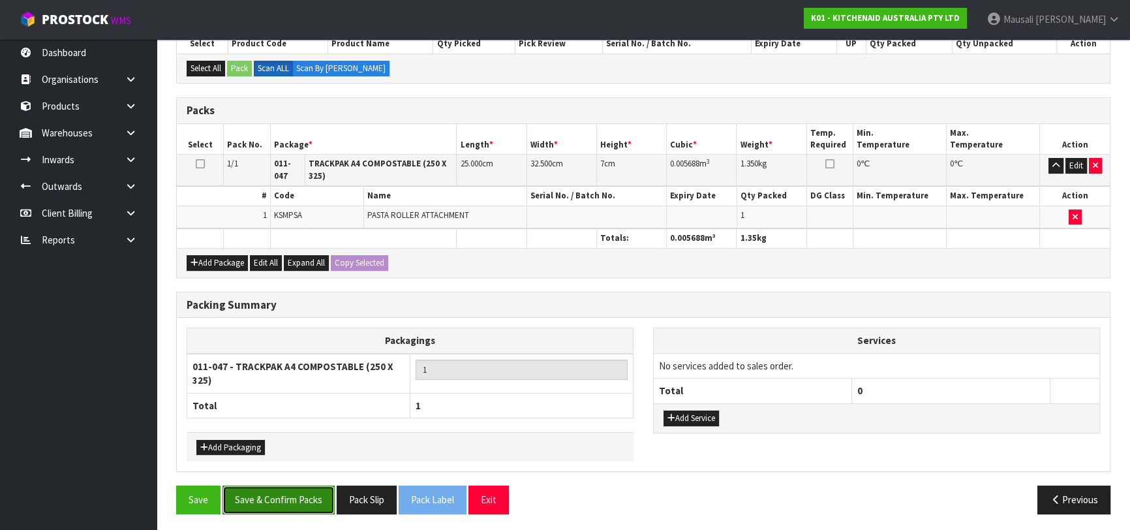
click at [293, 490] on button "Save & Confirm Packs" at bounding box center [279, 500] width 112 height 28
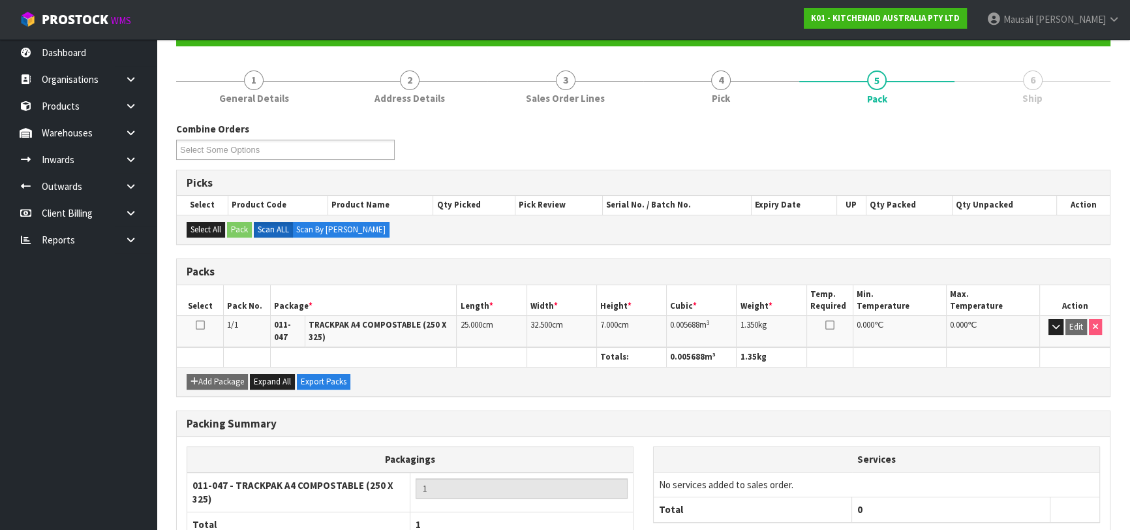
scroll to position [223, 0]
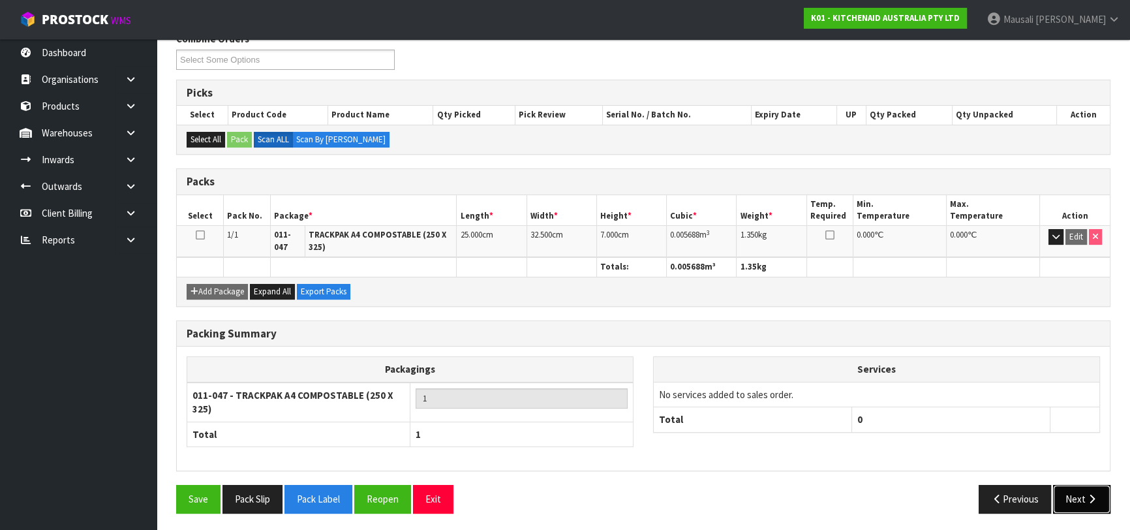
drag, startPoint x: 1073, startPoint y: 490, endPoint x: 1066, endPoint y: 488, distance: 7.3
click at [1066, 488] on button "Next" at bounding box center [1081, 499] width 57 height 28
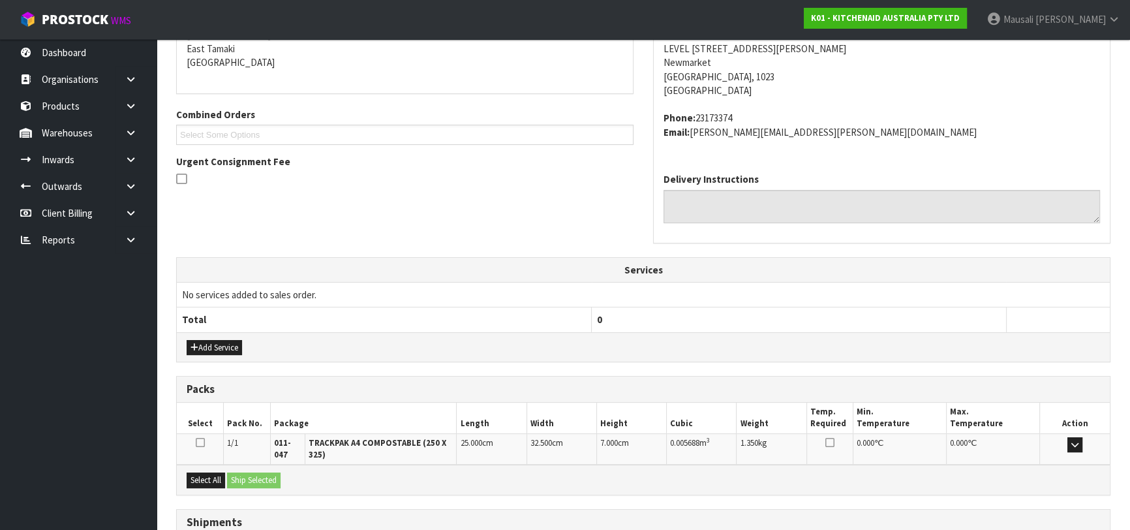
scroll to position [380, 0]
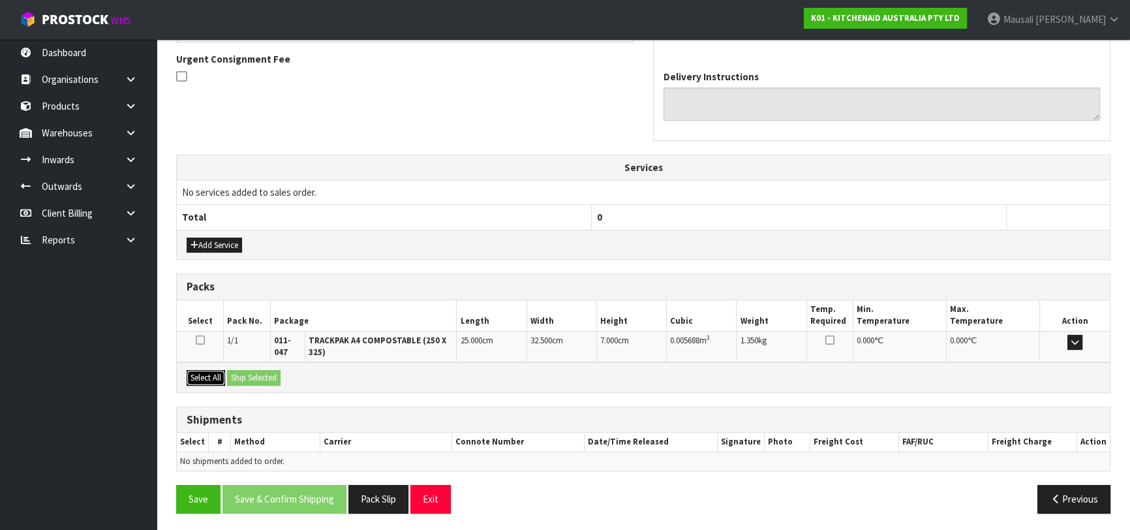
drag, startPoint x: 210, startPoint y: 369, endPoint x: 244, endPoint y: 373, distance: 34.2
click at [211, 370] on button "Select All" at bounding box center [206, 378] width 39 height 16
click at [248, 373] on button "Ship Selected" at bounding box center [254, 378] width 54 height 16
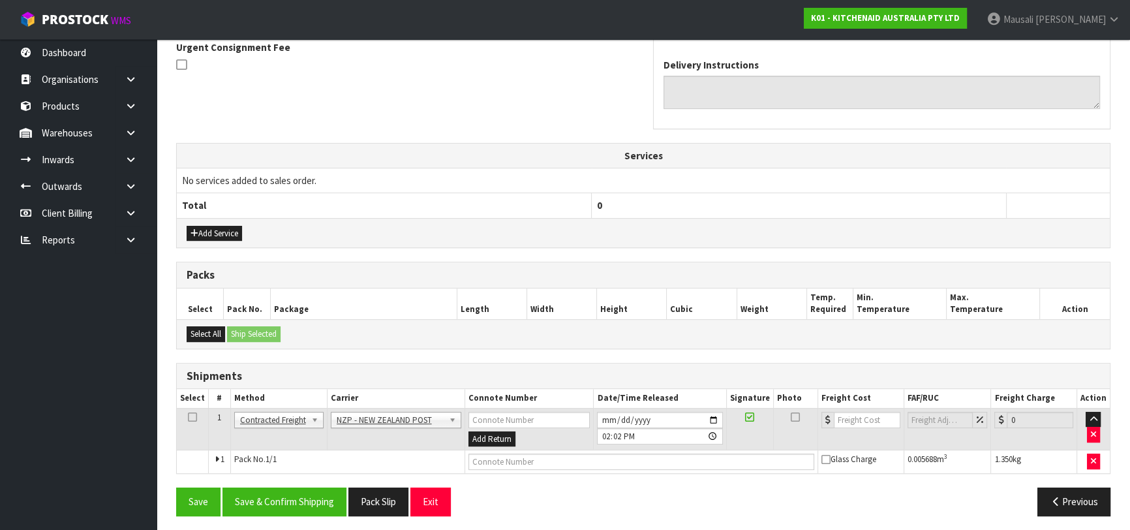
scroll to position [395, 0]
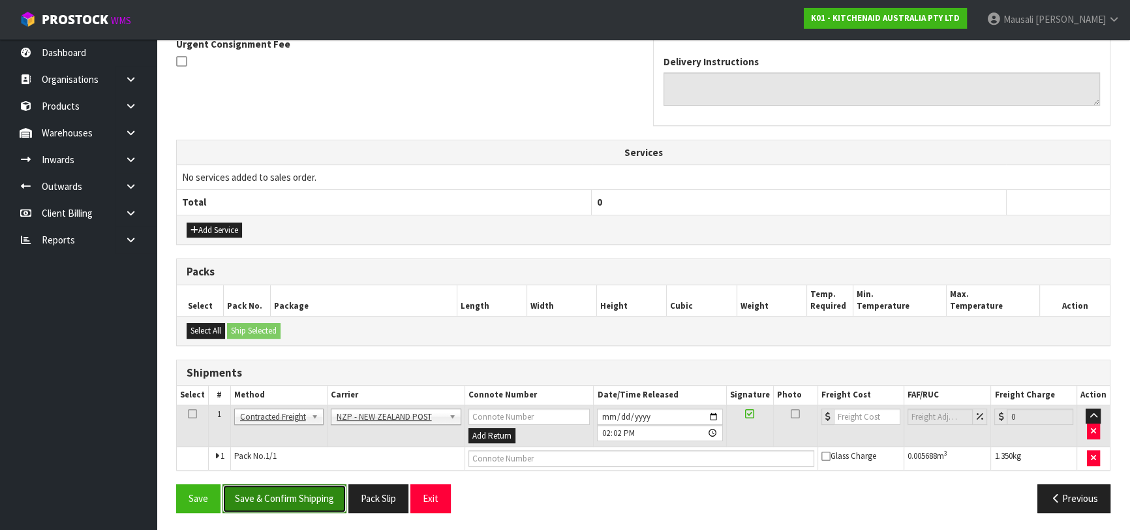
click at [314, 491] on button "Save & Confirm Shipping" at bounding box center [285, 498] width 124 height 28
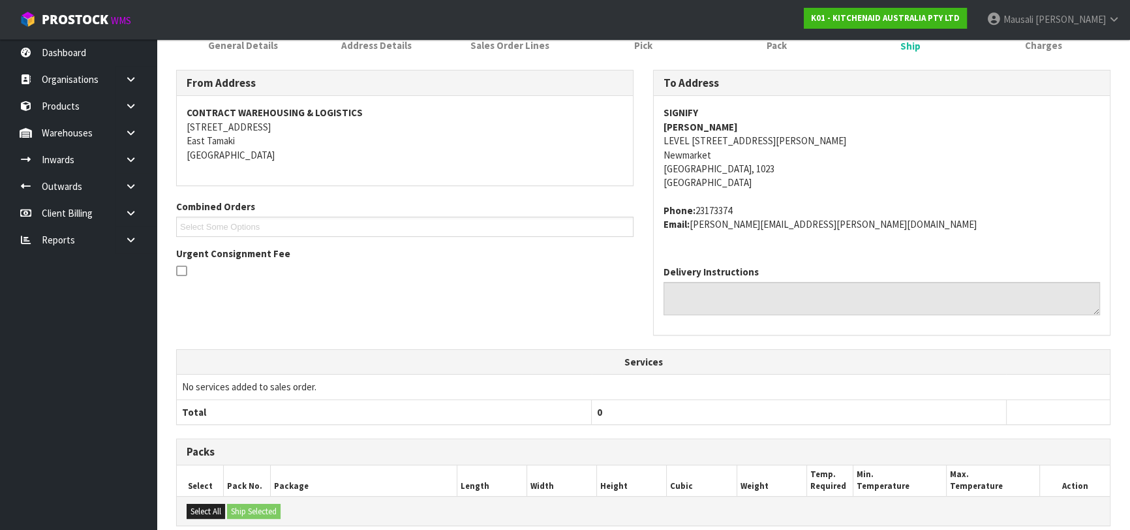
scroll to position [377, 0]
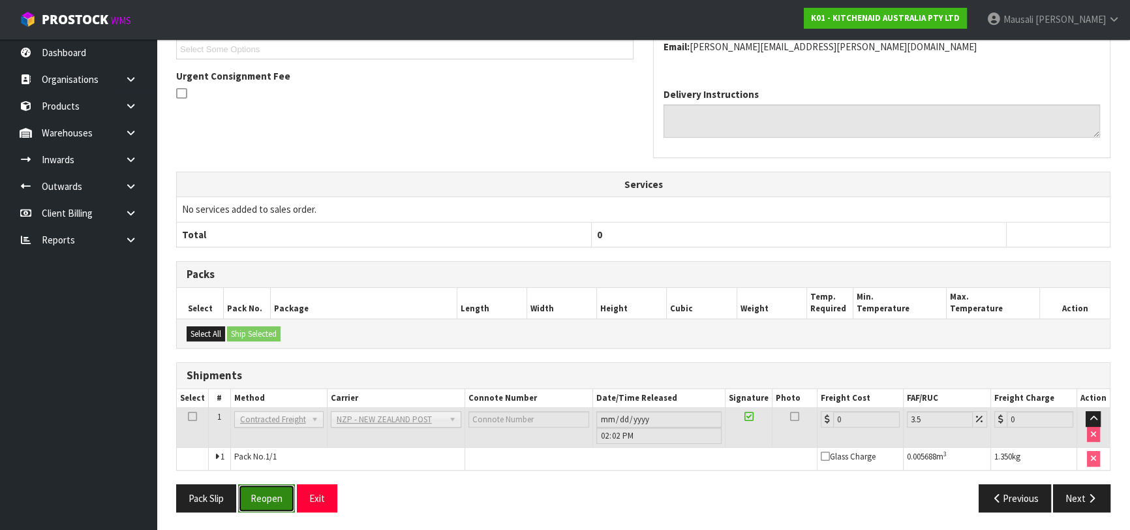
click at [273, 490] on button "Reopen" at bounding box center [266, 498] width 57 height 28
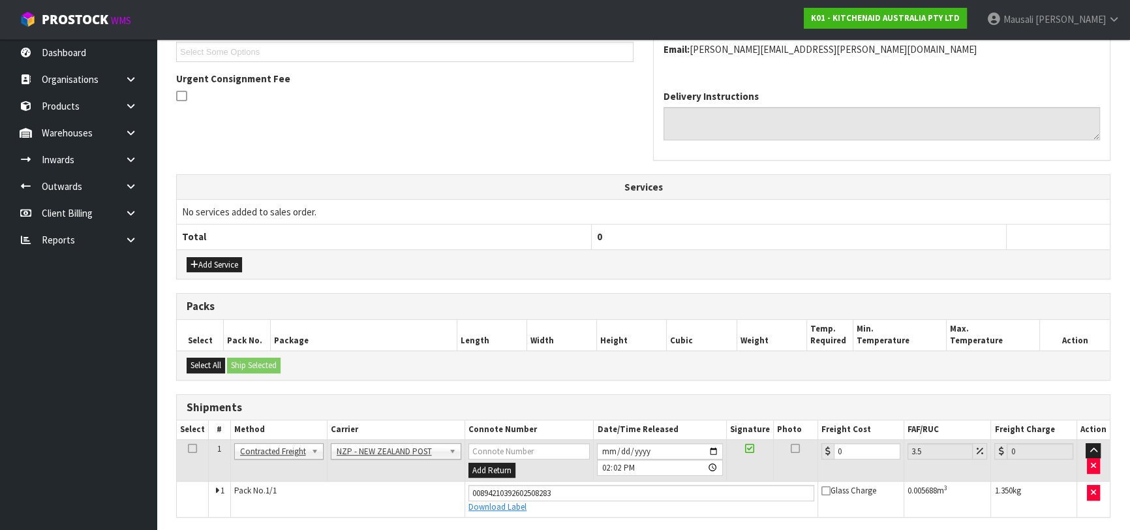
scroll to position [407, 0]
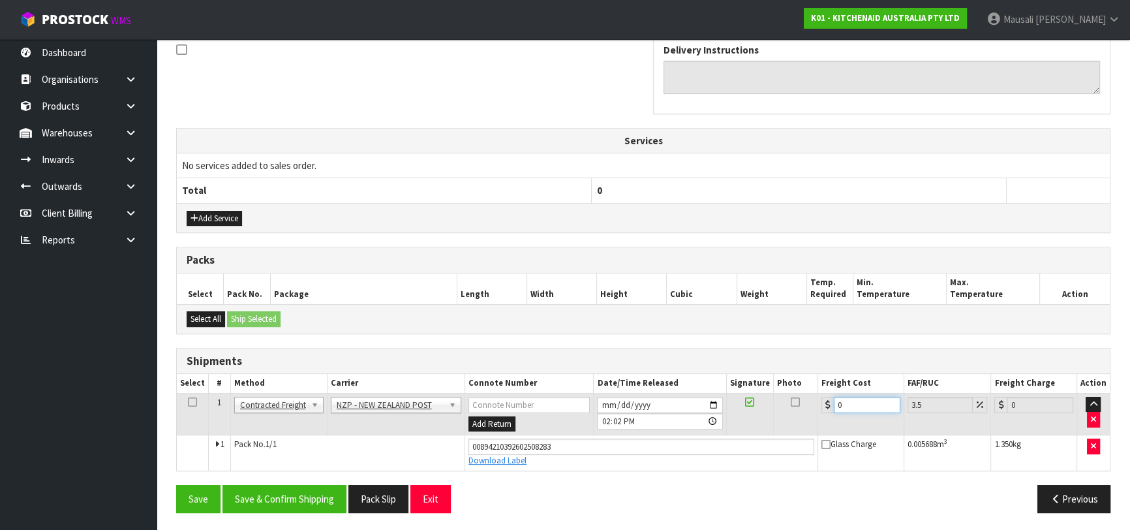
click at [803, 414] on tr "1 Client Local Pickup Customer Local Pickup Company Freight Contracted Freight …" at bounding box center [643, 414] width 933 height 42
click at [309, 488] on button "Save & Confirm Shipping" at bounding box center [285, 499] width 124 height 28
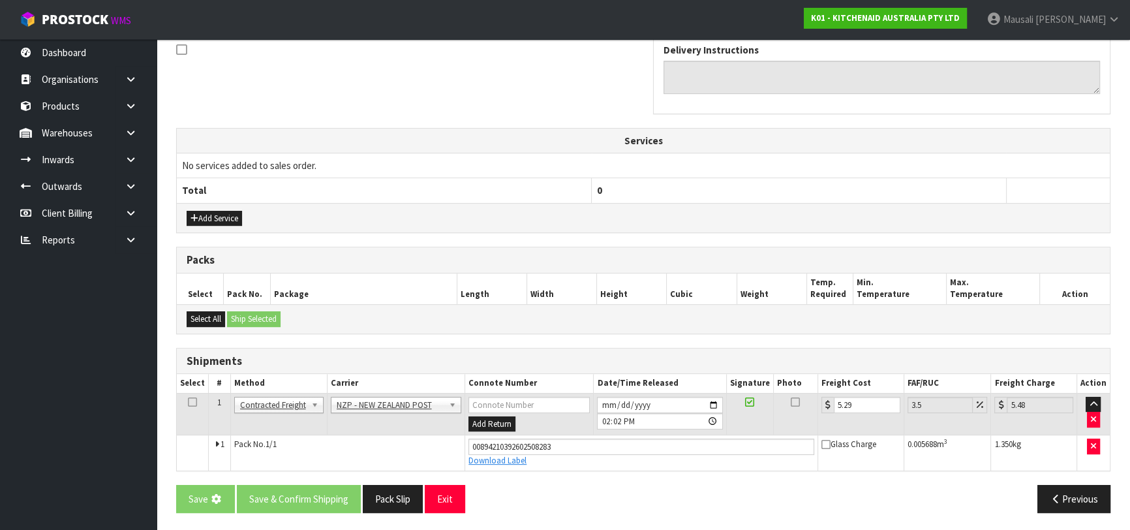
scroll to position [0, 0]
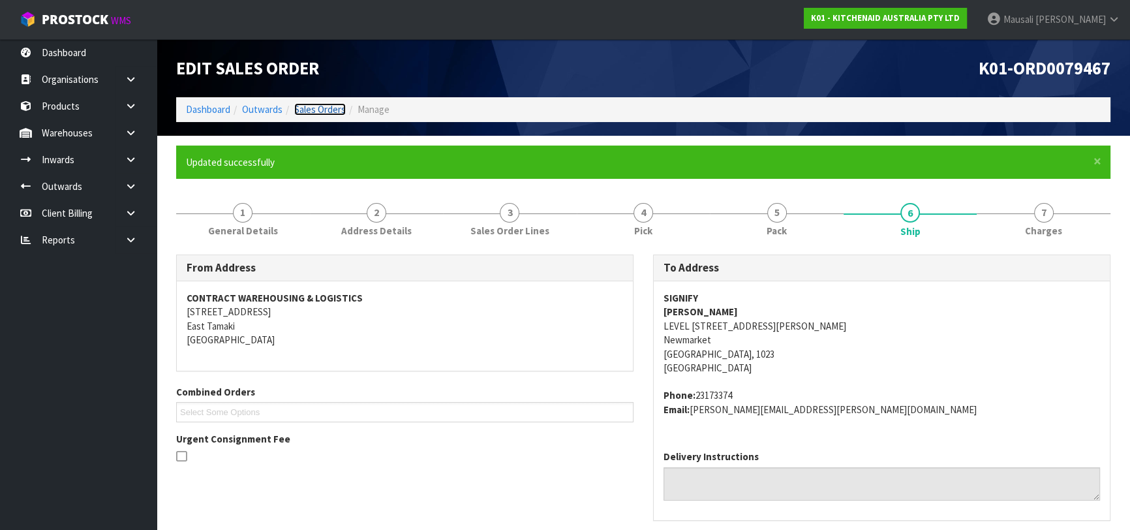
click at [320, 104] on link "Sales Orders" at bounding box center [320, 109] width 52 height 12
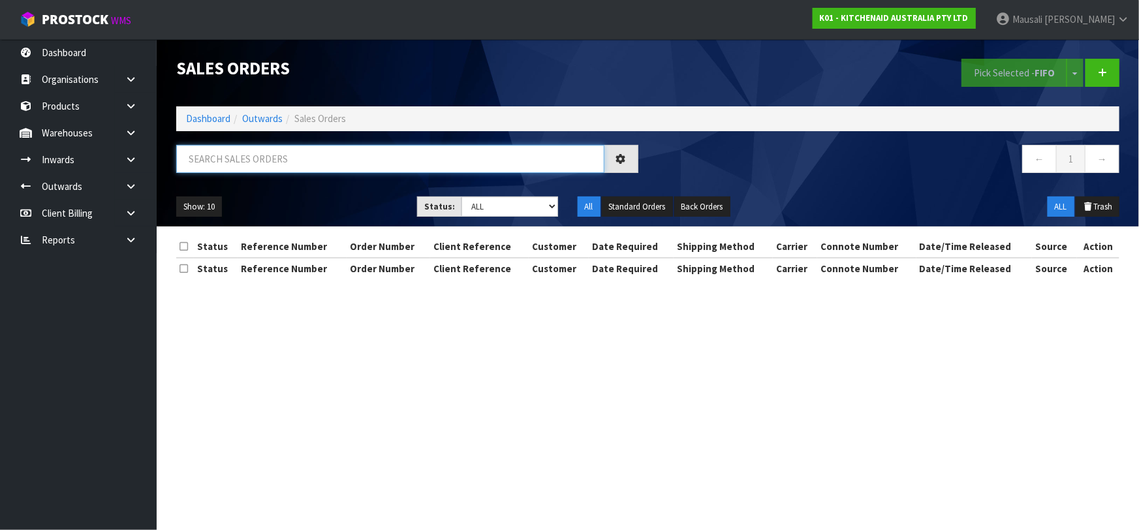
click at [241, 161] on input "text" at bounding box center [390, 159] width 428 height 28
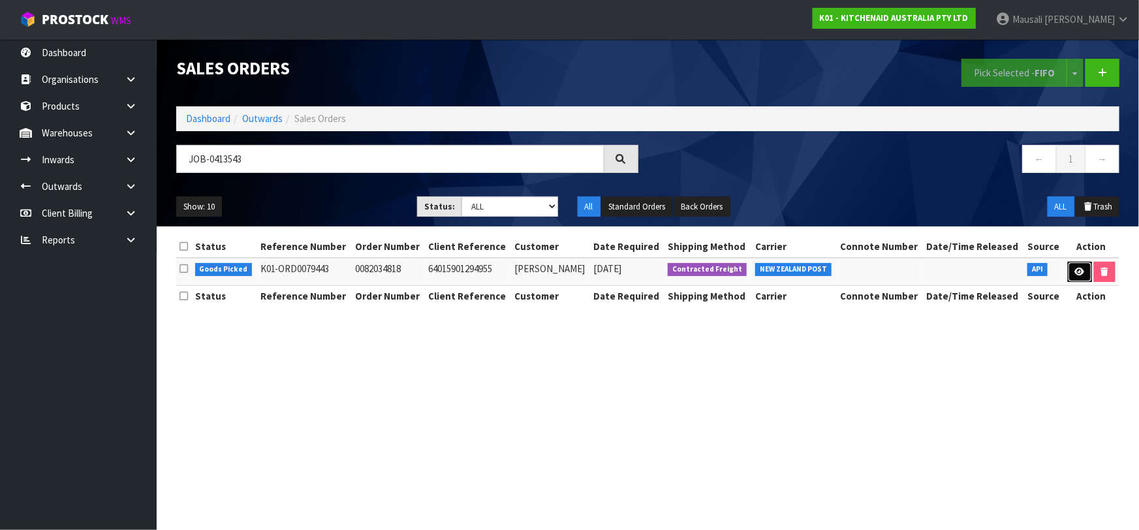
click at [1071, 265] on link at bounding box center [1080, 272] width 24 height 21
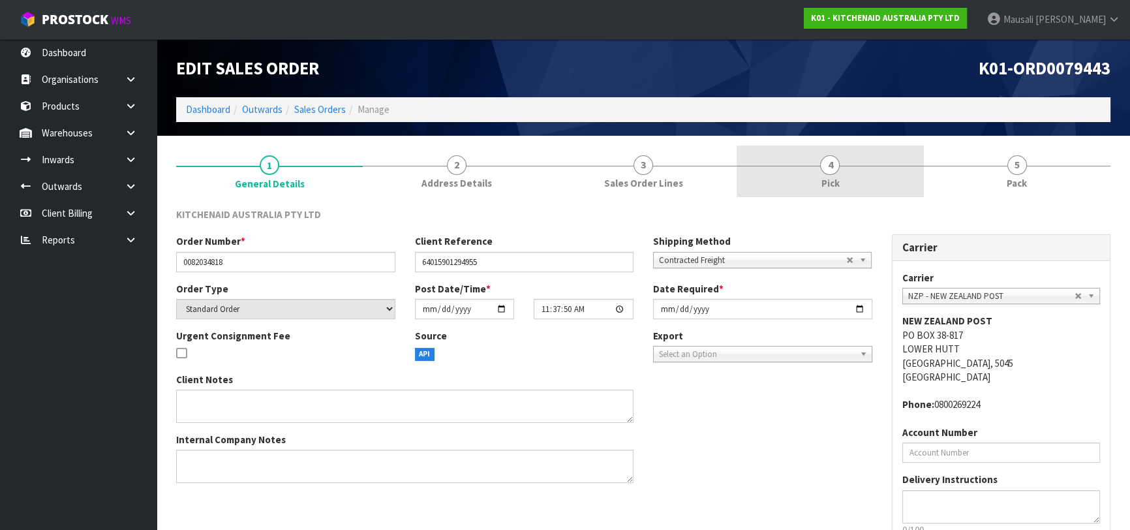
click at [826, 174] on link "4 Pick" at bounding box center [830, 172] width 187 height 52
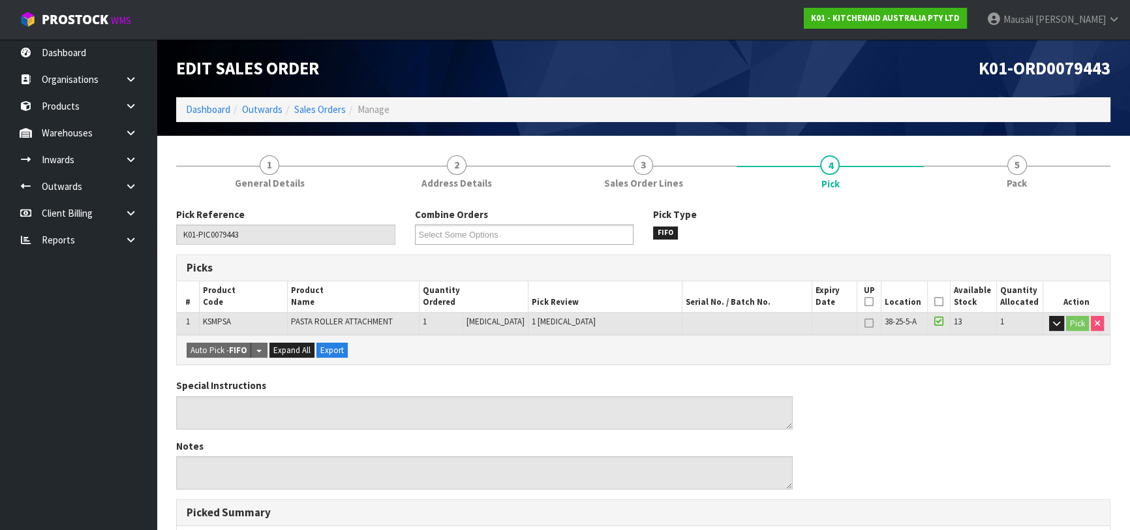
click at [937, 302] on icon at bounding box center [939, 302] width 9 height 1
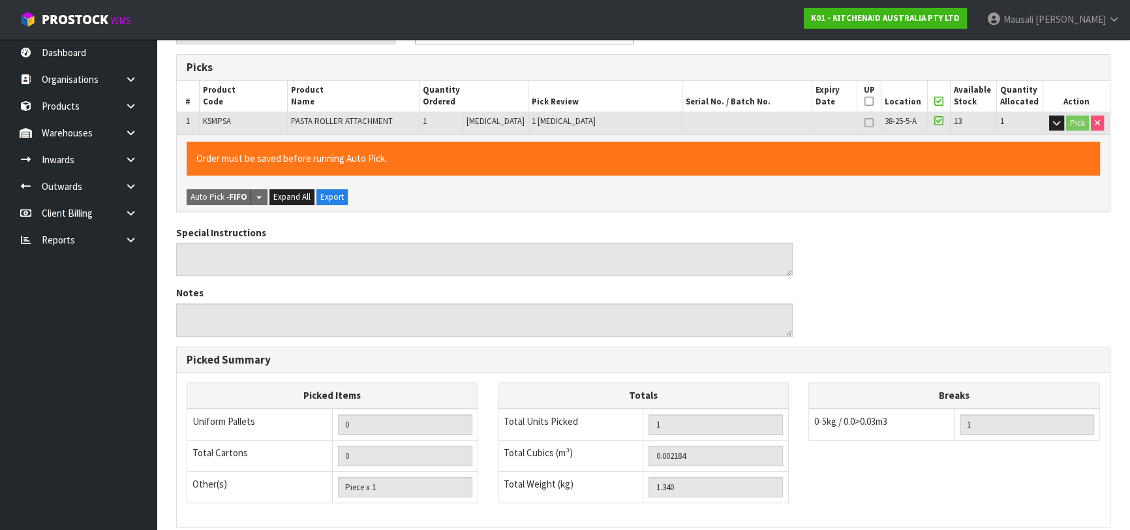
scroll to position [375, 0]
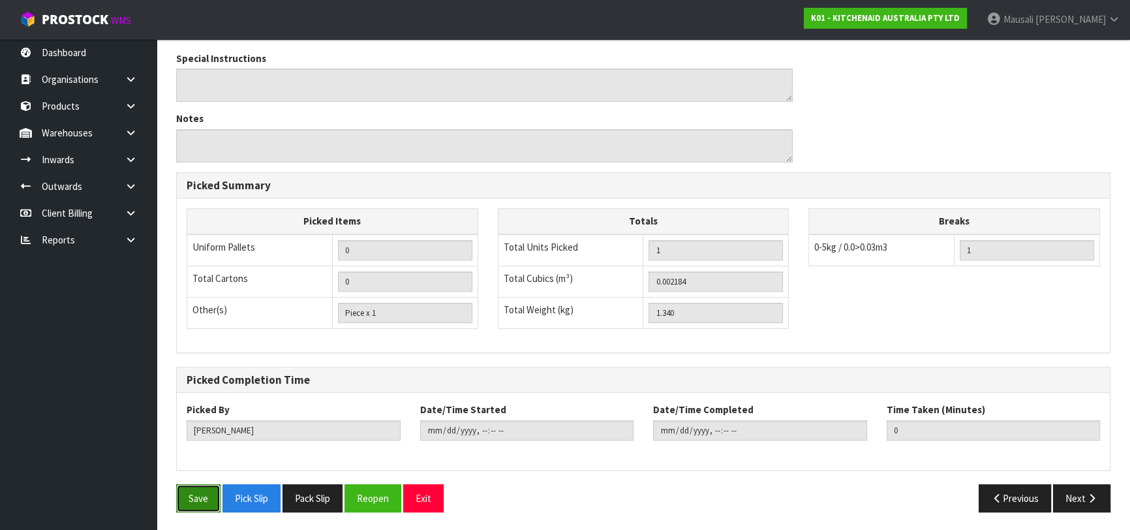
click at [188, 485] on button "Save" at bounding box center [198, 498] width 44 height 28
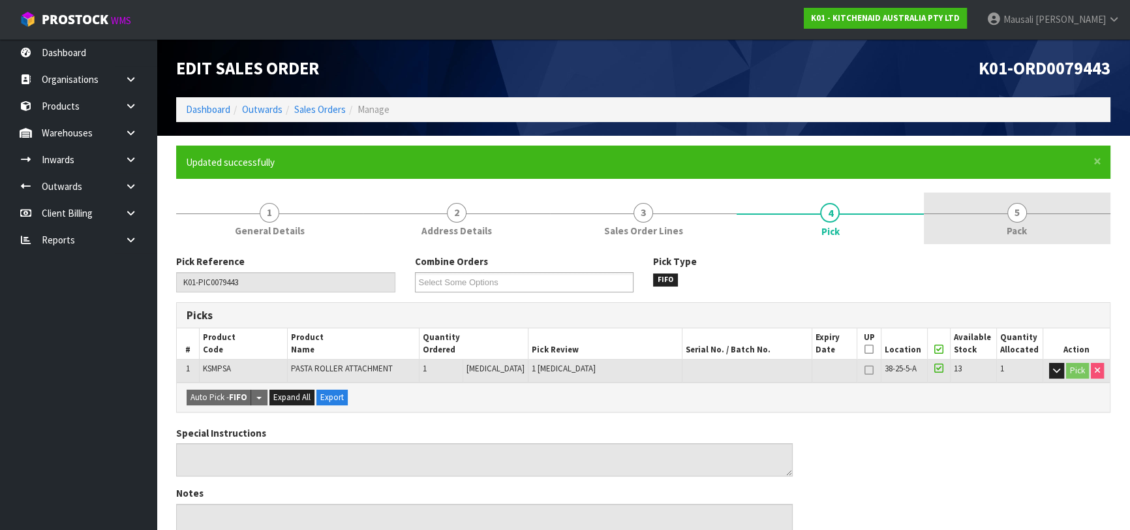
click at [995, 221] on link "5 Pack" at bounding box center [1017, 219] width 187 height 52
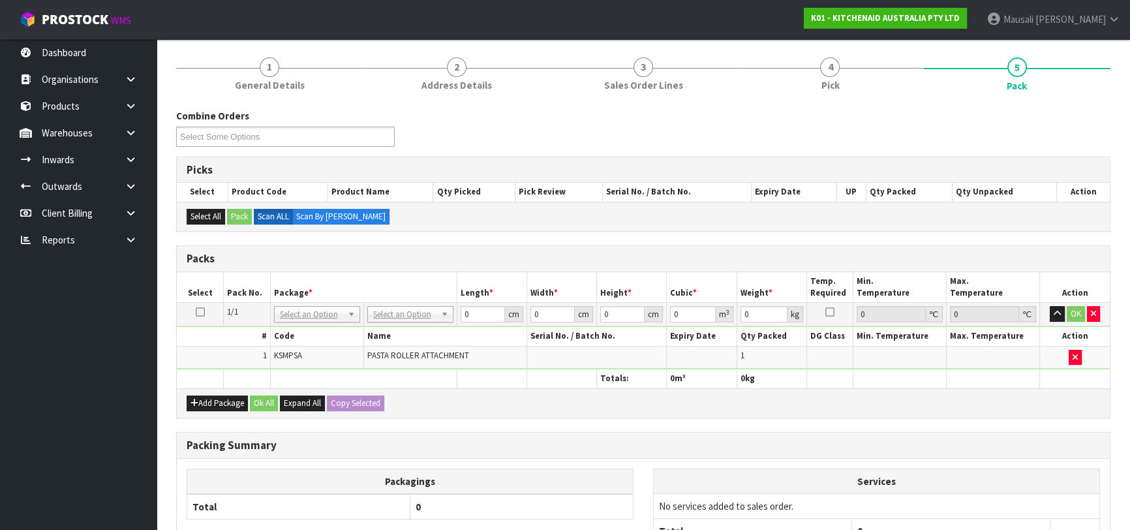
scroll to position [272, 0]
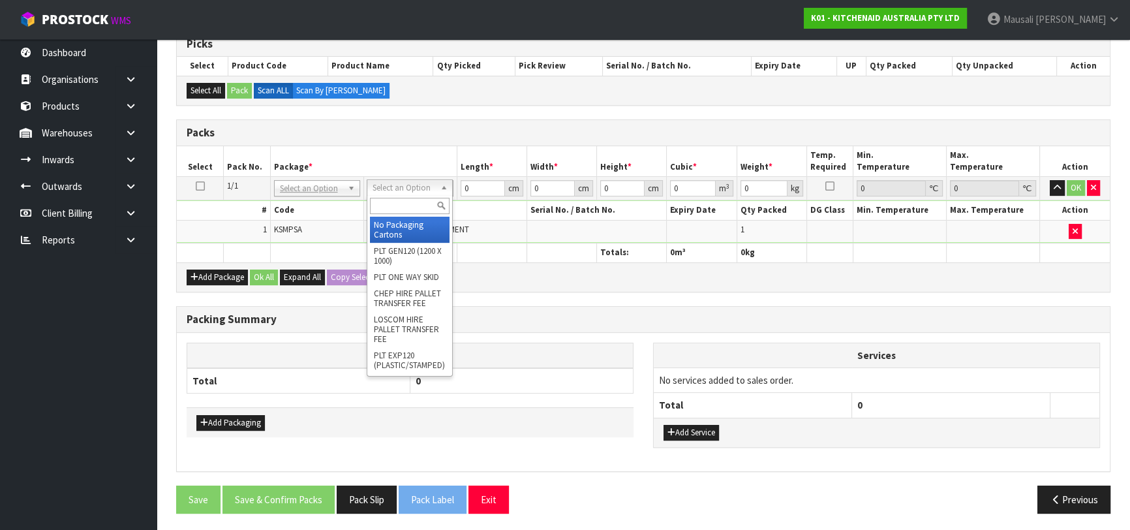
click at [384, 200] on input "text" at bounding box center [410, 206] width 80 height 16
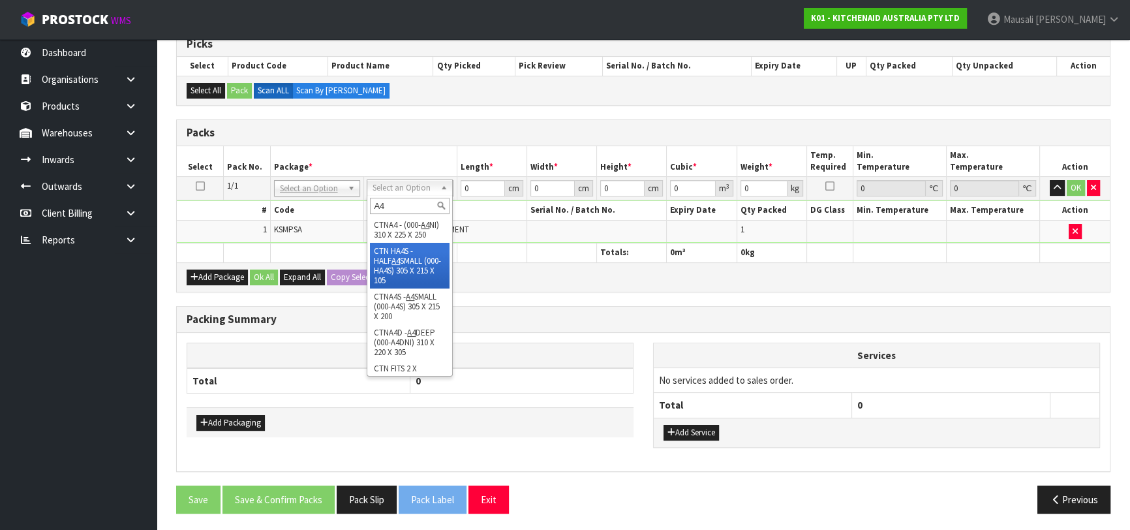
scroll to position [196, 0]
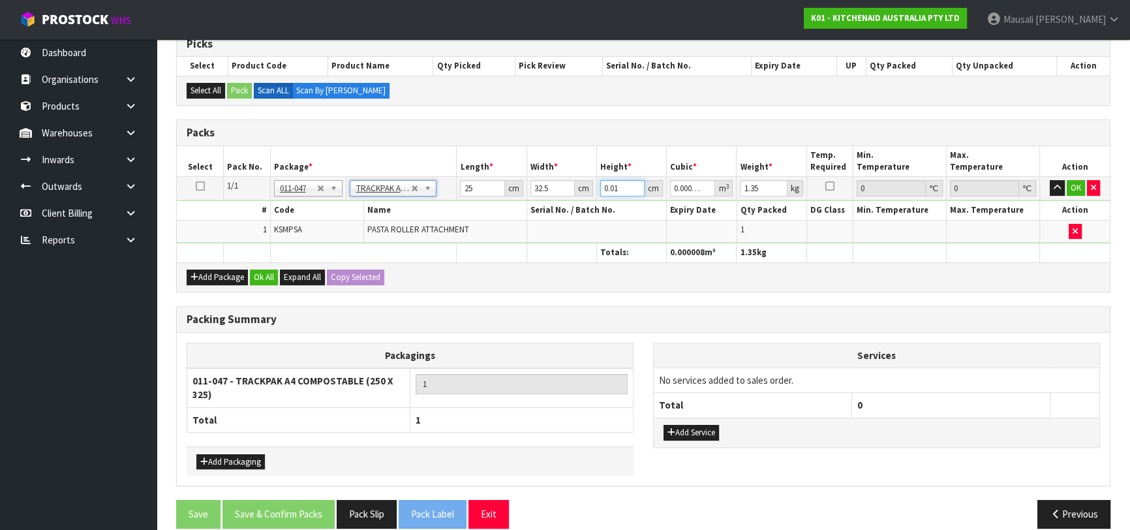
drag, startPoint x: 626, startPoint y: 188, endPoint x: 596, endPoint y: 196, distance: 31.0
click at [597, 196] on td "0.01 cm" at bounding box center [632, 188] width 70 height 23
click at [267, 281] on button "Ok All" at bounding box center [264, 278] width 28 height 16
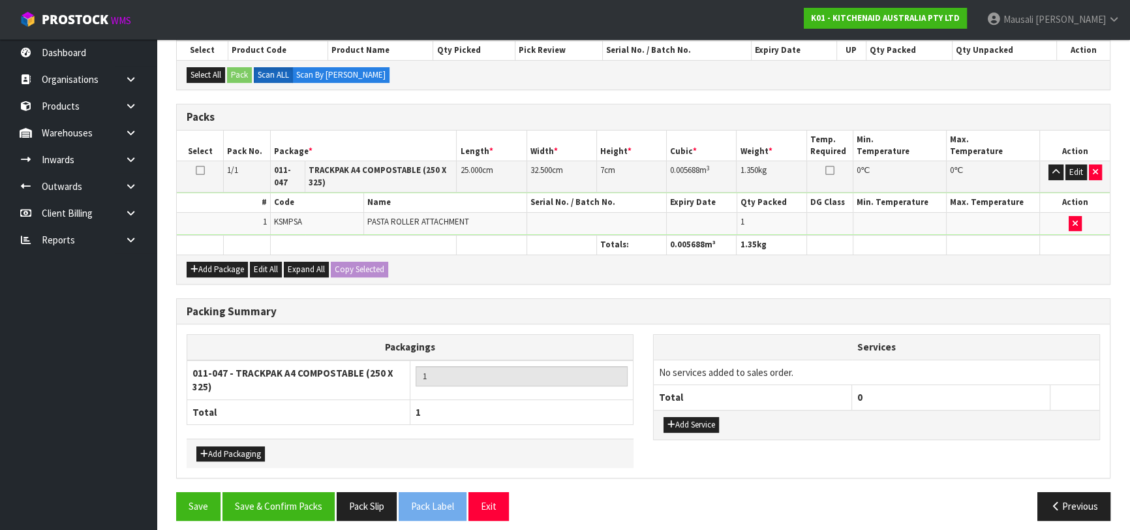
scroll to position [294, 0]
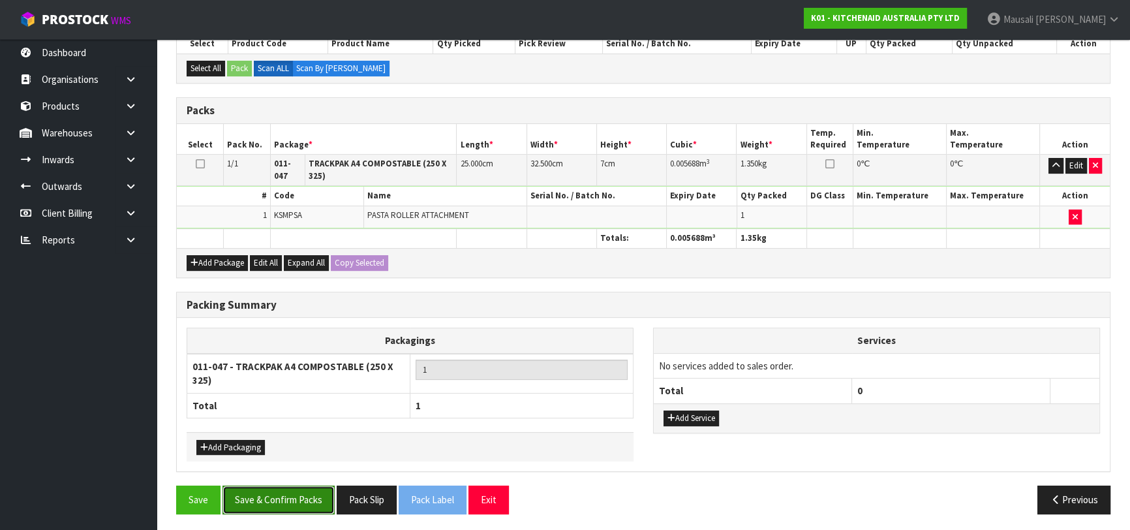
click at [262, 490] on button "Save & Confirm Packs" at bounding box center [279, 500] width 112 height 28
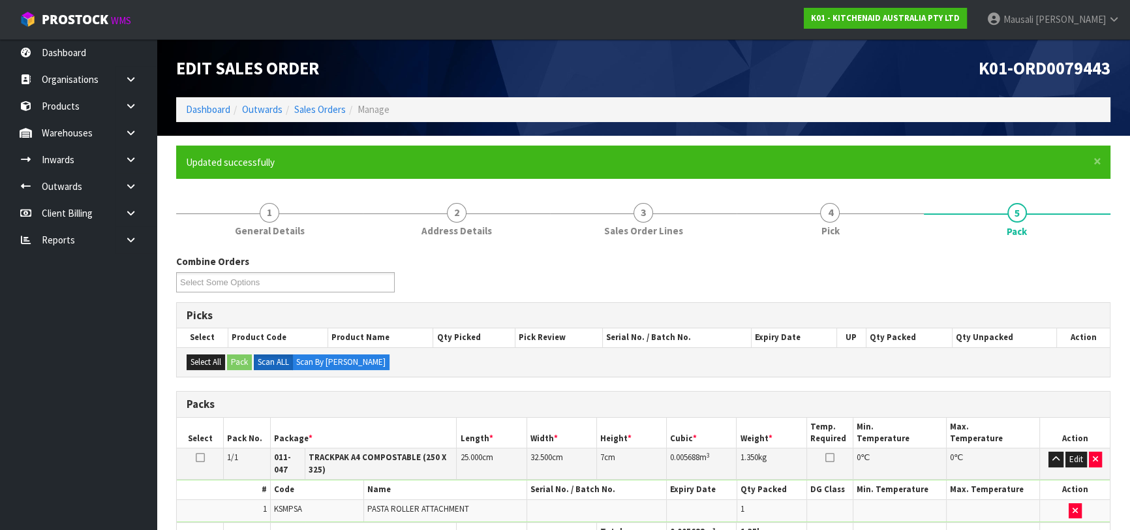
scroll to position [223, 0]
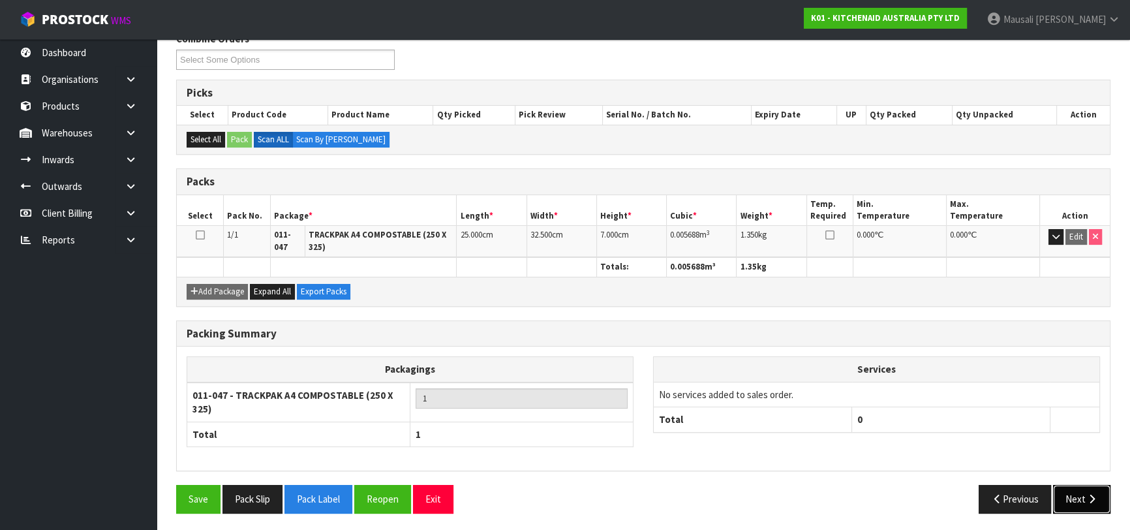
click at [1071, 490] on button "Next" at bounding box center [1081, 499] width 57 height 28
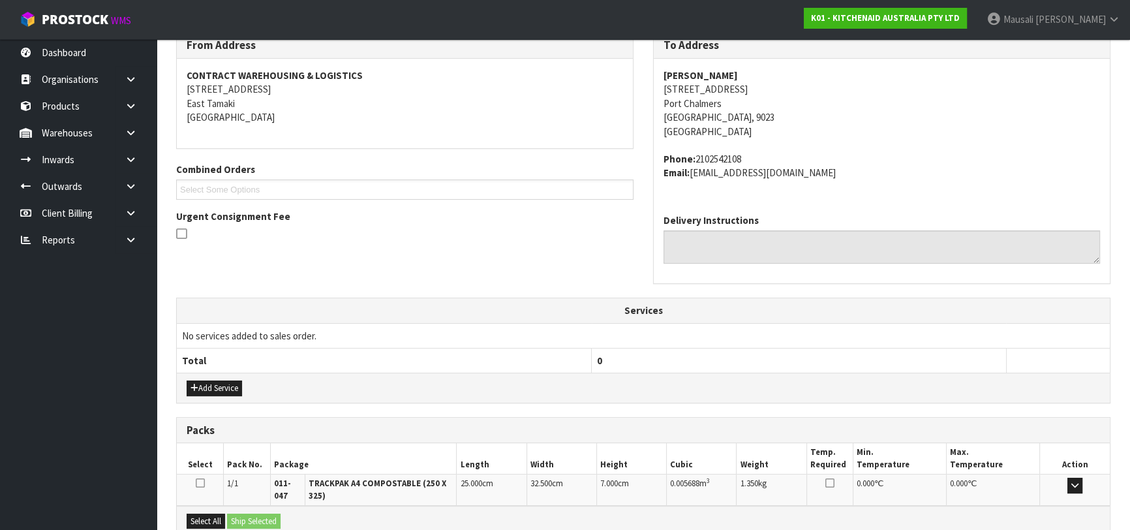
scroll to position [366, 0]
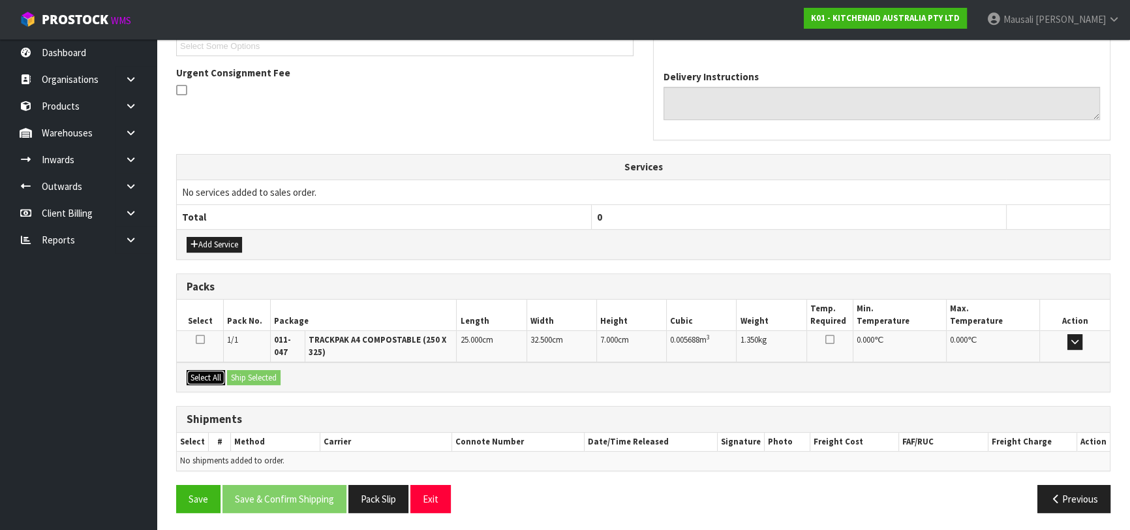
drag, startPoint x: 201, startPoint y: 375, endPoint x: 247, endPoint y: 371, distance: 46.5
click at [213, 373] on button "Select All" at bounding box center [206, 378] width 39 height 16
click at [248, 371] on button "Ship Selected" at bounding box center [254, 378] width 54 height 16
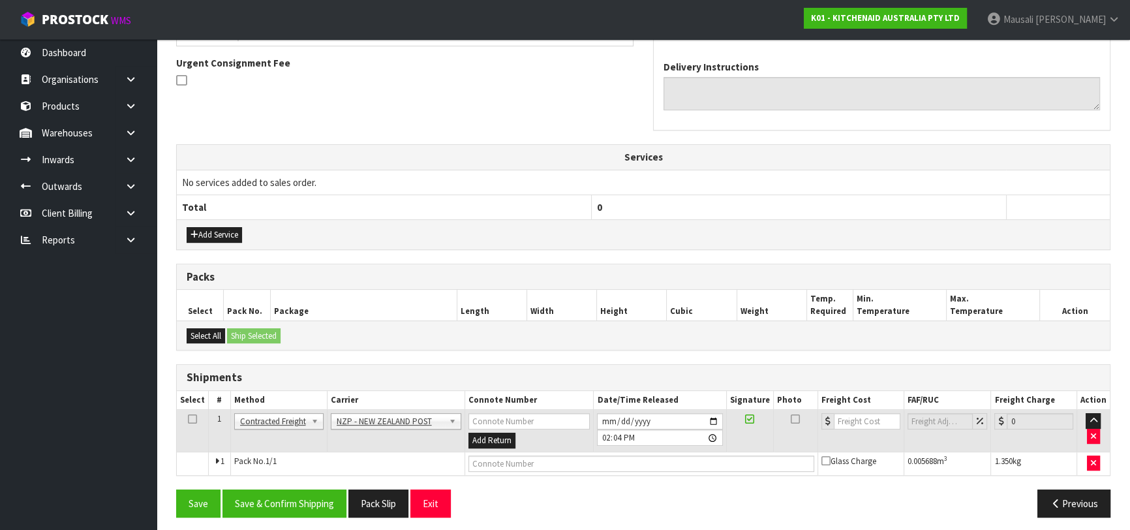
scroll to position [381, 0]
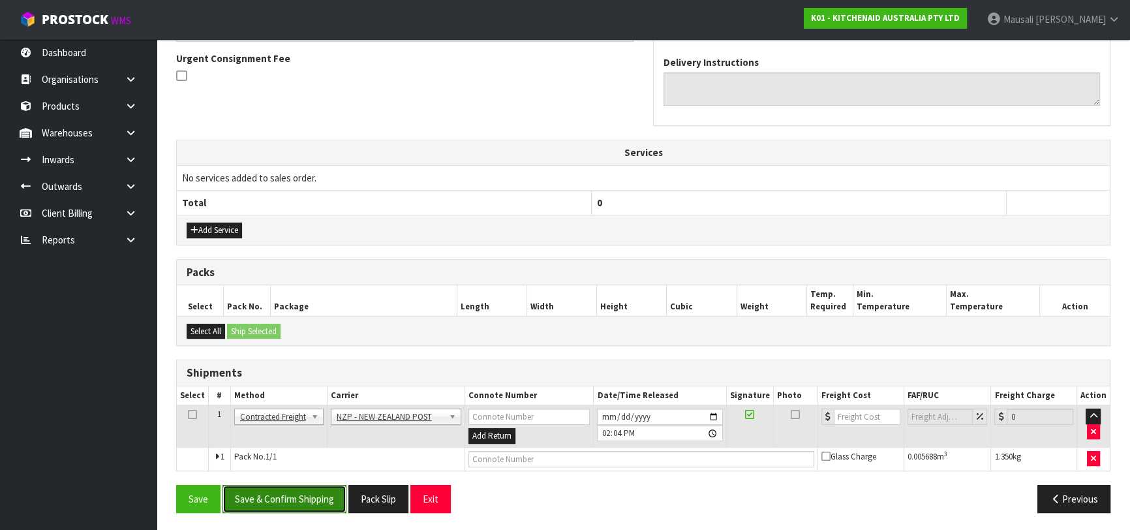
click at [313, 490] on button "Save & Confirm Shipping" at bounding box center [285, 499] width 124 height 28
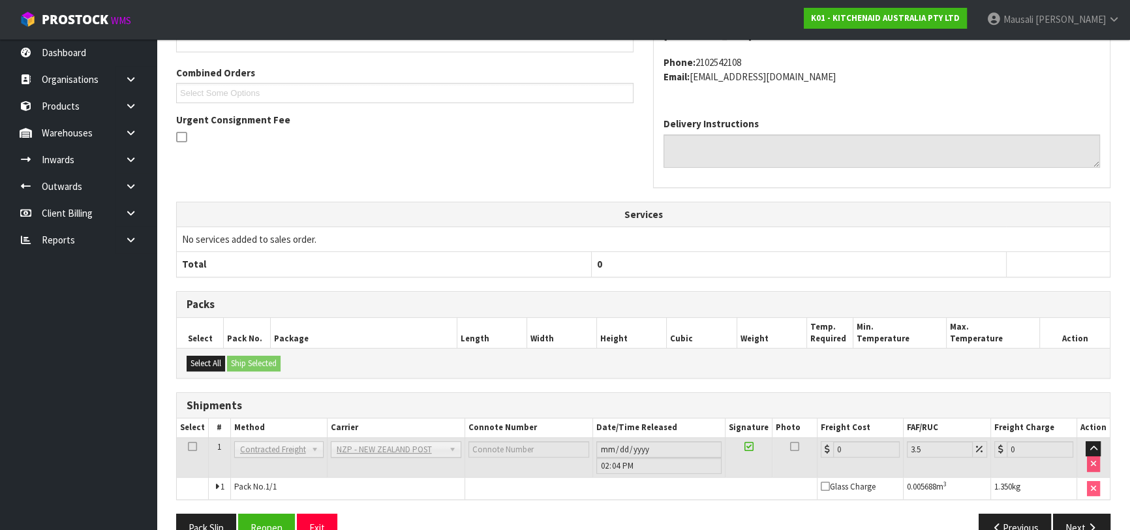
scroll to position [362, 0]
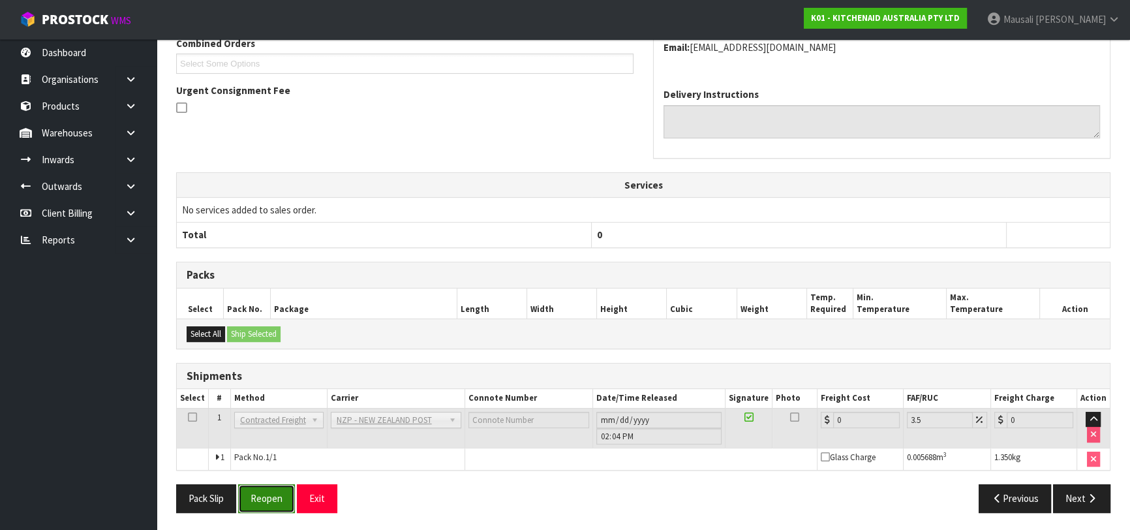
click at [275, 490] on button "Reopen" at bounding box center [266, 498] width 57 height 28
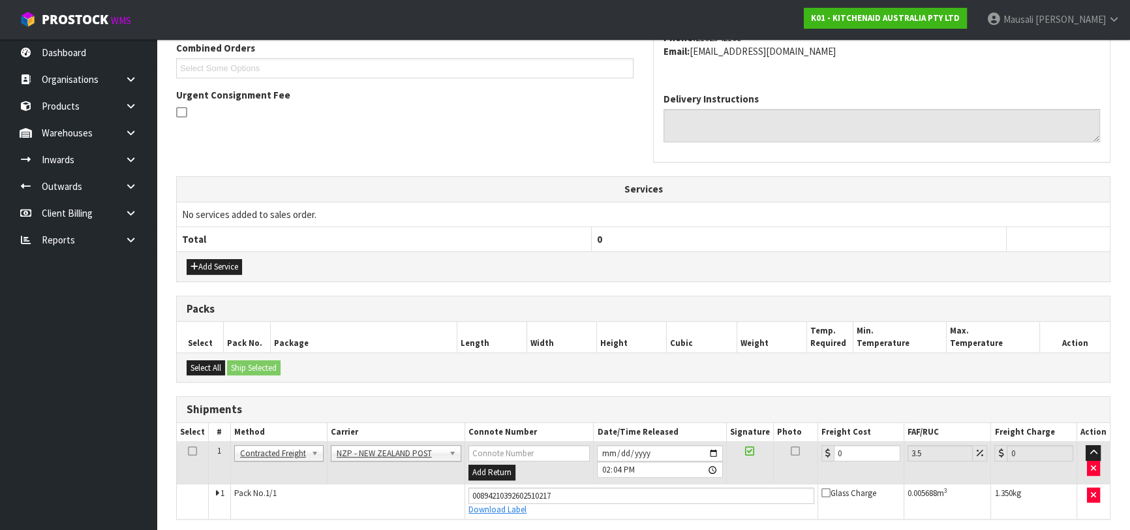
scroll to position [392, 0]
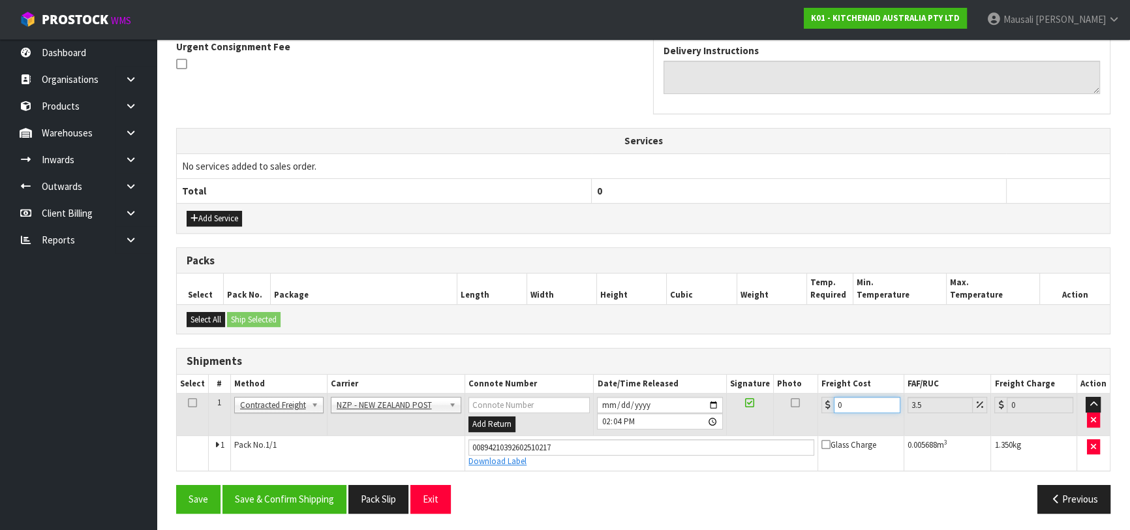
drag, startPoint x: 857, startPoint y: 404, endPoint x: 835, endPoint y: 409, distance: 22.8
click at [835, 409] on input "0" at bounding box center [867, 405] width 67 height 16
click at [283, 495] on button "Save & Confirm Shipping" at bounding box center [285, 499] width 124 height 28
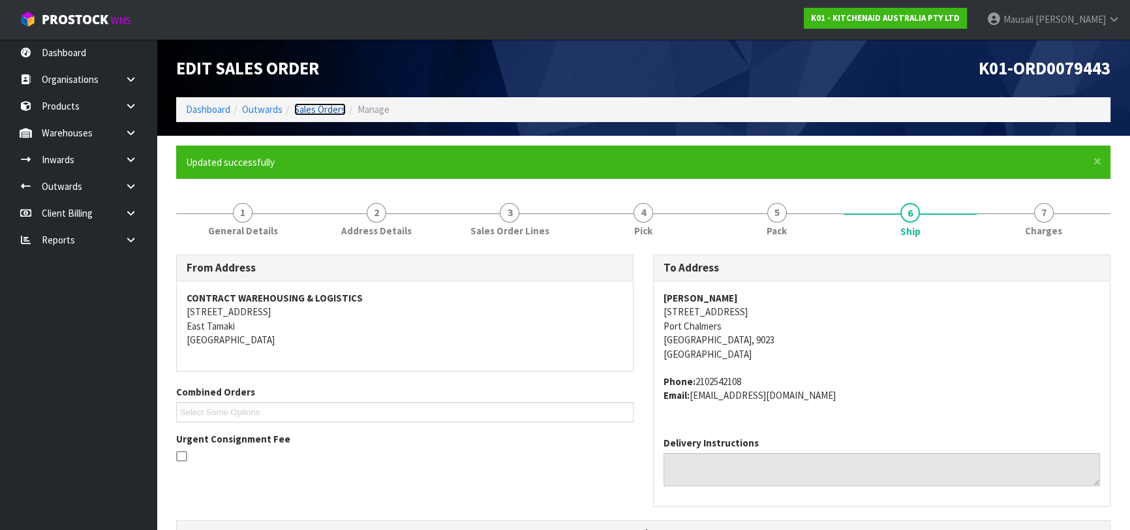
click at [319, 106] on link "Sales Orders" at bounding box center [320, 109] width 52 height 12
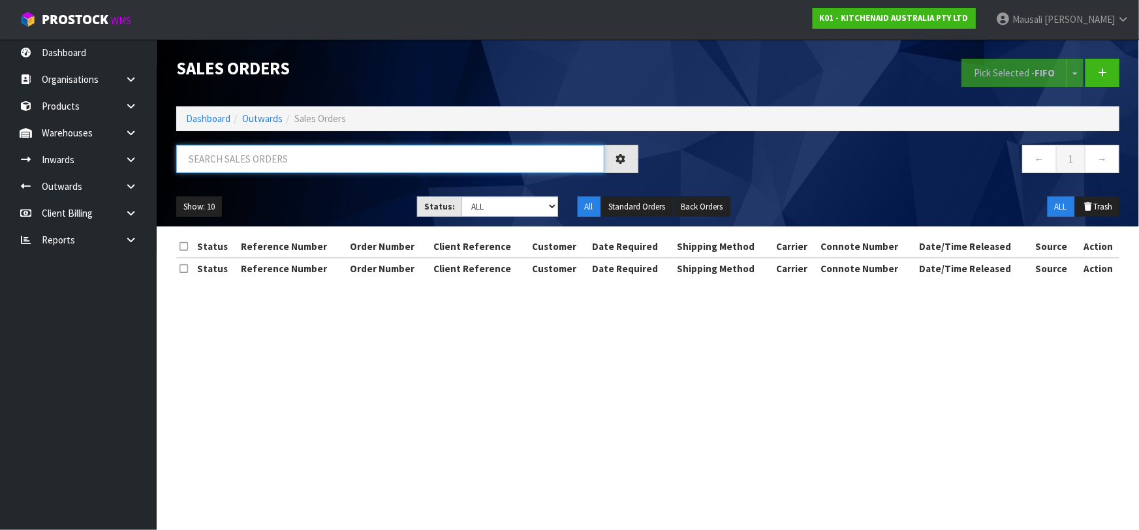
click at [209, 155] on input "text" at bounding box center [390, 159] width 428 height 28
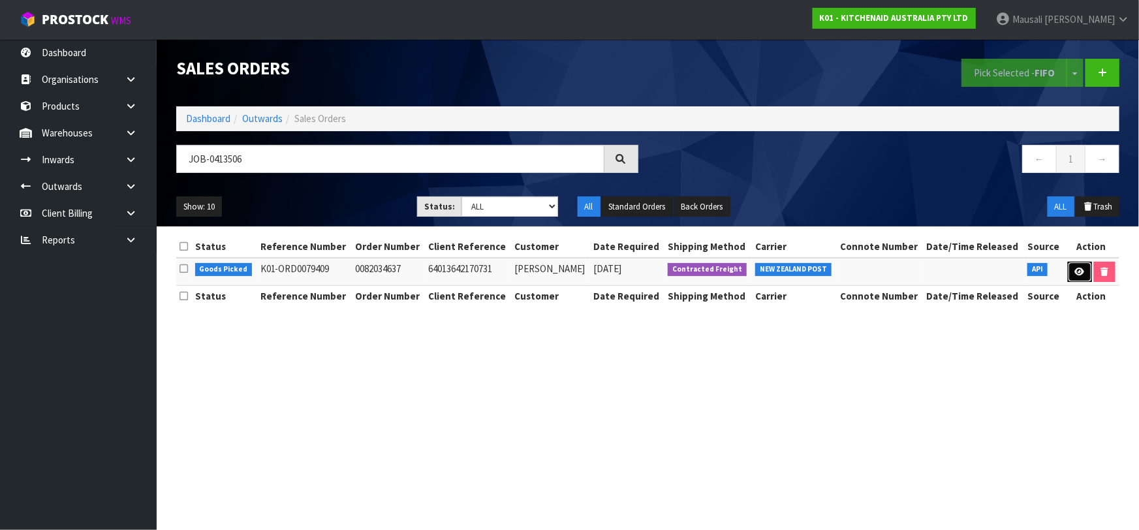
click at [1075, 272] on icon at bounding box center [1080, 272] width 10 height 8
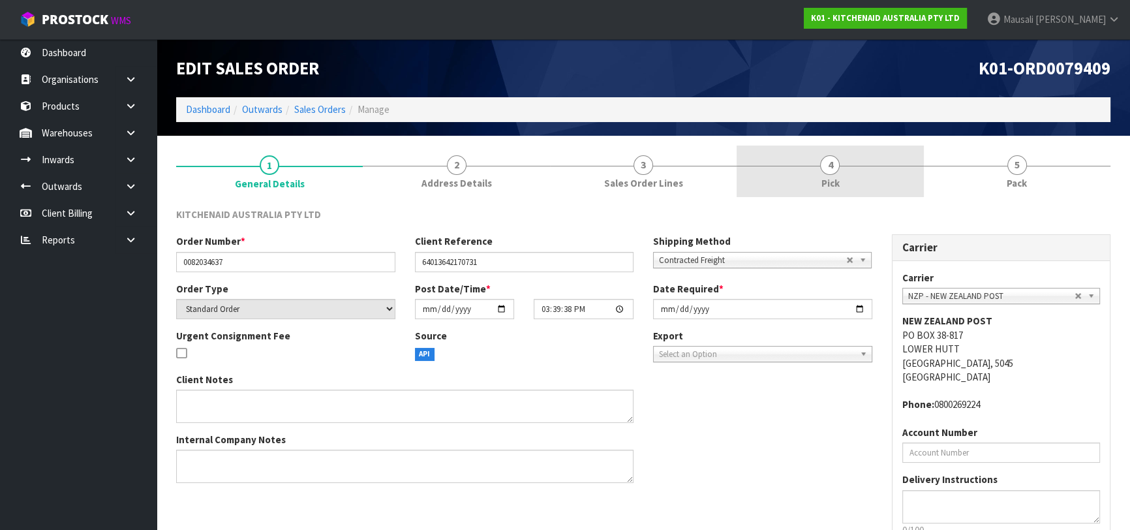
click at [843, 175] on link "4 Pick" at bounding box center [830, 172] width 187 height 52
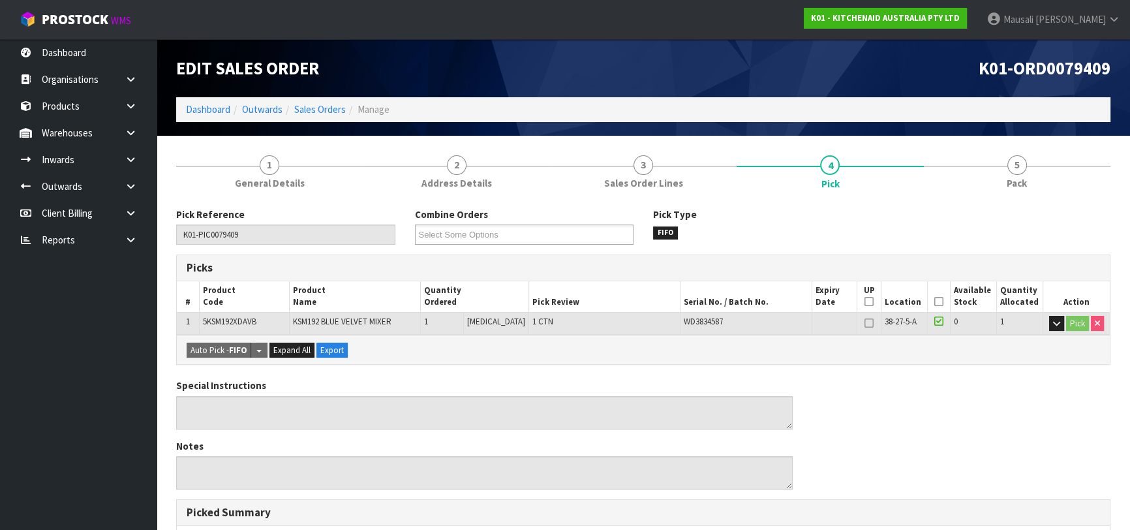
click at [935, 302] on icon at bounding box center [939, 302] width 9 height 1
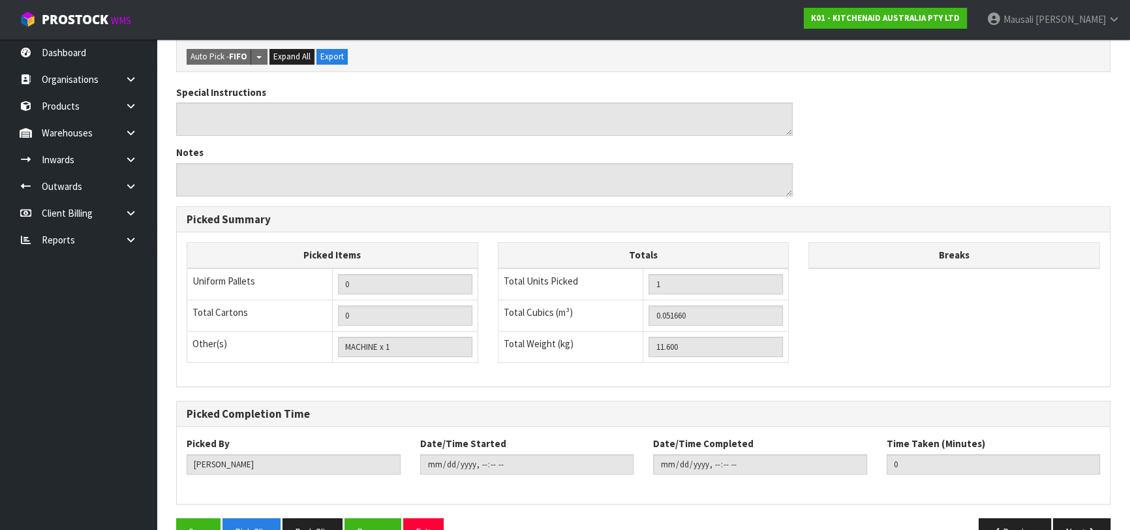
scroll to position [375, 0]
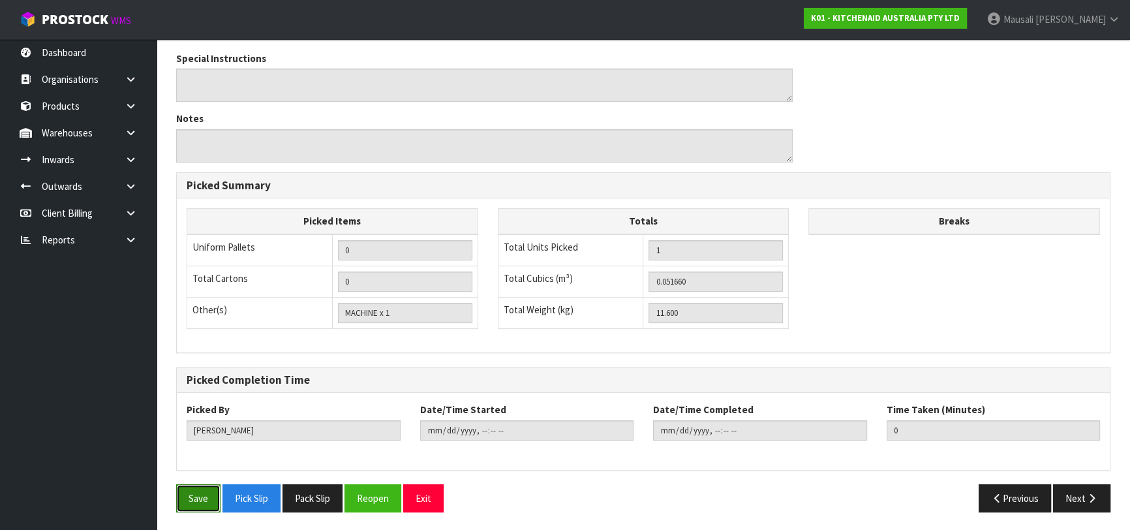
click at [200, 493] on button "Save" at bounding box center [198, 498] width 44 height 28
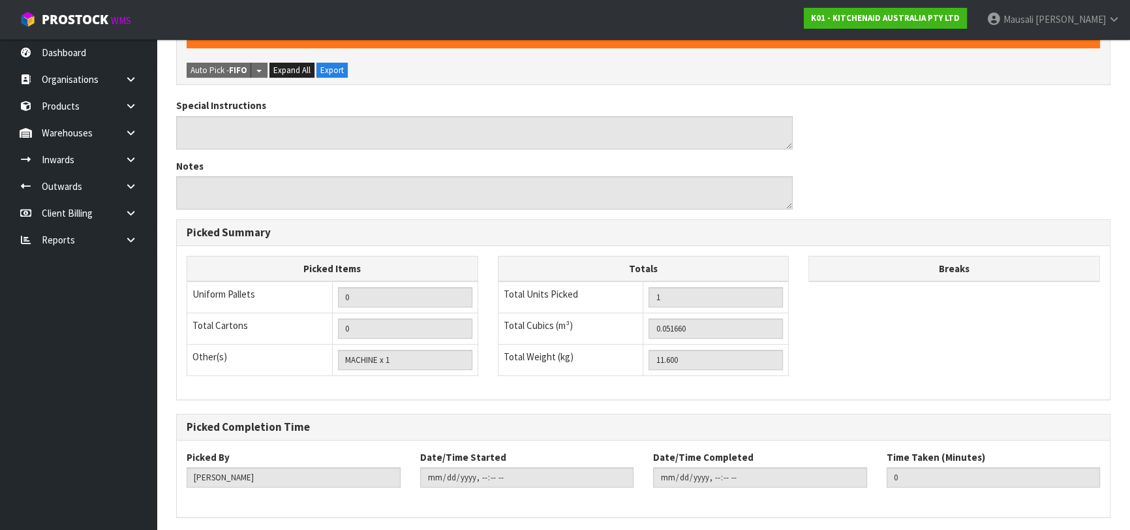
scroll to position [0, 0]
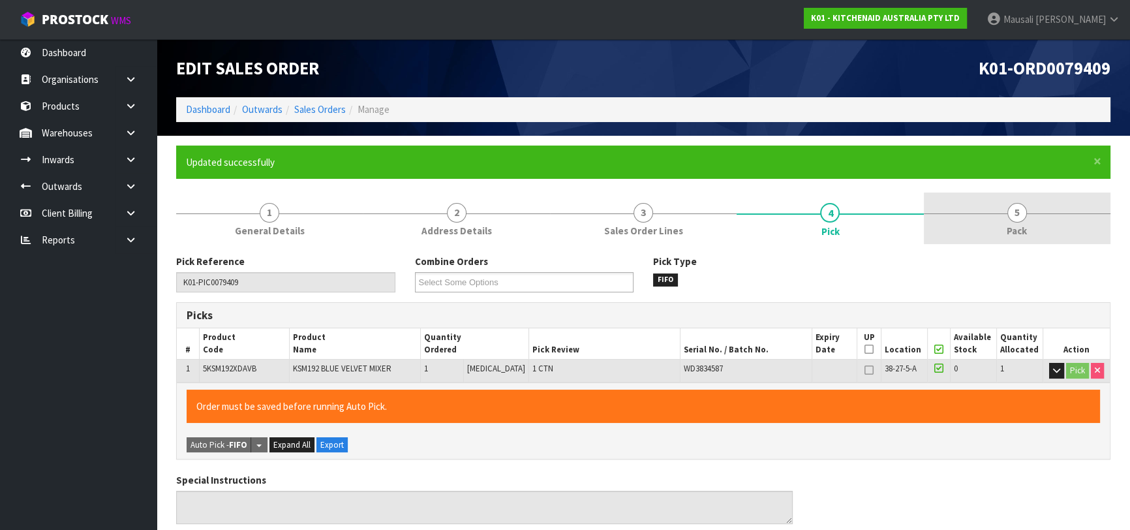
click at [1008, 226] on span "Pack" at bounding box center [1017, 231] width 20 height 14
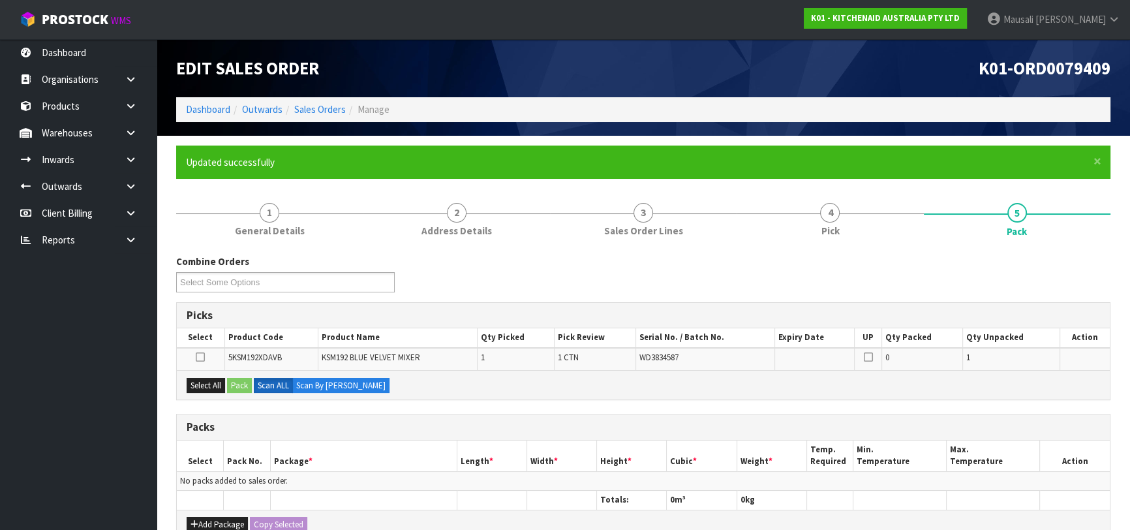
scroll to position [237, 0]
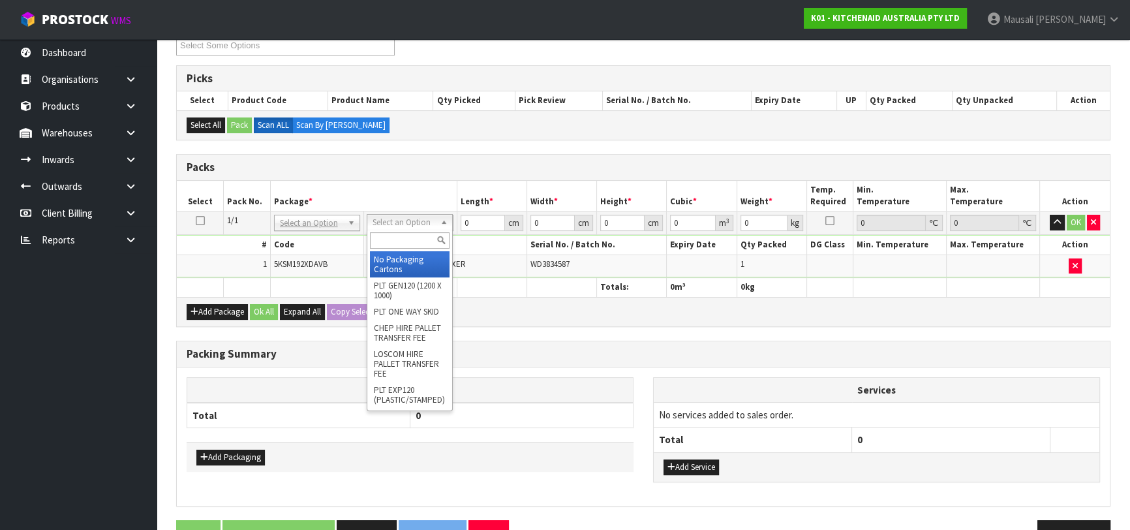
drag, startPoint x: 412, startPoint y: 218, endPoint x: 416, endPoint y: 264, distance: 45.9
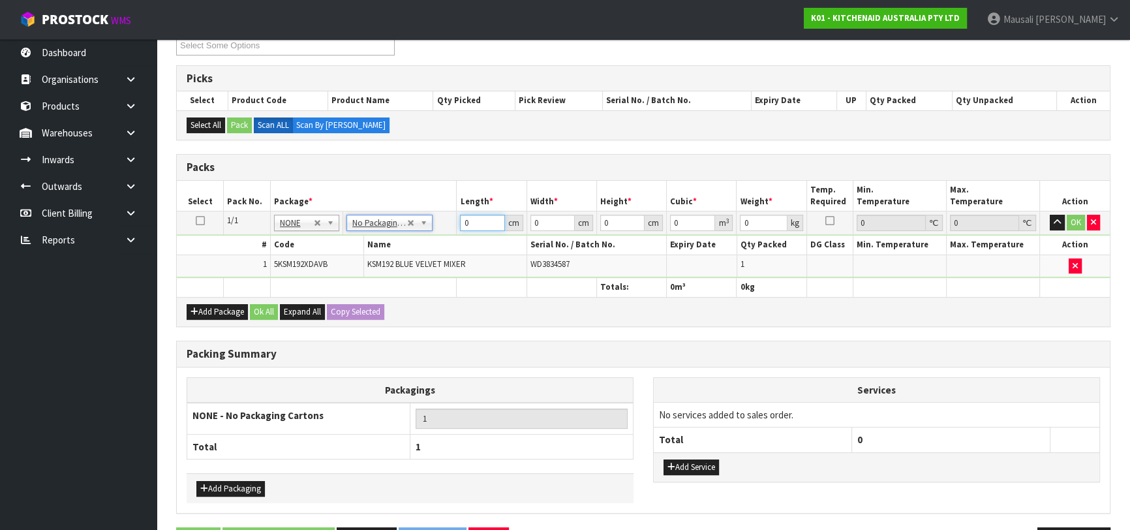
drag, startPoint x: 472, startPoint y: 225, endPoint x: 460, endPoint y: 228, distance: 12.2
click at [460, 228] on input "0" at bounding box center [482, 223] width 44 height 16
click at [258, 304] on button "Ok All" at bounding box center [264, 312] width 28 height 16
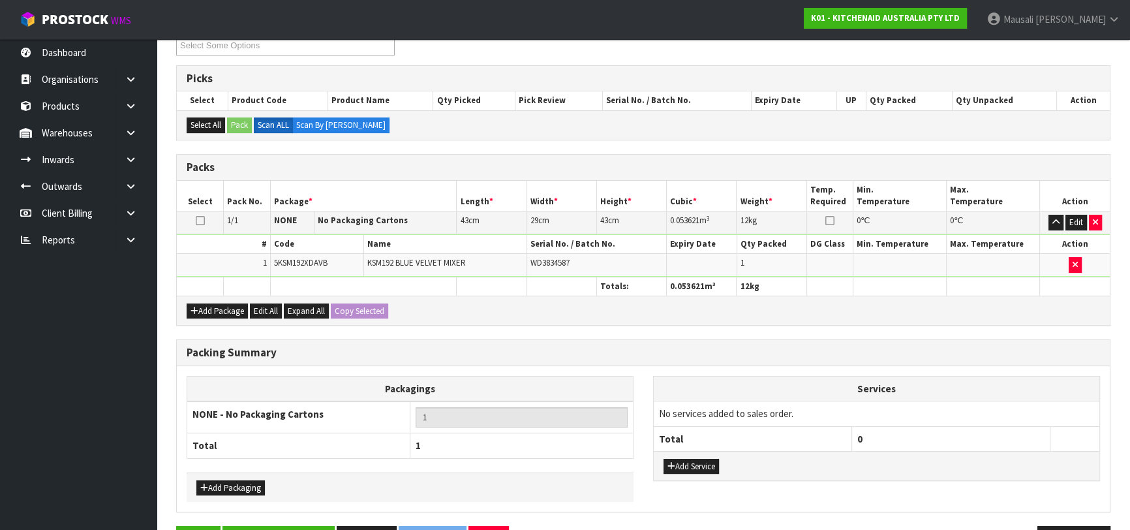
scroll to position [277, 0]
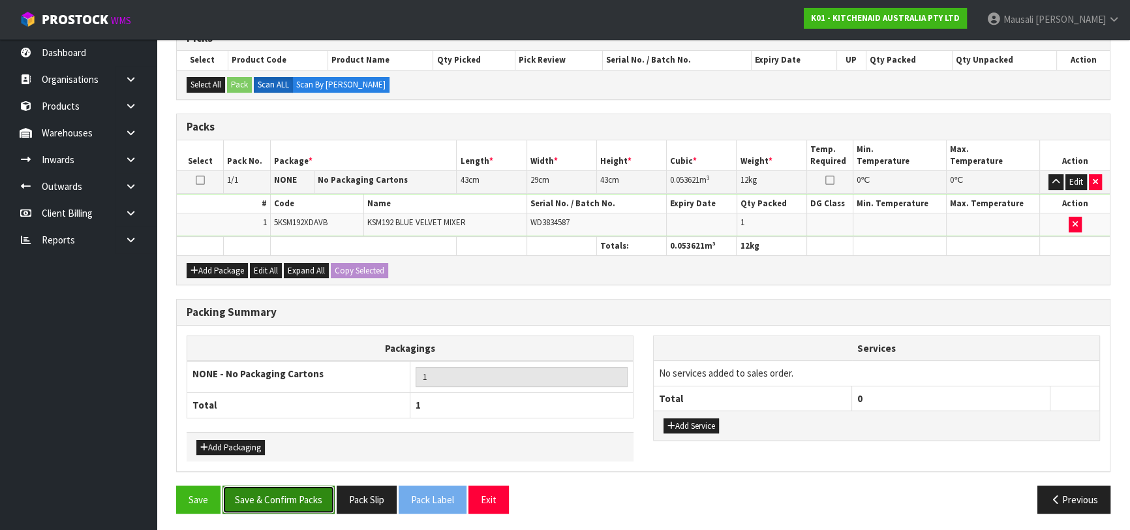
click at [306, 491] on button "Save & Confirm Packs" at bounding box center [279, 500] width 112 height 28
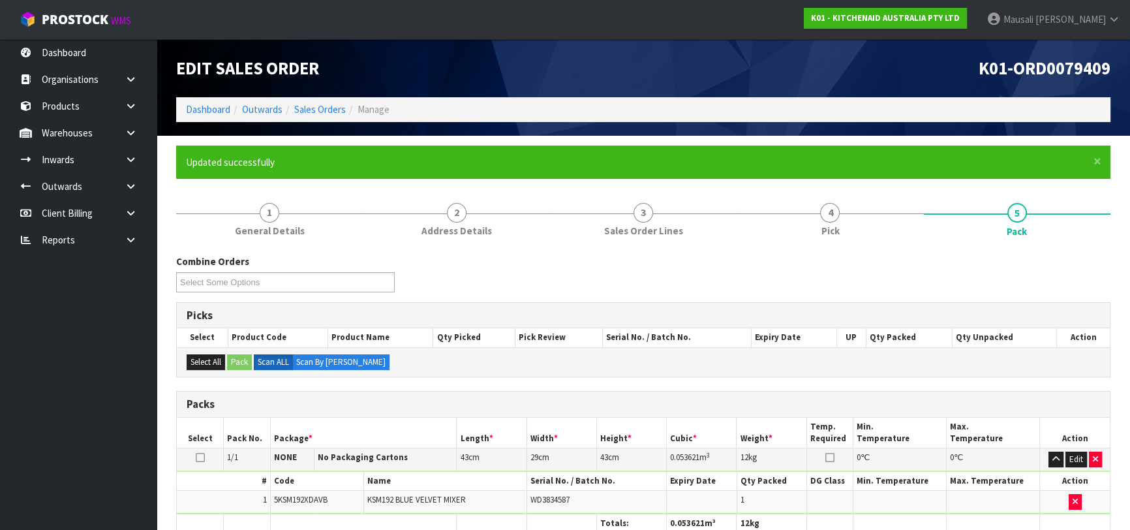
scroll to position [206, 0]
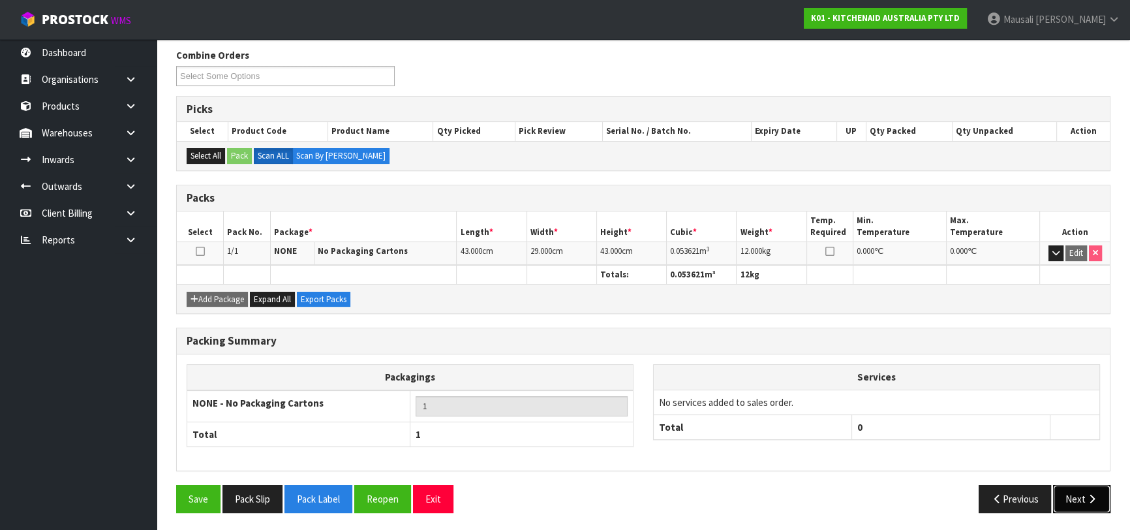
click at [1086, 494] on icon "button" at bounding box center [1092, 499] width 12 height 10
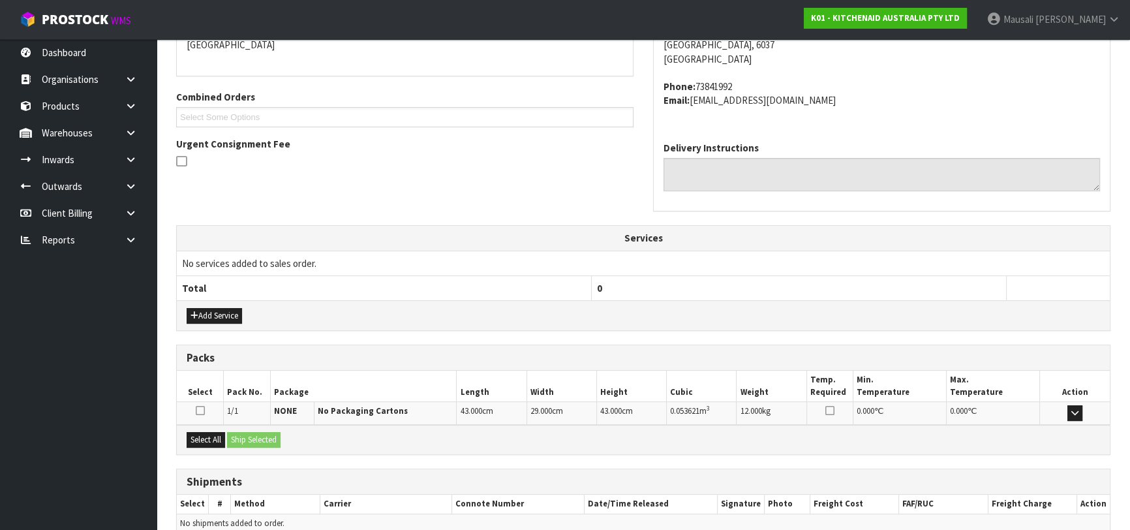
scroll to position [358, 0]
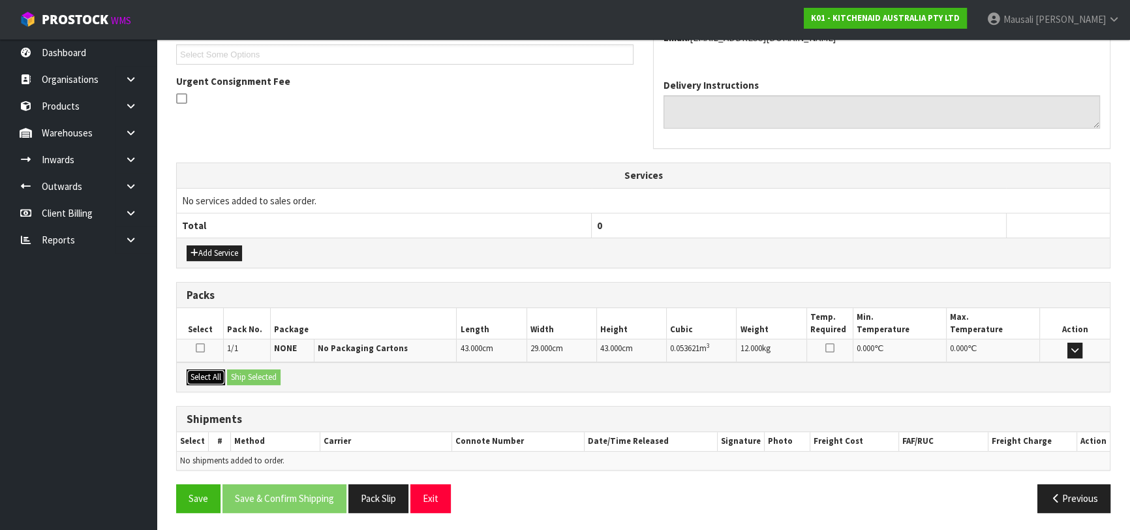
drag, startPoint x: 202, startPoint y: 377, endPoint x: 235, endPoint y: 379, distance: 32.7
click at [206, 377] on button "Select All" at bounding box center [206, 377] width 39 height 16
click at [241, 379] on button "Ship Selected" at bounding box center [254, 377] width 54 height 16
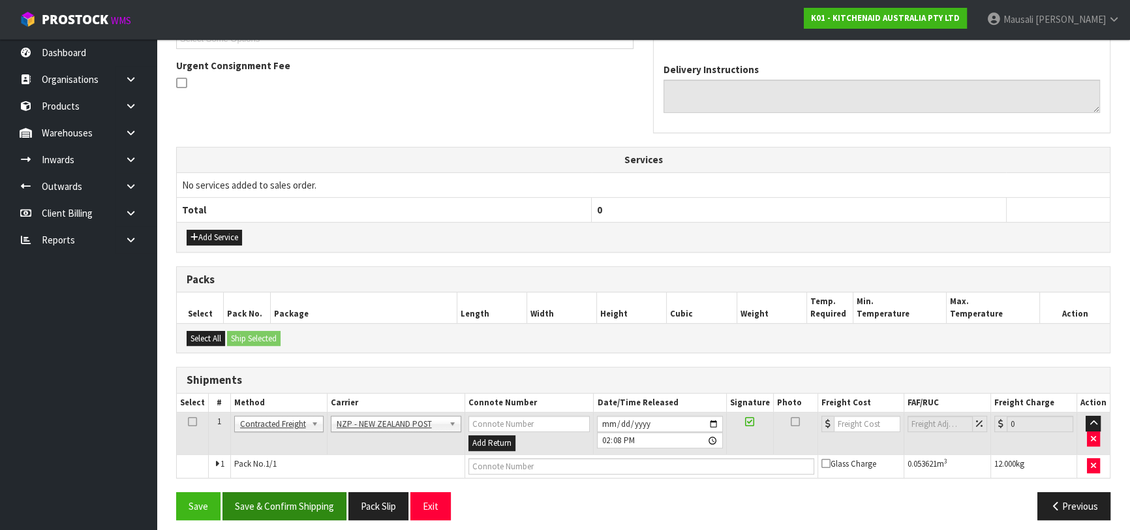
scroll to position [381, 0]
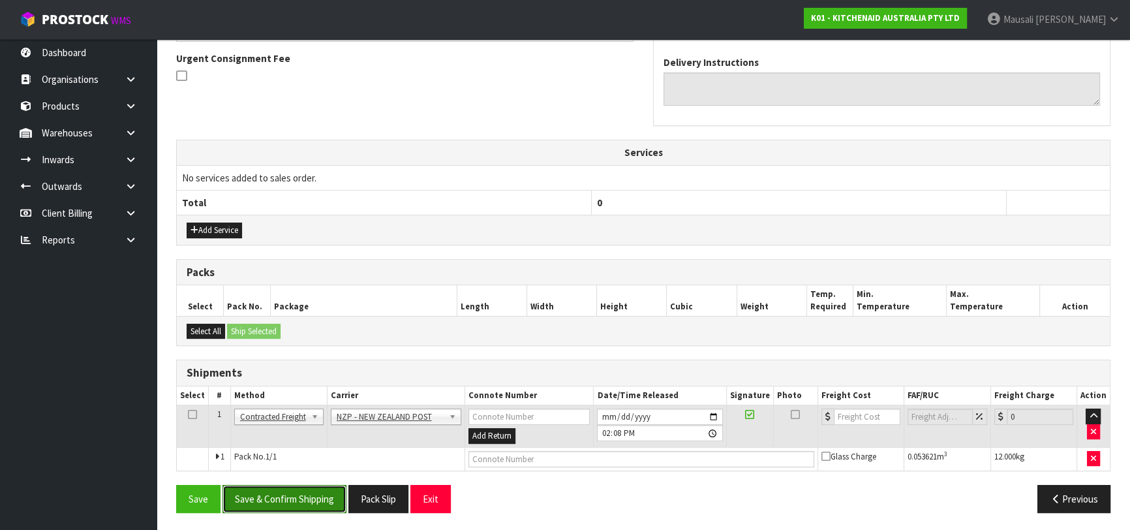
click at [320, 489] on button "Save & Confirm Shipping" at bounding box center [285, 499] width 124 height 28
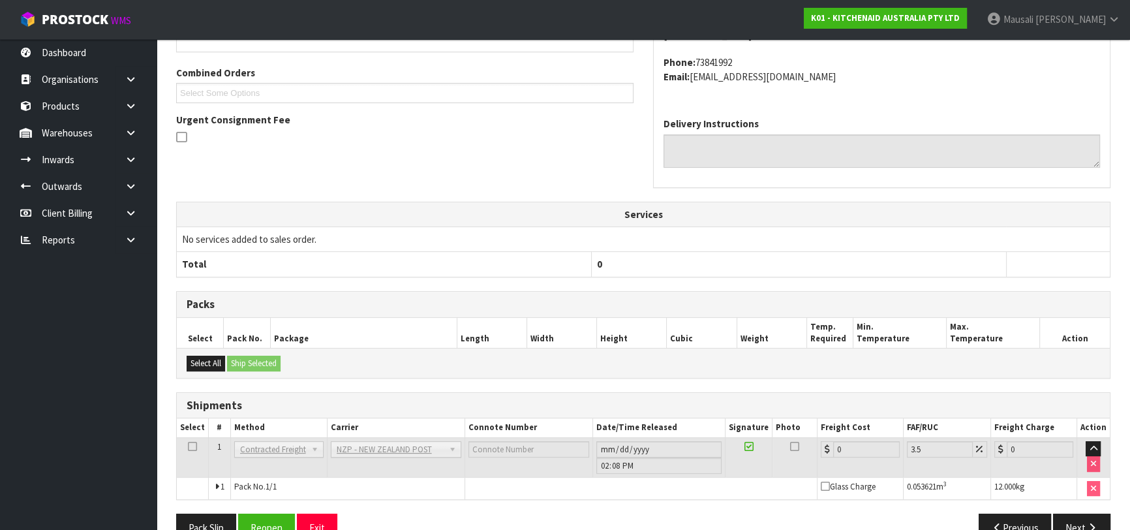
scroll to position [362, 0]
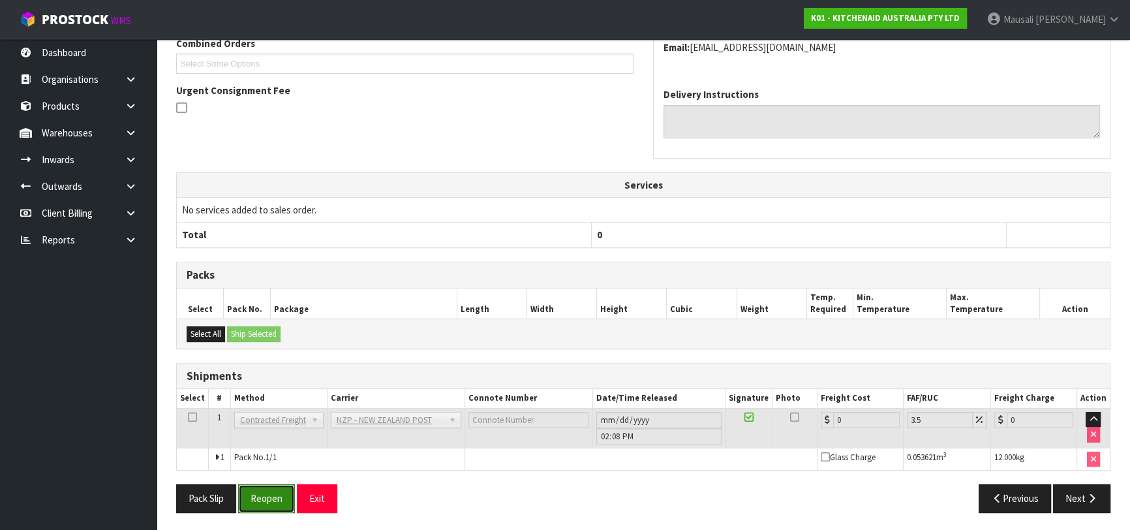
click at [264, 487] on button "Reopen" at bounding box center [266, 498] width 57 height 28
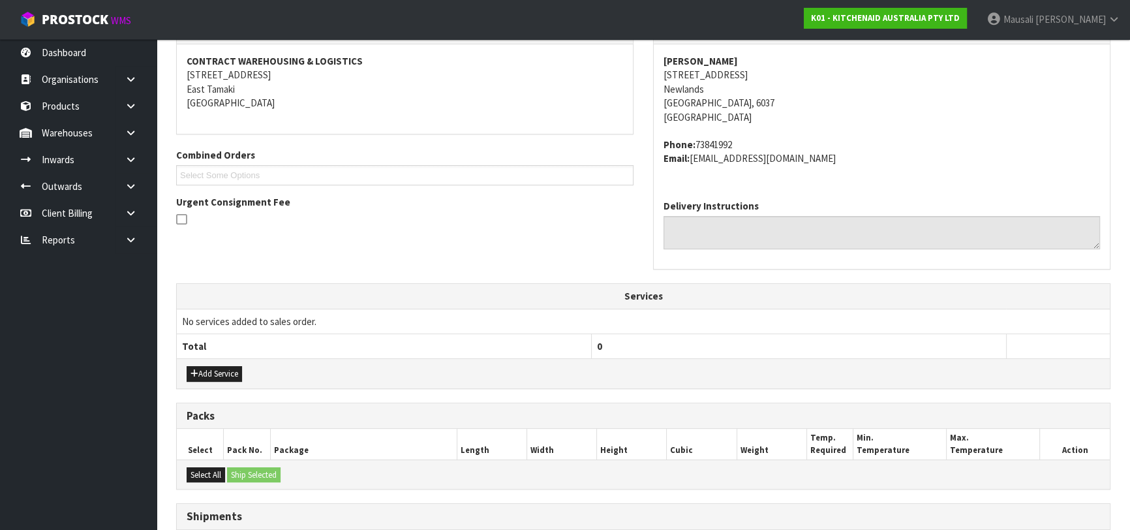
scroll to position [392, 0]
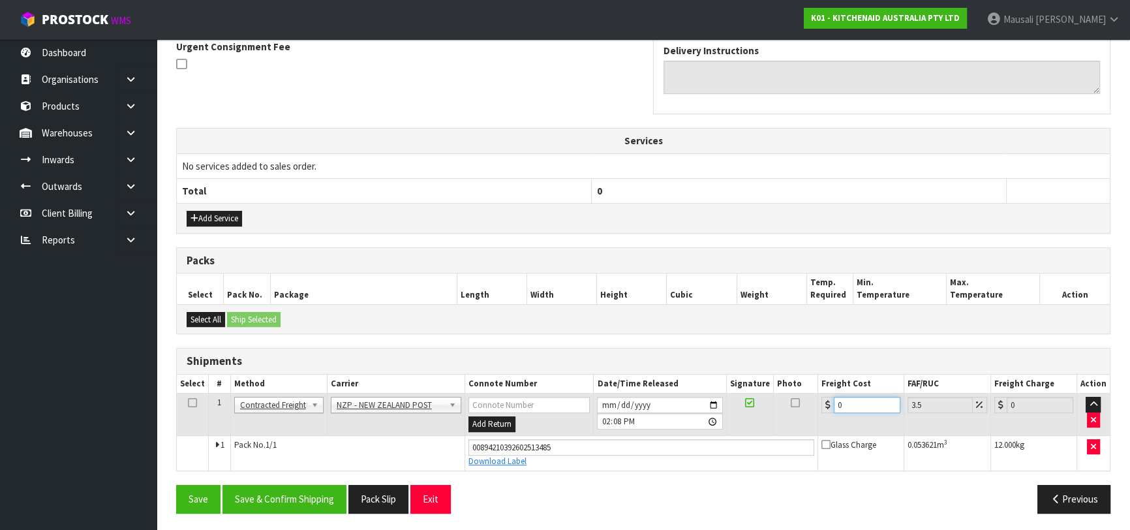
drag, startPoint x: 852, startPoint y: 403, endPoint x: 824, endPoint y: 412, distance: 28.9
click at [824, 412] on td "0" at bounding box center [861, 415] width 86 height 42
click at [323, 492] on button "Save & Confirm Shipping" at bounding box center [285, 499] width 124 height 28
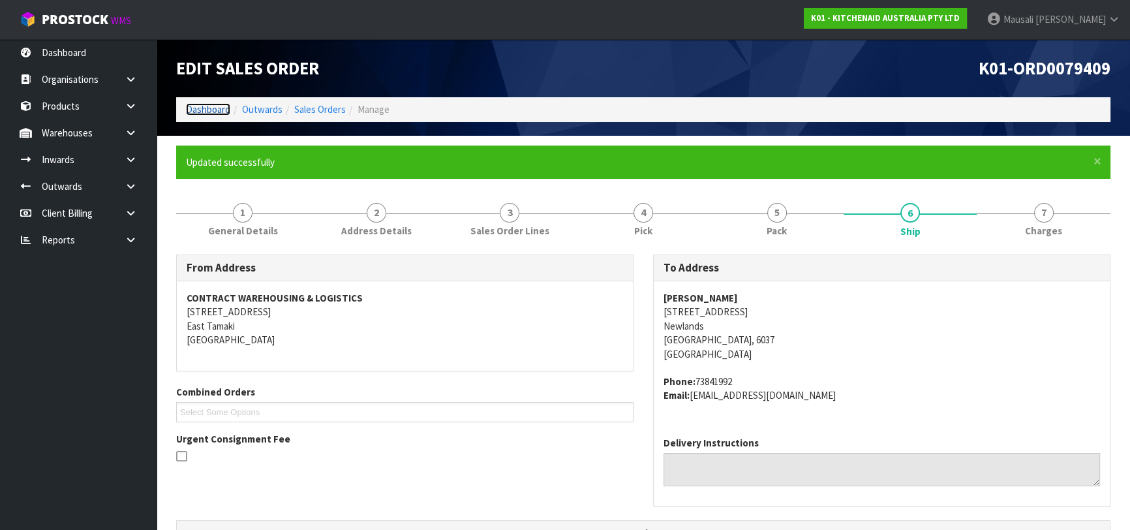
click at [205, 110] on link "Dashboard" at bounding box center [208, 109] width 44 height 12
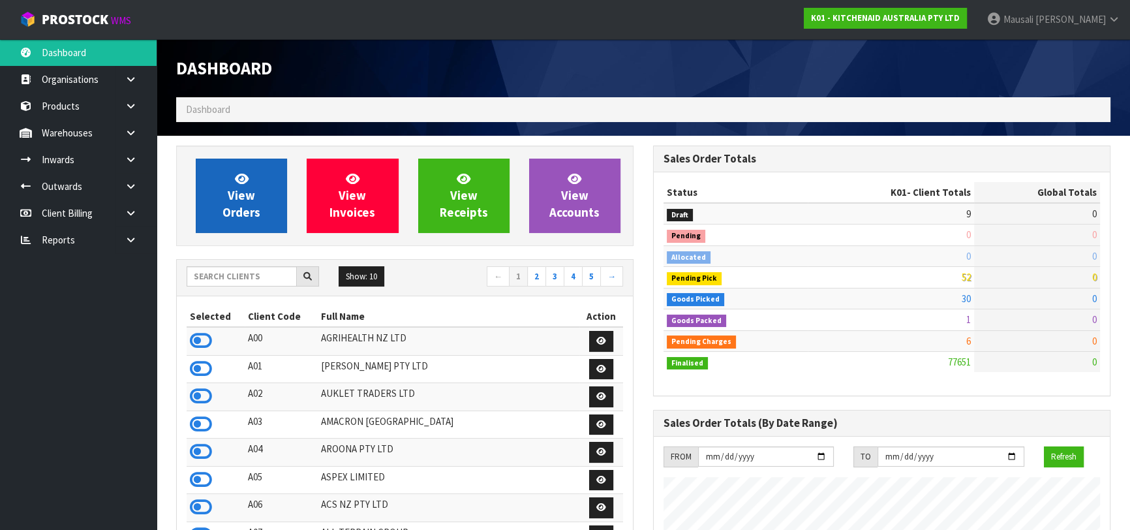
scroll to position [987, 476]
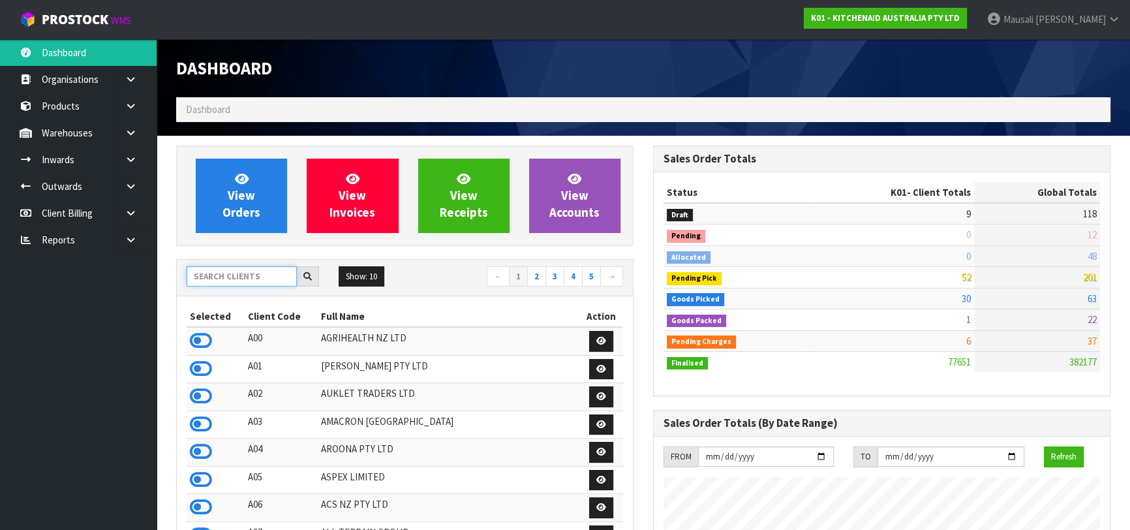
click at [224, 279] on input "text" at bounding box center [242, 276] width 110 height 20
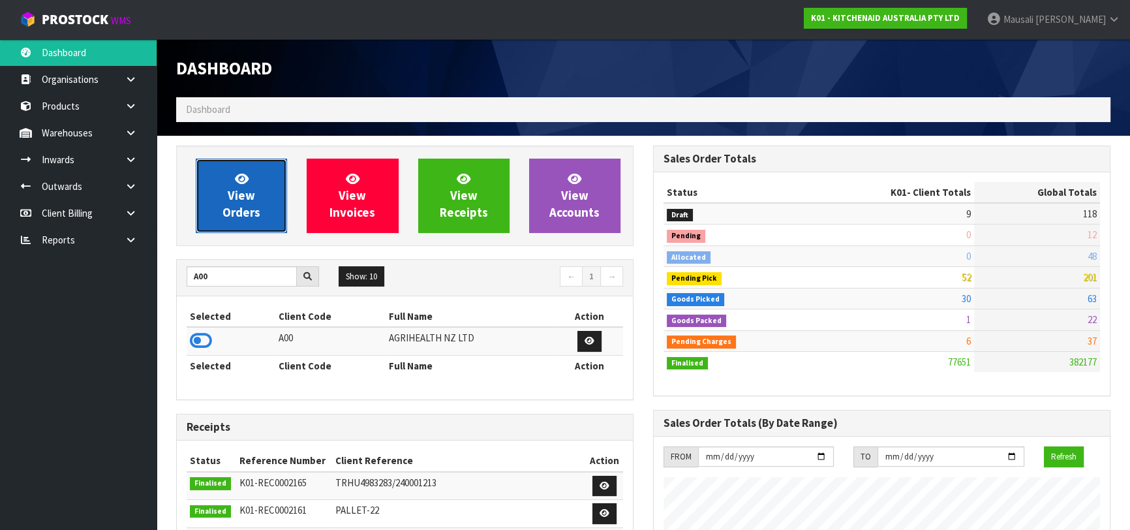
click at [241, 183] on icon at bounding box center [242, 178] width 14 height 12
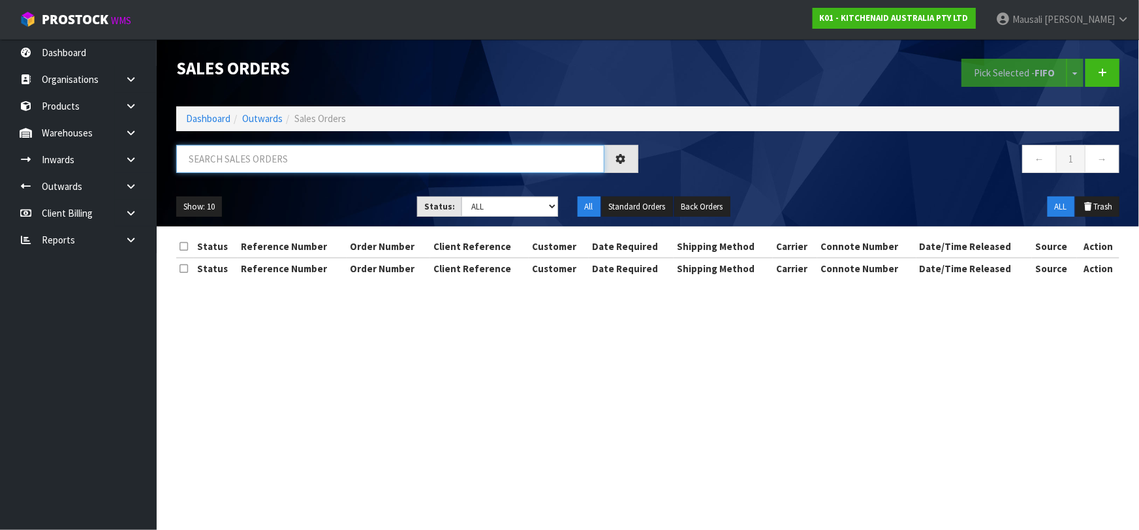
click at [216, 161] on input "text" at bounding box center [390, 159] width 428 height 28
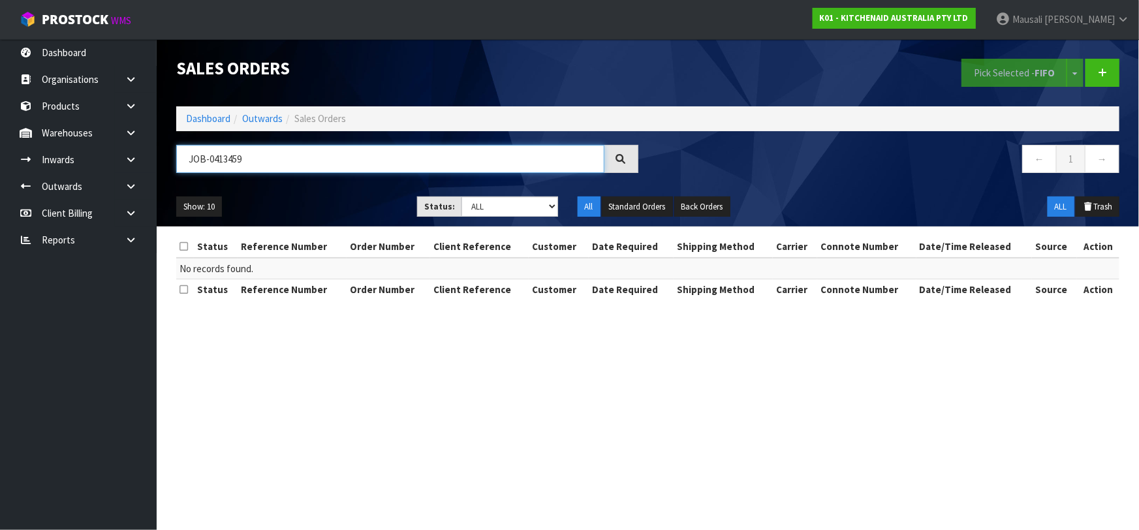
drag, startPoint x: 259, startPoint y: 162, endPoint x: 180, endPoint y: 157, distance: 79.1
click at [180, 157] on input "JOB-0413459" at bounding box center [390, 159] width 428 height 28
click at [206, 116] on link "Dashboard" at bounding box center [208, 118] width 44 height 12
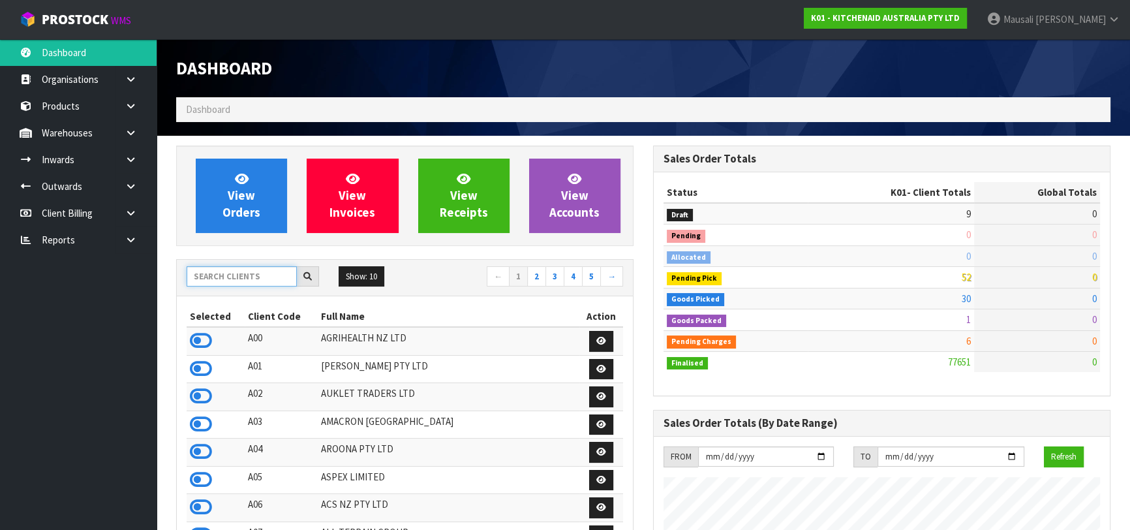
scroll to position [987, 476]
click at [209, 273] on input "text" at bounding box center [242, 276] width 110 height 20
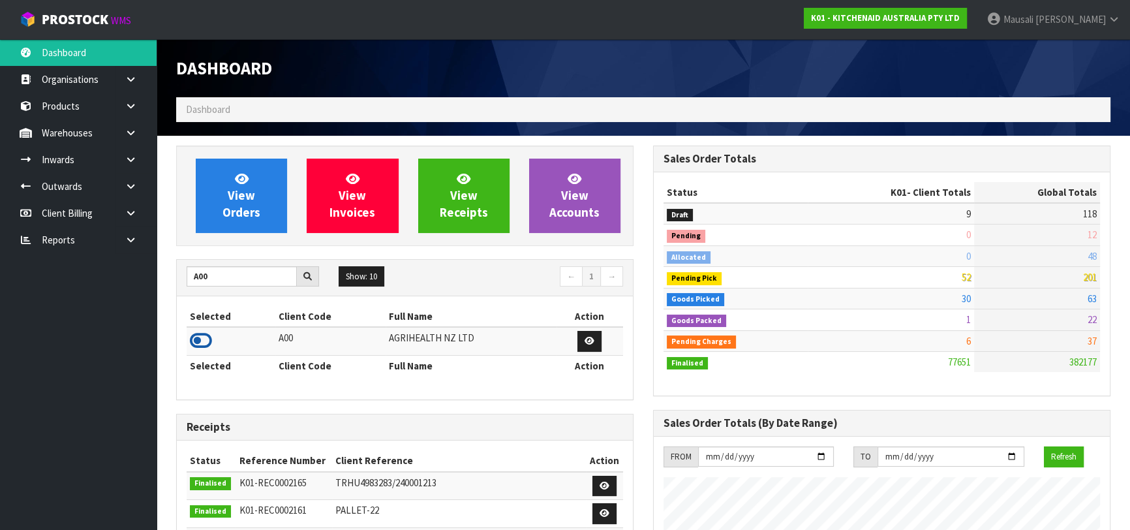
click at [200, 341] on icon at bounding box center [201, 341] width 22 height 20
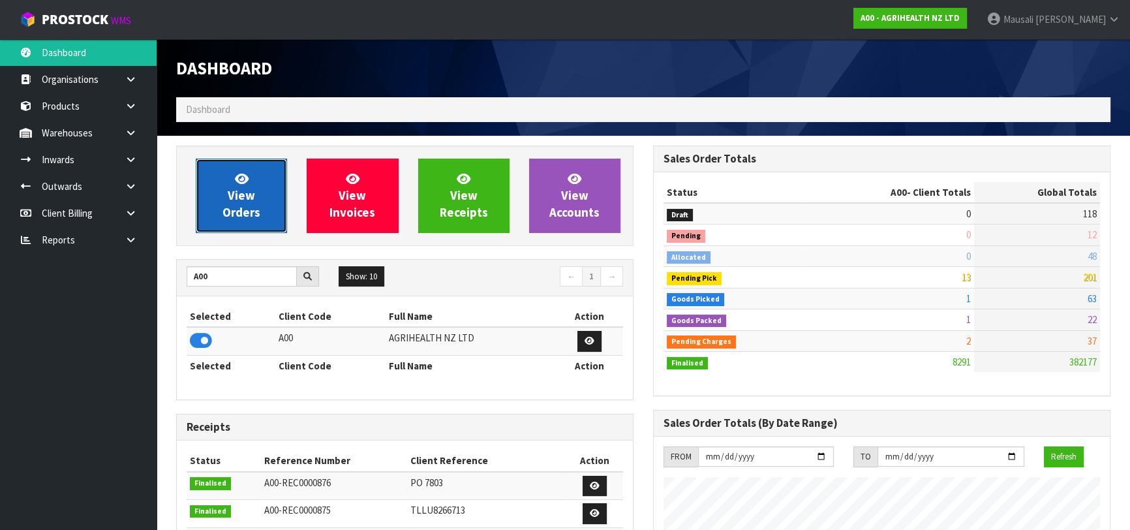
click at [241, 193] on span "View Orders" at bounding box center [242, 195] width 38 height 49
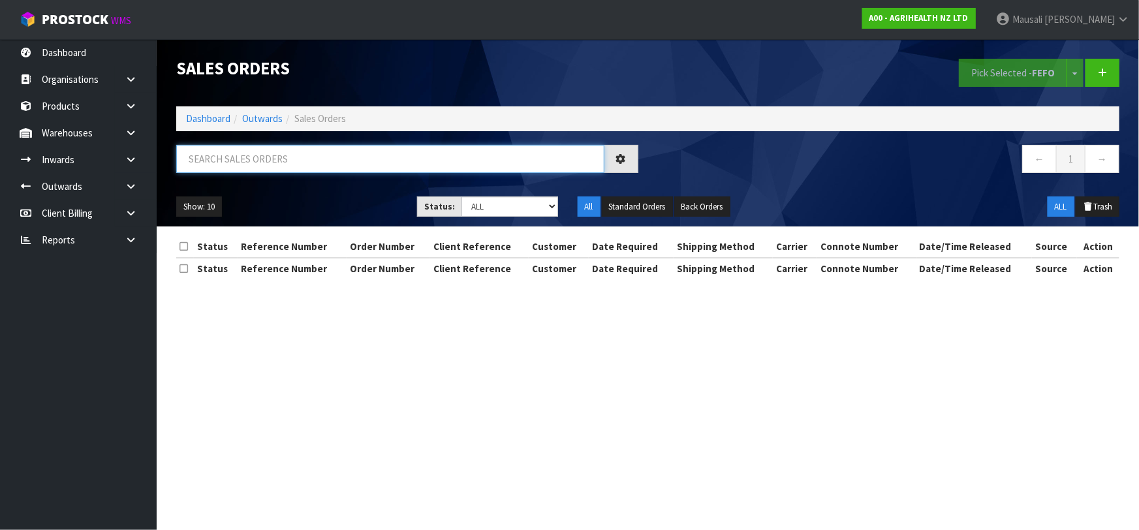
click at [209, 155] on input "text" at bounding box center [390, 159] width 428 height 28
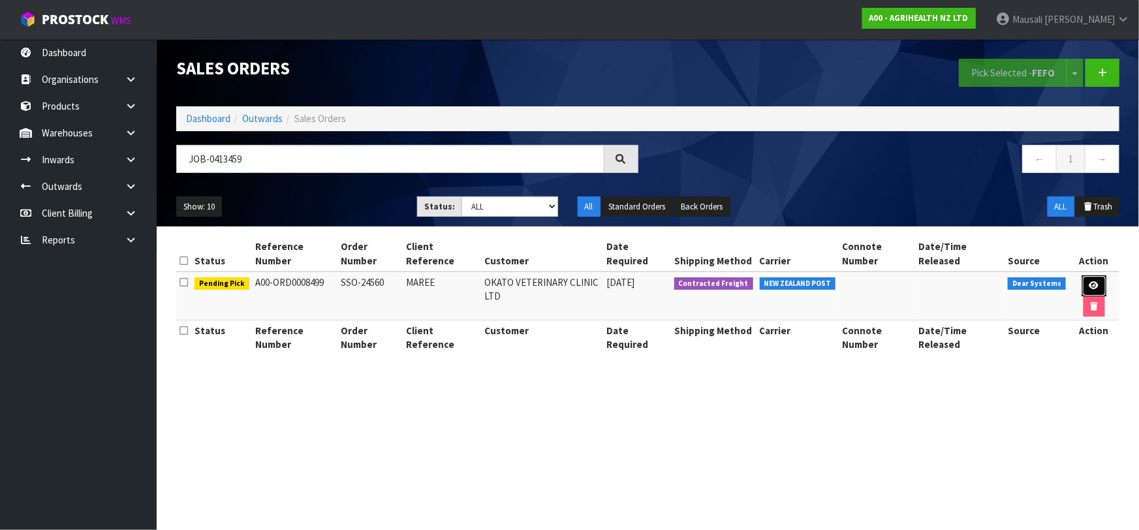
click at [1090, 281] on icon at bounding box center [1094, 285] width 10 height 8
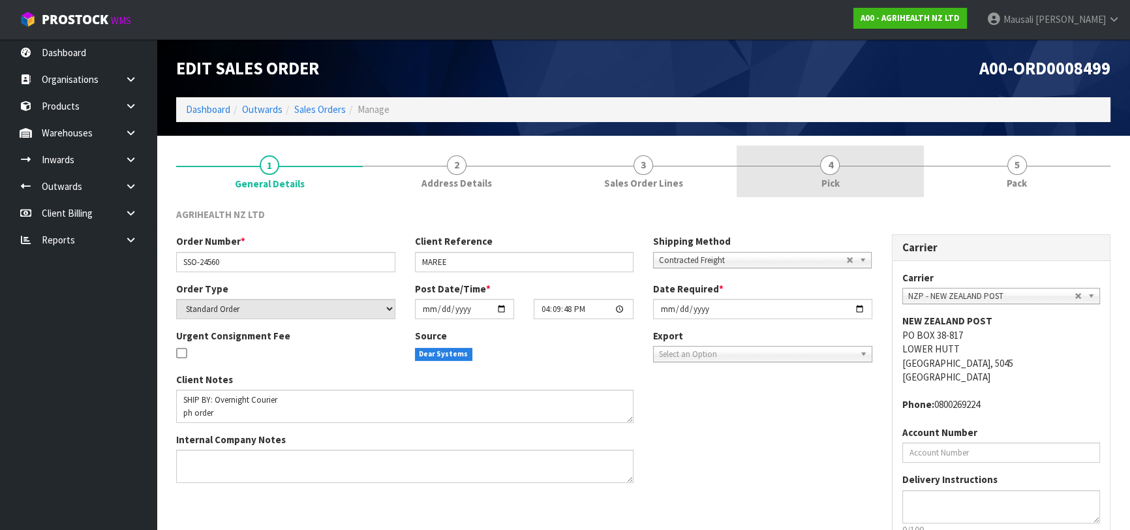
click at [838, 173] on link "4 Pick" at bounding box center [830, 172] width 187 height 52
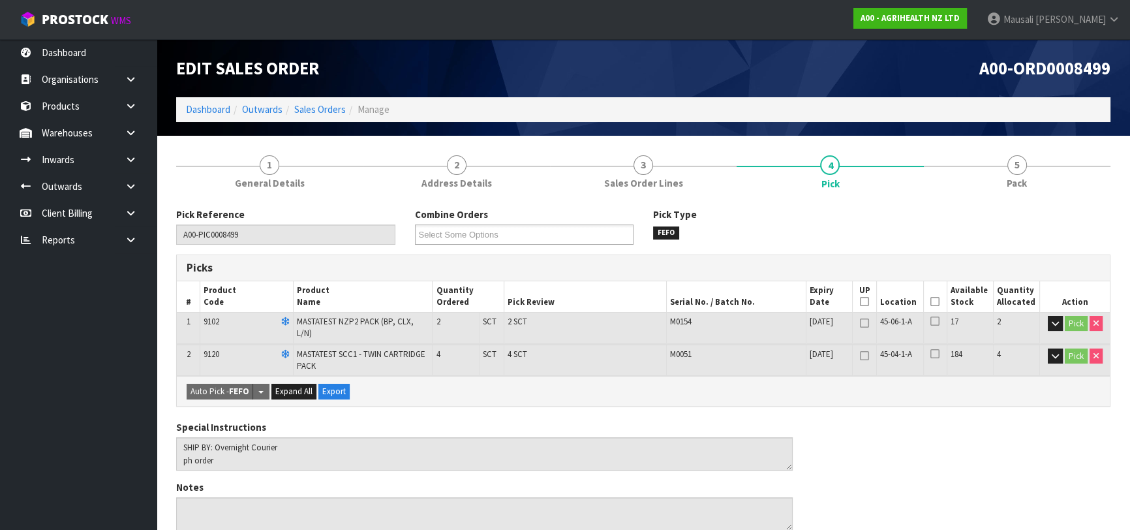
click at [935, 302] on icon at bounding box center [935, 302] width 9 height 1
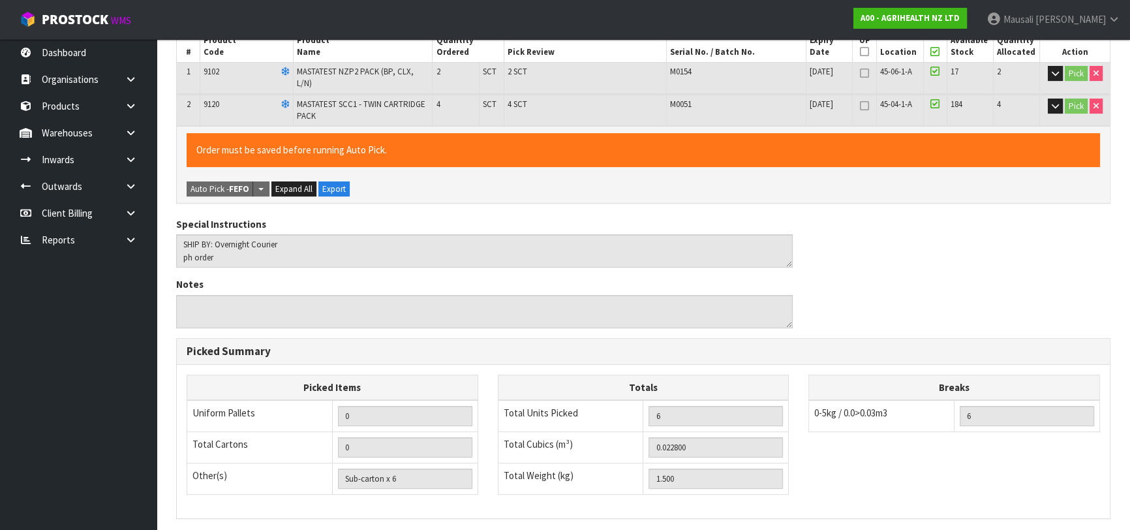
scroll to position [407, 0]
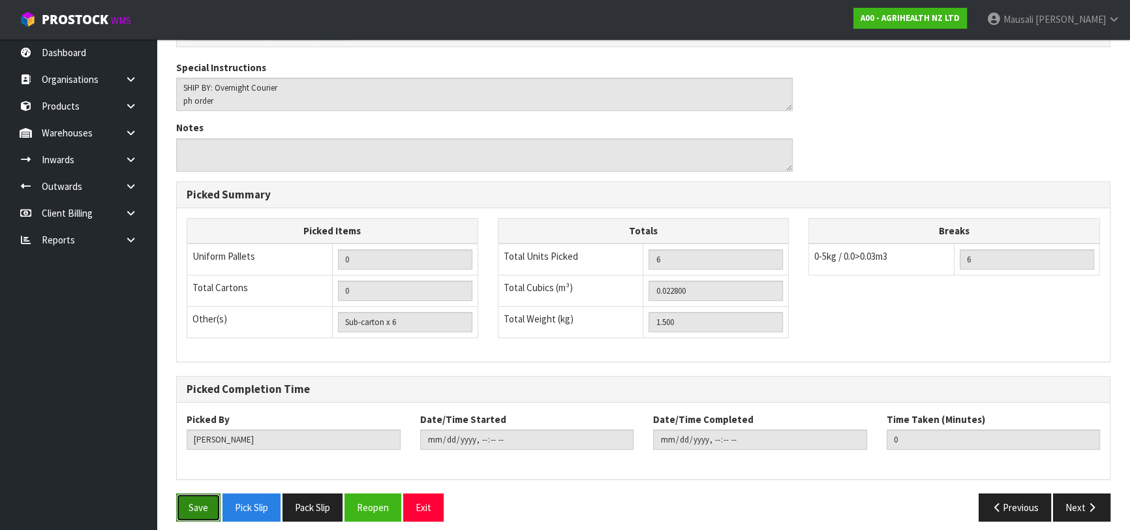
click at [196, 494] on button "Save" at bounding box center [198, 507] width 44 height 28
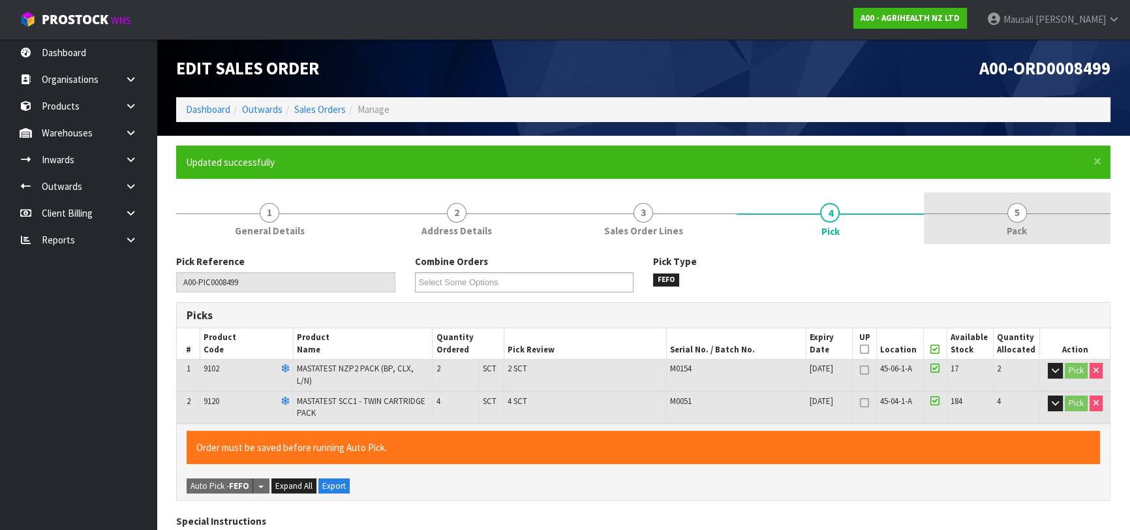
click at [1001, 237] on link "5 Pack" at bounding box center [1017, 219] width 187 height 52
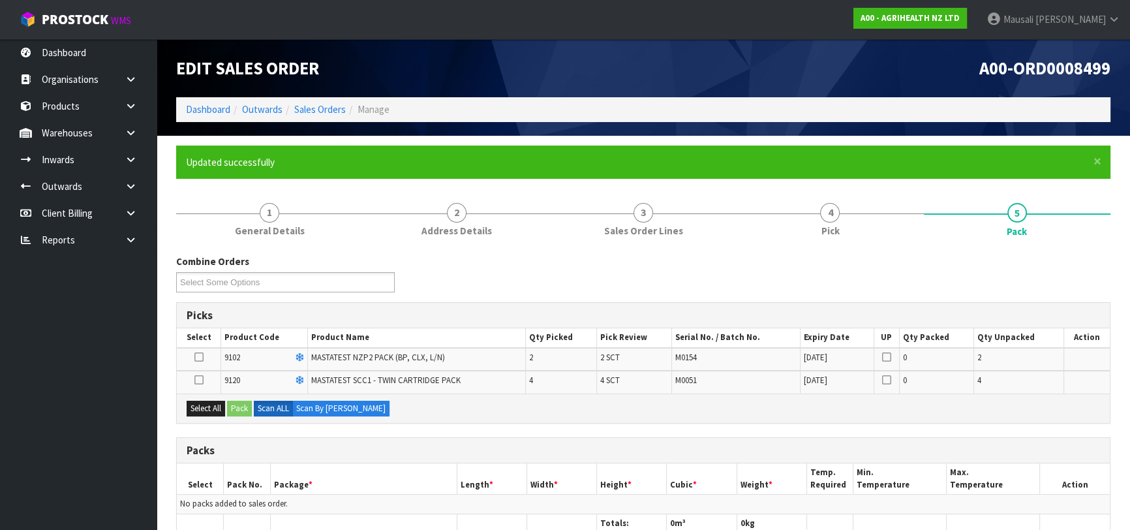
scroll to position [178, 0]
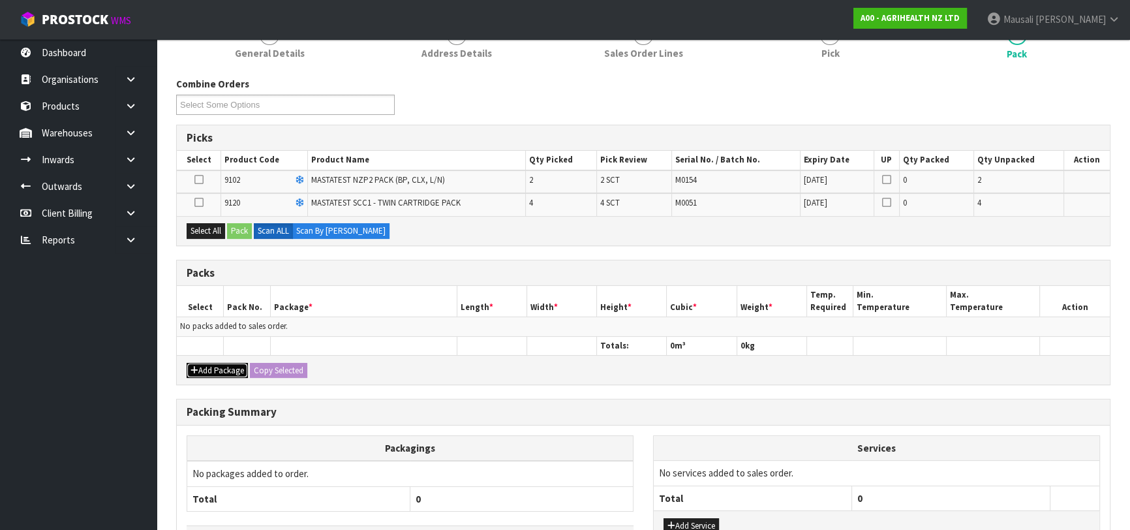
click at [230, 363] on button "Add Package" at bounding box center [217, 371] width 61 height 16
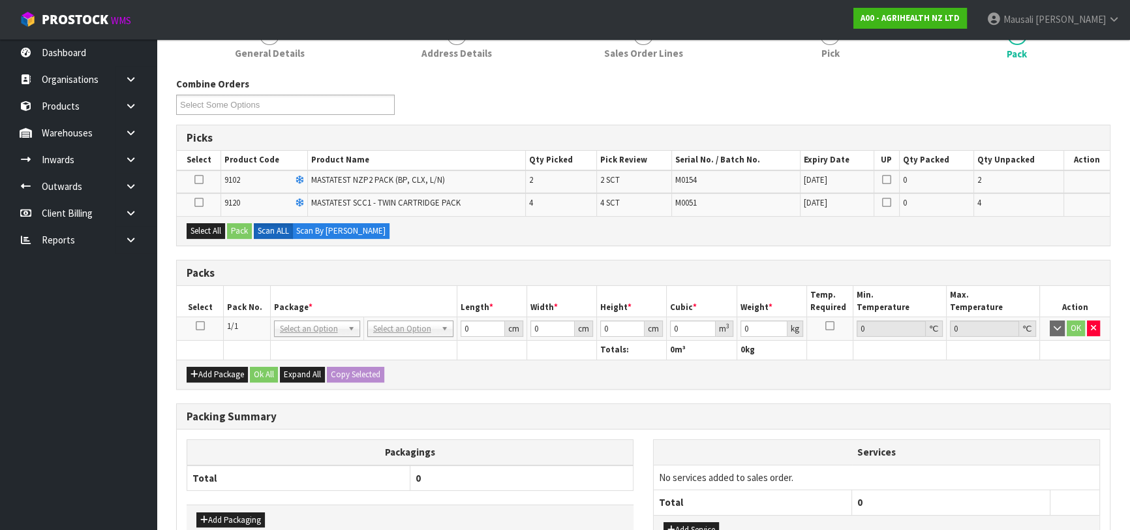
click at [198, 326] on icon at bounding box center [200, 326] width 9 height 1
drag, startPoint x: 210, startPoint y: 234, endPoint x: 240, endPoint y: 241, distance: 30.7
click at [221, 236] on button "Select All" at bounding box center [206, 231] width 39 height 16
click at [243, 230] on button "Pack" at bounding box center [239, 231] width 25 height 16
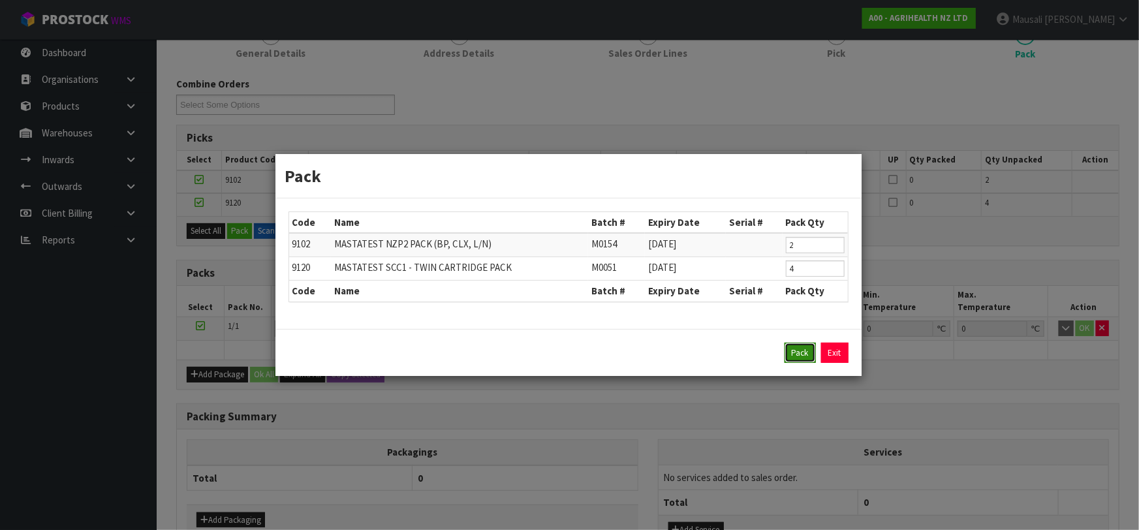
drag, startPoint x: 800, startPoint y: 352, endPoint x: 788, endPoint y: 347, distance: 13.5
click at [798, 351] on button "Pack" at bounding box center [800, 353] width 31 height 21
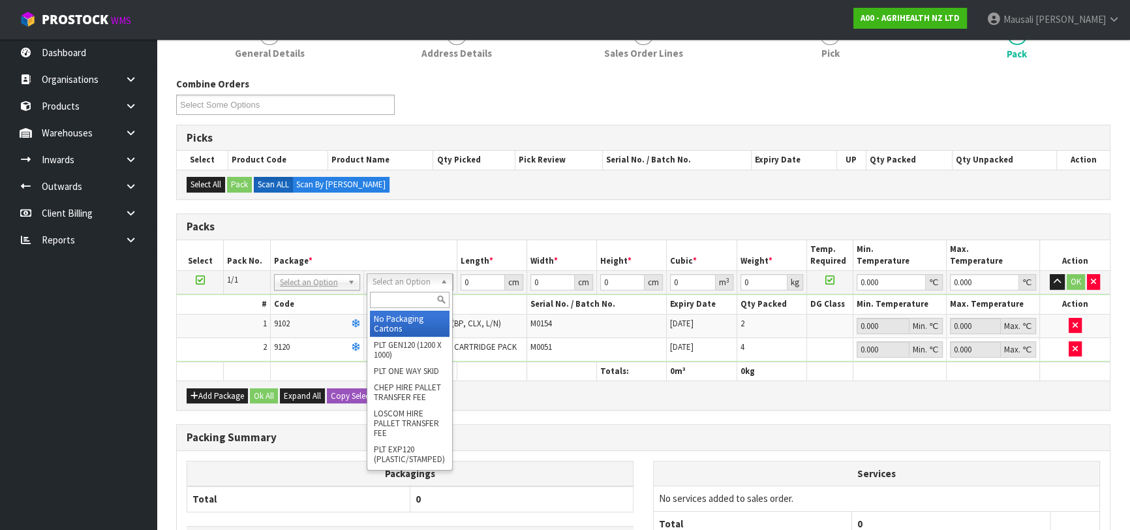
click at [409, 300] on input "text" at bounding box center [410, 300] width 80 height 16
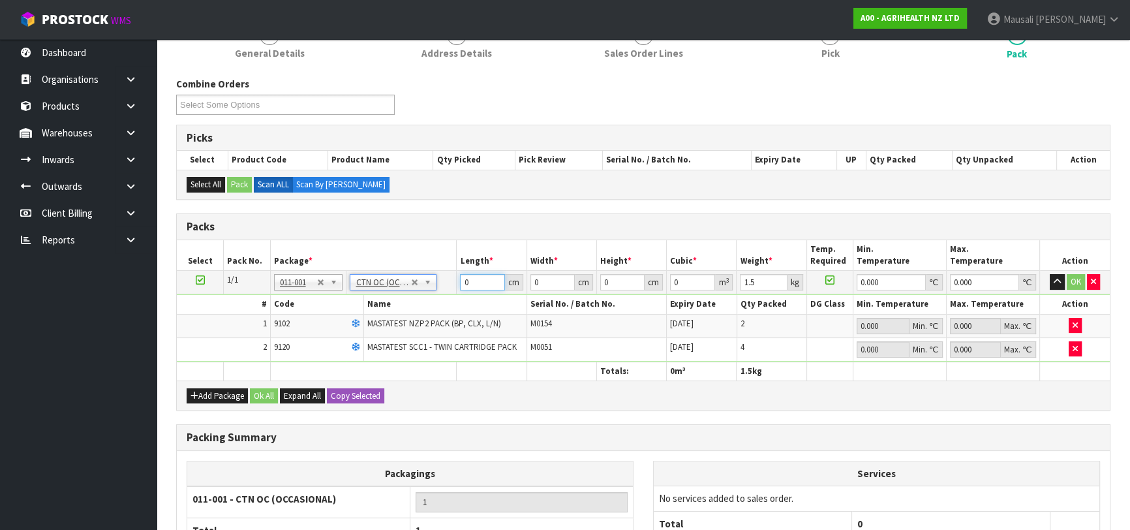
drag, startPoint x: 476, startPoint y: 280, endPoint x: 440, endPoint y: 293, distance: 38.8
click at [441, 293] on tbody "1/1 NONE 007-001 007-002 007-004 007-009 007-013 007-014 007-015 007-017 007-01…" at bounding box center [643, 316] width 933 height 91
click at [266, 392] on button "Ok All" at bounding box center [264, 396] width 28 height 16
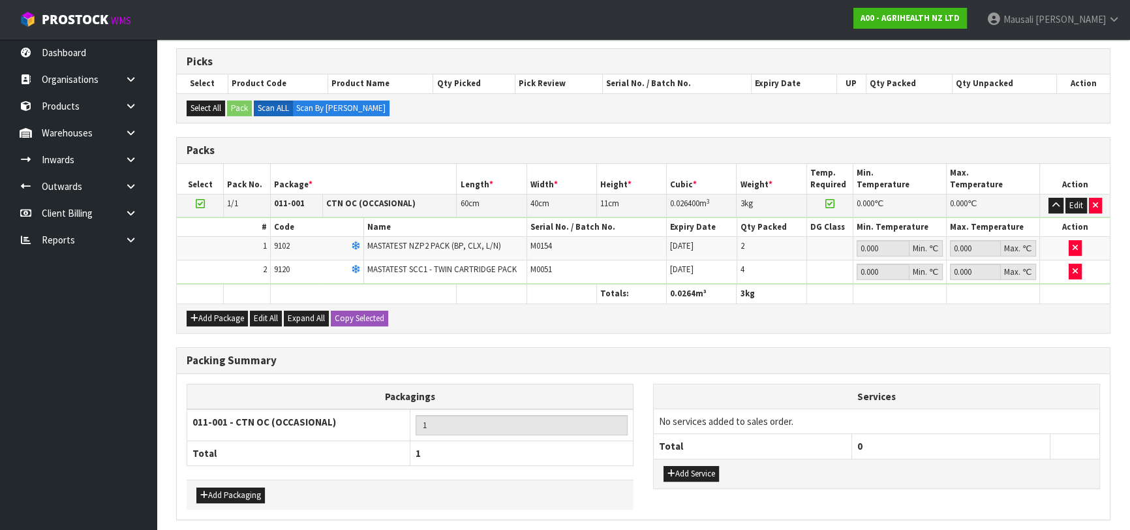
scroll to position [302, 0]
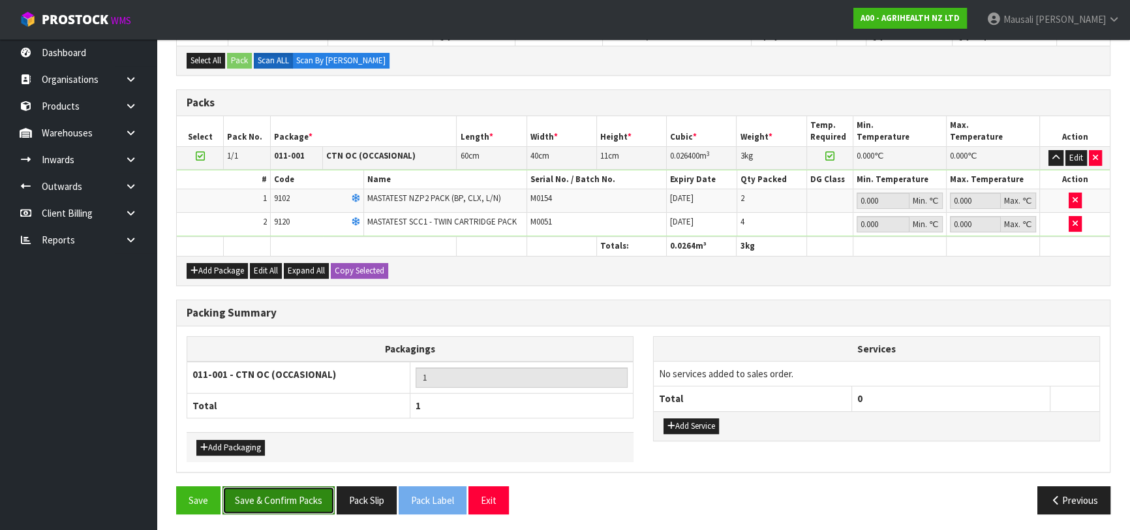
click at [286, 494] on button "Save & Confirm Packs" at bounding box center [279, 500] width 112 height 28
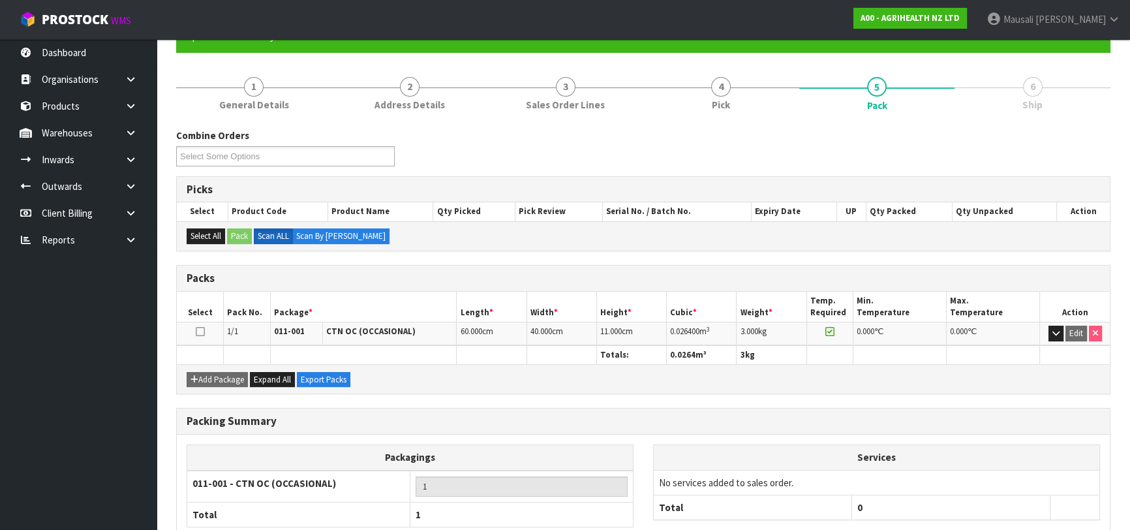
scroll to position [206, 0]
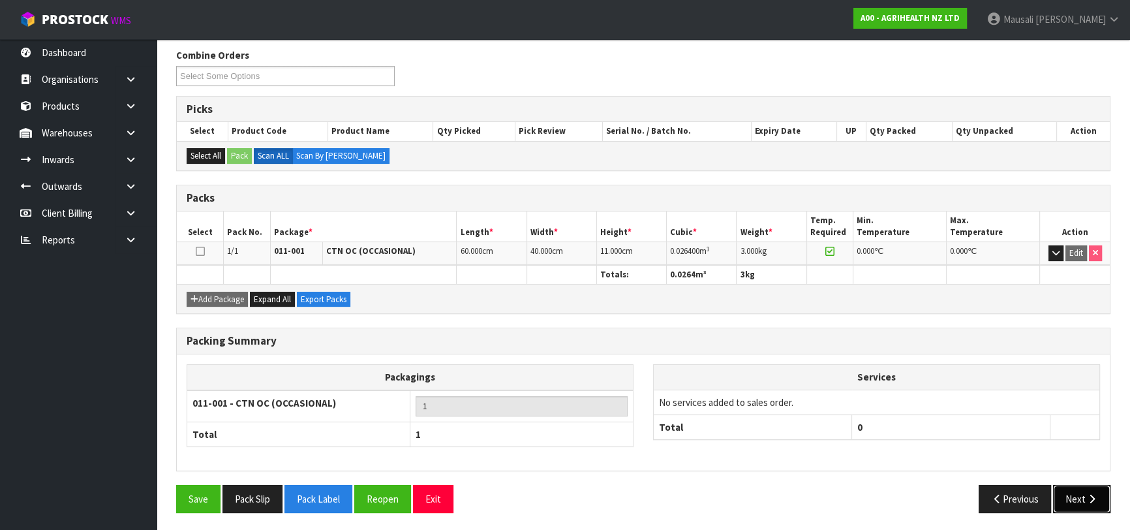
click at [1083, 499] on button "Next" at bounding box center [1081, 499] width 57 height 28
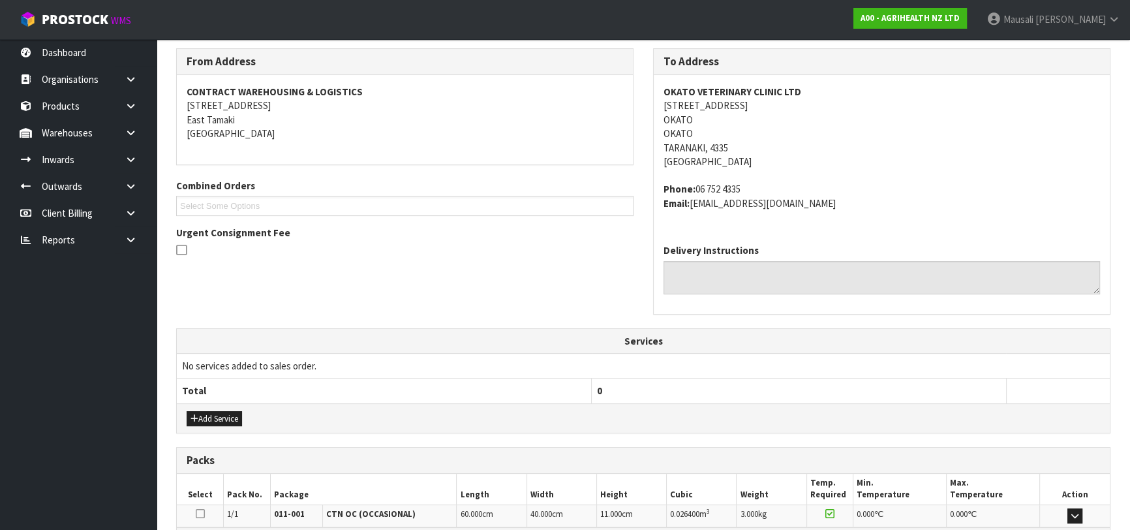
scroll to position [372, 0]
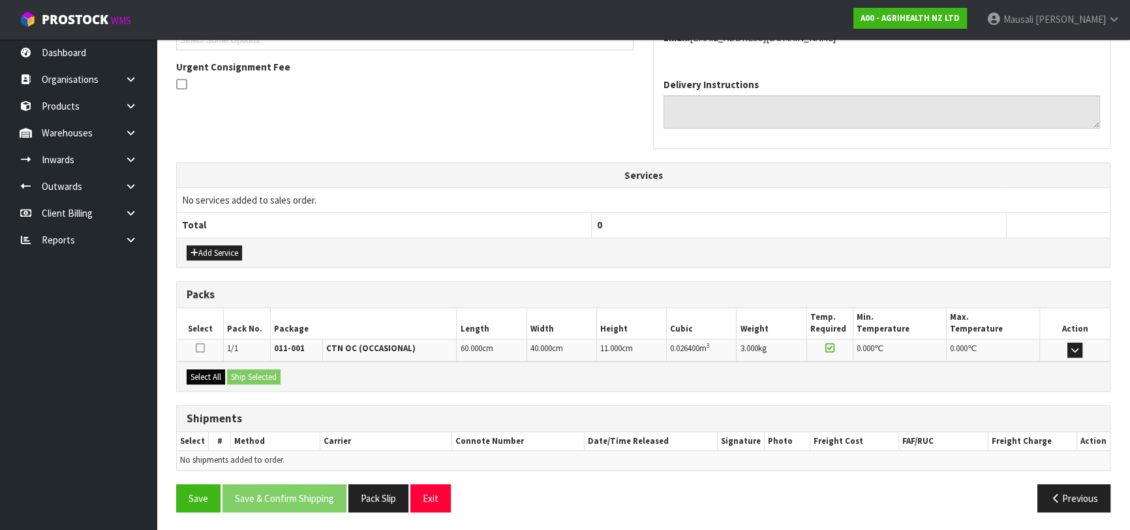
drag, startPoint x: 183, startPoint y: 373, endPoint x: 221, endPoint y: 379, distance: 38.3
click at [191, 374] on div "Select All Ship Selected" at bounding box center [643, 376] width 933 height 29
click at [235, 372] on div "Select All Ship Selected" at bounding box center [643, 376] width 933 height 29
drag, startPoint x: 217, startPoint y: 375, endPoint x: 249, endPoint y: 380, distance: 32.4
click at [225, 375] on button "Select All" at bounding box center [206, 377] width 39 height 16
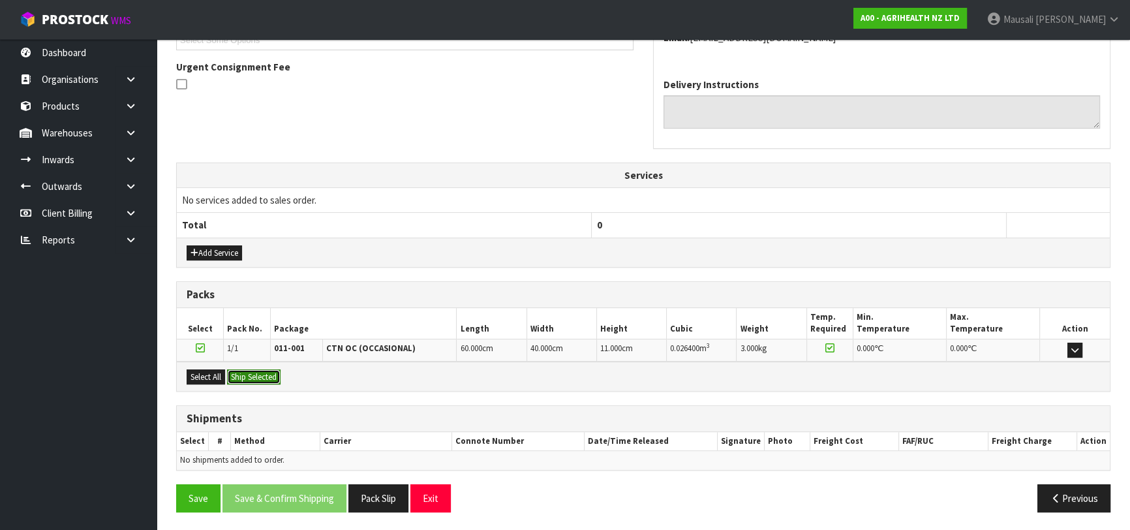
click at [249, 380] on button "Ship Selected" at bounding box center [254, 377] width 54 height 16
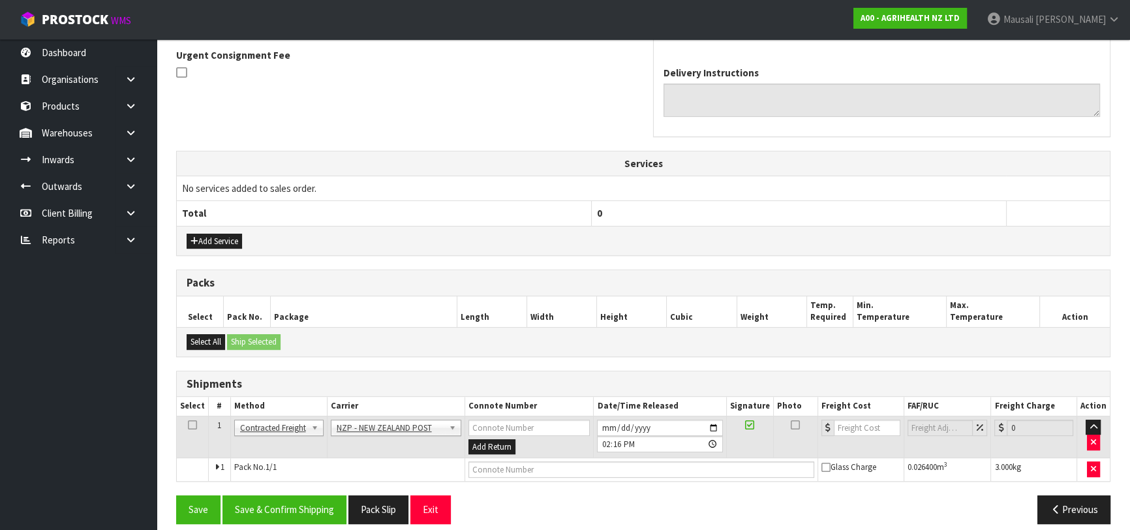
scroll to position [395, 0]
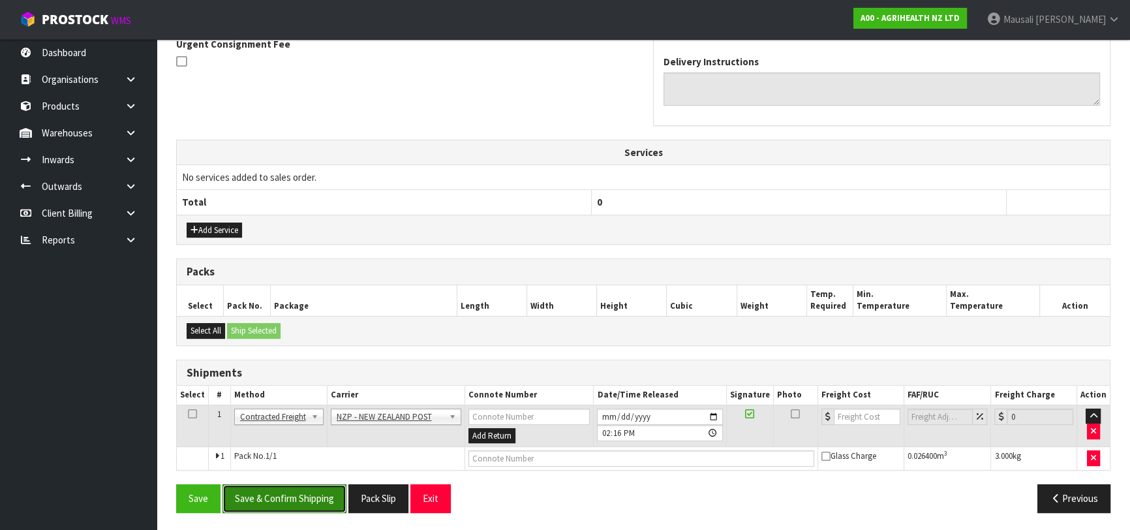
click at [299, 490] on button "Save & Confirm Shipping" at bounding box center [285, 498] width 124 height 28
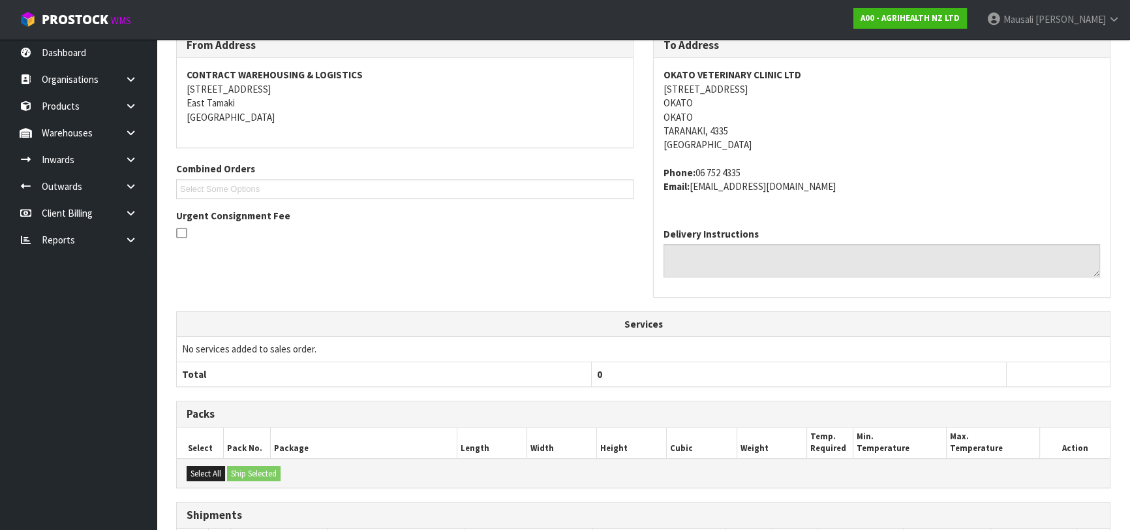
scroll to position [377, 0]
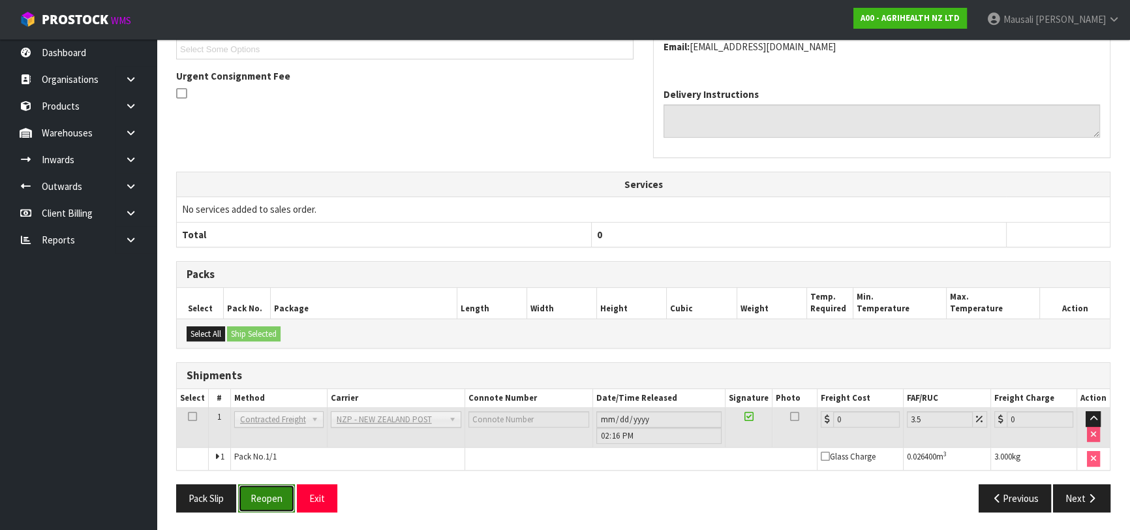
click at [268, 494] on button "Reopen" at bounding box center [266, 498] width 57 height 28
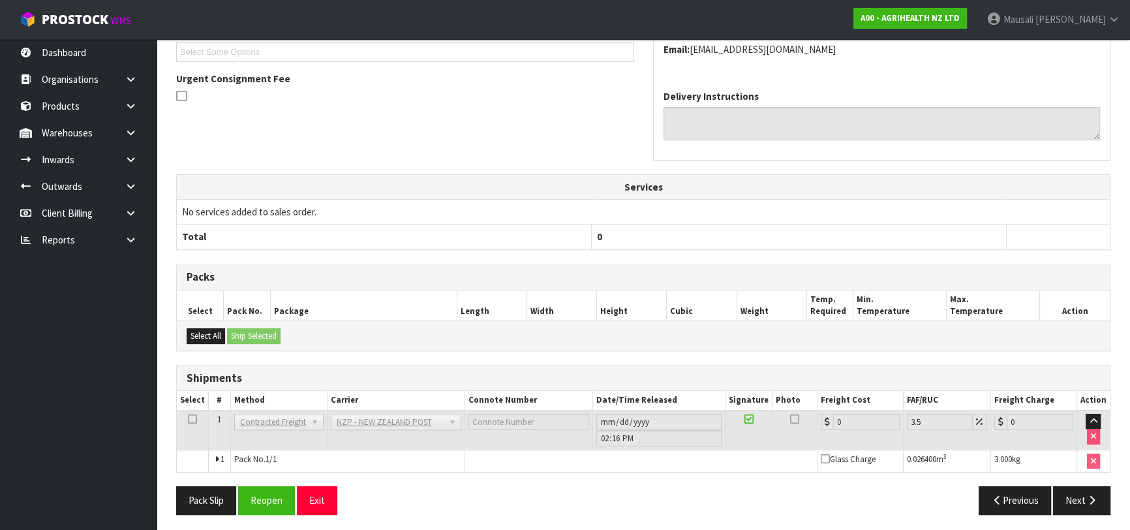
scroll to position [362, 0]
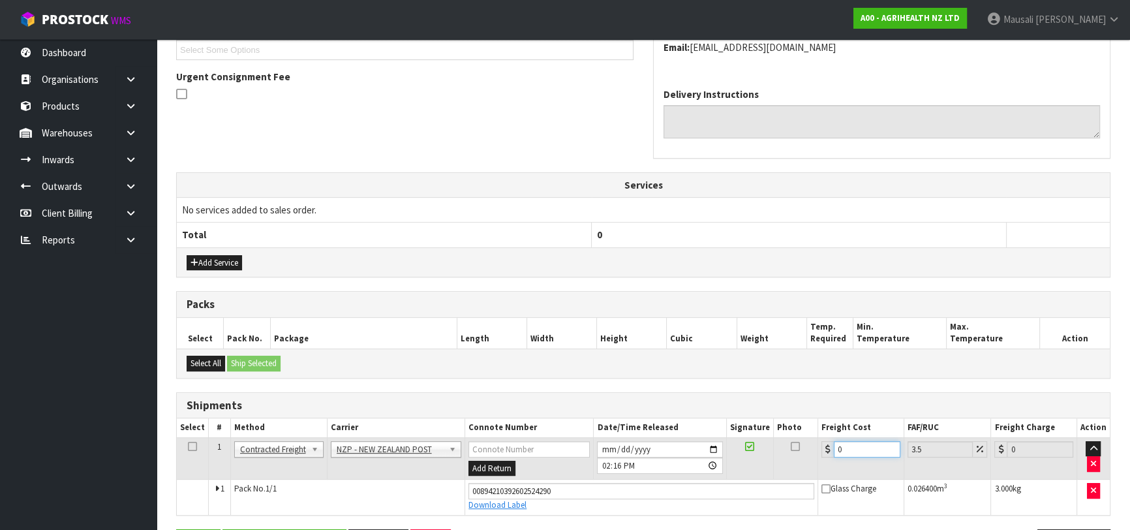
drag, startPoint x: 851, startPoint y: 446, endPoint x: 818, endPoint y: 453, distance: 33.4
click at [818, 453] on td "0" at bounding box center [861, 458] width 86 height 42
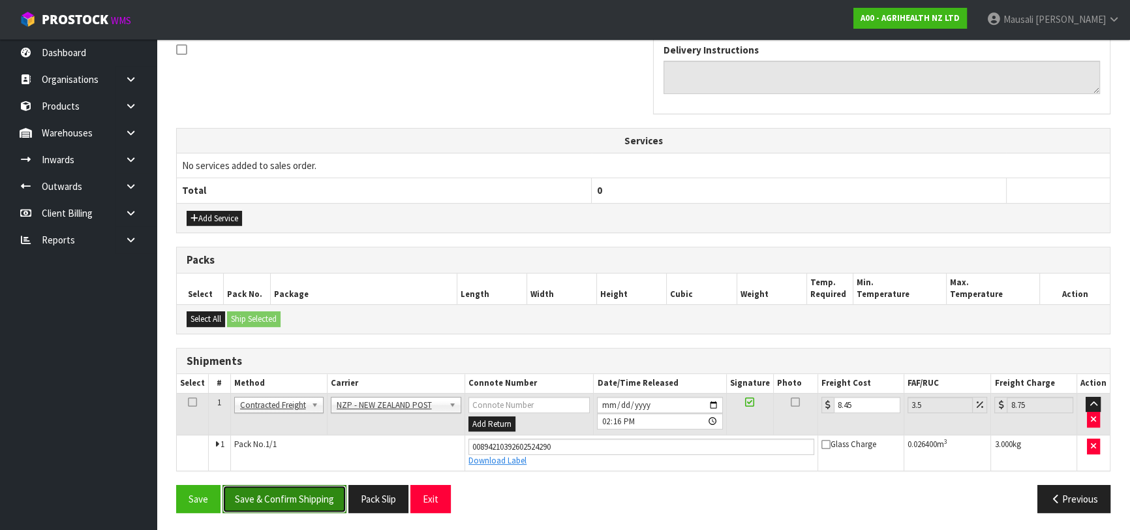
click at [283, 499] on button "Save & Confirm Shipping" at bounding box center [285, 499] width 124 height 28
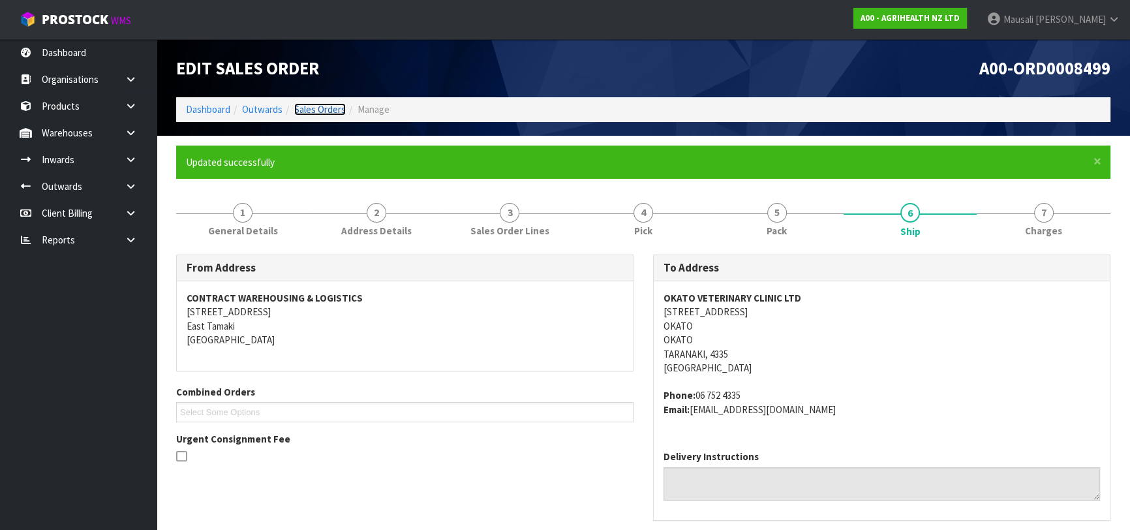
click at [316, 110] on link "Sales Orders" at bounding box center [320, 109] width 52 height 12
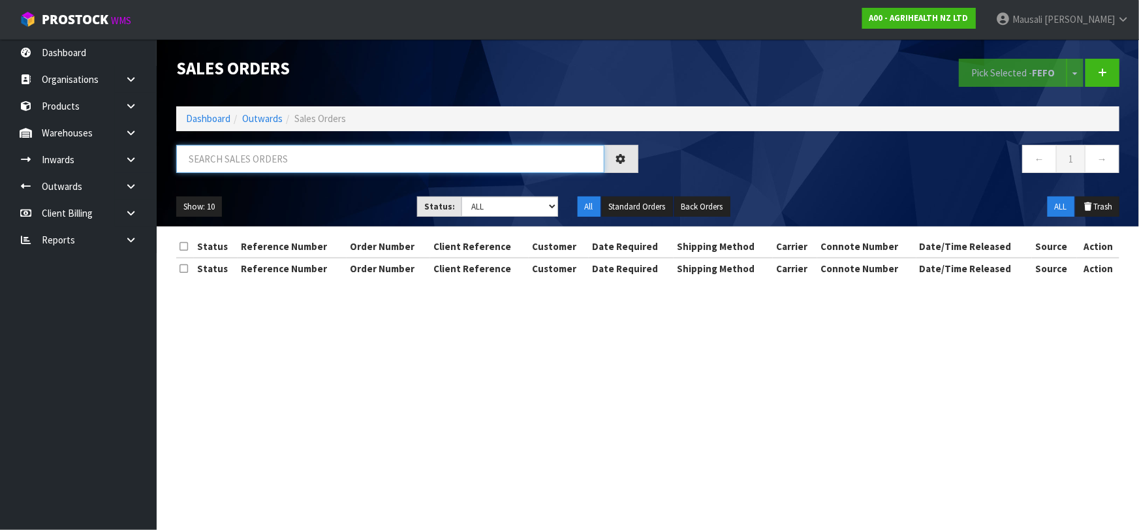
click at [198, 165] on input "text" at bounding box center [390, 159] width 428 height 28
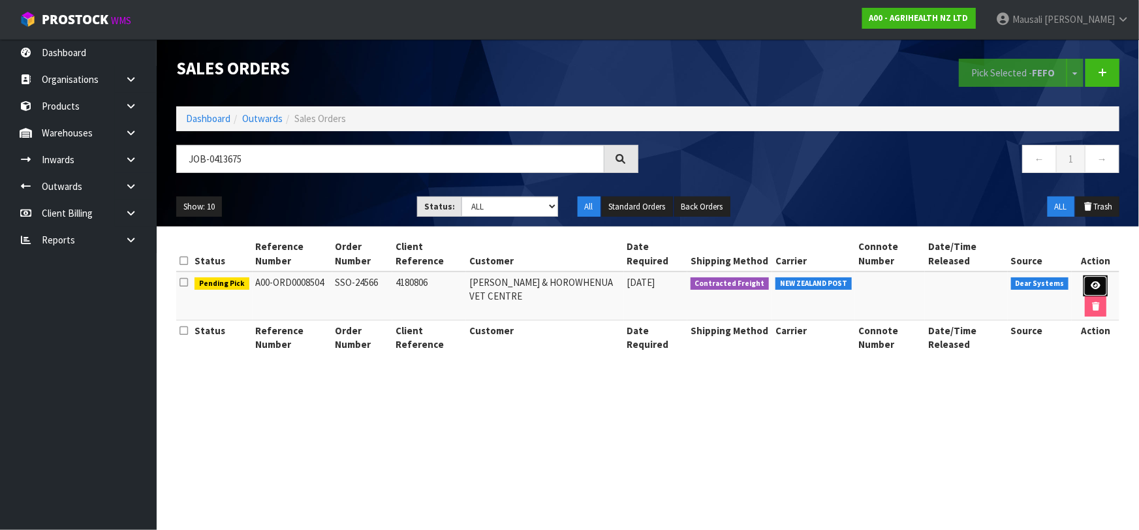
click at [1091, 282] on icon at bounding box center [1096, 285] width 10 height 8
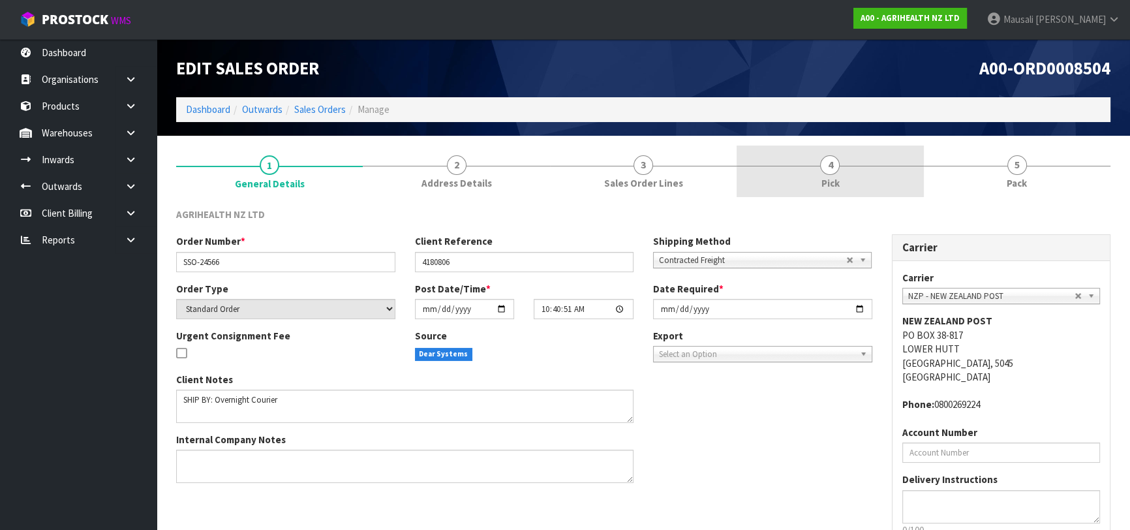
click at [860, 179] on link "4 Pick" at bounding box center [830, 172] width 187 height 52
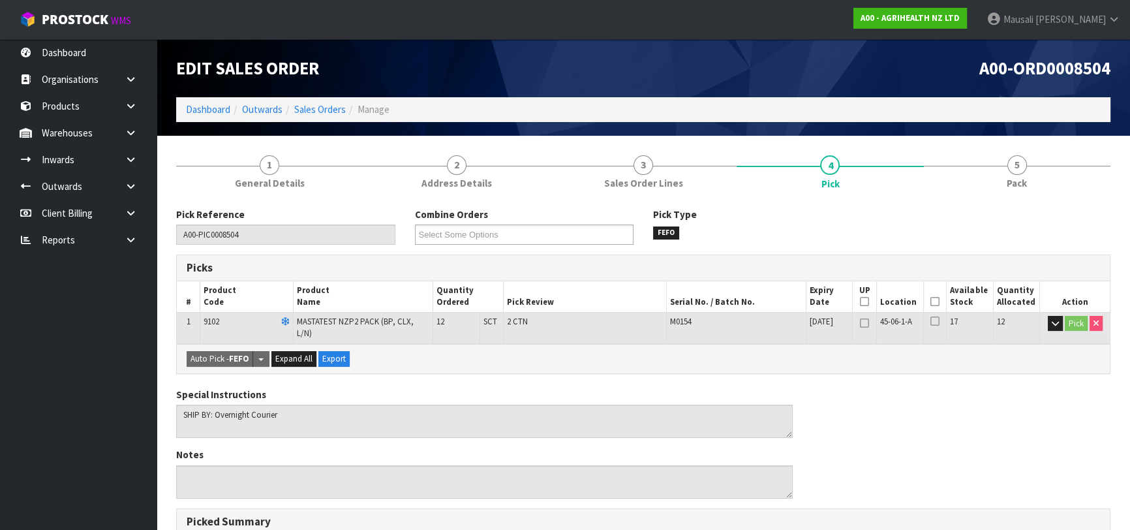
click at [931, 302] on icon at bounding box center [935, 302] width 9 height 1
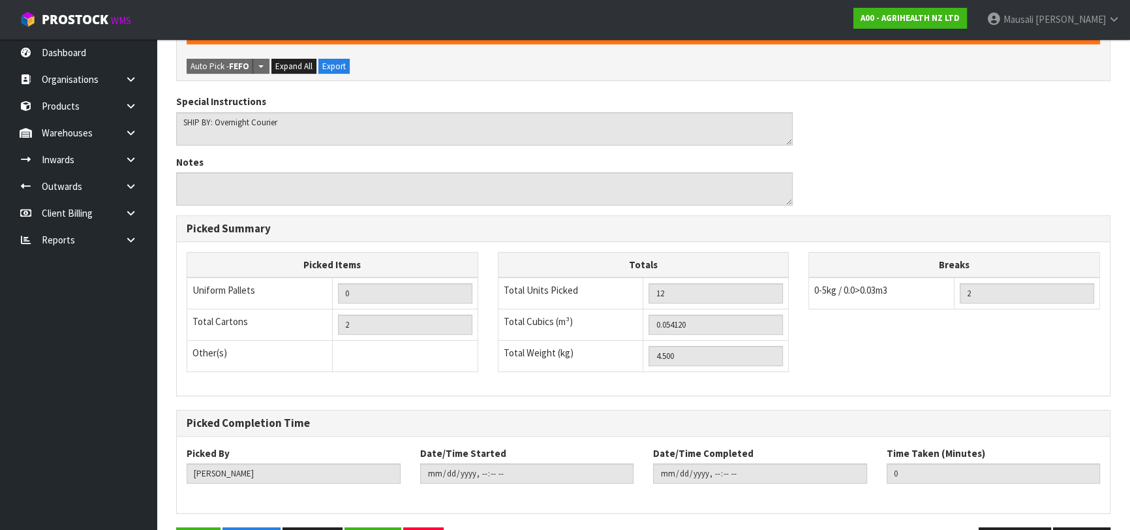
scroll to position [375, 0]
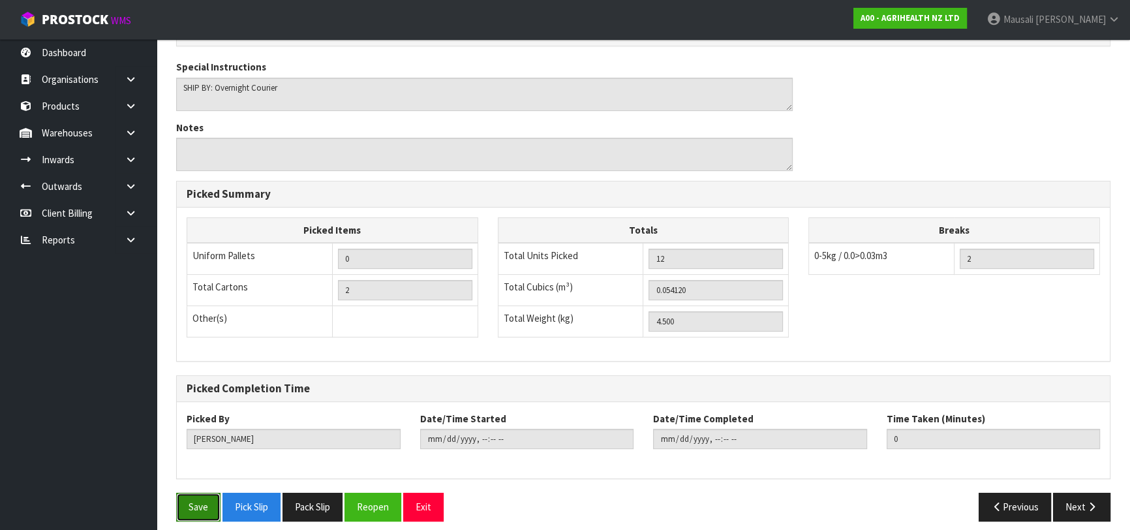
click at [199, 493] on button "Save" at bounding box center [198, 507] width 44 height 28
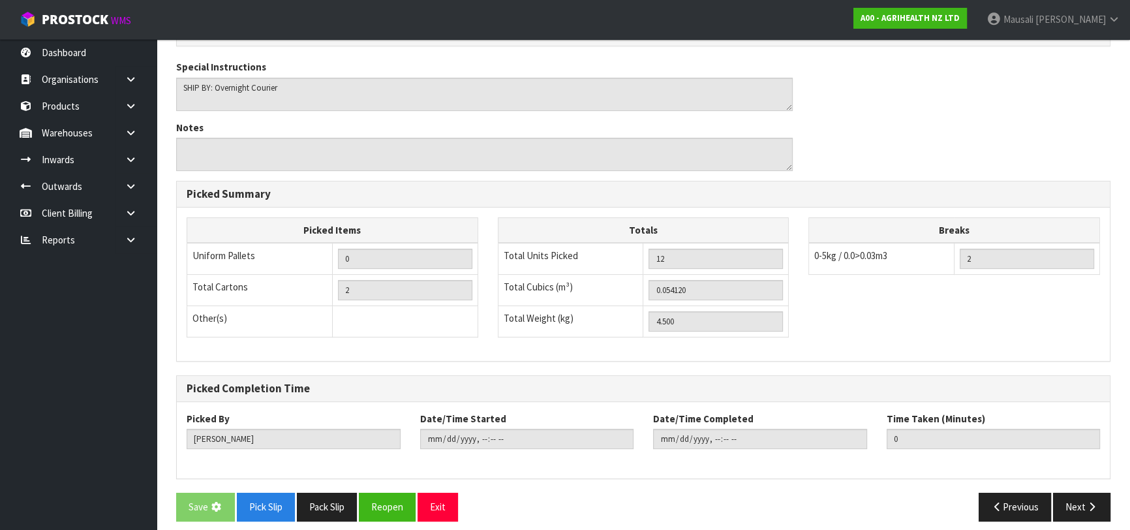
scroll to position [0, 0]
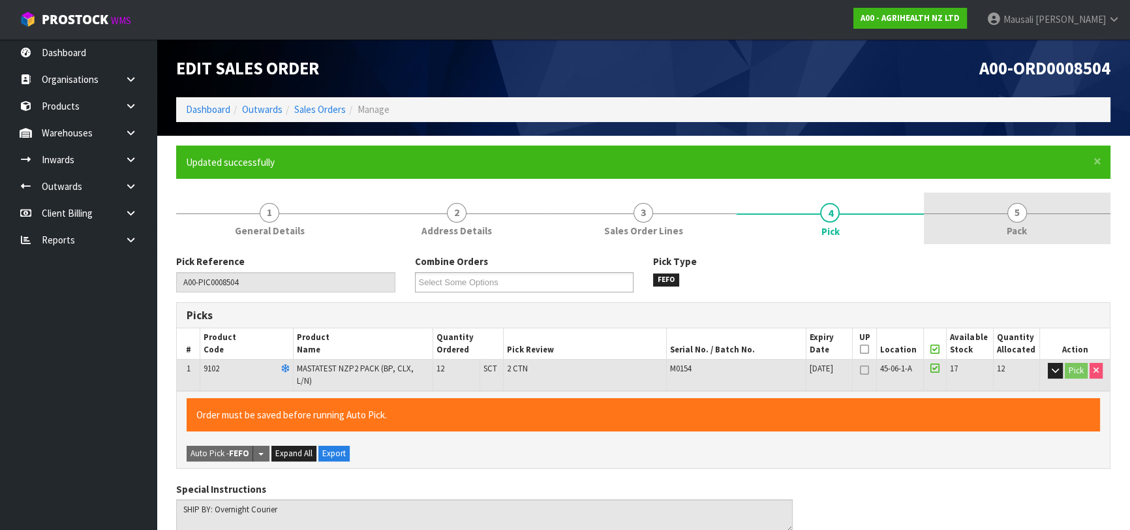
click at [1012, 222] on link "5 Pack" at bounding box center [1017, 219] width 187 height 52
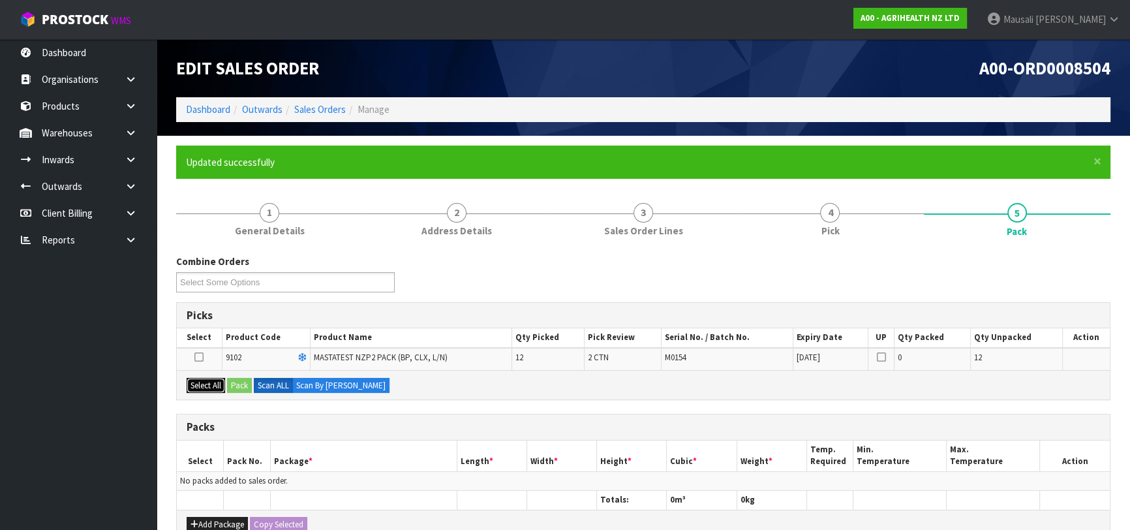
drag, startPoint x: 204, startPoint y: 382, endPoint x: 216, endPoint y: 384, distance: 11.9
click at [212, 384] on button "Select All" at bounding box center [206, 386] width 39 height 16
click at [235, 386] on button "Pack" at bounding box center [239, 386] width 25 height 16
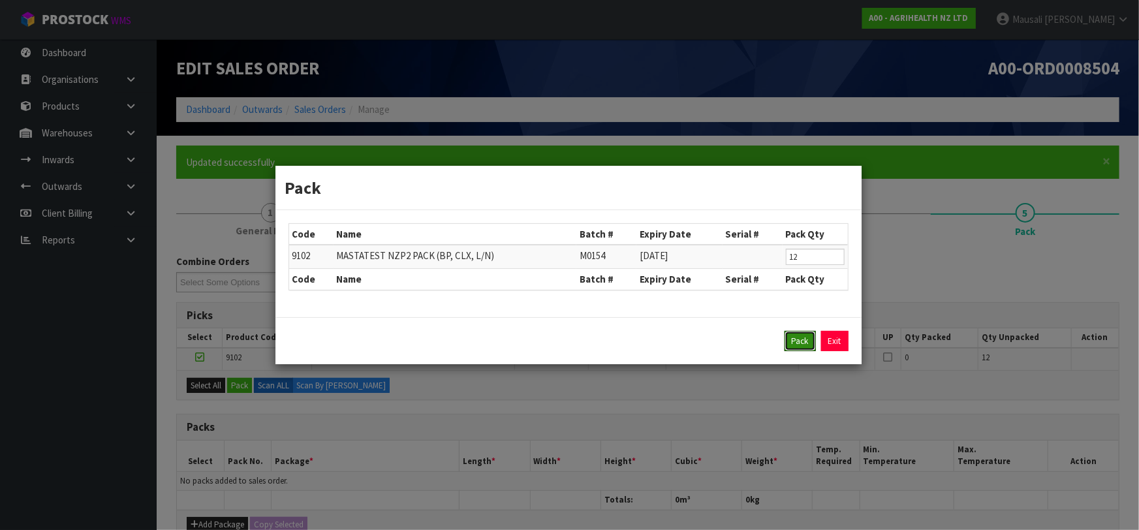
drag, startPoint x: 803, startPoint y: 337, endPoint x: 724, endPoint y: 337, distance: 79.0
click at [800, 337] on button "Pack" at bounding box center [800, 341] width 31 height 21
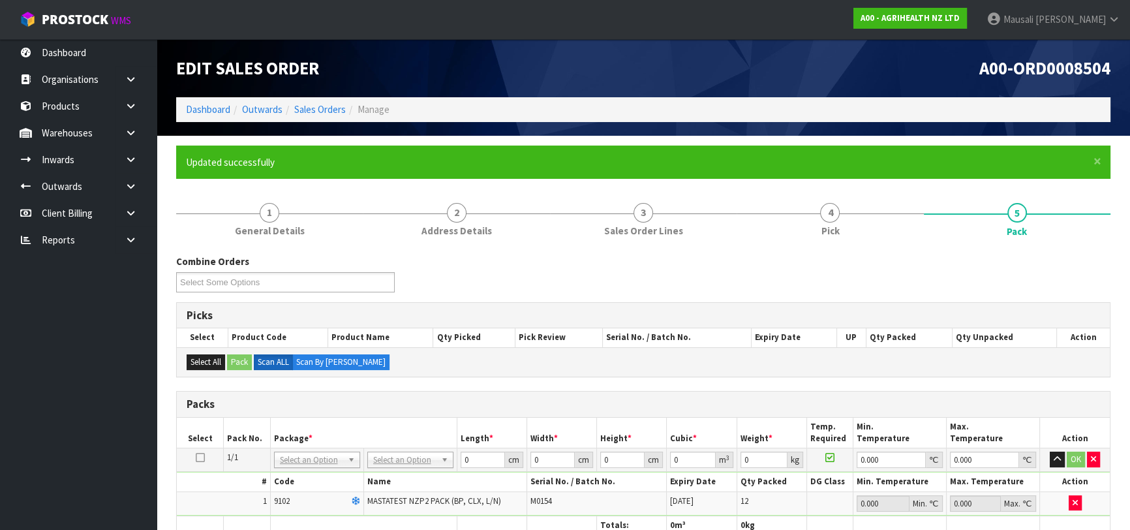
scroll to position [237, 0]
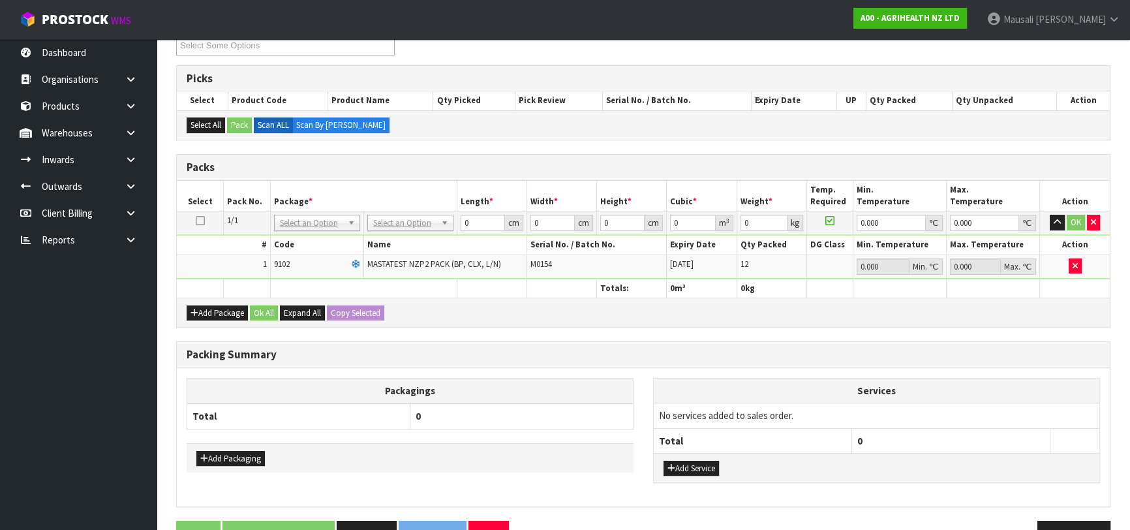
drag, startPoint x: 411, startPoint y: 223, endPoint x: 413, endPoint y: 242, distance: 19.0
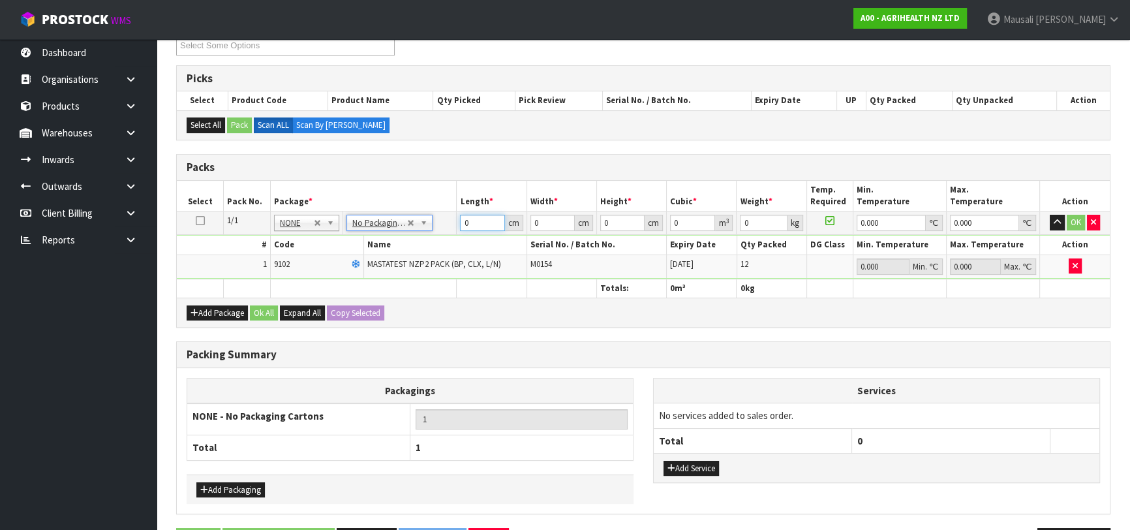
drag, startPoint x: 481, startPoint y: 225, endPoint x: 428, endPoint y: 243, distance: 56.6
click at [437, 240] on tbody "1/1 NONE 007-001 007-002 007-004 007-009 007-013 007-014 007-015 007-017 007-01…" at bounding box center [643, 244] width 933 height 67
click at [267, 305] on button "Ok All" at bounding box center [264, 313] width 28 height 16
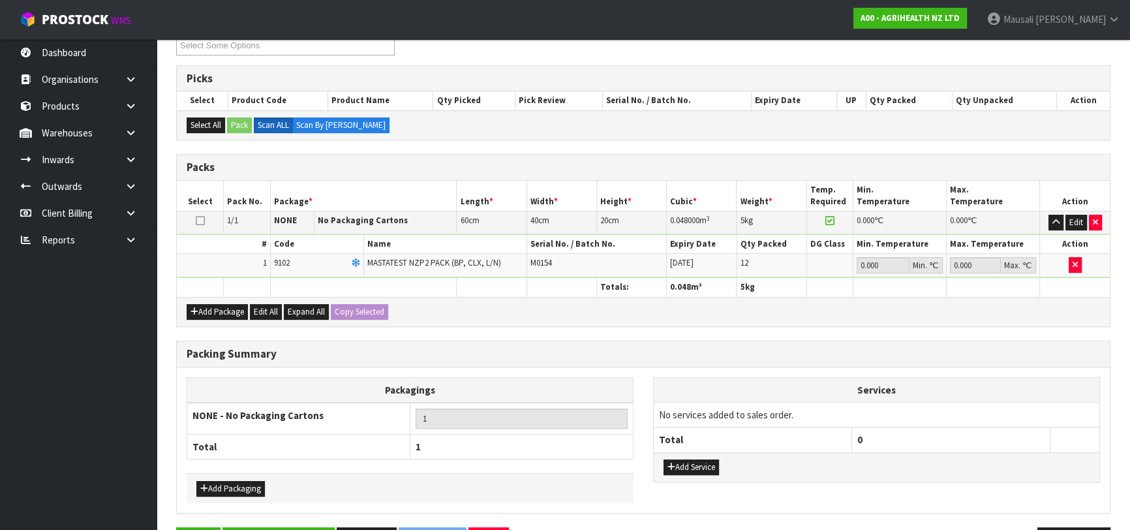
scroll to position [279, 0]
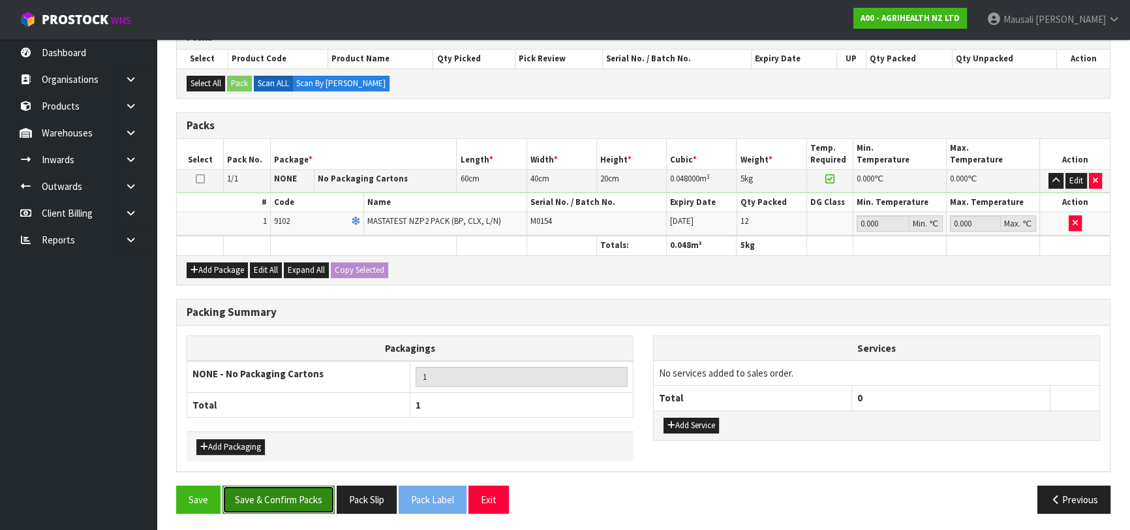
click at [289, 486] on button "Save & Confirm Packs" at bounding box center [279, 500] width 112 height 28
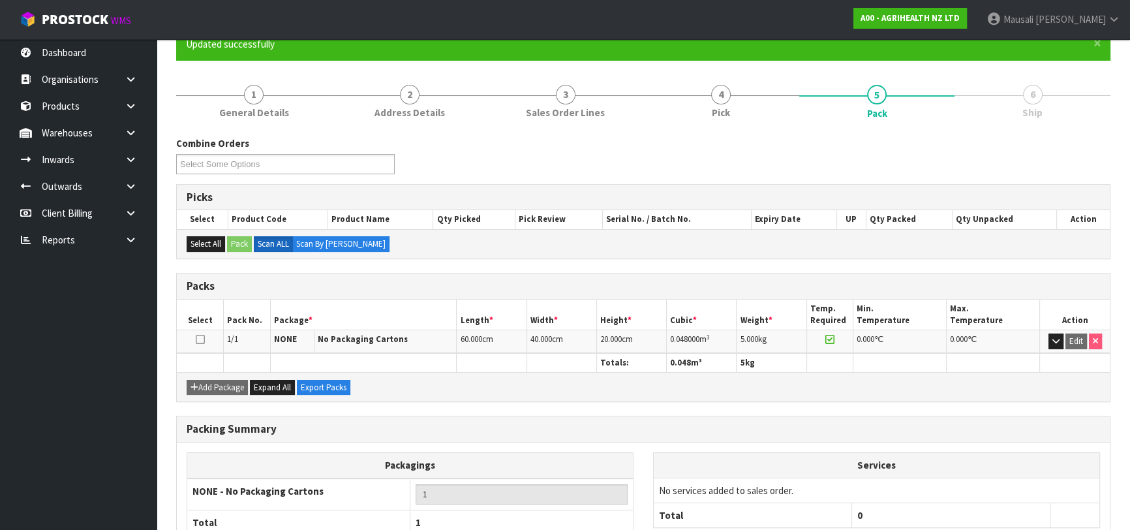
scroll to position [206, 0]
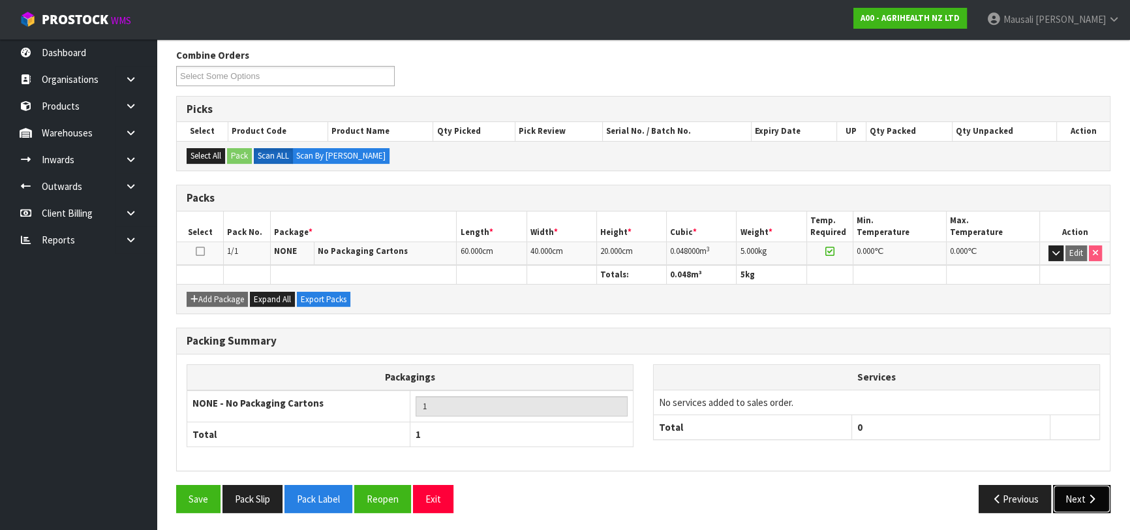
click at [1094, 488] on button "Next" at bounding box center [1081, 499] width 57 height 28
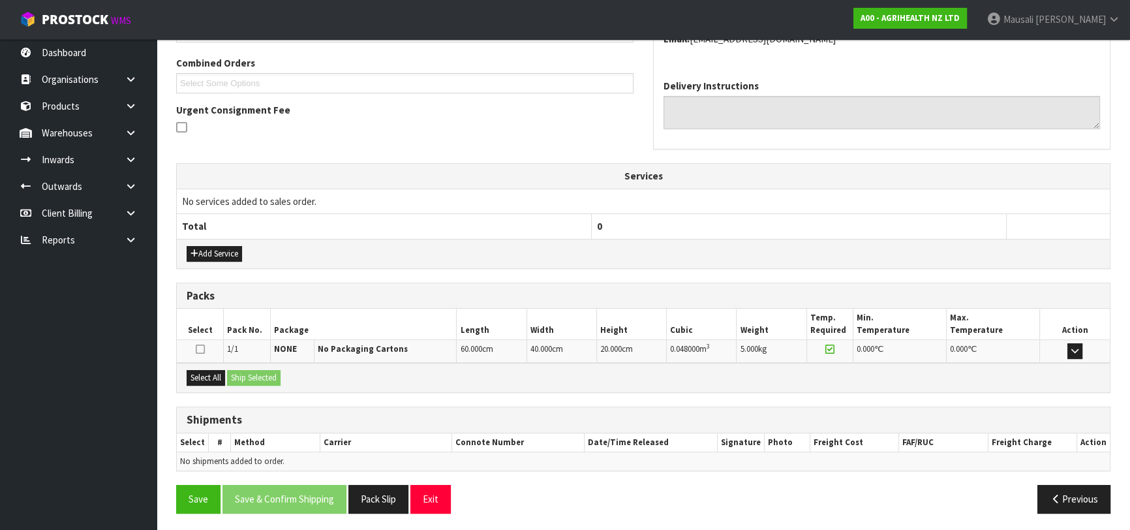
scroll to position [330, 0]
drag, startPoint x: 204, startPoint y: 373, endPoint x: 218, endPoint y: 372, distance: 13.7
click at [211, 372] on button "Select All" at bounding box center [206, 377] width 39 height 16
drag, startPoint x: 228, startPoint y: 371, endPoint x: 250, endPoint y: 376, distance: 22.0
click at [234, 374] on button "Ship Selected" at bounding box center [254, 377] width 54 height 16
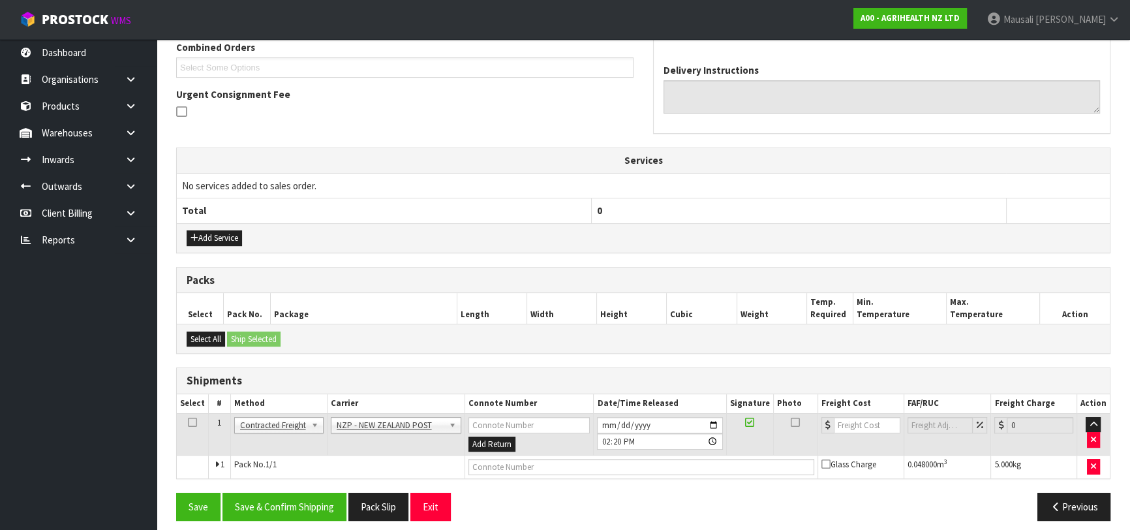
scroll to position [352, 0]
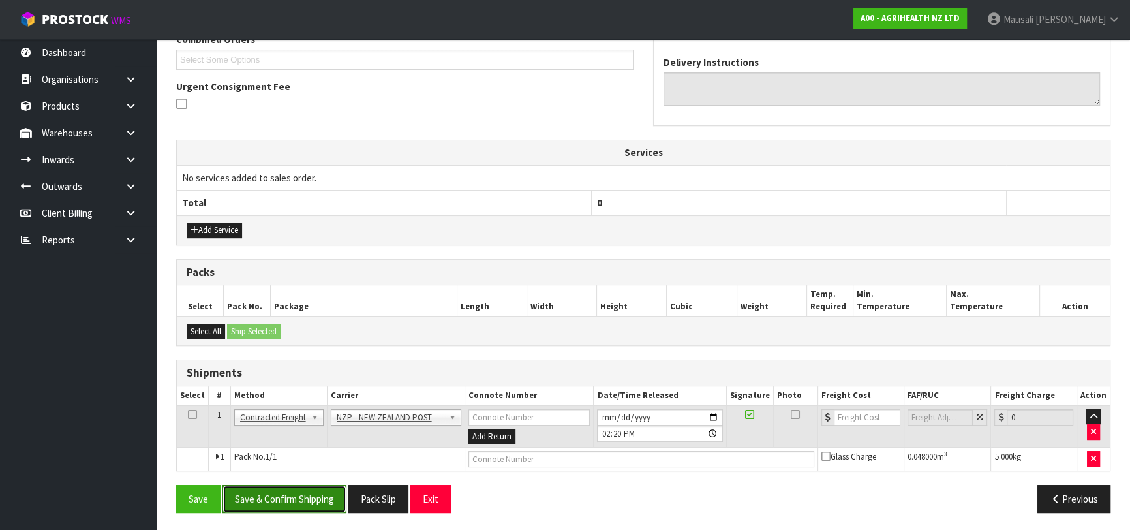
drag, startPoint x: 328, startPoint y: 496, endPoint x: 505, endPoint y: 451, distance: 182.5
click at [329, 495] on button "Save & Confirm Shipping" at bounding box center [285, 499] width 124 height 28
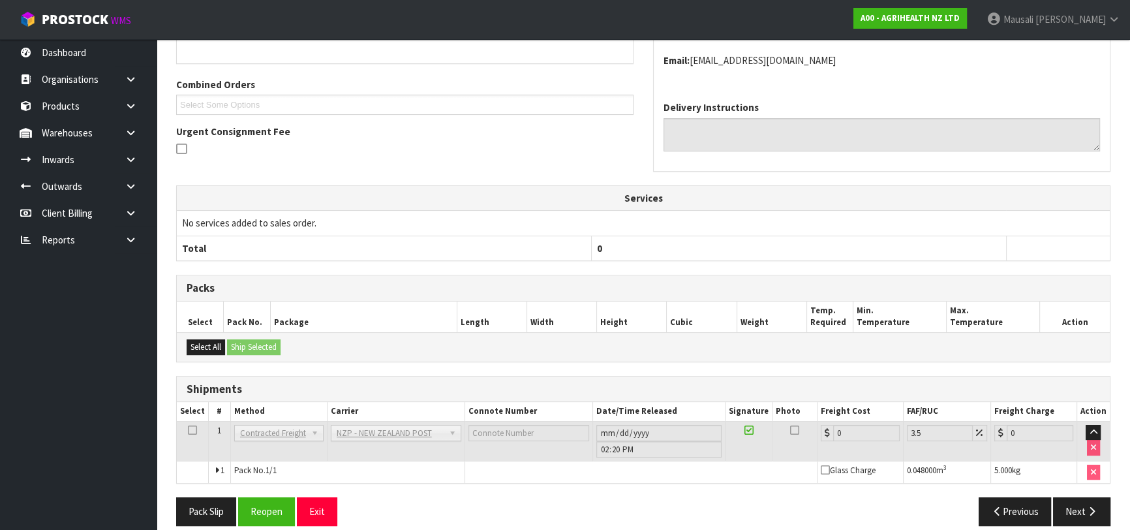
scroll to position [334, 0]
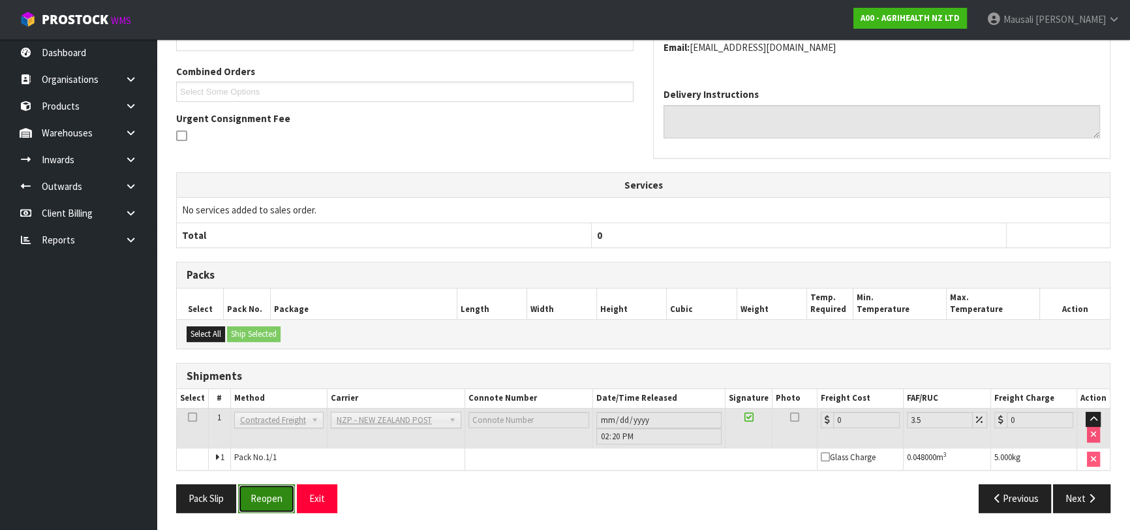
click at [274, 493] on button "Reopen" at bounding box center [266, 498] width 57 height 28
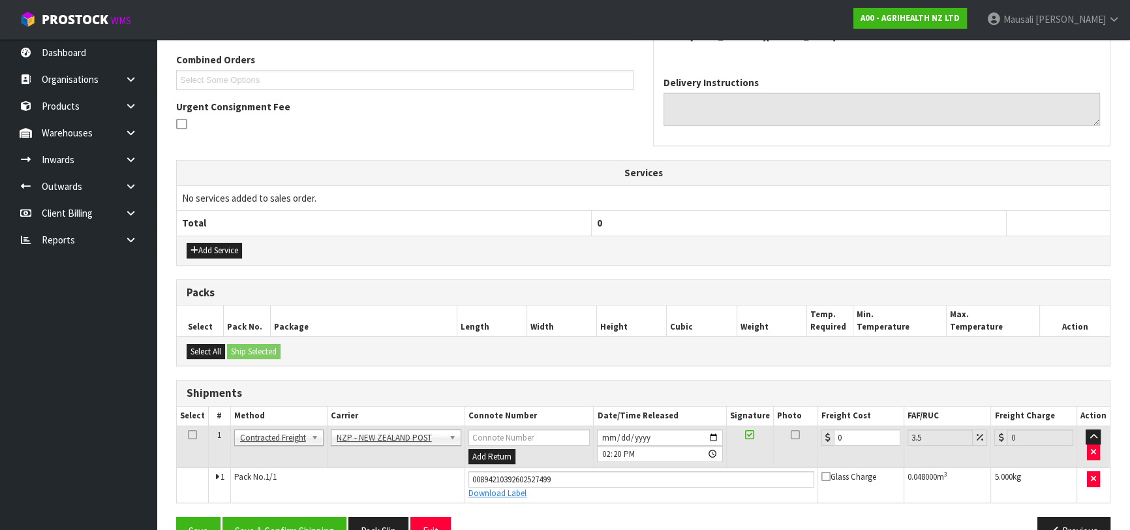
scroll to position [365, 0]
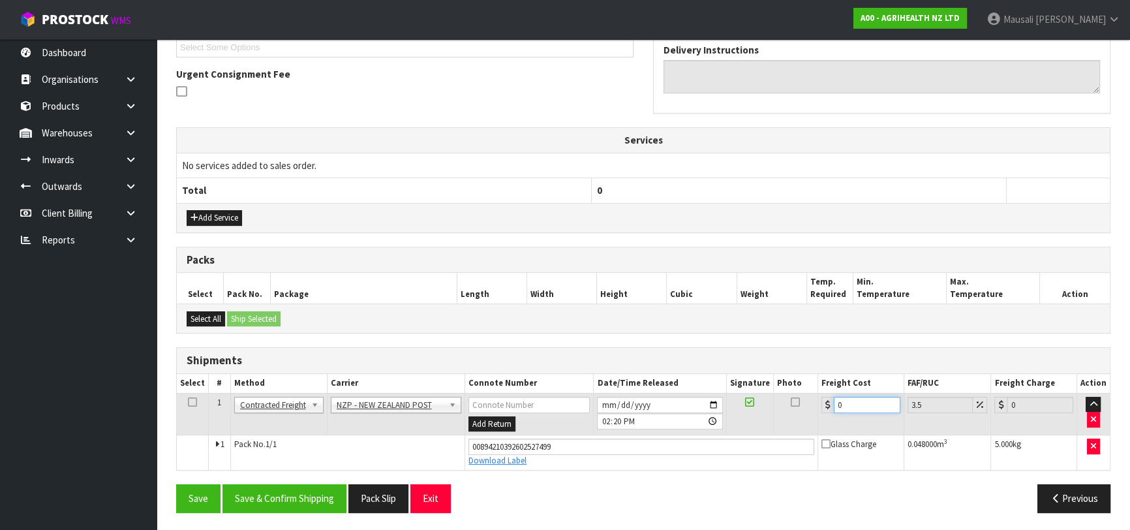
drag, startPoint x: 853, startPoint y: 405, endPoint x: 824, endPoint y: 414, distance: 30.8
click at [824, 414] on td "0" at bounding box center [861, 414] width 86 height 42
click at [340, 493] on button "Save & Confirm Shipping" at bounding box center [285, 498] width 124 height 28
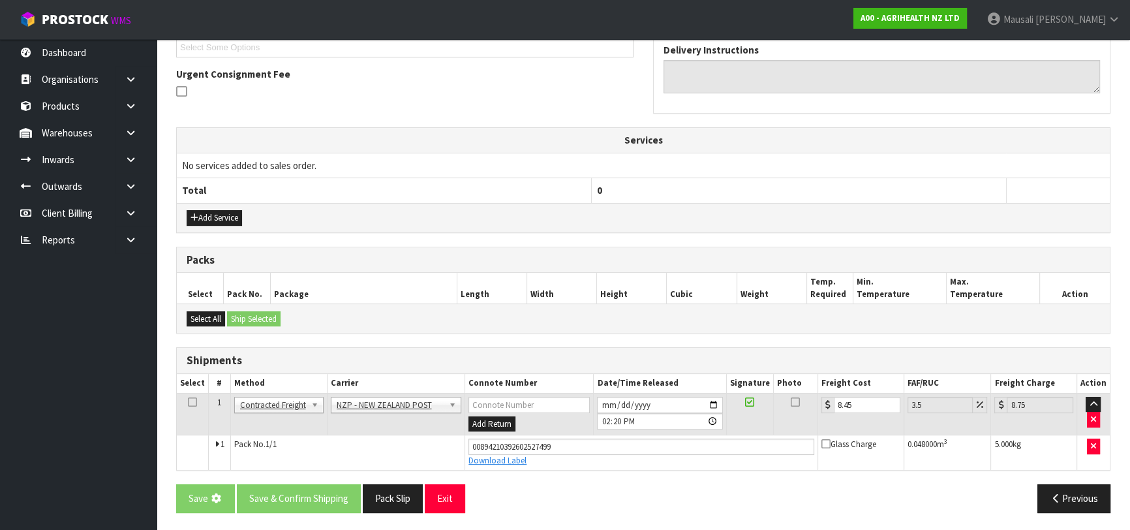
scroll to position [0, 0]
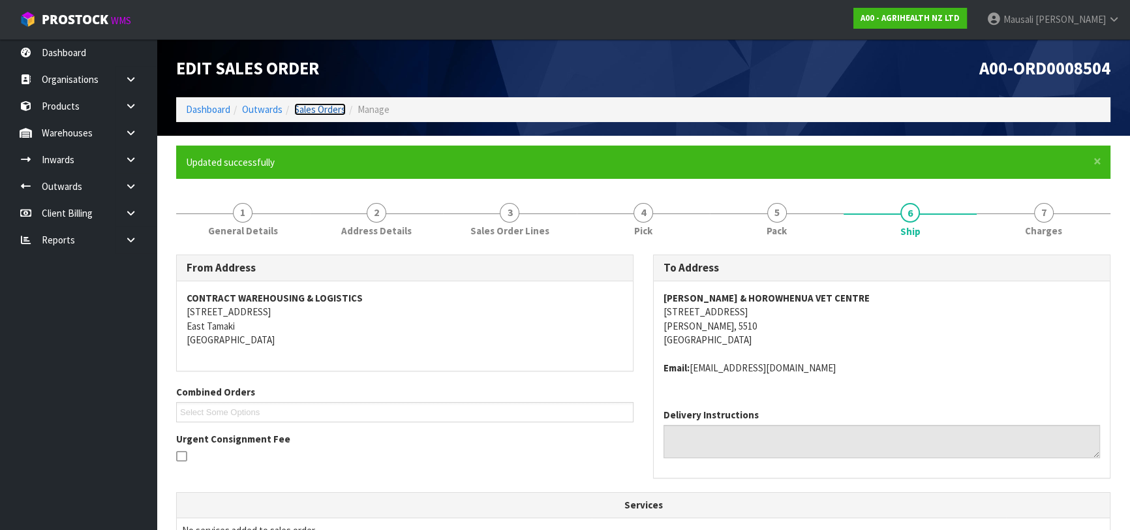
click at [328, 110] on link "Sales Orders" at bounding box center [320, 109] width 52 height 12
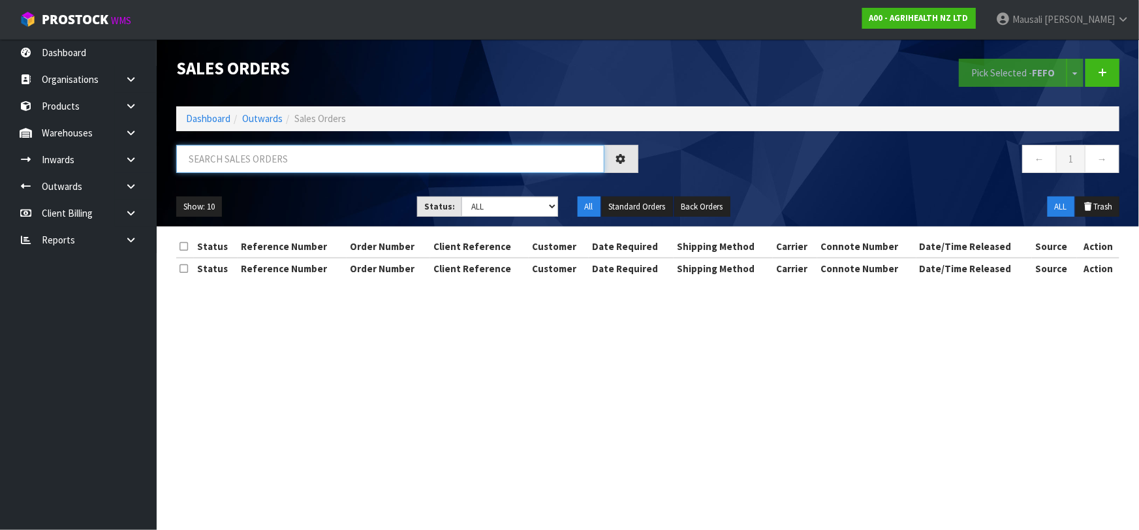
click at [208, 154] on input "text" at bounding box center [390, 159] width 428 height 28
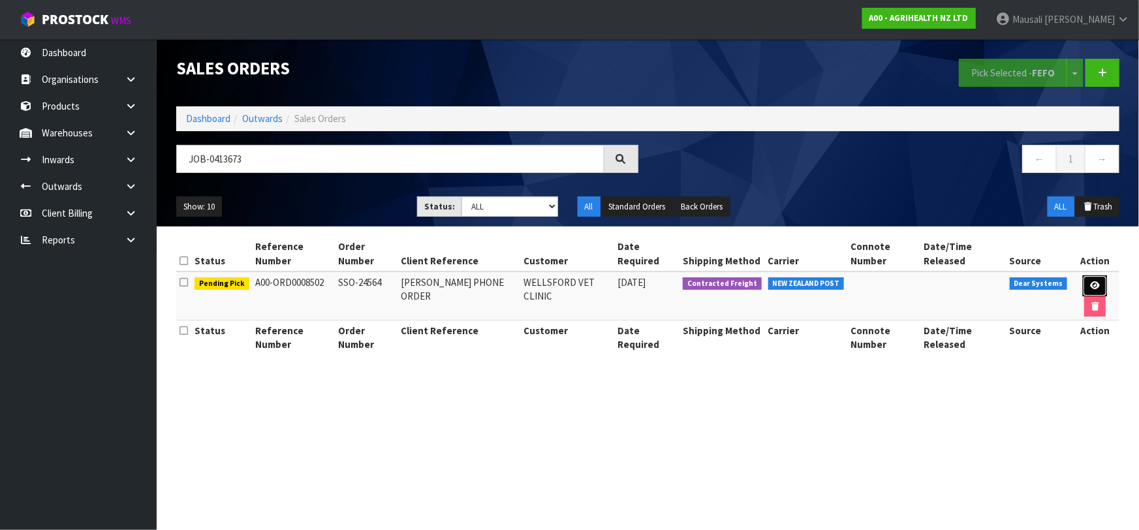
click at [1083, 275] on link at bounding box center [1095, 285] width 24 height 21
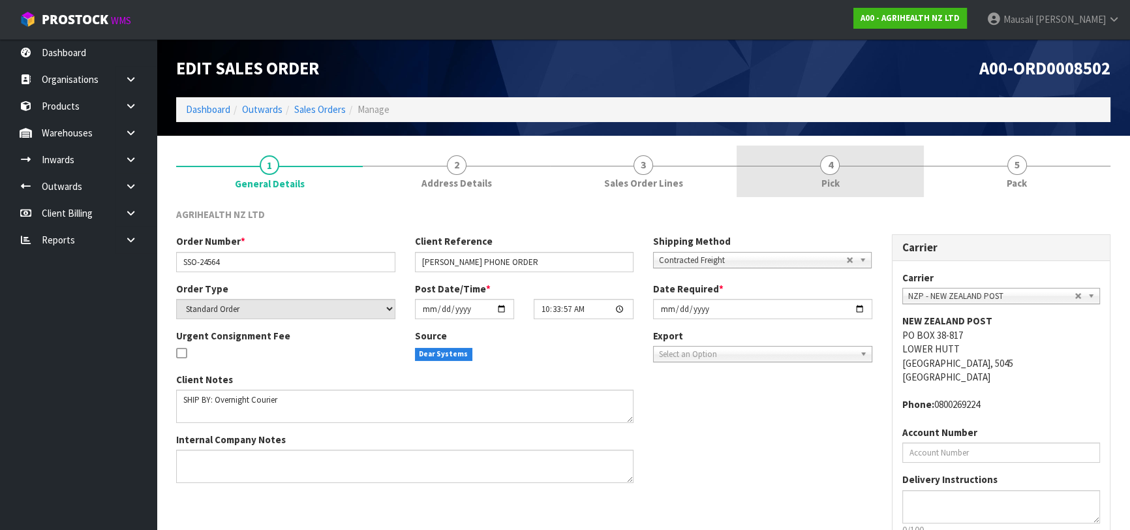
click at [844, 166] on div at bounding box center [830, 166] width 187 height 1
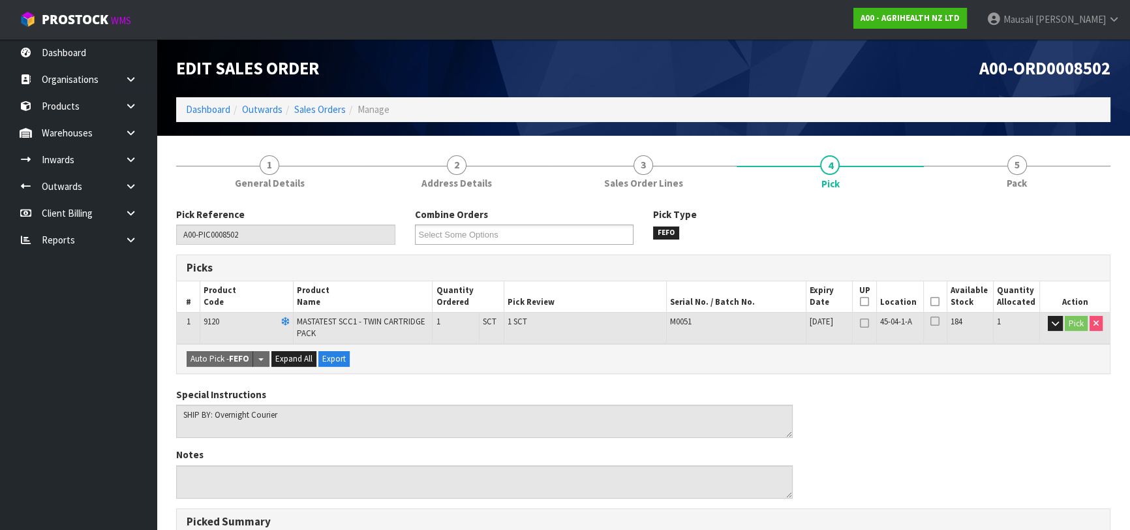
click at [935, 302] on icon at bounding box center [935, 302] width 9 height 1
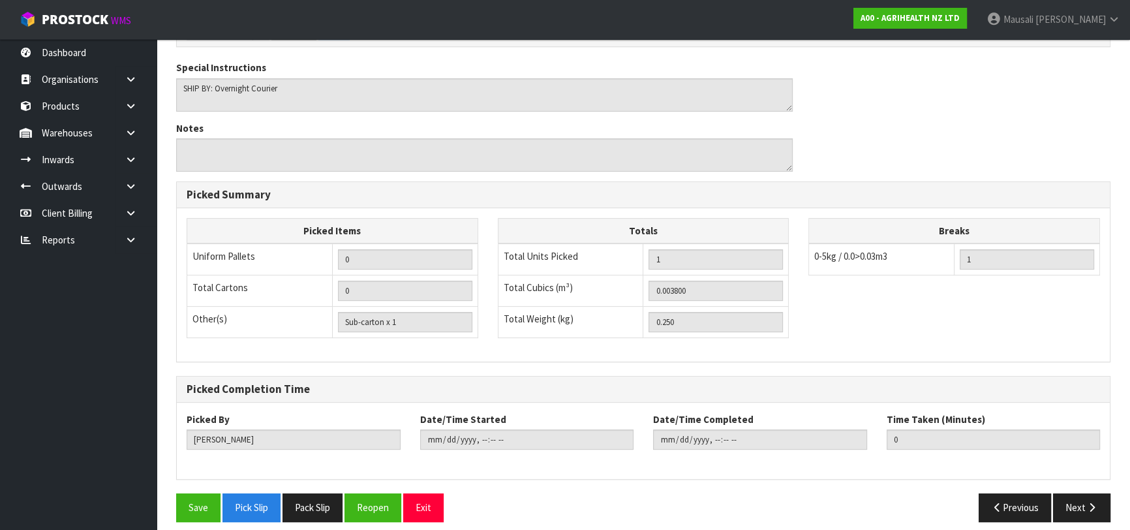
scroll to position [383, 0]
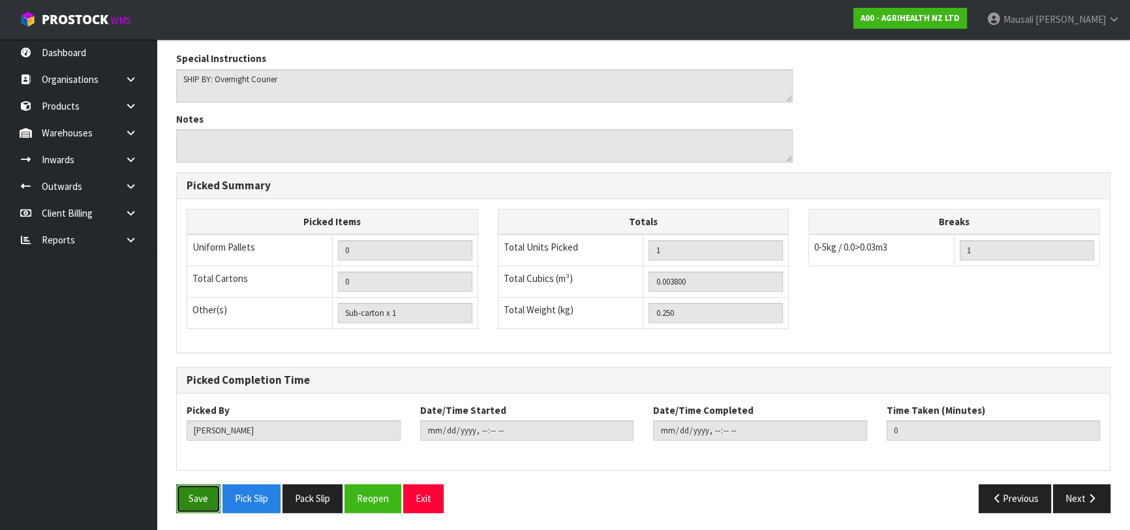
click at [204, 486] on button "Save" at bounding box center [198, 498] width 44 height 28
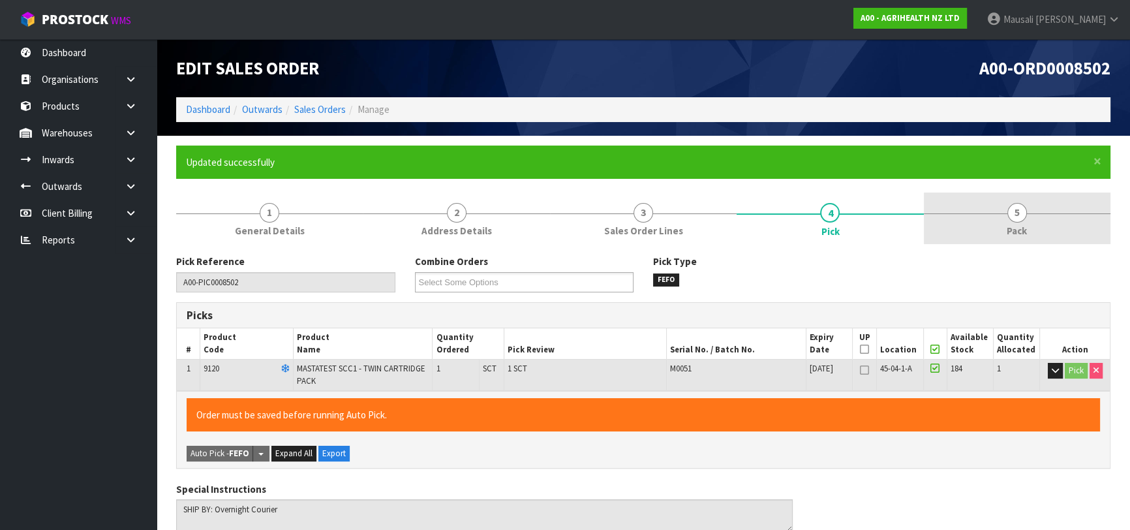
click at [1008, 224] on span "Pack" at bounding box center [1017, 231] width 20 height 14
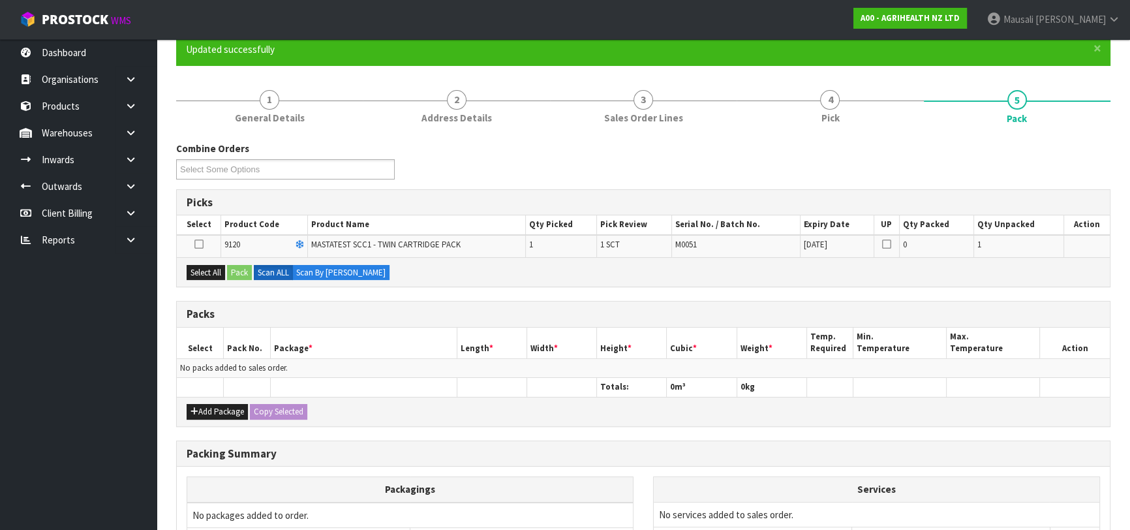
scroll to position [178, 0]
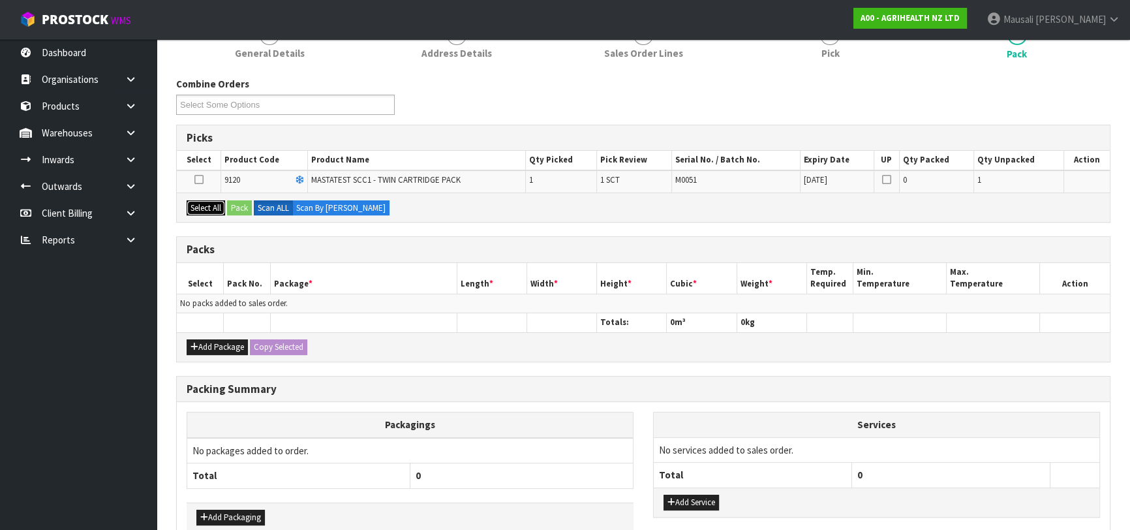
click at [211, 206] on button "Select All" at bounding box center [206, 208] width 39 height 16
click at [232, 206] on button "Pack" at bounding box center [239, 208] width 25 height 16
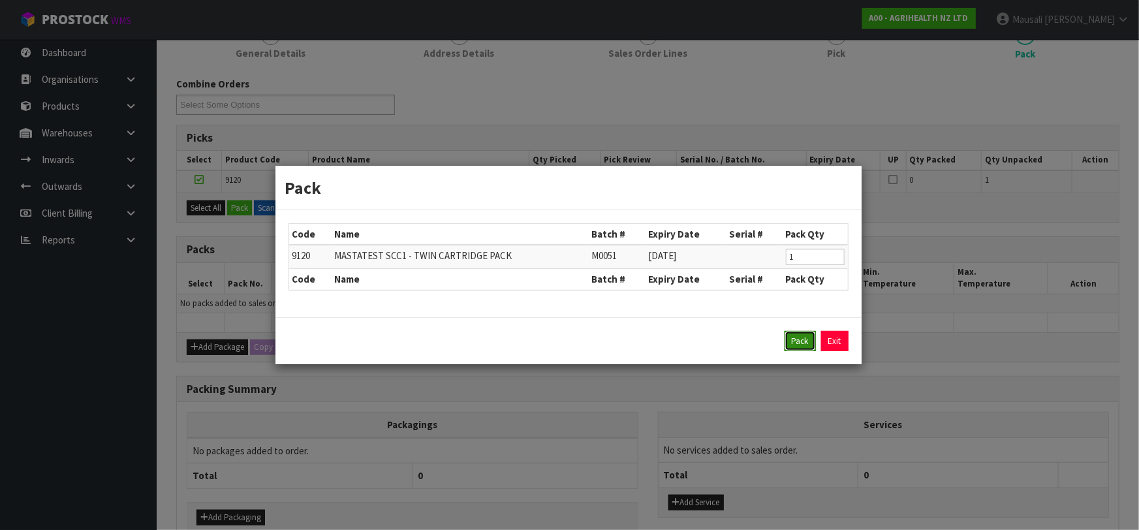
drag, startPoint x: 795, startPoint y: 337, endPoint x: 769, endPoint y: 325, distance: 28.9
click at [795, 337] on button "Pack" at bounding box center [800, 341] width 31 height 21
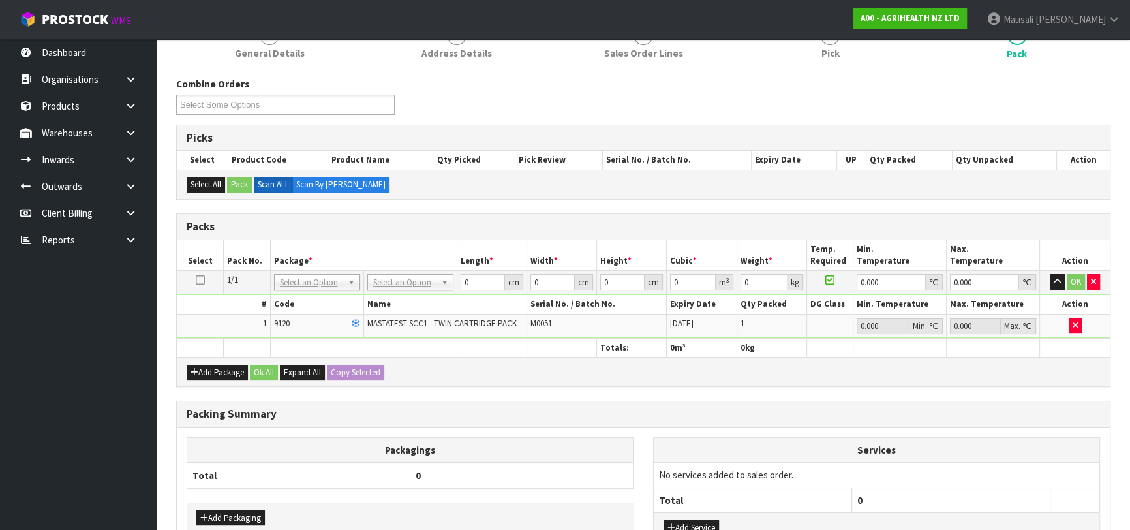
drag, startPoint x: 379, startPoint y: 279, endPoint x: 384, endPoint y: 290, distance: 13.1
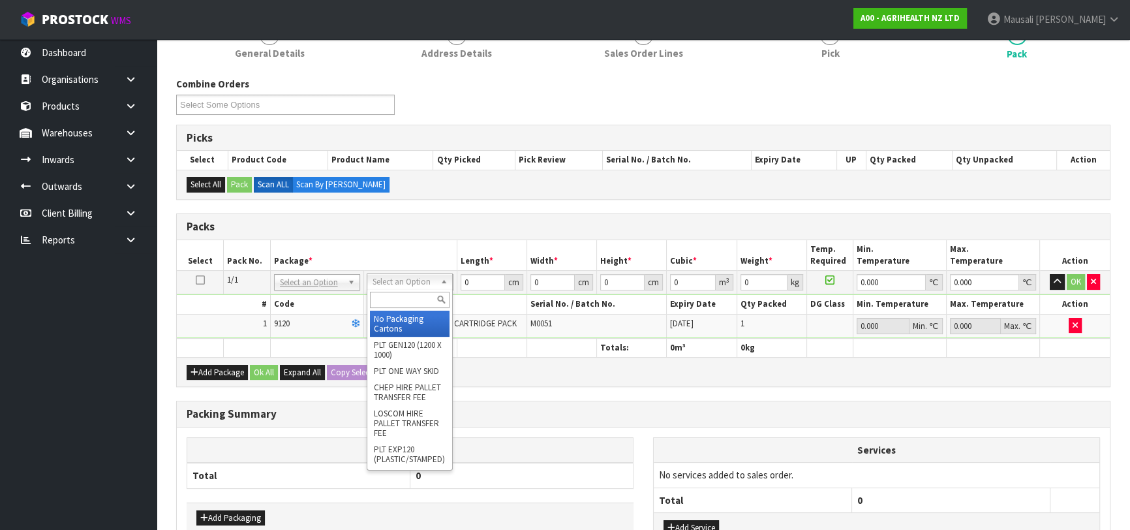
click at [386, 293] on input "text" at bounding box center [410, 300] width 80 height 16
drag, startPoint x: 405, startPoint y: 324, endPoint x: 444, endPoint y: 302, distance: 44.7
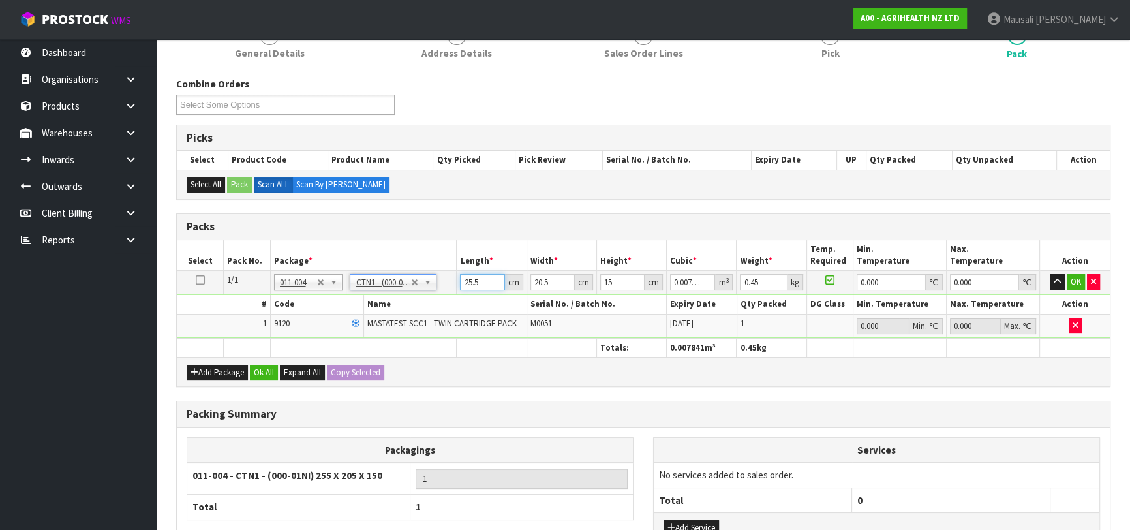
drag, startPoint x: 481, startPoint y: 282, endPoint x: 454, endPoint y: 293, distance: 29.6
click at [454, 293] on tbody "1/1 NONE 007-001 007-002 007-004 007-009 007-013 007-014 007-015 007-017 007-01…" at bounding box center [643, 304] width 933 height 67
click at [259, 372] on button "Ok All" at bounding box center [264, 373] width 28 height 16
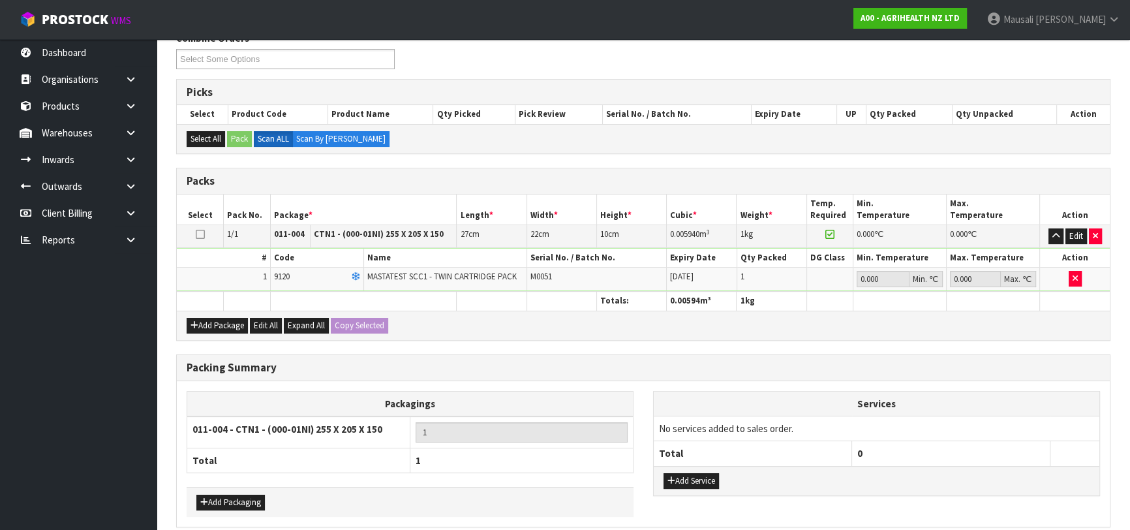
scroll to position [279, 0]
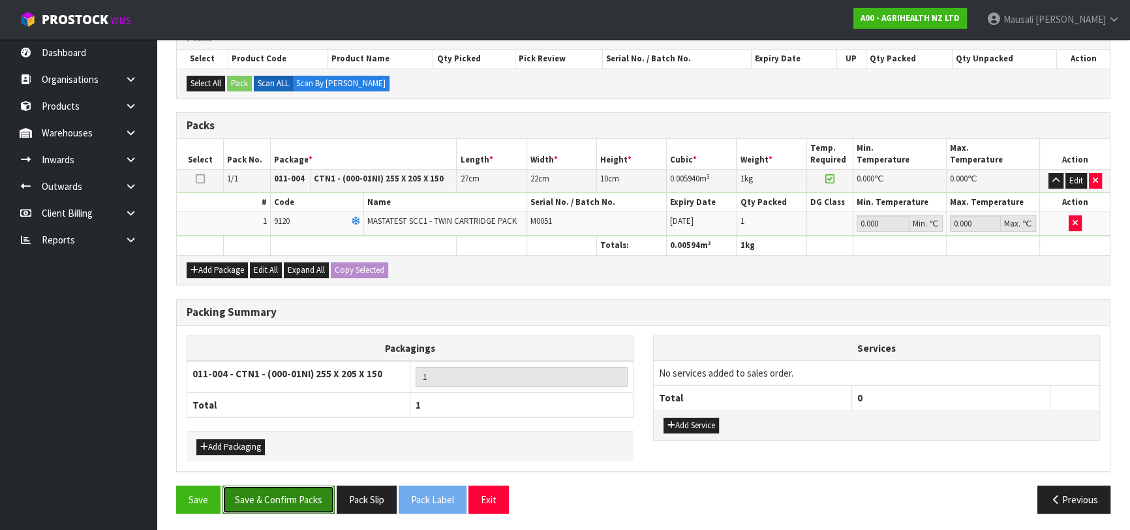
click at [271, 486] on button "Save & Confirm Packs" at bounding box center [279, 500] width 112 height 28
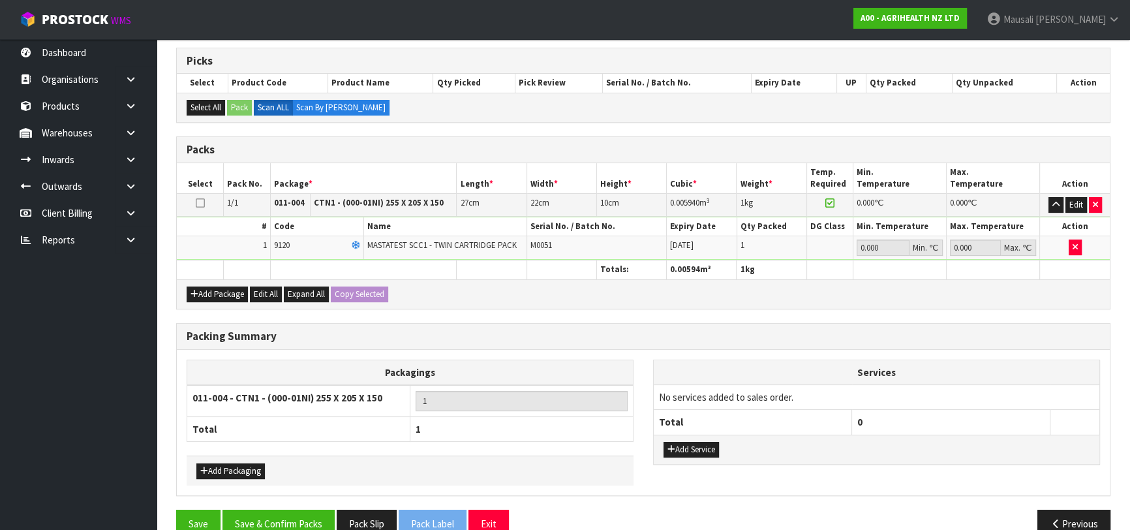
scroll to position [206, 0]
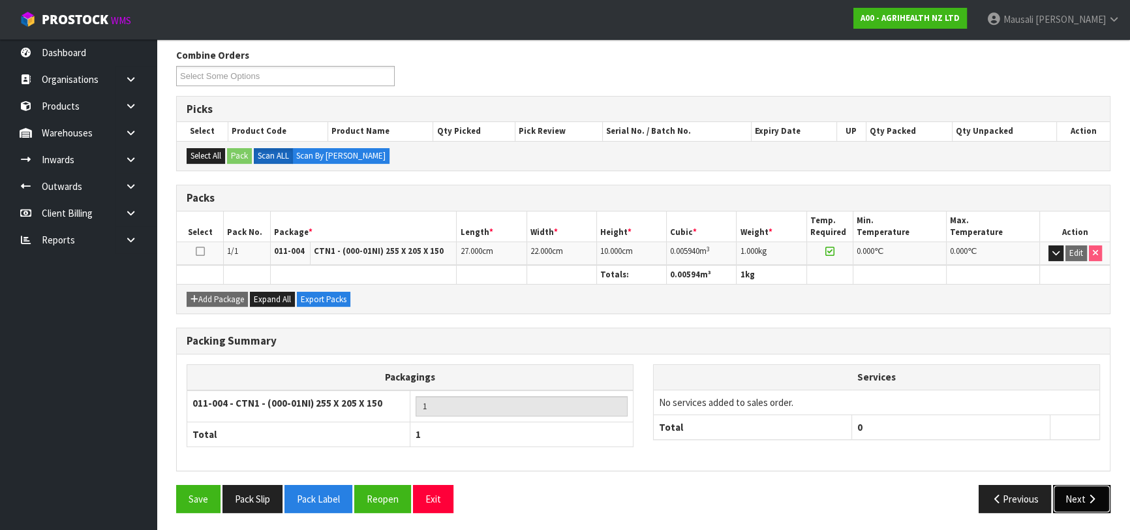
click at [1081, 488] on button "Next" at bounding box center [1081, 499] width 57 height 28
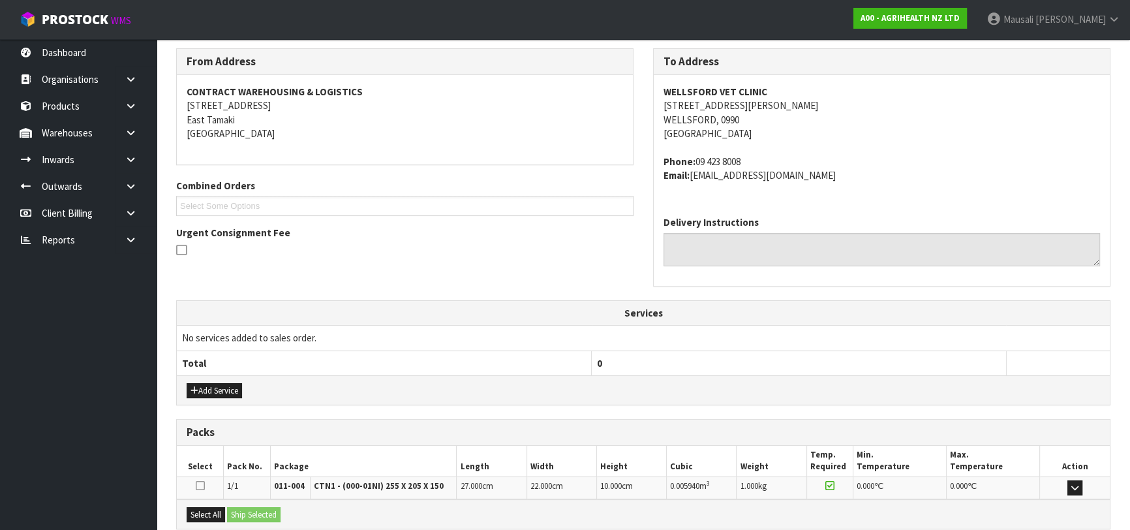
scroll to position [343, 0]
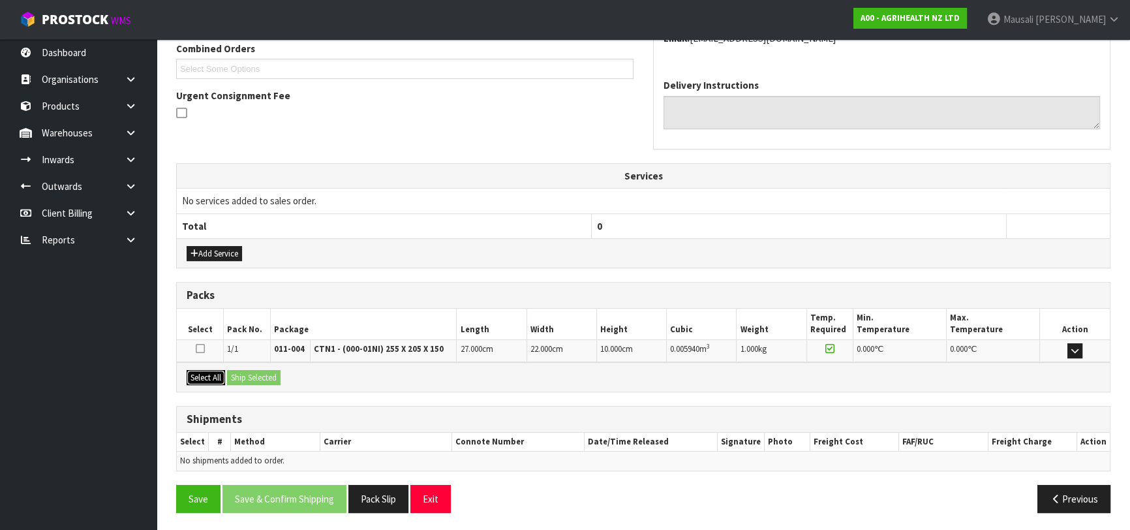
drag, startPoint x: 215, startPoint y: 370, endPoint x: 245, endPoint y: 372, distance: 30.7
click at [215, 370] on button "Select All" at bounding box center [206, 378] width 39 height 16
click at [245, 372] on button "Ship Selected" at bounding box center [254, 378] width 54 height 16
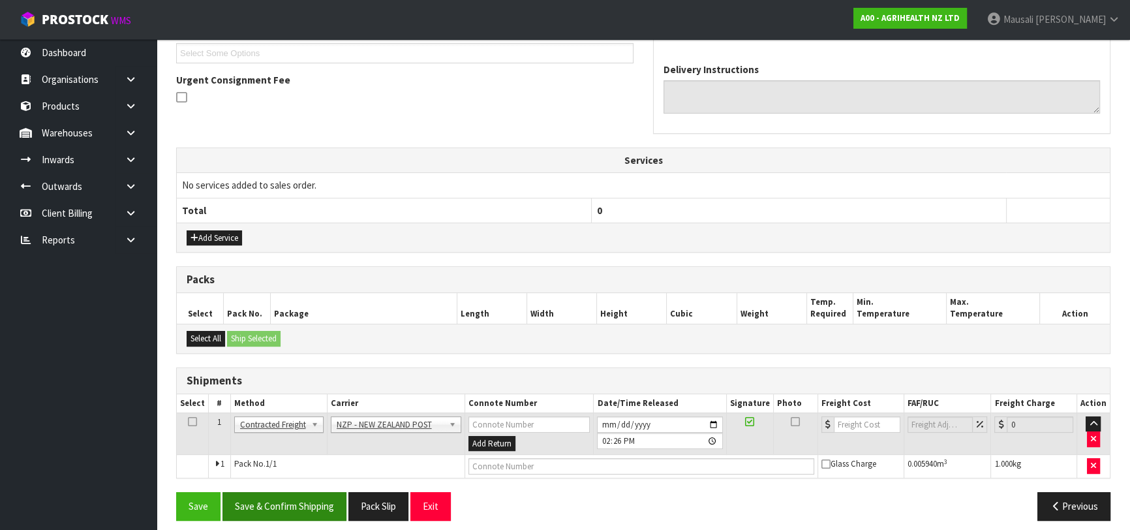
scroll to position [367, 0]
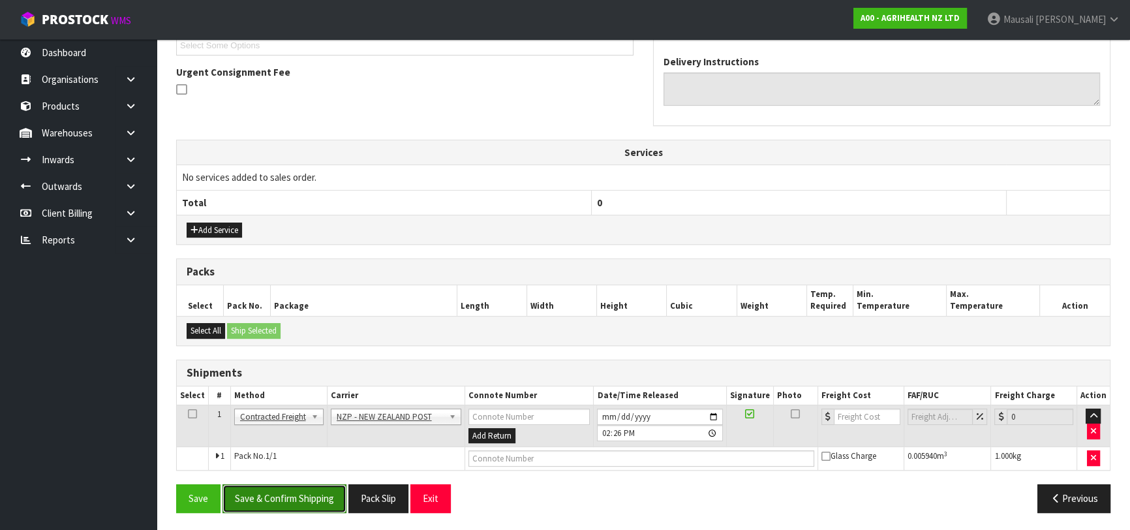
drag, startPoint x: 300, startPoint y: 493, endPoint x: 414, endPoint y: 465, distance: 117.6
click at [300, 492] on button "Save & Confirm Shipping" at bounding box center [285, 498] width 124 height 28
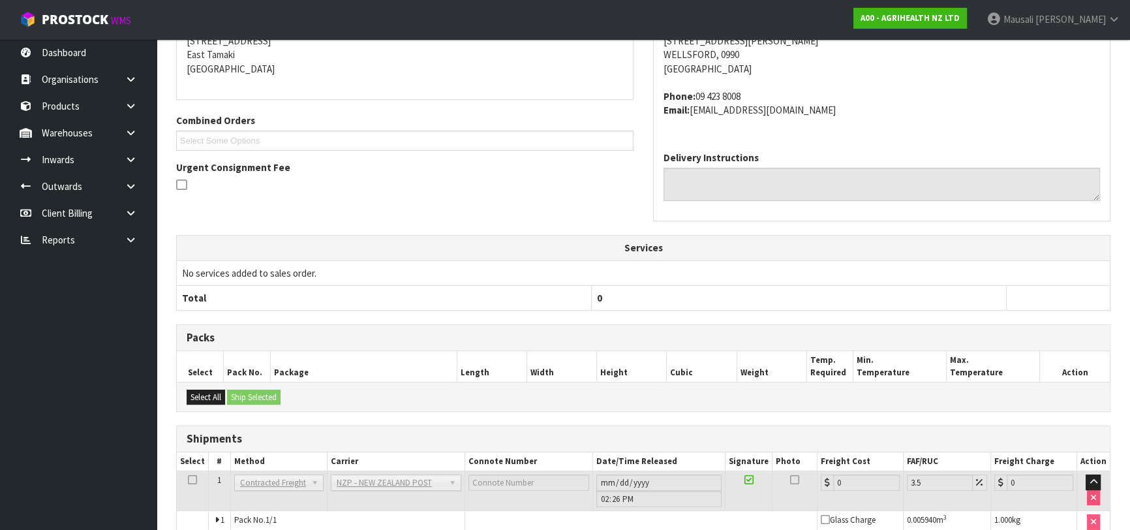
scroll to position [349, 0]
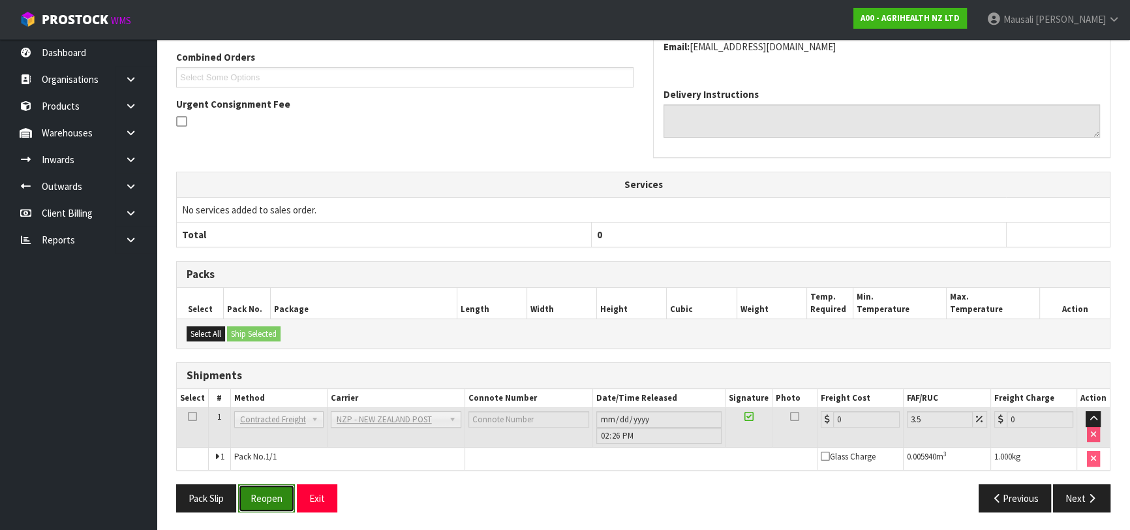
click at [257, 493] on button "Reopen" at bounding box center [266, 498] width 57 height 28
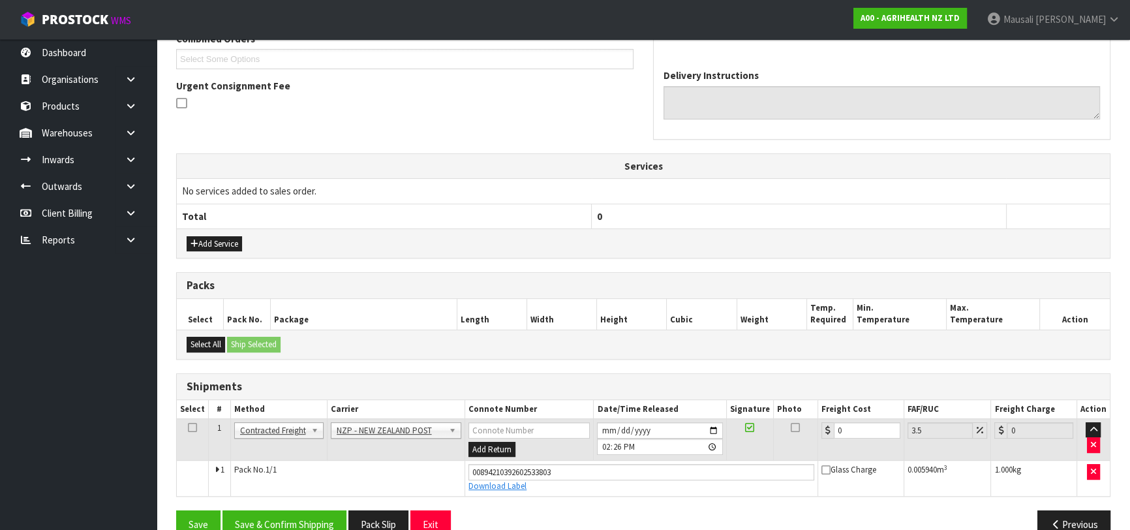
scroll to position [379, 0]
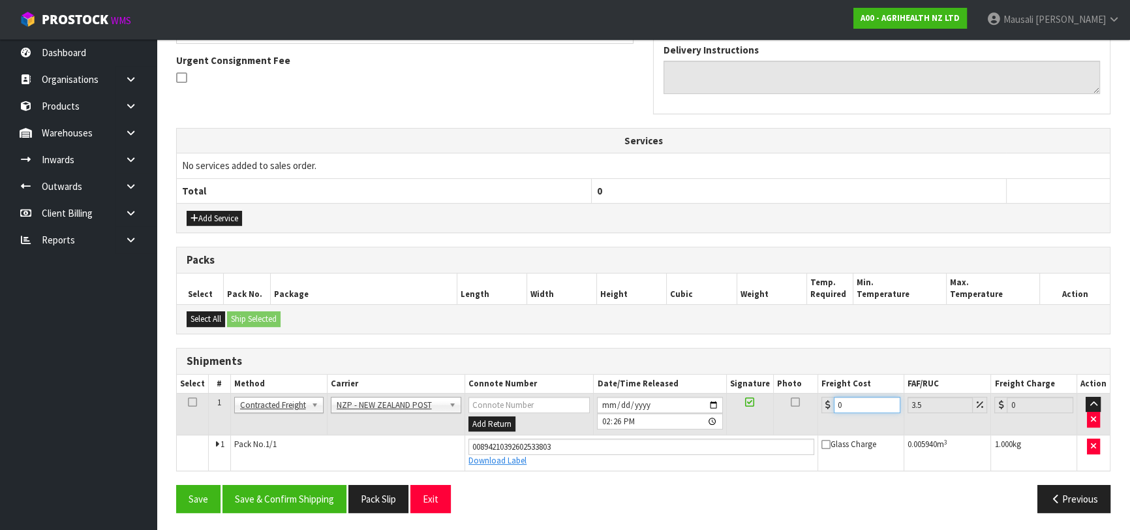
drag, startPoint x: 862, startPoint y: 399, endPoint x: 822, endPoint y: 407, distance: 40.6
click at [822, 407] on div "0" at bounding box center [861, 405] width 79 height 16
click at [300, 495] on button "Save & Confirm Shipping" at bounding box center [285, 499] width 124 height 28
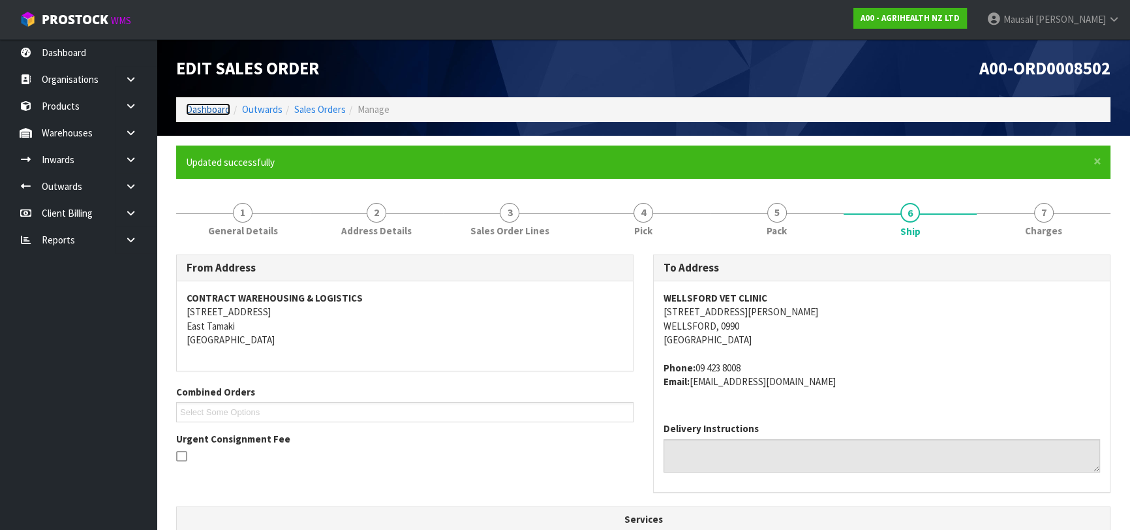
click at [205, 106] on link "Dashboard" at bounding box center [208, 109] width 44 height 12
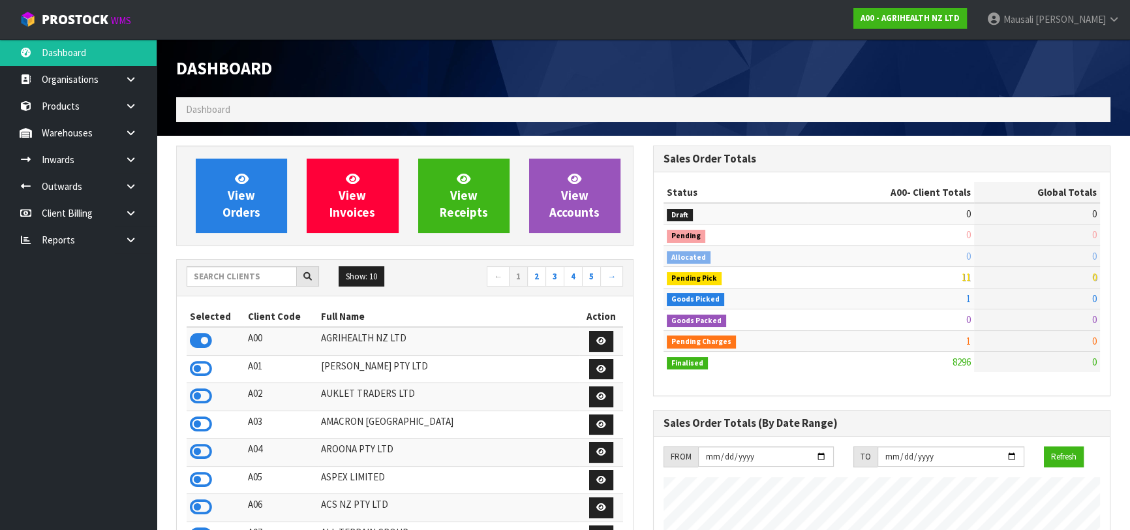
scroll to position [987, 476]
click at [239, 273] on input "text" at bounding box center [242, 276] width 110 height 20
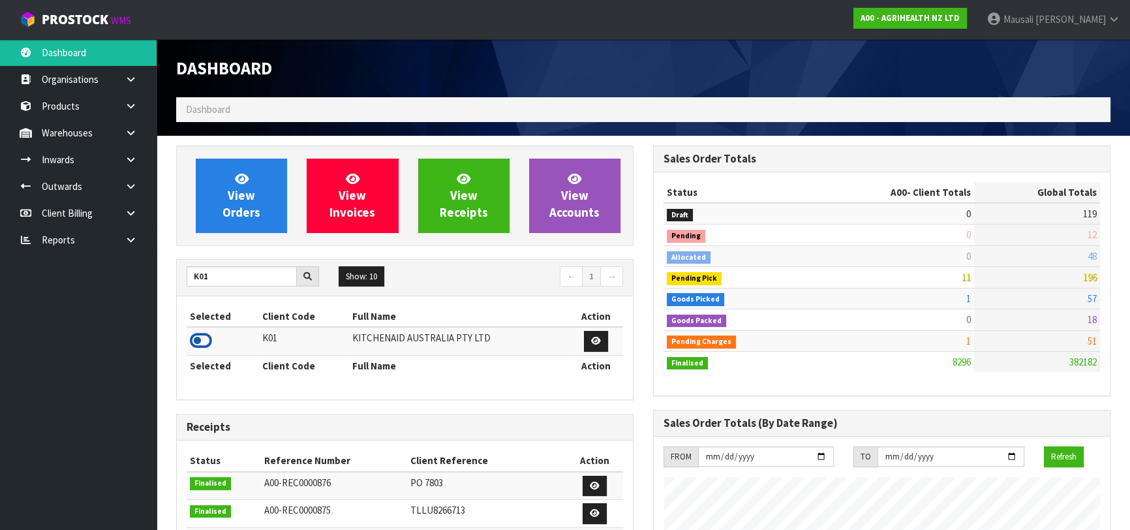
click at [200, 339] on icon at bounding box center [201, 341] width 22 height 20
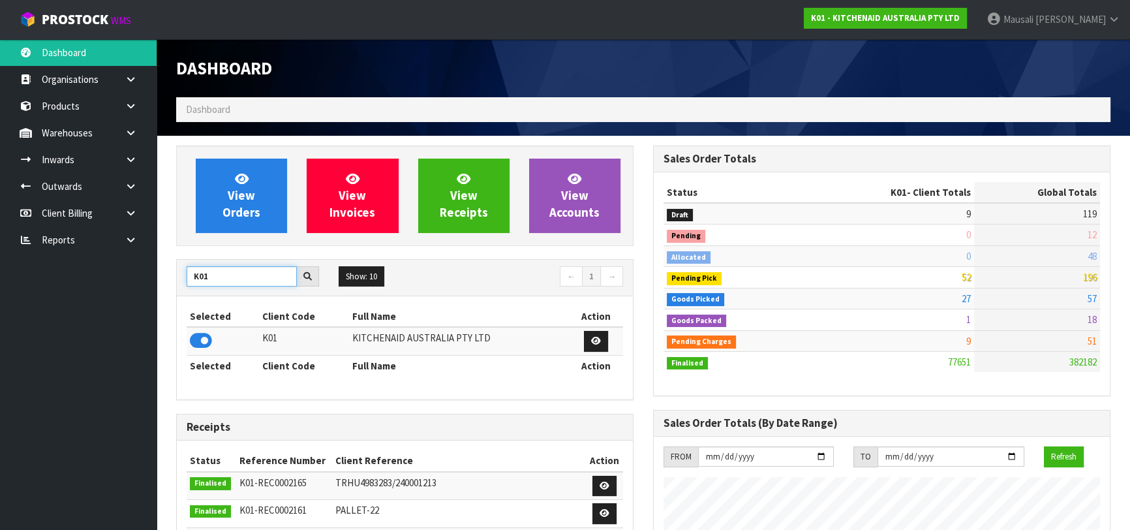
click at [192, 277] on input "K01" at bounding box center [242, 276] width 110 height 20
click at [951, 276] on td "52" at bounding box center [891, 277] width 166 height 21
click at [86, 290] on ul "Dashboard Organisations Clients Consignees Carriers Products Categories Serial …" at bounding box center [78, 284] width 157 height 491
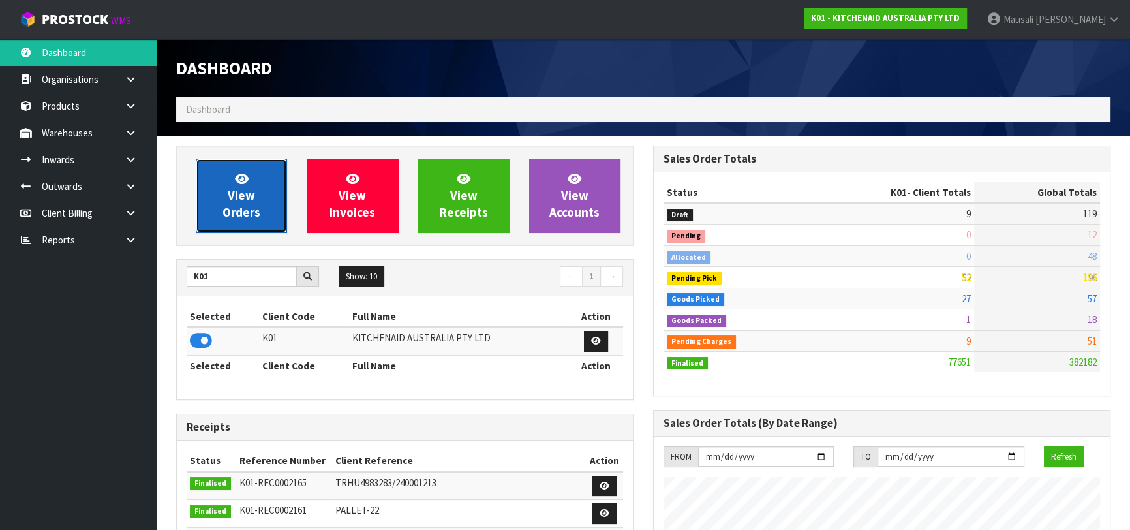
click at [239, 195] on span "View Orders" at bounding box center [242, 195] width 38 height 49
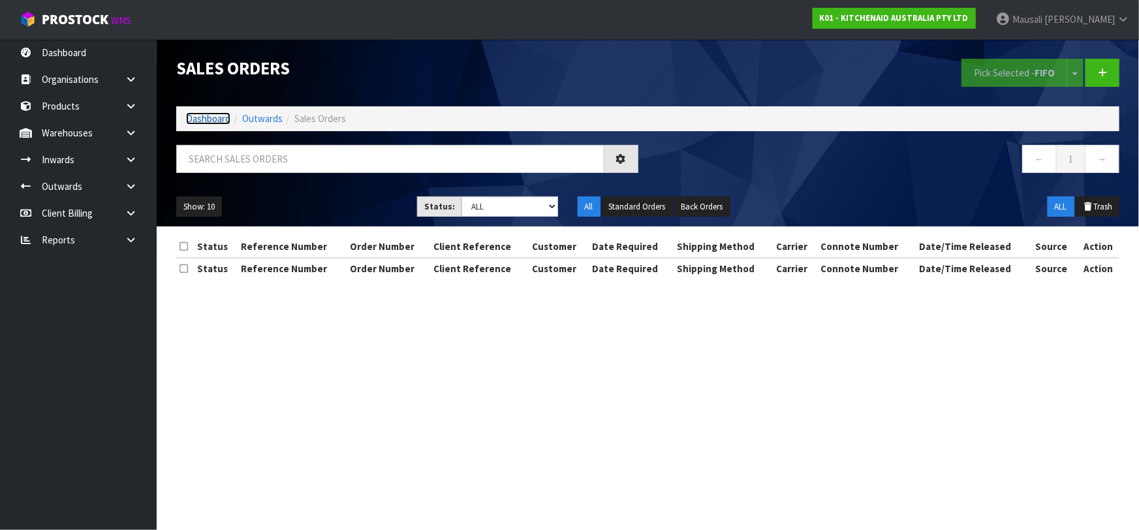
click at [213, 119] on link "Dashboard" at bounding box center [208, 118] width 44 height 12
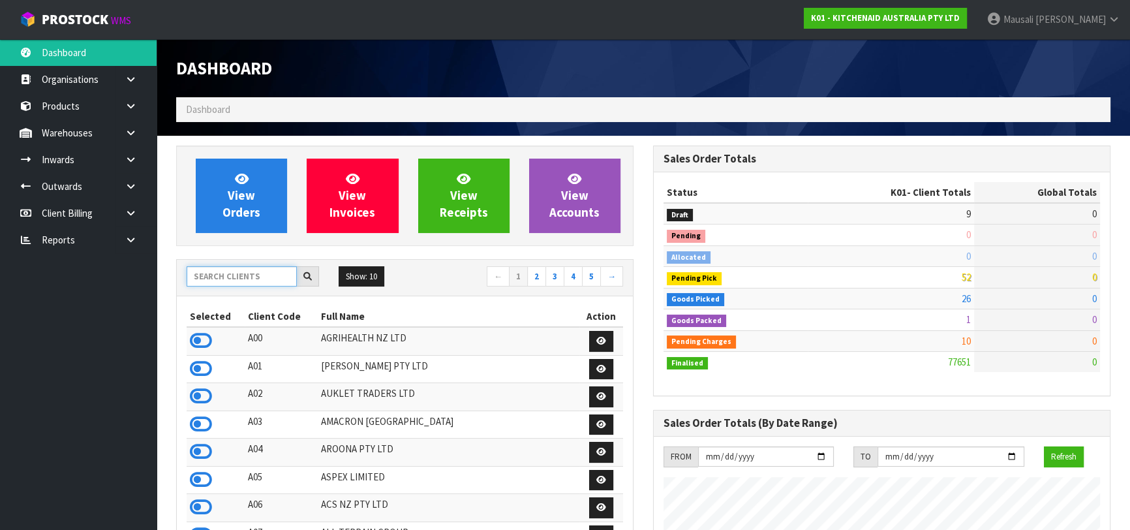
scroll to position [813, 476]
click at [217, 282] on input "text" at bounding box center [242, 276] width 110 height 20
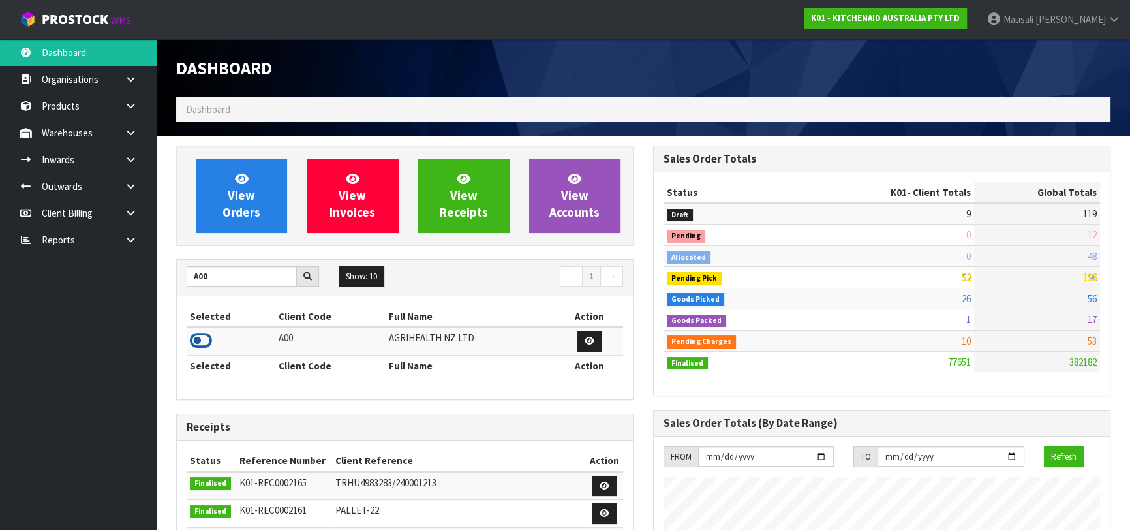
click at [210, 334] on icon at bounding box center [201, 341] width 22 height 20
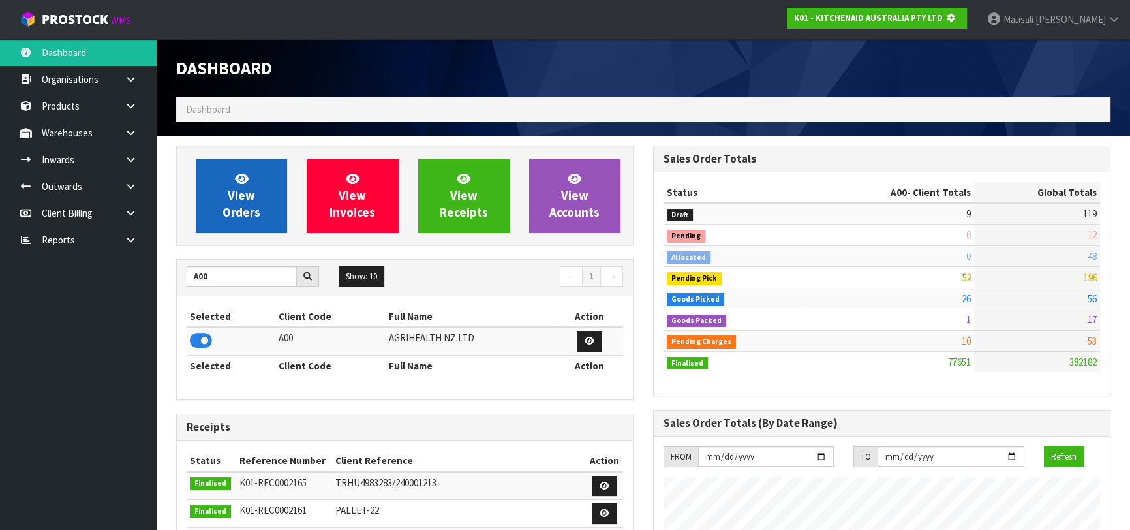
scroll to position [651873, 652208]
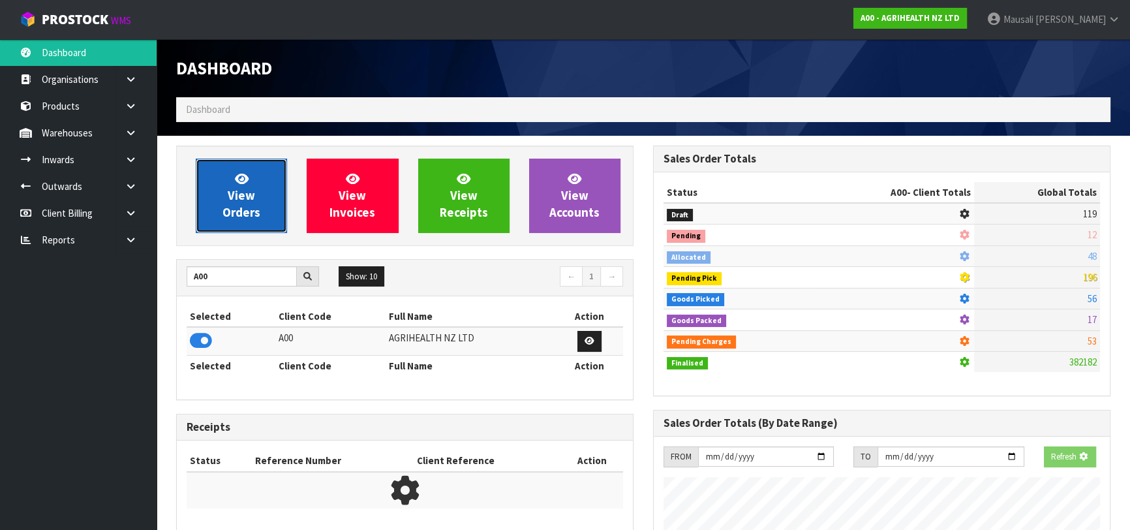
click at [255, 200] on link "View Orders" at bounding box center [241, 196] width 91 height 74
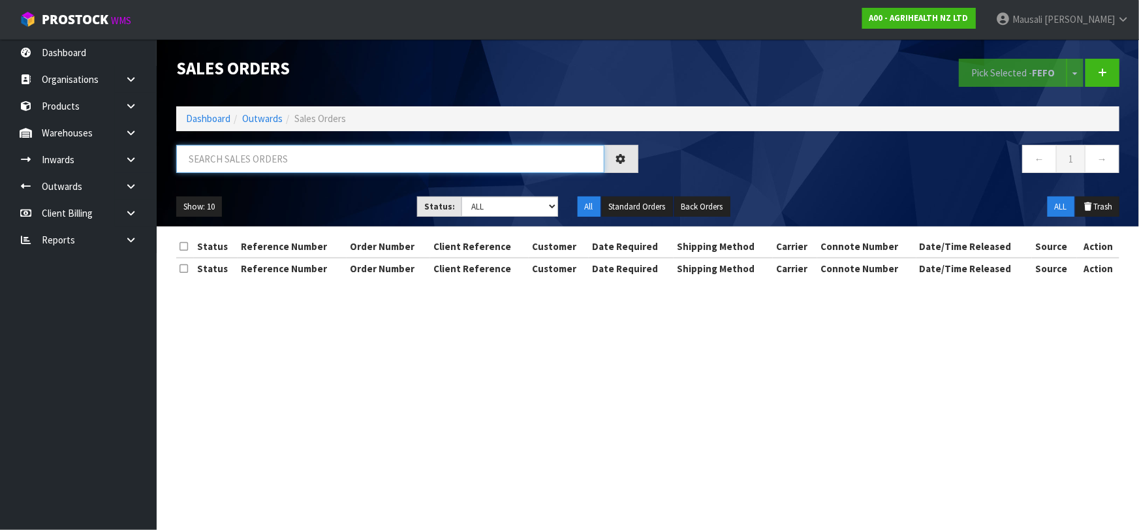
click at [224, 163] on input "text" at bounding box center [390, 159] width 428 height 28
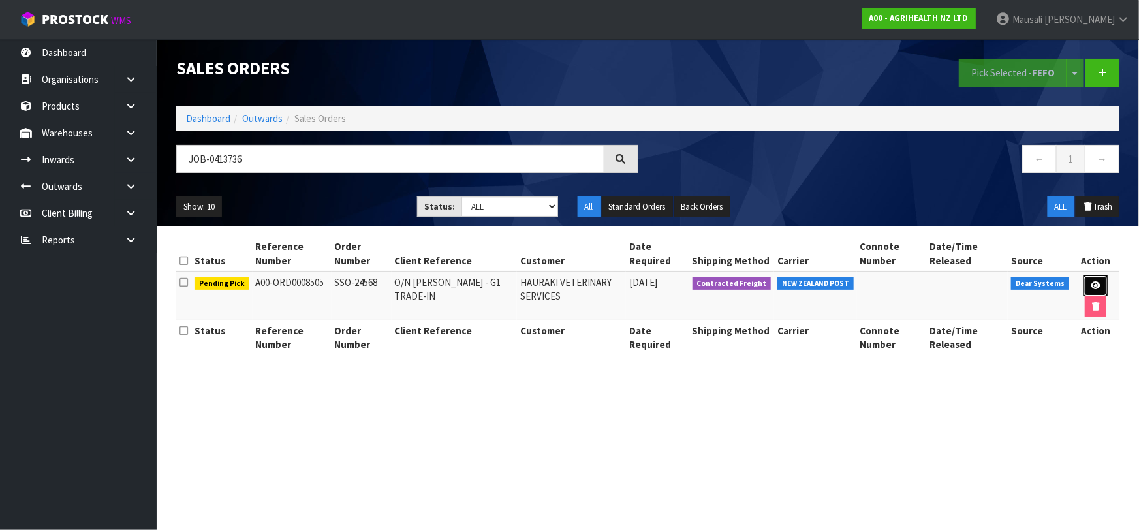
click at [1099, 281] on icon at bounding box center [1096, 285] width 10 height 8
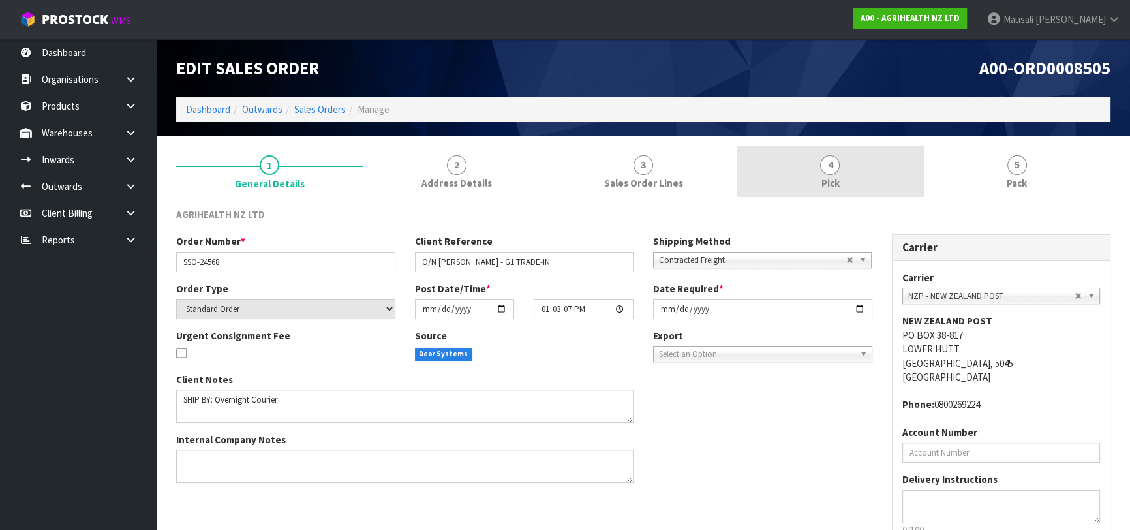
click at [853, 175] on link "4 Pick" at bounding box center [830, 172] width 187 height 52
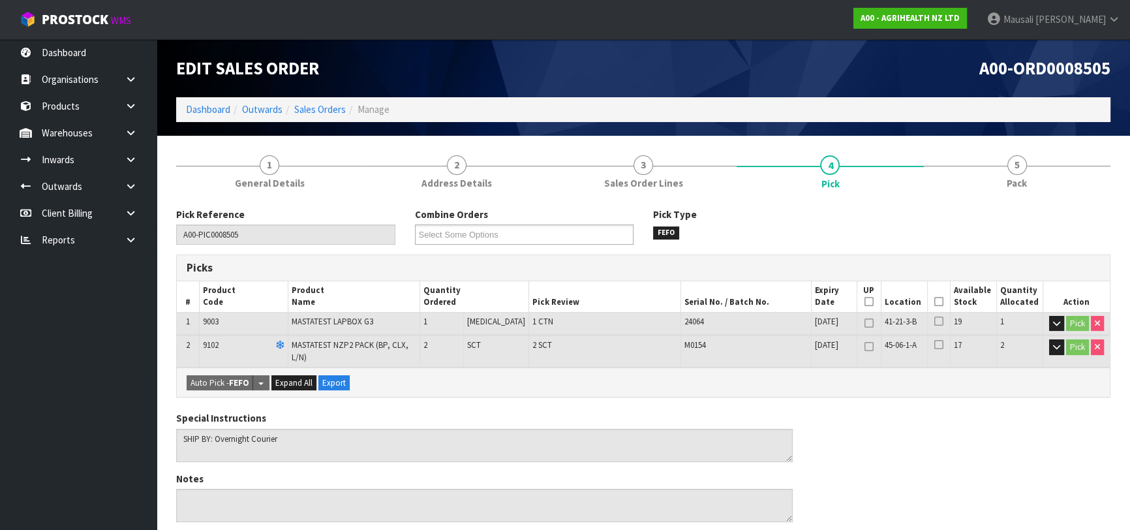
click at [935, 302] on icon at bounding box center [939, 302] width 9 height 1
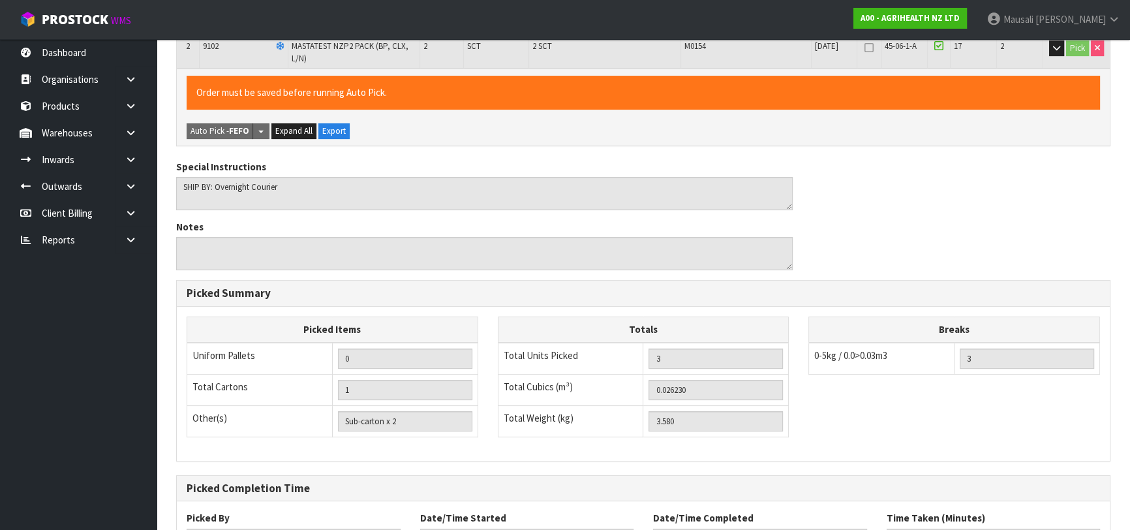
scroll to position [398, 0]
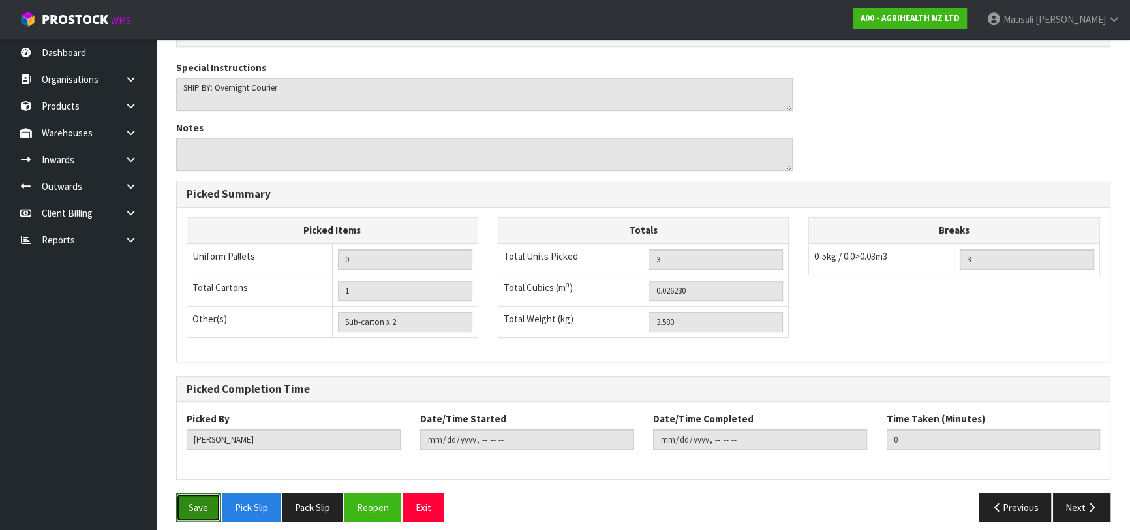
click at [202, 495] on button "Save" at bounding box center [198, 507] width 44 height 28
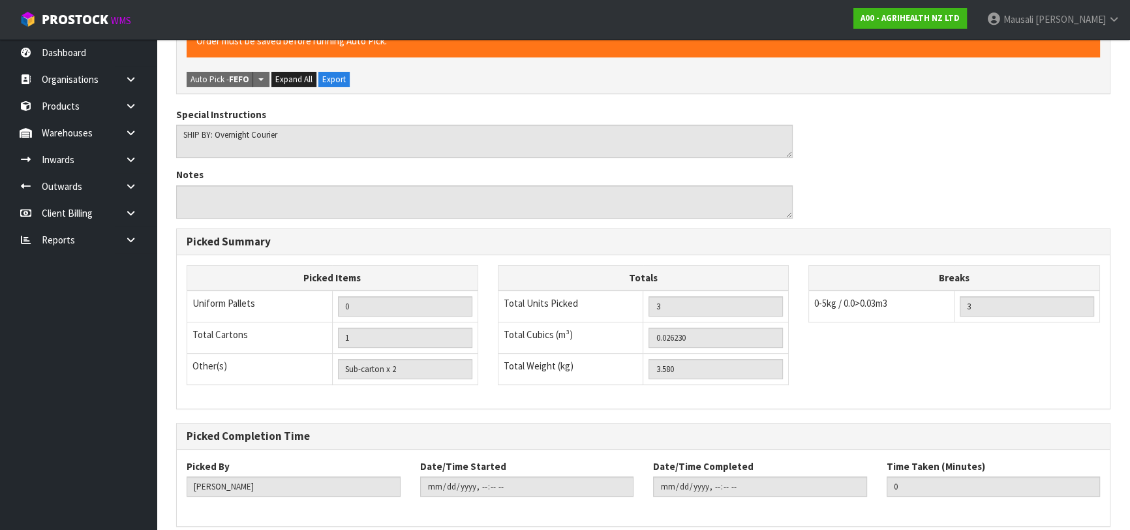
scroll to position [0, 0]
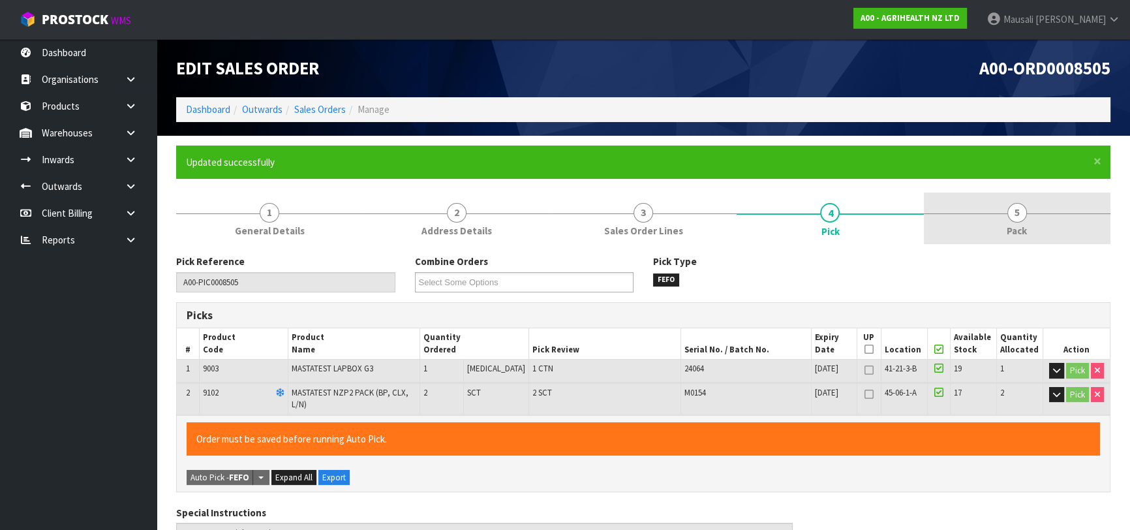
click at [1010, 228] on span "Pack" at bounding box center [1017, 231] width 20 height 14
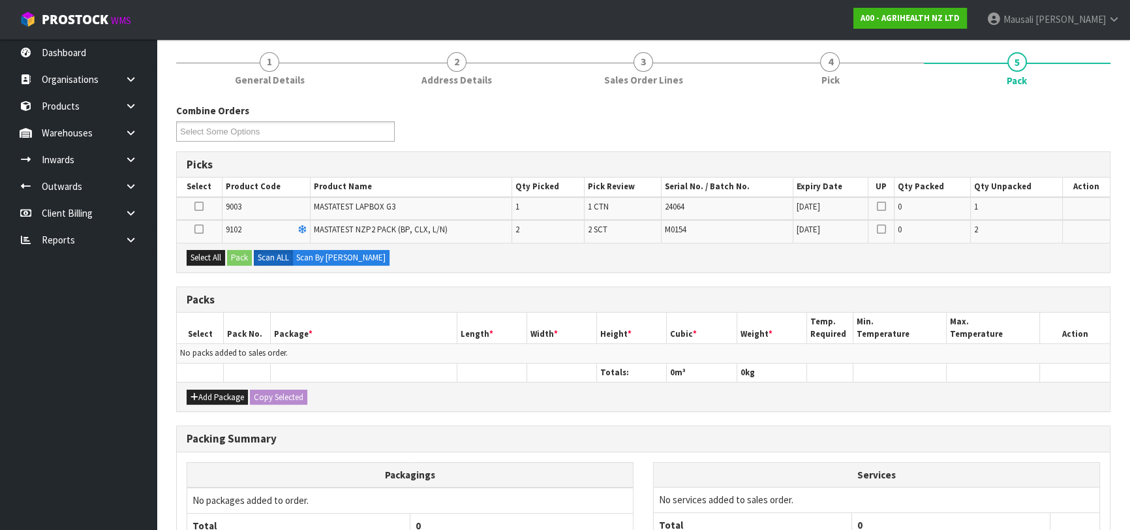
scroll to position [272, 0]
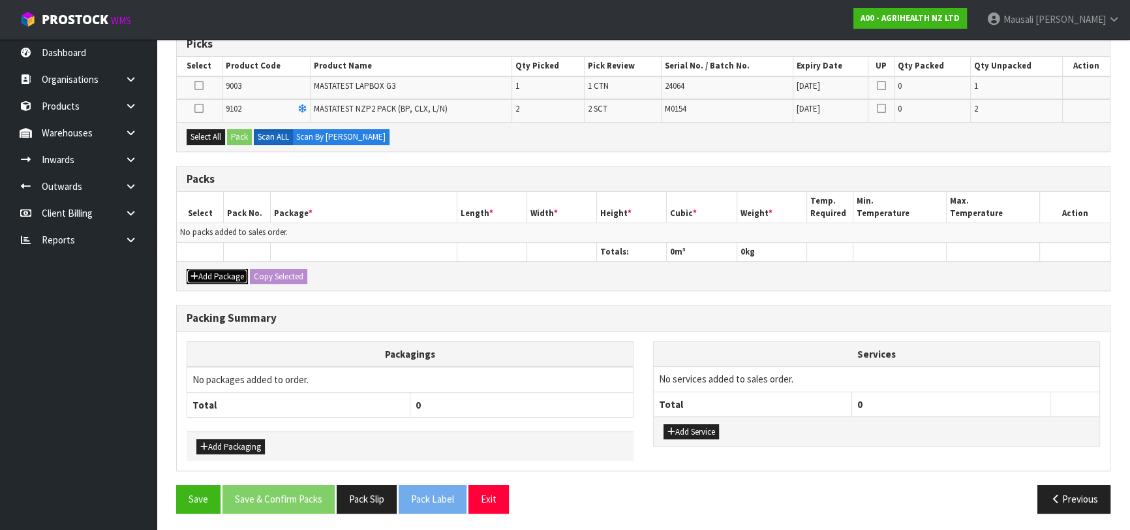
click at [214, 272] on button "Add Package" at bounding box center [217, 277] width 61 height 16
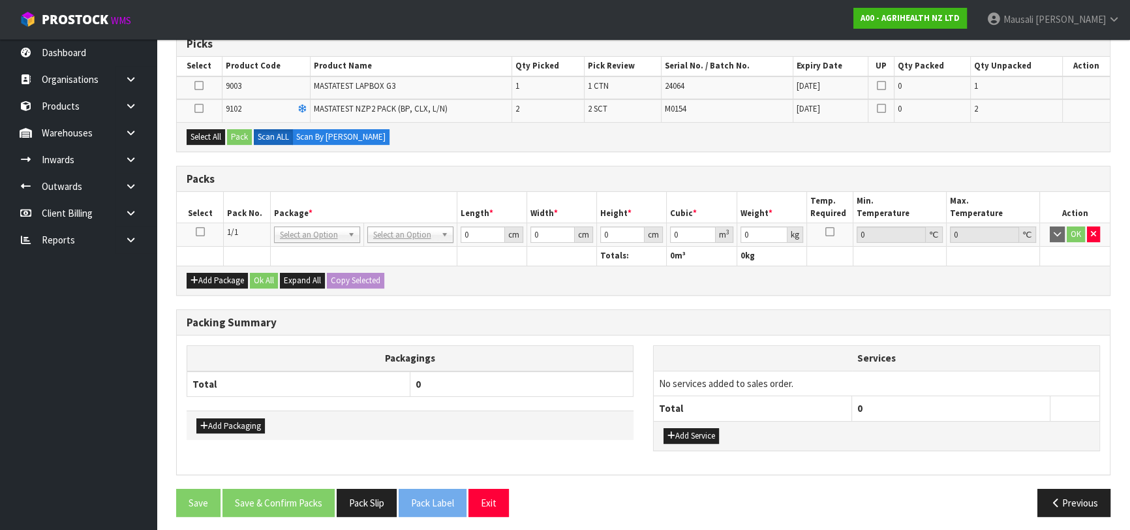
click at [196, 232] on icon at bounding box center [200, 232] width 9 height 1
drag, startPoint x: 209, startPoint y: 131, endPoint x: 238, endPoint y: 131, distance: 29.4
click at [211, 131] on button "Select All" at bounding box center [206, 137] width 39 height 16
click at [239, 131] on button "Pack" at bounding box center [239, 137] width 25 height 16
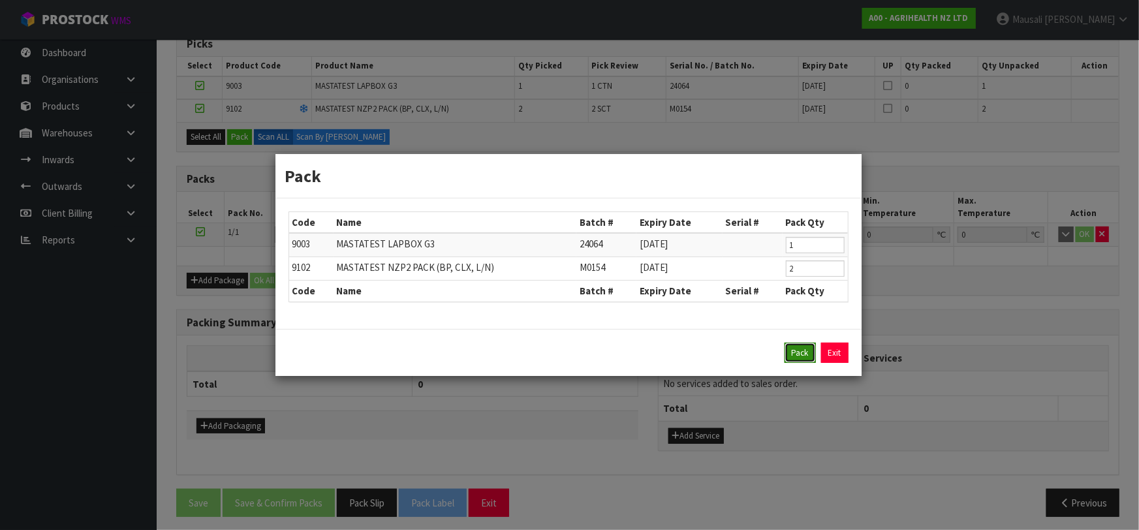
click at [801, 346] on button "Pack" at bounding box center [800, 353] width 31 height 21
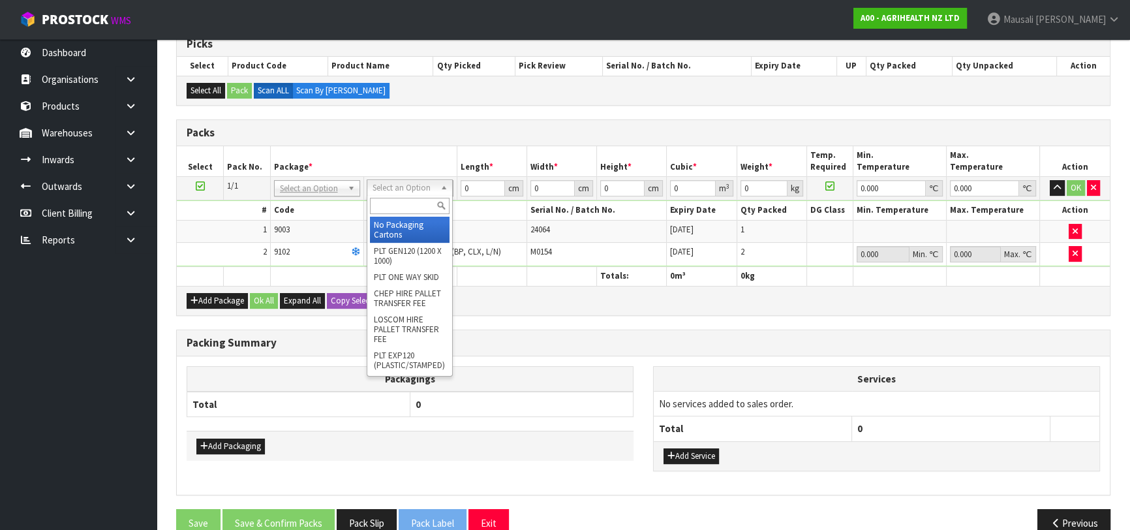
click at [401, 203] on input "text" at bounding box center [410, 206] width 80 height 16
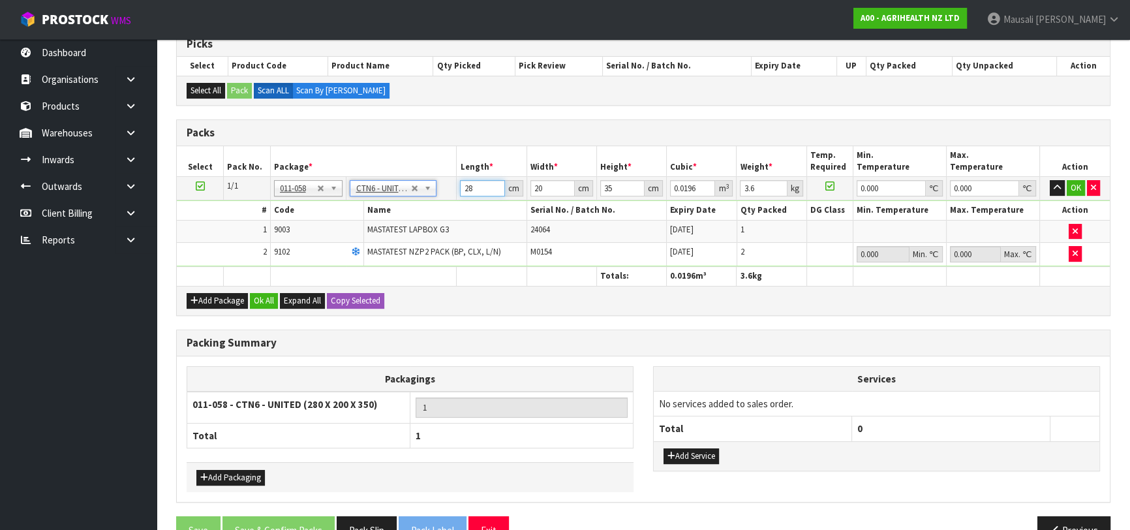
drag, startPoint x: 480, startPoint y: 187, endPoint x: 435, endPoint y: 202, distance: 47.5
click at [436, 202] on tbody "1/1 NONE 007-001 007-002 007-004 007-009 007-013 007-014 007-015 007-017 007-01…" at bounding box center [643, 222] width 933 height 90
click at [266, 297] on button "Ok All" at bounding box center [264, 301] width 28 height 16
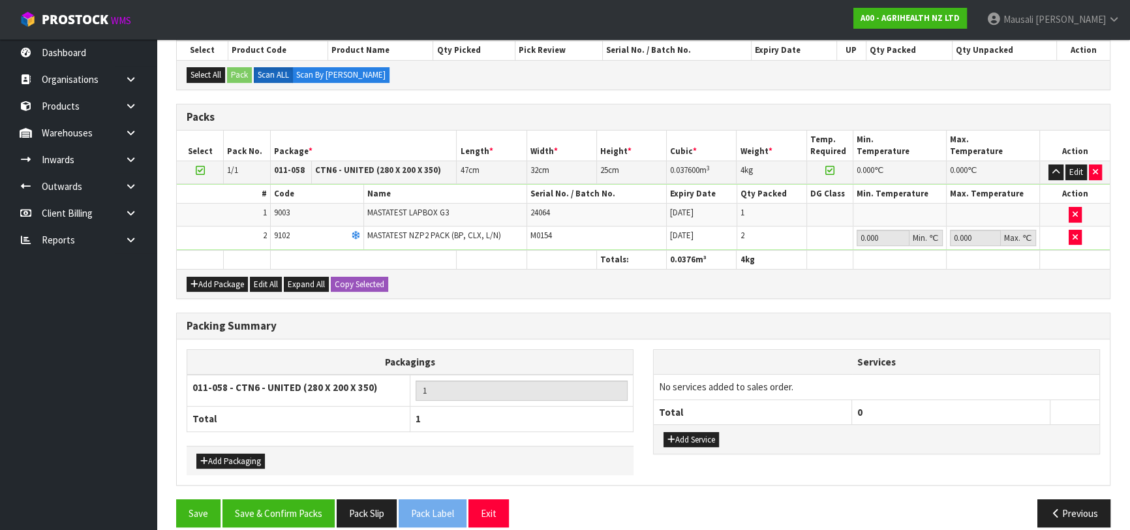
scroll to position [301, 0]
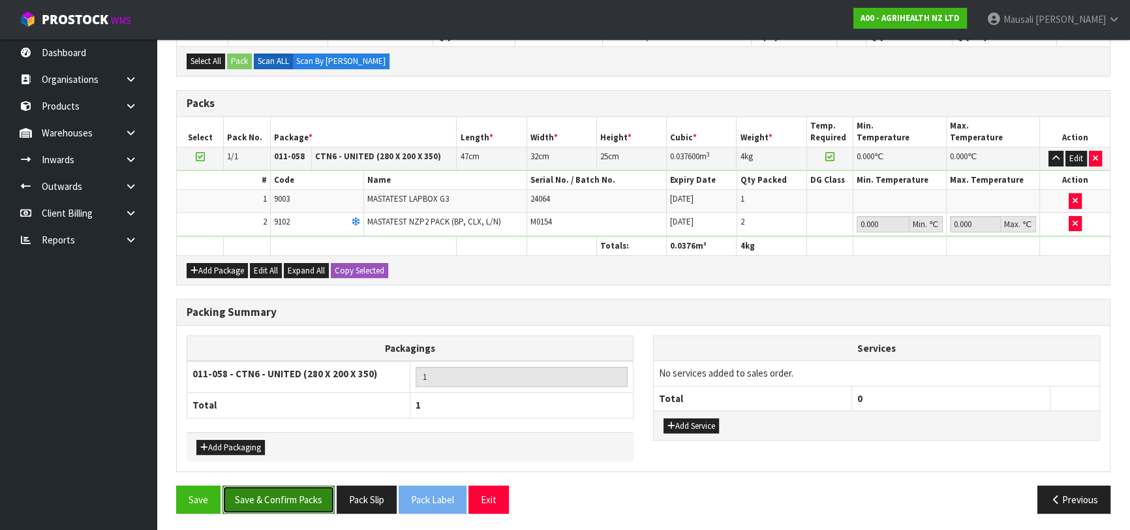
click at [302, 499] on button "Save & Confirm Packs" at bounding box center [279, 500] width 112 height 28
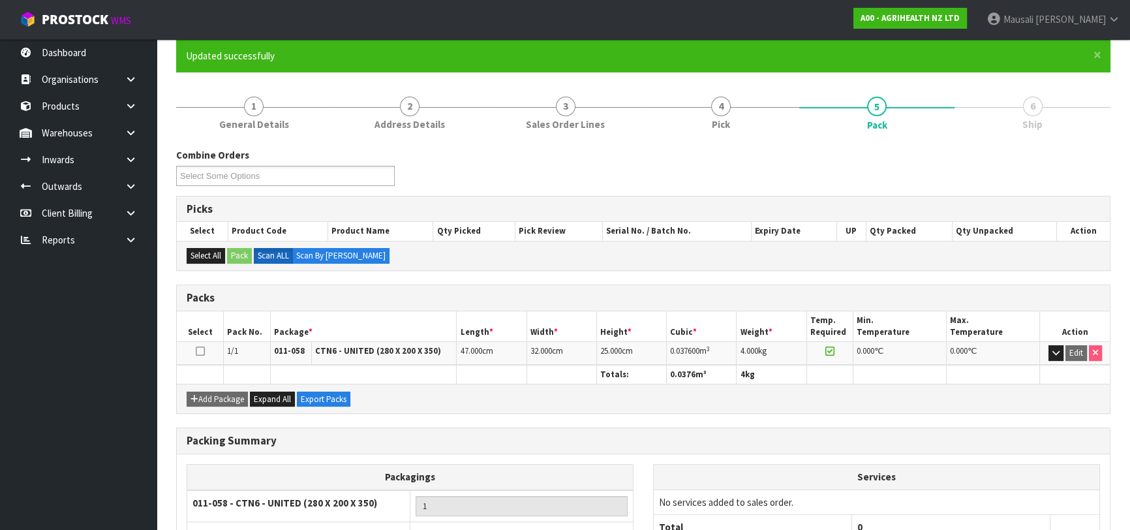
scroll to position [206, 0]
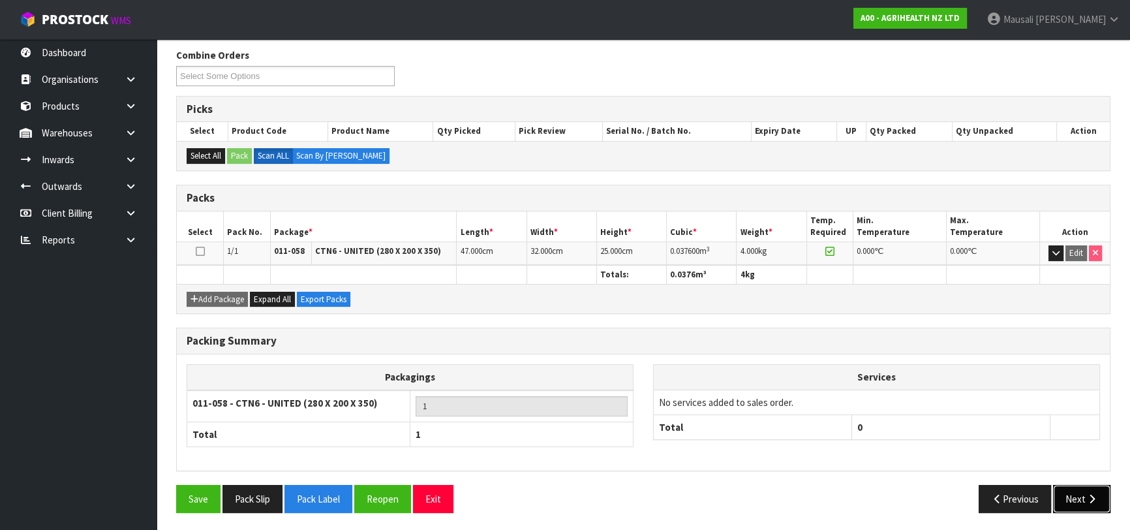
click at [1068, 489] on button "Next" at bounding box center [1081, 499] width 57 height 28
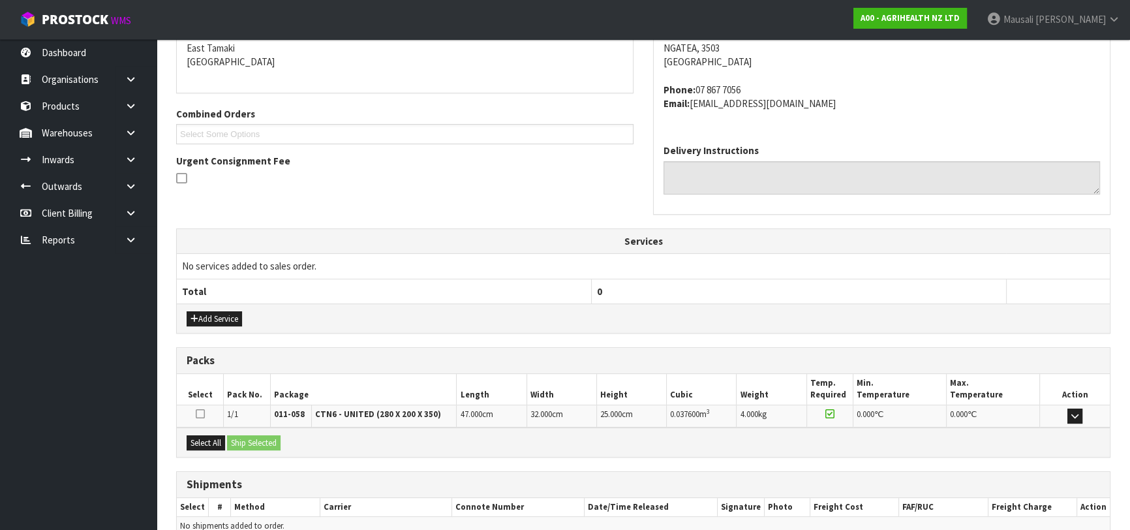
scroll to position [343, 0]
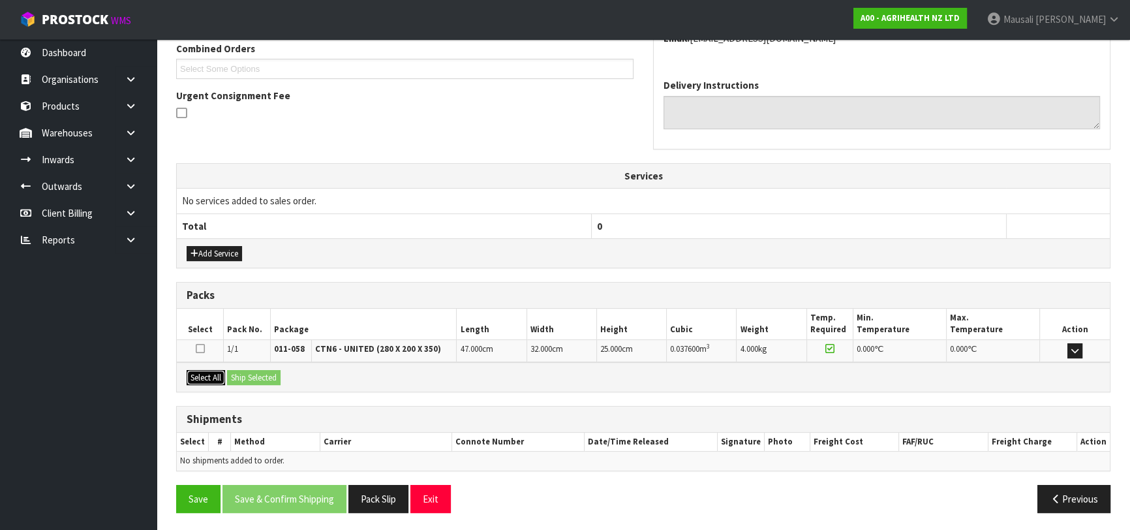
click at [202, 370] on button "Select All" at bounding box center [206, 378] width 39 height 16
click at [272, 377] on button "Ship Selected" at bounding box center [254, 378] width 54 height 16
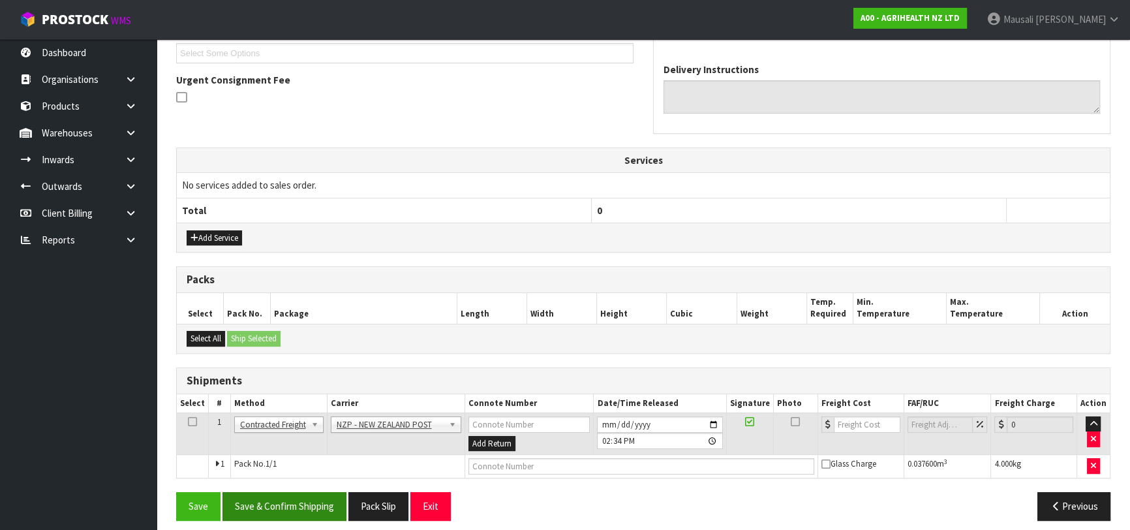
scroll to position [367, 0]
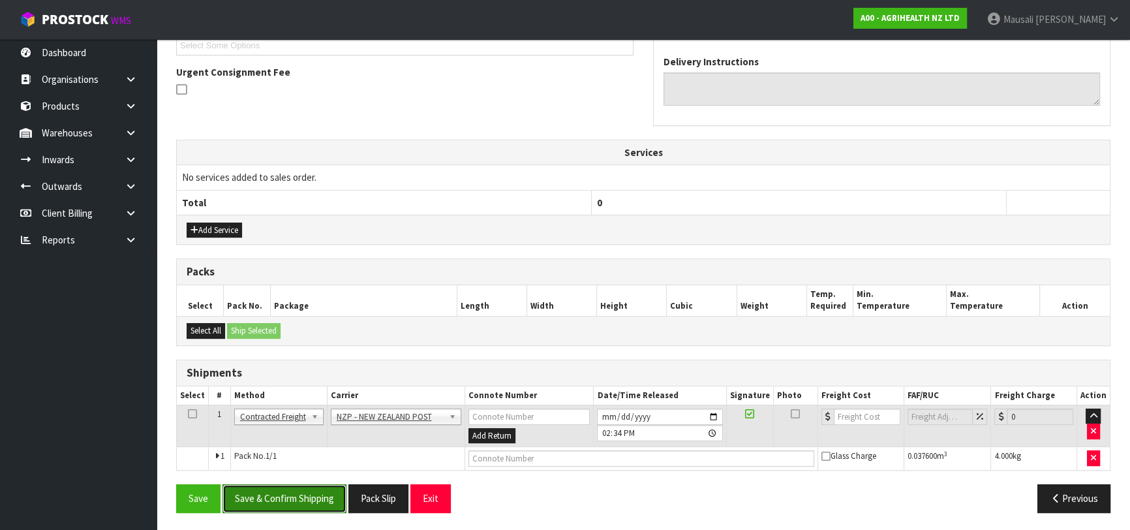
click at [299, 488] on button "Save & Confirm Shipping" at bounding box center [285, 498] width 124 height 28
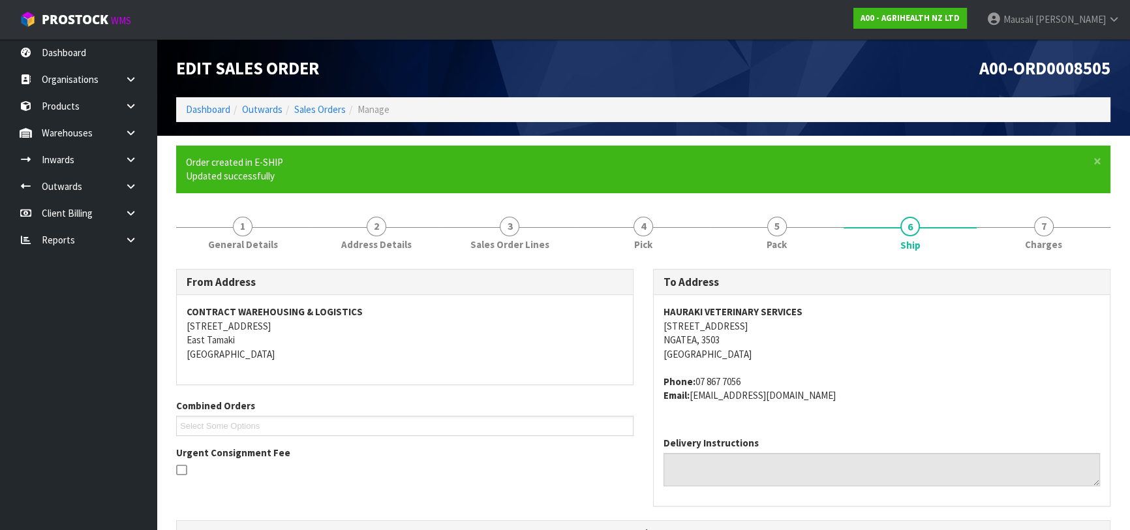
scroll to position [349, 0]
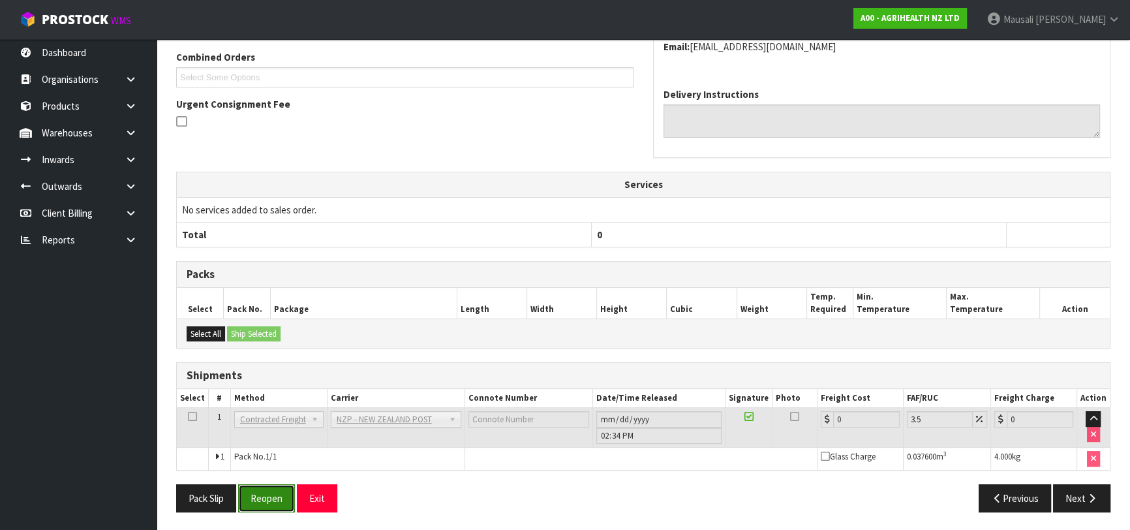
drag, startPoint x: 270, startPoint y: 490, endPoint x: 309, endPoint y: 486, distance: 39.3
click at [270, 490] on button "Reopen" at bounding box center [266, 498] width 57 height 28
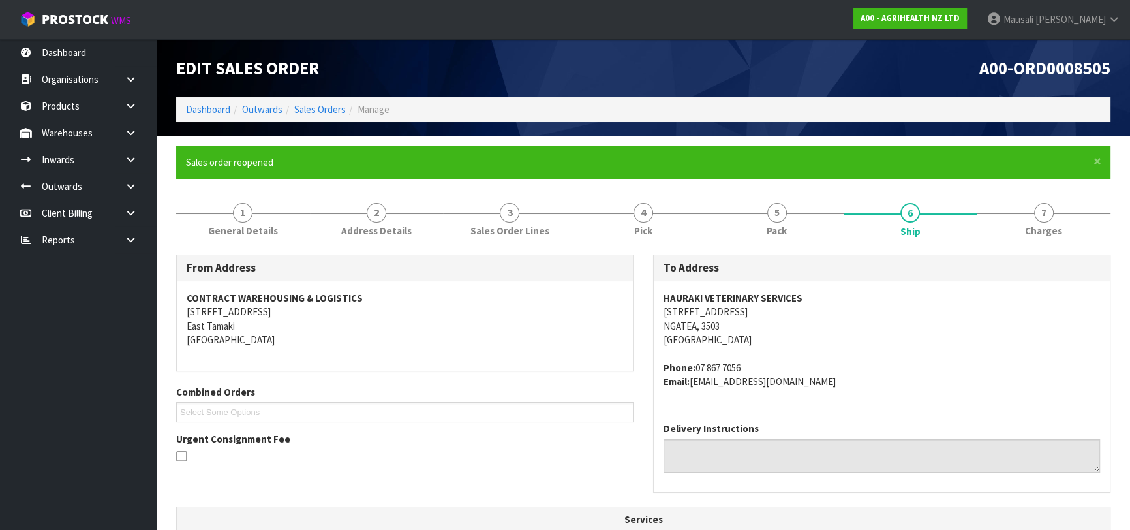
scroll to position [334, 0]
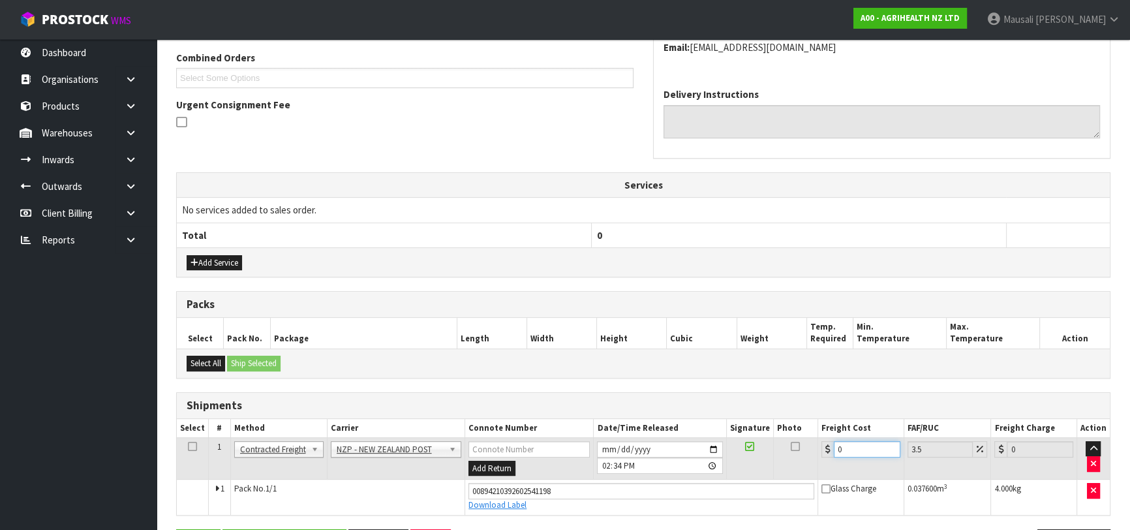
drag, startPoint x: 852, startPoint y: 441, endPoint x: 807, endPoint y: 453, distance: 47.2
click at [807, 453] on tr "1 Client Local Pickup Customer Local Pickup Company Freight Contracted Freight …" at bounding box center [643, 458] width 933 height 42
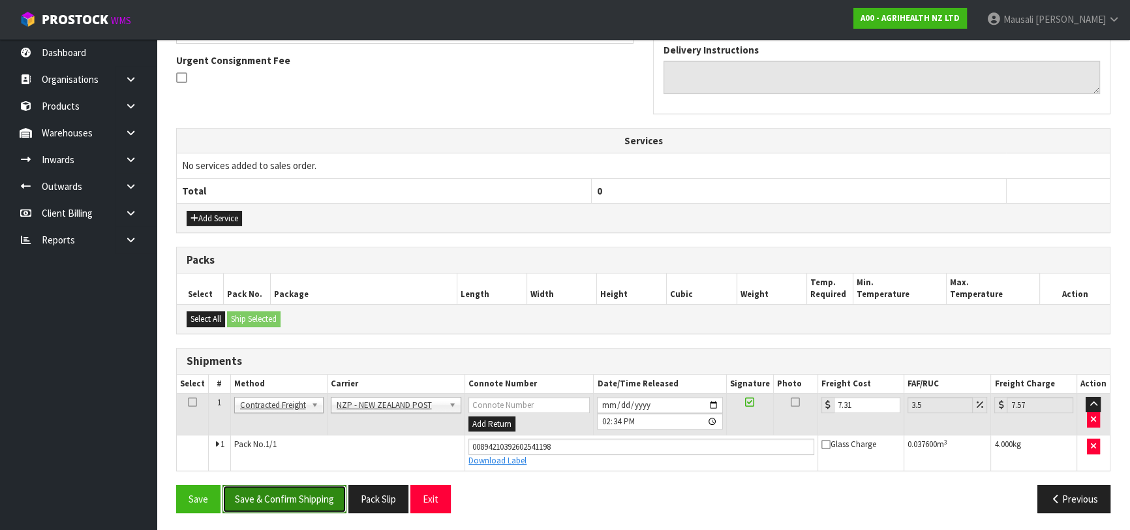
click at [333, 488] on button "Save & Confirm Shipping" at bounding box center [285, 499] width 124 height 28
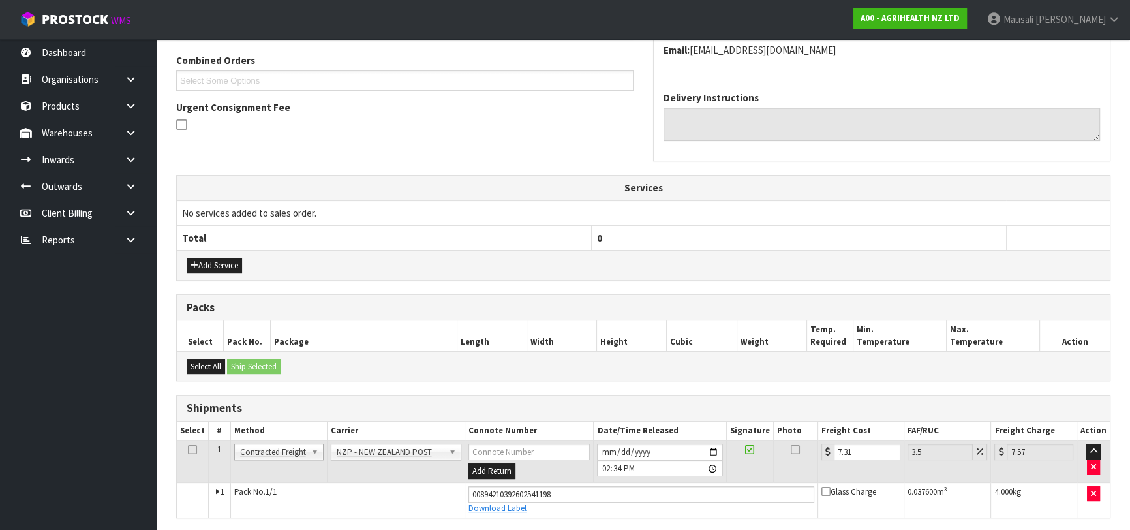
scroll to position [0, 0]
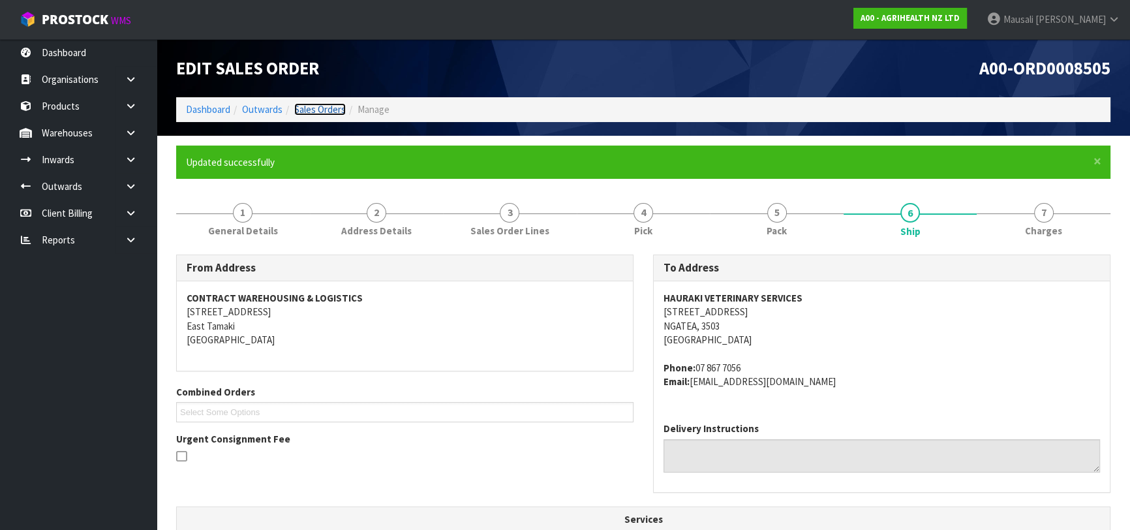
click at [324, 104] on link "Sales Orders" at bounding box center [320, 109] width 52 height 12
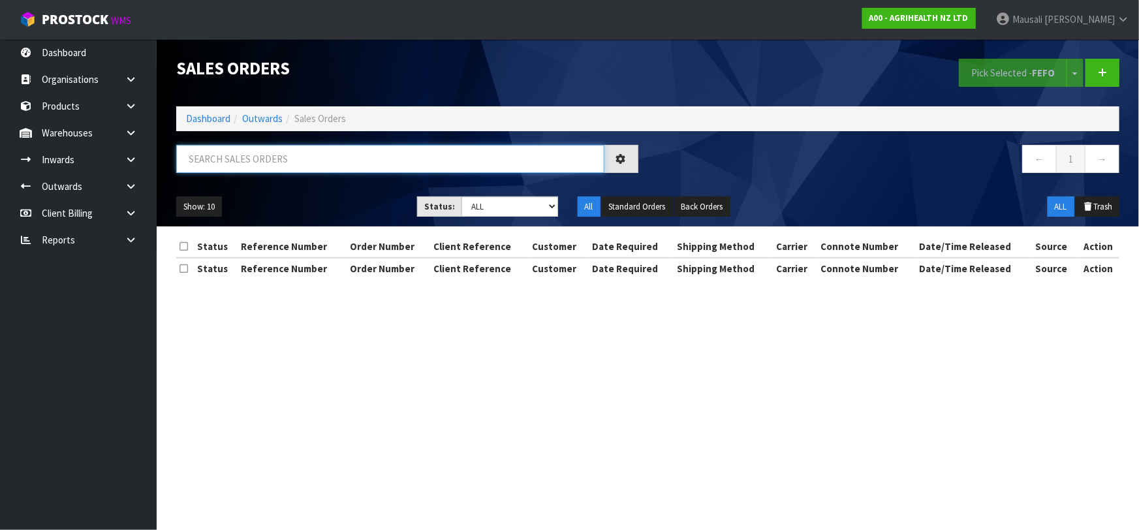
click at [215, 166] on input "text" at bounding box center [390, 159] width 428 height 28
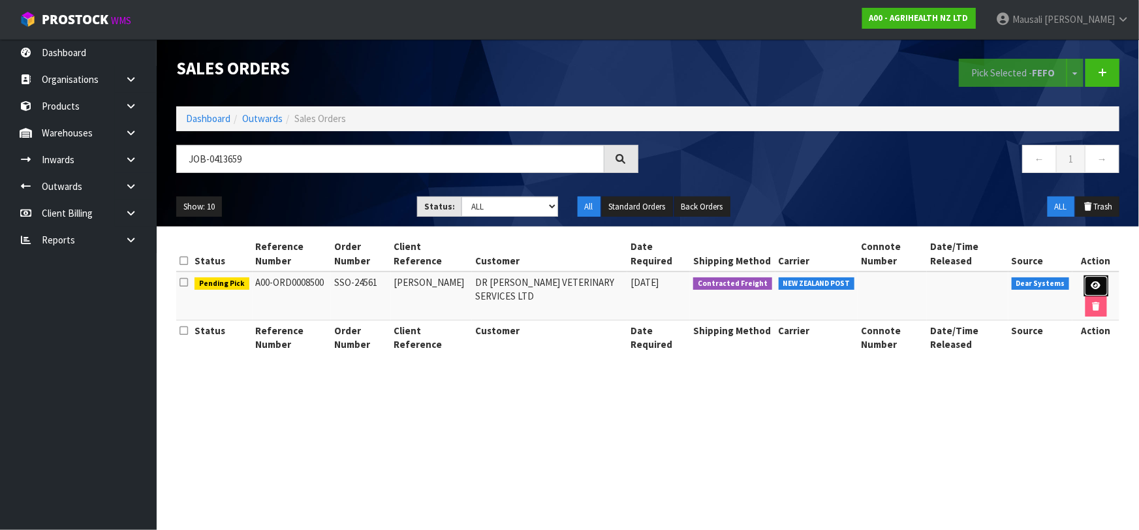
click at [1095, 280] on link at bounding box center [1096, 285] width 24 height 21
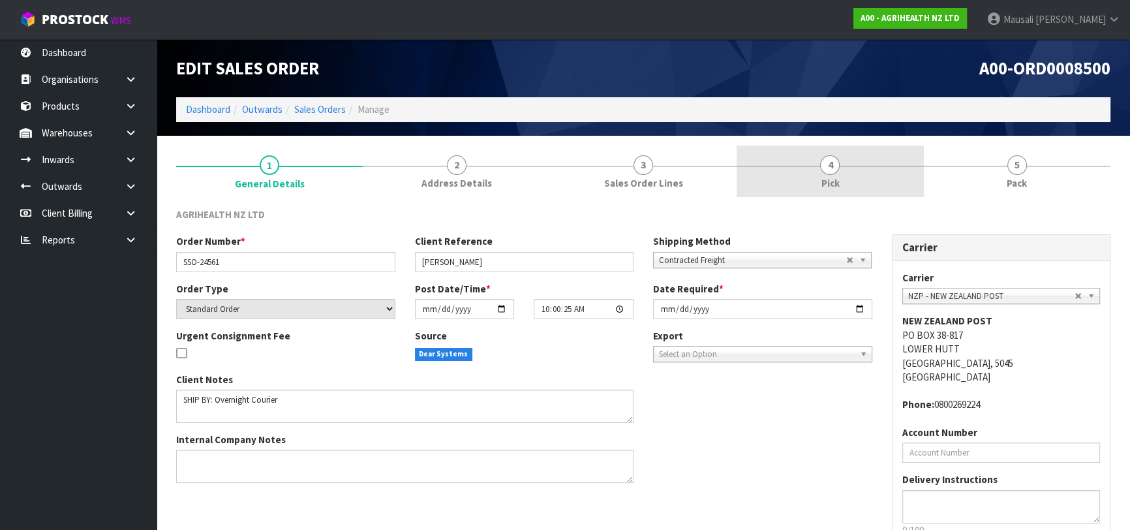
click at [787, 167] on link "4 Pick" at bounding box center [830, 172] width 187 height 52
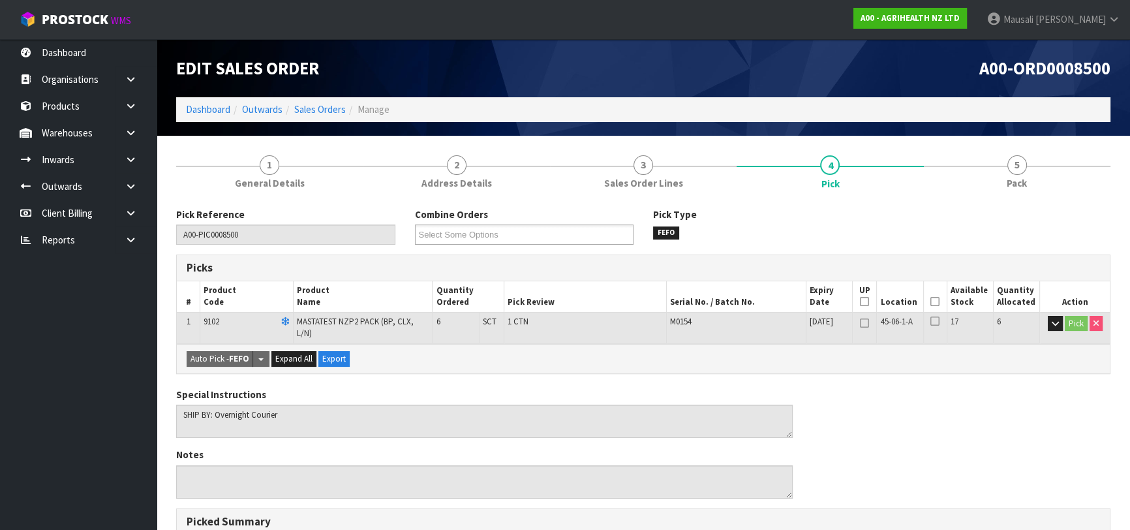
click at [934, 302] on icon at bounding box center [935, 302] width 9 height 1
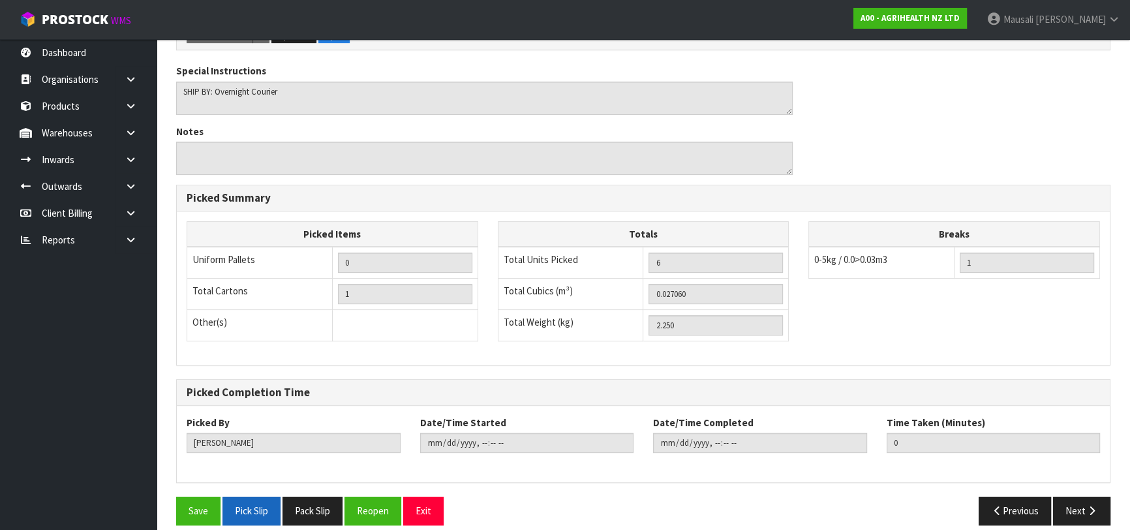
scroll to position [375, 0]
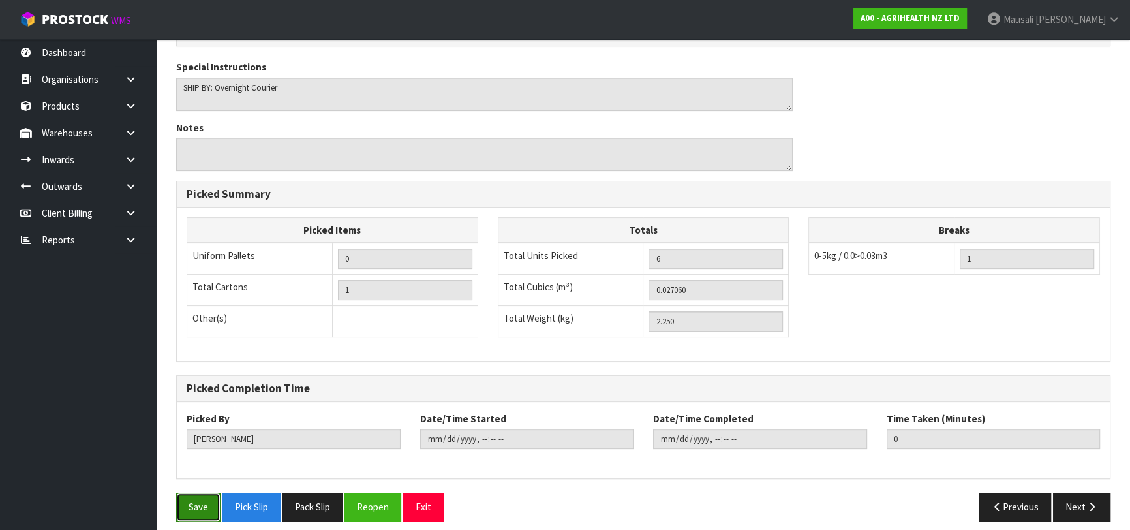
click at [198, 501] on button "Save" at bounding box center [198, 507] width 44 height 28
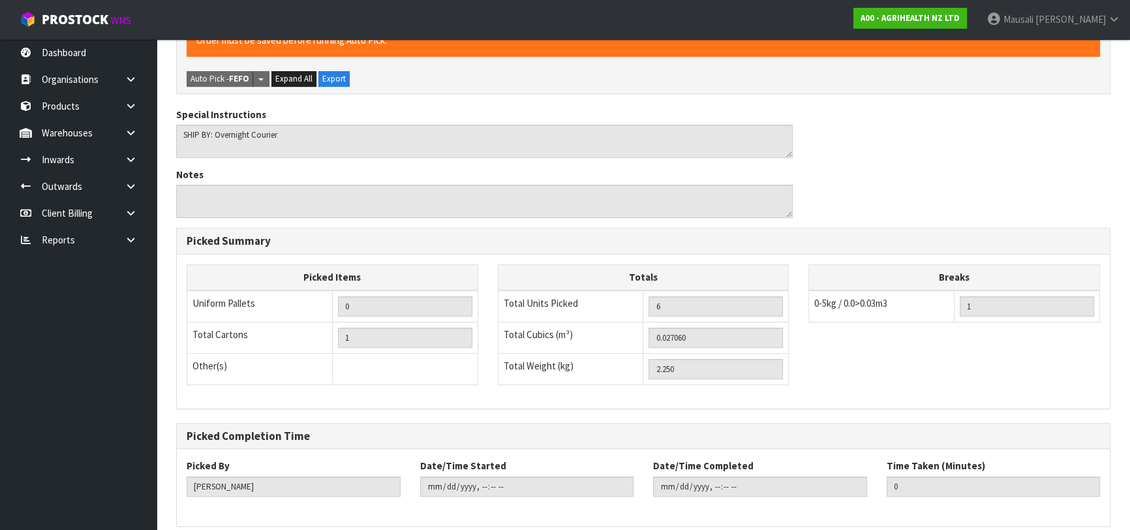
scroll to position [0, 0]
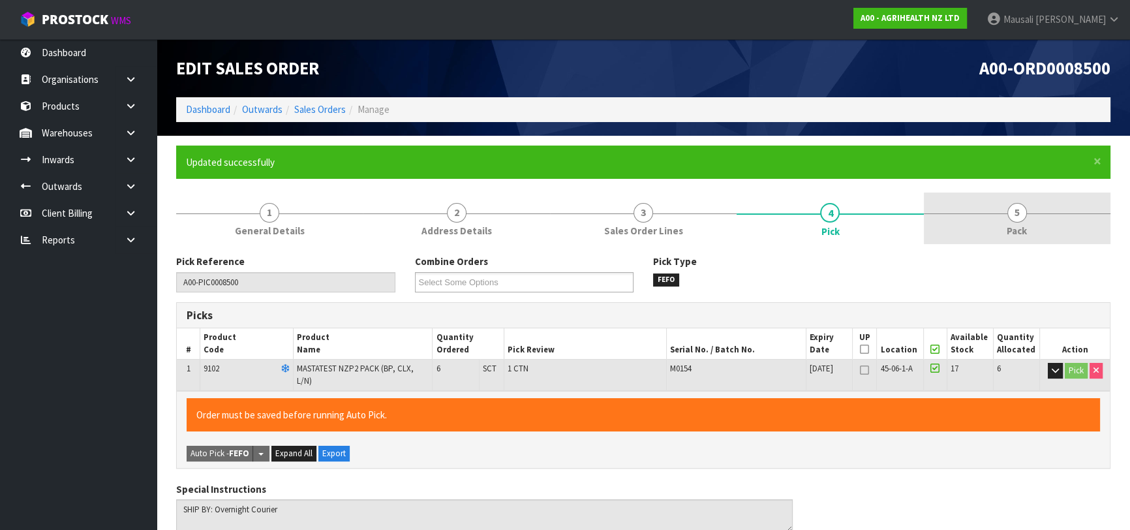
click at [1021, 213] on span "5" at bounding box center [1018, 213] width 20 height 20
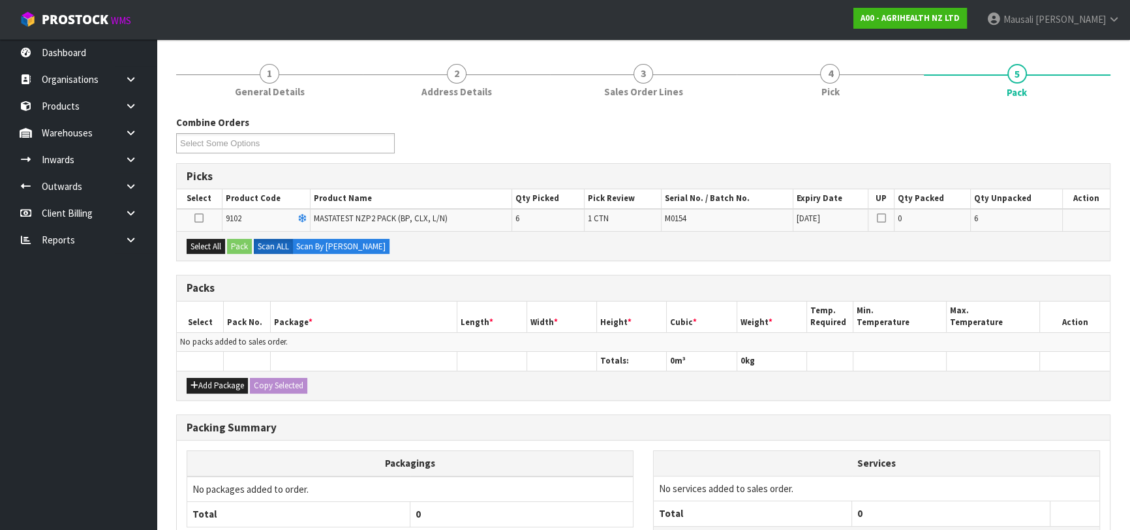
scroll to position [248, 0]
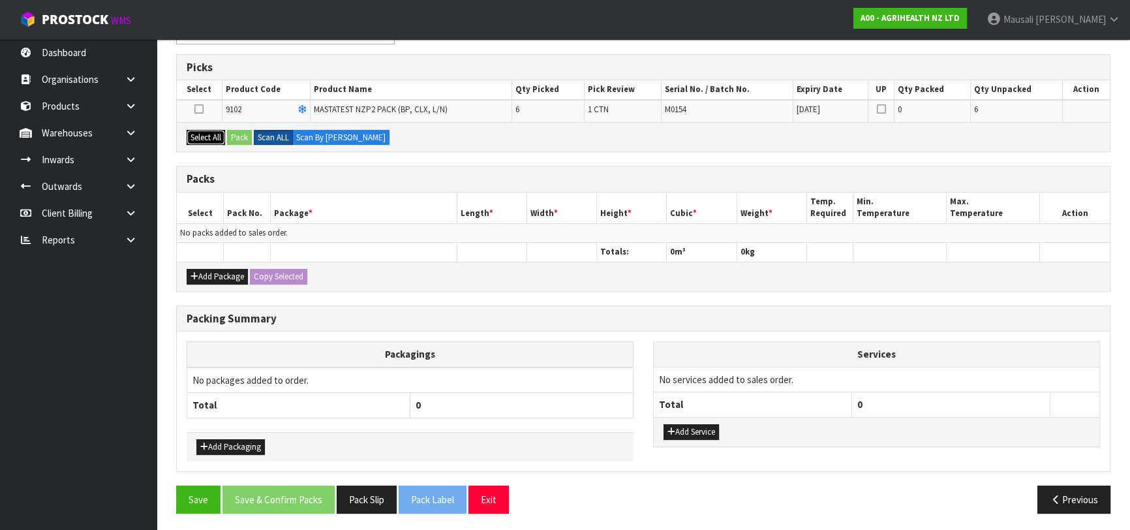
drag, startPoint x: 203, startPoint y: 134, endPoint x: 260, endPoint y: 142, distance: 58.0
click at [204, 134] on button "Select All" at bounding box center [206, 138] width 39 height 16
click at [236, 136] on button "Pack" at bounding box center [239, 138] width 25 height 16
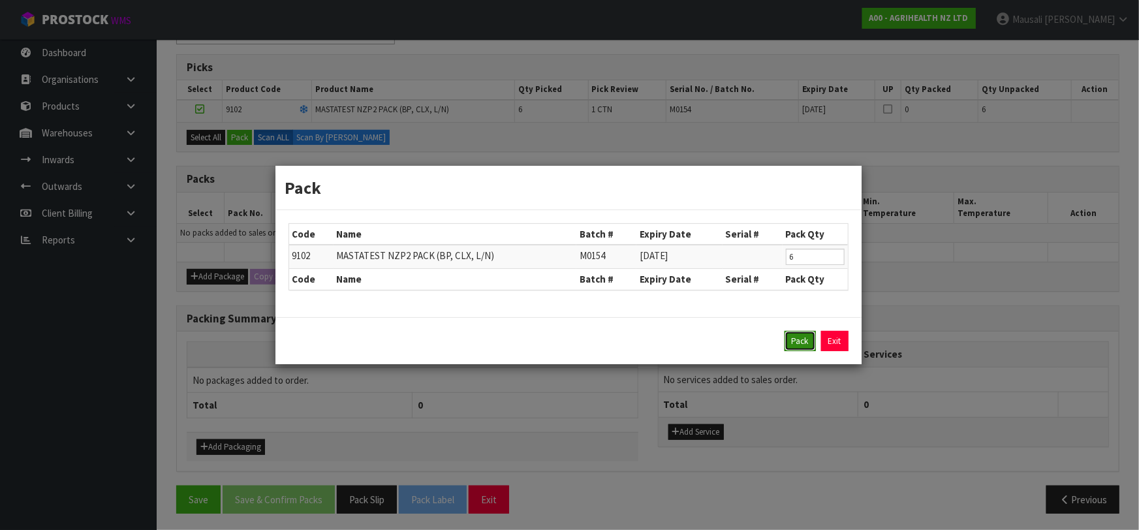
click at [786, 339] on button "Pack" at bounding box center [800, 341] width 31 height 21
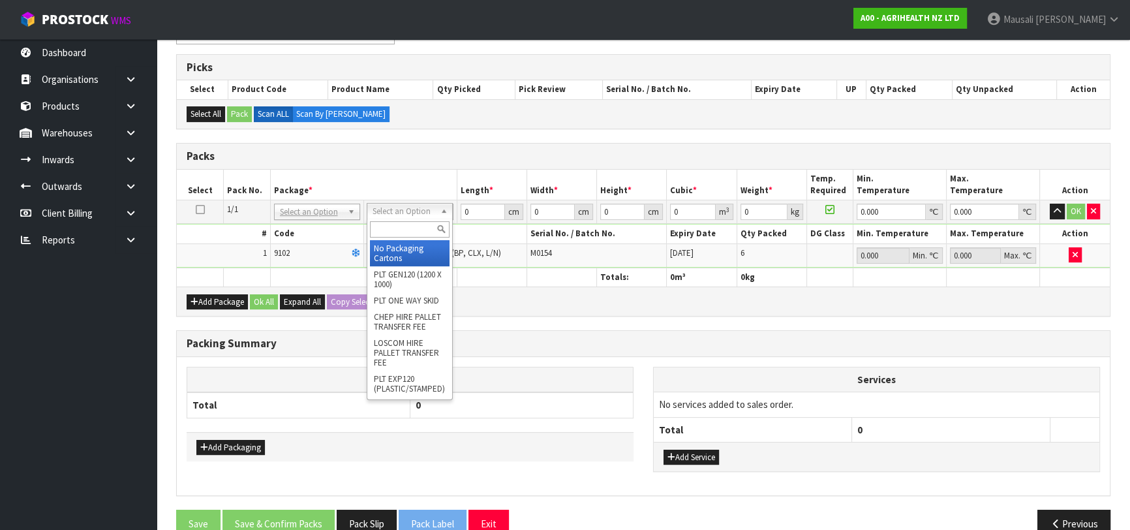
click at [405, 225] on input "text" at bounding box center [410, 229] width 80 height 16
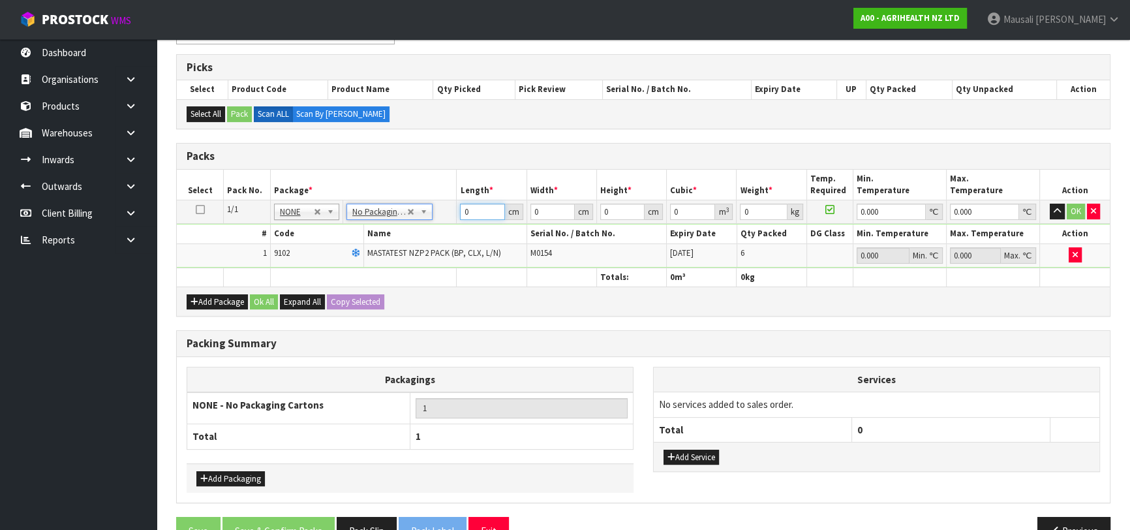
drag, startPoint x: 472, startPoint y: 213, endPoint x: 437, endPoint y: 223, distance: 35.8
click at [437, 223] on tbody "1/1 NONE 007-001 007-002 007-004 007-009 007-013 007-014 007-015 007-017 007-01…" at bounding box center [643, 233] width 933 height 67
click at [268, 294] on button "Ok All" at bounding box center [264, 302] width 28 height 16
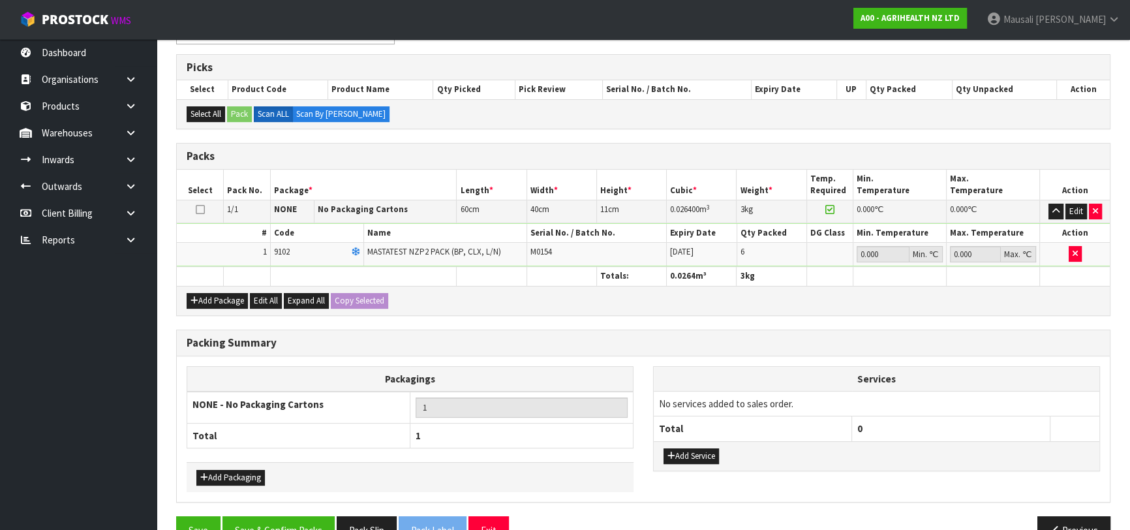
scroll to position [279, 0]
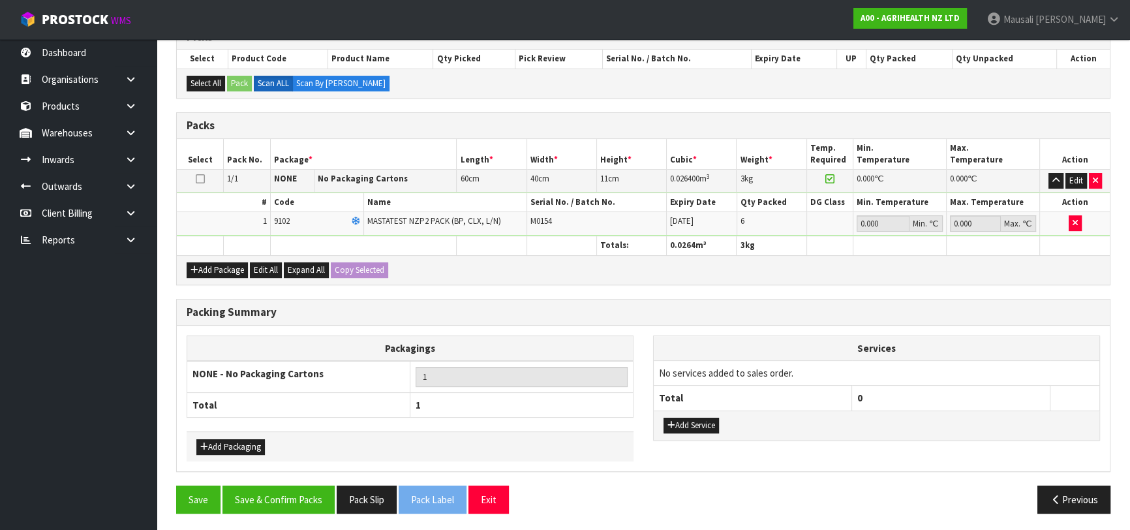
click at [298, 478] on div "Packing Summary Packagings NONE - No Packaging Cartons 1 Total 1 Add Packaging …" at bounding box center [643, 392] width 954 height 187
click at [304, 493] on button "Save & Confirm Packs" at bounding box center [279, 500] width 112 height 28
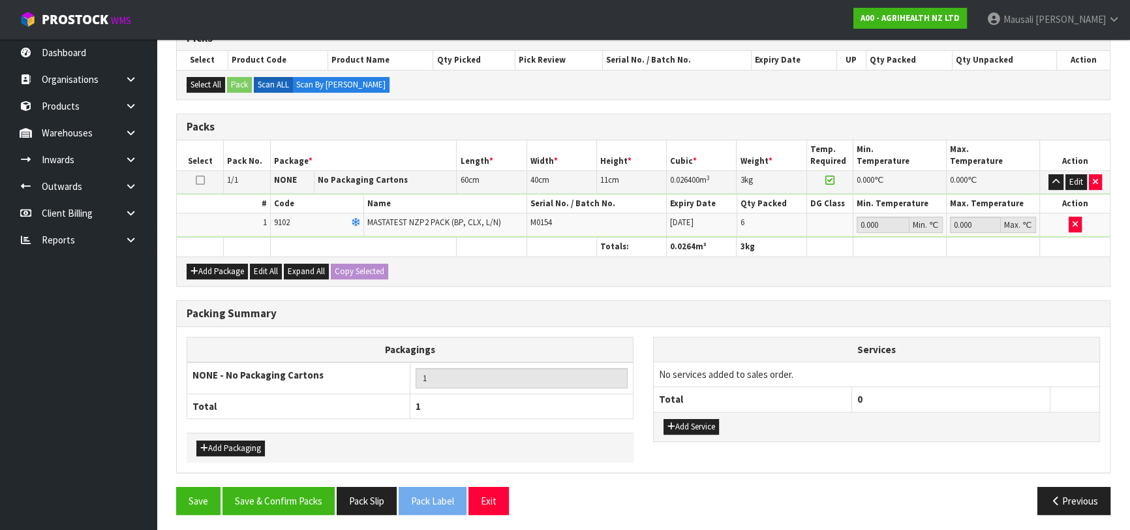
scroll to position [206, 0]
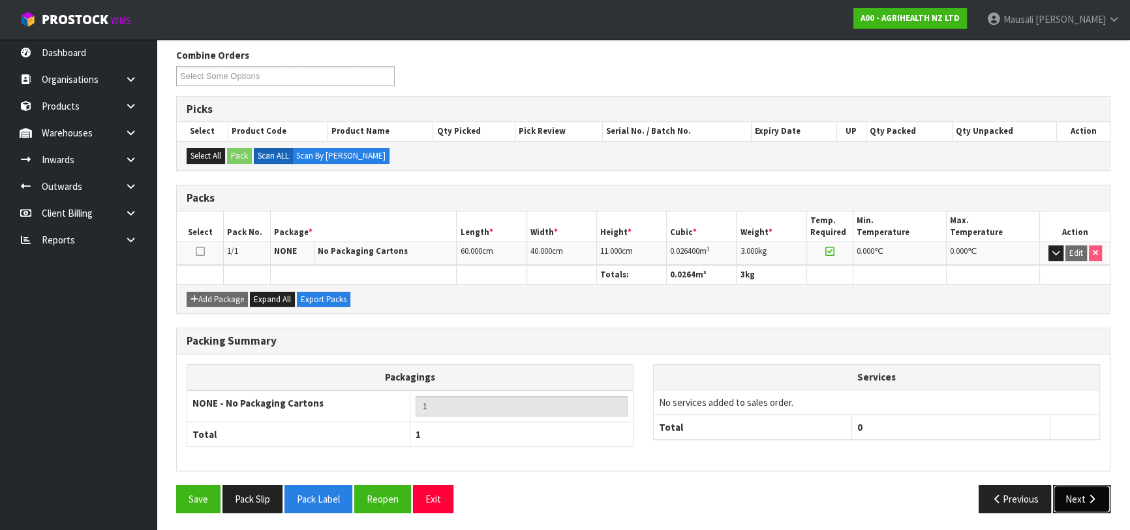
click at [1072, 487] on button "Next" at bounding box center [1081, 499] width 57 height 28
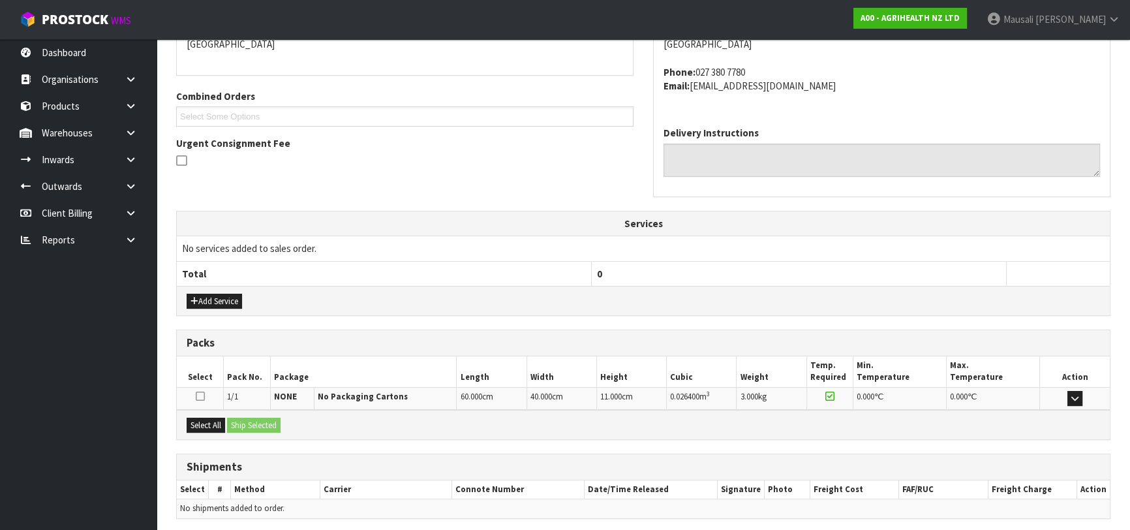
scroll to position [343, 0]
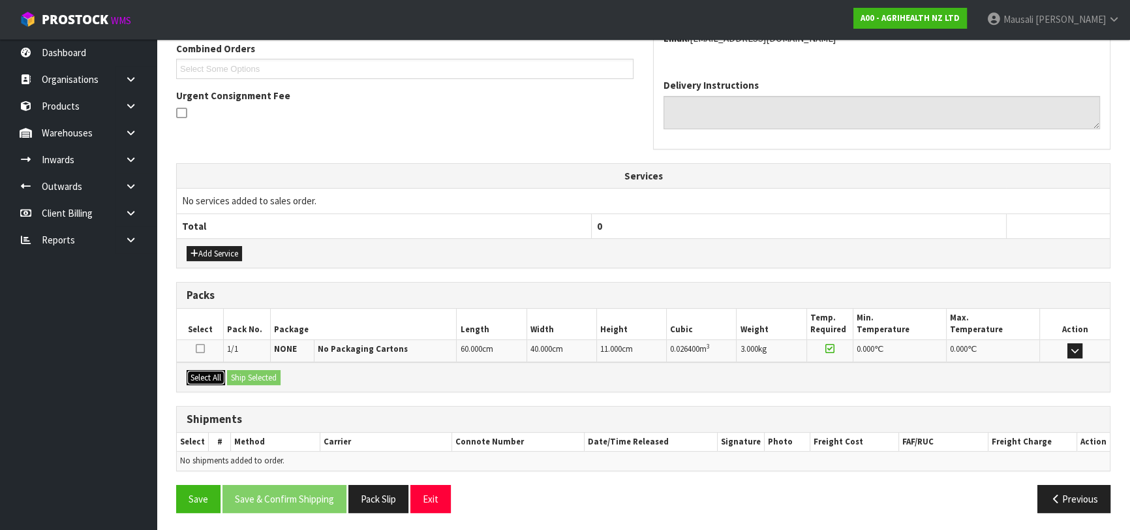
click at [211, 371] on button "Select All" at bounding box center [206, 378] width 39 height 16
click at [244, 375] on button "Ship Selected" at bounding box center [254, 378] width 54 height 16
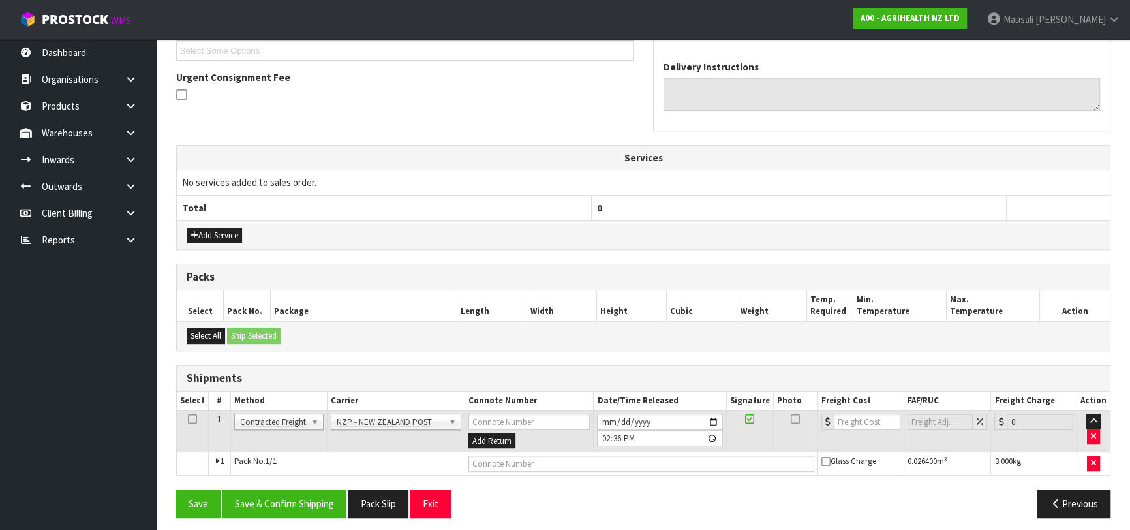
scroll to position [367, 0]
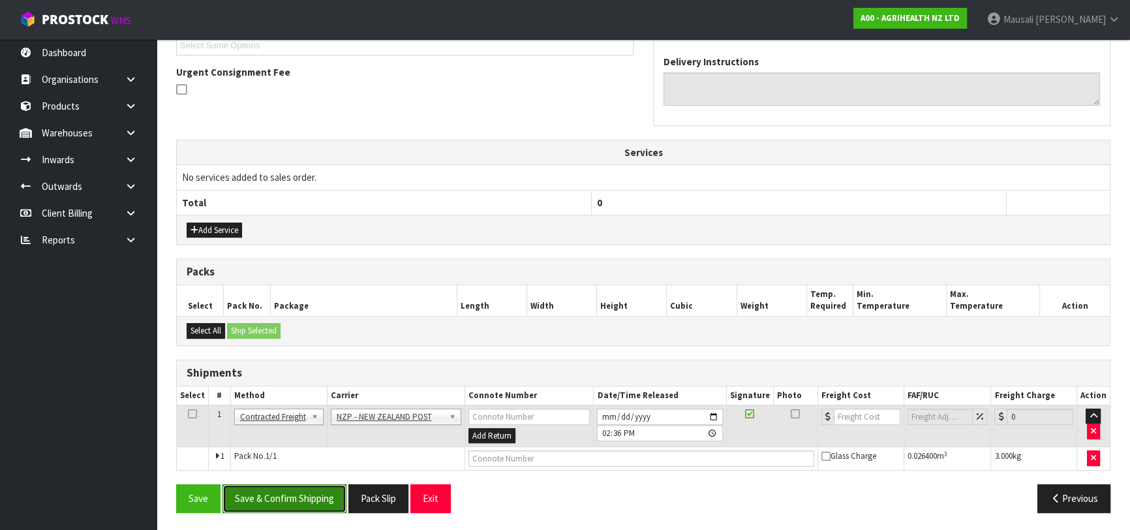
click at [317, 486] on button "Save & Confirm Shipping" at bounding box center [285, 498] width 124 height 28
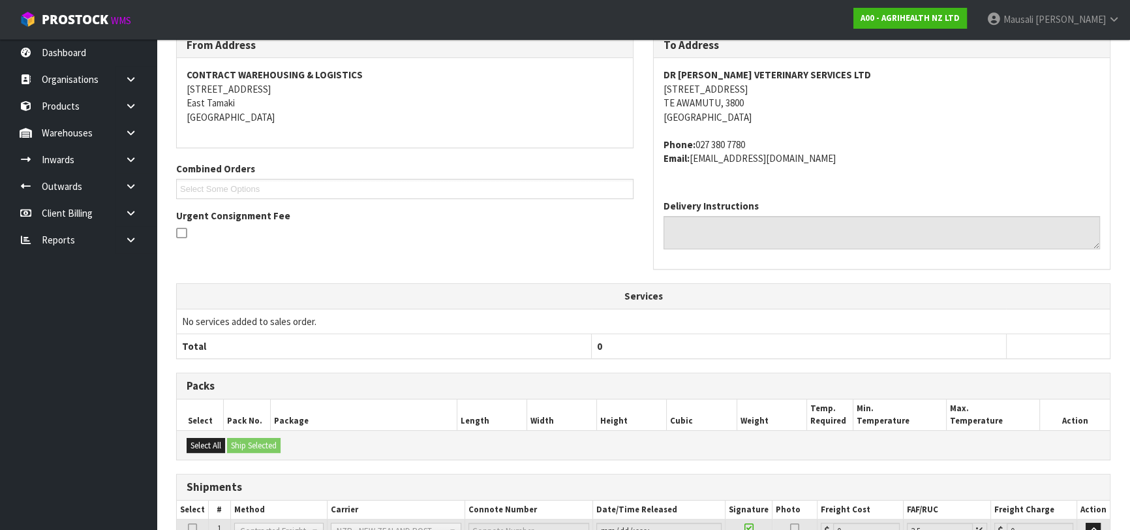
scroll to position [349, 0]
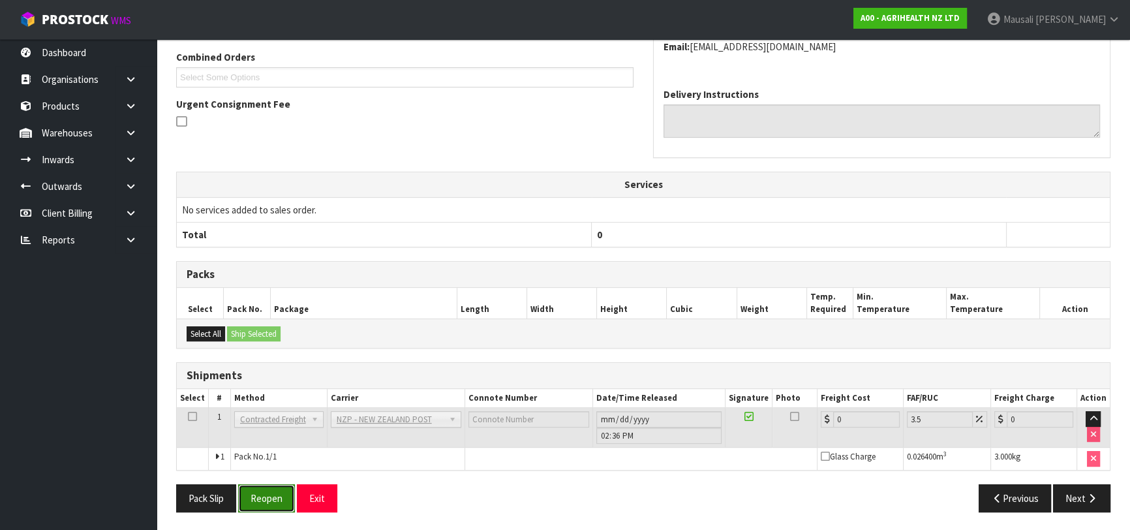
click at [262, 495] on button "Reopen" at bounding box center [266, 498] width 57 height 28
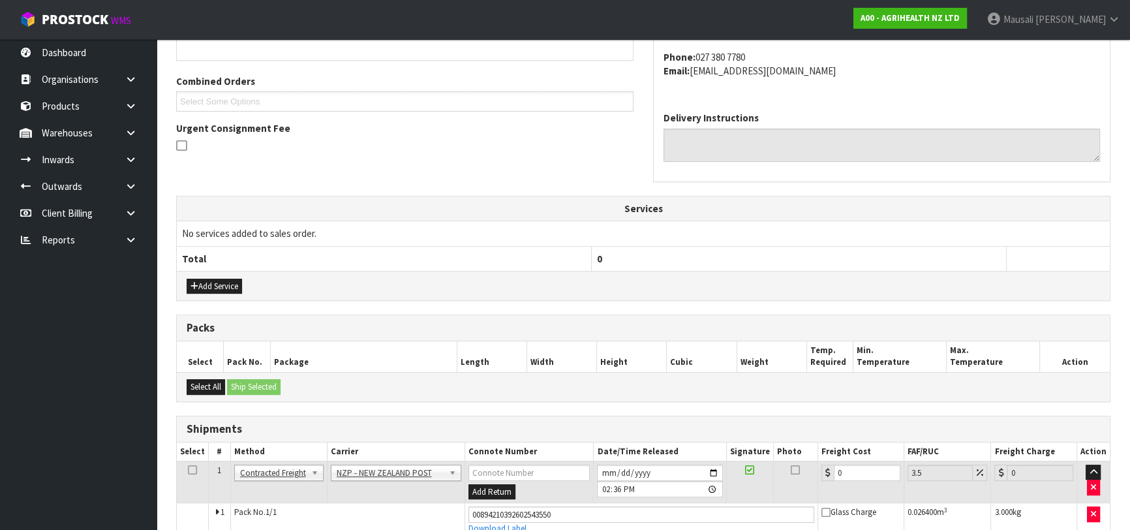
scroll to position [379, 0]
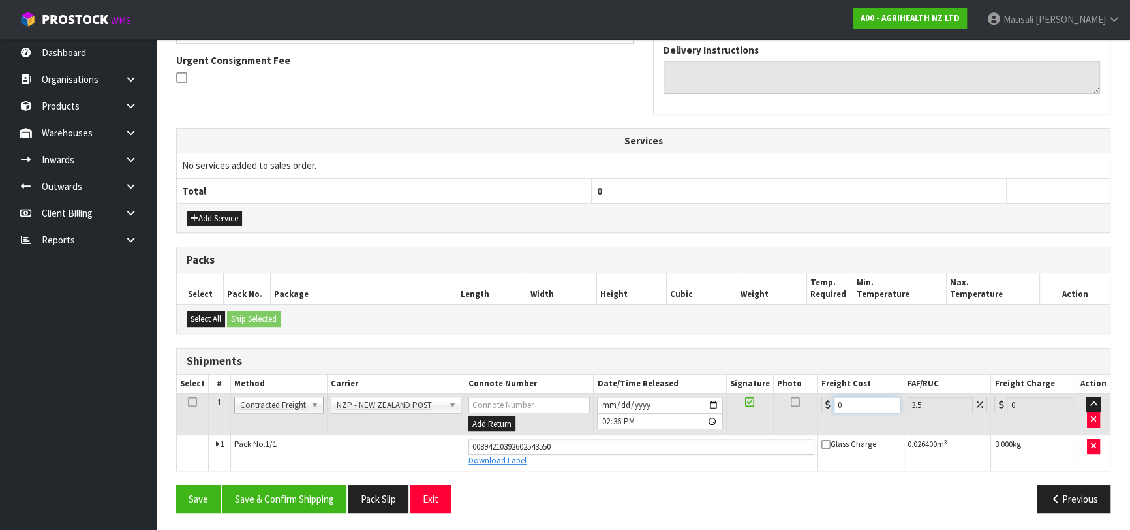
drag, startPoint x: 847, startPoint y: 402, endPoint x: 824, endPoint y: 411, distance: 24.6
click at [824, 411] on td "0" at bounding box center [861, 414] width 86 height 42
click at [329, 490] on button "Save & Confirm Shipping" at bounding box center [285, 499] width 124 height 28
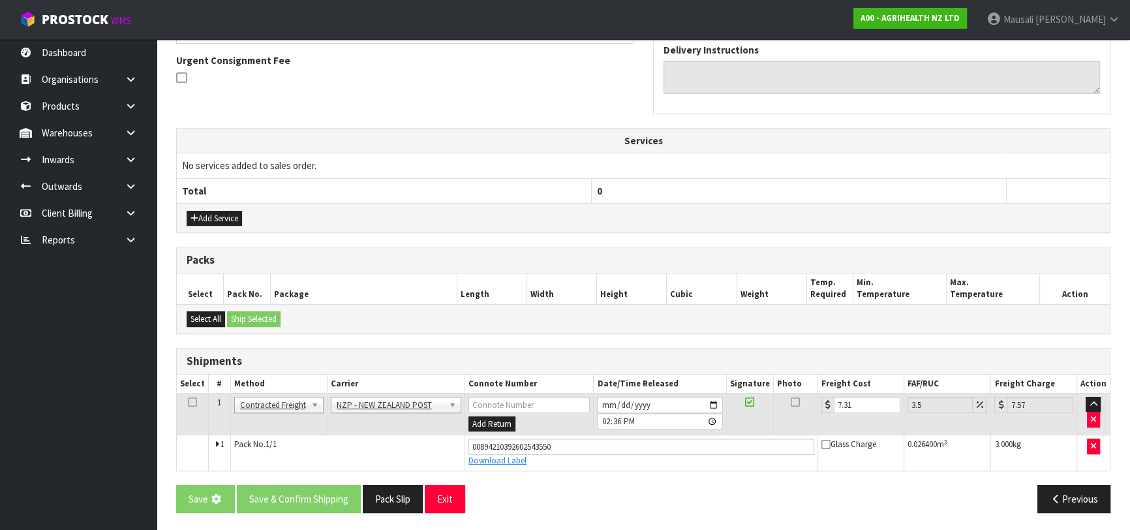
scroll to position [0, 0]
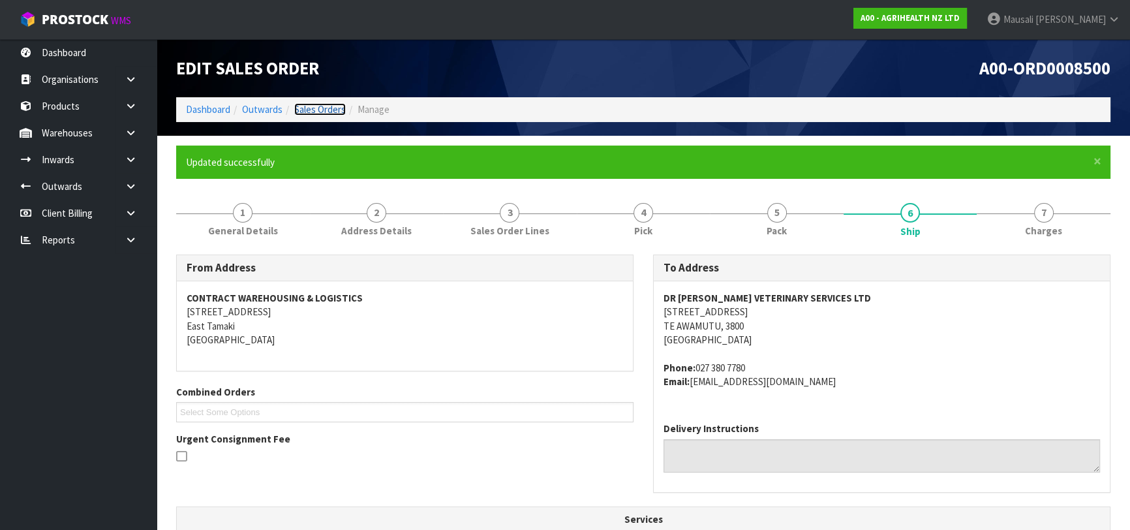
click at [310, 108] on link "Sales Orders" at bounding box center [320, 109] width 52 height 12
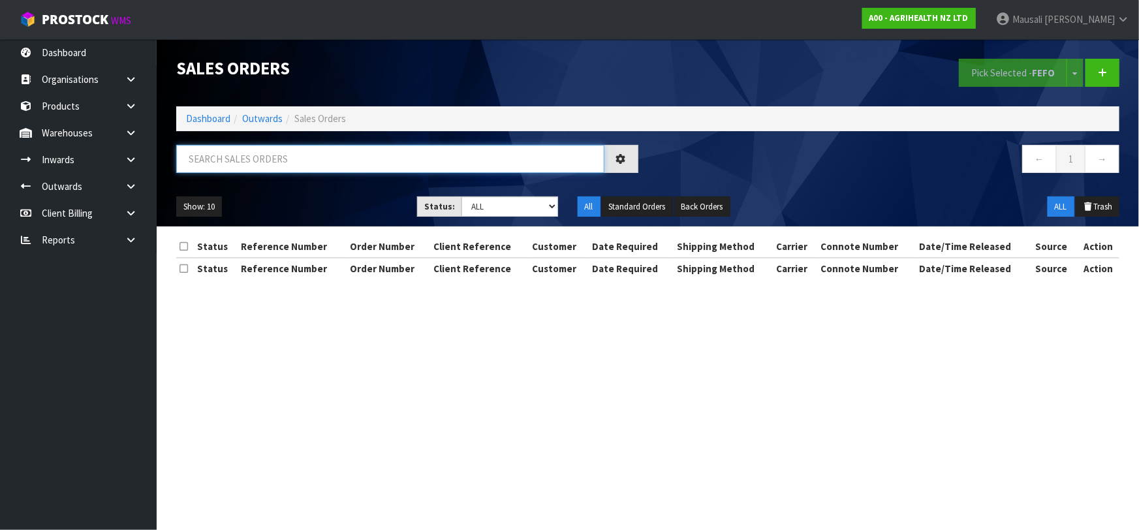
click at [202, 162] on input "text" at bounding box center [390, 159] width 428 height 28
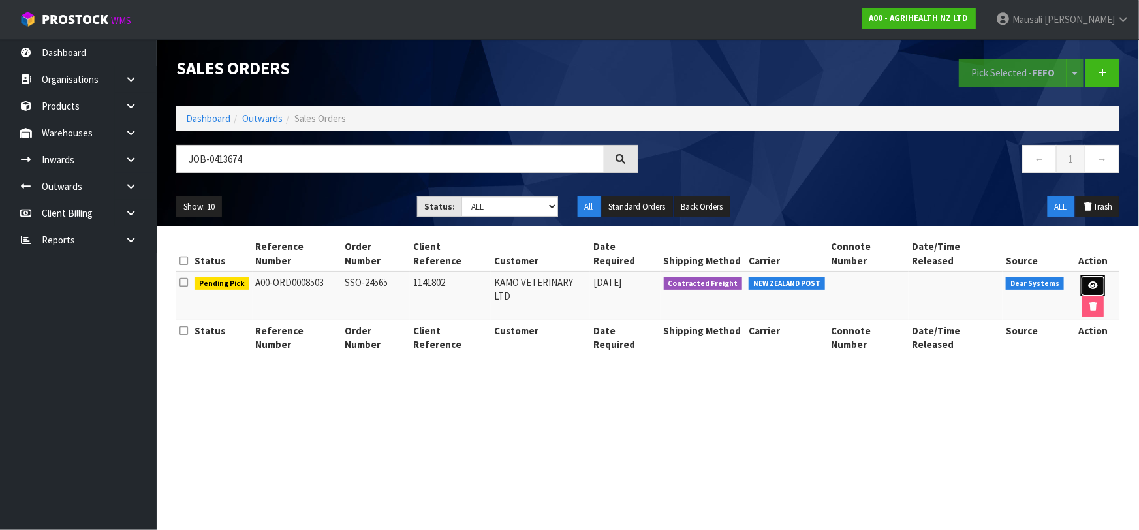
click at [1088, 281] on icon at bounding box center [1093, 285] width 10 height 8
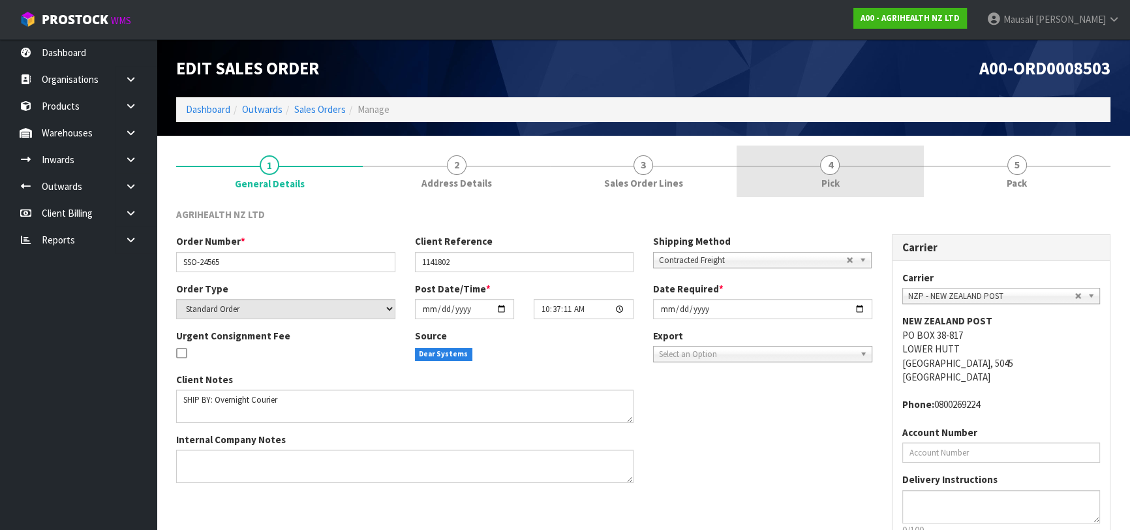
click at [850, 166] on link "4 Pick" at bounding box center [830, 172] width 187 height 52
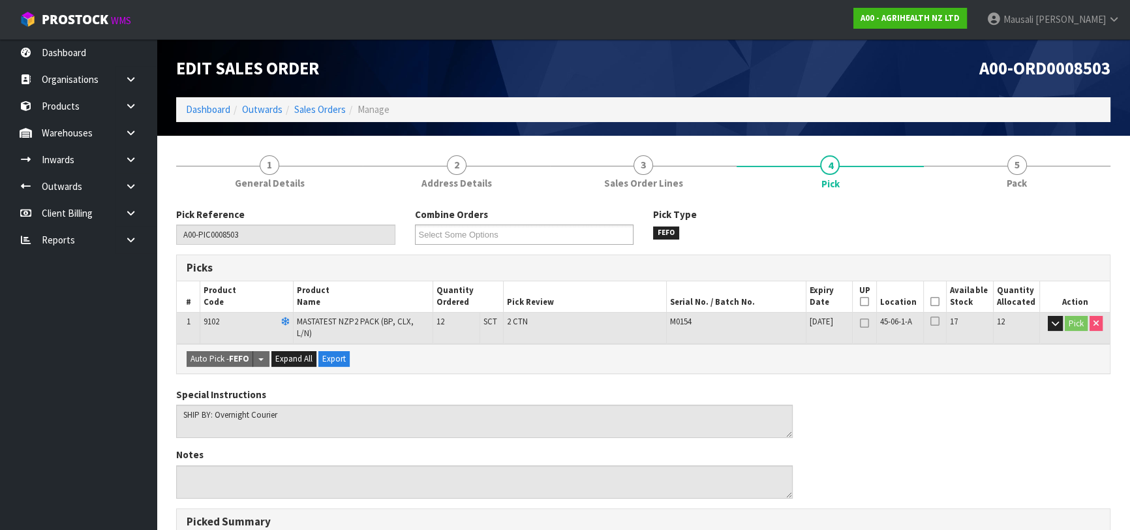
click at [931, 302] on icon at bounding box center [935, 302] width 9 height 1
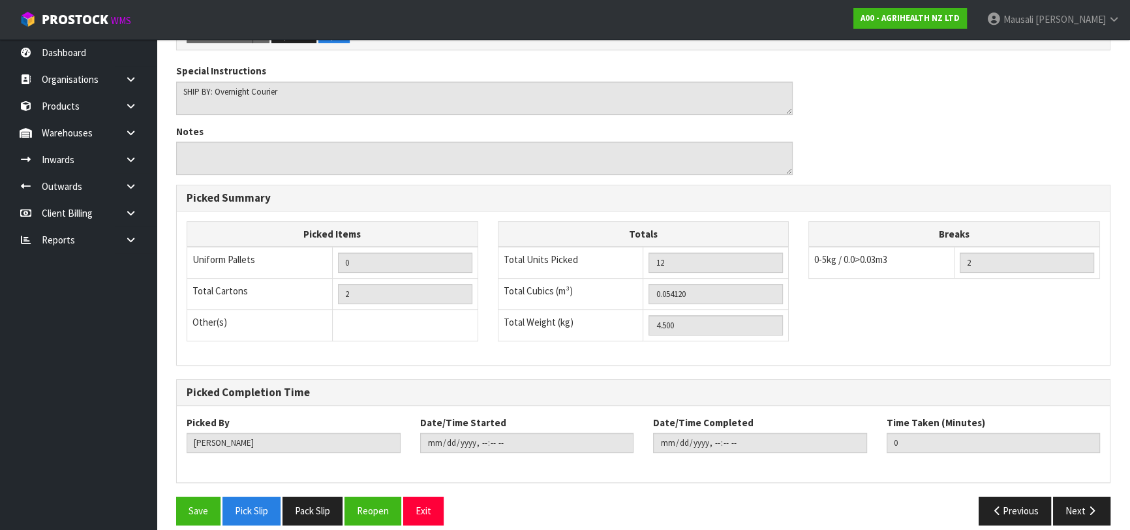
scroll to position [375, 0]
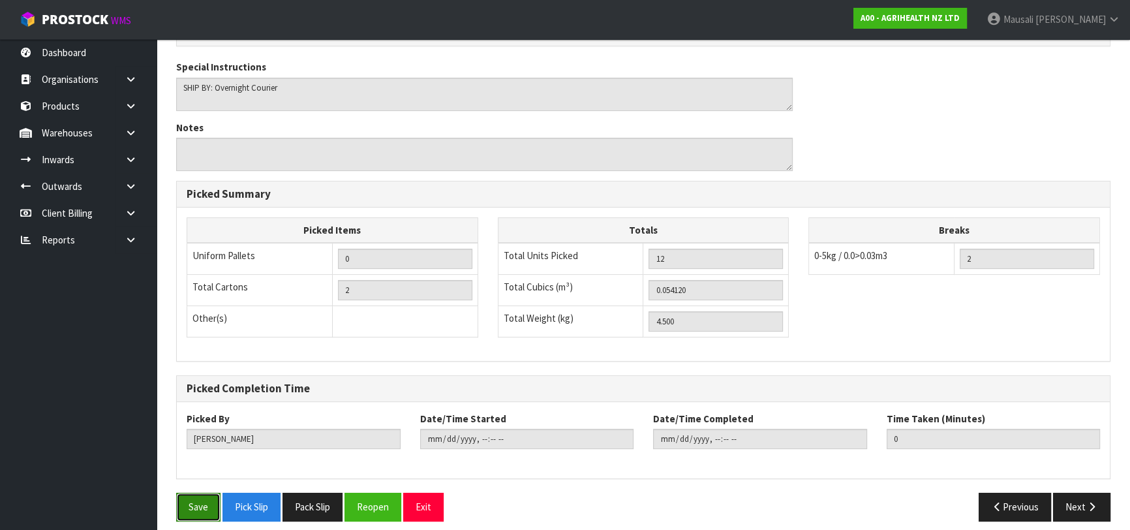
click at [188, 493] on button "Save" at bounding box center [198, 507] width 44 height 28
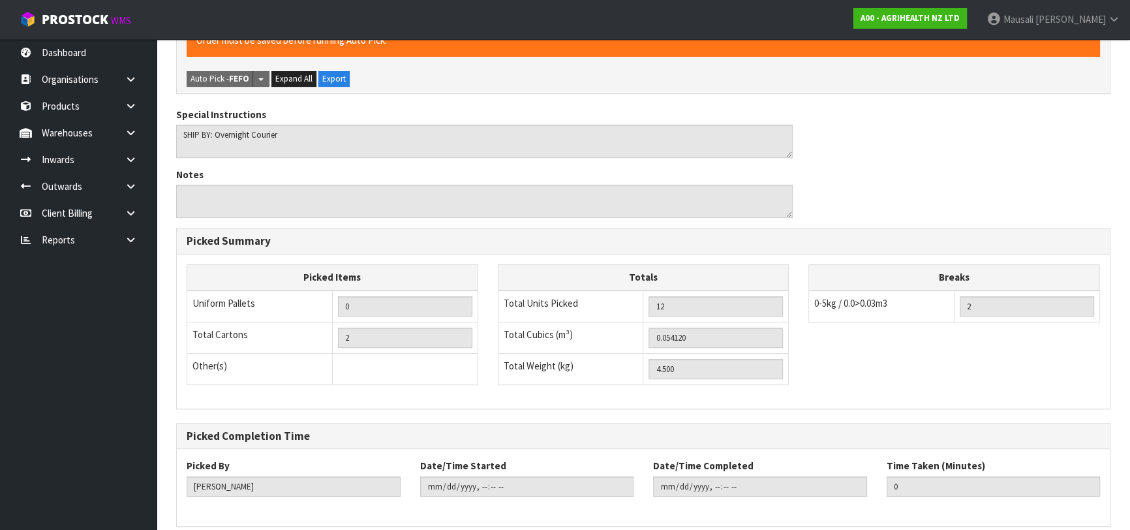
scroll to position [0, 0]
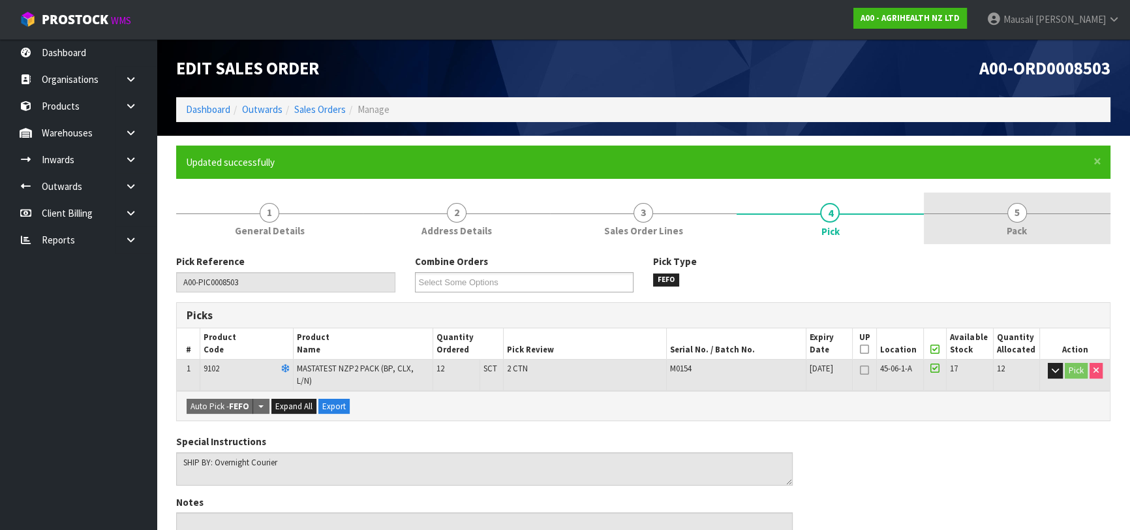
click at [1014, 215] on span "5" at bounding box center [1018, 213] width 20 height 20
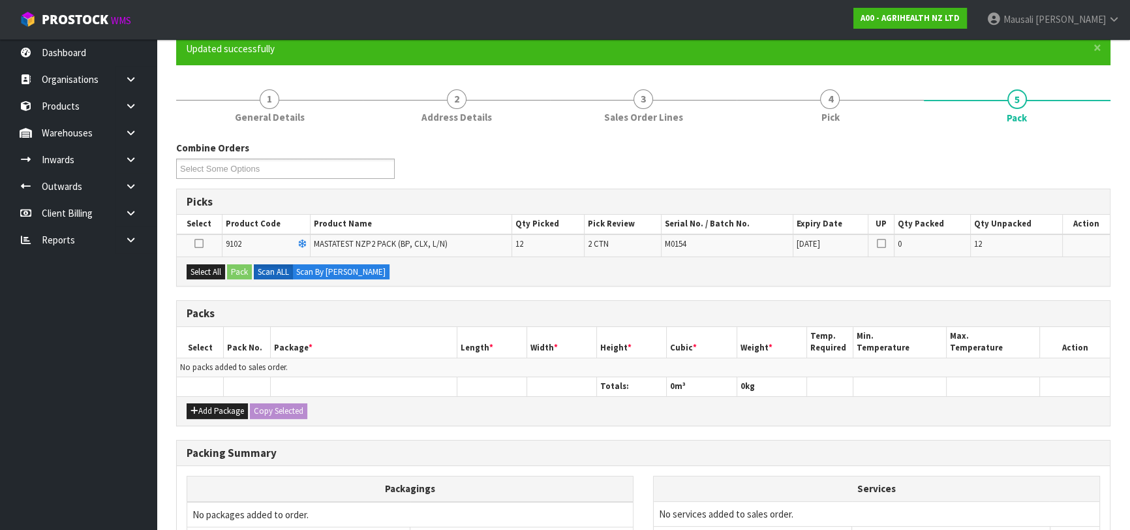
scroll to position [118, 0]
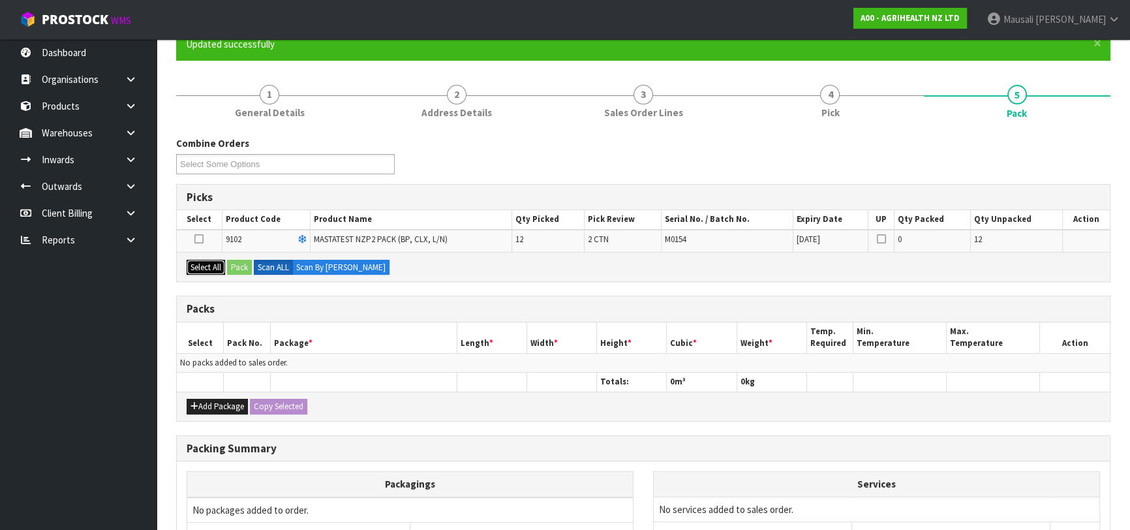
drag, startPoint x: 211, startPoint y: 266, endPoint x: 222, endPoint y: 266, distance: 11.1
click at [215, 266] on button "Select All" at bounding box center [206, 268] width 39 height 16
click at [240, 268] on button "Pack" at bounding box center [239, 268] width 25 height 16
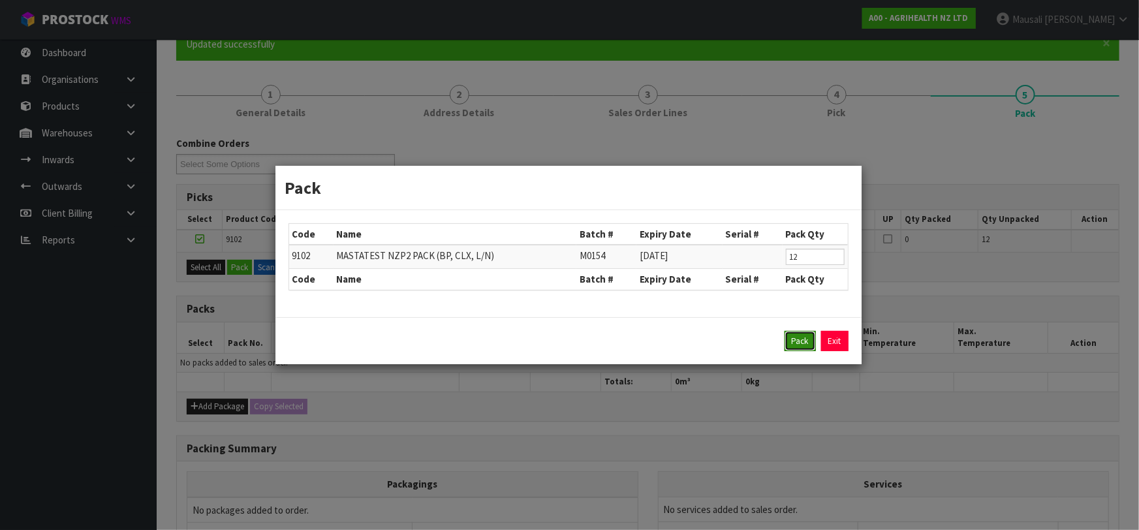
click at [793, 343] on button "Pack" at bounding box center [800, 341] width 31 height 21
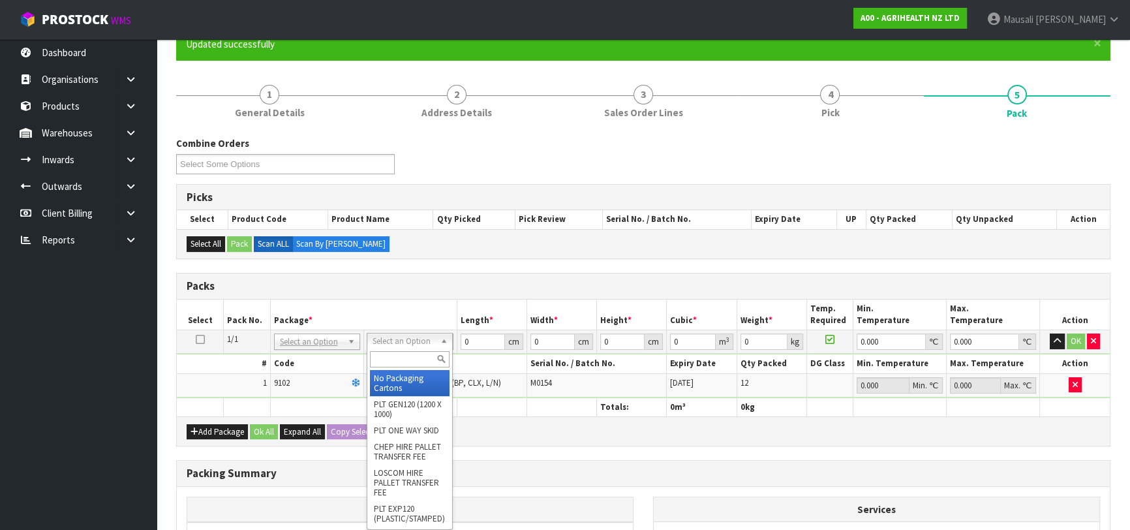
drag, startPoint x: 399, startPoint y: 382, endPoint x: 417, endPoint y: 379, distance: 18.6
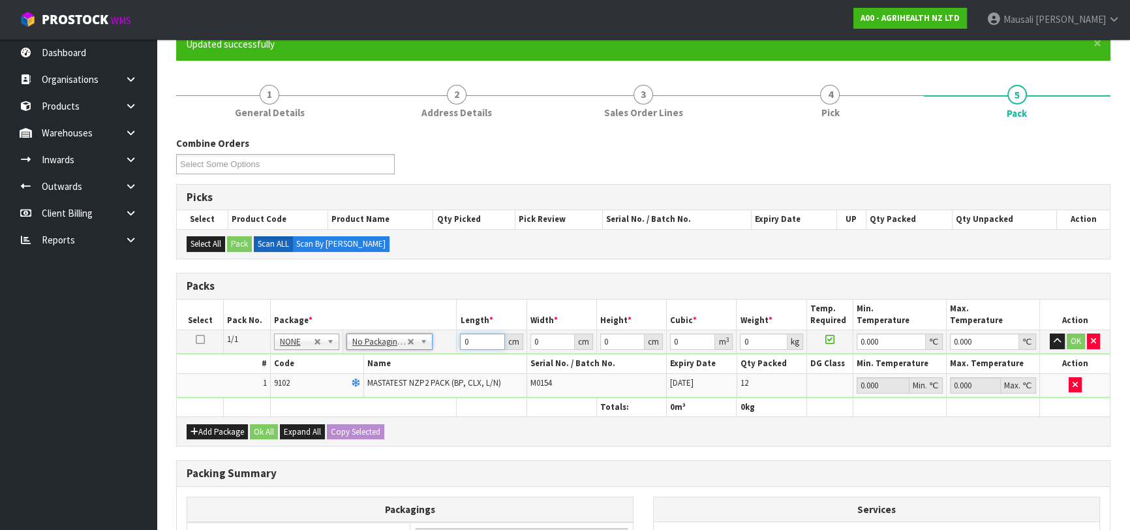
drag, startPoint x: 475, startPoint y: 344, endPoint x: 457, endPoint y: 349, distance: 19.0
click at [457, 349] on td "0 cm" at bounding box center [492, 341] width 70 height 23
click at [259, 429] on button "Ok All" at bounding box center [264, 432] width 28 height 16
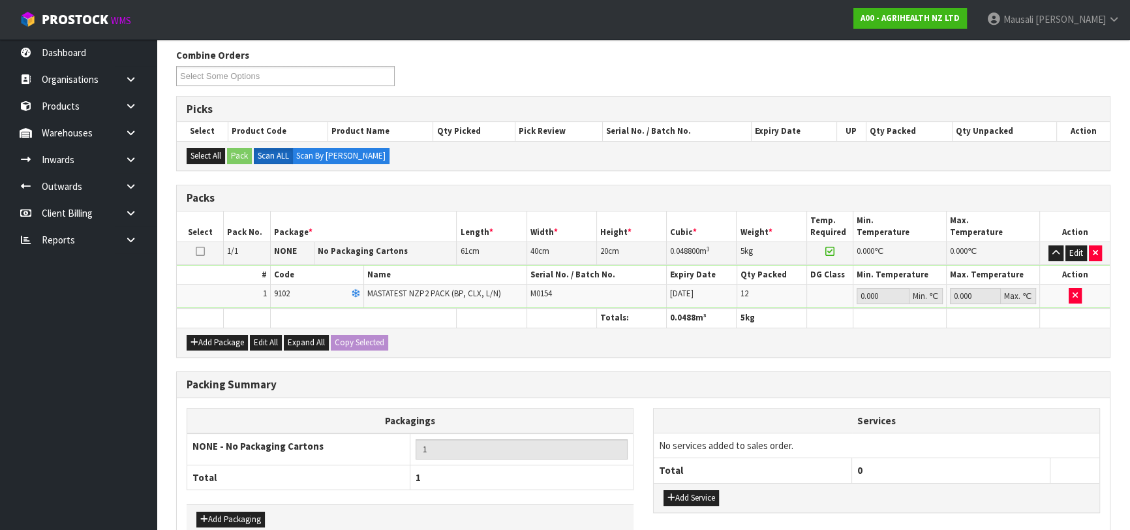
scroll to position [279, 0]
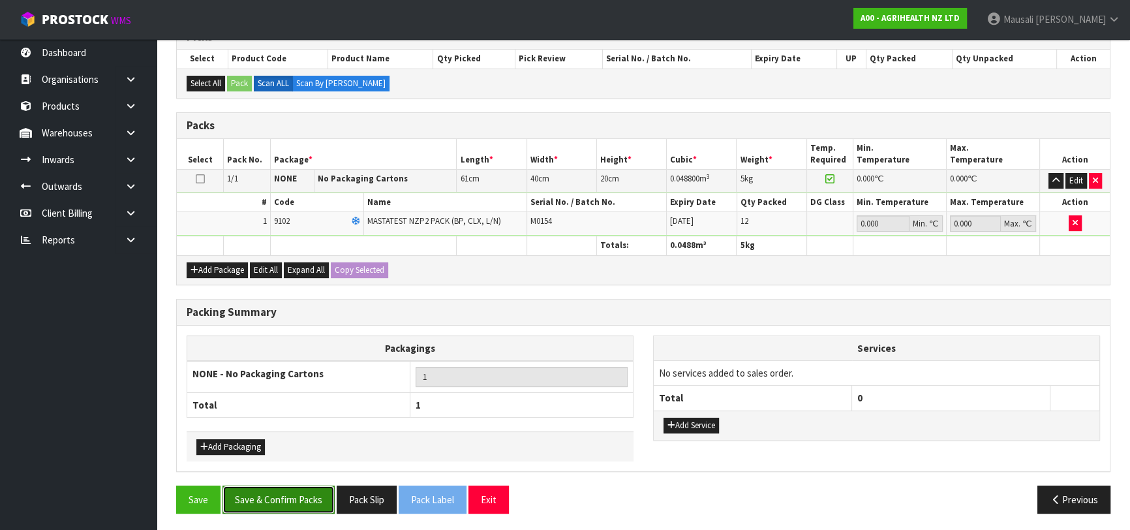
click at [293, 501] on button "Save & Confirm Packs" at bounding box center [279, 500] width 112 height 28
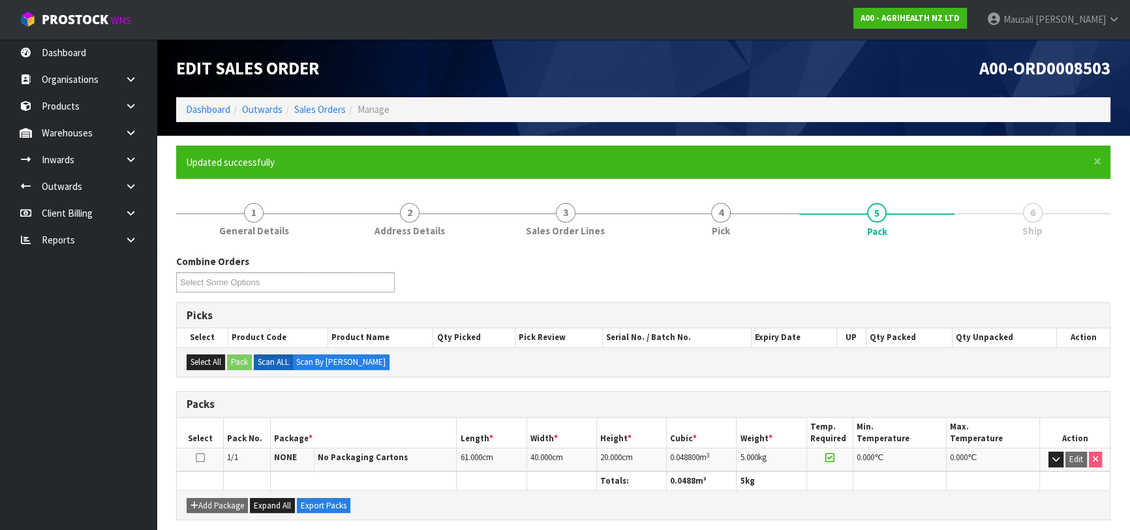
scroll to position [206, 0]
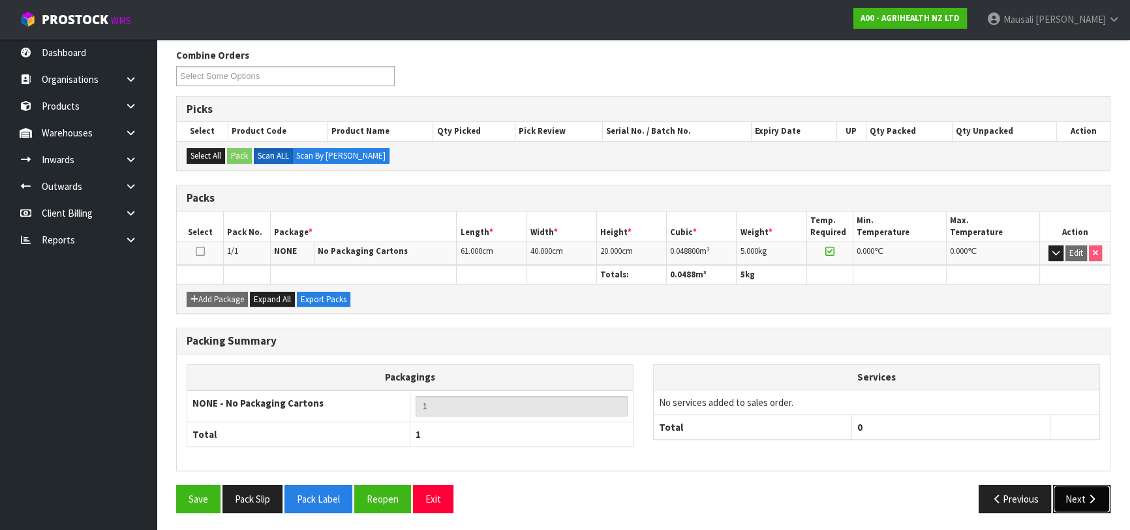
click at [1075, 498] on button "Next" at bounding box center [1081, 499] width 57 height 28
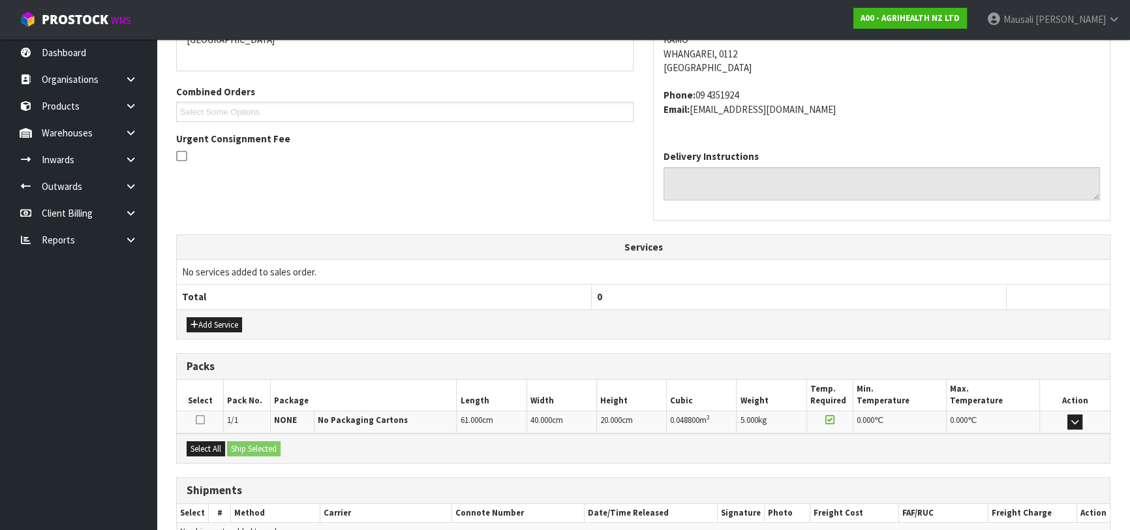
scroll to position [372, 0]
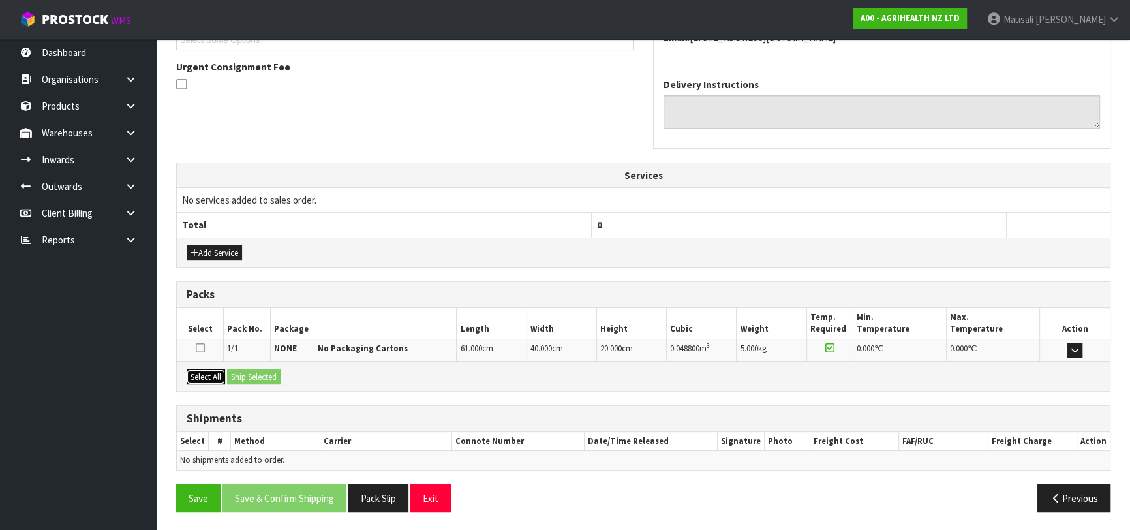
click at [203, 370] on button "Select All" at bounding box center [206, 377] width 39 height 16
click at [248, 375] on button "Ship Selected" at bounding box center [254, 377] width 54 height 16
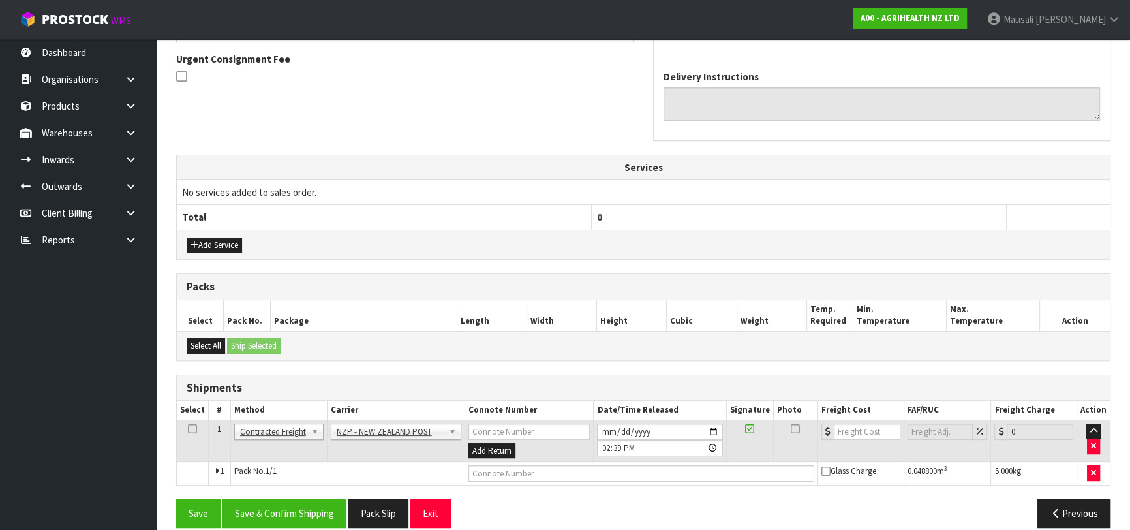
scroll to position [395, 0]
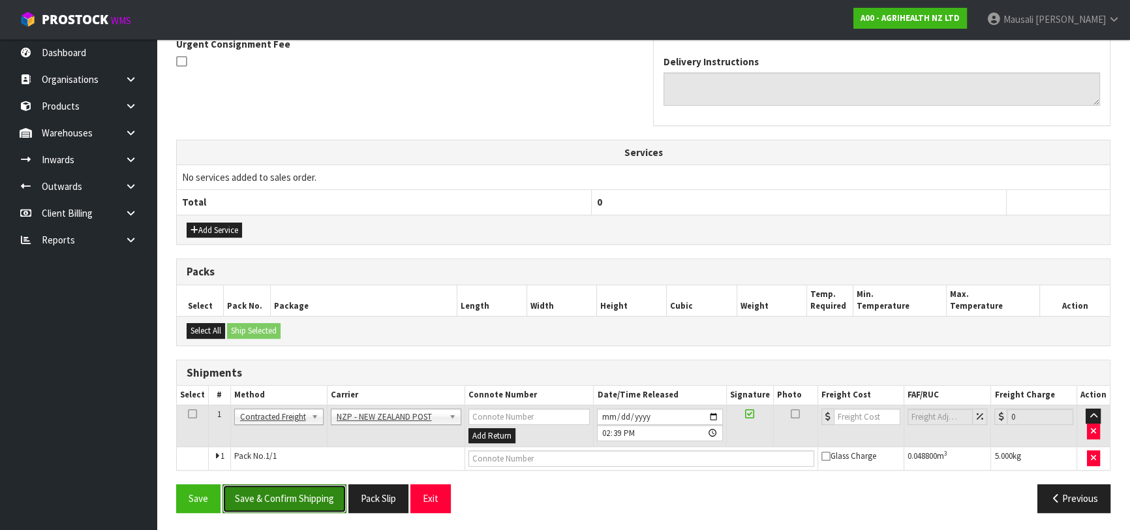
click at [305, 490] on button "Save & Confirm Shipping" at bounding box center [285, 498] width 124 height 28
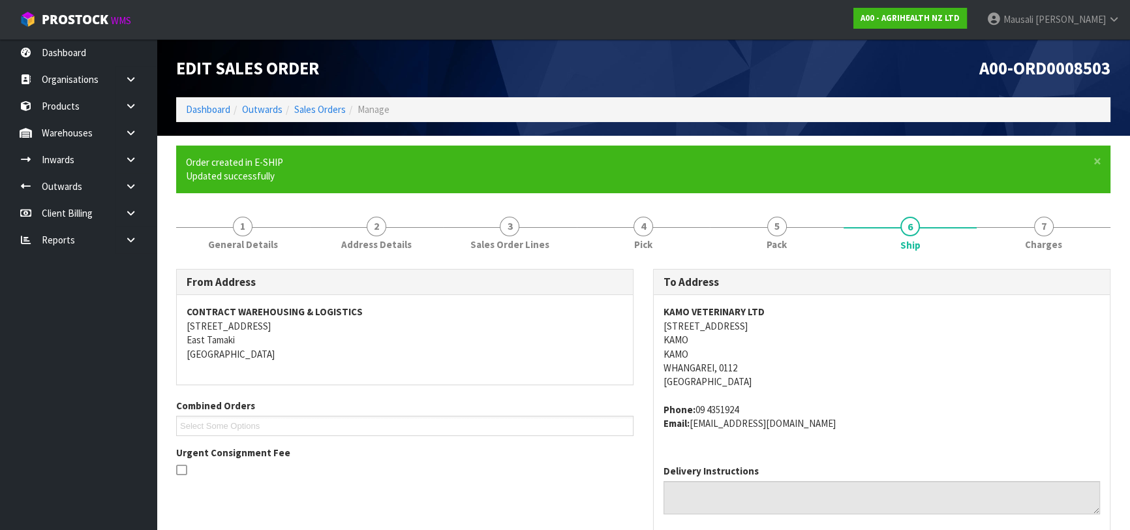
scroll to position [377, 0]
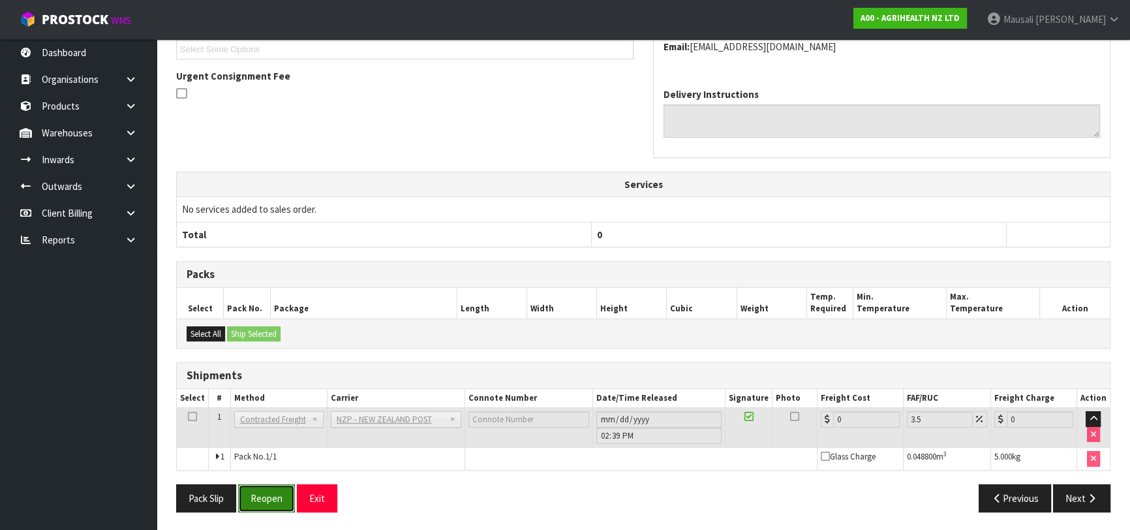
drag, startPoint x: 271, startPoint y: 496, endPoint x: 287, endPoint y: 487, distance: 18.7
click at [272, 496] on button "Reopen" at bounding box center [266, 498] width 57 height 28
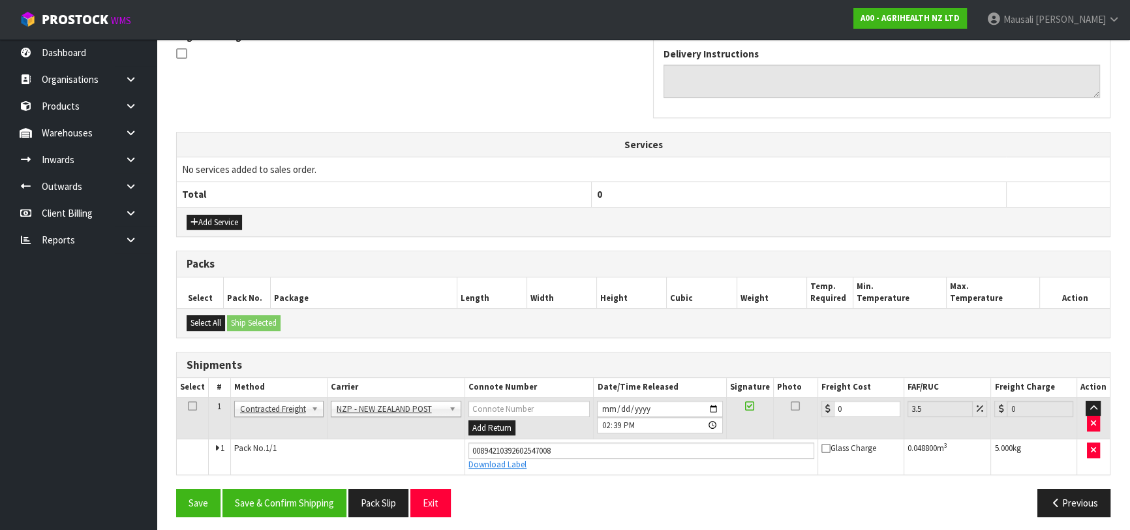
scroll to position [407, 0]
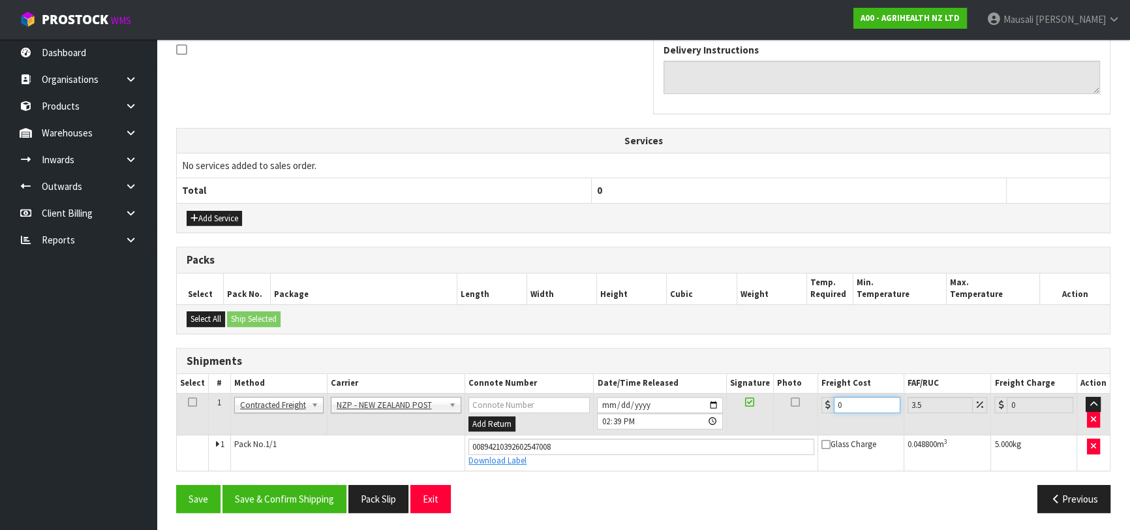
drag, startPoint x: 853, startPoint y: 398, endPoint x: 829, endPoint y: 405, distance: 25.2
click at [829, 405] on div "0" at bounding box center [861, 405] width 79 height 16
click at [309, 493] on button "Save & Confirm Shipping" at bounding box center [285, 499] width 124 height 28
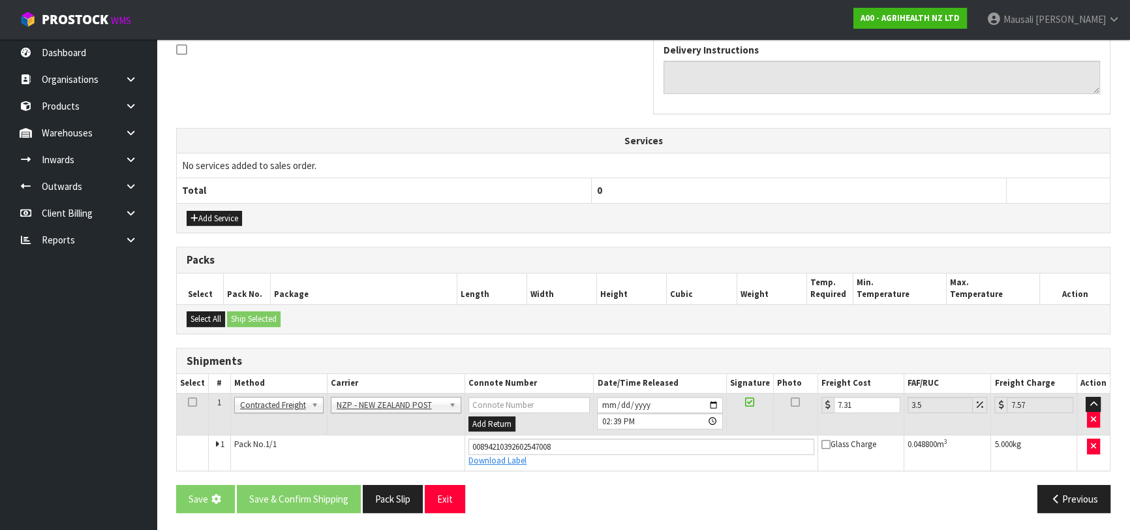
scroll to position [0, 0]
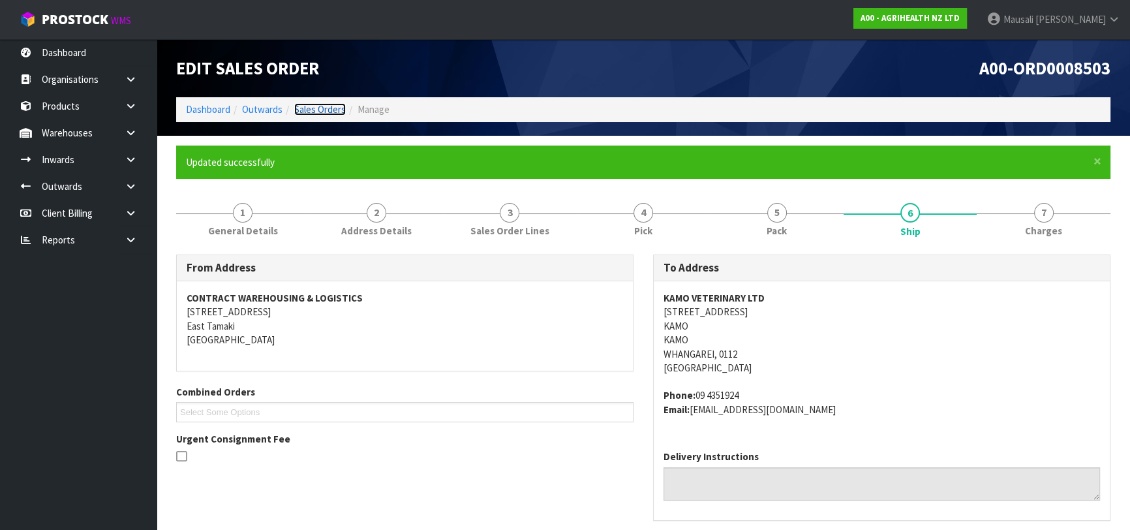
click at [309, 110] on link "Sales Orders" at bounding box center [320, 109] width 52 height 12
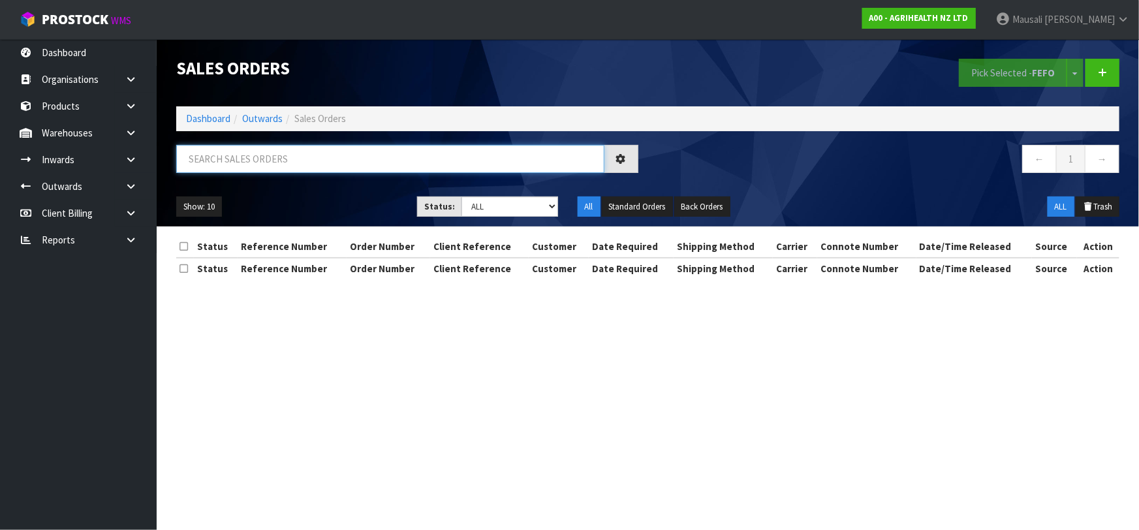
click at [195, 158] on input "text" at bounding box center [390, 159] width 428 height 28
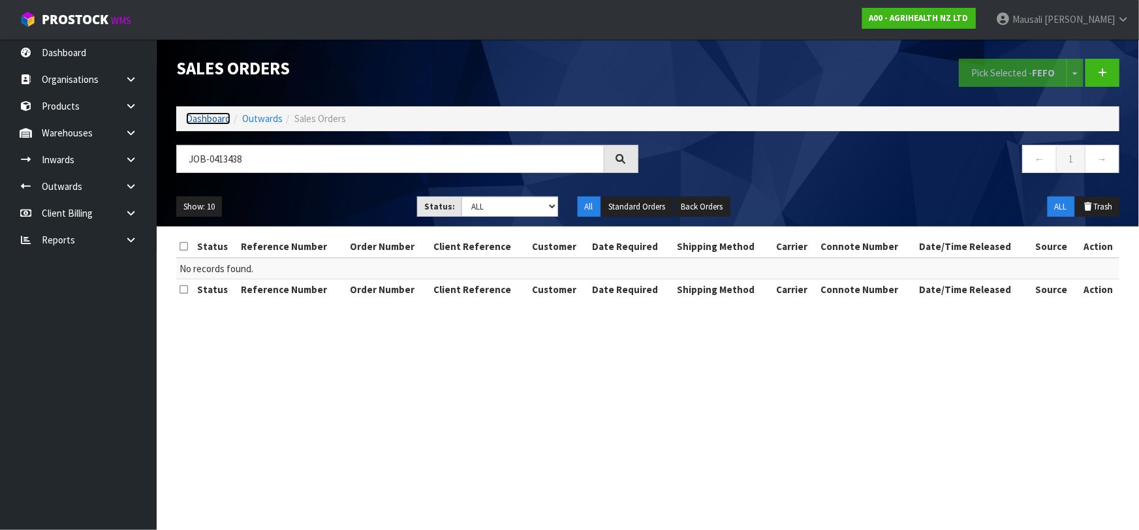
click at [217, 112] on link "Dashboard" at bounding box center [208, 118] width 44 height 12
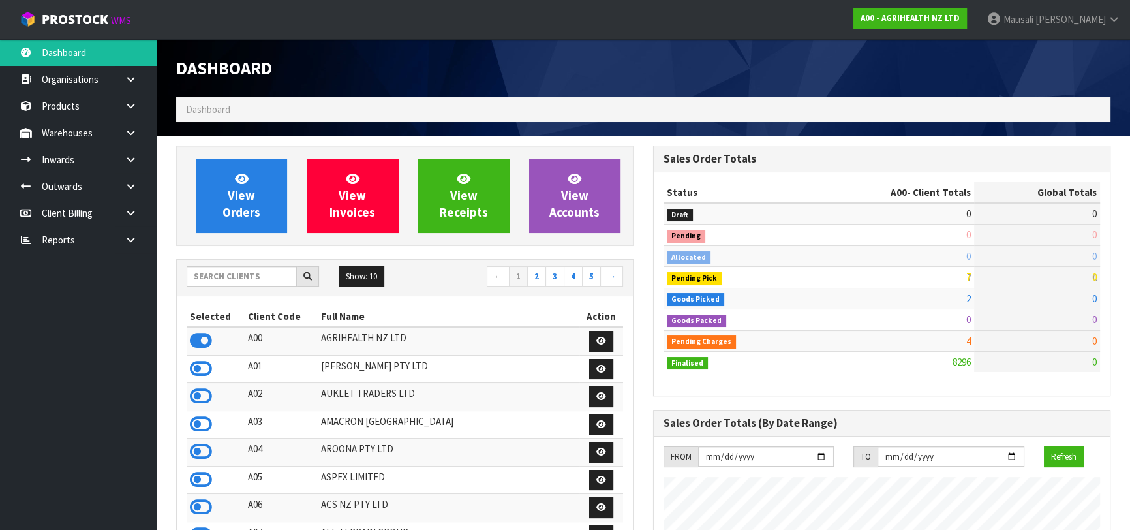
scroll to position [987, 476]
click at [209, 274] on input "text" at bounding box center [242, 276] width 110 height 20
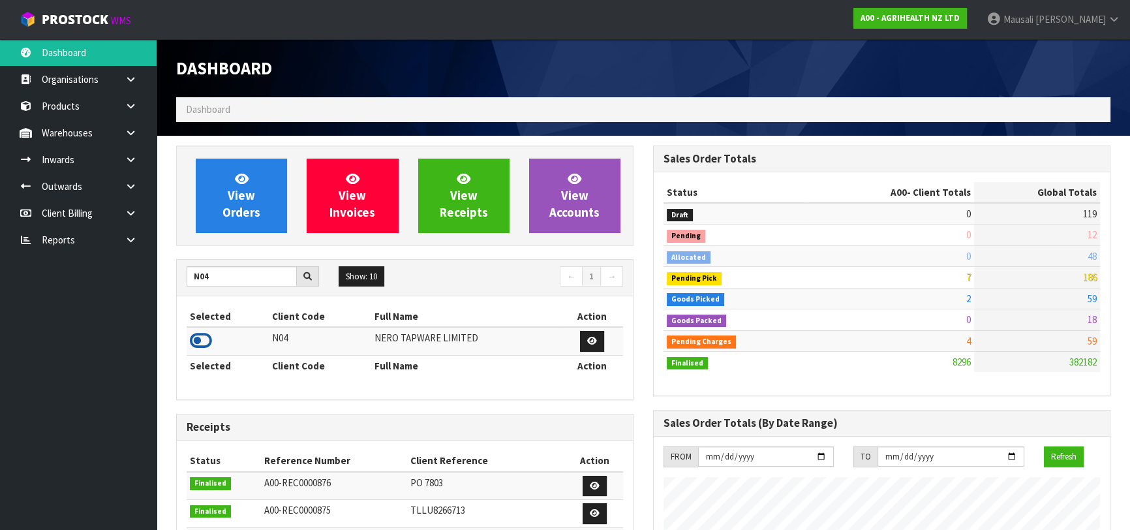
click at [202, 340] on icon at bounding box center [201, 341] width 22 height 20
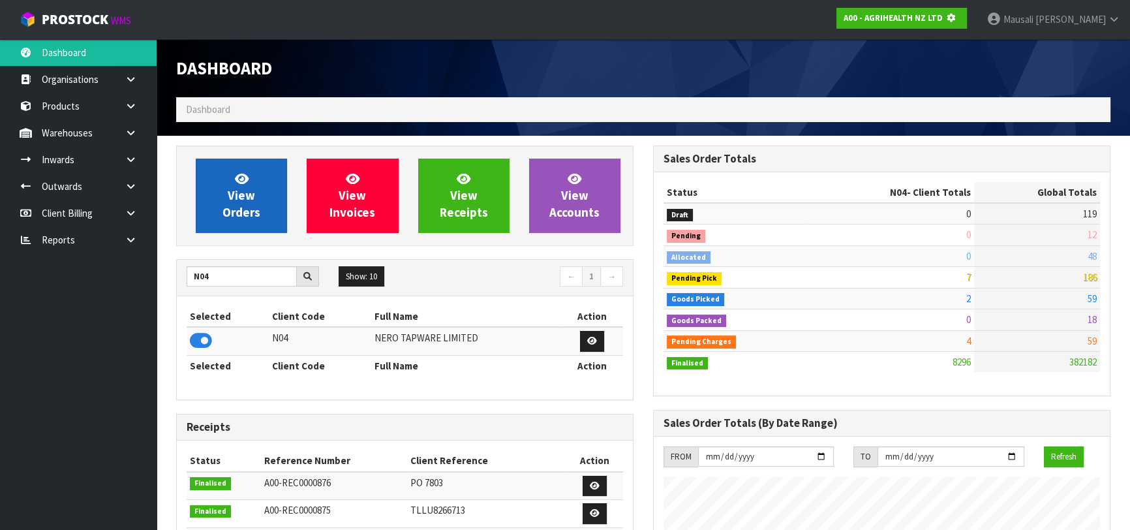
scroll to position [813, 476]
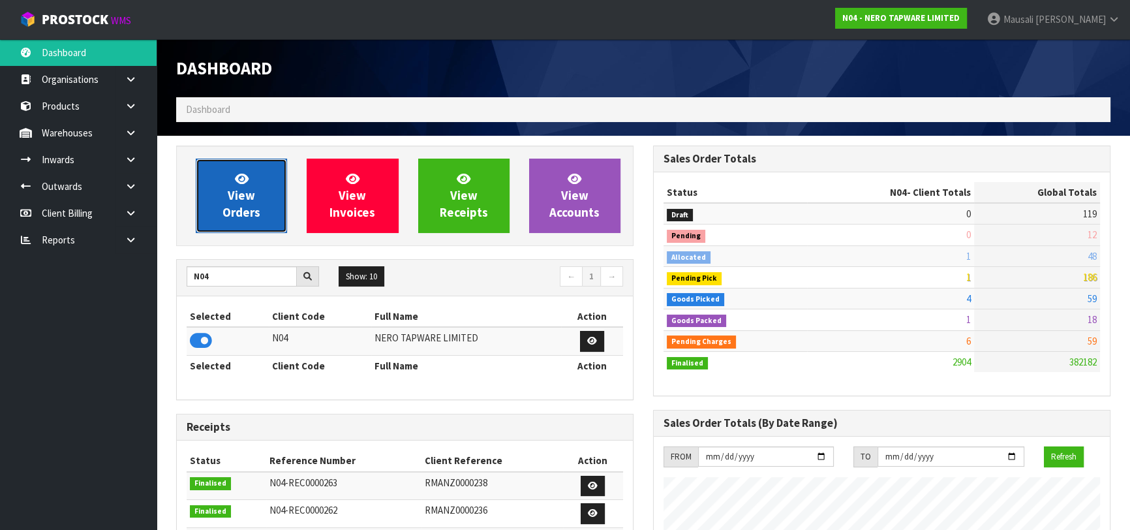
click at [243, 202] on span "View Orders" at bounding box center [242, 195] width 38 height 49
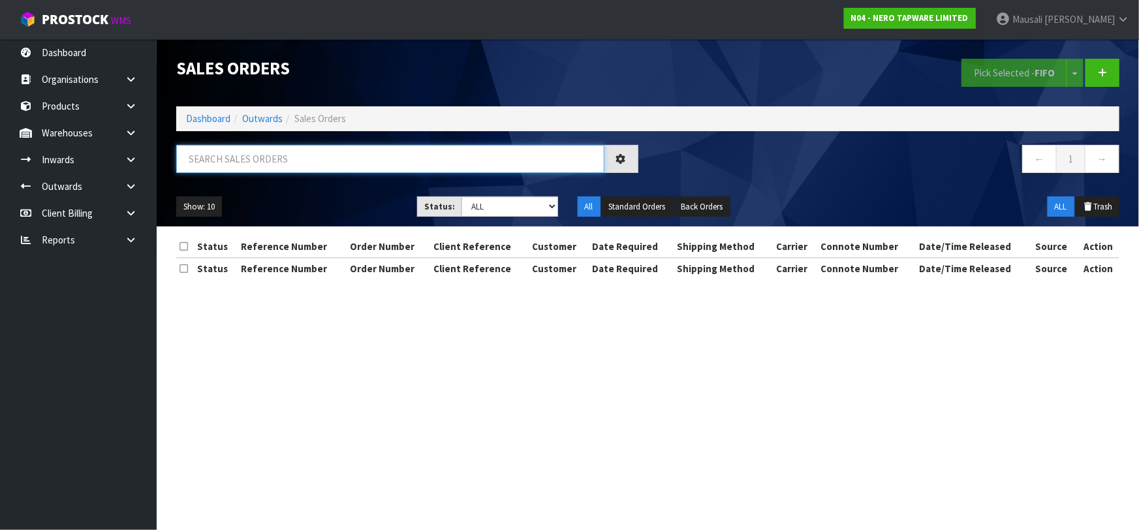
click at [211, 159] on input "text" at bounding box center [390, 159] width 428 height 28
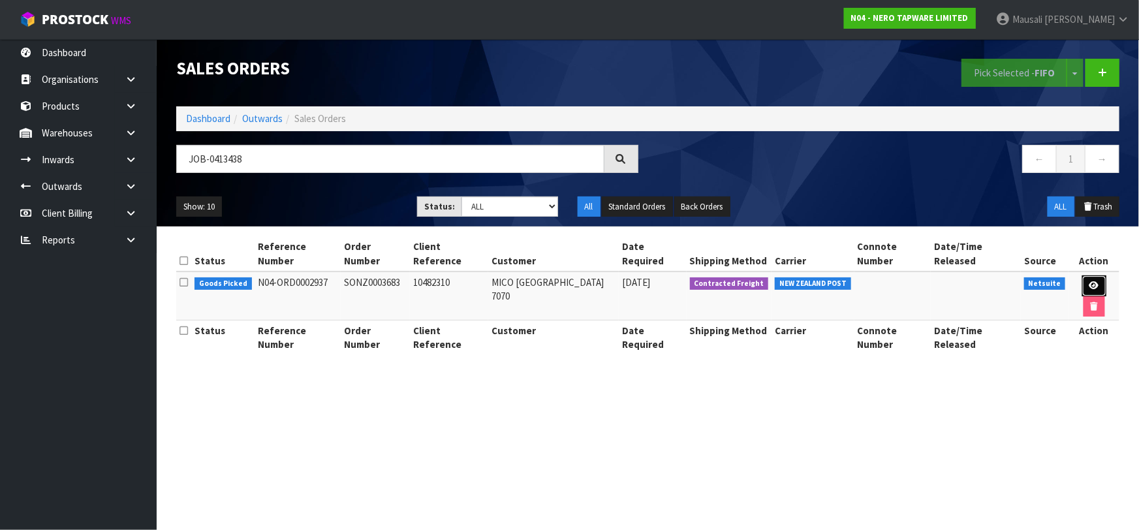
click at [1082, 275] on link at bounding box center [1094, 285] width 24 height 21
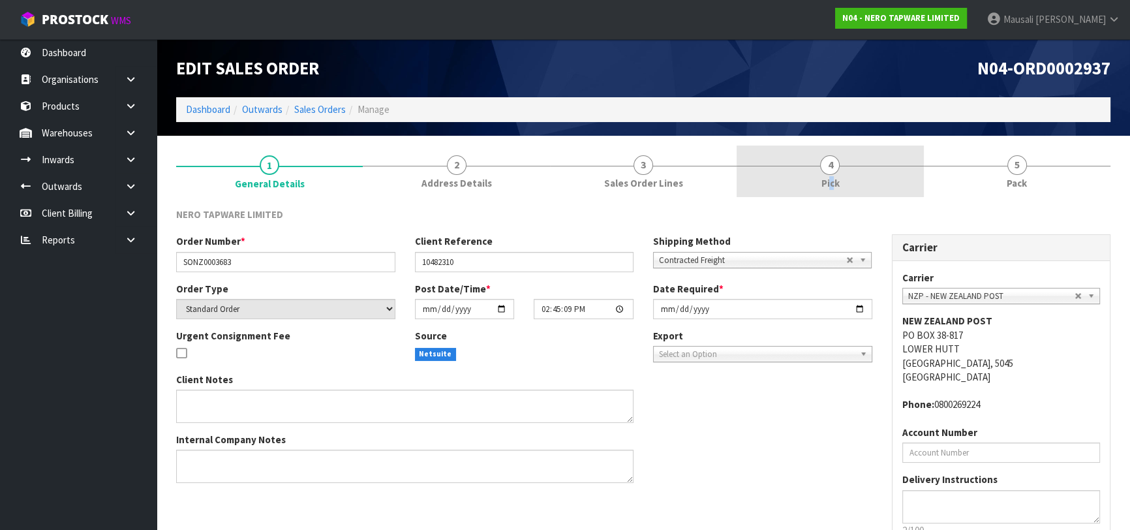
click at [832, 176] on span "Pick" at bounding box center [830, 183] width 18 height 14
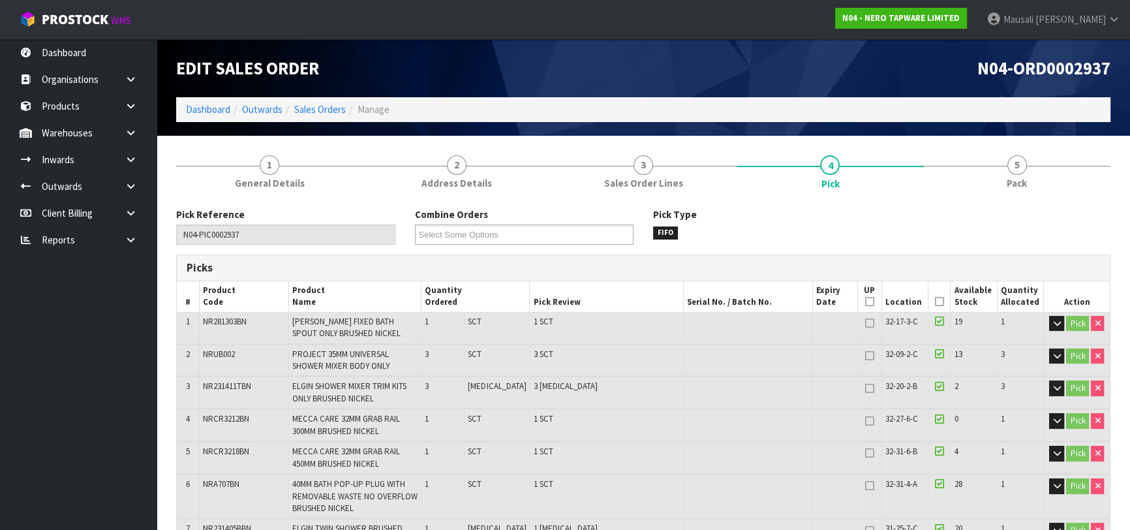
click at [935, 302] on icon at bounding box center [939, 302] width 9 height 1
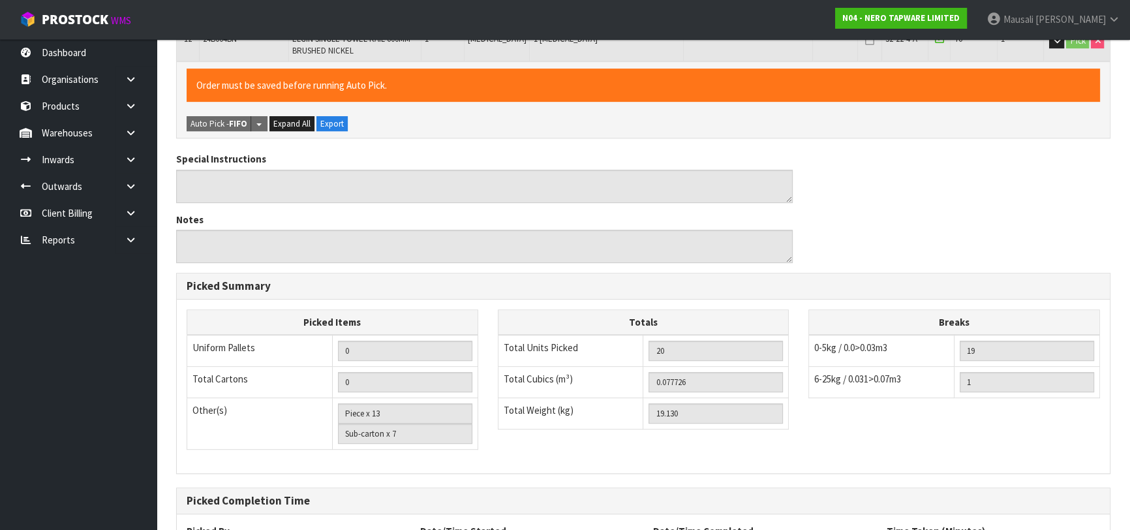
scroll to position [763, 0]
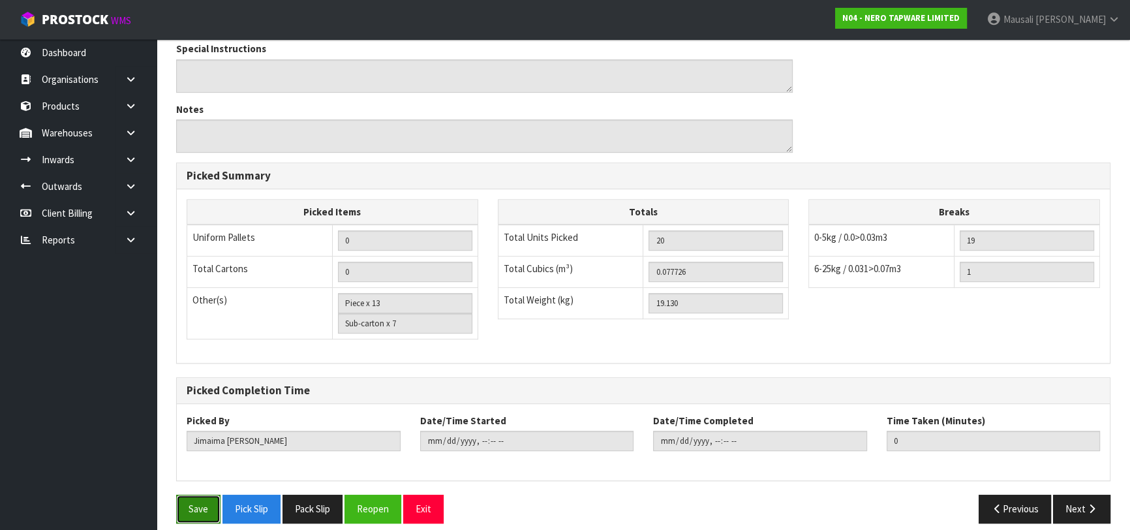
click at [198, 495] on button "Save" at bounding box center [198, 509] width 44 height 28
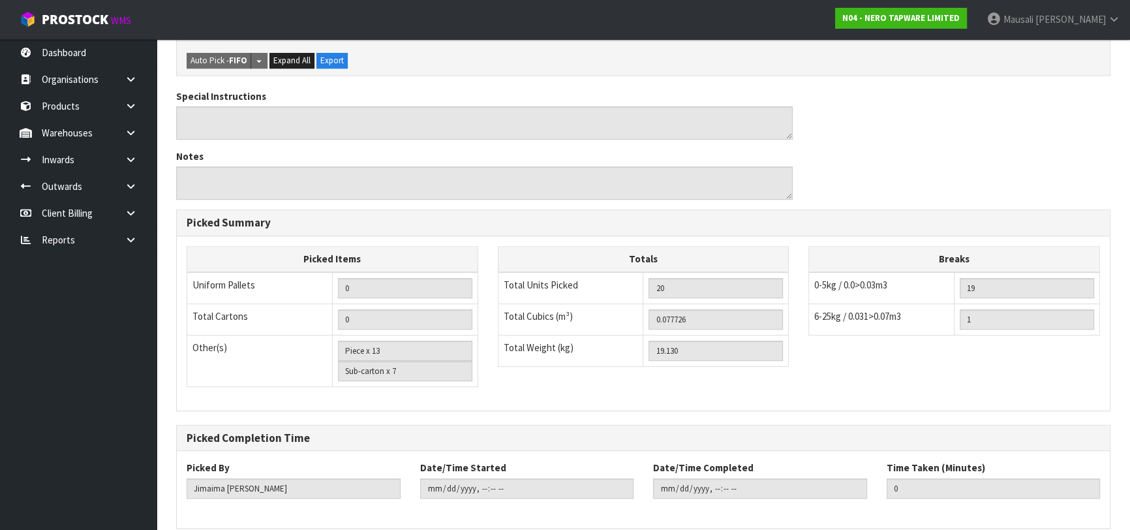
scroll to position [0, 0]
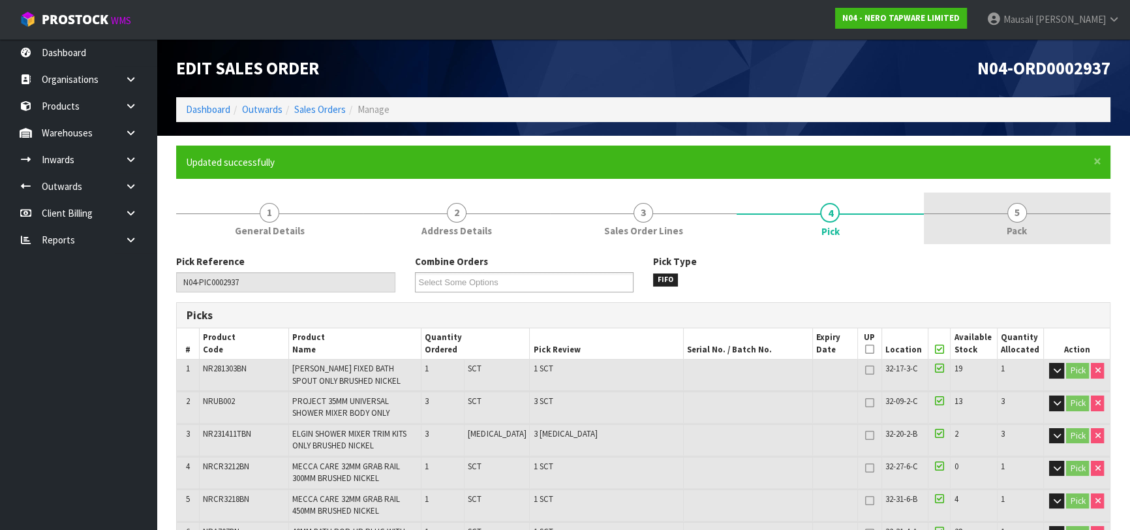
drag, startPoint x: 1025, startPoint y: 215, endPoint x: 977, endPoint y: 228, distance: 50.0
click at [1025, 215] on span "5" at bounding box center [1018, 213] width 20 height 20
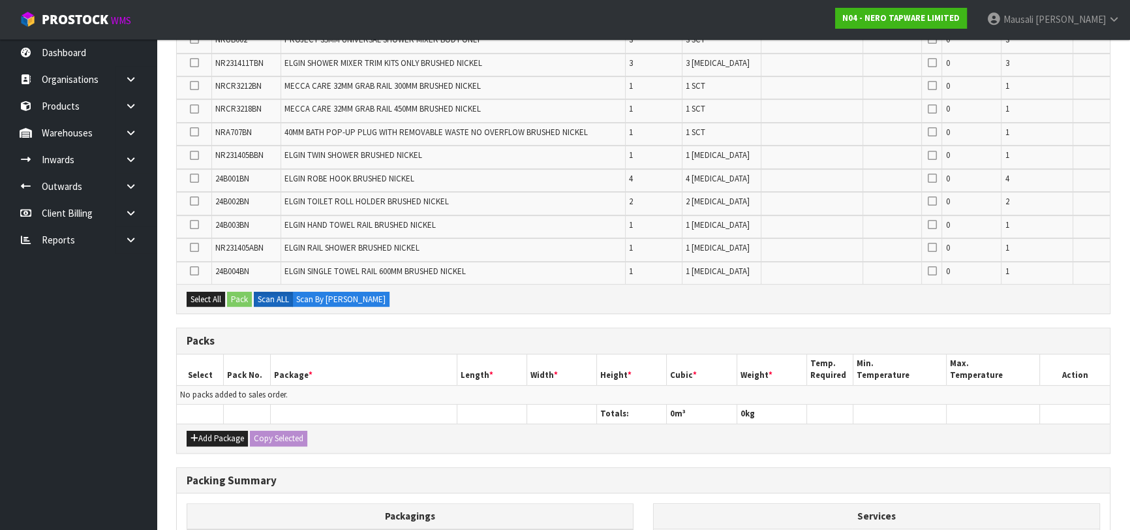
scroll to position [415, 0]
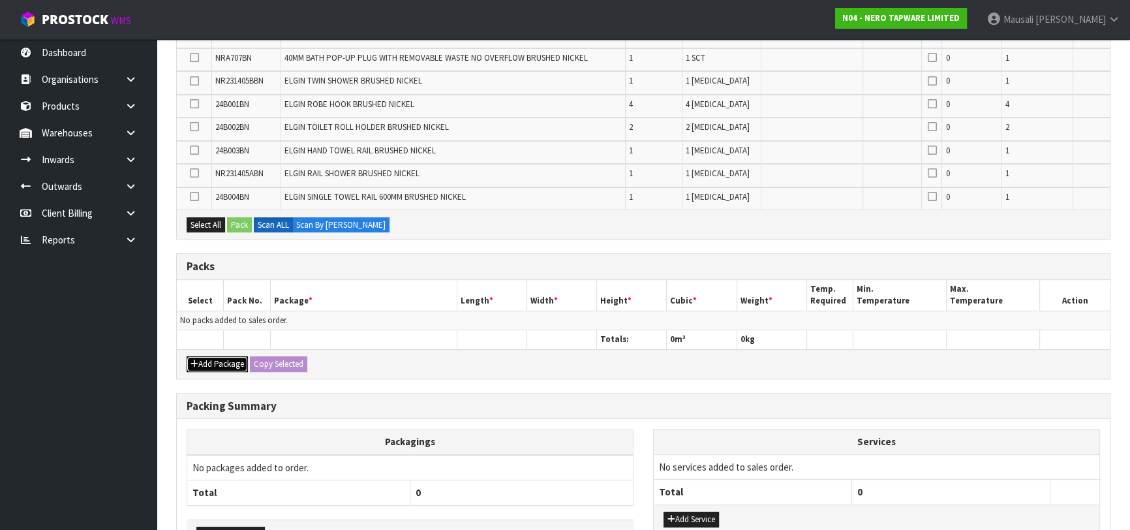
click at [223, 360] on button "Add Package" at bounding box center [217, 364] width 61 height 16
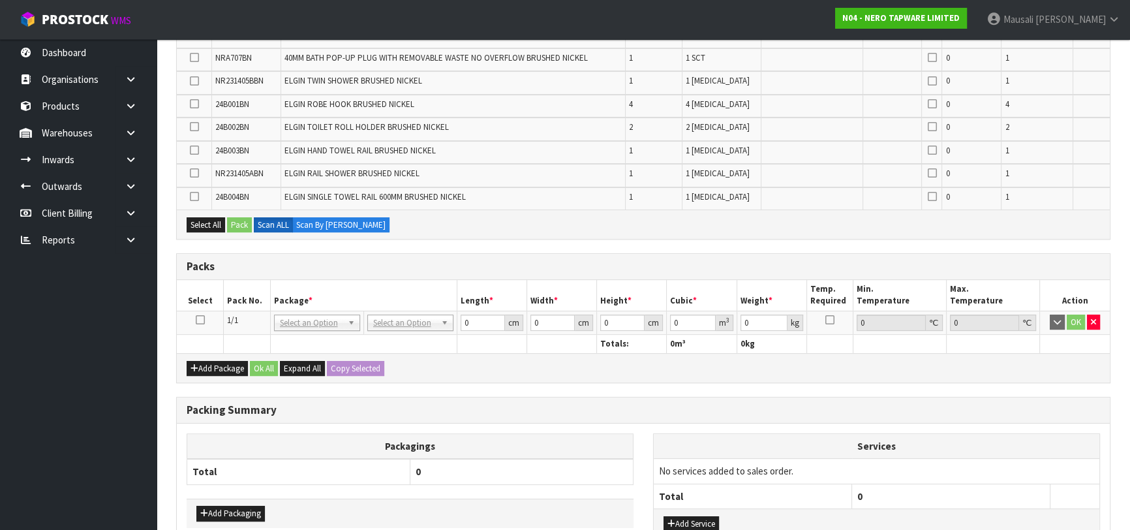
click at [202, 320] on icon at bounding box center [200, 320] width 9 height 1
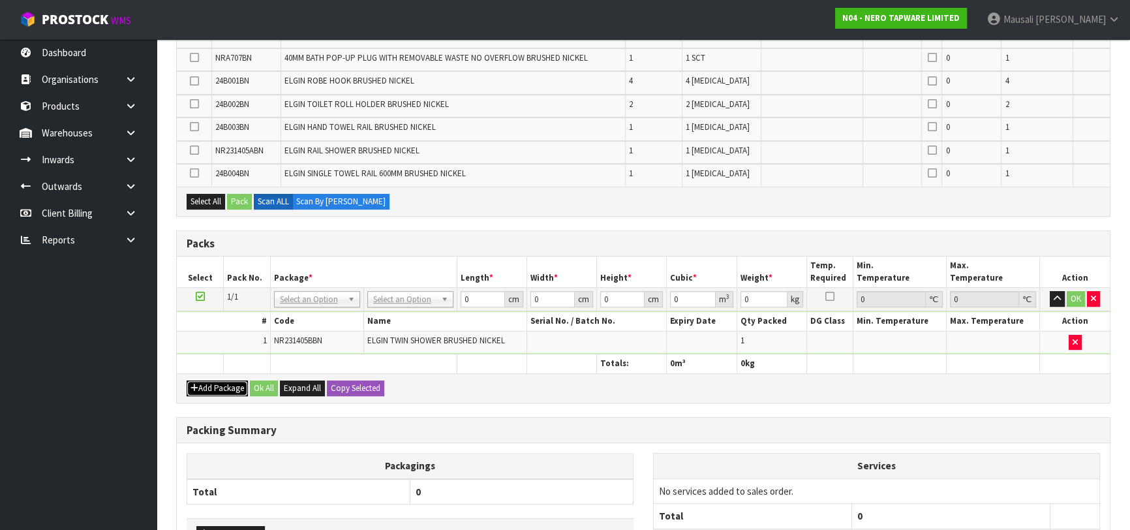
click at [204, 382] on button "Add Package" at bounding box center [217, 389] width 61 height 16
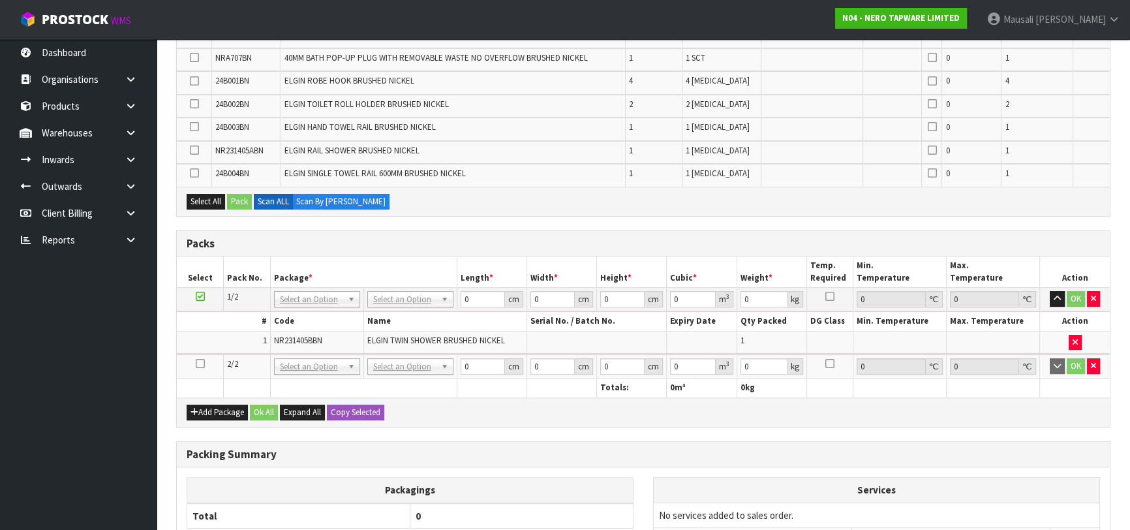
click at [198, 364] on icon at bounding box center [200, 364] width 9 height 1
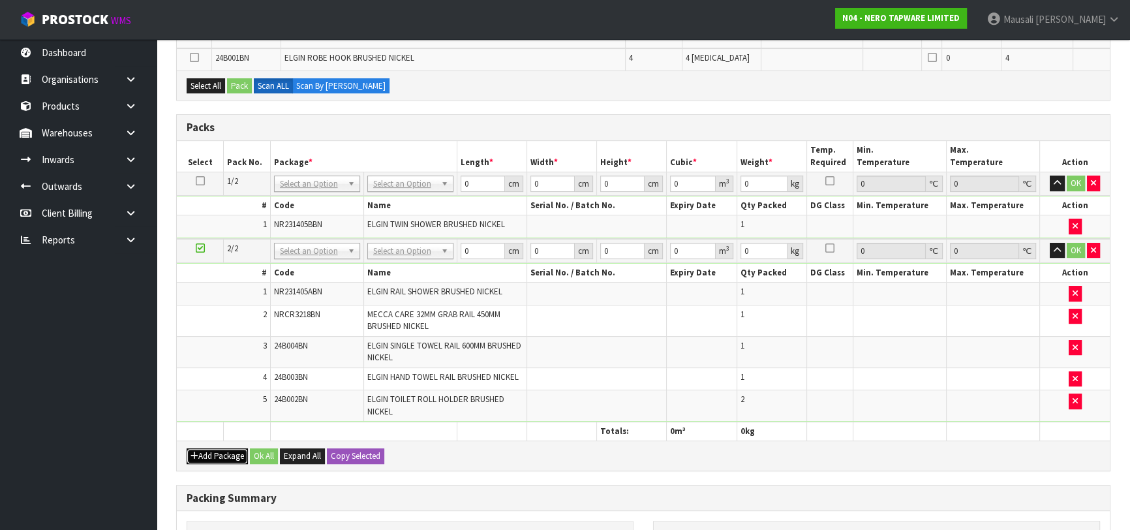
click at [209, 448] on button "Add Package" at bounding box center [217, 456] width 61 height 16
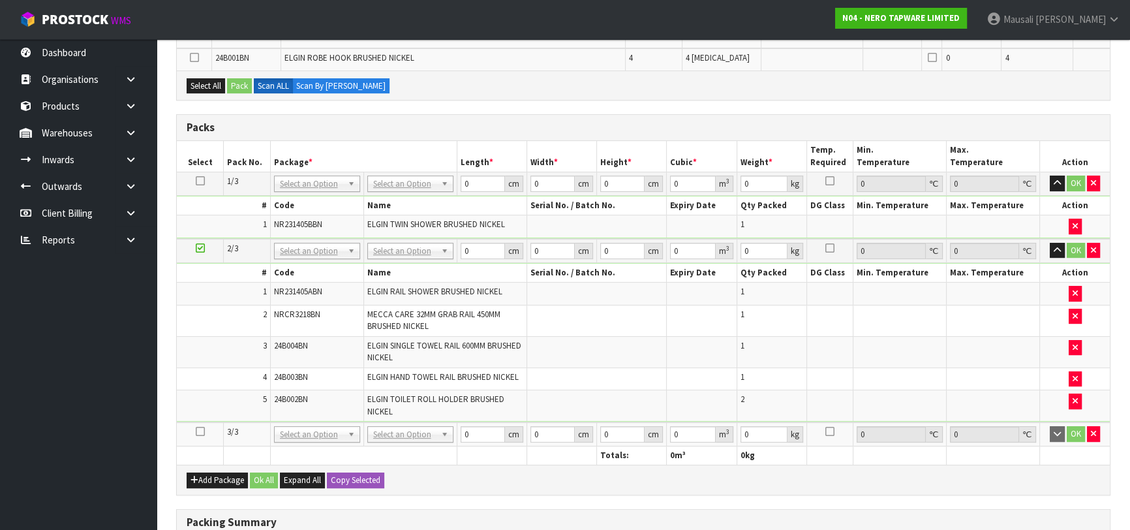
click at [196, 431] on icon at bounding box center [200, 431] width 9 height 1
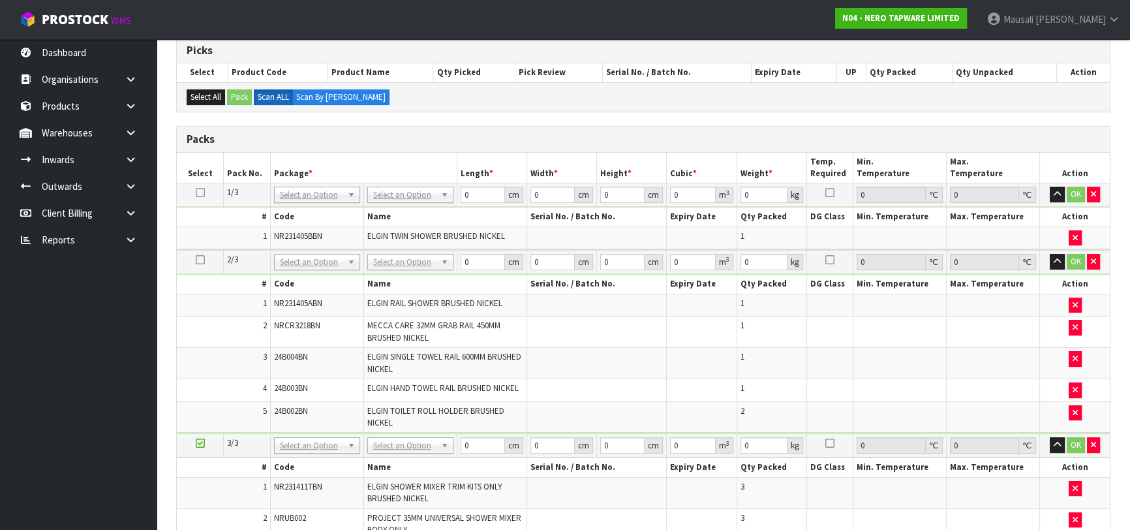
scroll to position [359, 0]
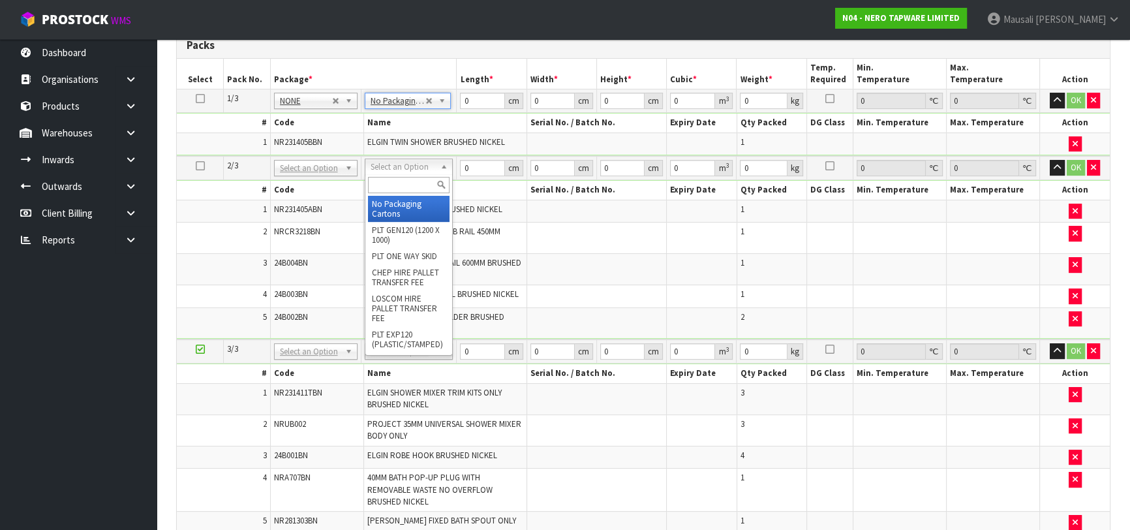
click at [397, 183] on input "text" at bounding box center [409, 185] width 82 height 16
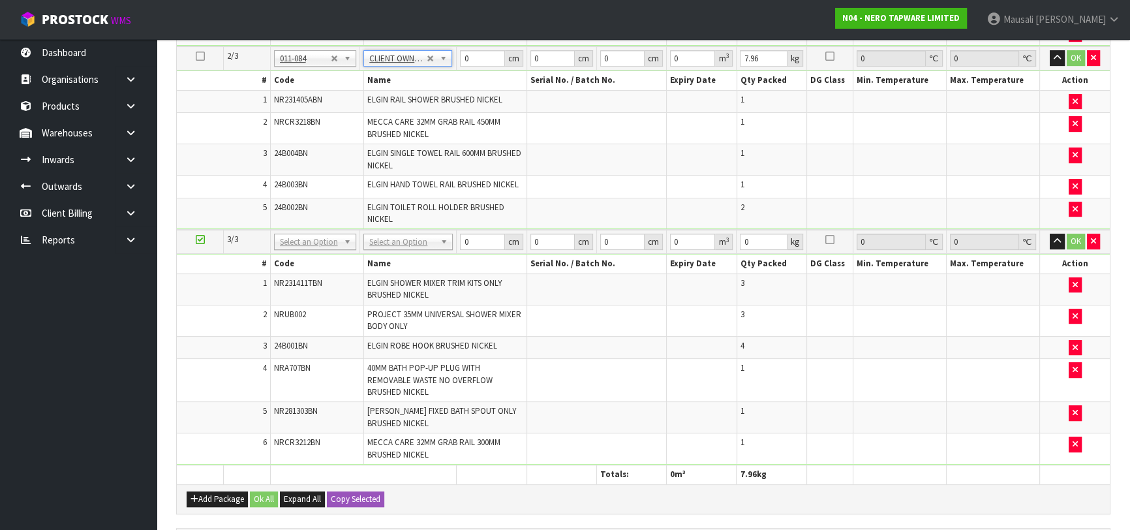
scroll to position [597, 0]
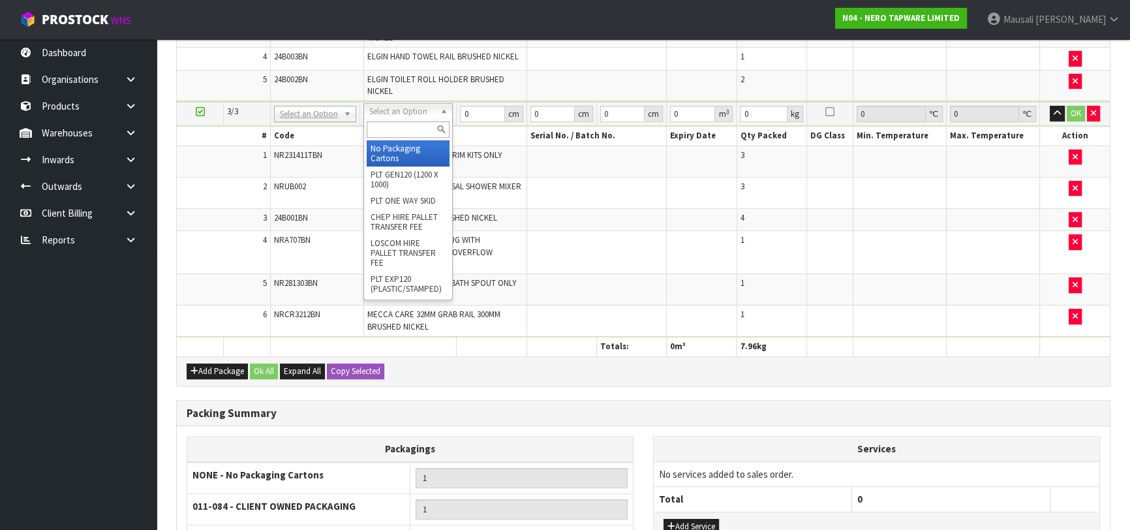
click at [394, 127] on input "text" at bounding box center [408, 129] width 83 height 16
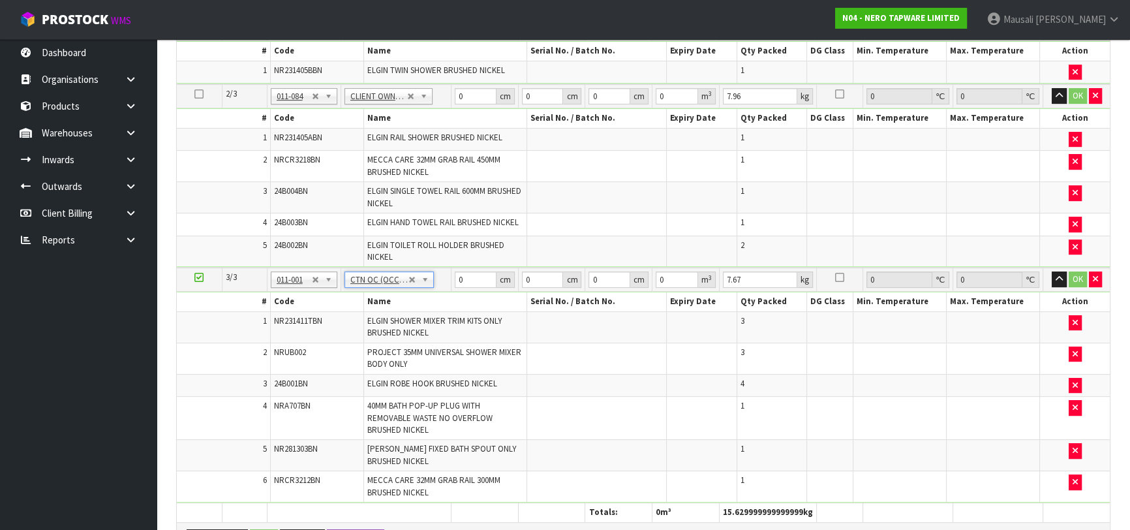
scroll to position [359, 0]
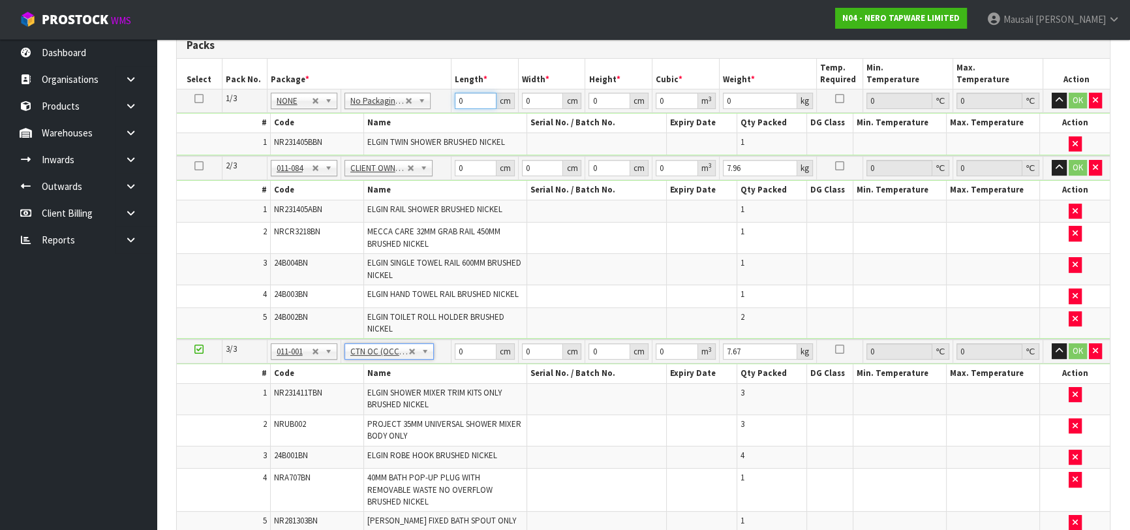
drag, startPoint x: 472, startPoint y: 102, endPoint x: 437, endPoint y: 114, distance: 36.7
click at [437, 114] on tbody "1/3 NONE 007-001 007-002 007-004 007-009 007-013 007-014 007-015 007-017 007-01…" at bounding box center [643, 122] width 933 height 67
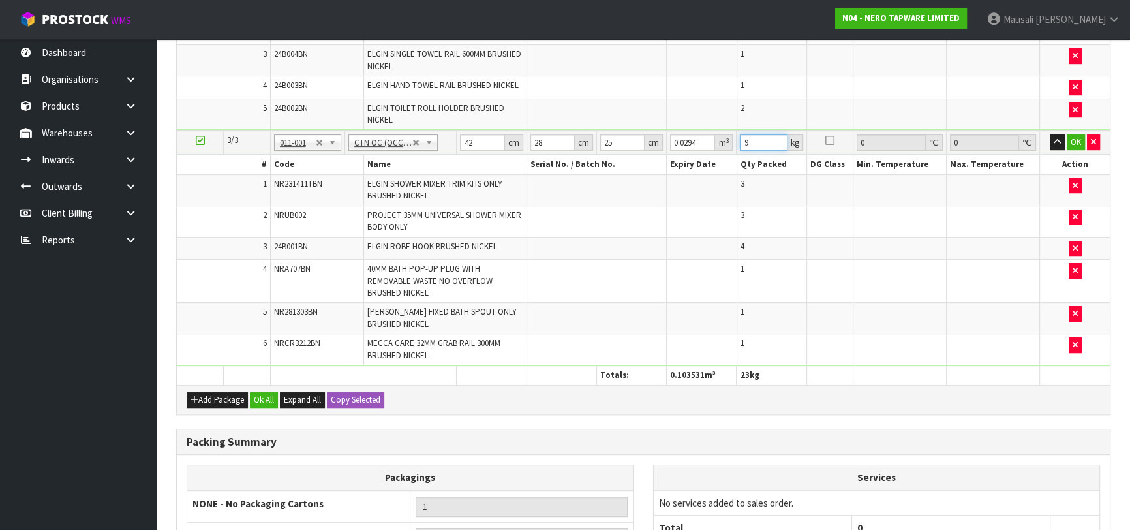
scroll to position [758, 0]
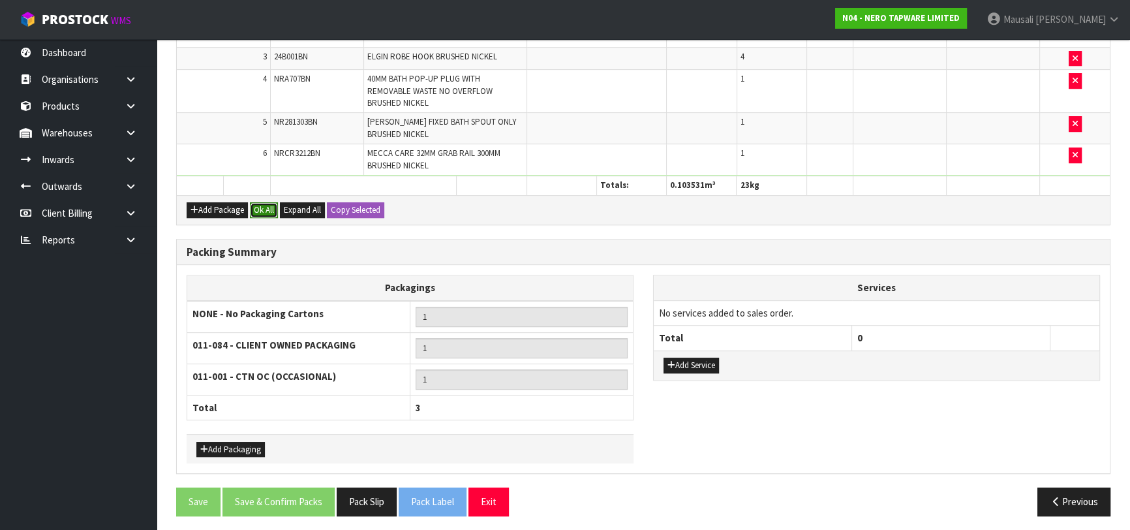
click at [257, 208] on button "Ok All" at bounding box center [264, 210] width 28 height 16
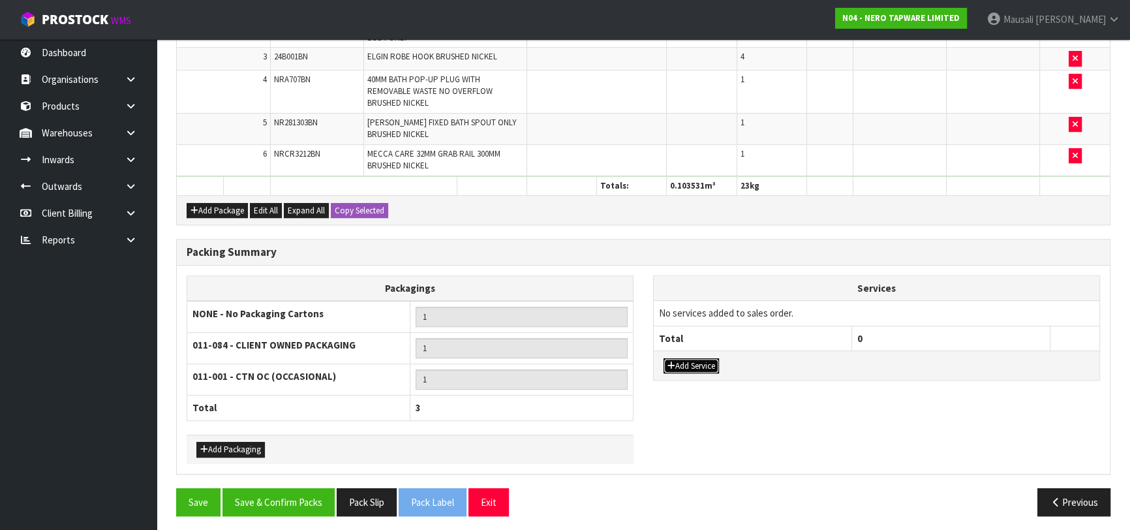
click at [689, 358] on button "Add Service" at bounding box center [691, 366] width 55 height 16
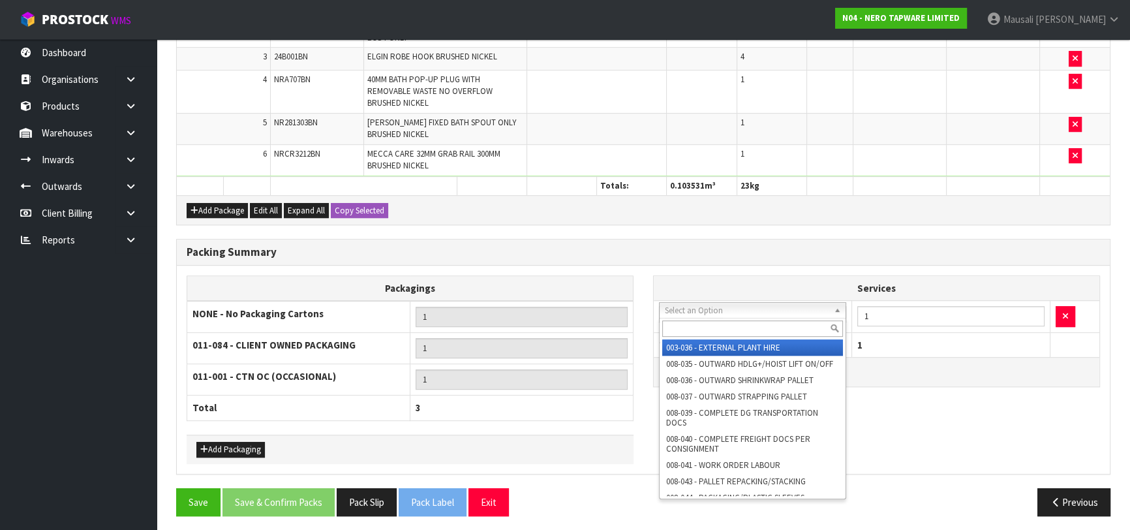
drag, startPoint x: 684, startPoint y: 307, endPoint x: 682, endPoint y: 329, distance: 21.6
click at [681, 328] on input "text" at bounding box center [752, 328] width 181 height 16
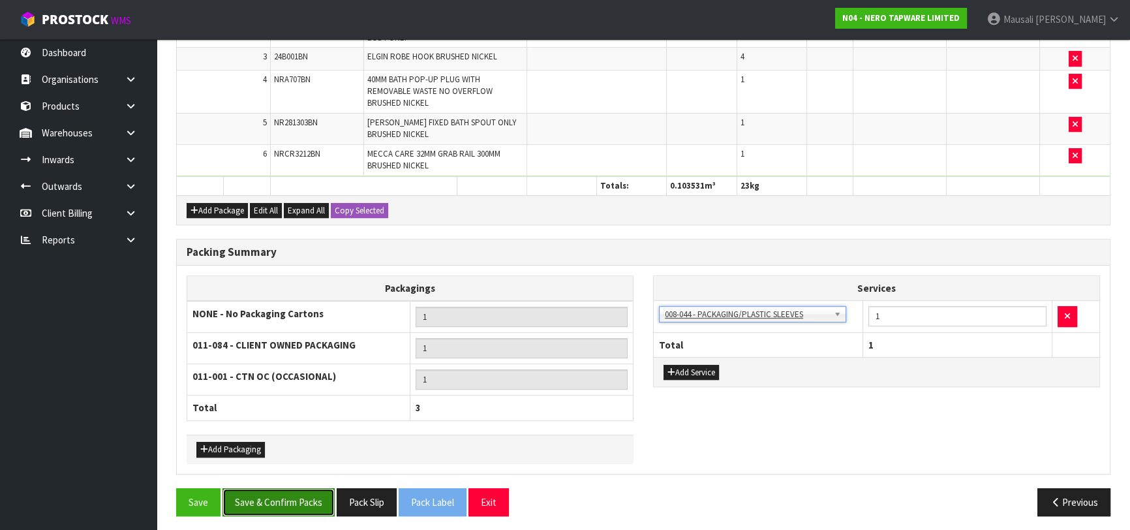
click at [271, 493] on button "Save & Confirm Packs" at bounding box center [279, 502] width 112 height 28
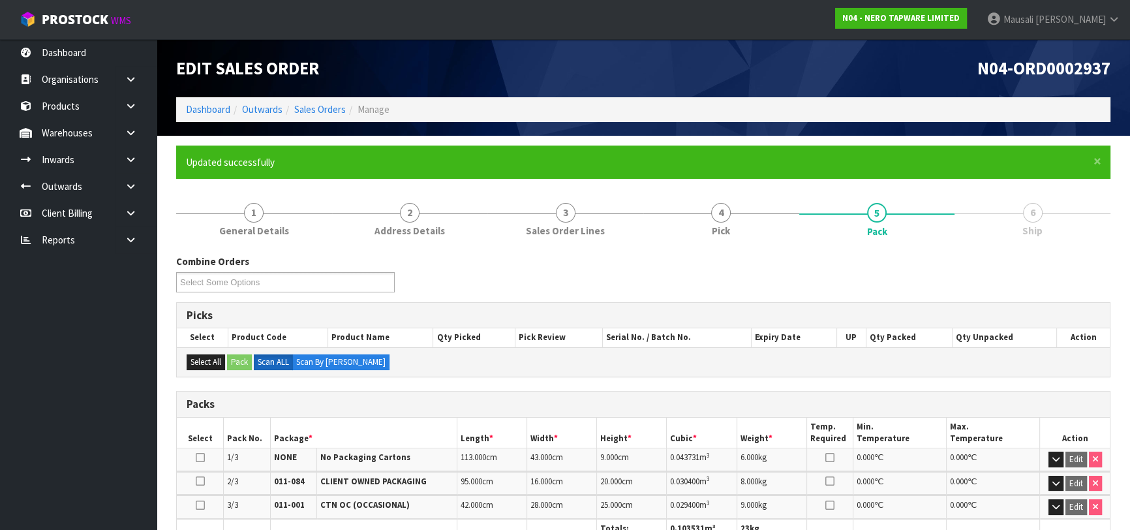
scroll to position [316, 0]
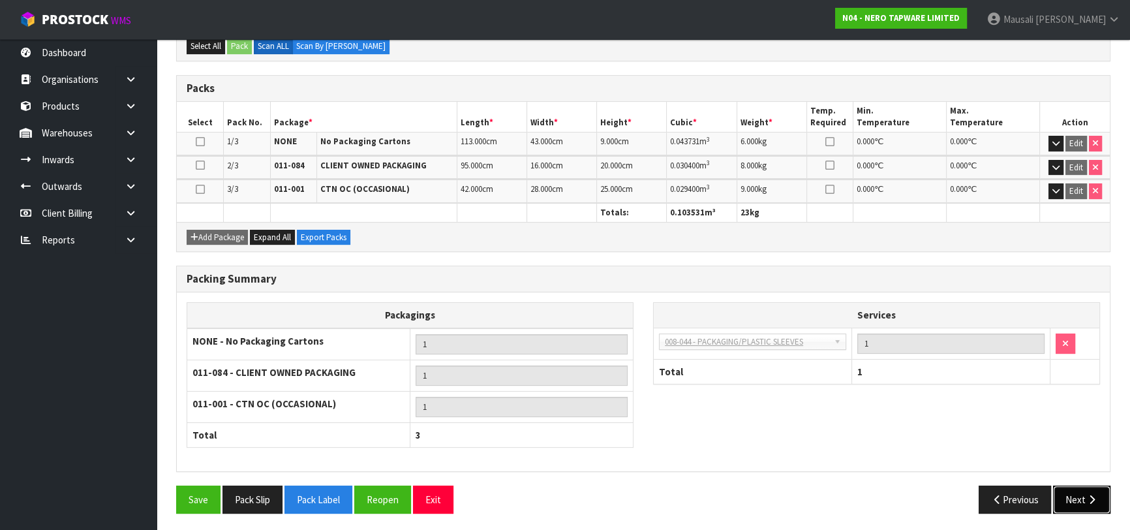
click at [1092, 499] on icon "button" at bounding box center [1092, 500] width 12 height 10
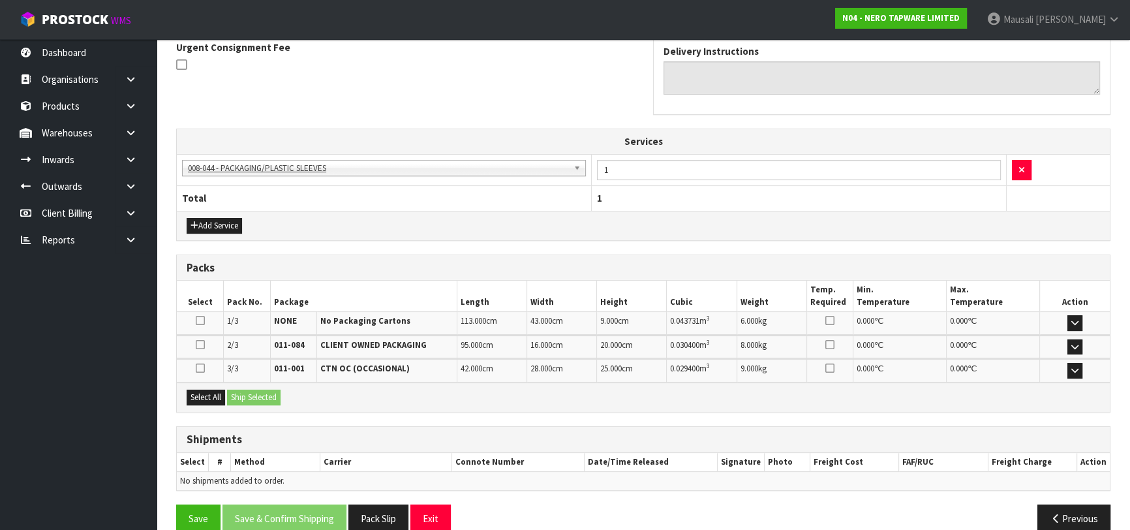
scroll to position [411, 0]
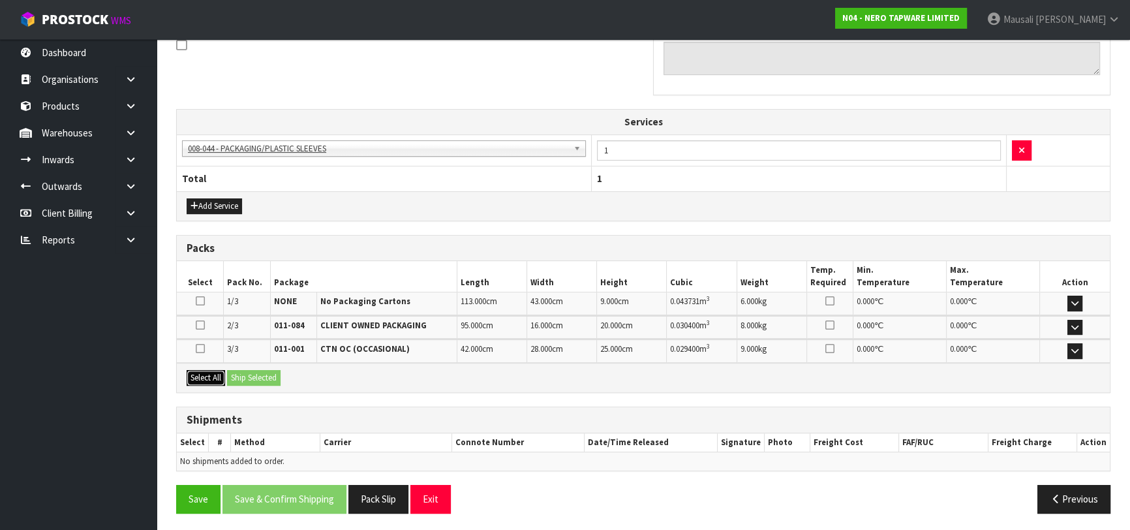
click at [200, 373] on button "Select All" at bounding box center [206, 378] width 39 height 16
click at [241, 371] on button "Ship Selected" at bounding box center [254, 378] width 54 height 16
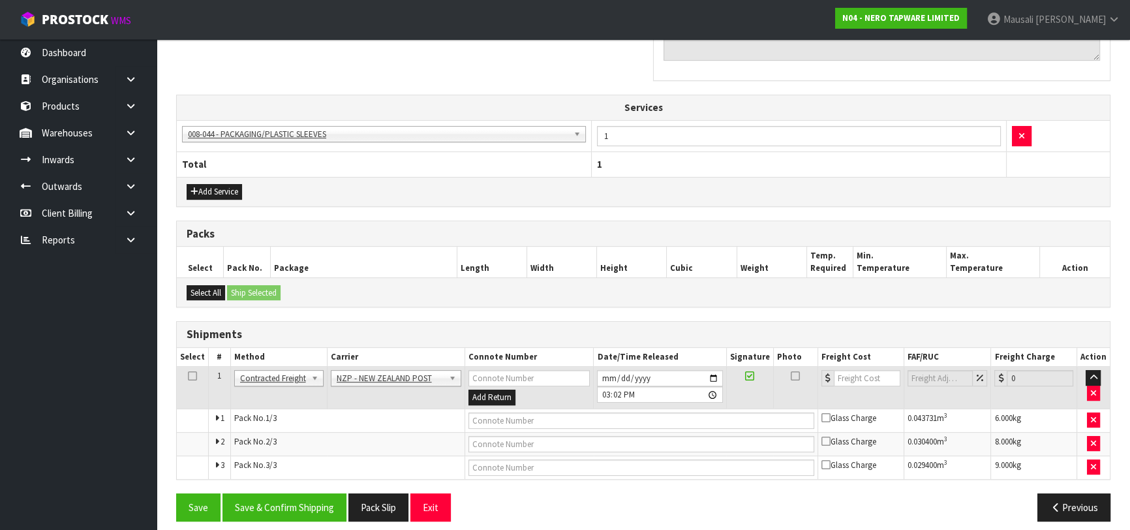
scroll to position [434, 0]
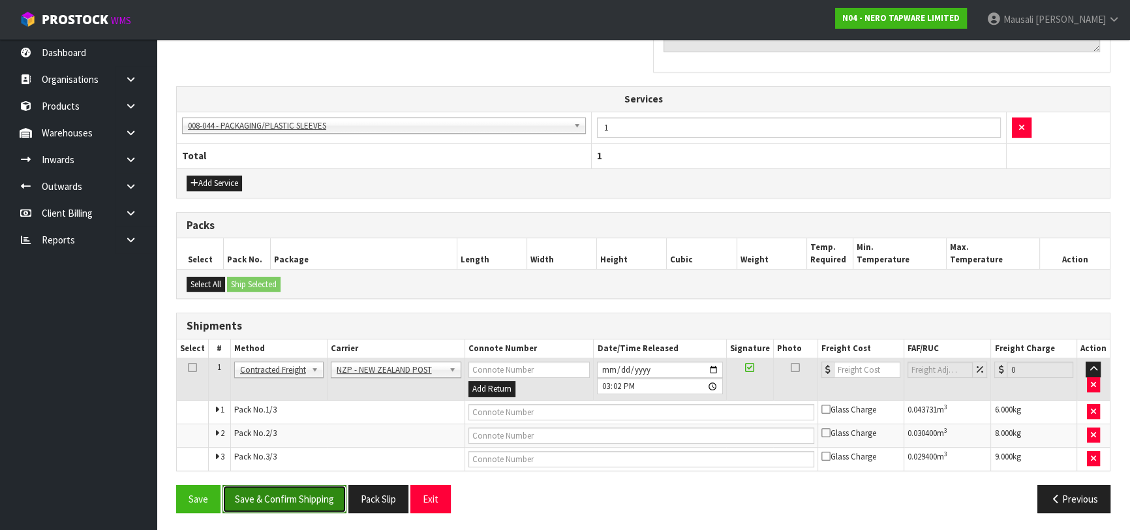
click at [313, 488] on button "Save & Confirm Shipping" at bounding box center [285, 499] width 124 height 28
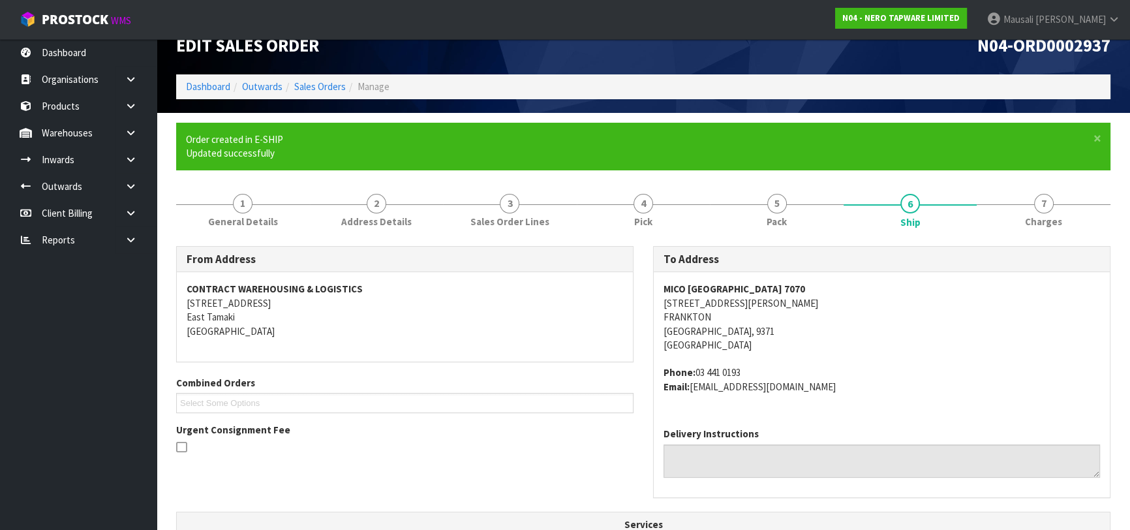
scroll to position [414, 0]
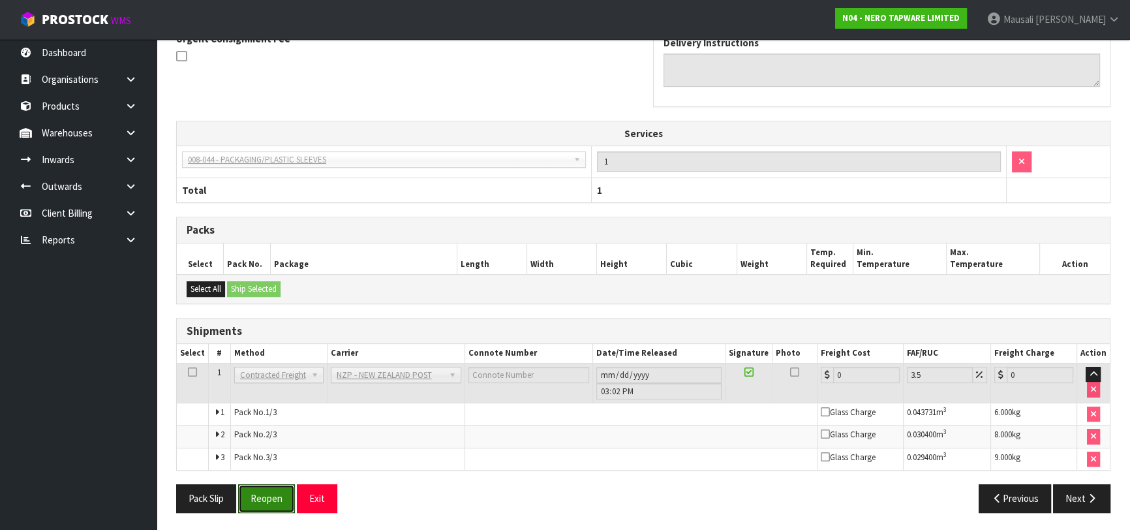
drag, startPoint x: 275, startPoint y: 497, endPoint x: 371, endPoint y: 471, distance: 100.1
click at [276, 496] on button "Reopen" at bounding box center [266, 498] width 57 height 28
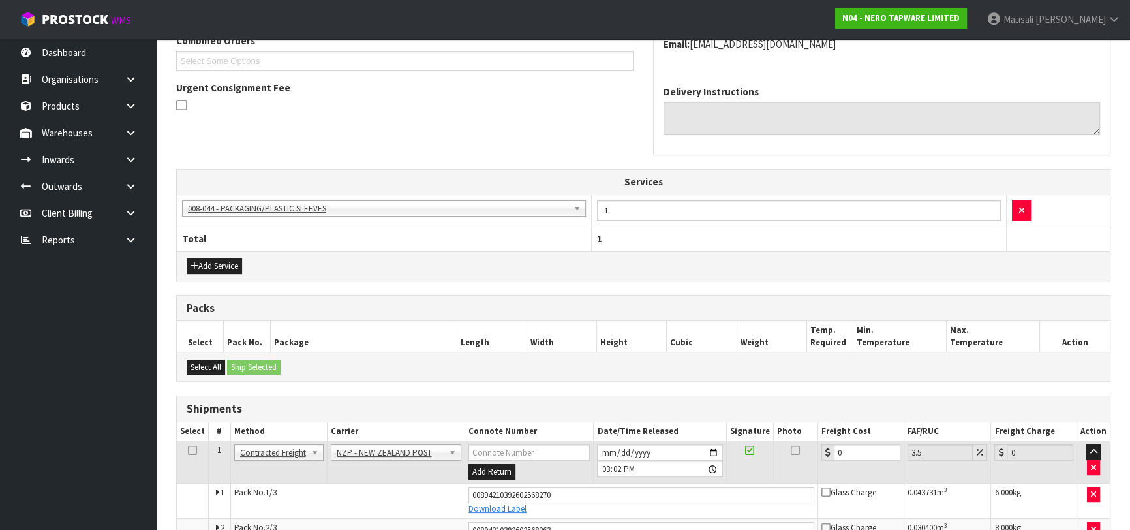
scroll to position [446, 0]
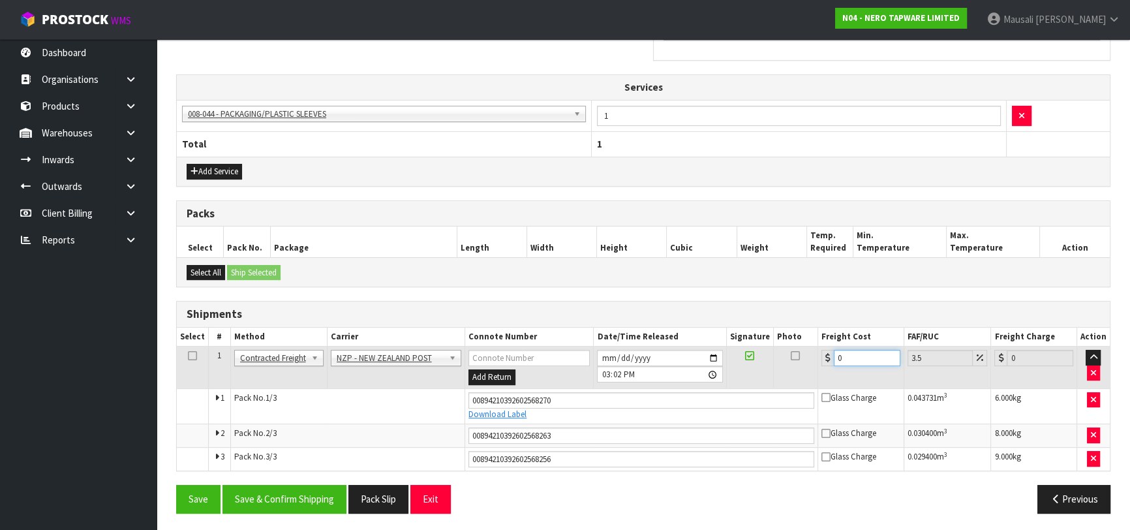
drag, startPoint x: 860, startPoint y: 348, endPoint x: 822, endPoint y: 359, distance: 39.4
click at [822, 359] on div "0" at bounding box center [861, 358] width 79 height 16
click at [331, 506] on button "Save & Confirm Shipping" at bounding box center [285, 499] width 124 height 28
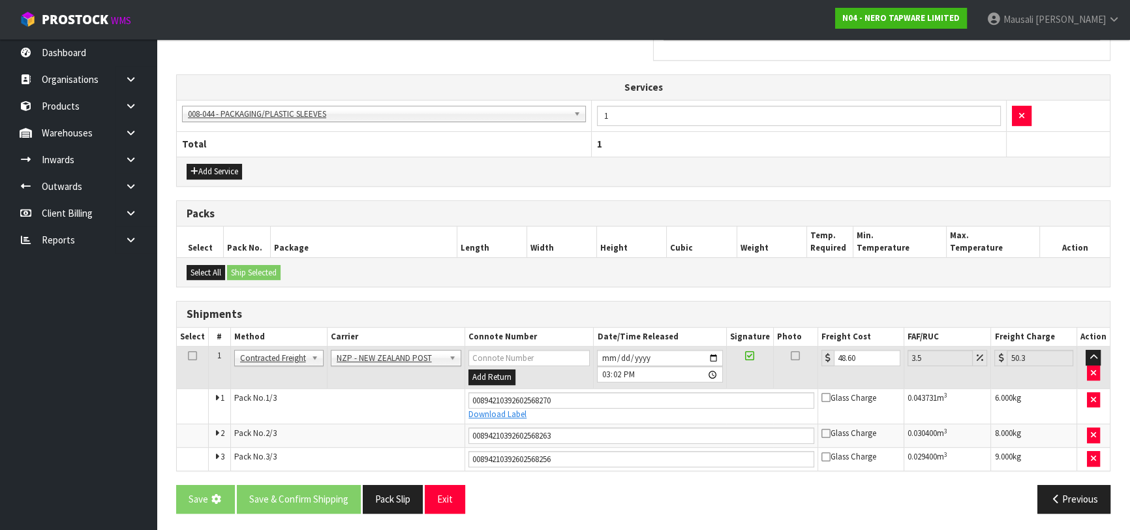
scroll to position [0, 0]
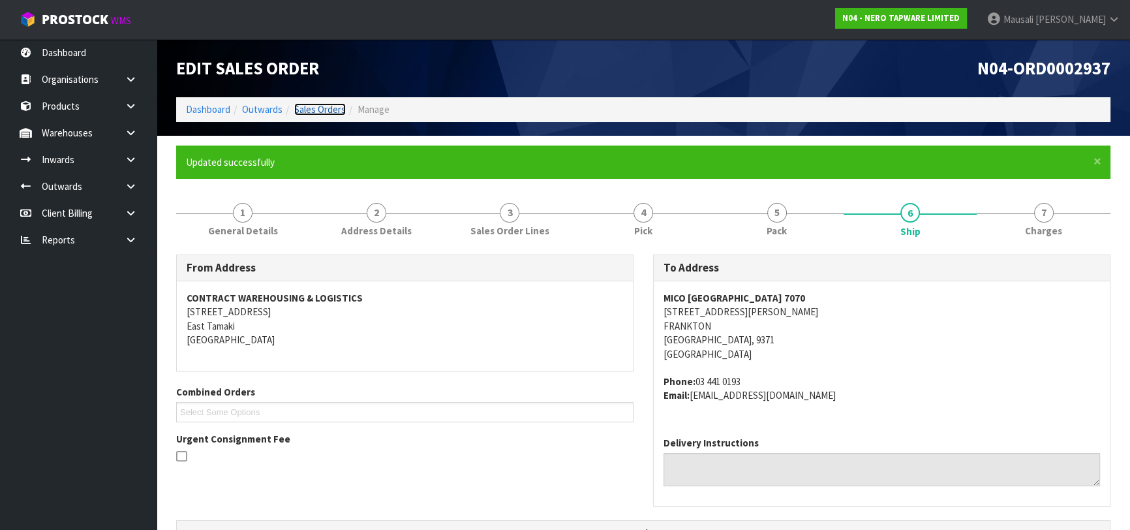
click at [304, 104] on link "Sales Orders" at bounding box center [320, 109] width 52 height 12
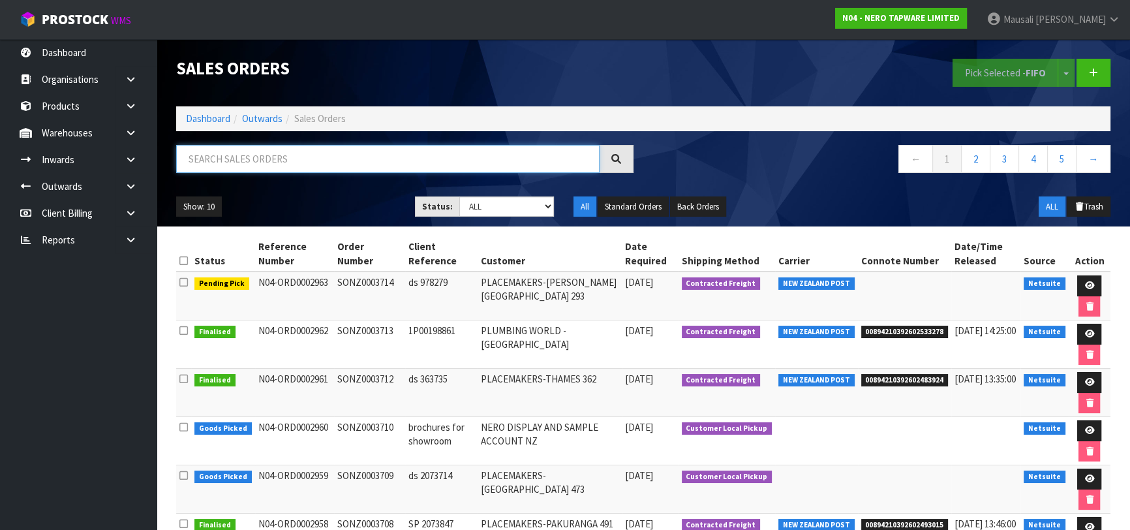
click at [251, 157] on input "text" at bounding box center [388, 159] width 424 height 28
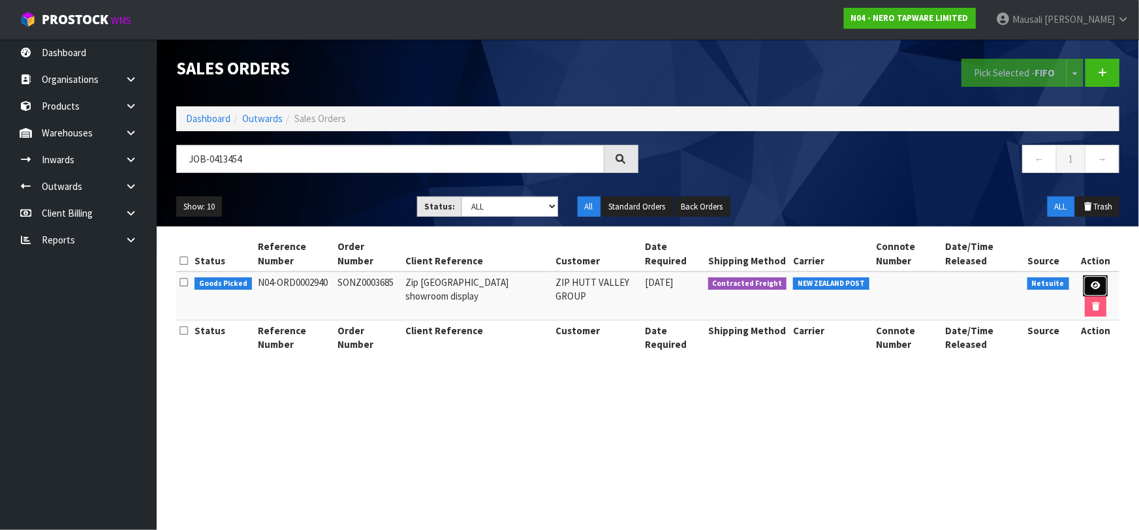
click at [1097, 282] on icon at bounding box center [1096, 285] width 10 height 8
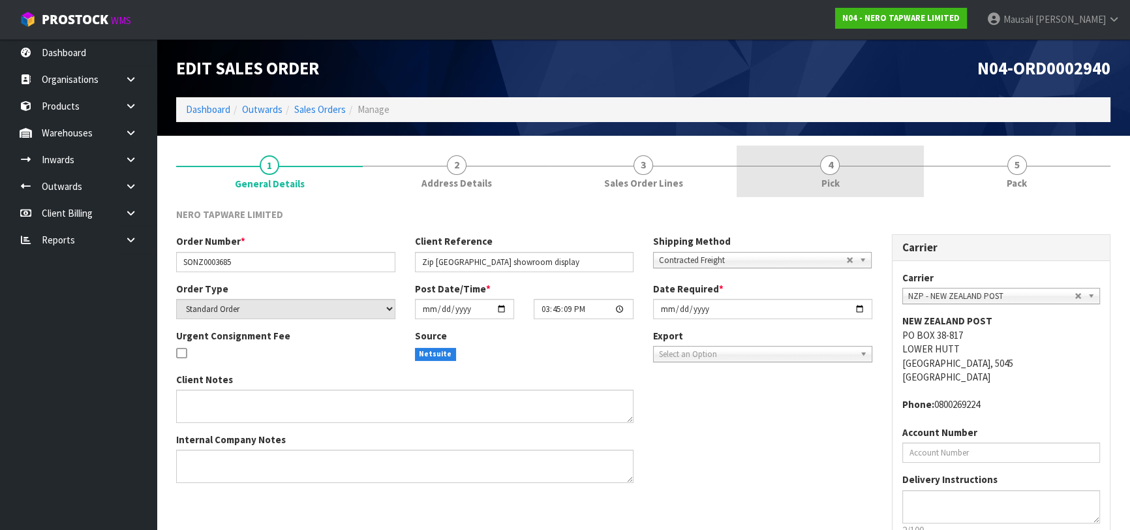
click at [854, 185] on link "4 Pick" at bounding box center [830, 172] width 187 height 52
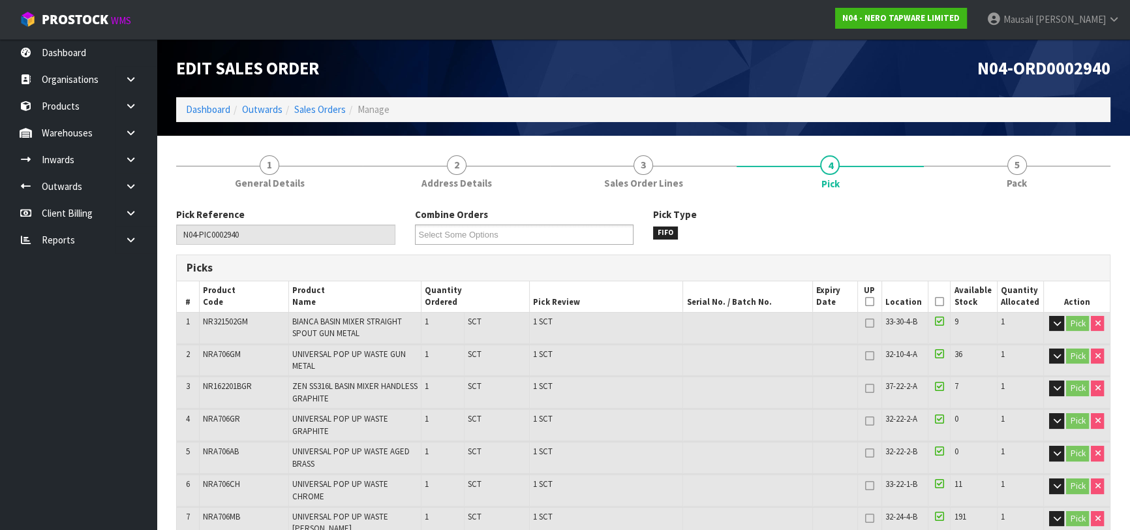
click at [936, 302] on icon at bounding box center [939, 302] width 9 height 1
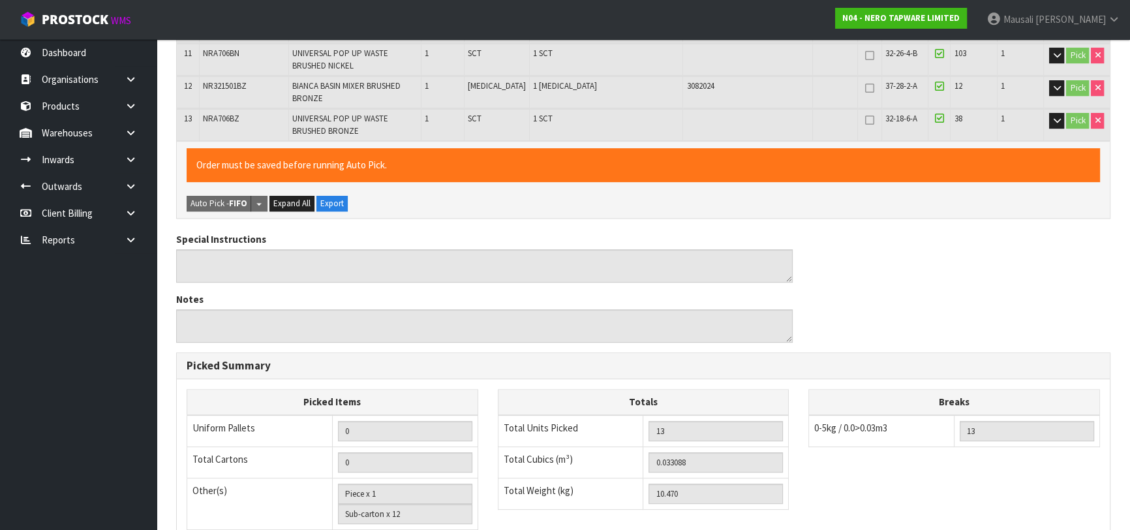
scroll to position [756, 0]
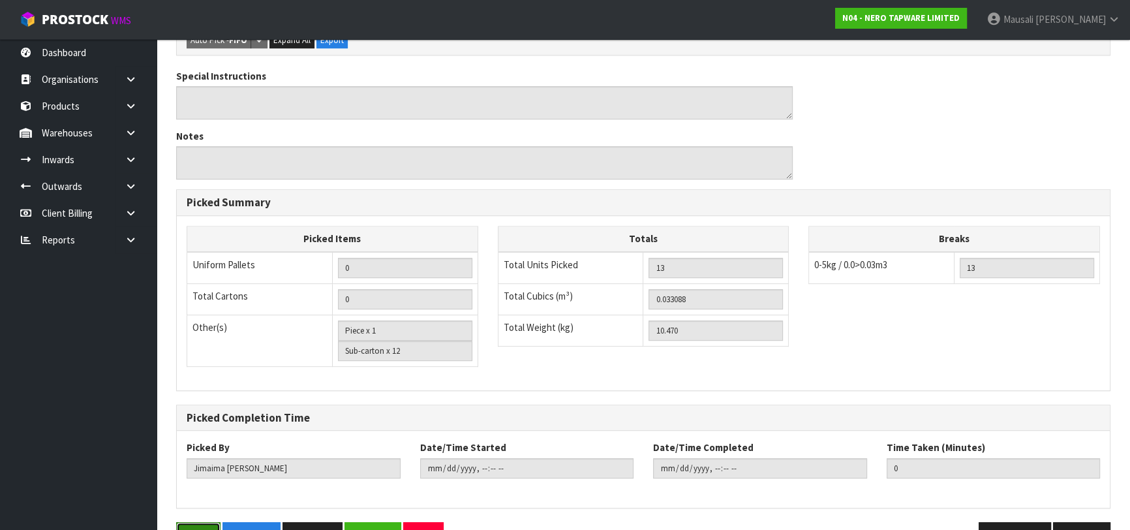
click at [199, 522] on button "Save" at bounding box center [198, 536] width 44 height 28
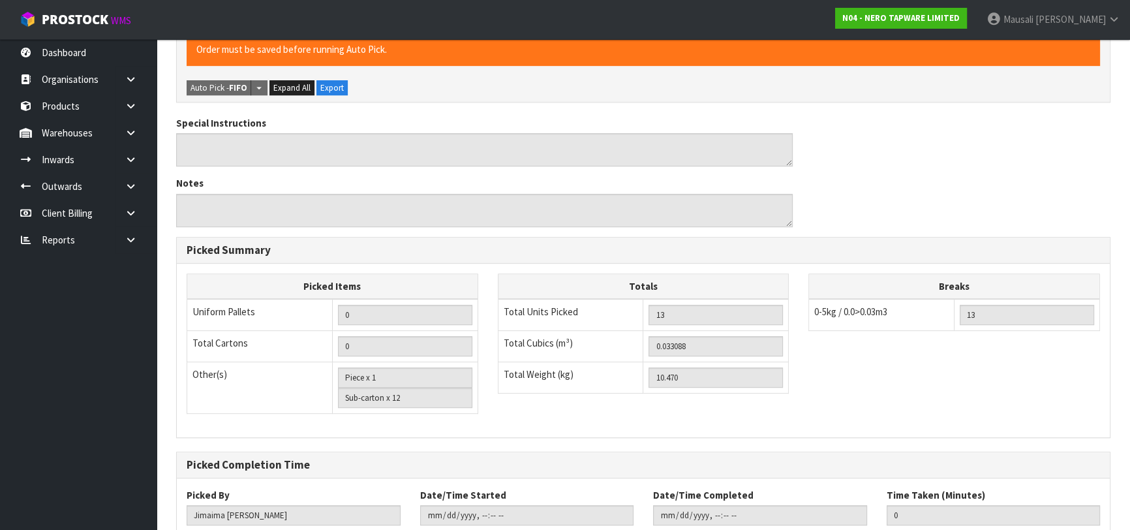
scroll to position [0, 0]
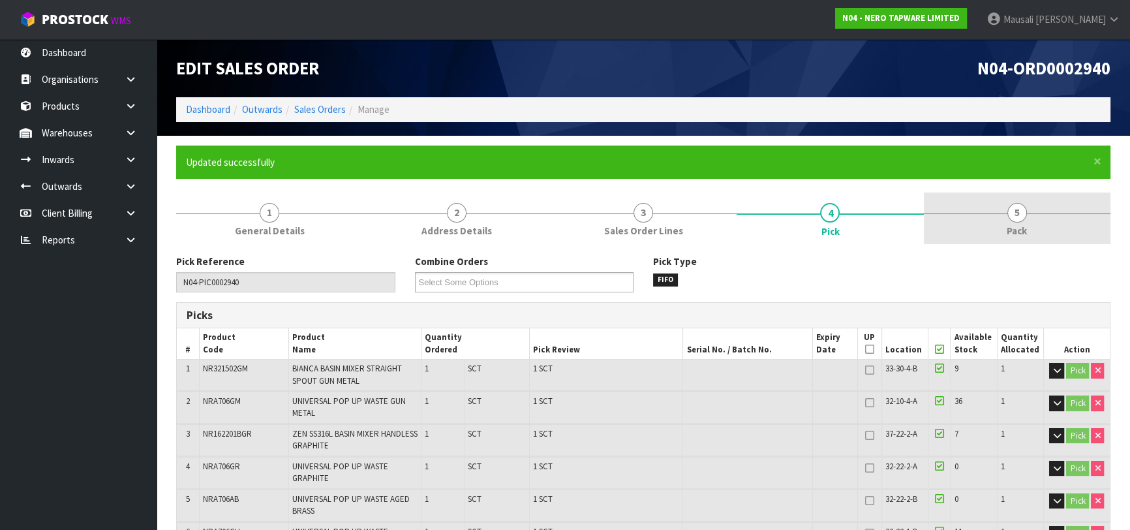
click at [1023, 218] on span "5" at bounding box center [1018, 213] width 20 height 20
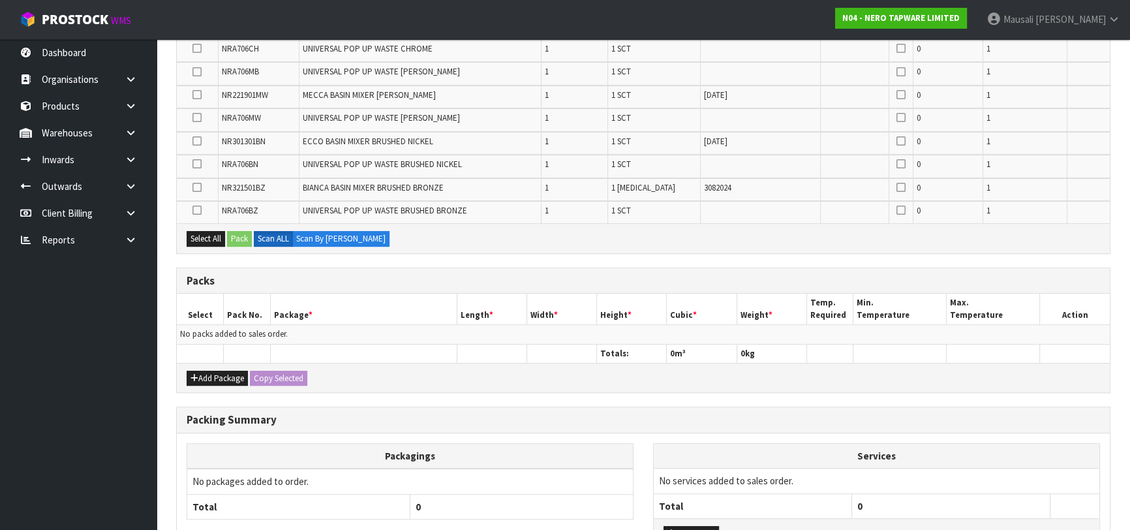
scroll to position [524, 0]
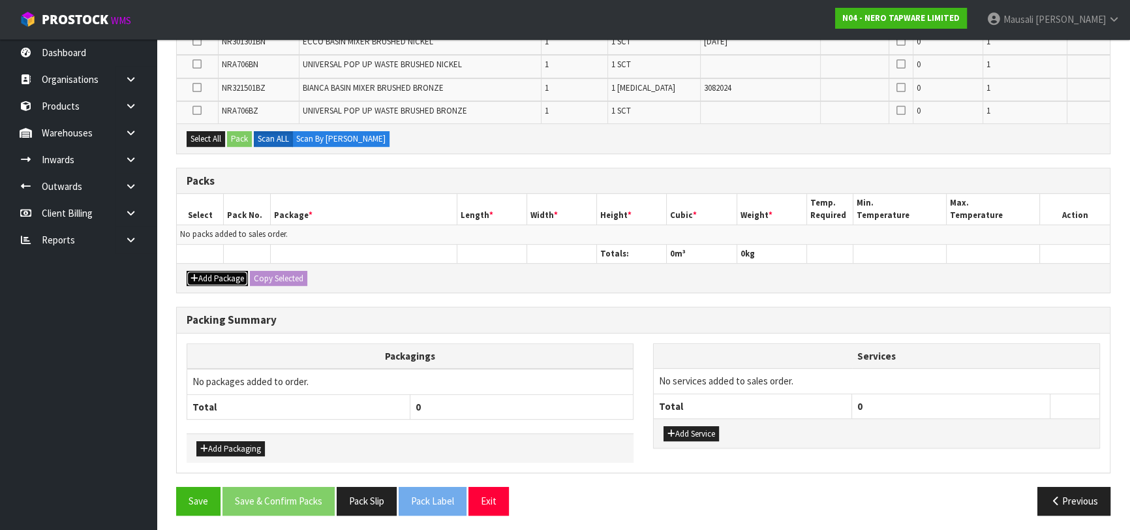
click at [221, 272] on button "Add Package" at bounding box center [217, 279] width 61 height 16
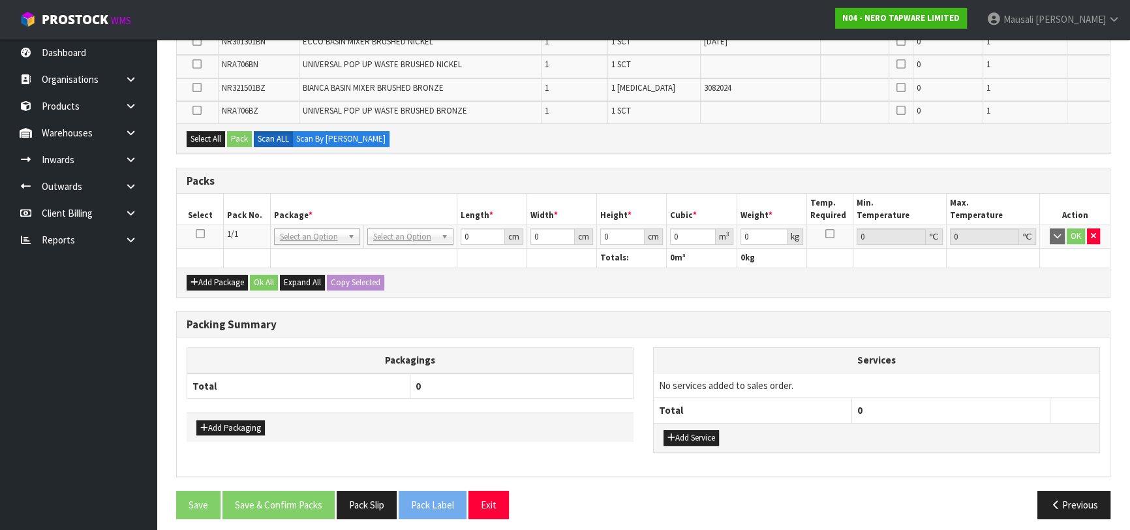
click at [197, 234] on icon at bounding box center [200, 234] width 9 height 1
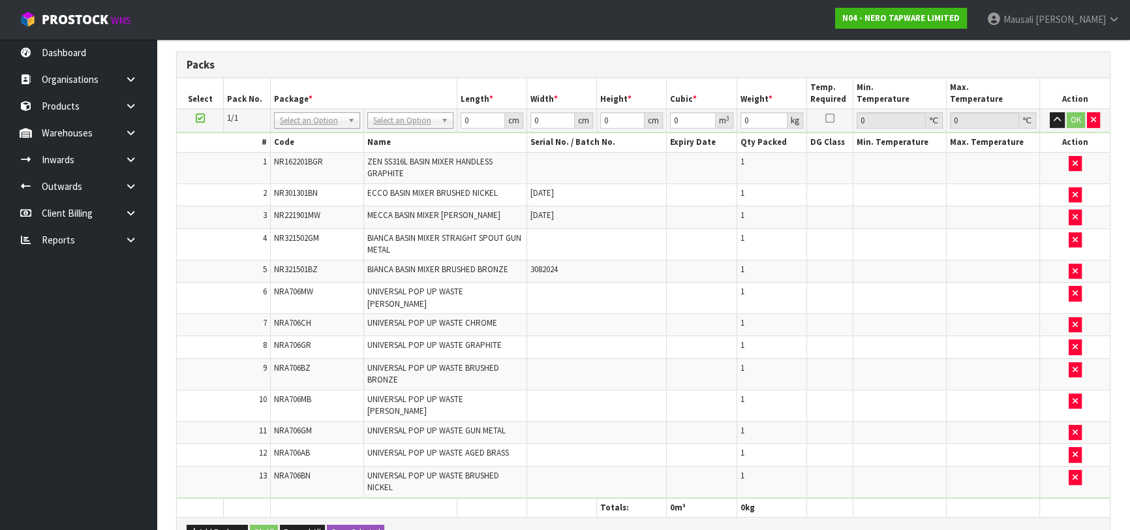
scroll to position [161, 0]
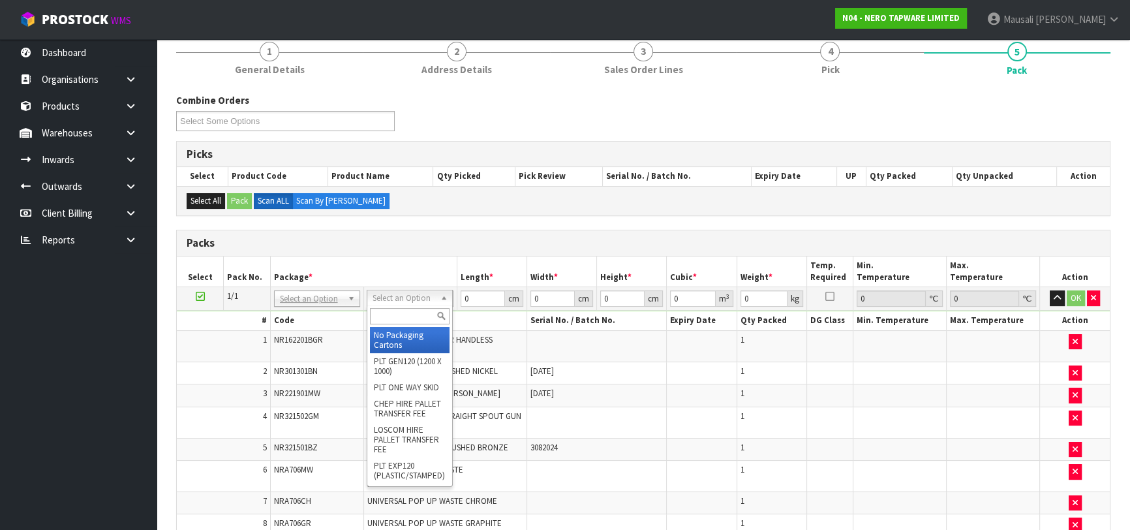
click at [394, 320] on input "text" at bounding box center [410, 316] width 80 height 16
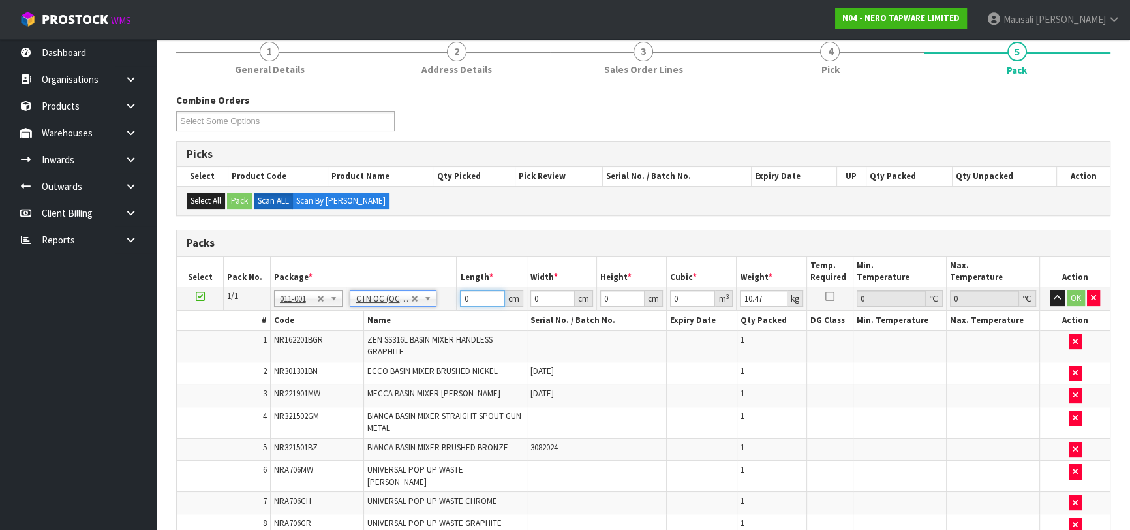
drag, startPoint x: 473, startPoint y: 297, endPoint x: 443, endPoint y: 303, distance: 31.4
click at [443, 303] on tr "1/1 NONE 007-001 007-002 007-004 007-009 007-013 007-014 007-015 007-017 007-01…" at bounding box center [643, 298] width 933 height 23
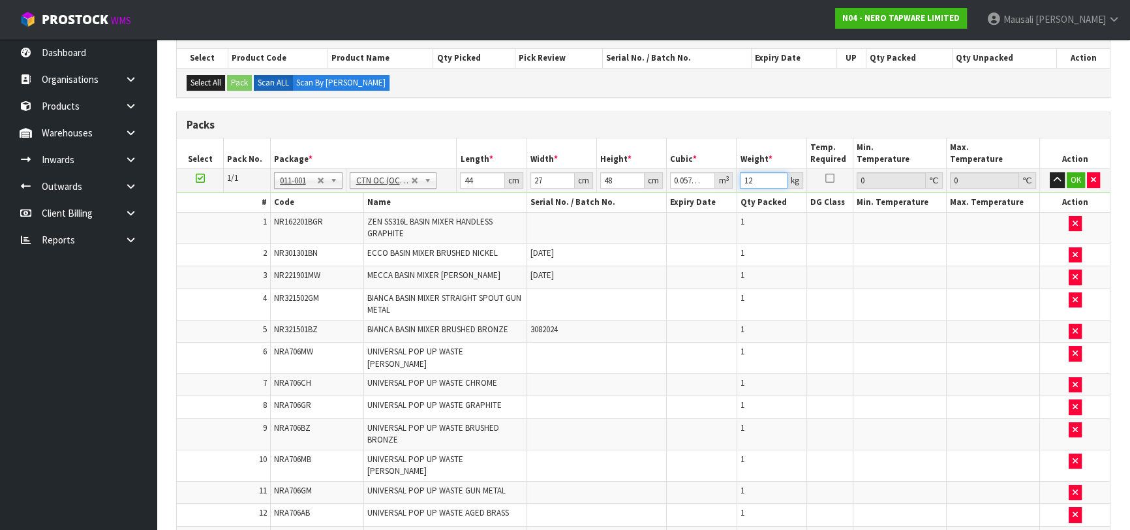
scroll to position [398, 0]
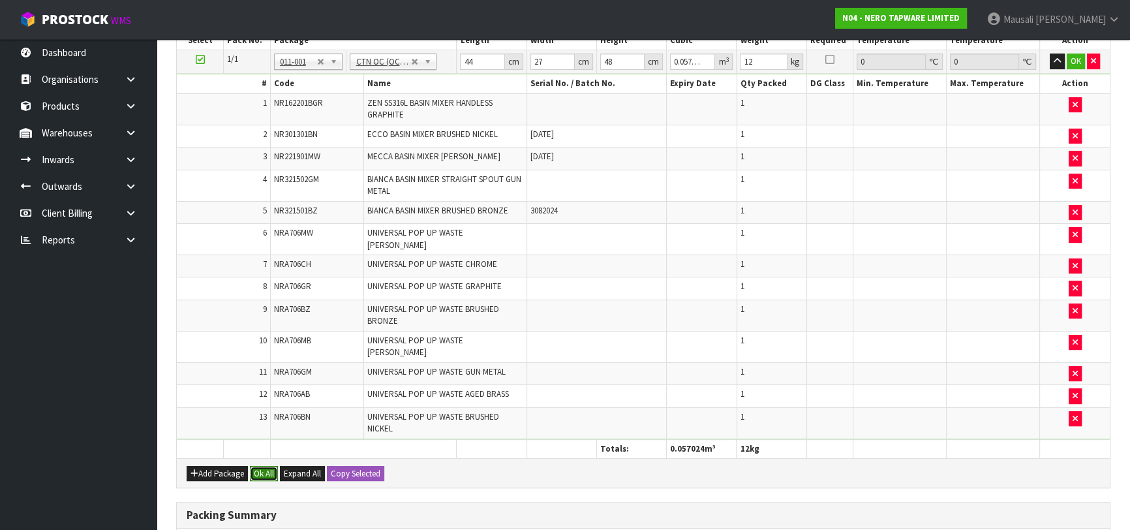
click at [269, 466] on button "Ok All" at bounding box center [264, 474] width 28 height 16
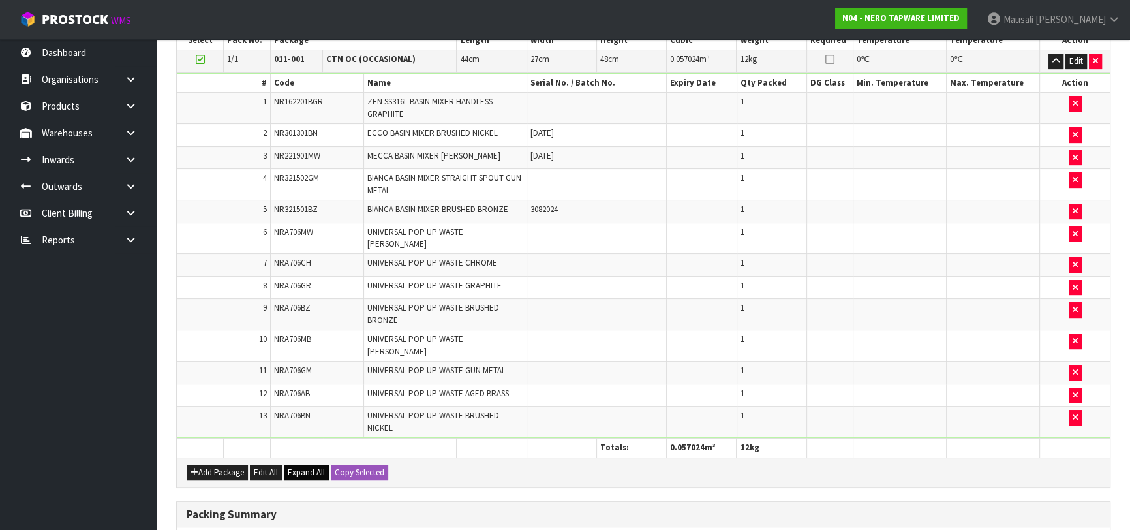
scroll to position [581, 0]
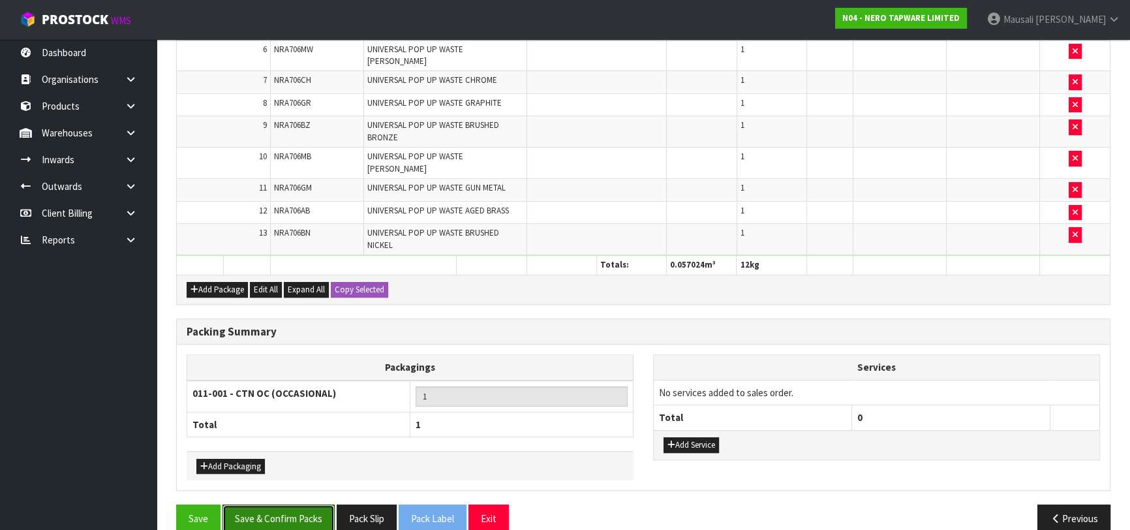
drag, startPoint x: 298, startPoint y: 495, endPoint x: 368, endPoint y: 471, distance: 74.3
click at [300, 505] on button "Save & Confirm Packs" at bounding box center [279, 519] width 112 height 28
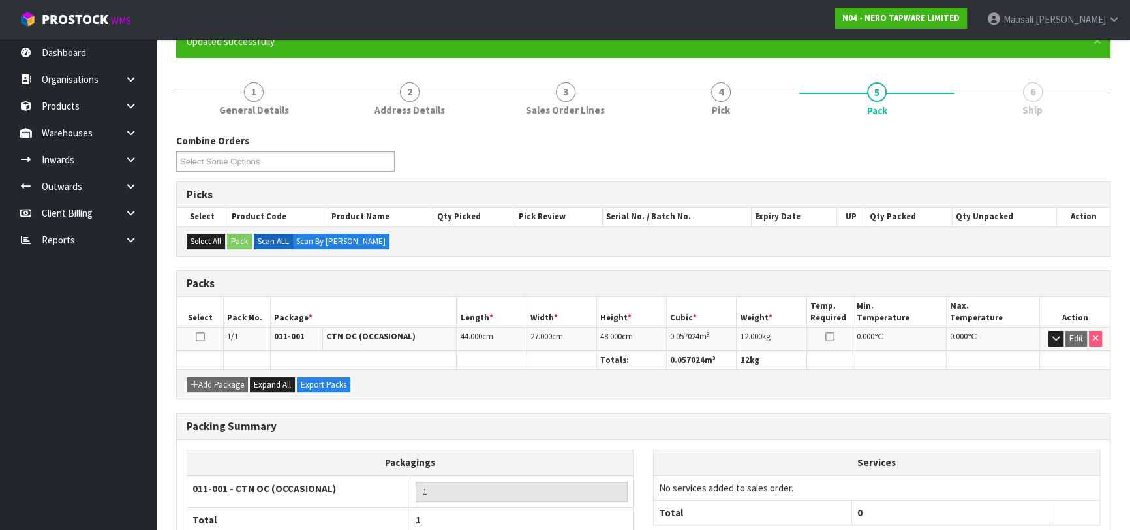
scroll to position [206, 0]
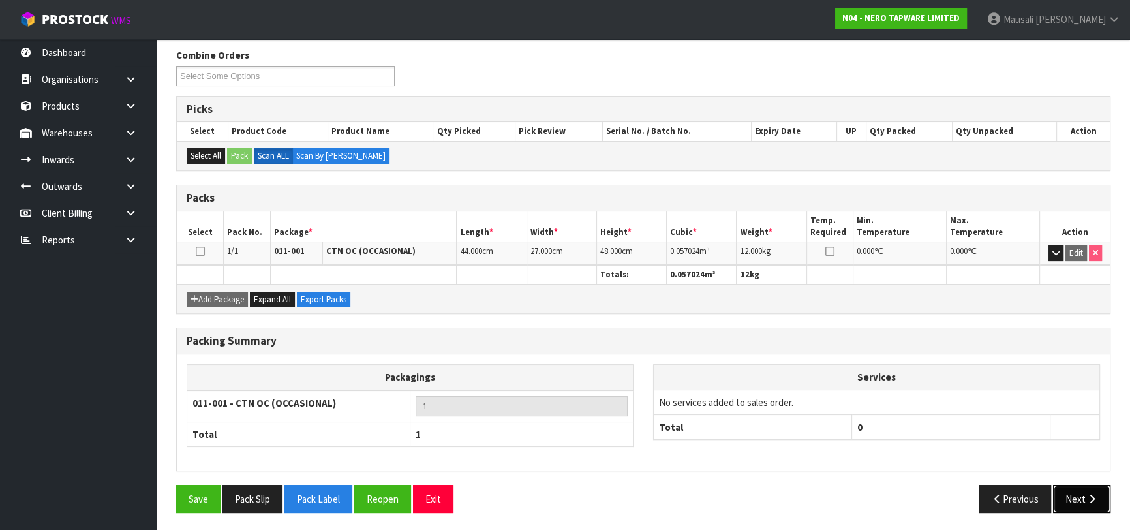
click at [1076, 494] on button "Next" at bounding box center [1081, 499] width 57 height 28
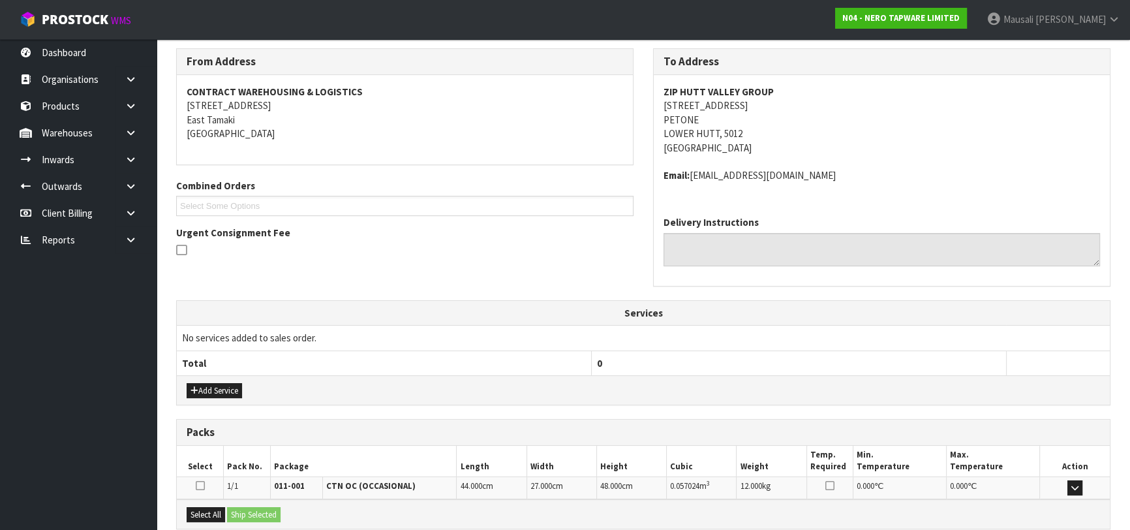
scroll to position [343, 0]
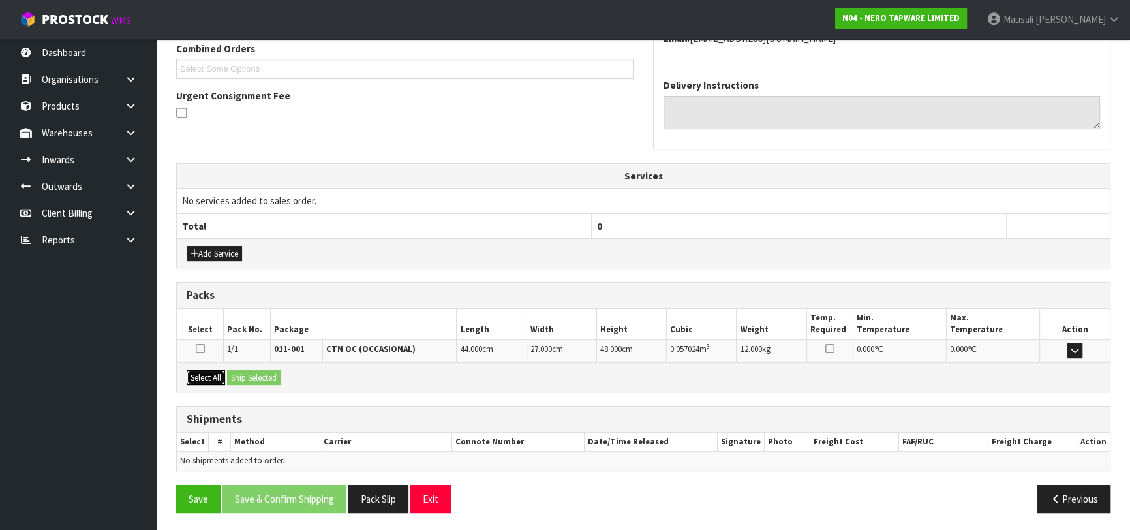
drag, startPoint x: 196, startPoint y: 377, endPoint x: 257, endPoint y: 379, distance: 60.7
click at [198, 377] on button "Select All" at bounding box center [206, 378] width 39 height 16
click at [257, 379] on button "Ship Selected" at bounding box center [254, 378] width 54 height 16
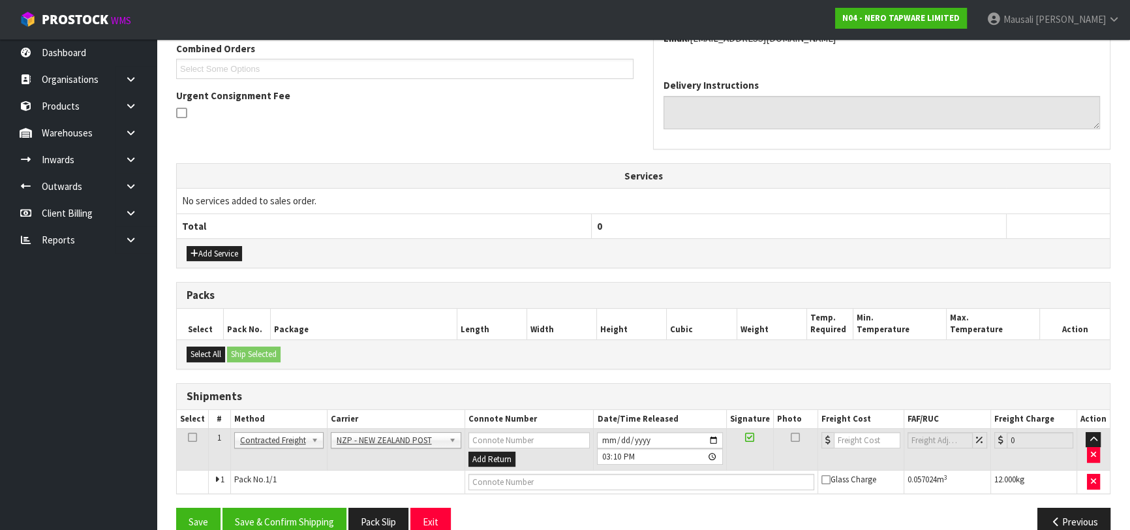
scroll to position [367, 0]
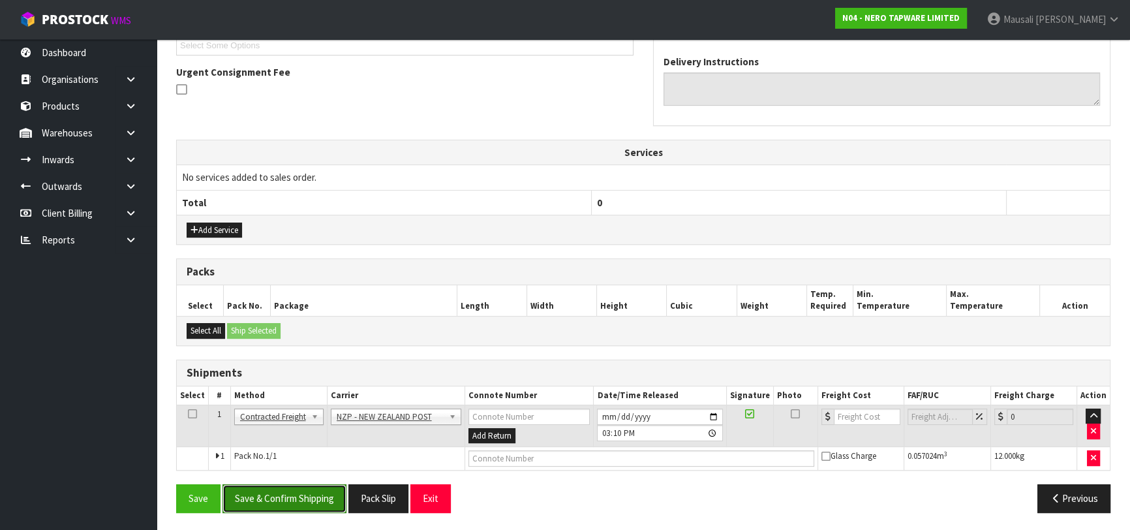
click at [275, 488] on button "Save & Confirm Shipping" at bounding box center [285, 498] width 124 height 28
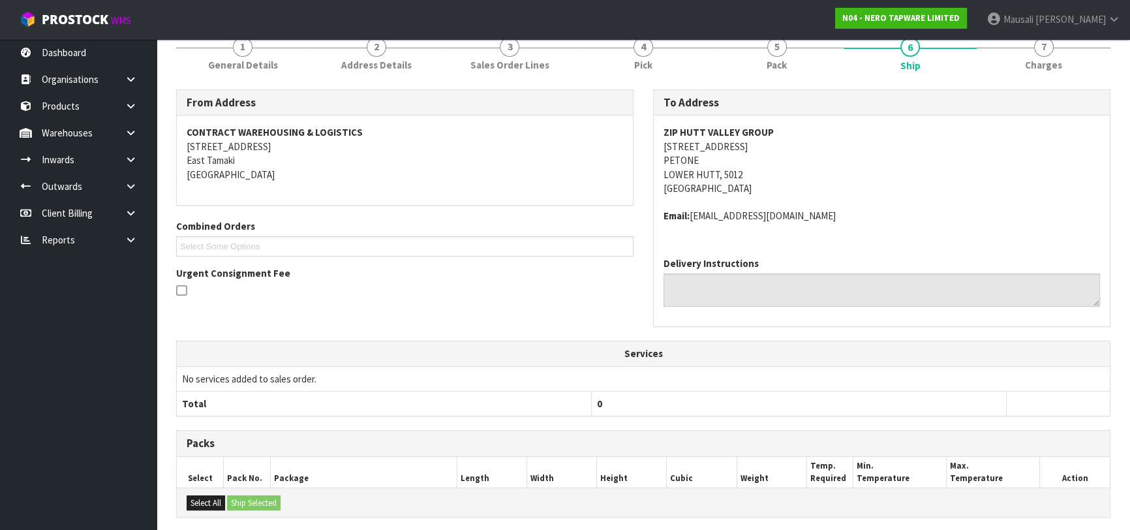
scroll to position [349, 0]
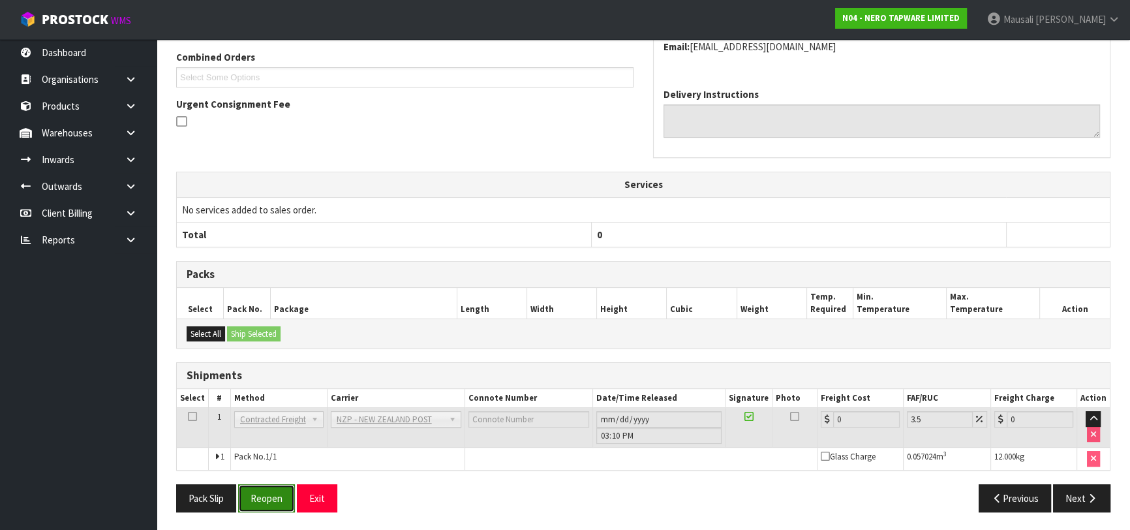
click at [272, 488] on button "Reopen" at bounding box center [266, 498] width 57 height 28
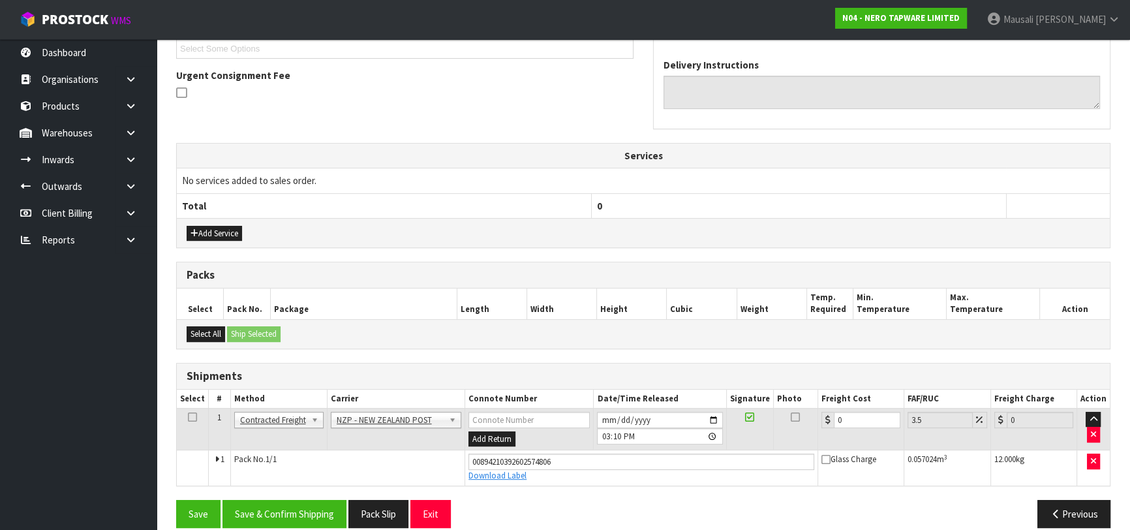
scroll to position [379, 0]
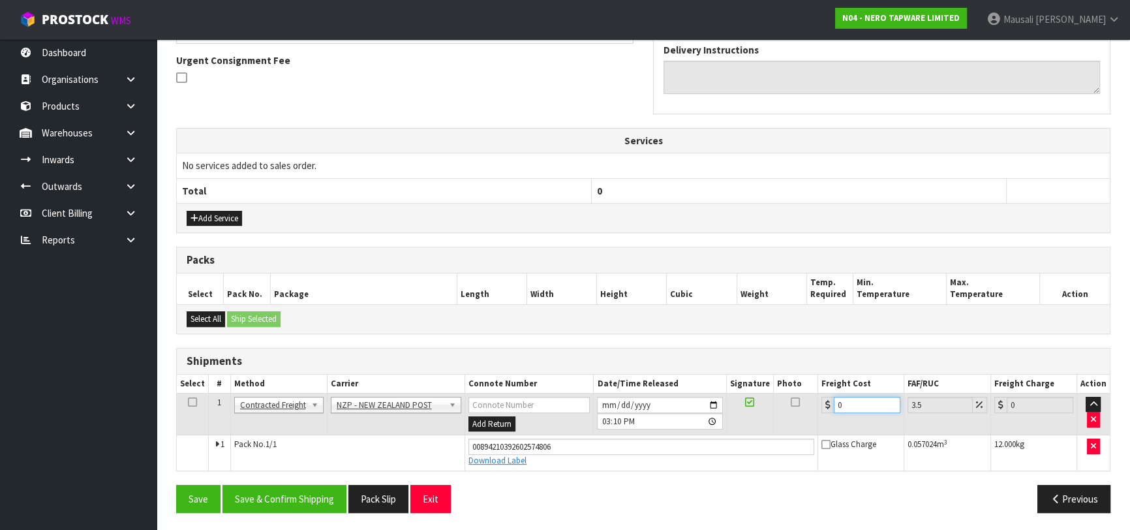
drag, startPoint x: 855, startPoint y: 405, endPoint x: 816, endPoint y: 414, distance: 40.2
click at [816, 414] on tr "1 Client Local Pickup Customer Local Pickup Company Freight Contracted Freight …" at bounding box center [643, 414] width 933 height 42
click at [296, 491] on button "Save & Confirm Shipping" at bounding box center [285, 499] width 124 height 28
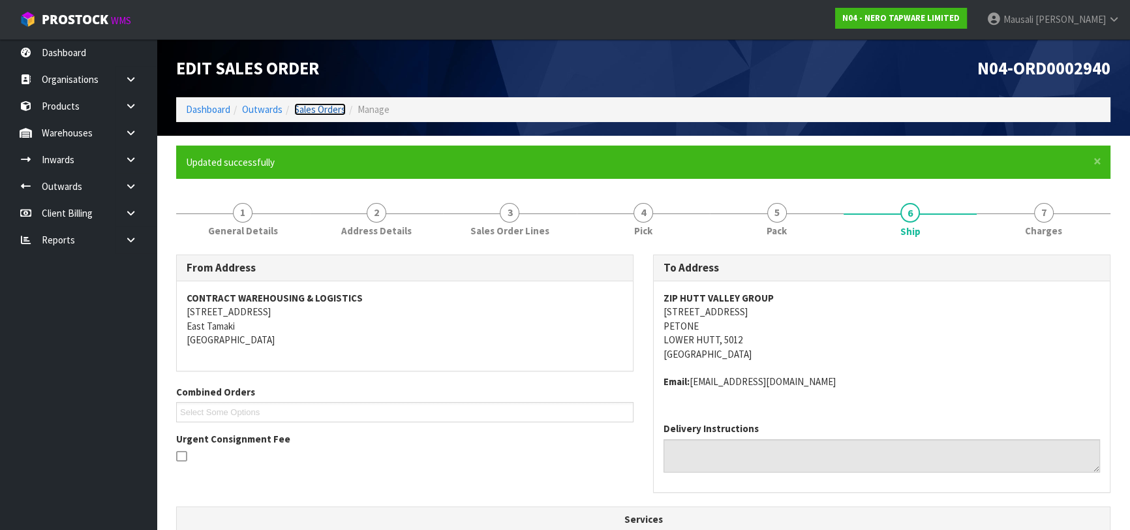
click at [307, 111] on link "Sales Orders" at bounding box center [320, 109] width 52 height 12
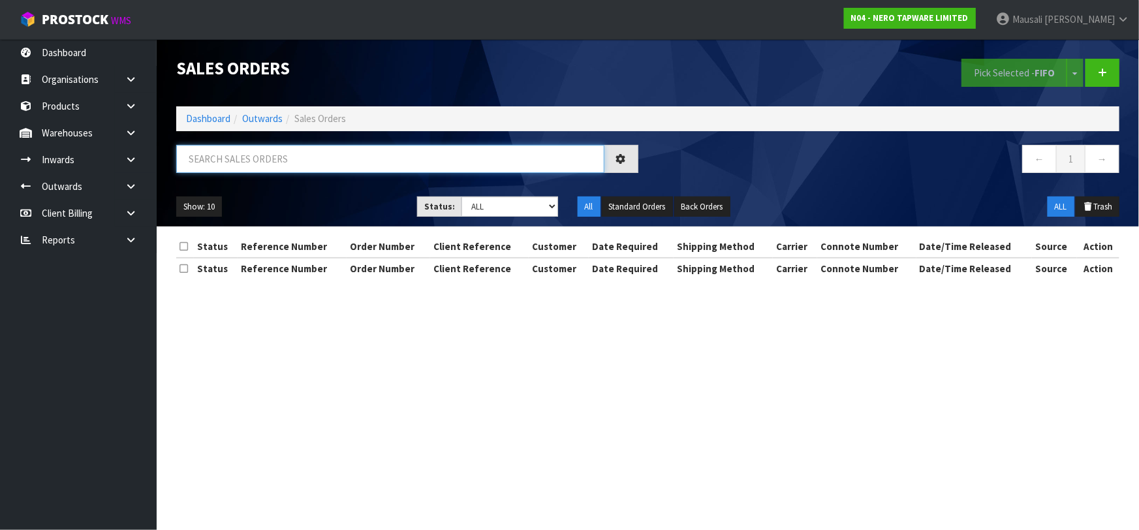
click at [204, 155] on input "text" at bounding box center [390, 159] width 428 height 28
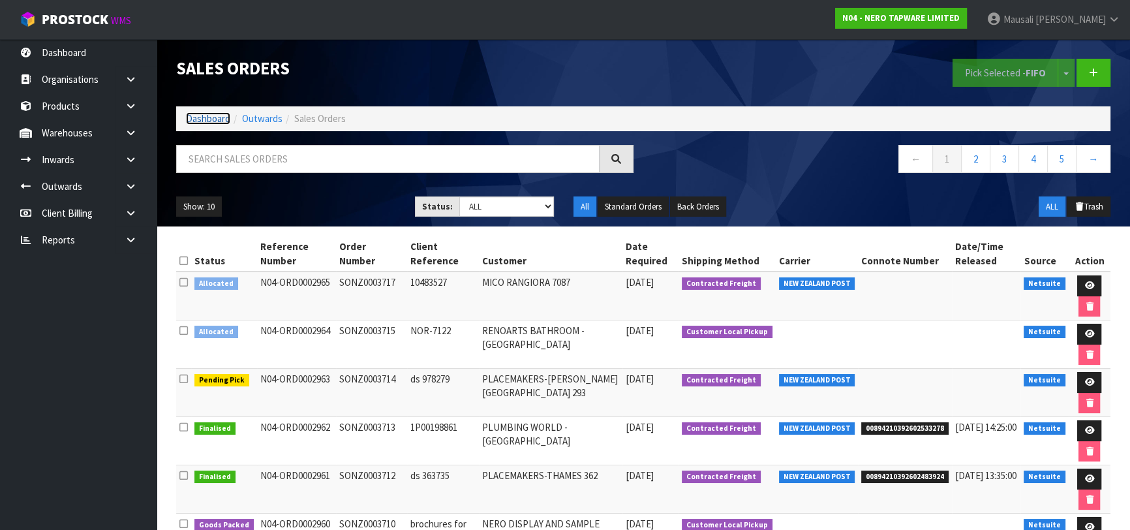
click at [219, 116] on link "Dashboard" at bounding box center [208, 118] width 44 height 12
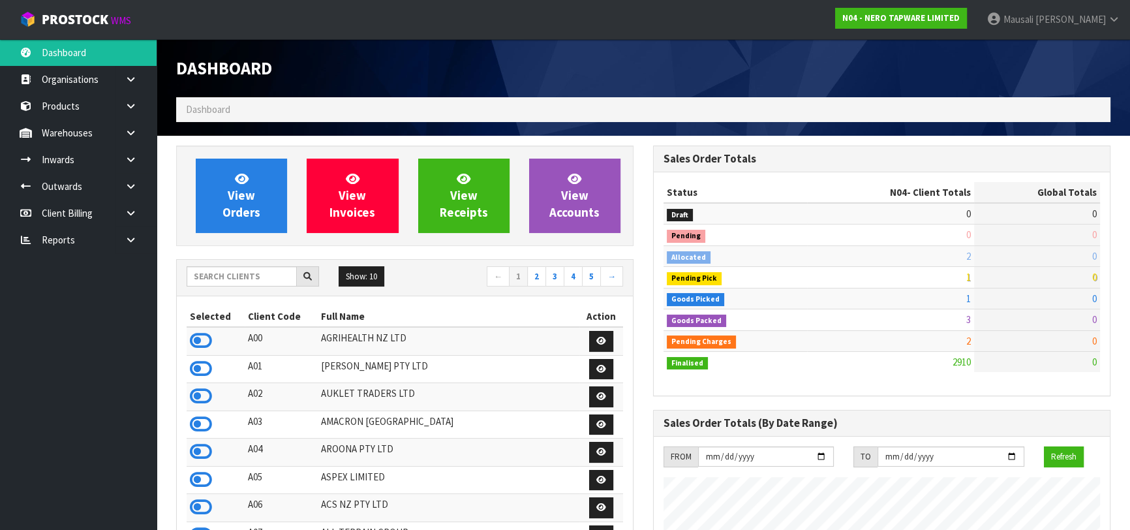
scroll to position [1057, 476]
click at [211, 275] on input "text" at bounding box center [242, 276] width 110 height 20
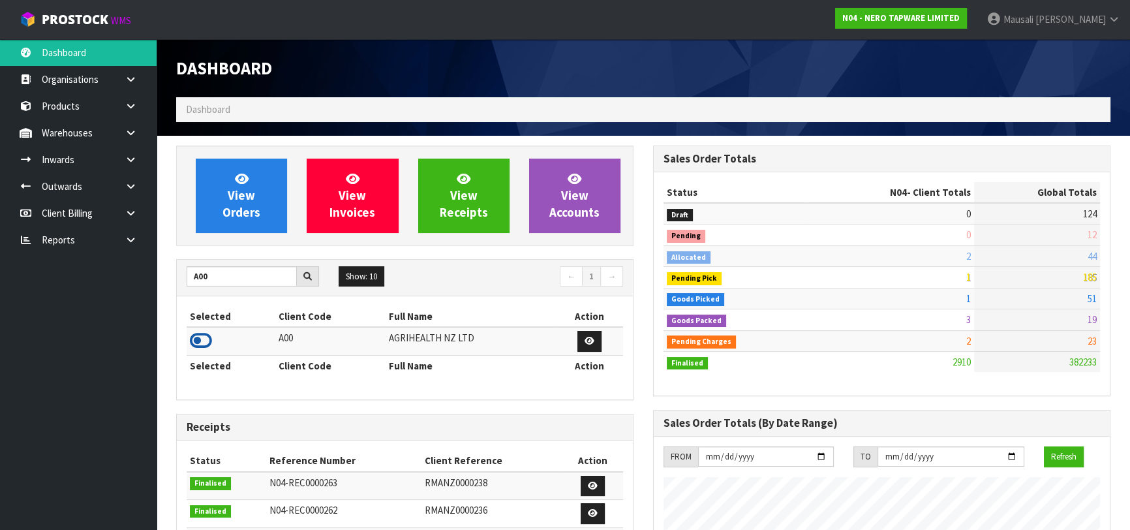
click at [209, 339] on icon at bounding box center [201, 341] width 22 height 20
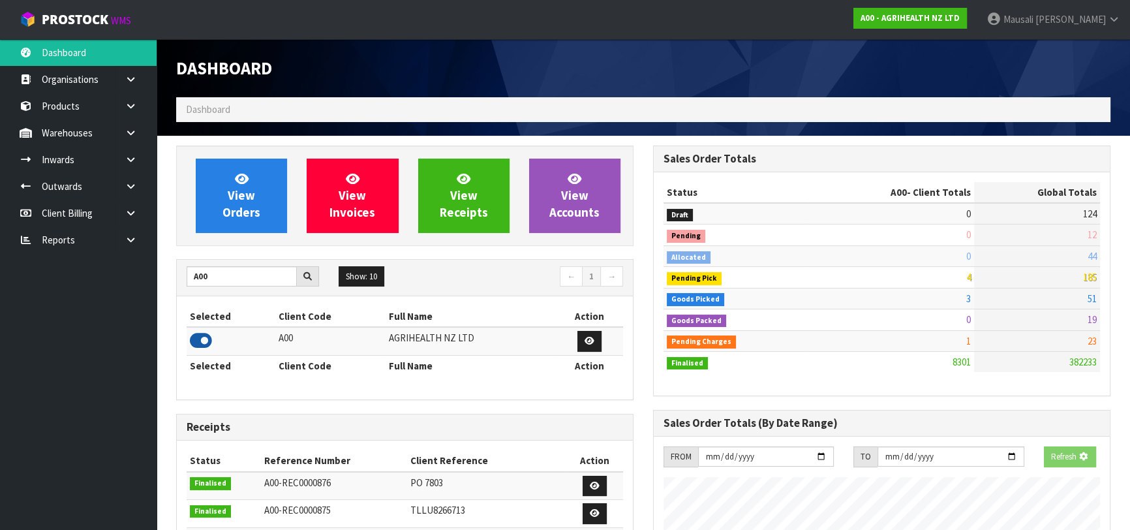
scroll to position [987, 476]
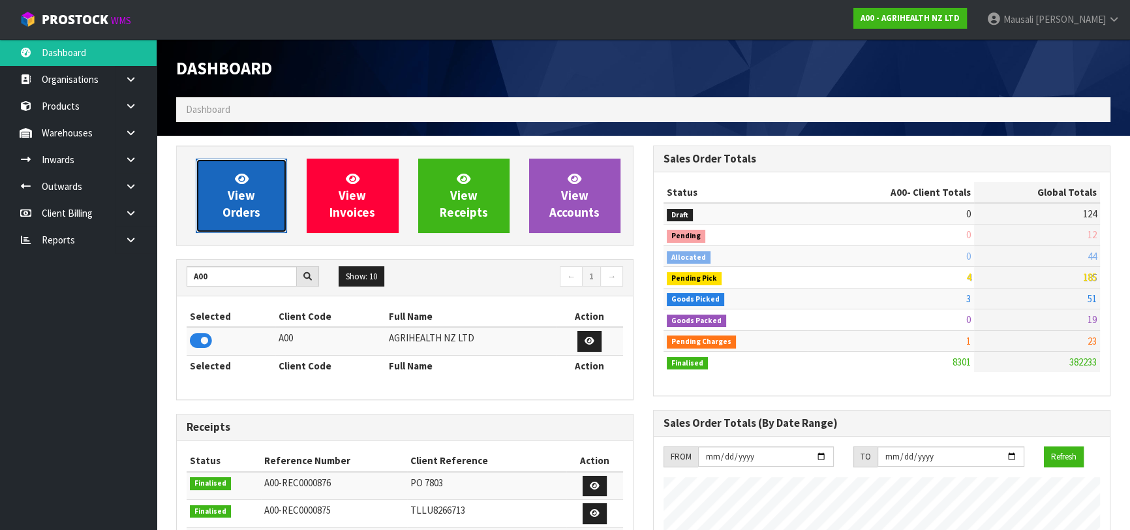
click at [259, 186] on link "View Orders" at bounding box center [241, 196] width 91 height 74
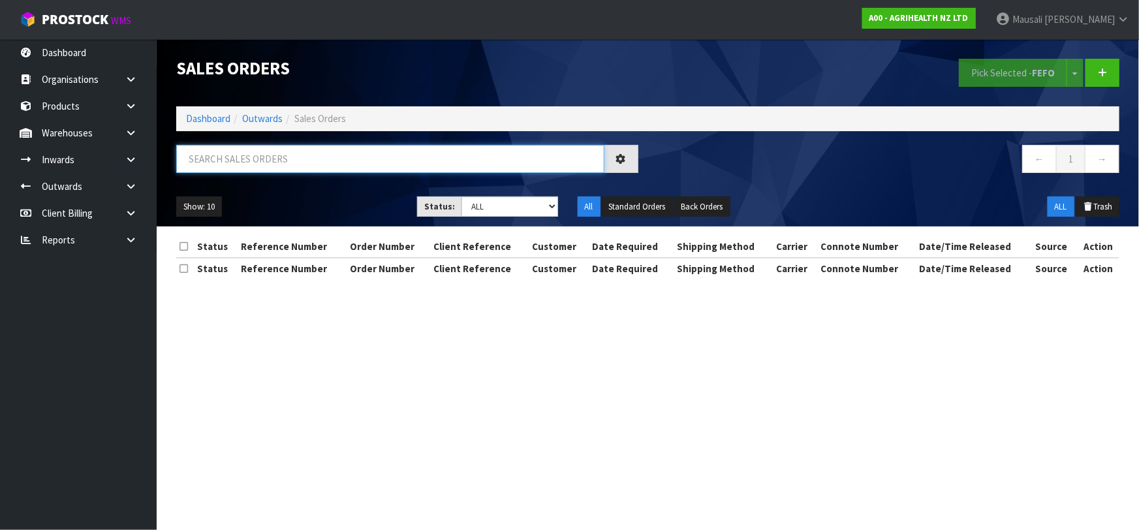
click at [196, 159] on input "text" at bounding box center [390, 159] width 428 height 28
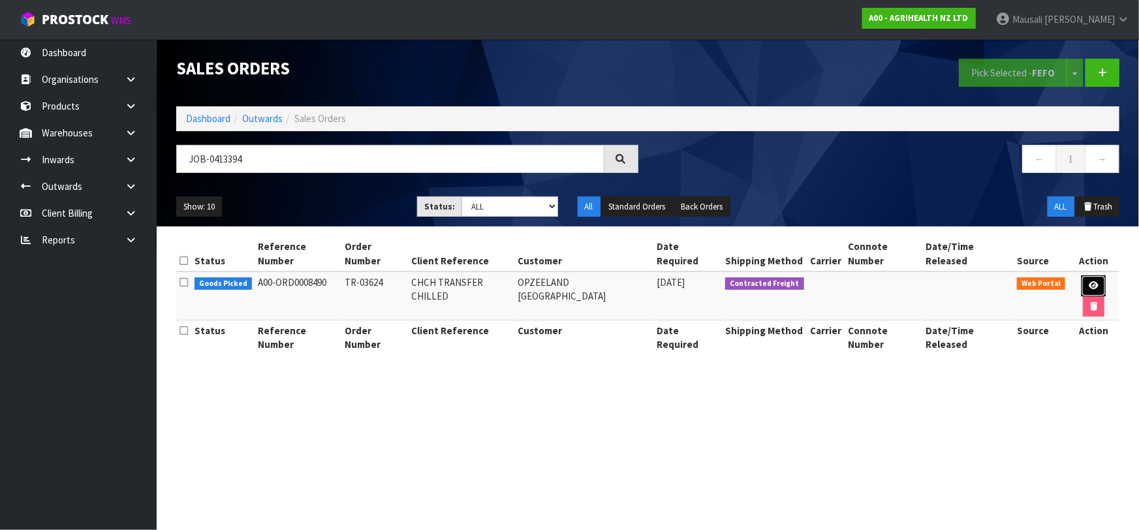
click at [1089, 281] on icon at bounding box center [1094, 285] width 10 height 8
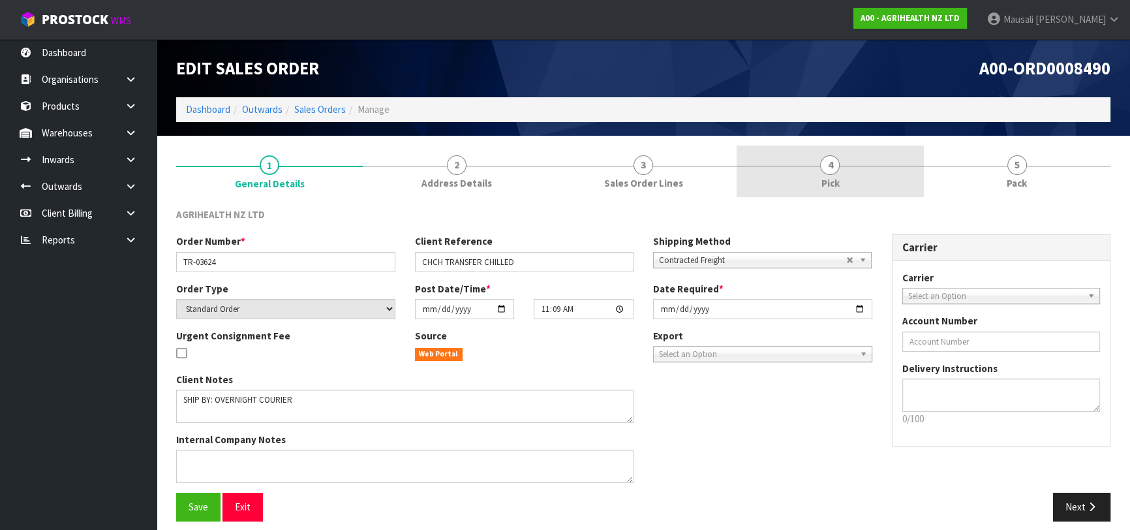
click at [895, 176] on link "4 Pick" at bounding box center [830, 172] width 187 height 52
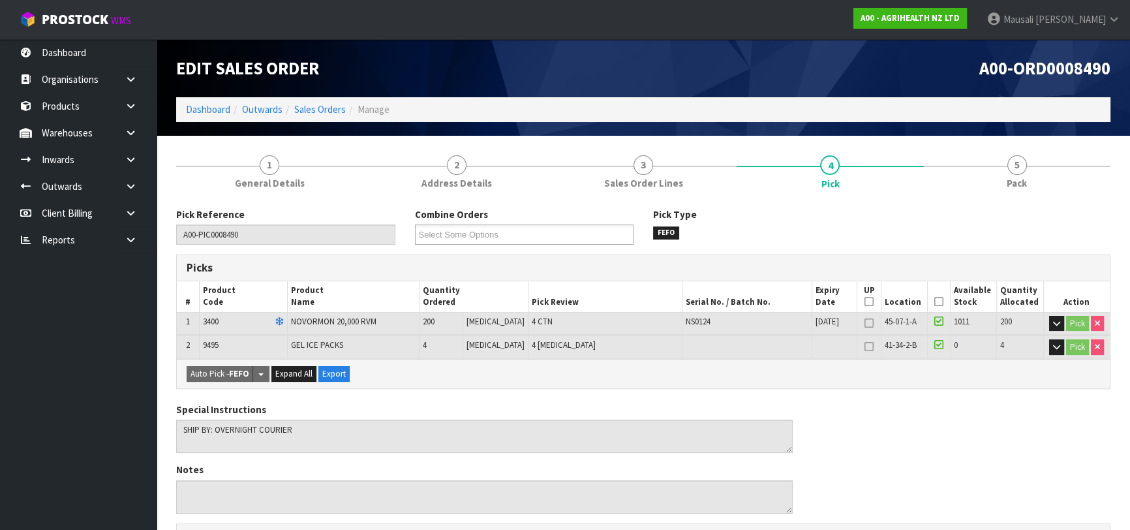
click at [935, 302] on icon at bounding box center [939, 302] width 9 height 1
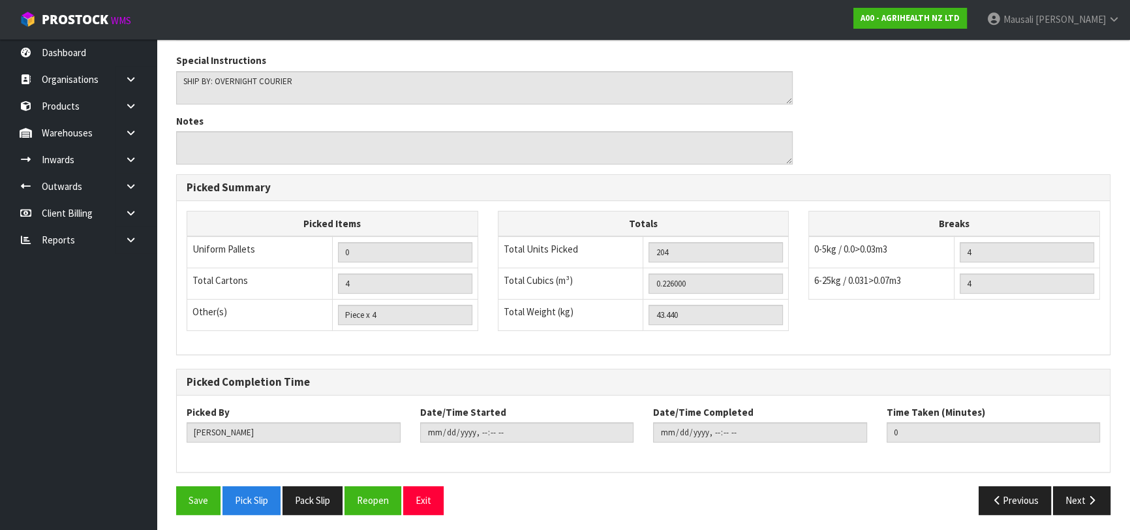
scroll to position [398, 0]
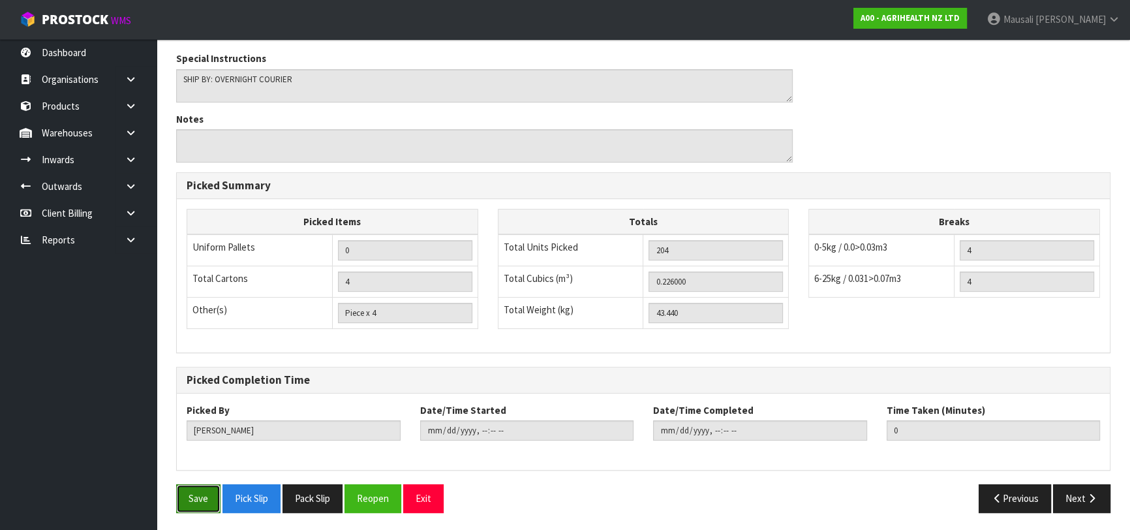
click at [192, 503] on button "Save" at bounding box center [198, 498] width 44 height 28
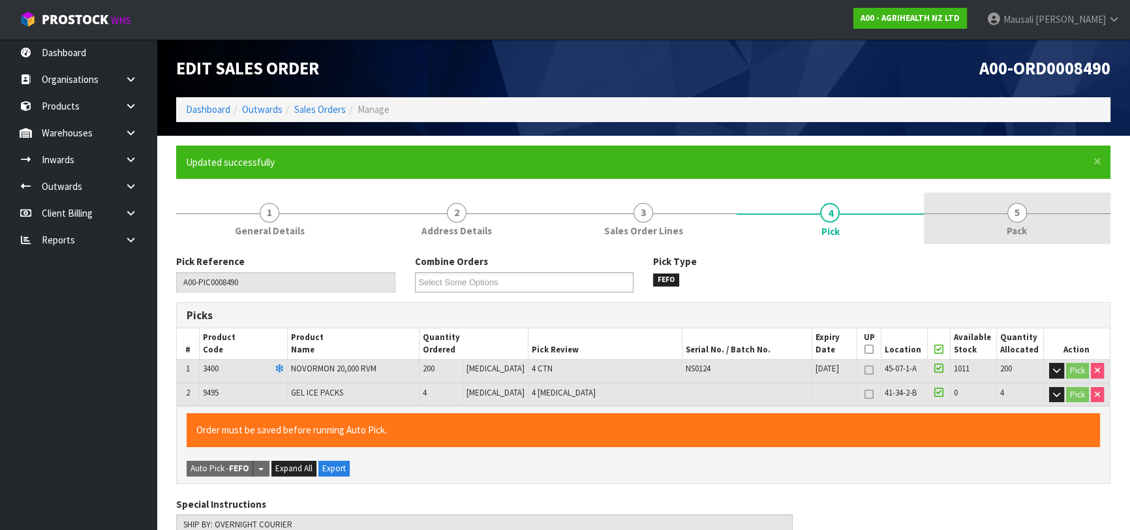
click at [1026, 204] on link "5 Pack" at bounding box center [1017, 219] width 187 height 52
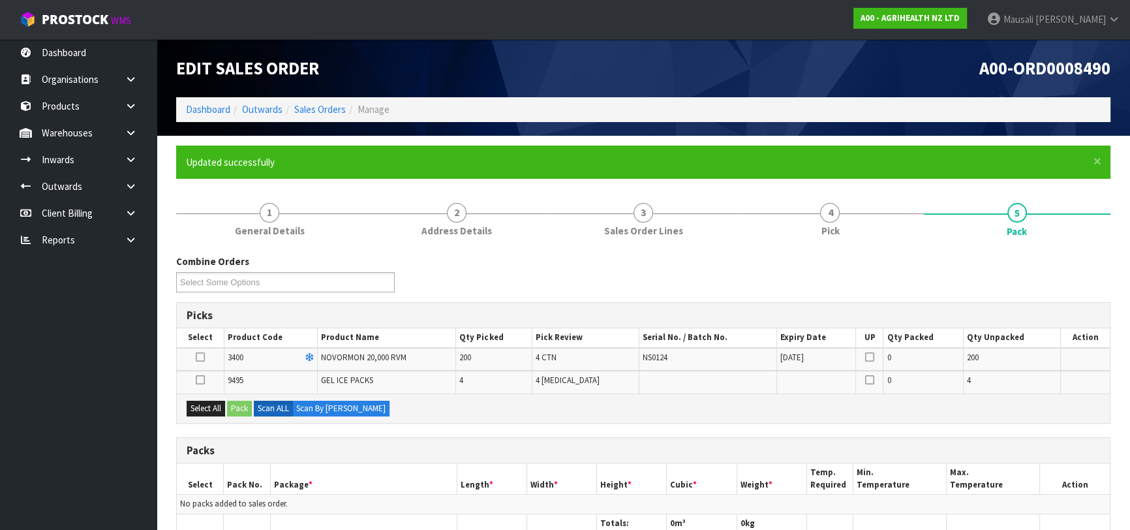
scroll to position [118, 0]
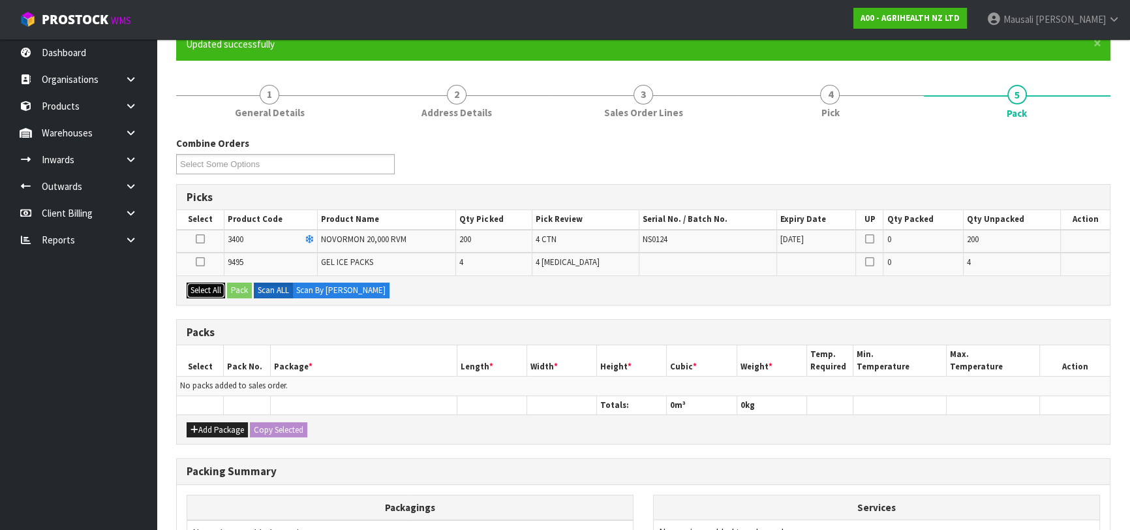
drag, startPoint x: 196, startPoint y: 289, endPoint x: 211, endPoint y: 288, distance: 15.7
click at [198, 288] on button "Select All" at bounding box center [206, 291] width 39 height 16
click at [235, 284] on button "Pack" at bounding box center [239, 291] width 25 height 16
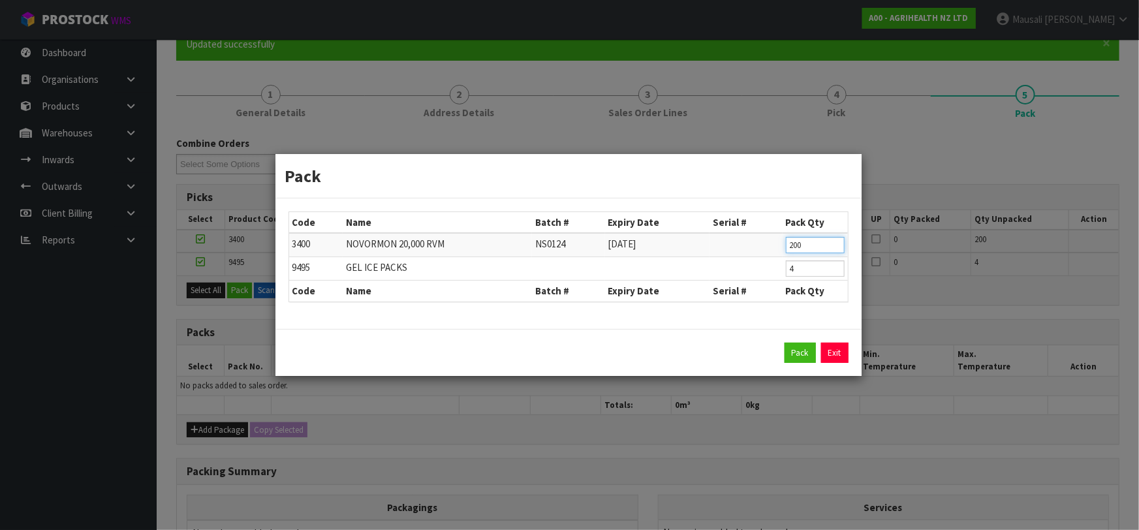
drag, startPoint x: 809, startPoint y: 246, endPoint x: 764, endPoint y: 243, distance: 45.1
click at [764, 243] on tr "3400 [GEOGRAPHIC_DATA] 20,000 RVM NS0124 [DATE] 200" at bounding box center [568, 245] width 559 height 24
drag, startPoint x: 801, startPoint y: 265, endPoint x: 768, endPoint y: 280, distance: 37.1
click at [768, 280] on table "Code Name Batch # Expiry Date Serial # Pack Qty 3400 [GEOGRAPHIC_DATA] 20,000 R…" at bounding box center [568, 256] width 559 height 89
click button "Pack" at bounding box center [800, 353] width 31 height 21
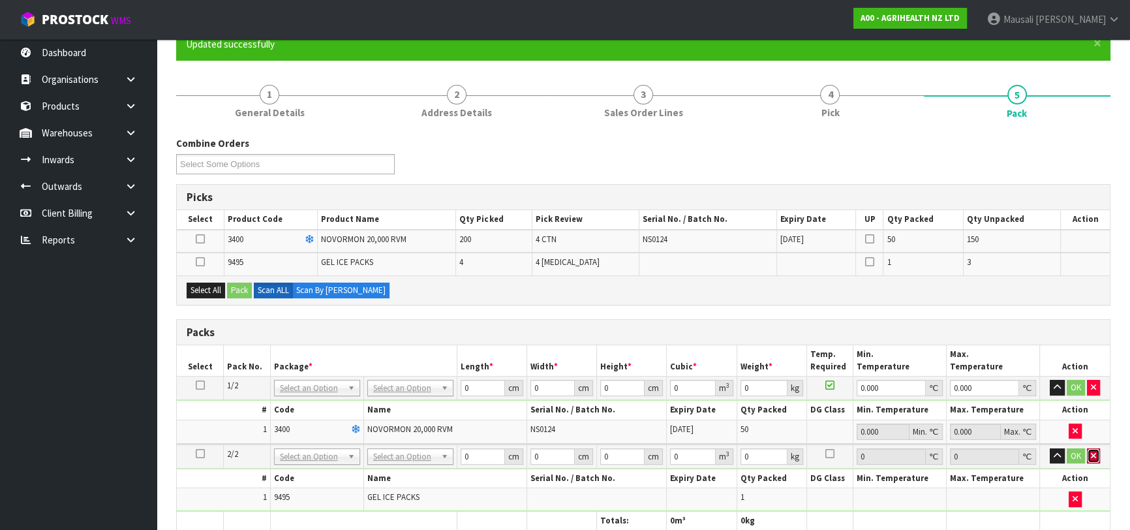
click at [1094, 452] on icon "button" at bounding box center [1093, 456] width 5 height 8
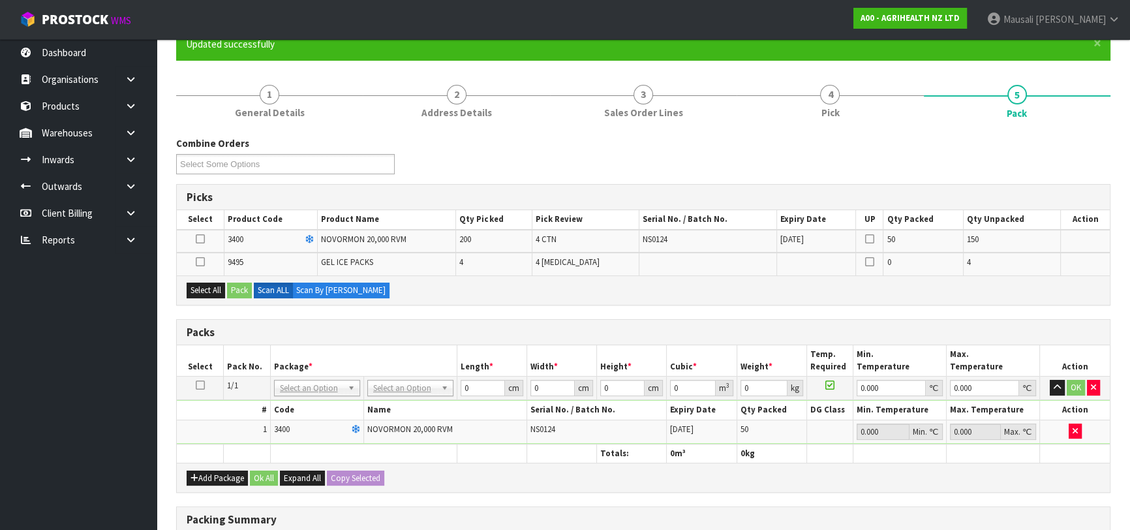
click at [200, 385] on icon at bounding box center [200, 385] width 9 height 1
click at [202, 262] on icon at bounding box center [200, 262] width 9 height 1
click at [0, 0] on input "checkbox" at bounding box center [0, 0] width 0 height 0
click at [240, 287] on button "Pack" at bounding box center [239, 291] width 25 height 16
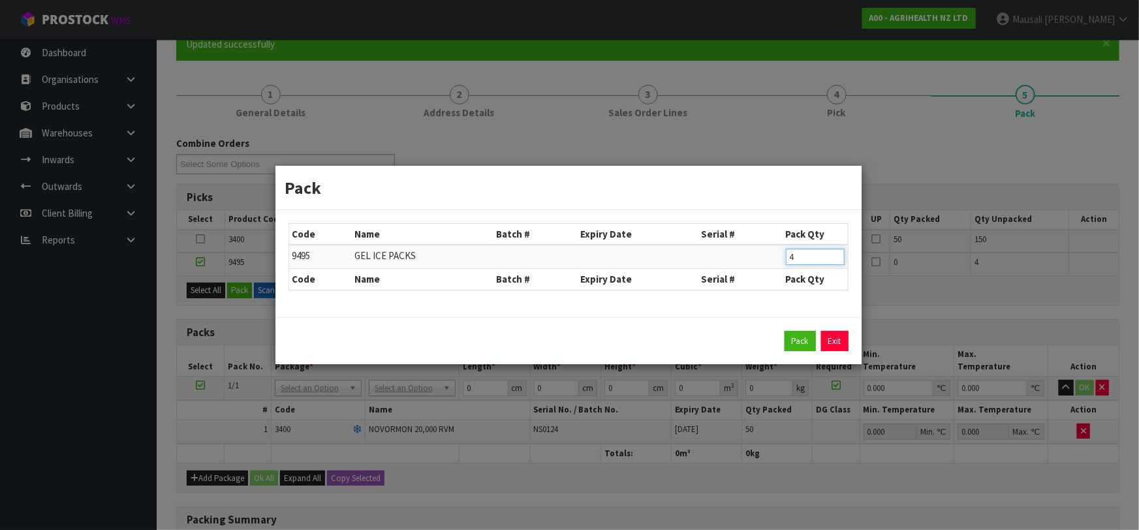
drag, startPoint x: 798, startPoint y: 255, endPoint x: 767, endPoint y: 261, distance: 31.4
click at [767, 261] on tr "9495 GEL ICE PACKS 4" at bounding box center [568, 257] width 559 height 24
click button "Pack" at bounding box center [800, 341] width 31 height 21
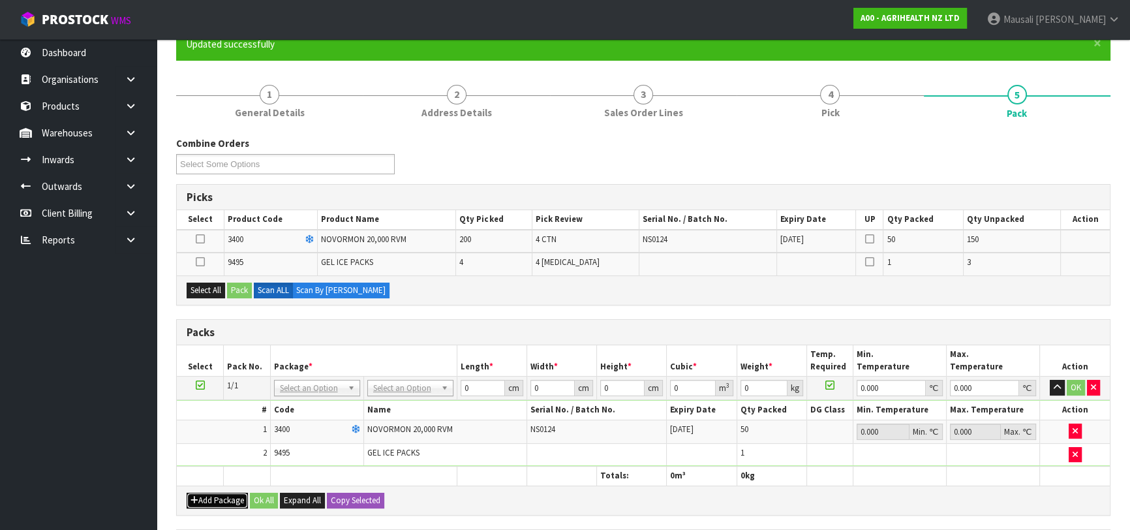
click at [207, 493] on button "Add Package" at bounding box center [217, 501] width 61 height 16
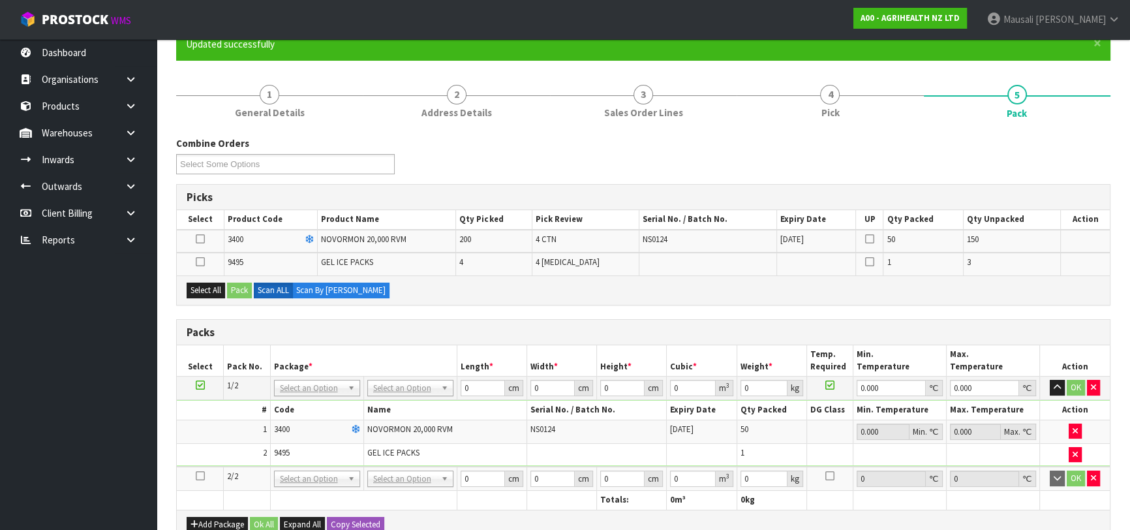
click at [197, 476] on icon at bounding box center [200, 476] width 9 height 1
click at [214, 292] on button "Select All" at bounding box center [206, 291] width 39 height 16
click at [236, 290] on button "Pack" at bounding box center [239, 291] width 25 height 16
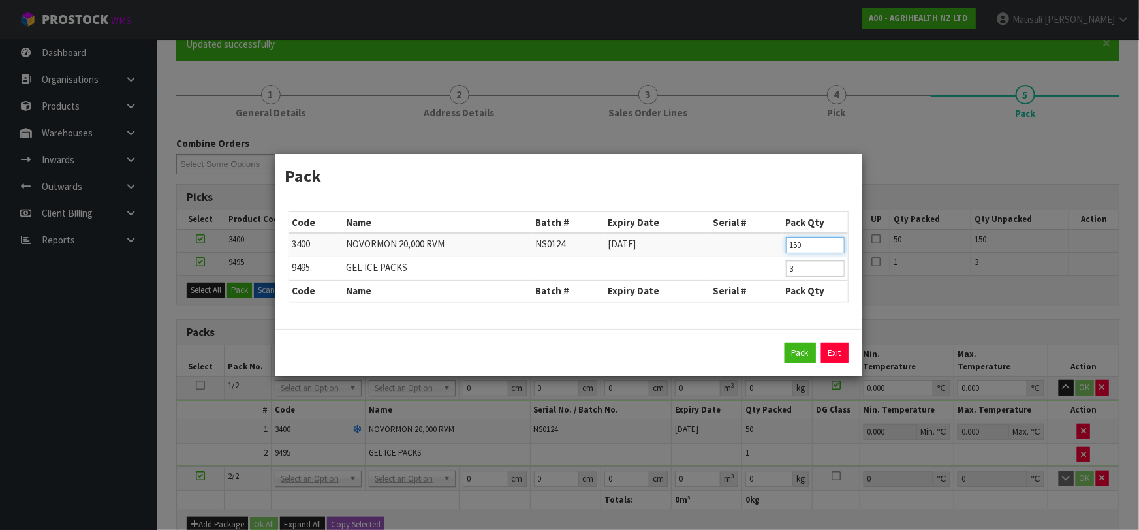
drag, startPoint x: 828, startPoint y: 242, endPoint x: 752, endPoint y: 251, distance: 76.9
click at [752, 251] on tr "3400 [GEOGRAPHIC_DATA] 20,000 RVM NS0124 [DATE] 150" at bounding box center [568, 245] width 559 height 24
drag, startPoint x: 797, startPoint y: 268, endPoint x: 788, endPoint y: 272, distance: 9.7
click at [788, 272] on input "3" at bounding box center [815, 268] width 59 height 16
click button "Pack" at bounding box center [800, 353] width 31 height 21
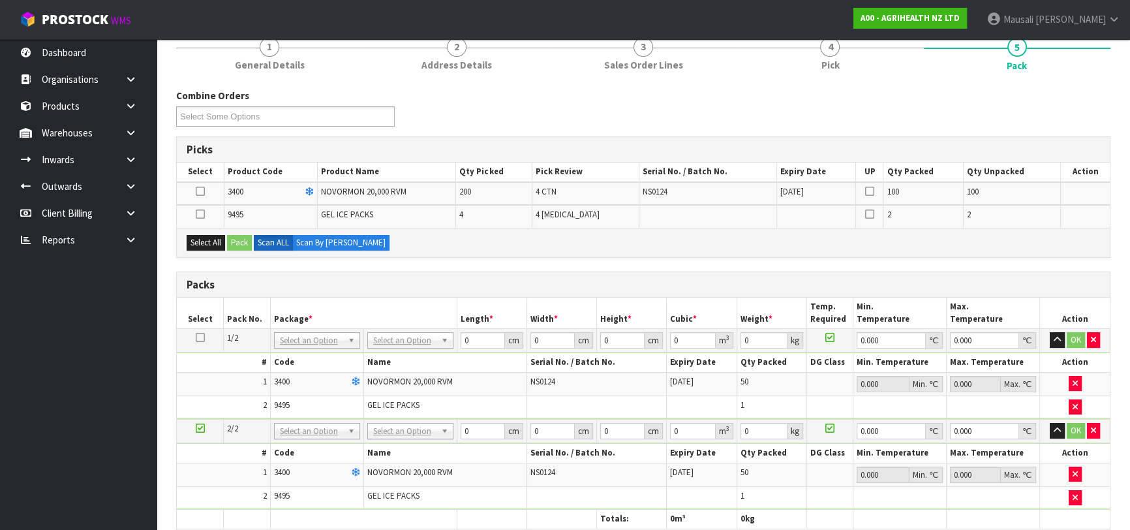
scroll to position [237, 0]
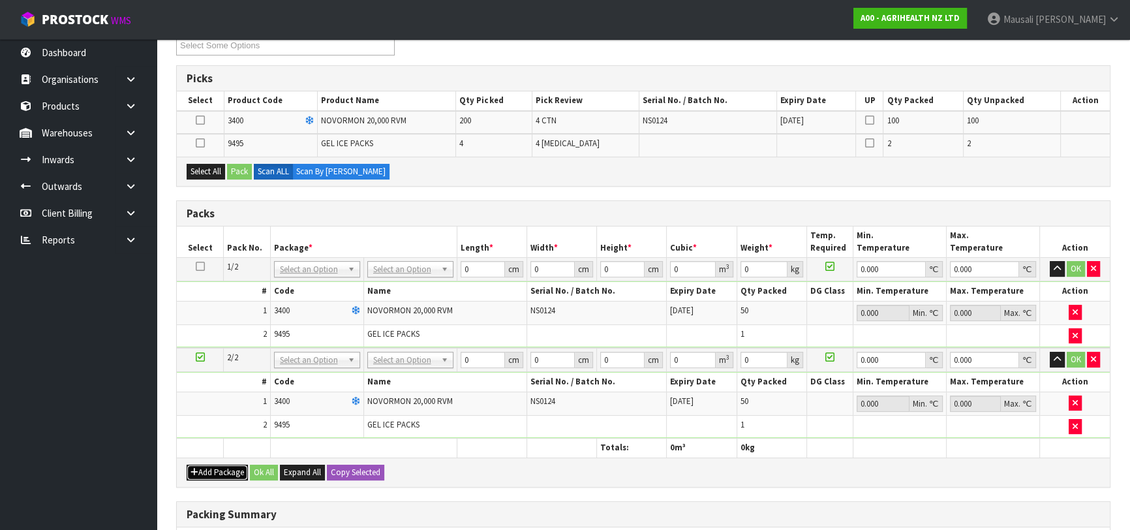
click at [205, 470] on button "Add Package" at bounding box center [217, 473] width 61 height 16
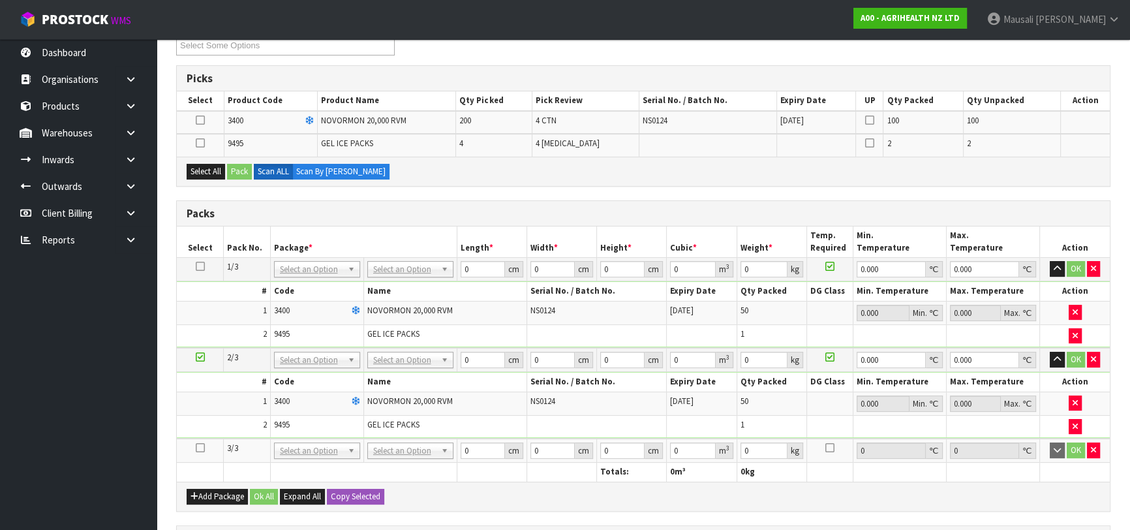
click at [196, 448] on icon at bounding box center [200, 448] width 9 height 1
click at [231, 168] on div "Select All Pack Scan ALL Scan By [PERSON_NAME]" at bounding box center [643, 171] width 933 height 29
drag, startPoint x: 213, startPoint y: 170, endPoint x: 251, endPoint y: 175, distance: 38.2
click at [224, 171] on button "Select All" at bounding box center [206, 172] width 39 height 16
click at [251, 175] on button "Pack" at bounding box center [239, 172] width 25 height 16
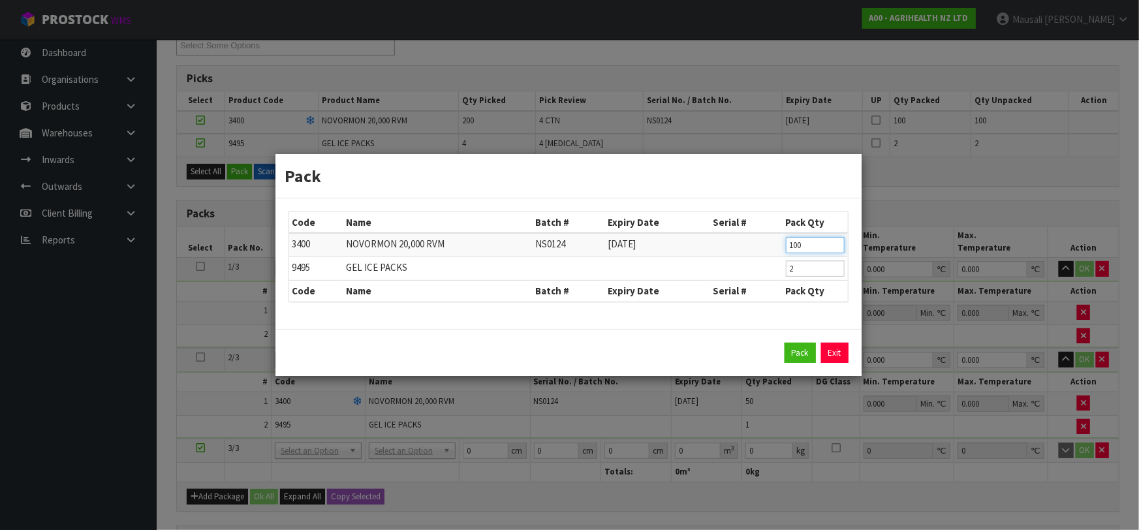
drag, startPoint x: 808, startPoint y: 243, endPoint x: 738, endPoint y: 243, distance: 69.8
click at [739, 243] on tr "3400 [GEOGRAPHIC_DATA] 20,000 RVM NS0124 [DATE] 100" at bounding box center [568, 245] width 559 height 24
drag, startPoint x: 802, startPoint y: 273, endPoint x: 757, endPoint y: 279, distance: 45.4
click at [757, 279] on tr "9495 GEL ICE PACKS 2" at bounding box center [568, 268] width 559 height 23
click button "Pack" at bounding box center [800, 353] width 31 height 21
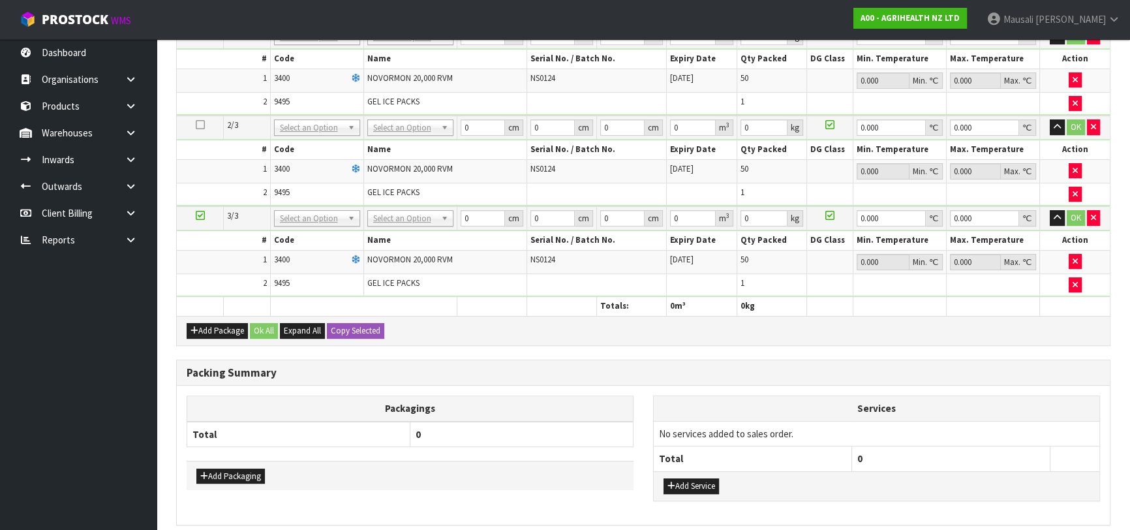
scroll to position [475, 0]
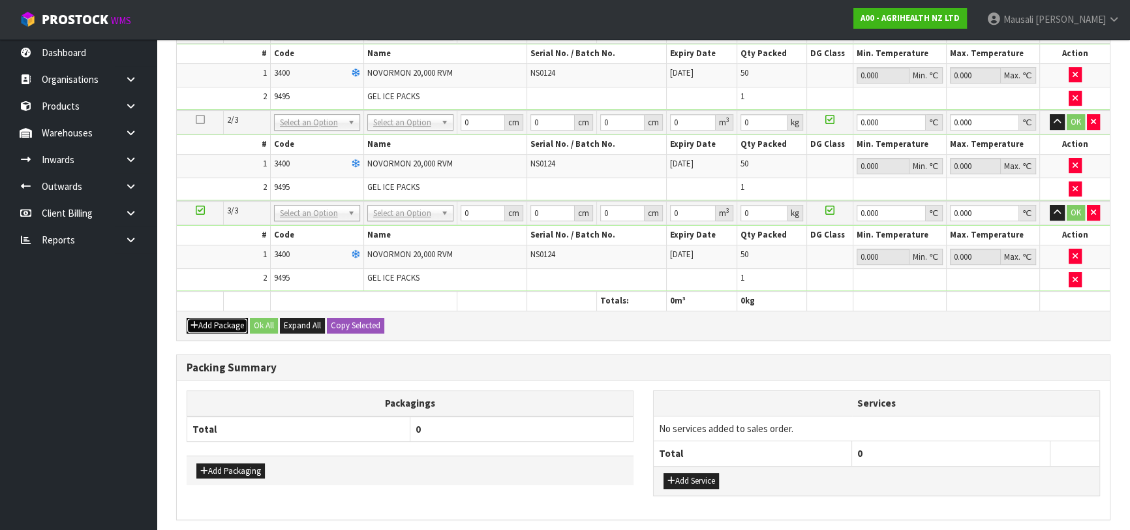
click at [226, 318] on button "Add Package" at bounding box center [217, 326] width 61 height 16
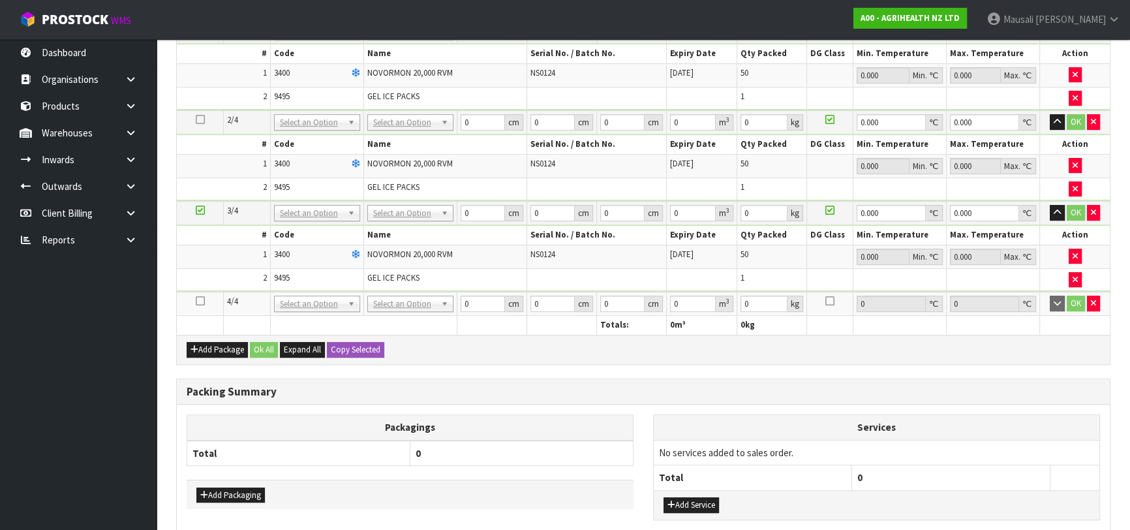
click at [200, 301] on icon at bounding box center [200, 301] width 9 height 1
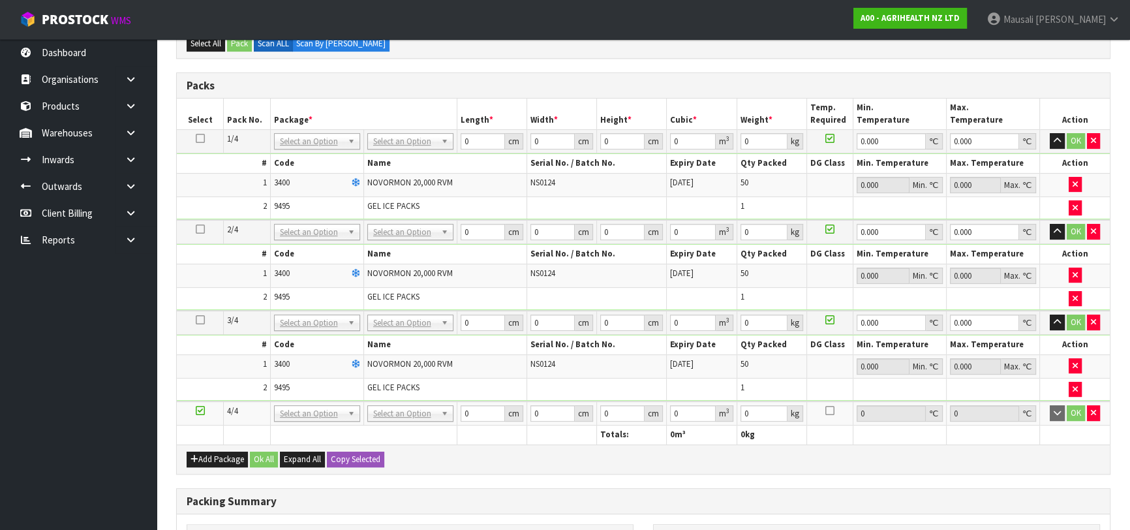
scroll to position [237, 0]
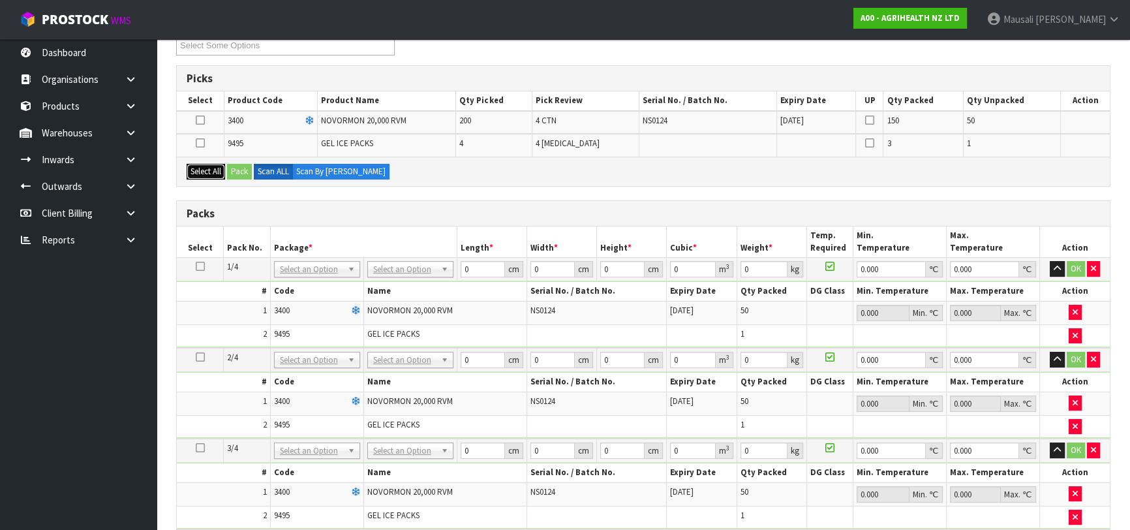
drag, startPoint x: 209, startPoint y: 170, endPoint x: 223, endPoint y: 168, distance: 14.4
click at [210, 170] on button "Select All" at bounding box center [206, 172] width 39 height 16
click at [235, 170] on button "Pack" at bounding box center [239, 172] width 25 height 16
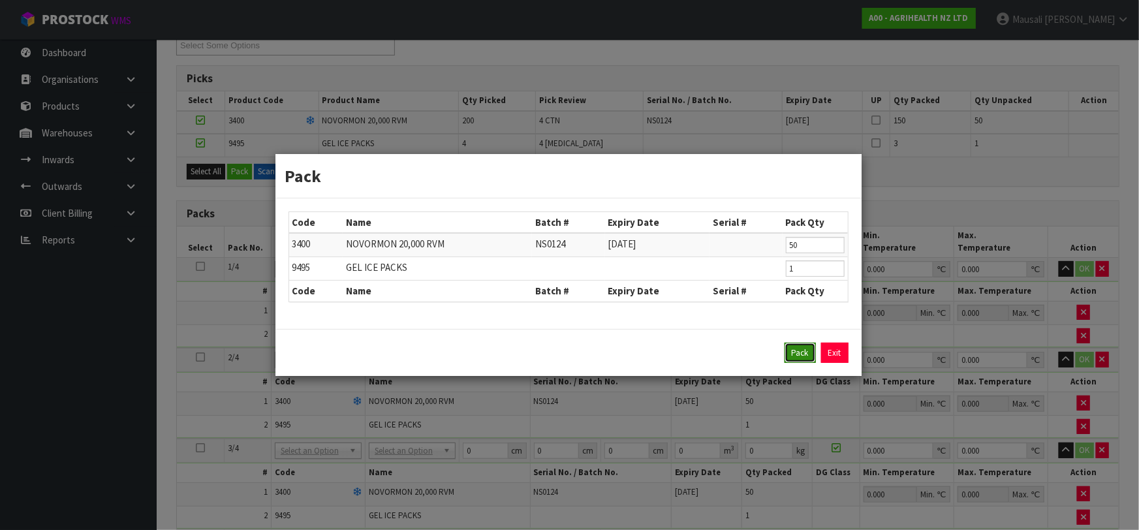
drag, startPoint x: 790, startPoint y: 351, endPoint x: 758, endPoint y: 340, distance: 33.2
click at [790, 350] on button "Pack" at bounding box center [800, 353] width 31 height 21
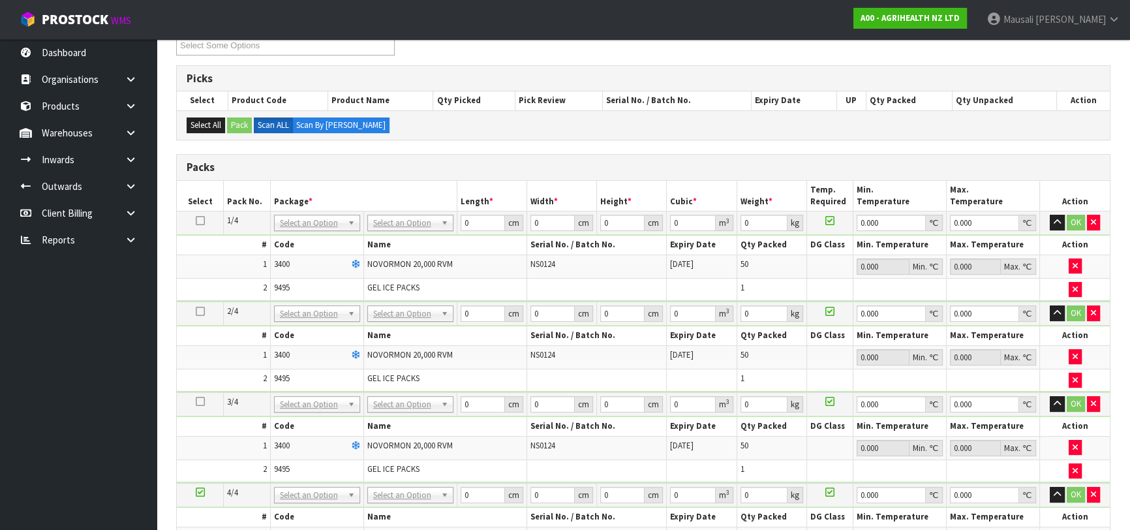
click at [199, 221] on icon at bounding box center [200, 221] width 9 height 1
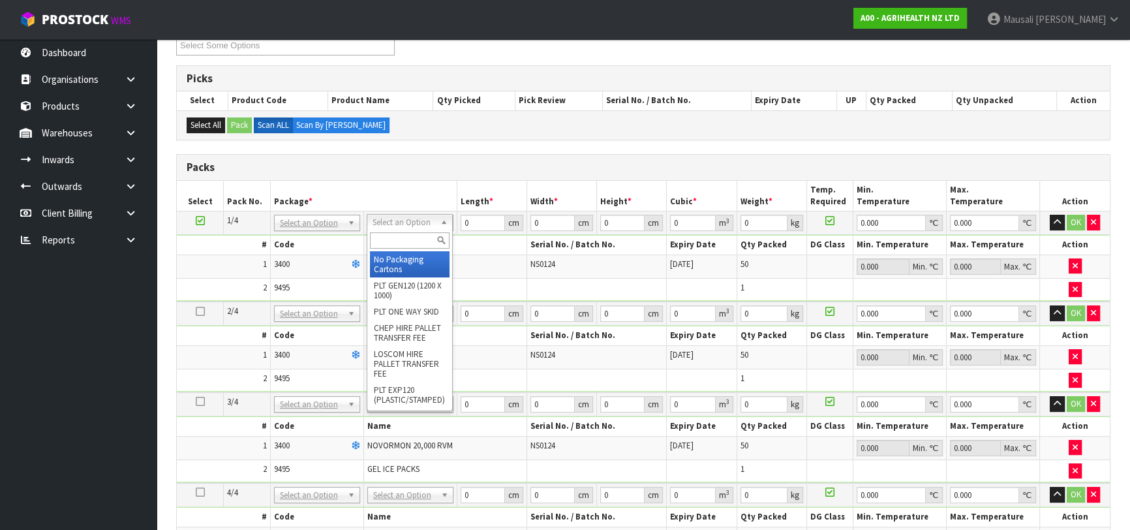
drag, startPoint x: 394, startPoint y: 265, endPoint x: 416, endPoint y: 261, distance: 23.2
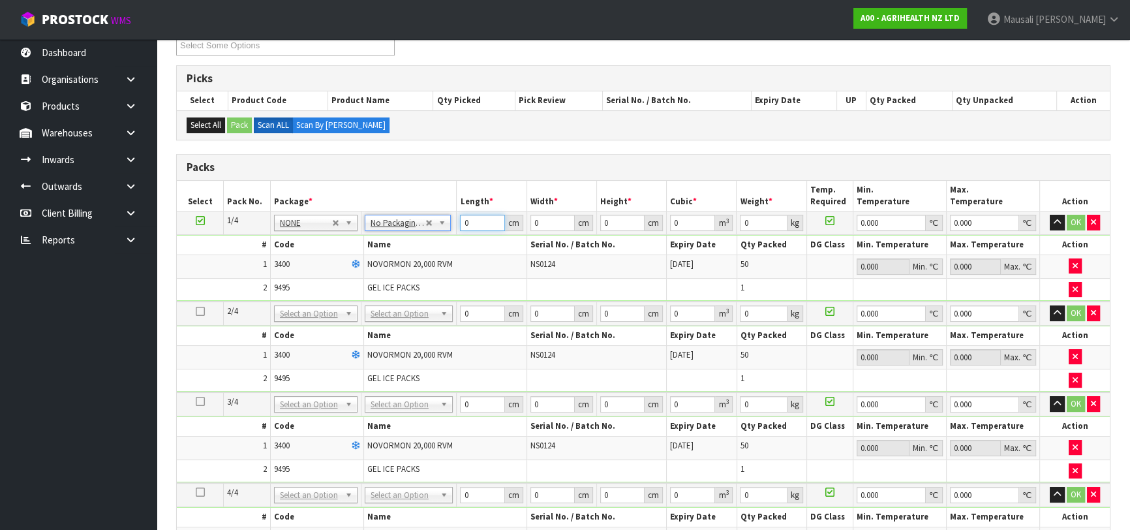
drag, startPoint x: 477, startPoint y: 224, endPoint x: 449, endPoint y: 239, distance: 31.8
click at [450, 239] on tbody "1/4 NONE 007-001 007-002 007-004 007-009 007-013 007-014 007-015 007-017 007-01…" at bounding box center [643, 256] width 933 height 90
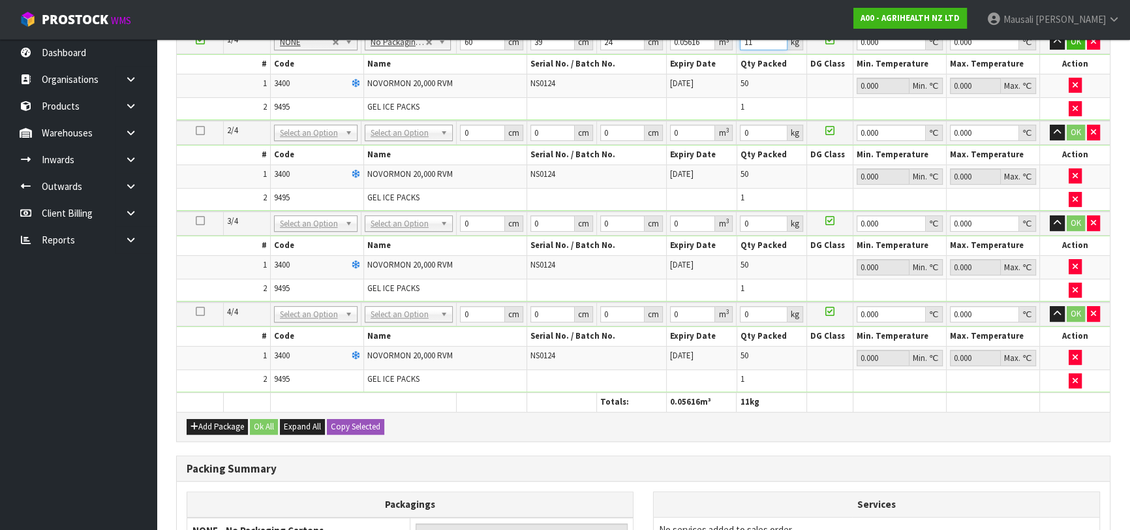
scroll to position [534, 0]
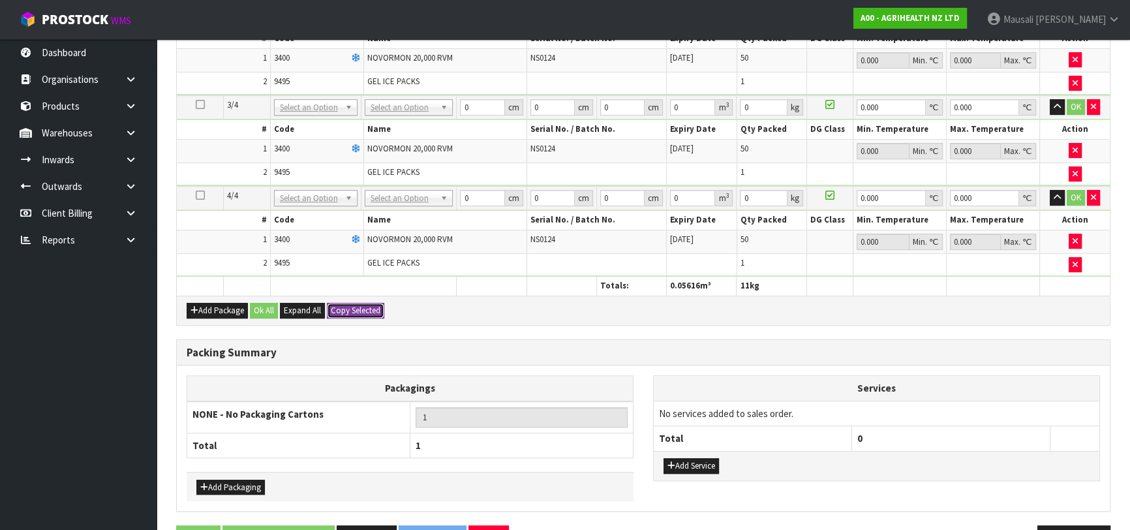
click at [366, 305] on button "Copy Selected" at bounding box center [355, 311] width 57 height 16
click at [366, 305] on button "Confirm Copy Selected" at bounding box center [370, 311] width 86 height 16
click at [262, 308] on button "Ok All" at bounding box center [264, 311] width 28 height 16
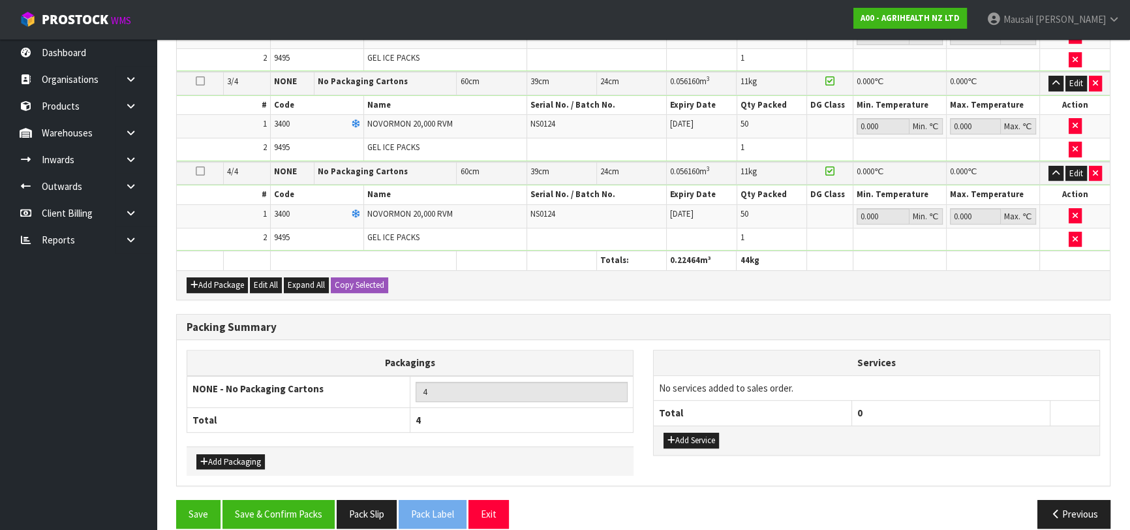
scroll to position [568, 0]
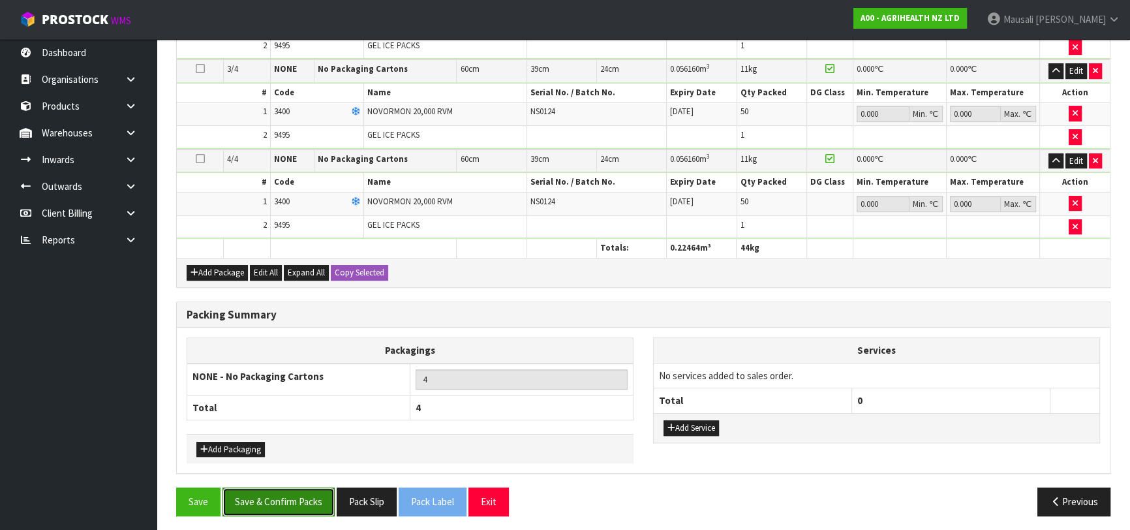
drag, startPoint x: 287, startPoint y: 490, endPoint x: 323, endPoint y: 473, distance: 40.0
click at [287, 490] on button "Save & Confirm Packs" at bounding box center [279, 502] width 112 height 28
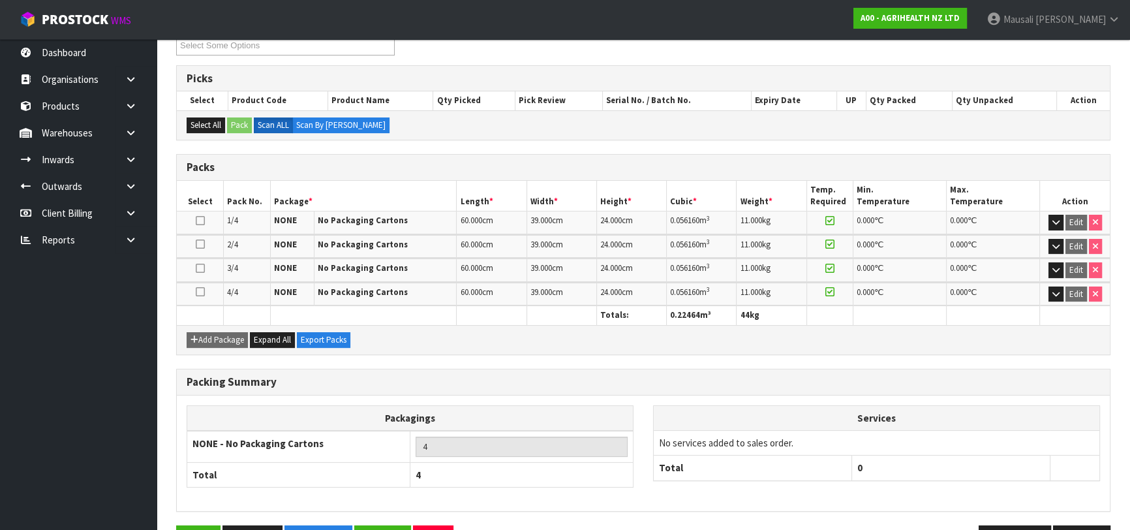
scroll to position [277, 0]
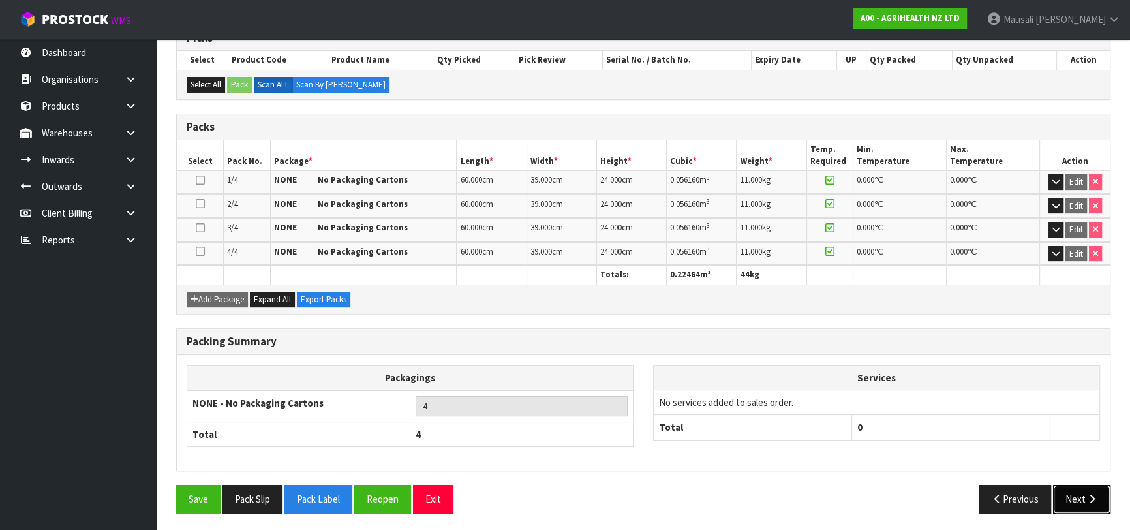
click at [1073, 499] on button "Next" at bounding box center [1081, 499] width 57 height 28
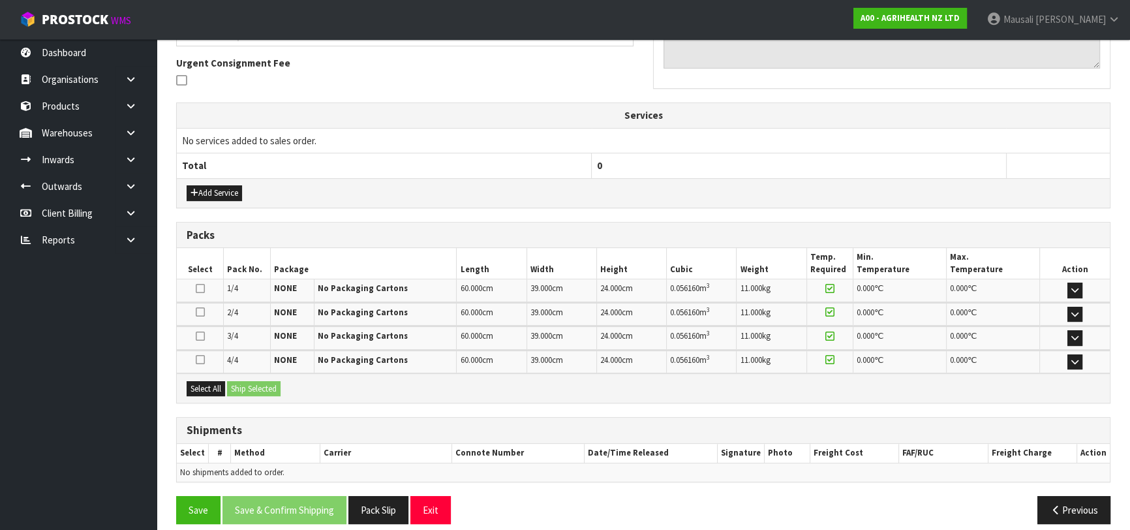
scroll to position [386, 0]
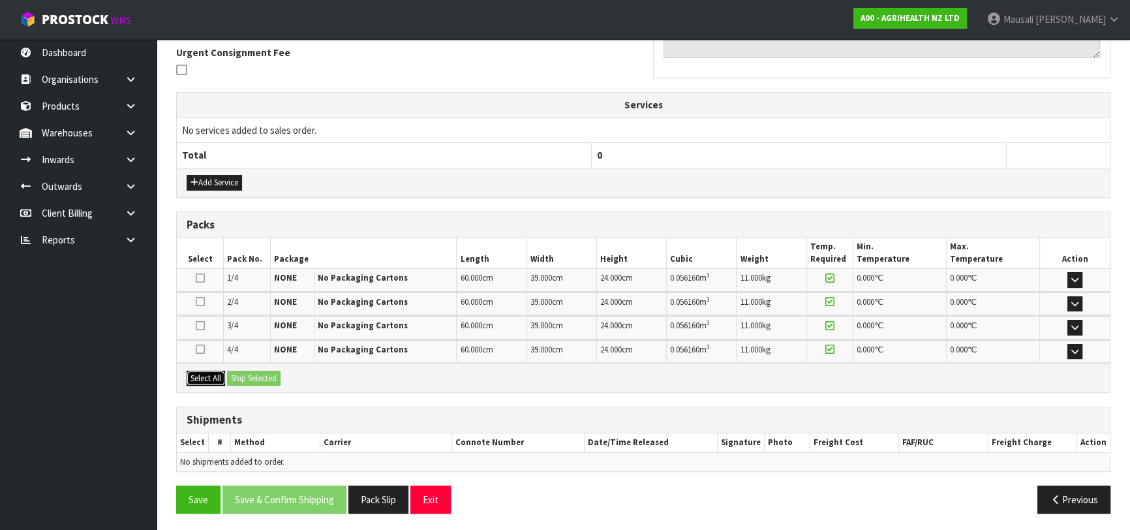
click at [206, 375] on button "Select All" at bounding box center [206, 379] width 39 height 16
click at [239, 375] on button "Ship Selected" at bounding box center [254, 379] width 54 height 16
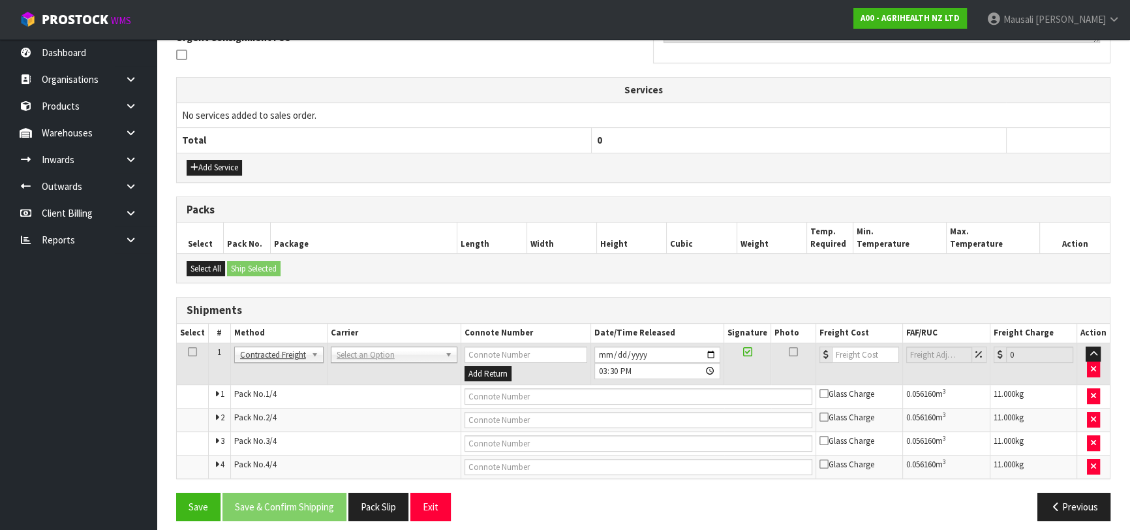
scroll to position [409, 0]
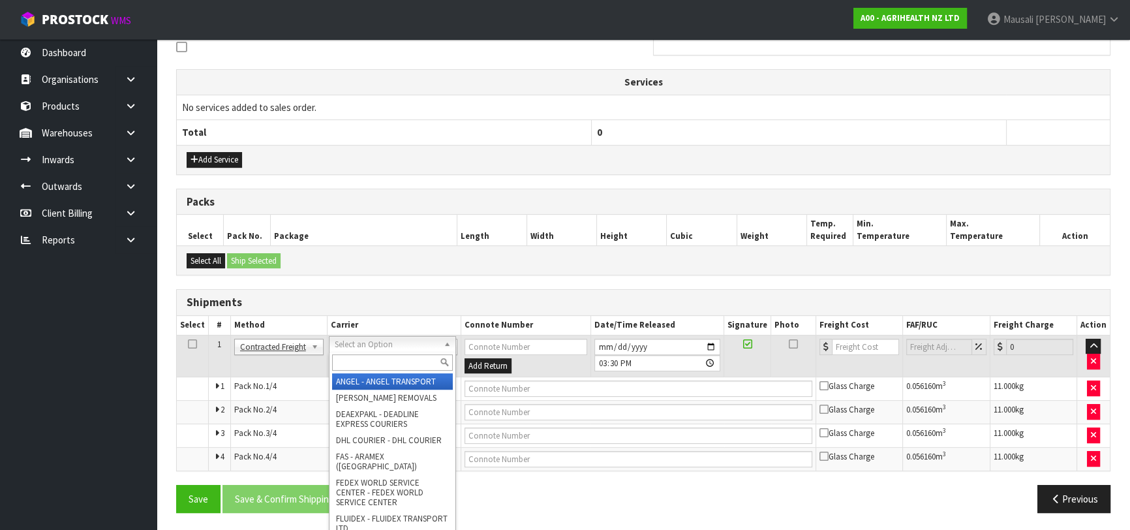
click at [352, 358] on input "text" at bounding box center [392, 362] width 121 height 16
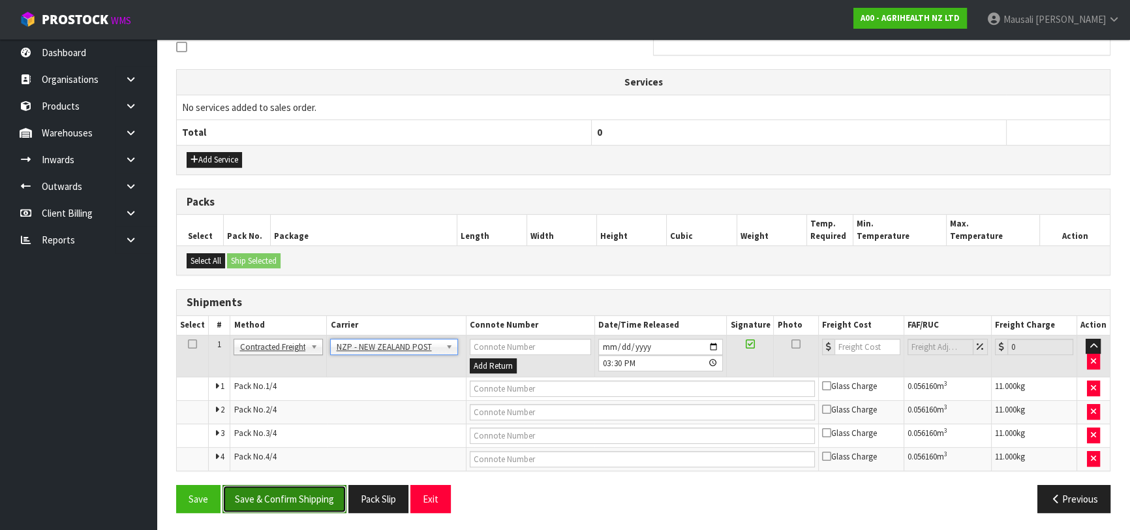
click at [307, 501] on button "Save & Confirm Shipping" at bounding box center [285, 499] width 124 height 28
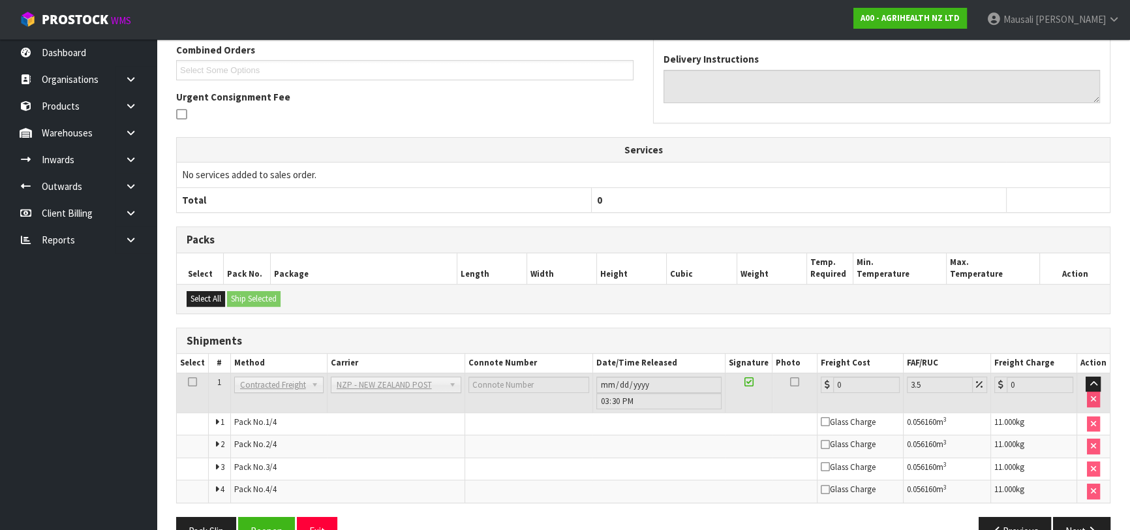
scroll to position [388, 0]
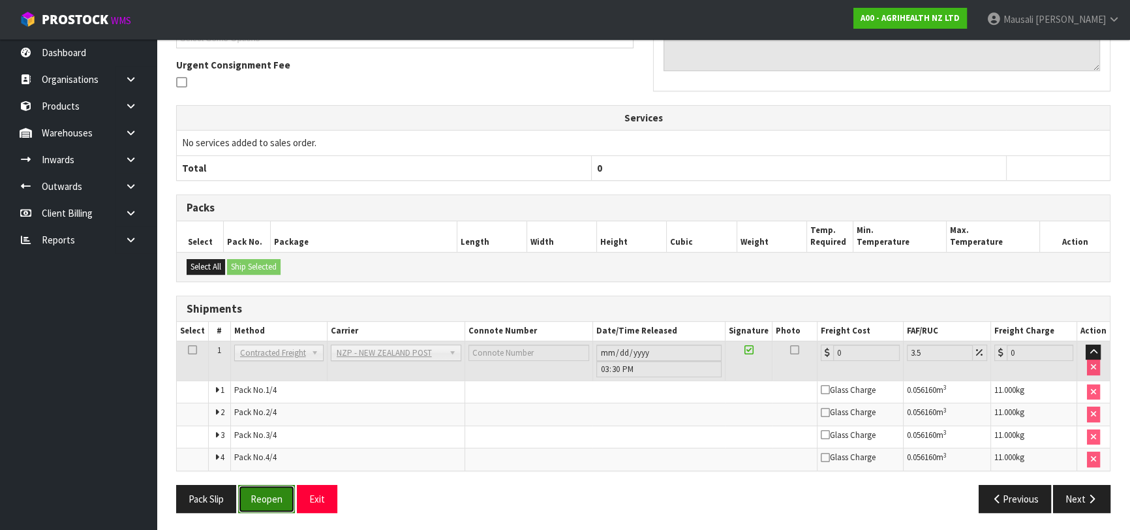
click at [255, 491] on button "Reopen" at bounding box center [266, 499] width 57 height 28
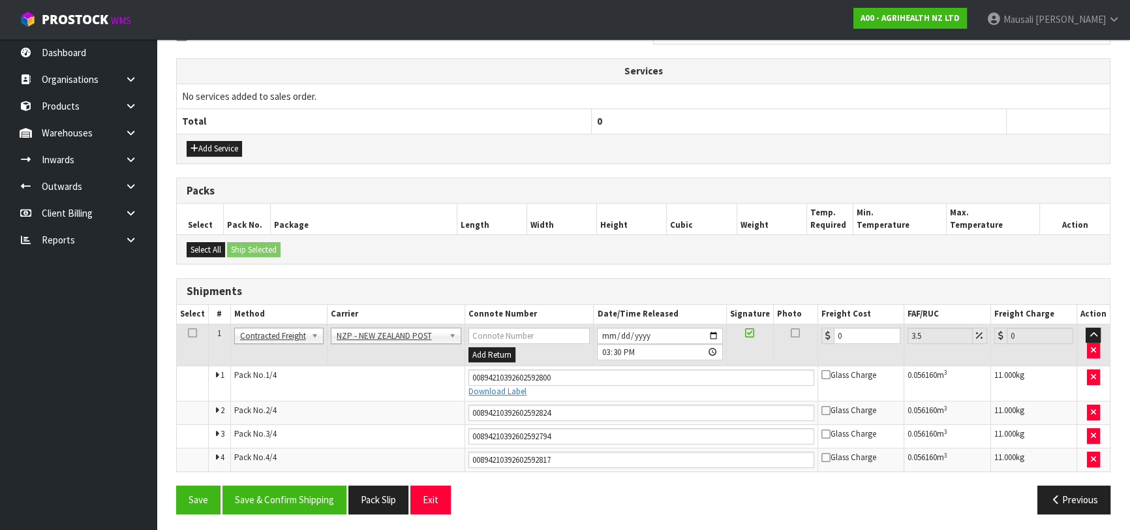
scroll to position [422, 0]
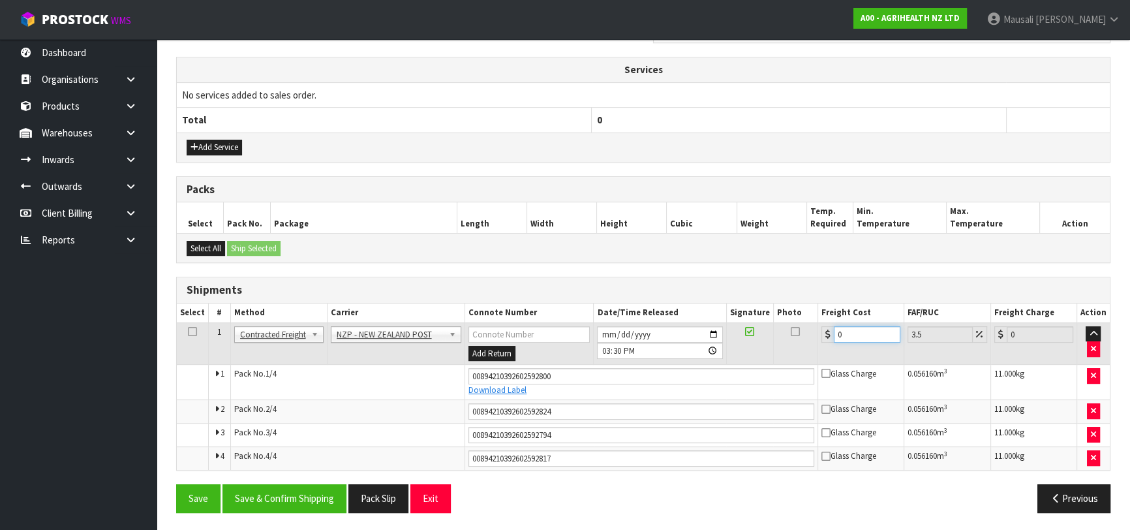
drag, startPoint x: 853, startPoint y: 328, endPoint x: 829, endPoint y: 335, distance: 25.2
click at [829, 335] on div "0" at bounding box center [861, 334] width 79 height 16
click at [299, 491] on button "Save & Confirm Shipping" at bounding box center [285, 498] width 124 height 28
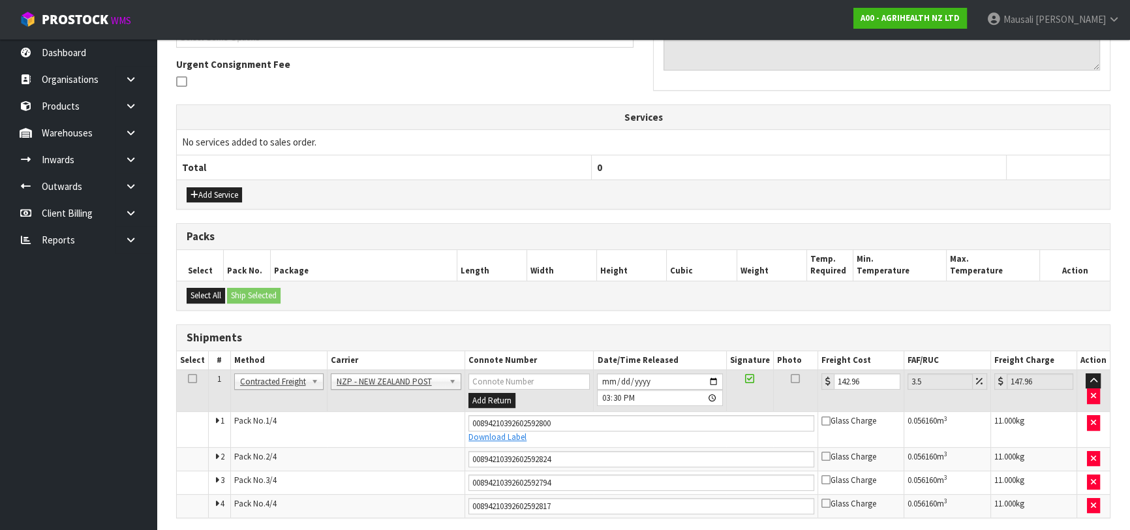
scroll to position [0, 0]
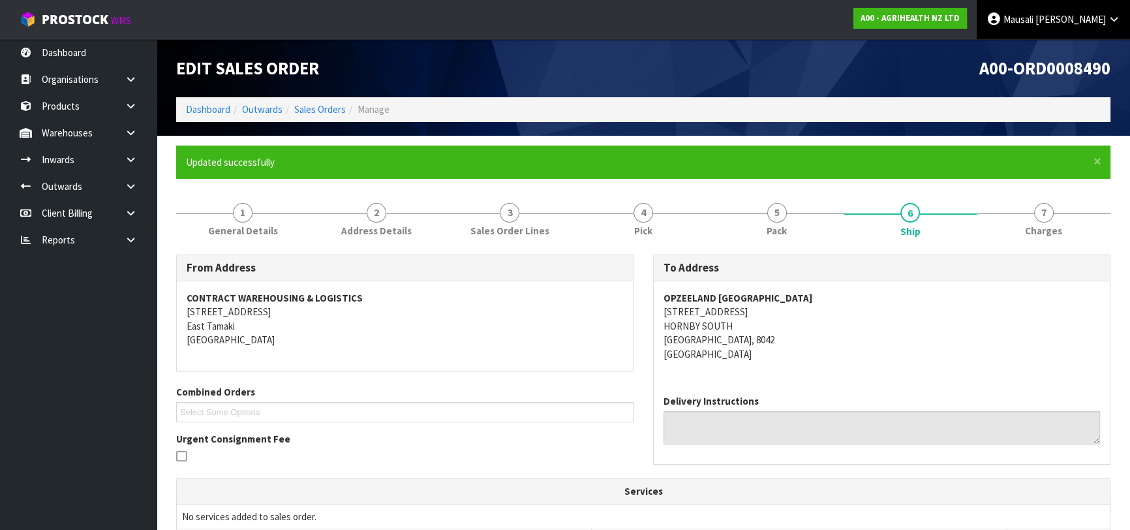
click at [1034, 13] on span "Mausali" at bounding box center [1019, 19] width 30 height 12
click at [1062, 52] on link "Logout" at bounding box center [1078, 52] width 103 height 18
